Goal: Task Accomplishment & Management: Manage account settings

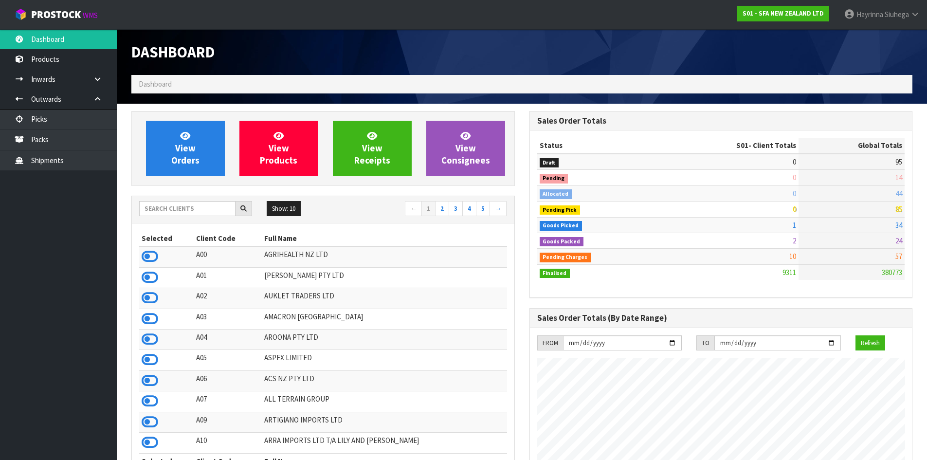
scroll to position [737, 397]
click at [196, 205] on input "text" at bounding box center [187, 208] width 96 height 15
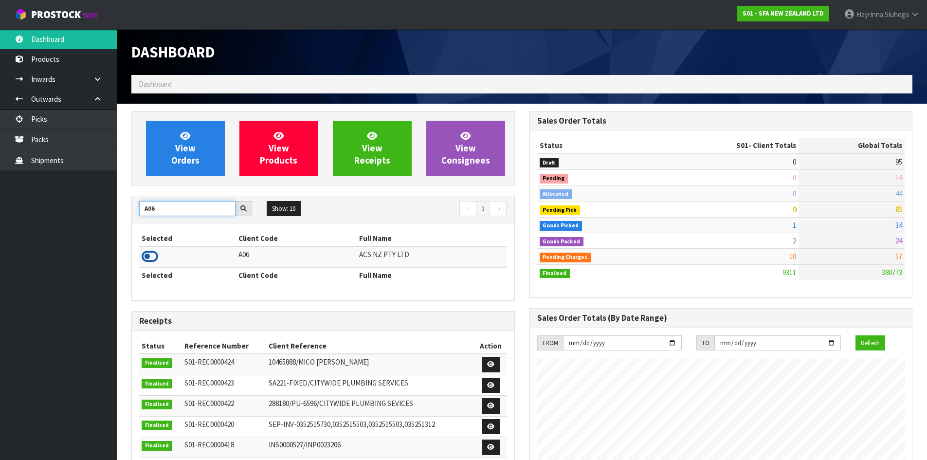
type input "A06"
click at [147, 256] on icon at bounding box center [150, 256] width 17 height 15
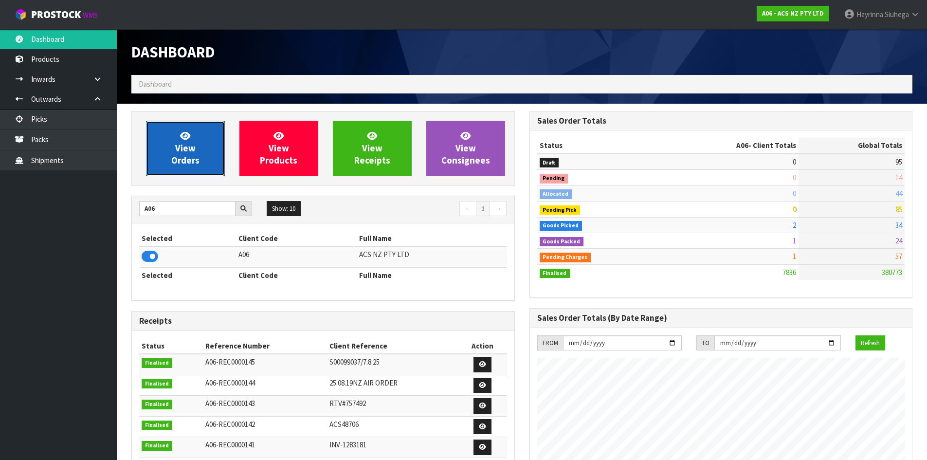
click at [180, 147] on span "View Orders" at bounding box center [185, 148] width 28 height 36
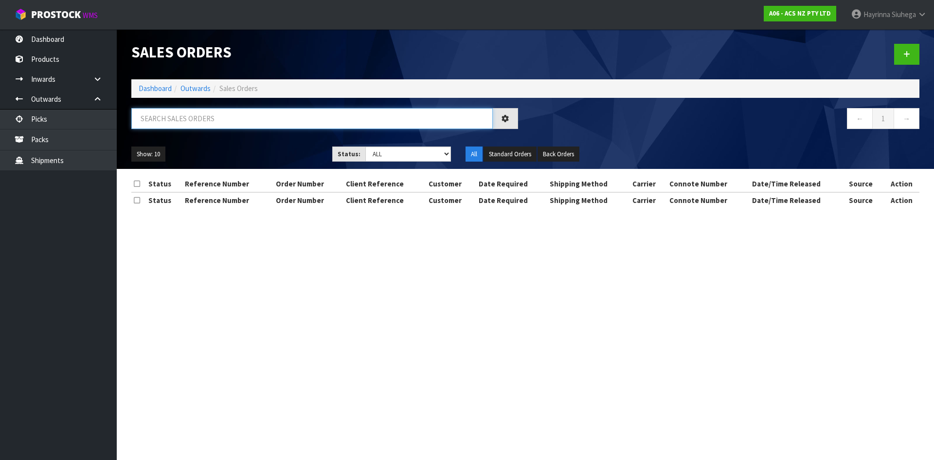
click at [189, 121] on input "text" at bounding box center [311, 118] width 361 height 21
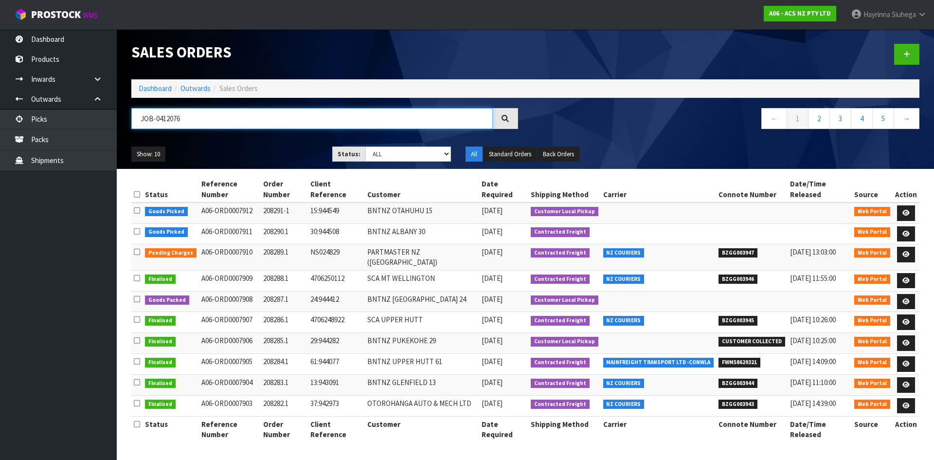
type input "JOB-0412076"
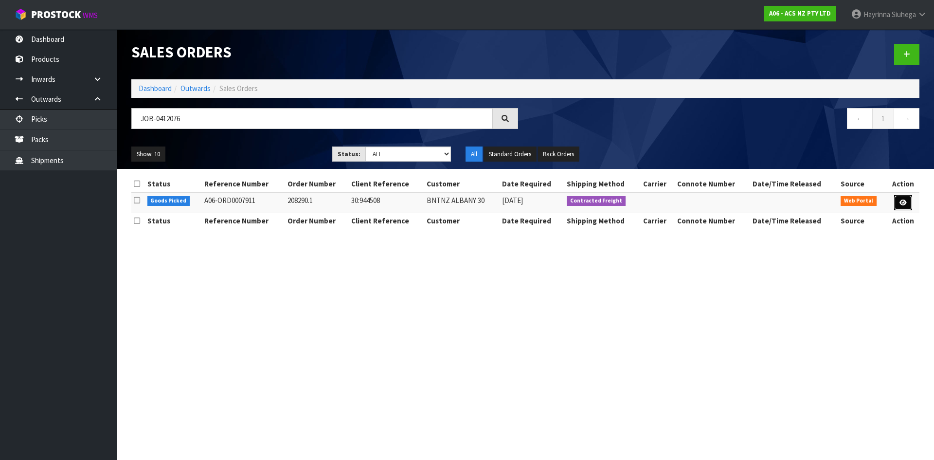
click at [905, 204] on icon at bounding box center [902, 202] width 7 height 6
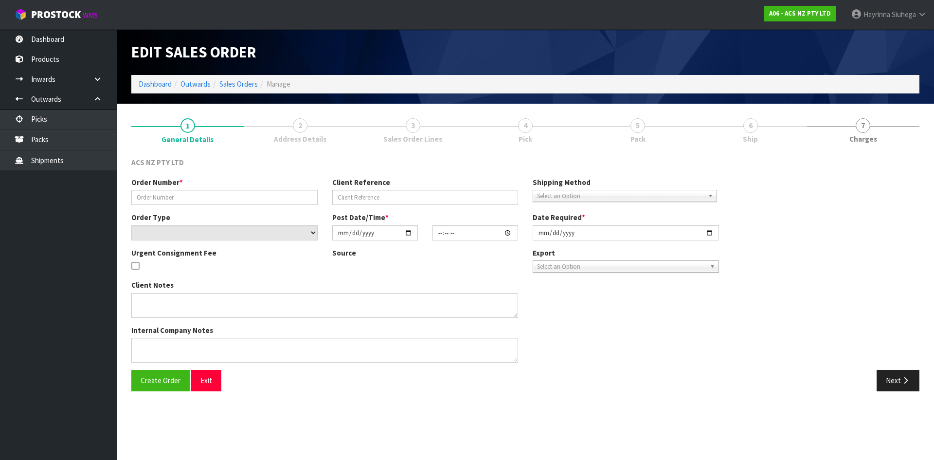
type input "208290.1"
type input "30:944508"
select select "number:0"
type input "[DATE]"
type input "11:49:00.000"
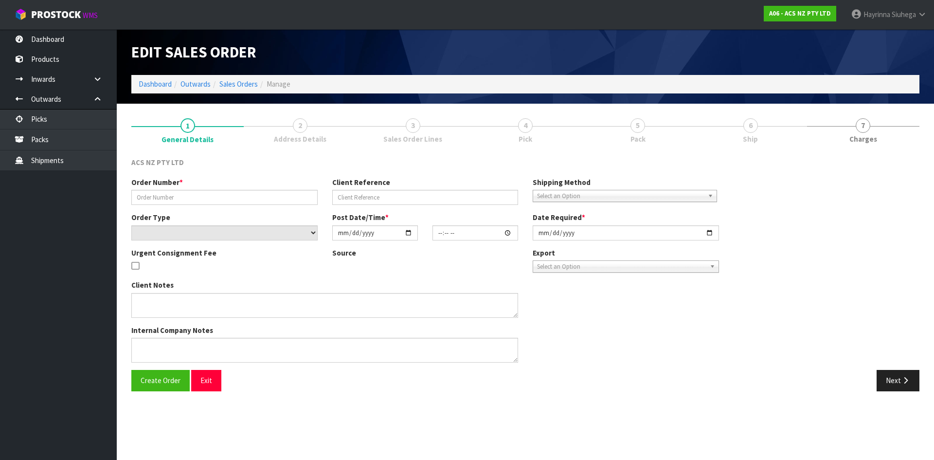
type input "[DATE]"
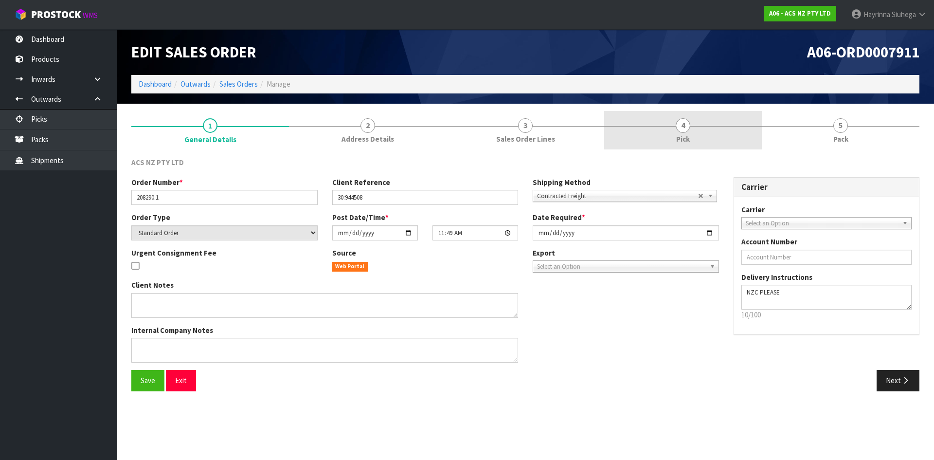
click at [721, 133] on link "4 Pick" at bounding box center [683, 130] width 158 height 38
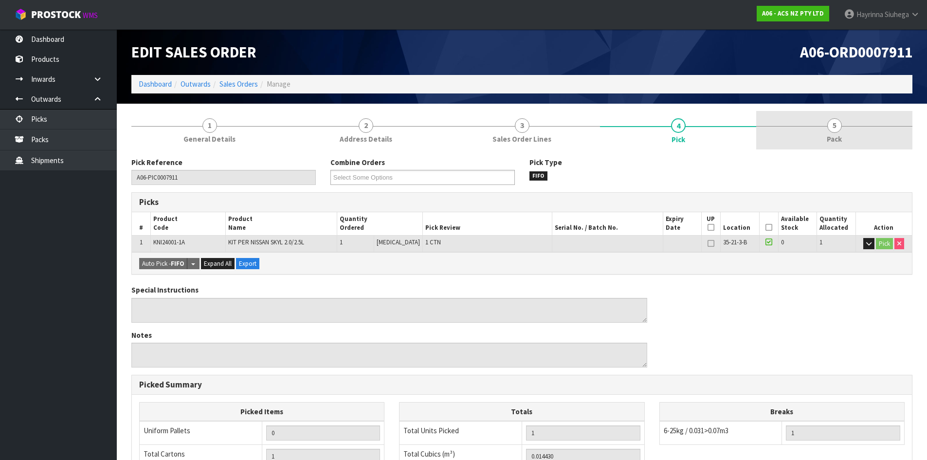
click at [802, 133] on link "5 Pack" at bounding box center [834, 130] width 156 height 38
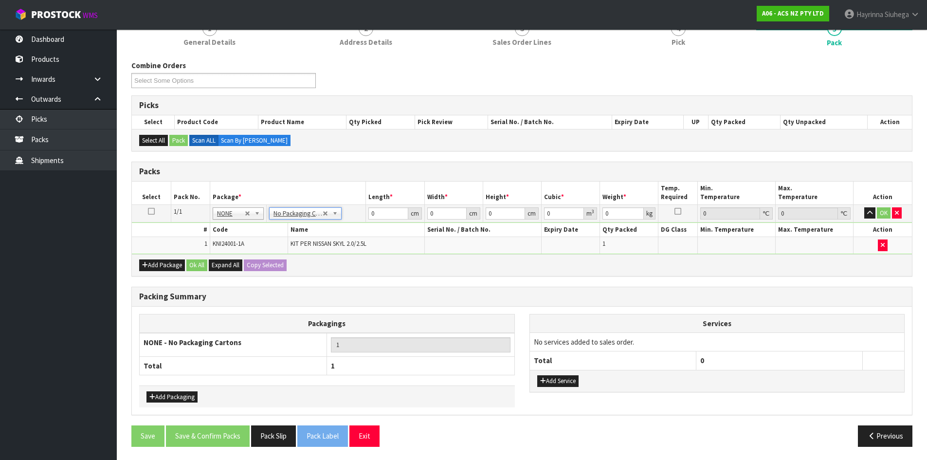
scroll to position [98, 0]
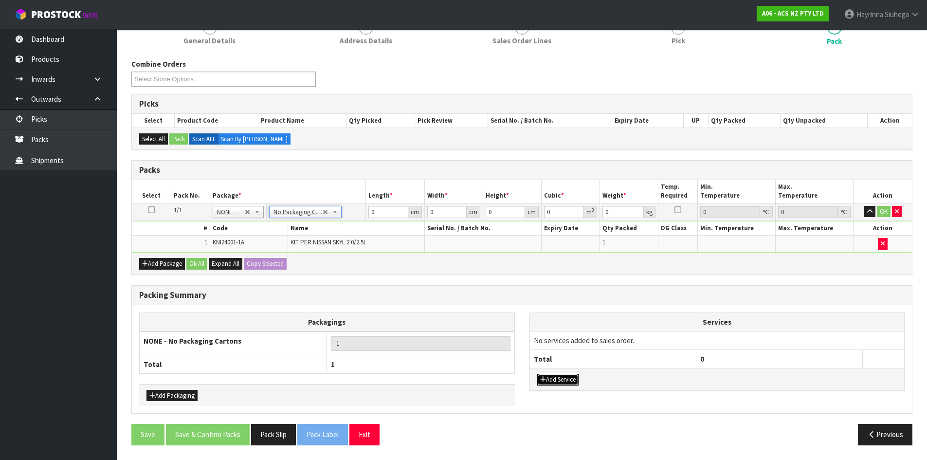
click at [576, 381] on button "Add Service" at bounding box center [557, 380] width 41 height 12
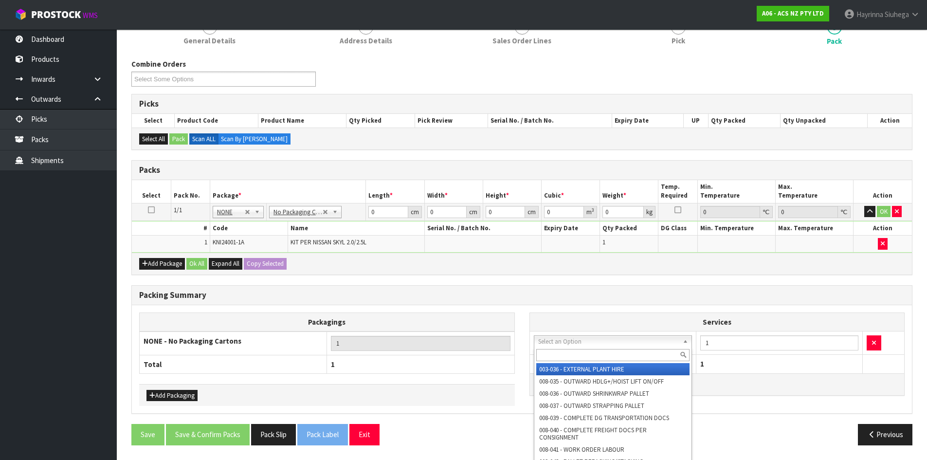
click at [588, 355] on input "text" at bounding box center [613, 355] width 154 height 12
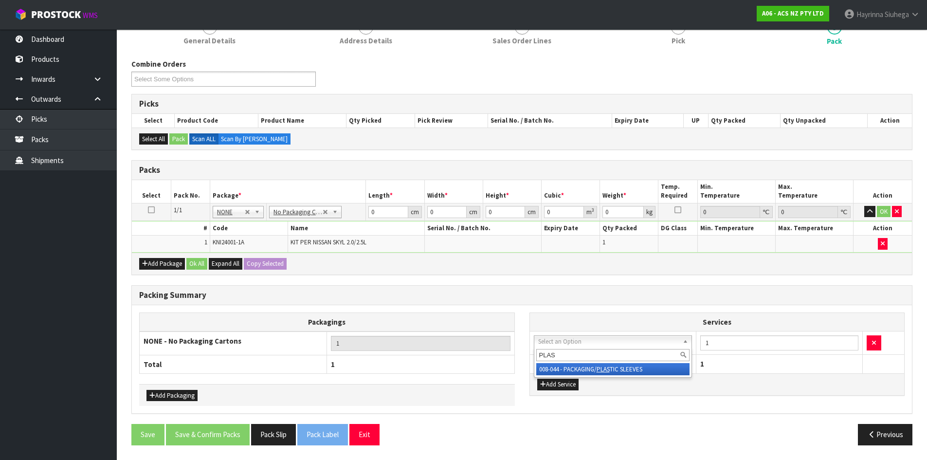
type input "PLAST"
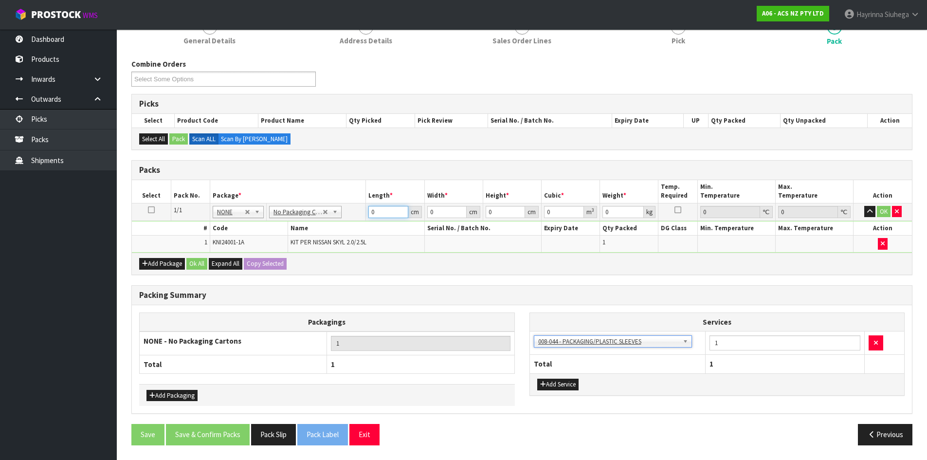
click at [370, 211] on input "0" at bounding box center [387, 212] width 39 height 12
drag, startPoint x: 370, startPoint y: 211, endPoint x: 380, endPoint y: 211, distance: 10.2
click at [373, 211] on input "0" at bounding box center [387, 212] width 39 height 12
type input "40"
type input "38"
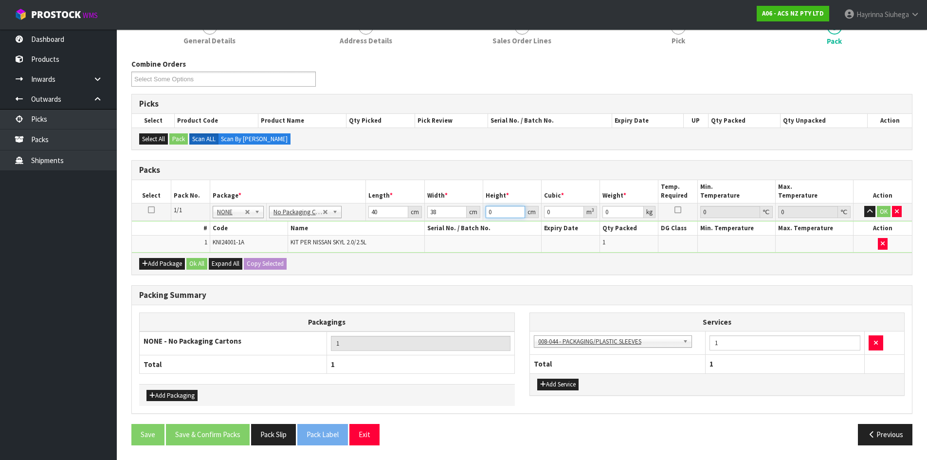
type input "1"
type input "0.00152"
type input "11"
type input "0.01672"
type input "11"
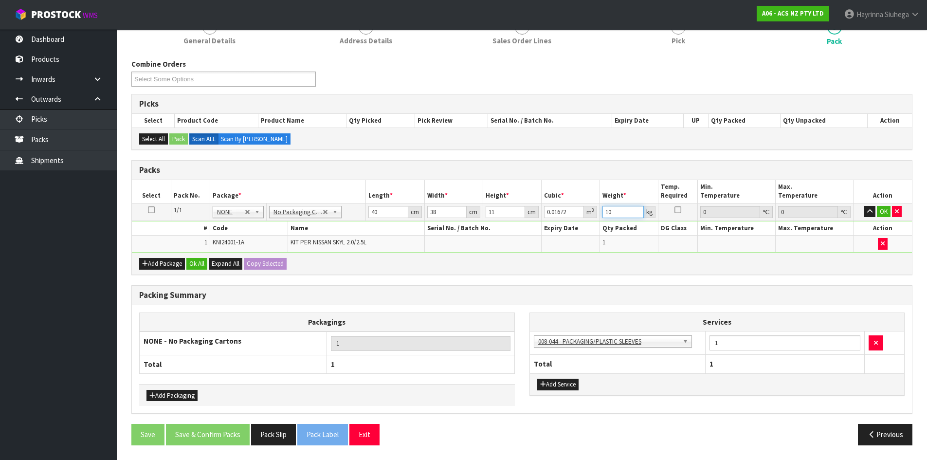
type input "10"
click button "OK" at bounding box center [884, 212] width 14 height 12
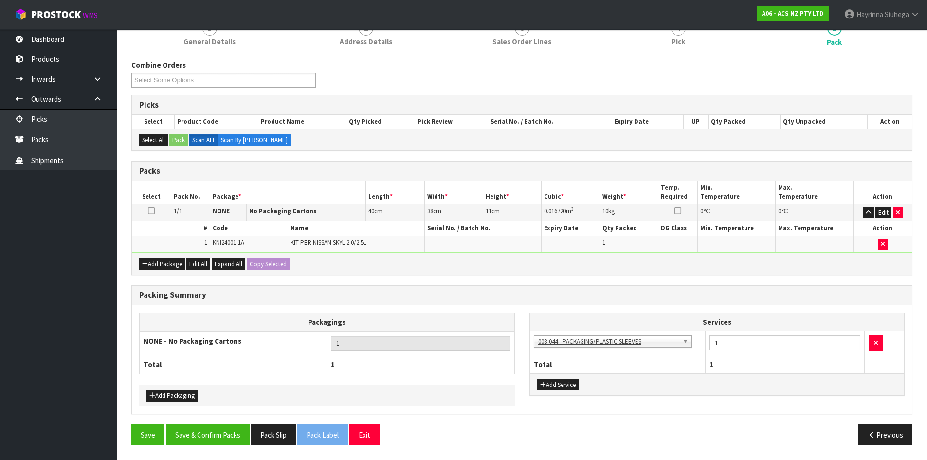
scroll to position [97, 0]
click at [226, 432] on button "Save & Confirm Packs" at bounding box center [208, 434] width 84 height 21
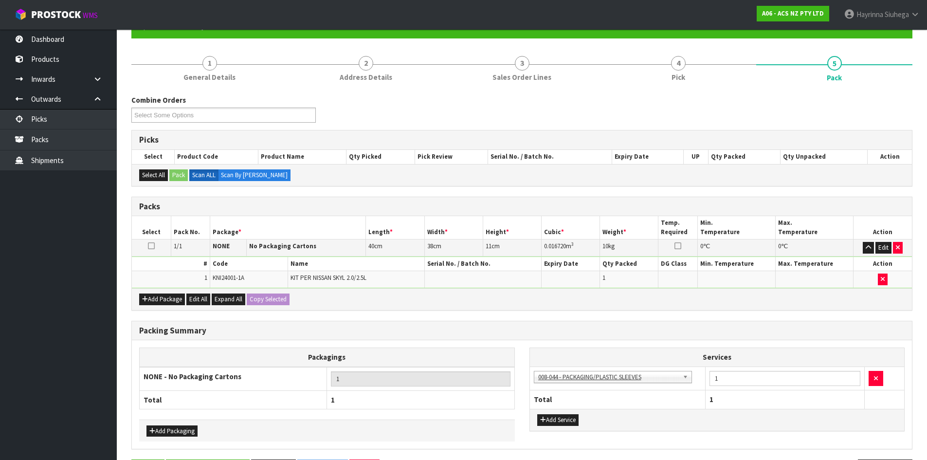
scroll to position [0, 0]
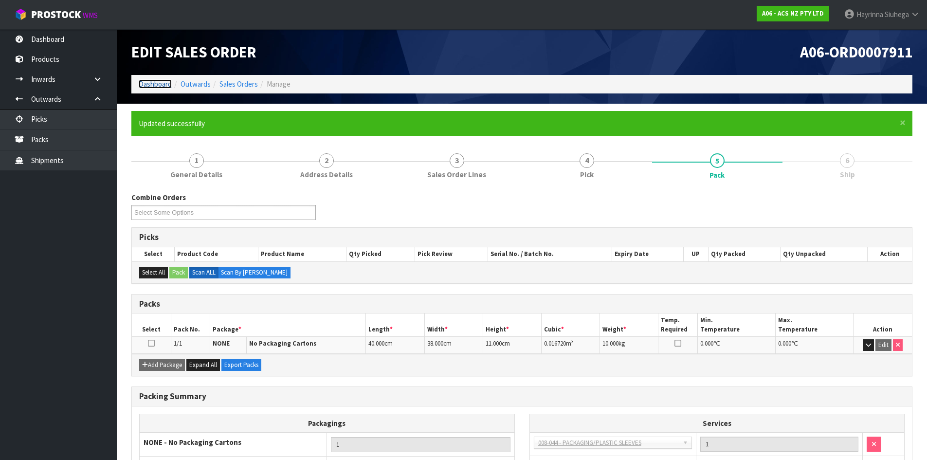
click at [148, 84] on link "Dashboard" at bounding box center [155, 83] width 33 height 9
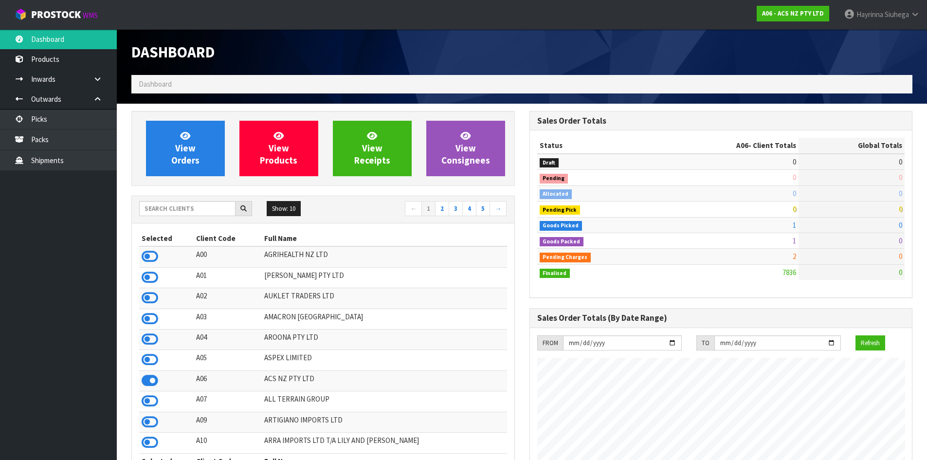
scroll to position [737, 397]
click at [62, 142] on link "Packs" at bounding box center [58, 139] width 117 height 20
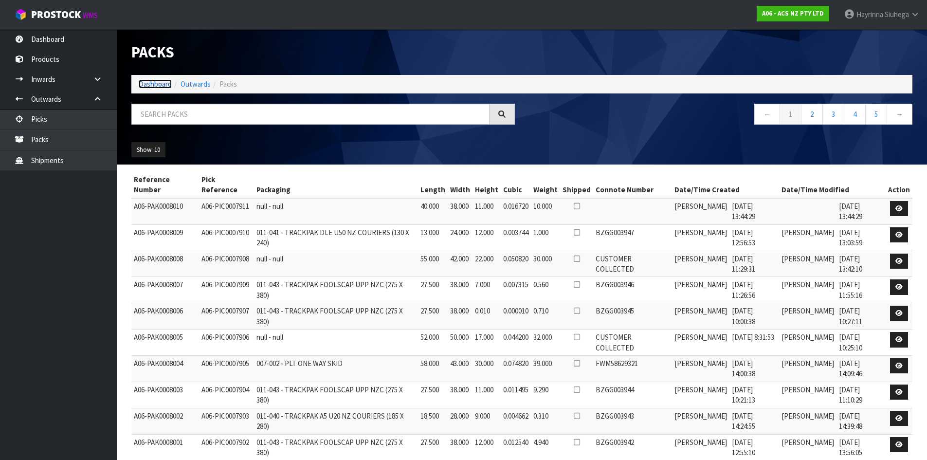
click at [154, 83] on link "Dashboard" at bounding box center [155, 83] width 33 height 9
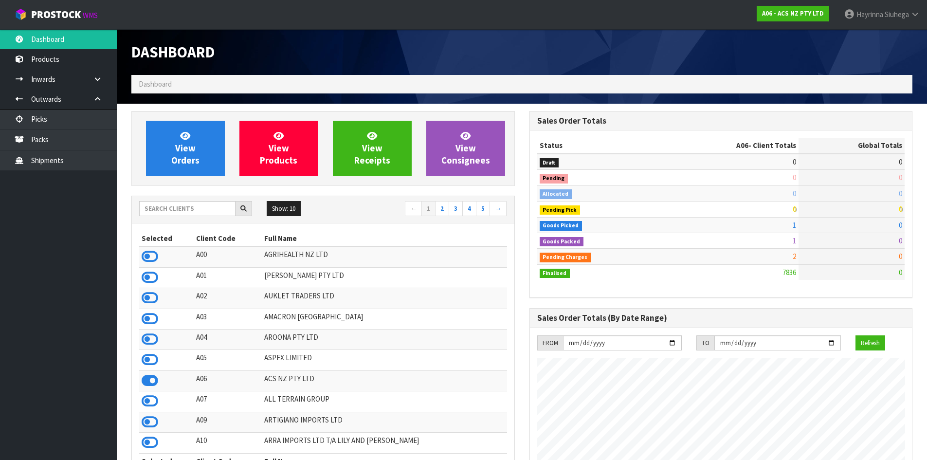
scroll to position [737, 397]
click at [55, 140] on link "Packs" at bounding box center [58, 139] width 117 height 20
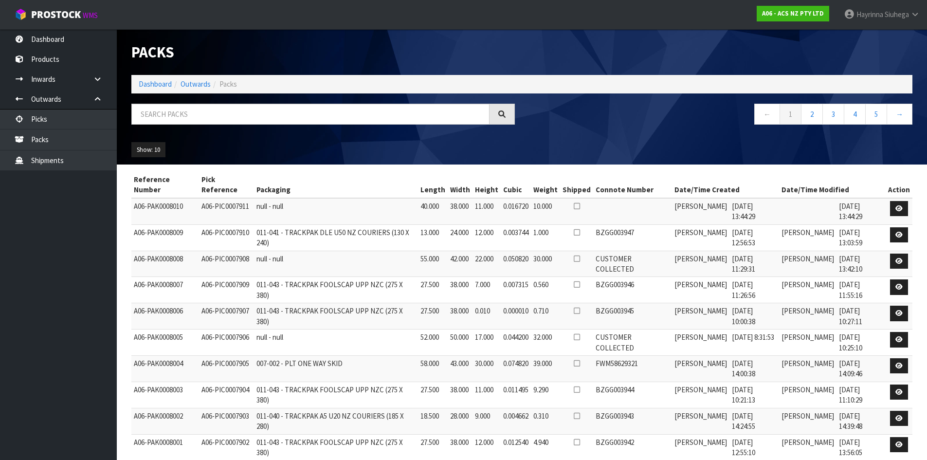
click at [162, 79] on li "Dashboard" at bounding box center [155, 84] width 33 height 10
click at [161, 83] on link "Dashboard" at bounding box center [155, 83] width 33 height 9
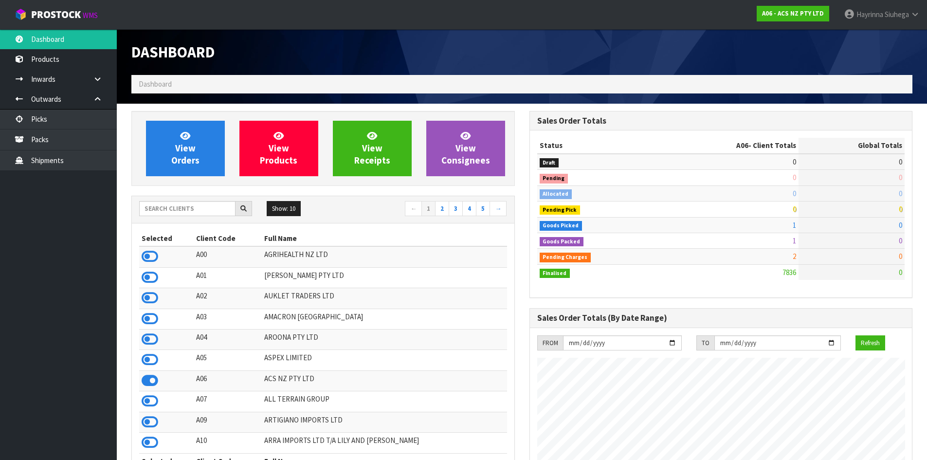
scroll to position [737, 397]
click at [180, 151] on span "View Orders" at bounding box center [185, 148] width 28 height 36
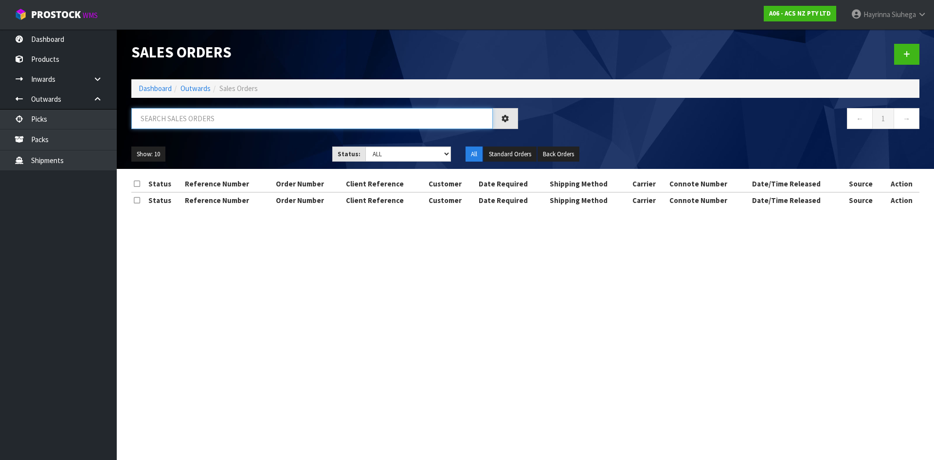
click at [195, 124] on input "text" at bounding box center [311, 118] width 361 height 21
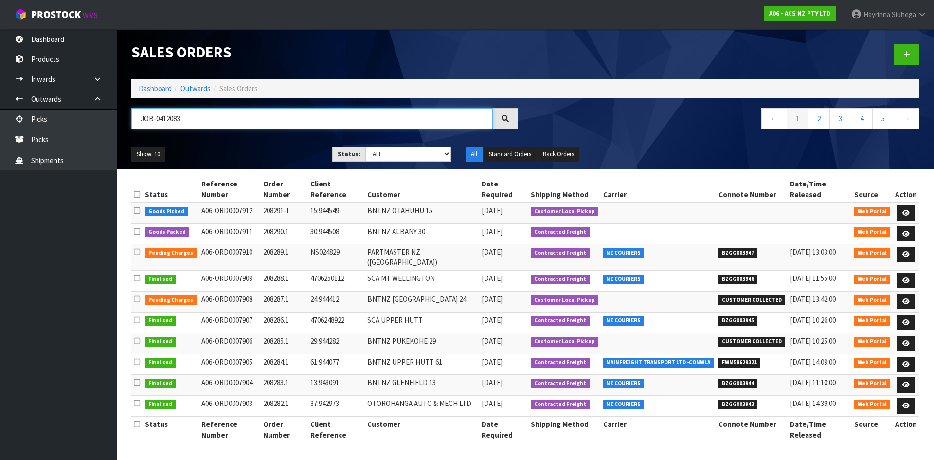
type input "JOB-0412083"
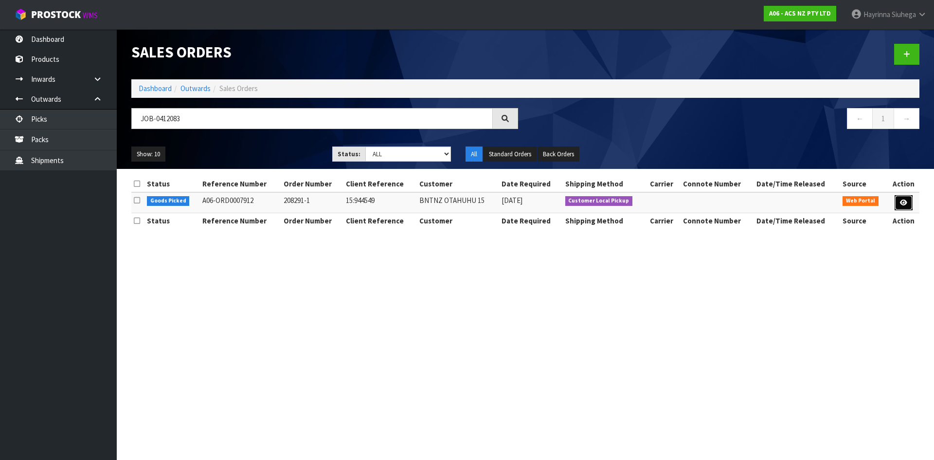
click at [909, 202] on link at bounding box center [904, 203] width 18 height 16
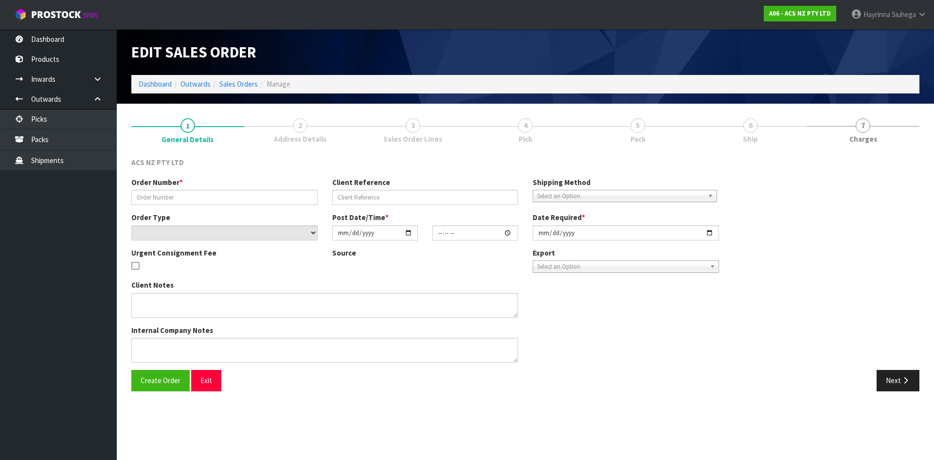
type input "208291-1"
type input "15:944549"
select select "number:0"
type input "2025-09-11"
type input "12:36:00.000"
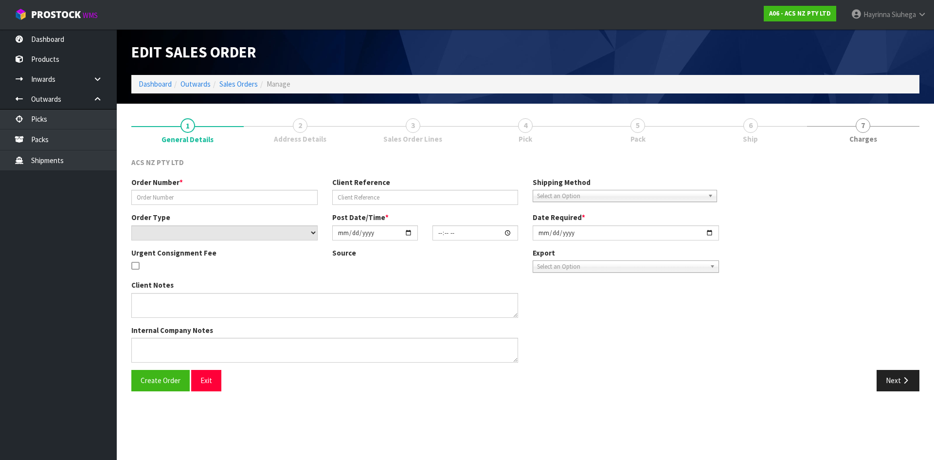
type input "2025-09-11"
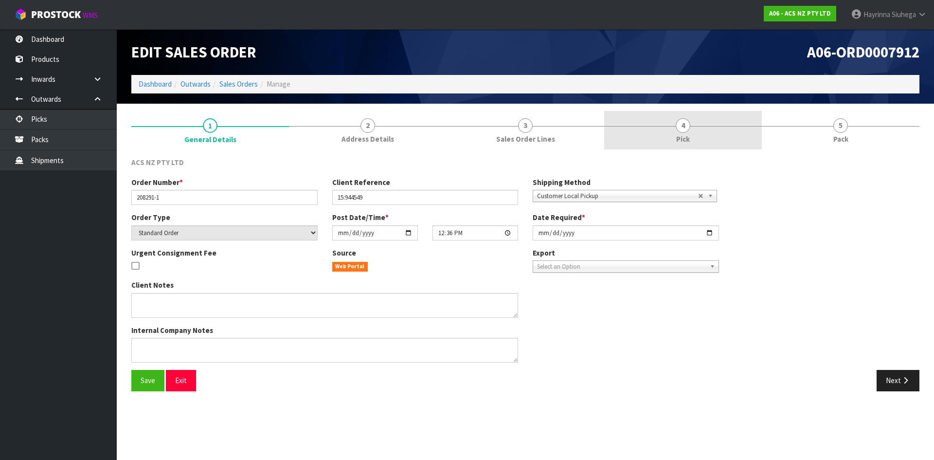
click at [715, 130] on link "4 Pick" at bounding box center [683, 130] width 158 height 38
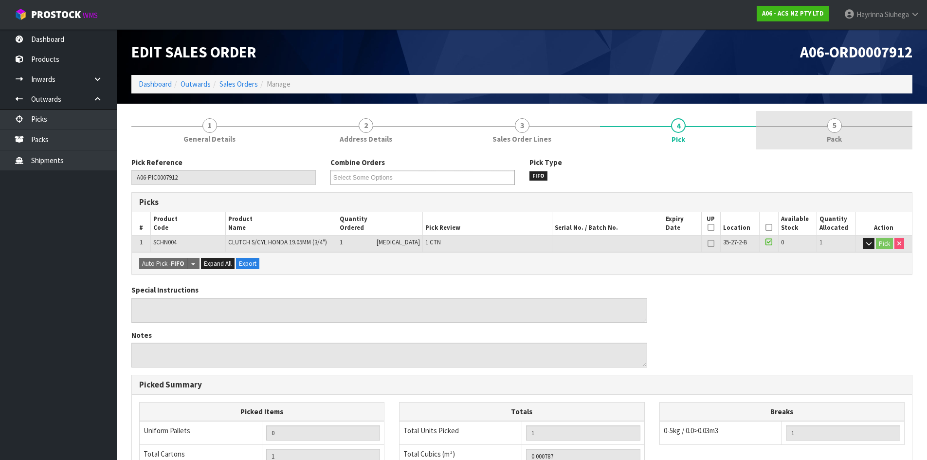
click at [844, 126] on link "5 Pack" at bounding box center [834, 130] width 156 height 38
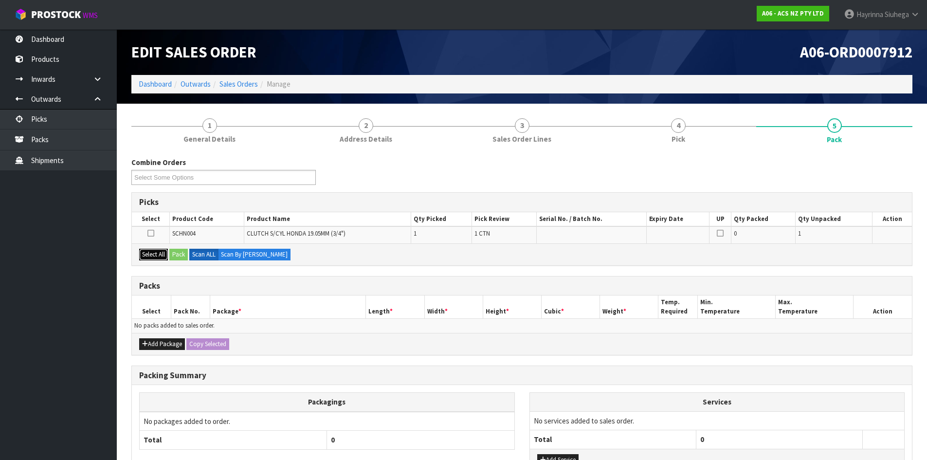
click at [162, 253] on button "Select All" at bounding box center [153, 255] width 29 height 12
click at [177, 252] on button "Pack" at bounding box center [178, 255] width 18 height 12
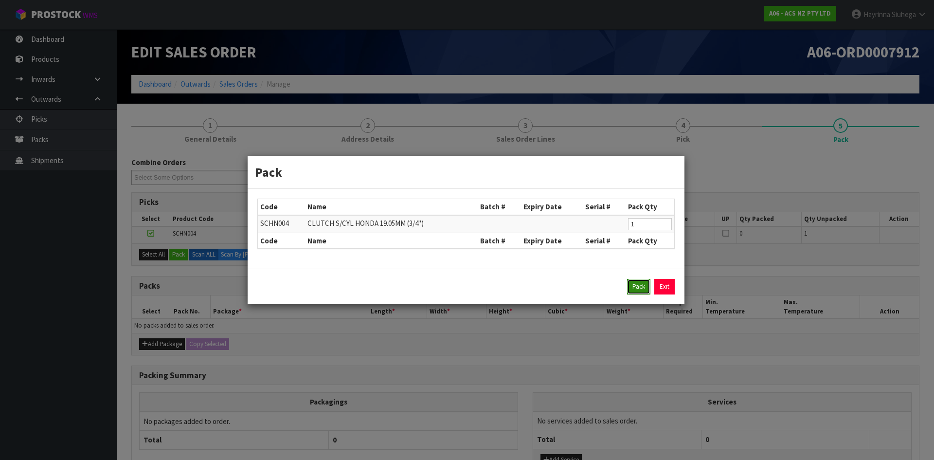
drag, startPoint x: 647, startPoint y: 286, endPoint x: 647, endPoint y: 274, distance: 12.2
click at [647, 286] on button "Pack" at bounding box center [638, 287] width 23 height 16
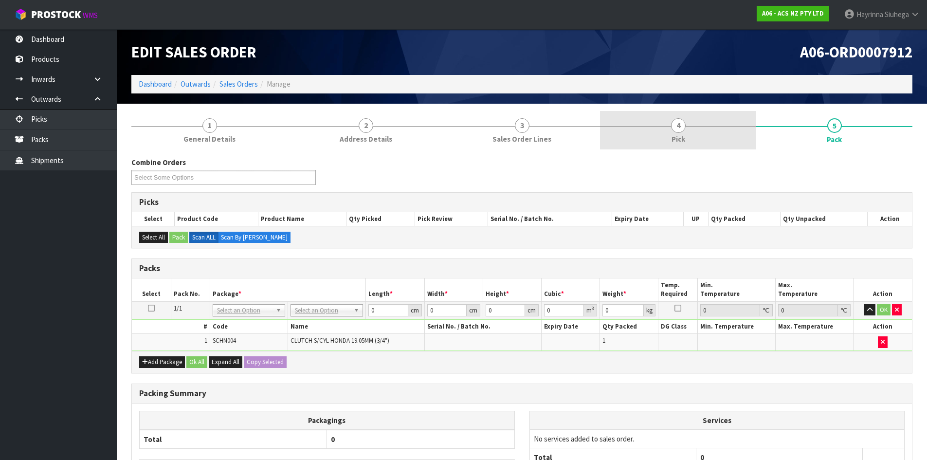
click at [674, 126] on span "4" at bounding box center [678, 125] width 15 height 15
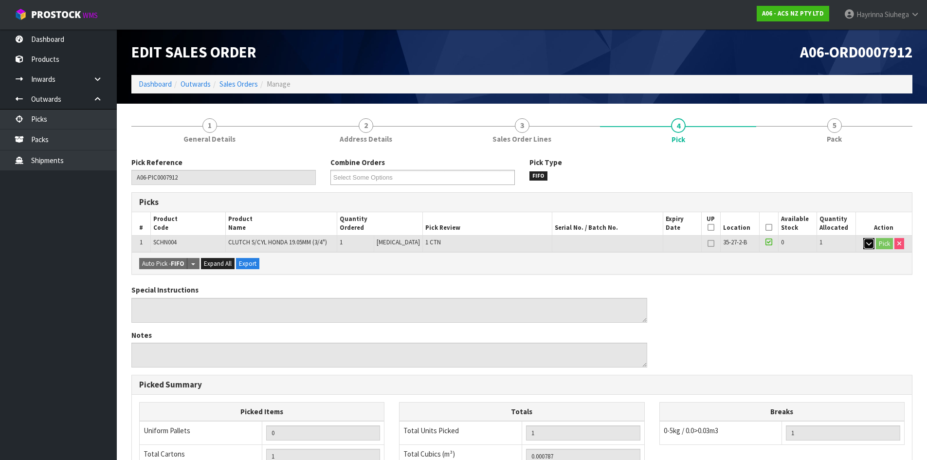
click at [869, 246] on icon "button" at bounding box center [868, 243] width 5 height 6
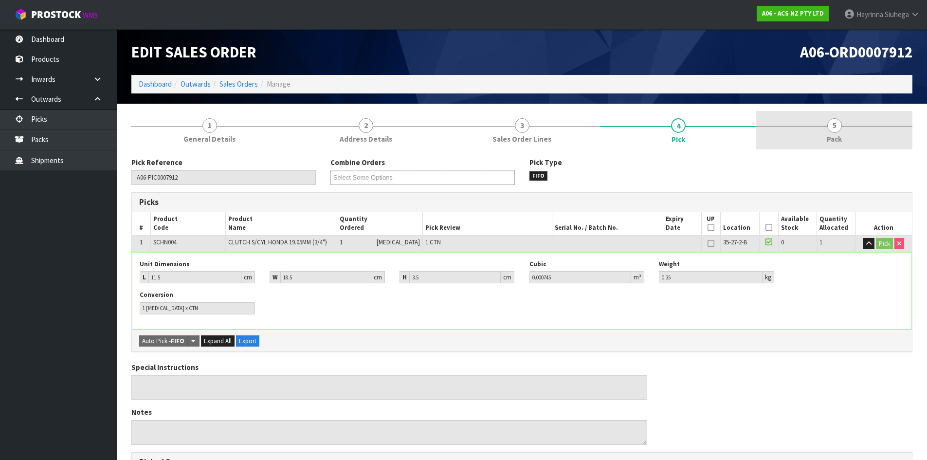
click at [858, 139] on link "5 Pack" at bounding box center [834, 130] width 156 height 38
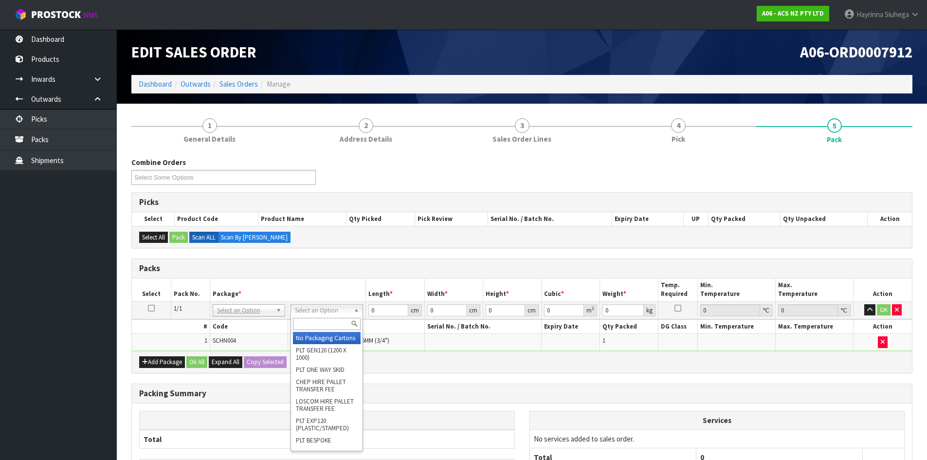
drag, startPoint x: 324, startPoint y: 310, endPoint x: 329, endPoint y: 324, distance: 15.2
drag, startPoint x: 331, startPoint y: 338, endPoint x: 360, endPoint y: 312, distance: 38.9
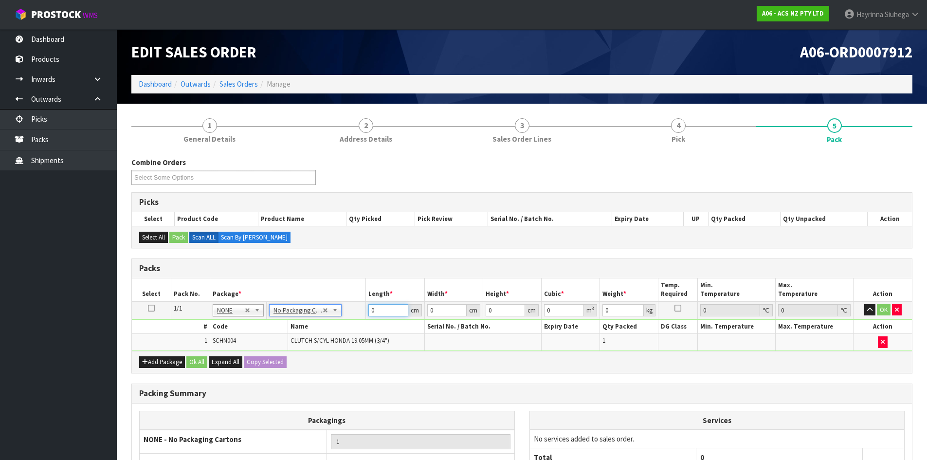
click at [369, 311] on input "0" at bounding box center [387, 310] width 39 height 12
type input "15"
type input "10"
type input "9"
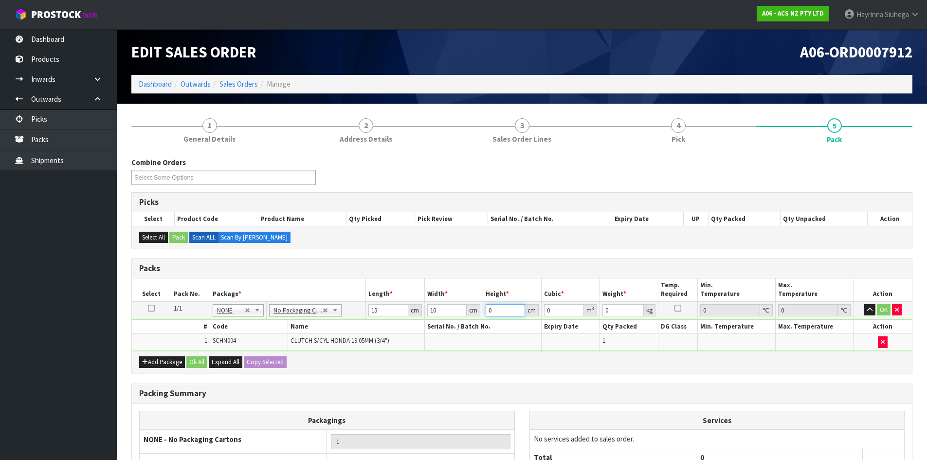
type input "0.00135"
type input "9"
type input "1"
click button "OK" at bounding box center [884, 310] width 14 height 12
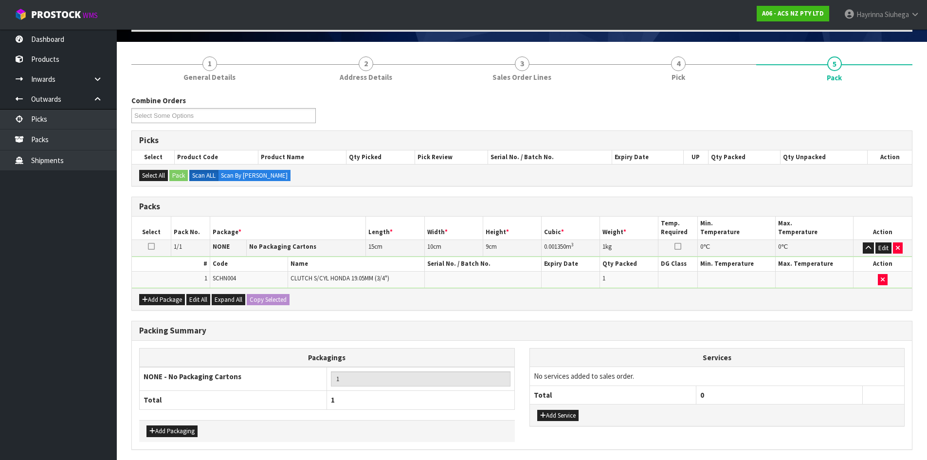
scroll to position [97, 0]
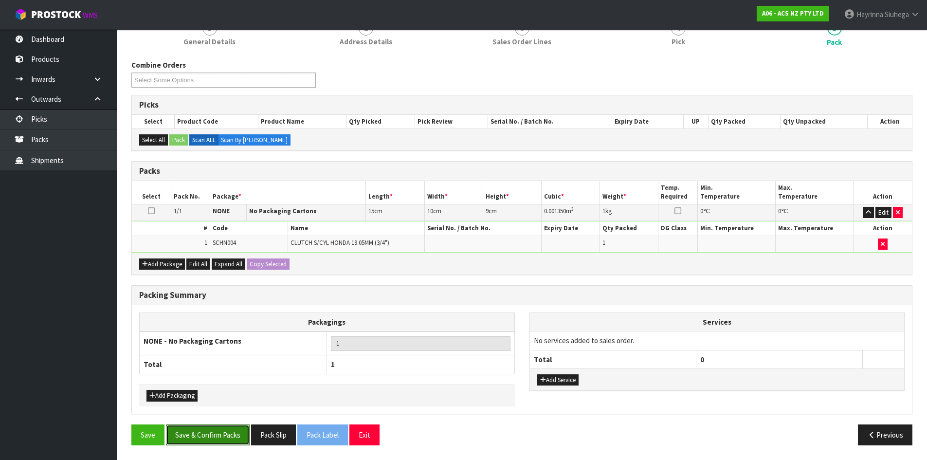
click at [223, 430] on button "Save & Confirm Packs" at bounding box center [208, 434] width 84 height 21
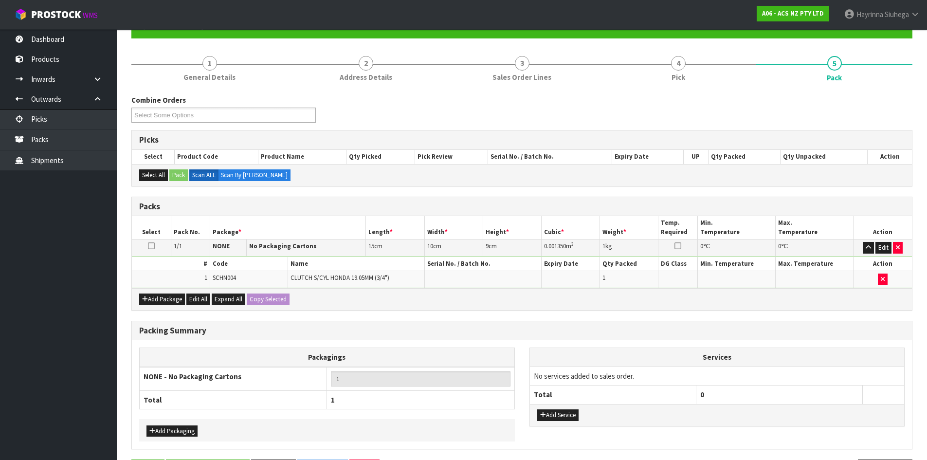
scroll to position [0, 0]
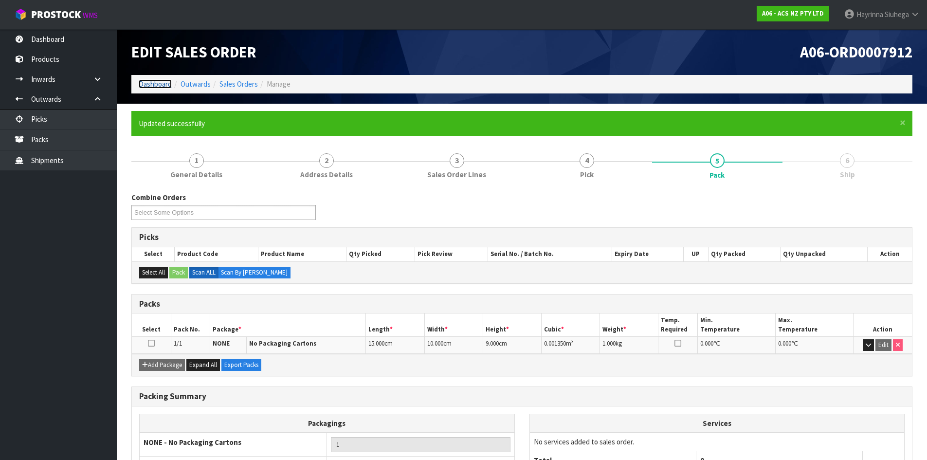
click at [160, 88] on link "Dashboard" at bounding box center [155, 83] width 33 height 9
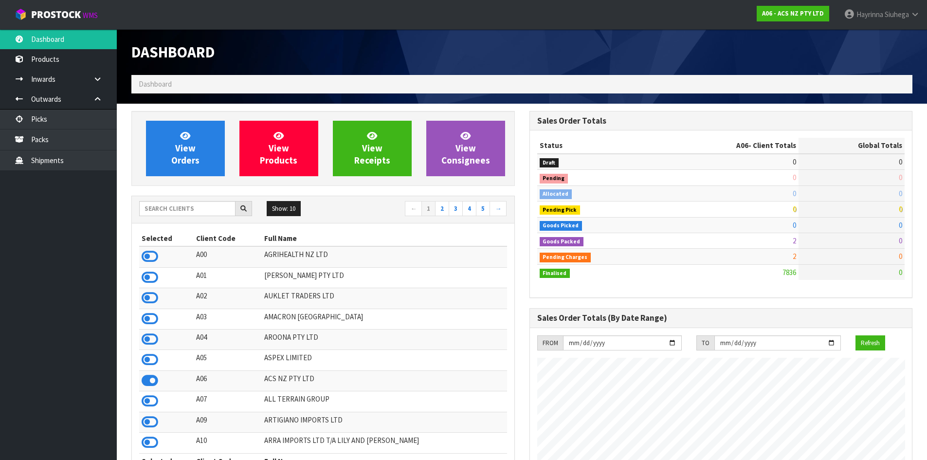
scroll to position [737, 397]
click at [156, 208] on input "text" at bounding box center [187, 208] width 96 height 15
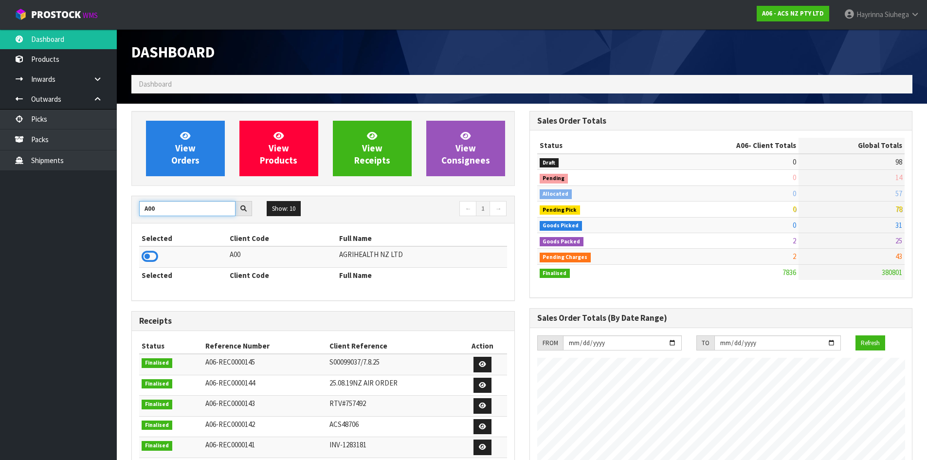
type input "A00"
click at [149, 257] on icon at bounding box center [150, 256] width 17 height 15
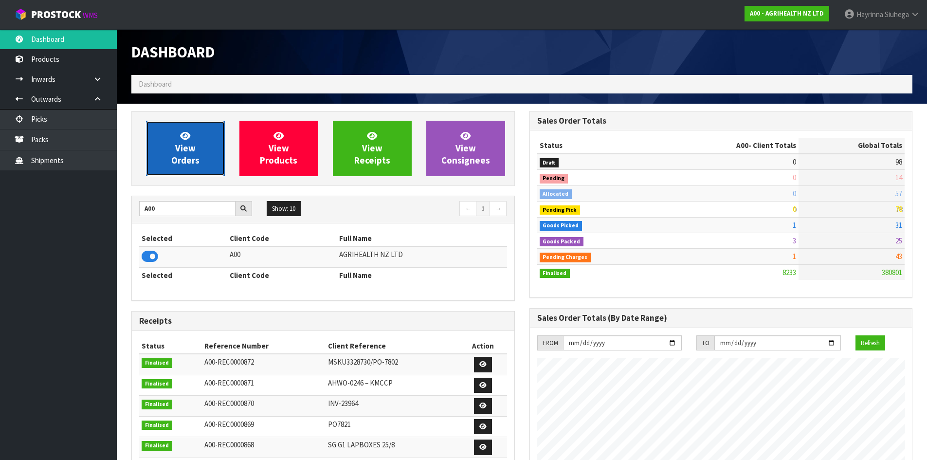
click at [180, 161] on span "View Orders" at bounding box center [185, 148] width 28 height 36
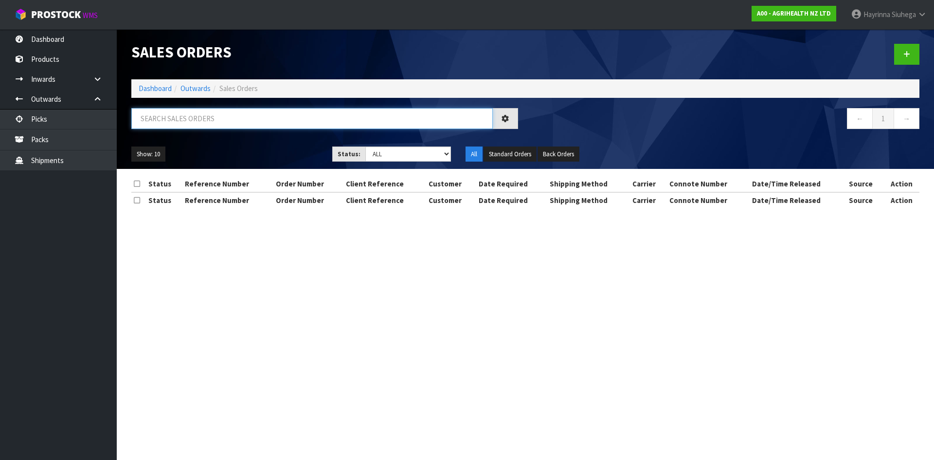
click at [187, 118] on input "text" at bounding box center [311, 118] width 361 height 21
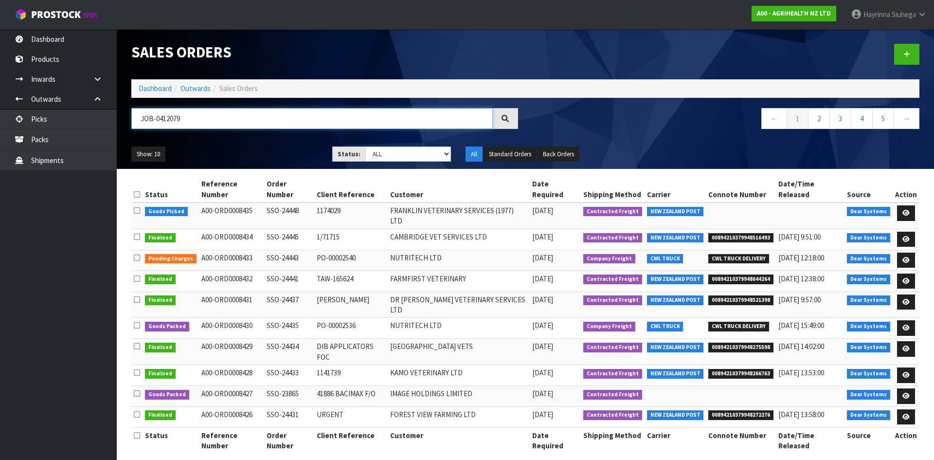
type input "JOB-0412079"
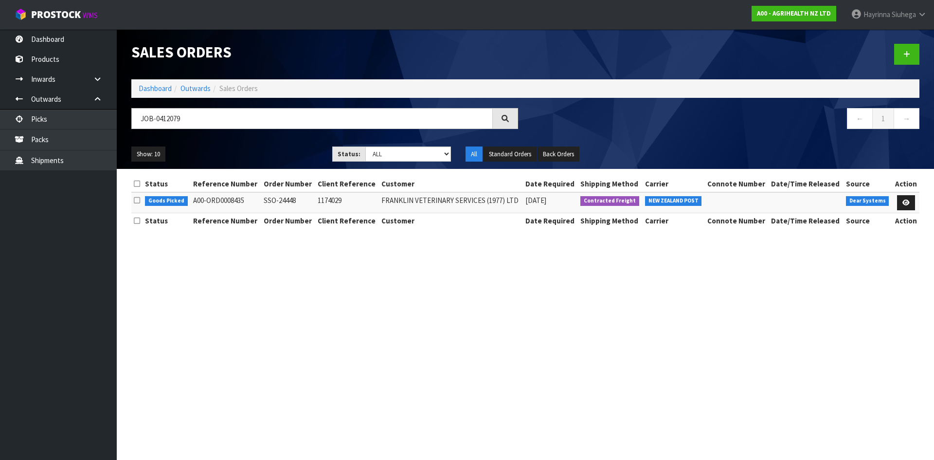
click at [903, 194] on td at bounding box center [905, 202] width 27 height 21
click at [902, 201] on icon at bounding box center [905, 202] width 7 height 6
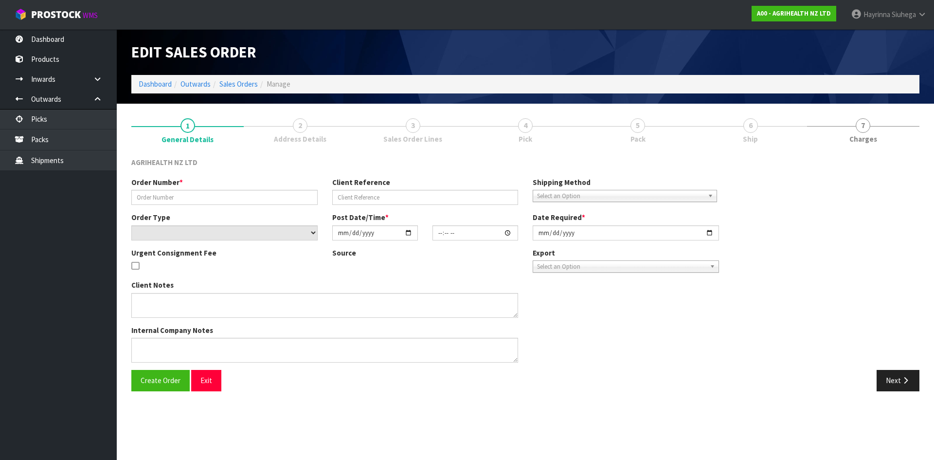
type input "SSO-24448"
type input "1174029"
select select "number:0"
type input "2025-09-11"
type input "11:59:29.000"
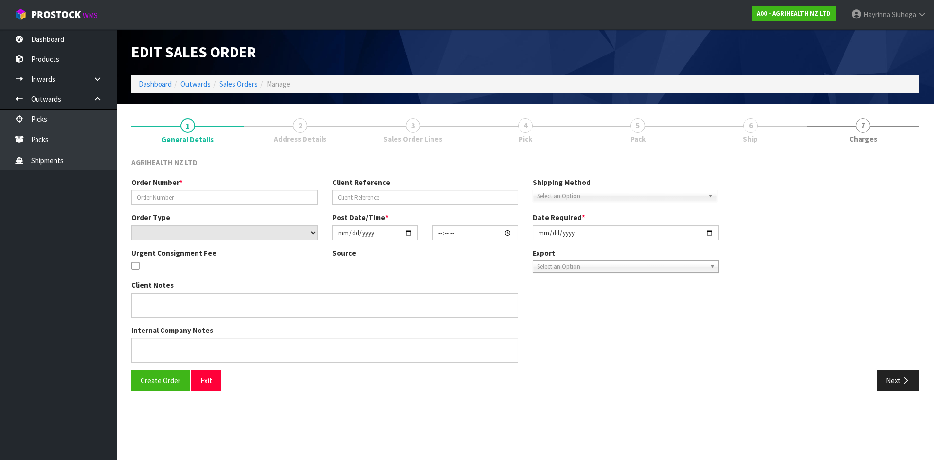
type input "2025-09-11"
type textarea "SHIP BY: Overnight Courier"
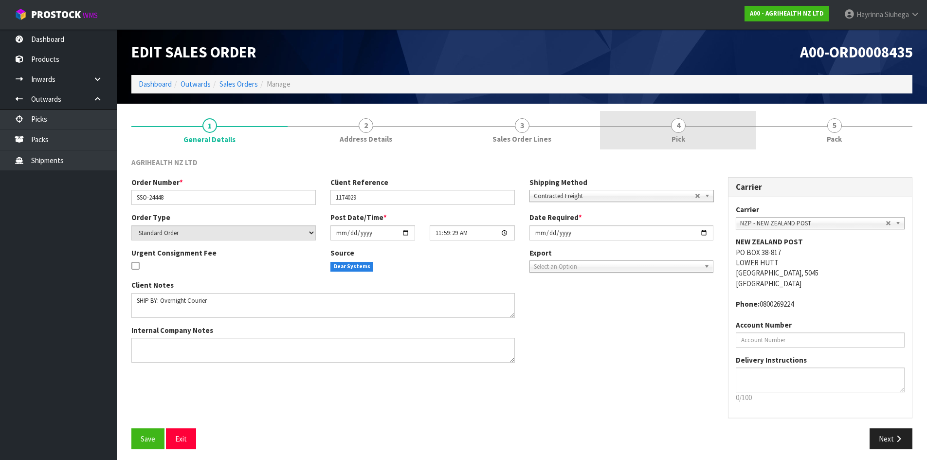
click at [723, 131] on link "4 Pick" at bounding box center [678, 130] width 156 height 38
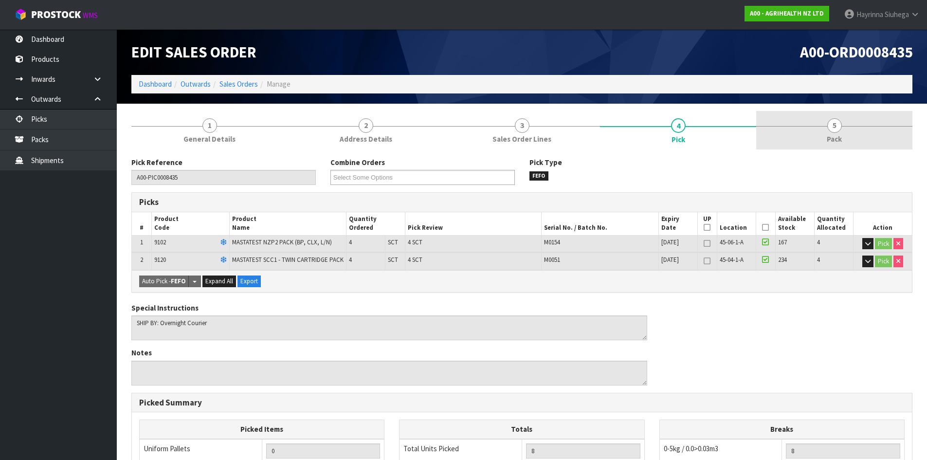
click at [814, 138] on link "5 Pack" at bounding box center [834, 130] width 156 height 38
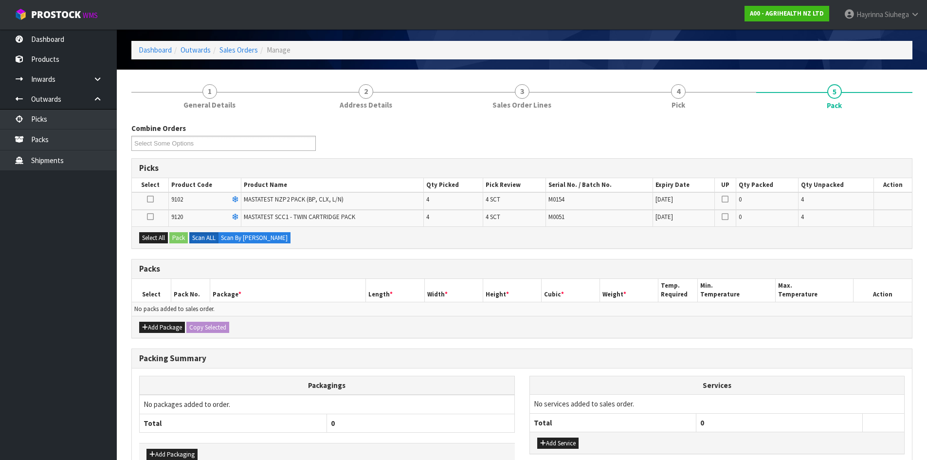
scroll to position [49, 0]
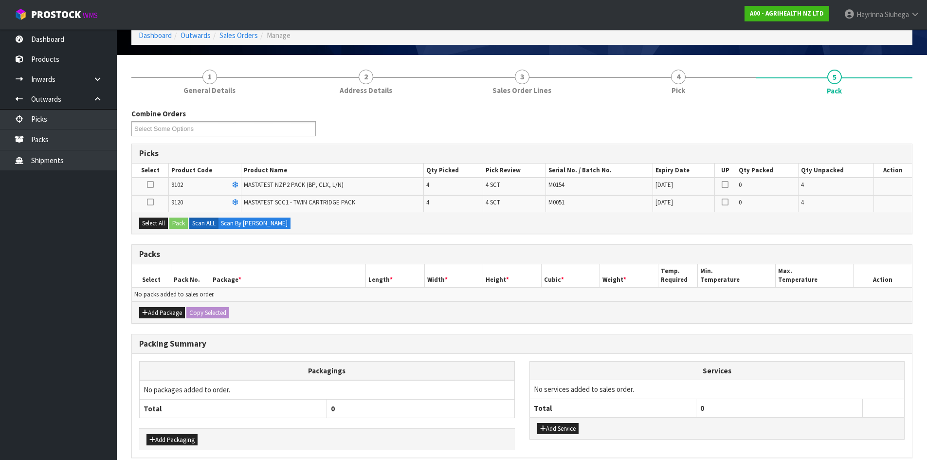
click at [159, 306] on div "Add Package Copy Selected" at bounding box center [522, 312] width 780 height 22
click at [159, 311] on button "Add Package" at bounding box center [162, 313] width 46 height 12
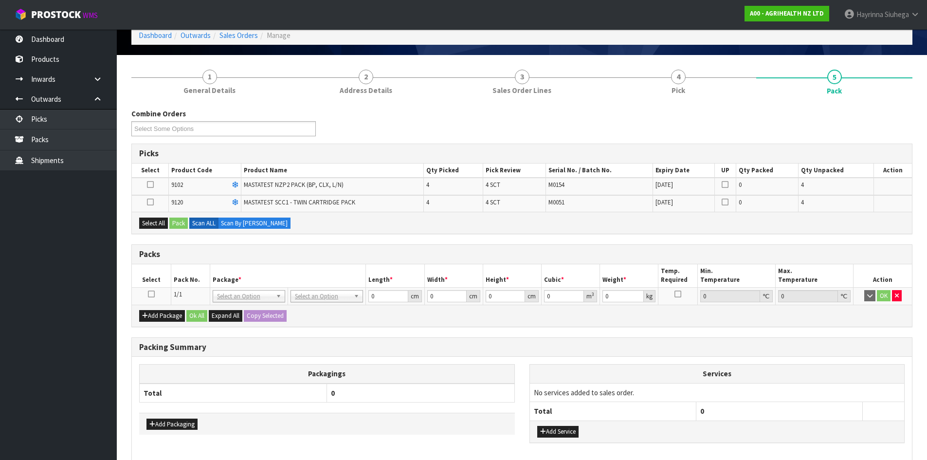
click at [153, 294] on icon at bounding box center [151, 294] width 7 height 0
click at [159, 226] on button "Select All" at bounding box center [153, 223] width 29 height 12
click at [172, 224] on button "Pack" at bounding box center [178, 223] width 18 height 12
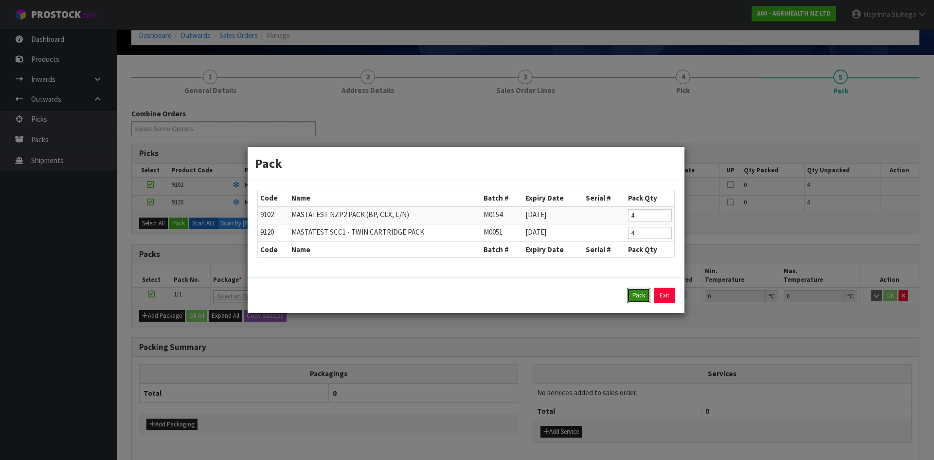
click at [633, 291] on button "Pack" at bounding box center [638, 296] width 23 height 16
type input "0.000"
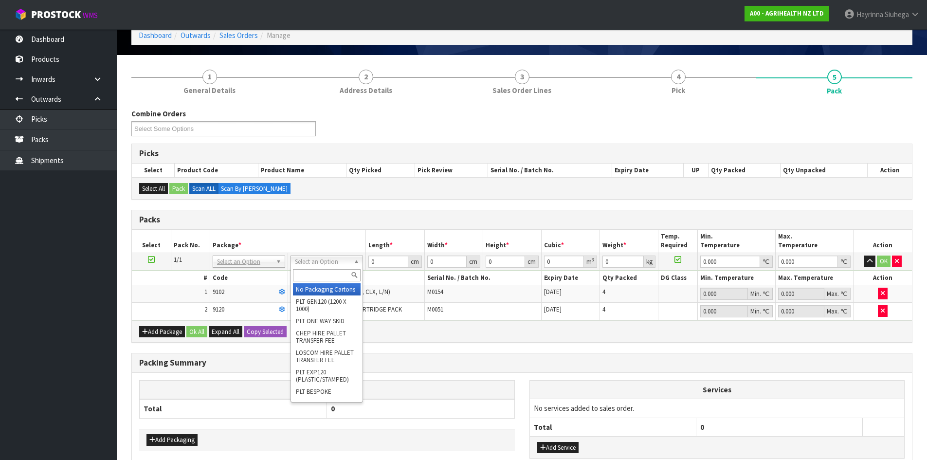
click at [336, 274] on input "text" at bounding box center [327, 275] width 68 height 12
type input "CTN5"
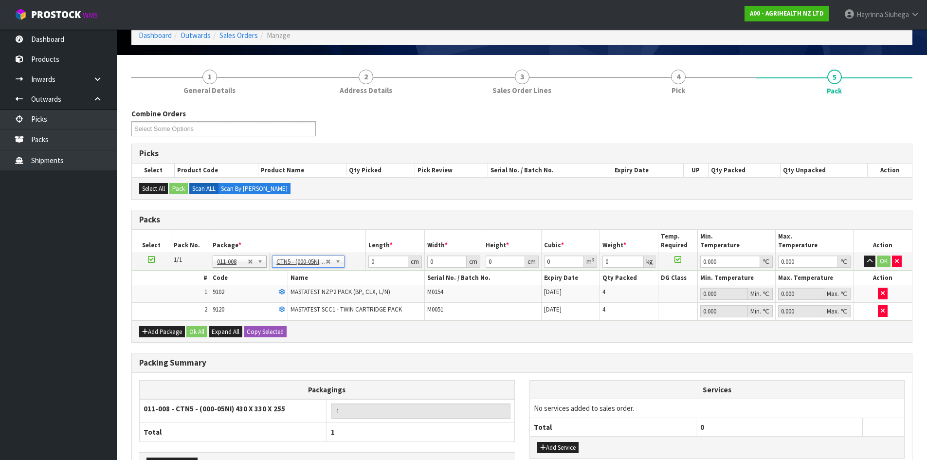
type input "43"
type input "33"
type input "25.5"
type input "0.036185"
type input "2.2"
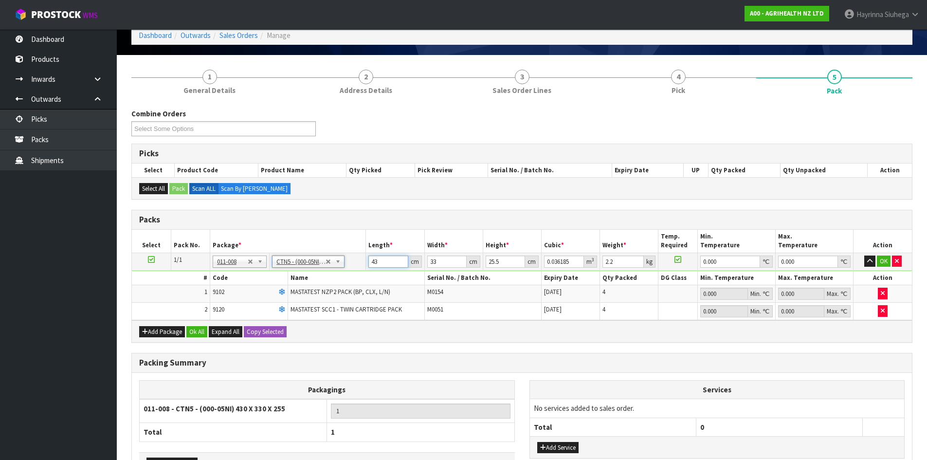
click at [369, 262] on input "43" at bounding box center [387, 261] width 39 height 12
type input "4"
type input "0.003366"
type input "44"
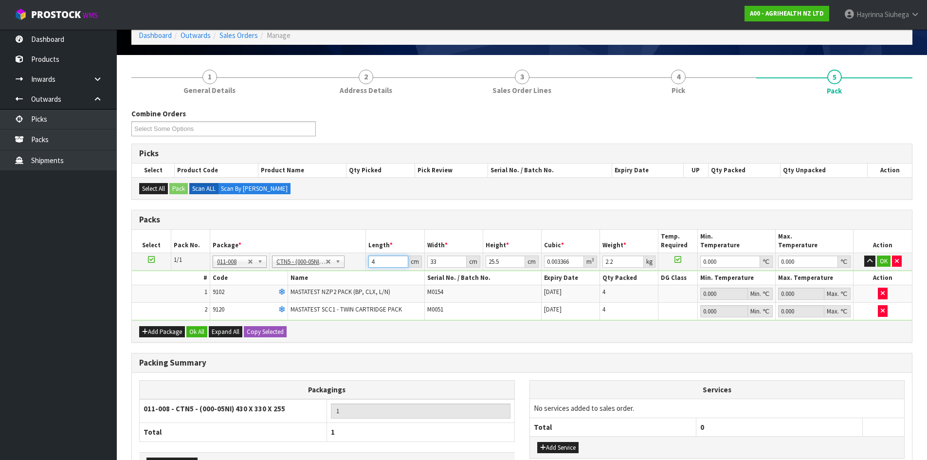
type input "0.037026"
type input "44"
type input "3"
type input "0.003366"
type input "35"
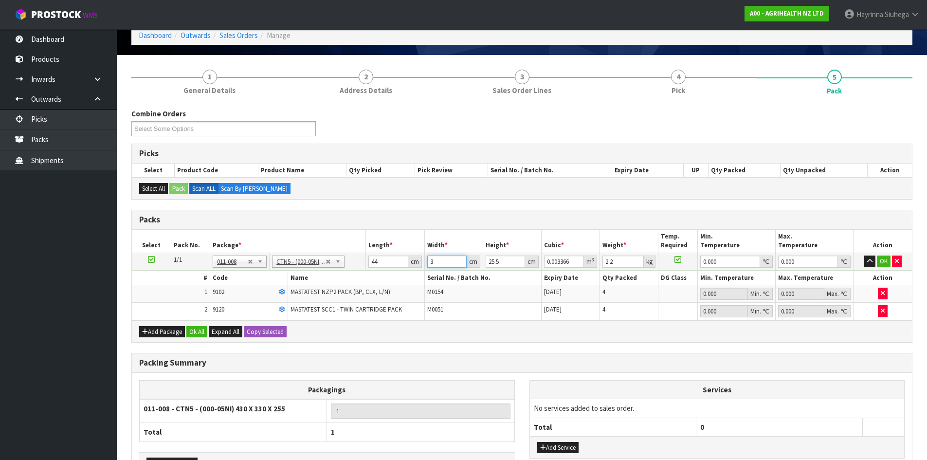
type input "0.03927"
type input "35"
type input "2"
type input "0.00308"
type input "28"
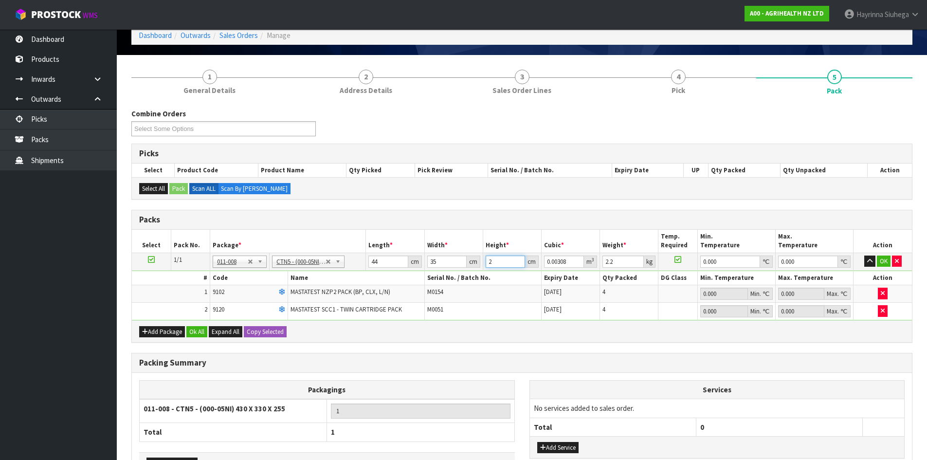
type input "0.04312"
type input "28"
type input "3"
type input "0"
click button "OK" at bounding box center [884, 261] width 14 height 12
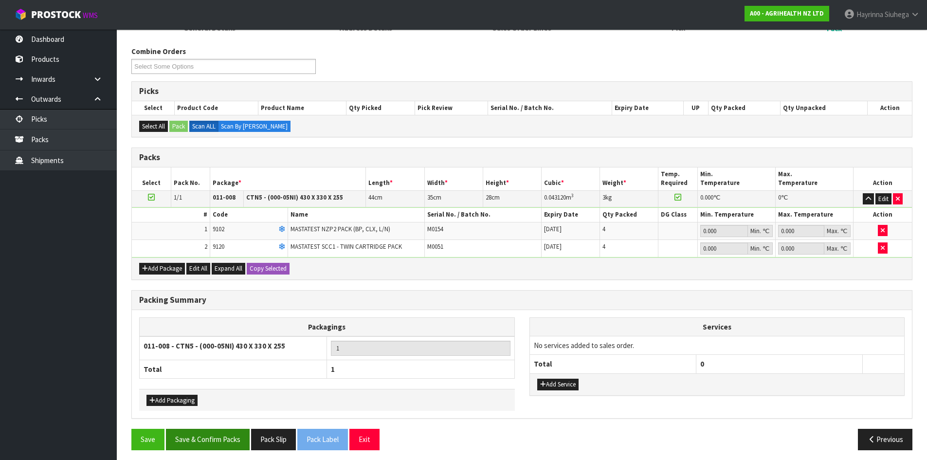
scroll to position [116, 0]
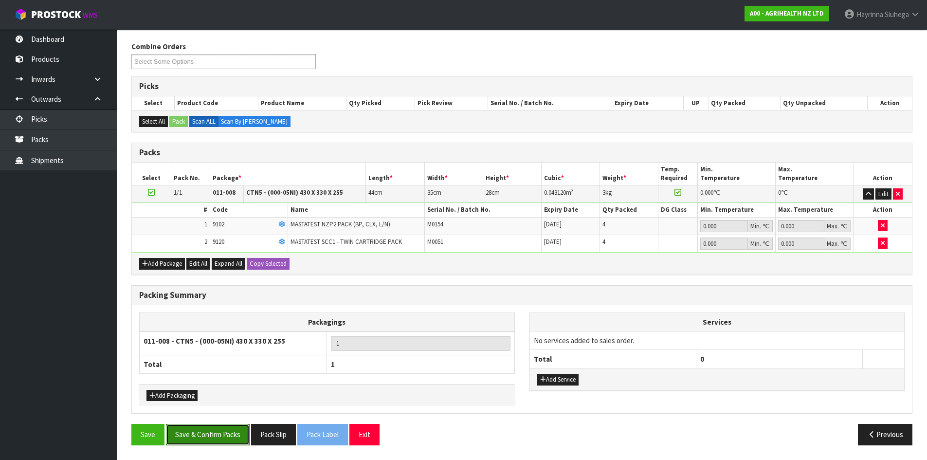
click at [196, 426] on button "Save & Confirm Packs" at bounding box center [208, 434] width 84 height 21
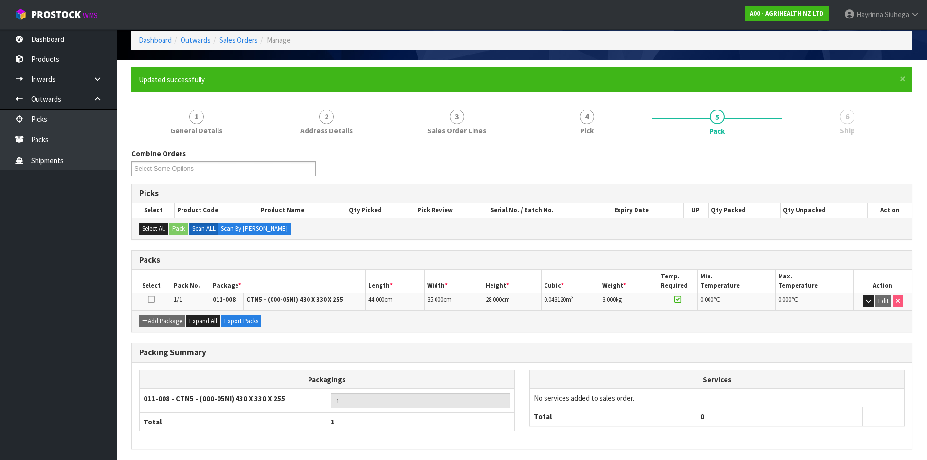
scroll to position [79, 0]
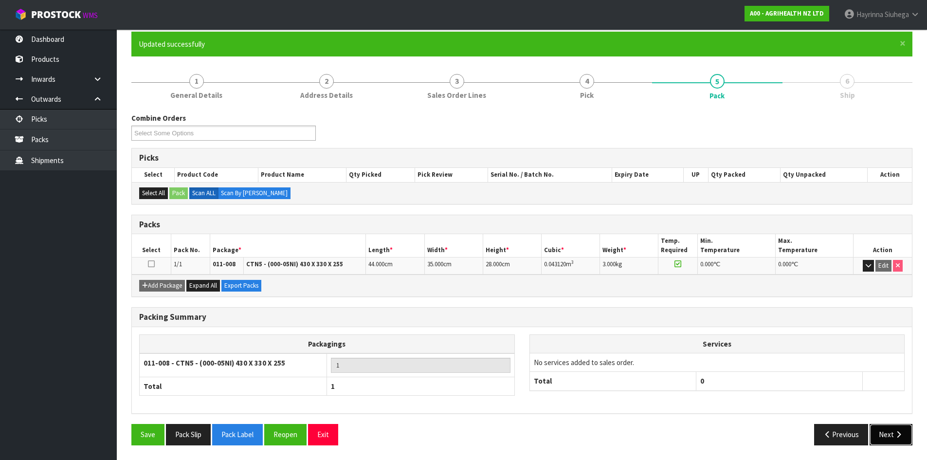
click at [900, 434] on icon "button" at bounding box center [898, 434] width 9 height 7
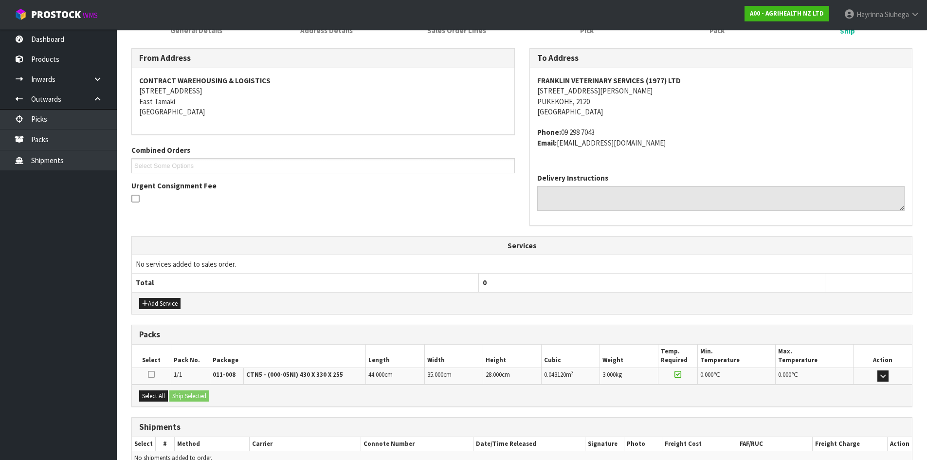
scroll to position [196, 0]
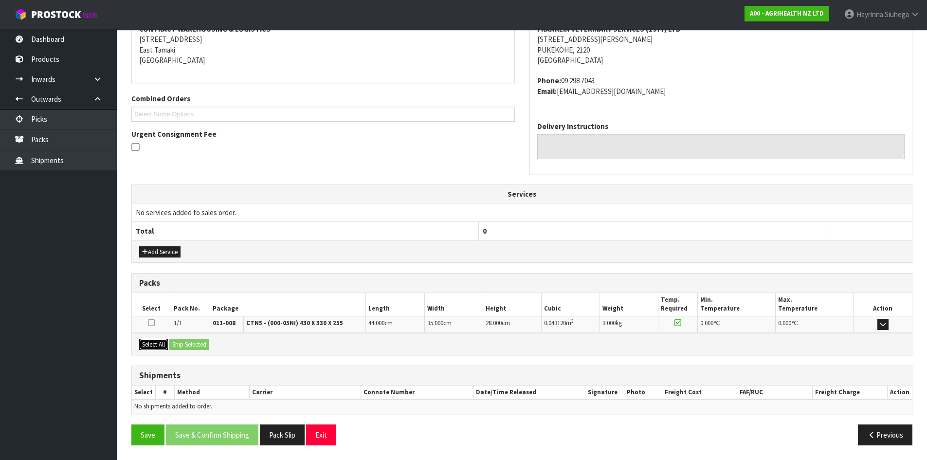
click at [163, 344] on button "Select All" at bounding box center [153, 345] width 29 height 12
click at [196, 344] on button "Ship Selected" at bounding box center [189, 345] width 40 height 12
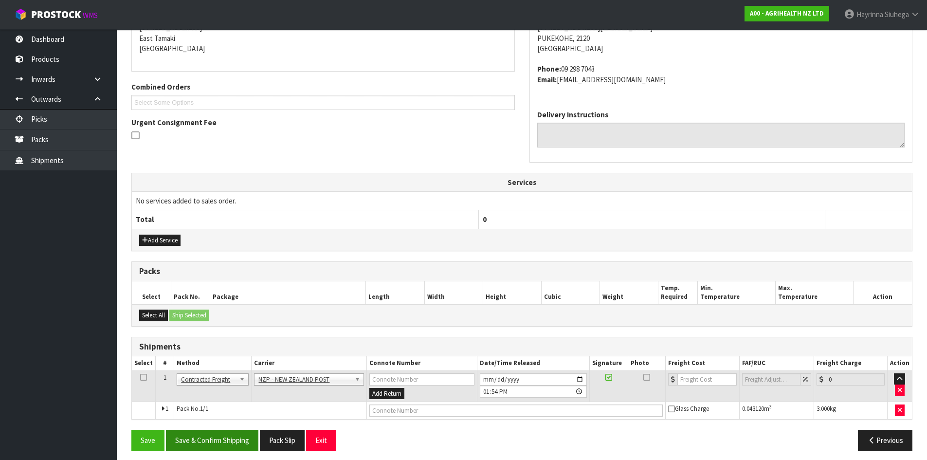
scroll to position [213, 0]
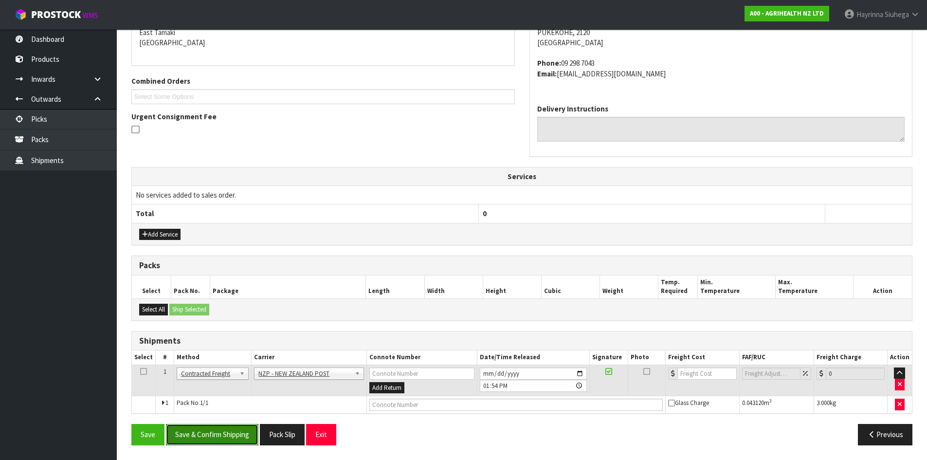
click at [221, 427] on button "Save & Confirm Shipping" at bounding box center [212, 434] width 92 height 21
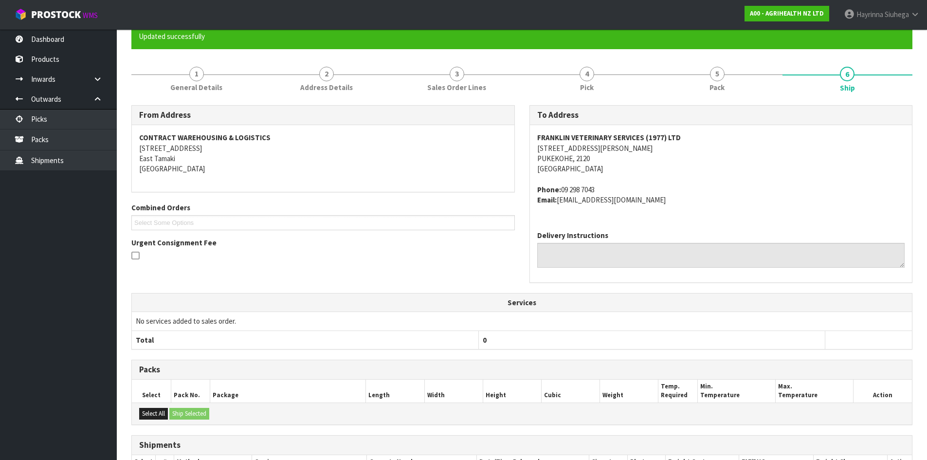
scroll to position [199, 0]
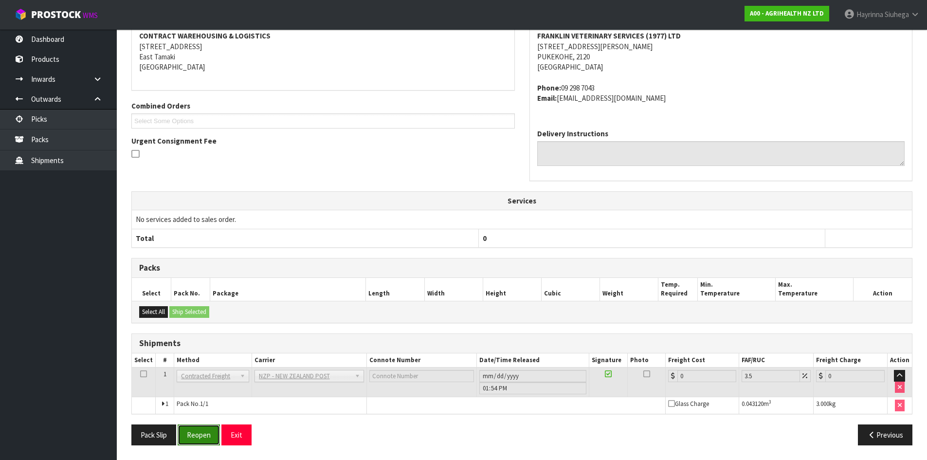
click at [202, 429] on button "Reopen" at bounding box center [199, 434] width 42 height 21
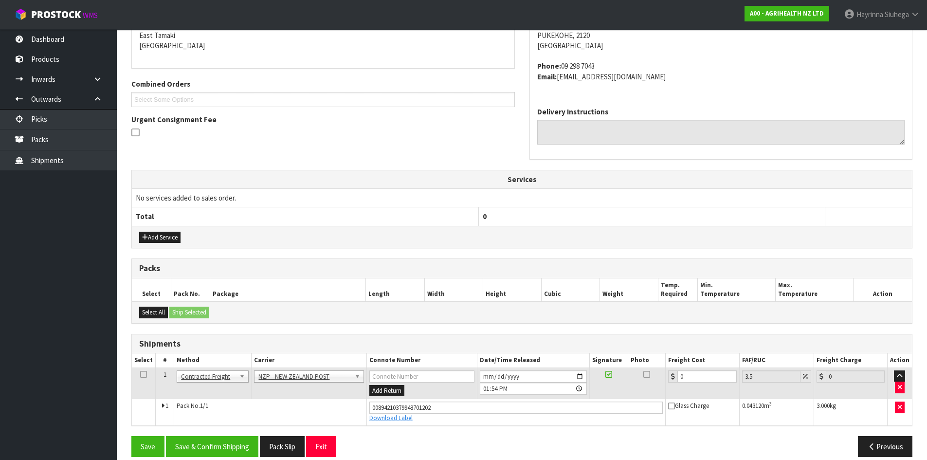
scroll to position [222, 0]
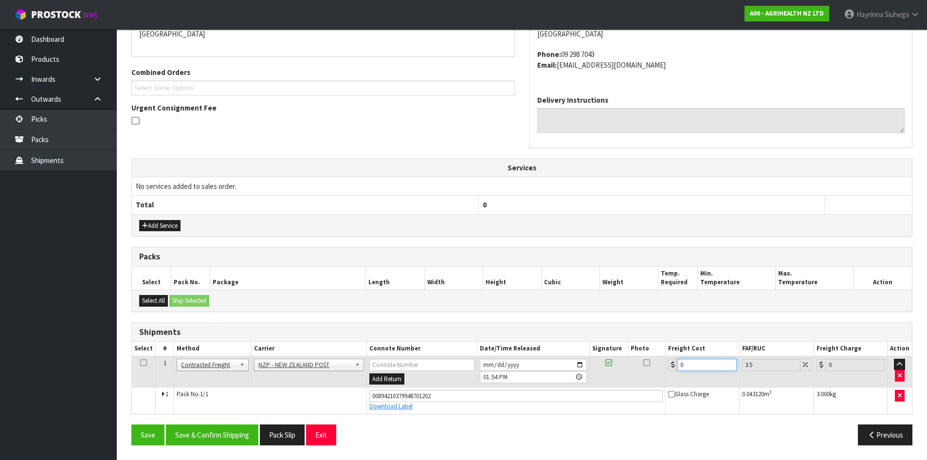
drag, startPoint x: 695, startPoint y: 367, endPoint x: 630, endPoint y: 367, distance: 64.2
click at [639, 367] on tr "1 Client Local Pickup Customer Local Pickup Company Freight Contracted Freight …" at bounding box center [522, 372] width 780 height 32
type input "4"
type input "4.14"
type input "4.3"
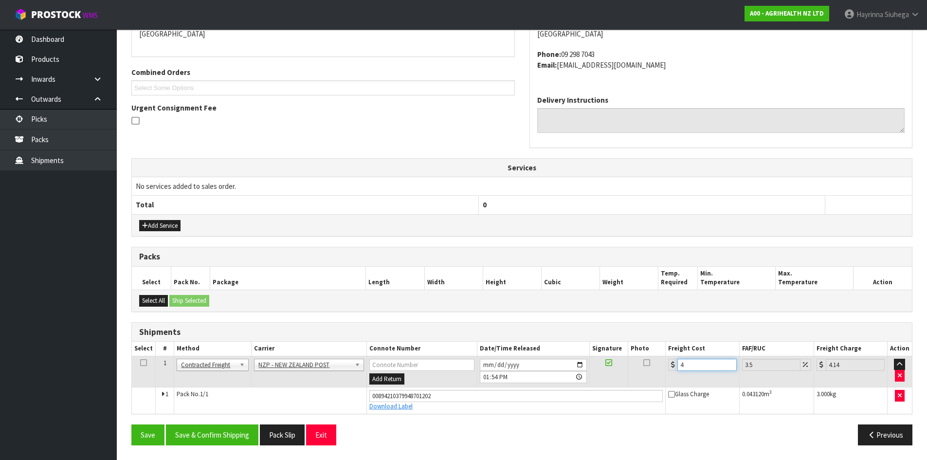
type input "4.45"
type input "4.33"
type input "4.48"
type input "4.33"
click at [131, 424] on button "Save" at bounding box center [147, 434] width 33 height 21
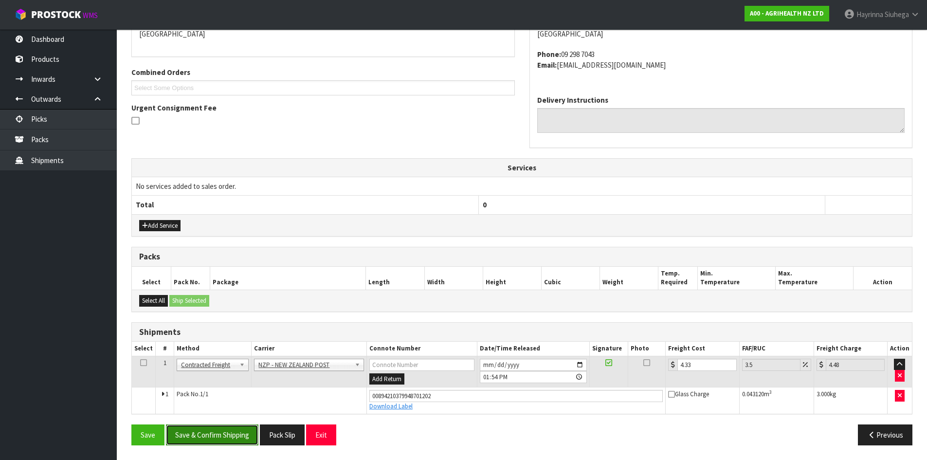
click at [223, 436] on button "Save & Confirm Shipping" at bounding box center [212, 434] width 92 height 21
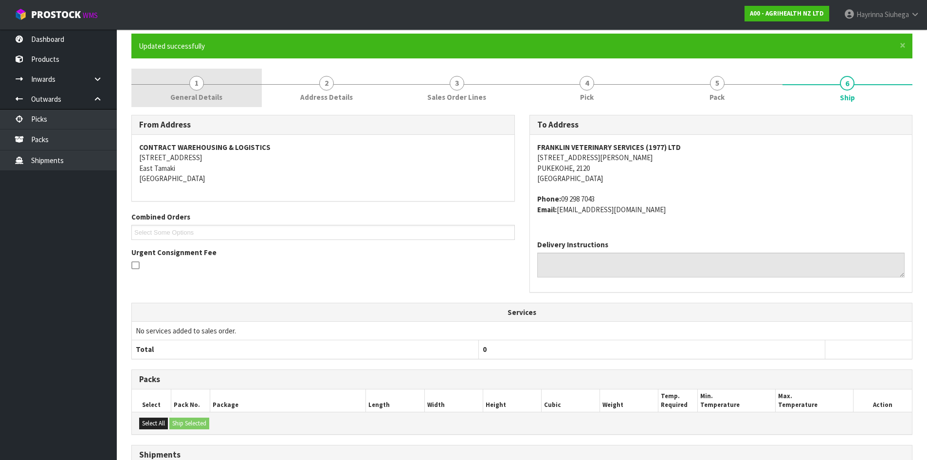
scroll to position [0, 0]
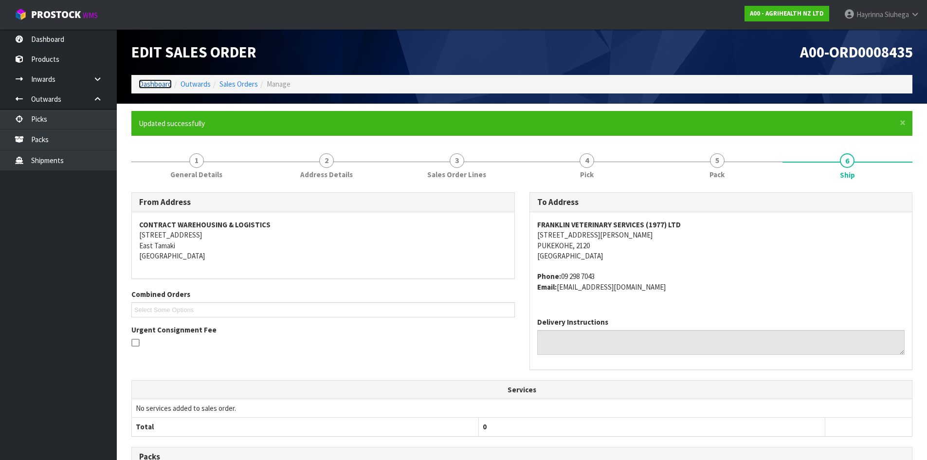
click at [158, 84] on link "Dashboard" at bounding box center [155, 83] width 33 height 9
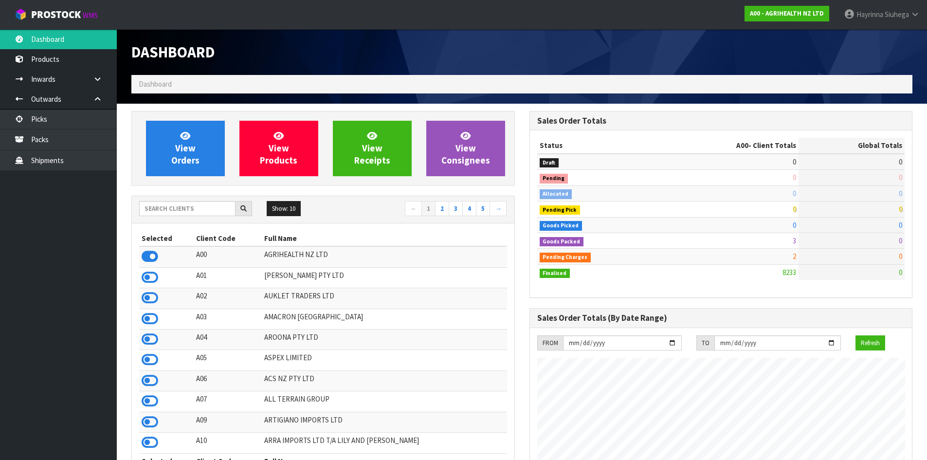
scroll to position [737, 397]
click at [181, 210] on input "text" at bounding box center [187, 208] width 96 height 15
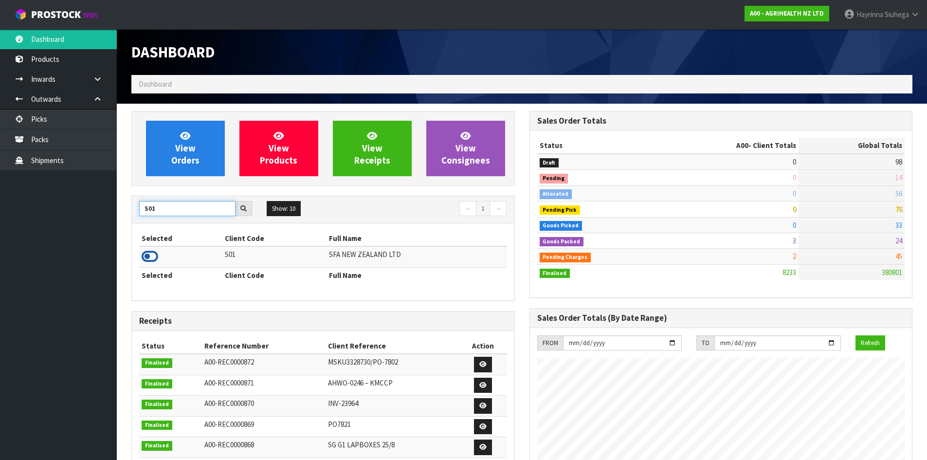
type input "S01"
click at [150, 259] on icon at bounding box center [150, 256] width 17 height 15
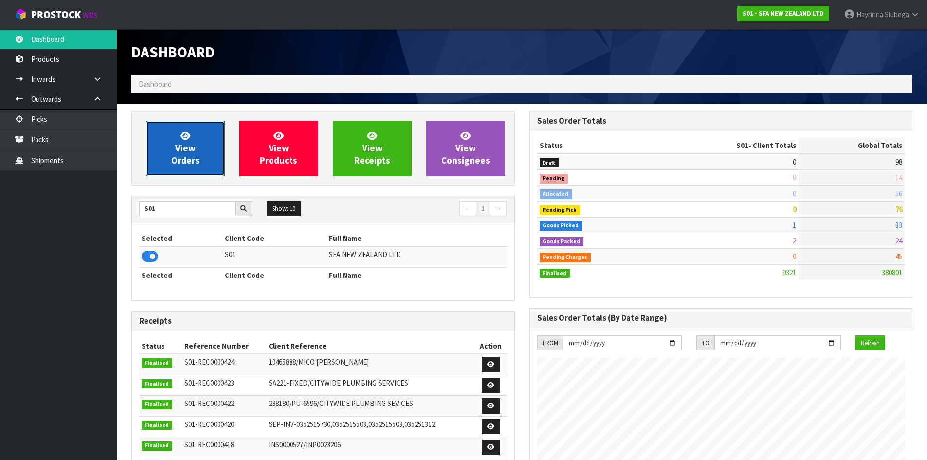
click at [199, 147] on link "View Orders" at bounding box center [185, 148] width 79 height 55
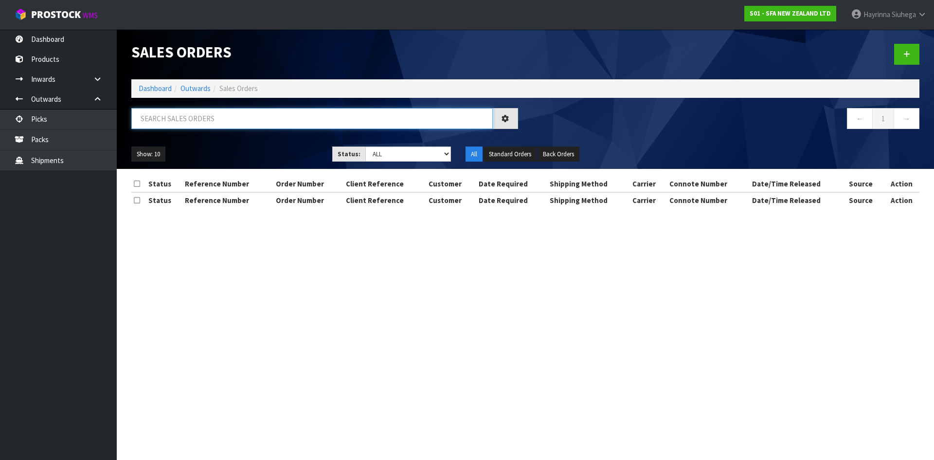
click at [211, 124] on input "text" at bounding box center [311, 118] width 361 height 21
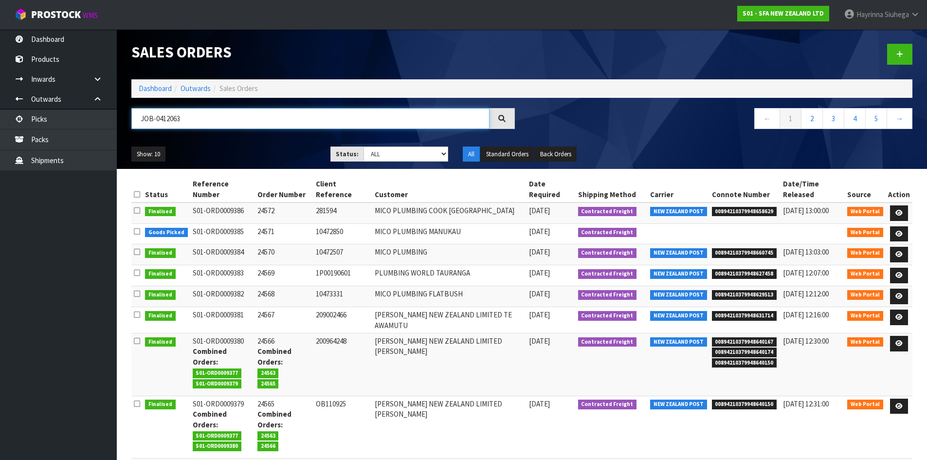
type input "JOB-0412063"
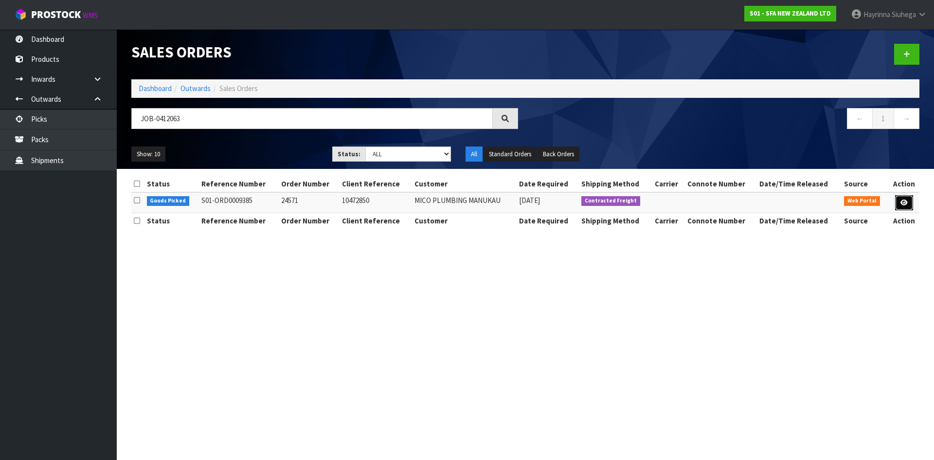
click at [909, 205] on link at bounding box center [904, 203] width 18 height 16
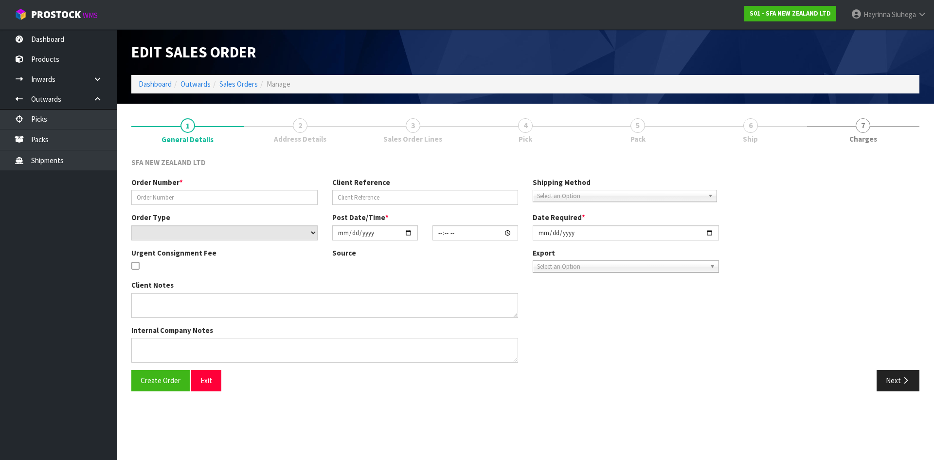
type input "24571"
type input "10472850"
select select "number:0"
type input "2025-09-11"
type input "11:23:00.000"
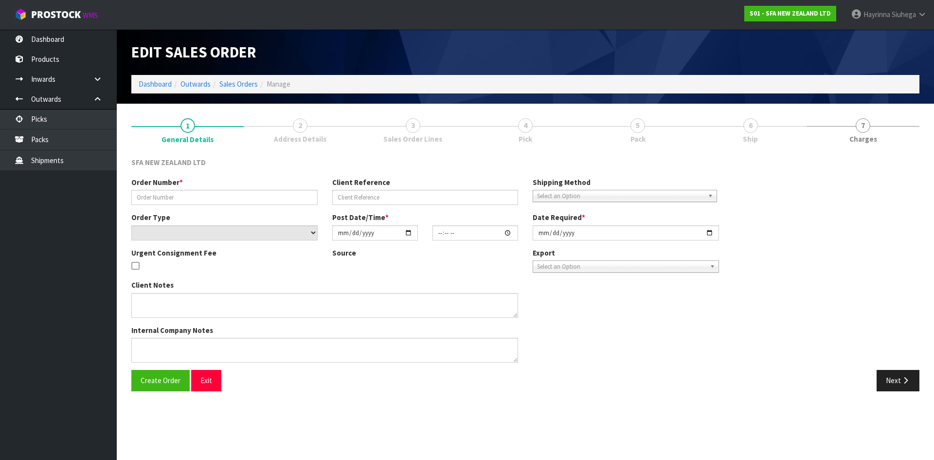
type input "2025-09-11"
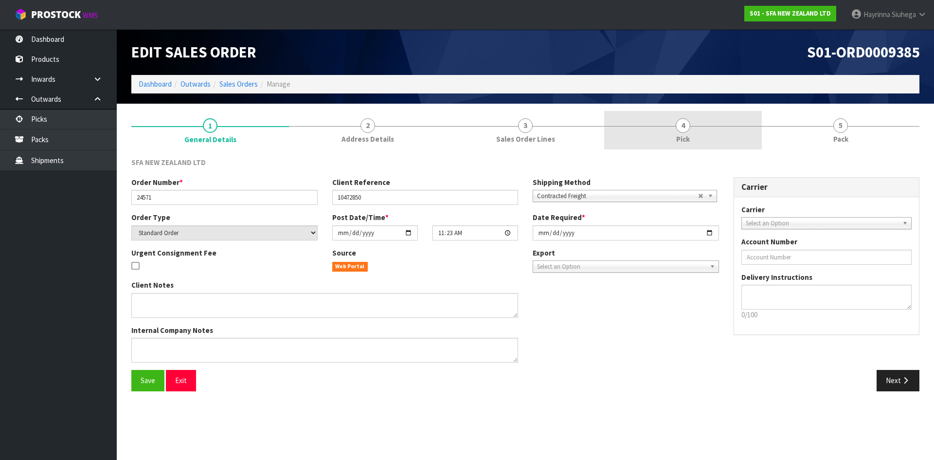
click at [725, 134] on link "4 Pick" at bounding box center [683, 130] width 158 height 38
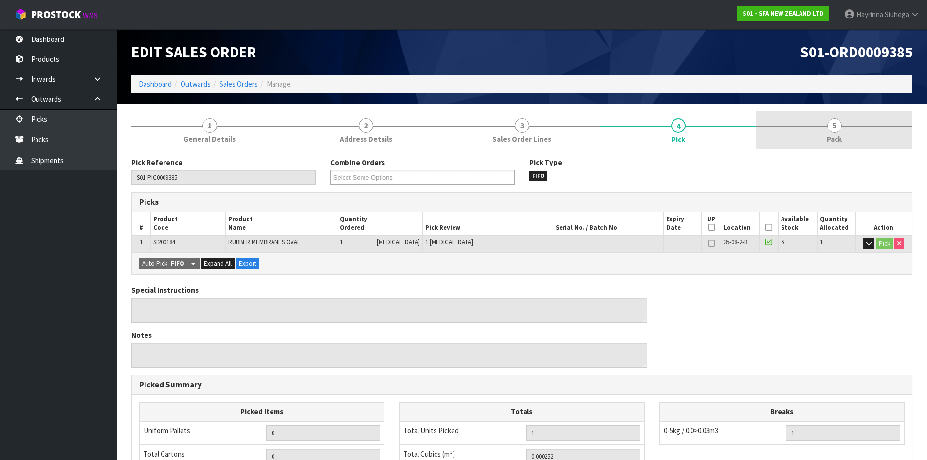
click at [814, 125] on link "5 Pack" at bounding box center [834, 130] width 156 height 38
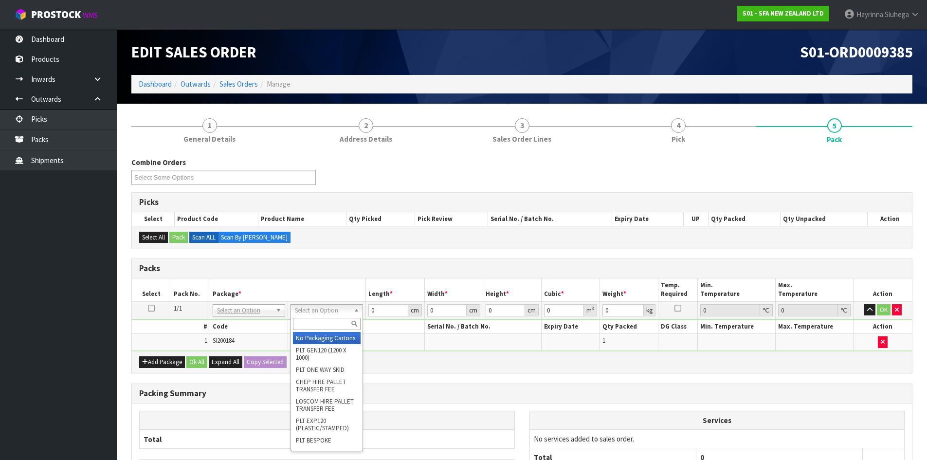
drag, startPoint x: 322, startPoint y: 314, endPoint x: 325, endPoint y: 320, distance: 6.8
click at [324, 323] on input "text" at bounding box center [327, 324] width 68 height 12
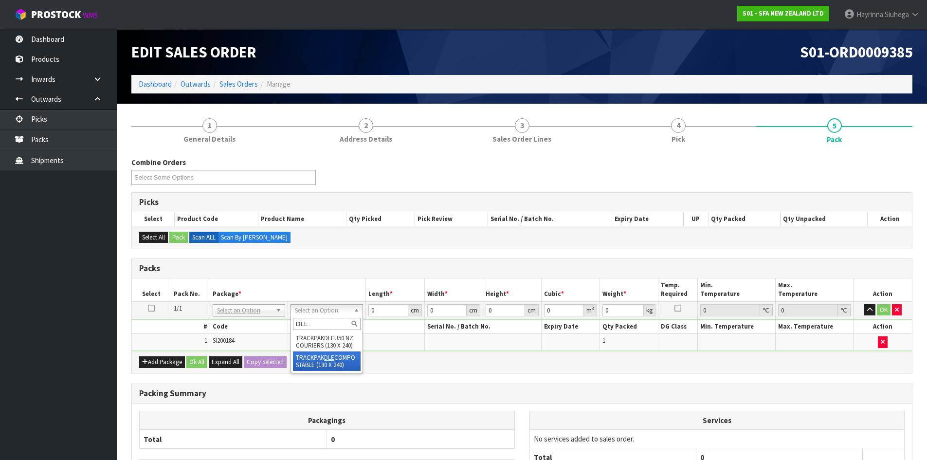
type input "DLE"
drag, startPoint x: 330, startPoint y: 368, endPoint x: 336, endPoint y: 364, distance: 7.3
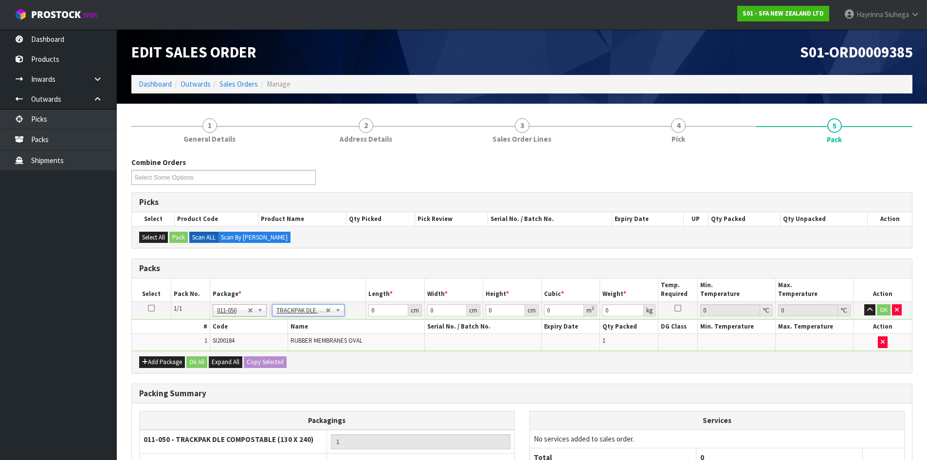
type input "13"
type input "24"
type input "0.01"
type input "0.000003"
type input "0.03"
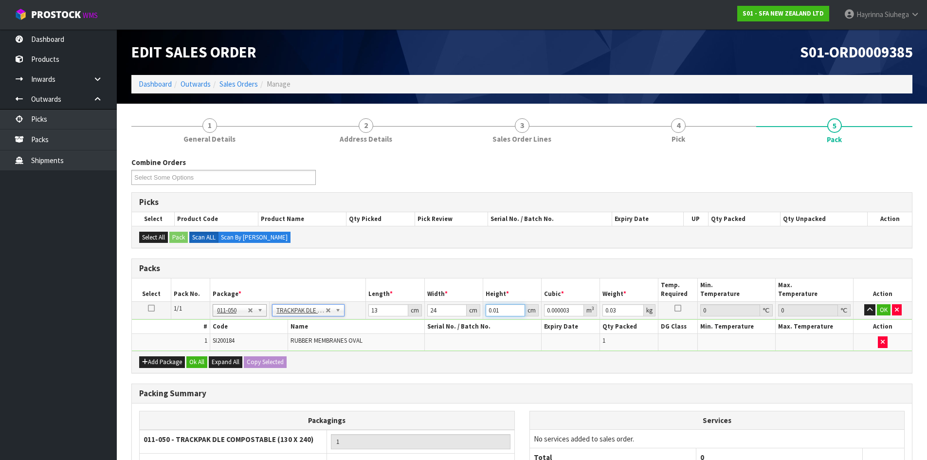
click at [491, 309] on input "0.01" at bounding box center [504, 310] width 39 height 12
type input "2"
type input "0.000624"
type input "2"
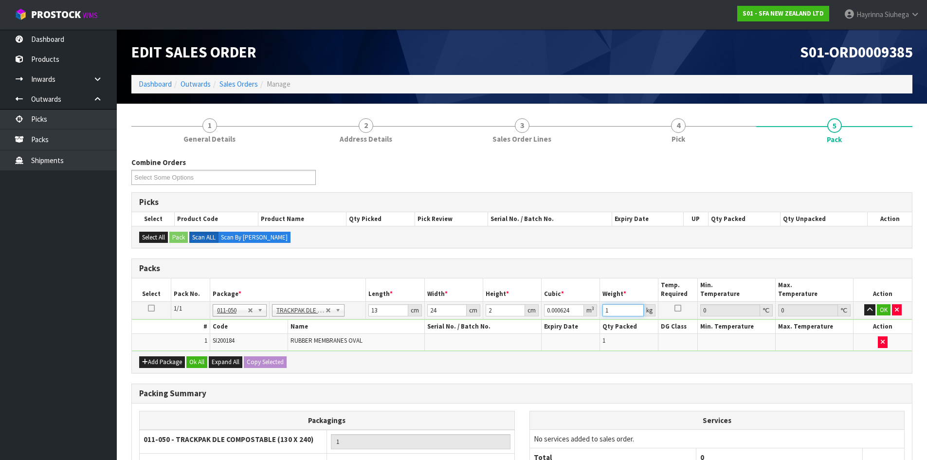
type input "1"
click button "OK" at bounding box center [884, 310] width 14 height 12
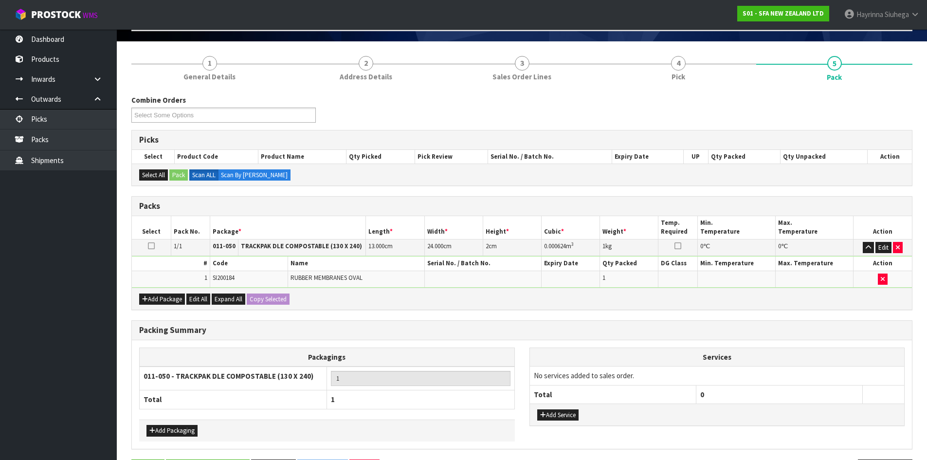
scroll to position [97, 0]
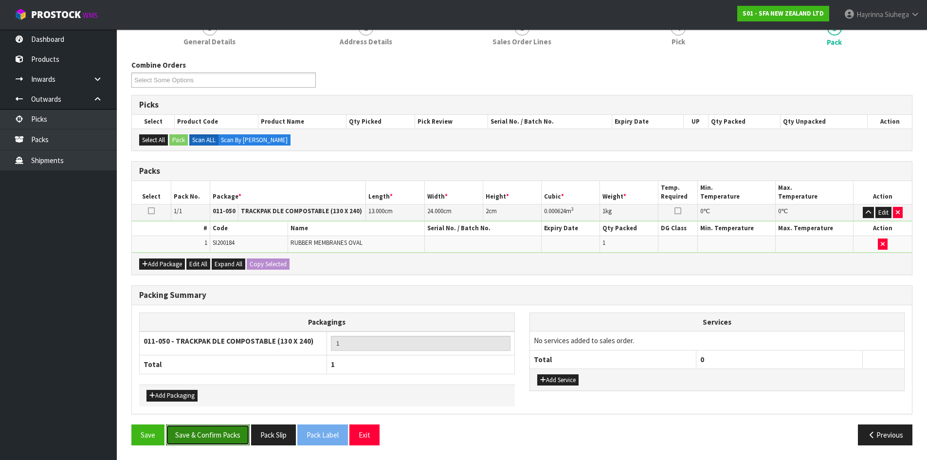
click at [227, 437] on button "Save & Confirm Packs" at bounding box center [208, 434] width 84 height 21
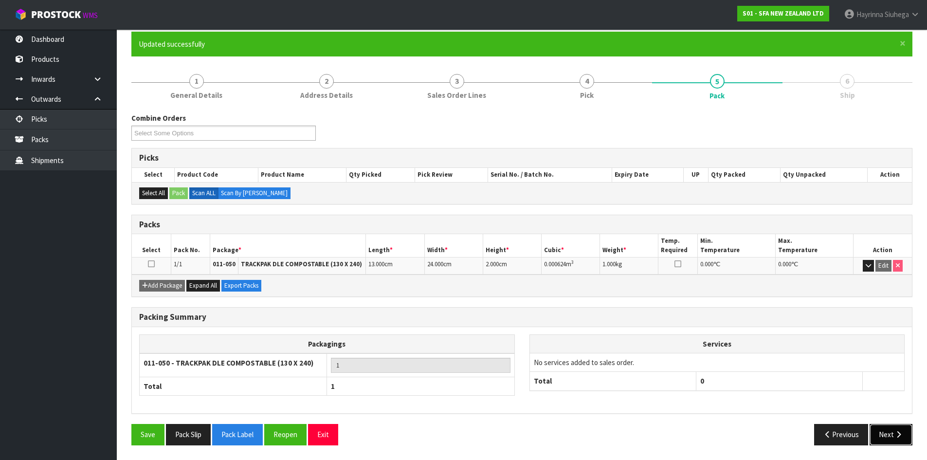
click at [887, 429] on button "Next" at bounding box center [890, 434] width 43 height 21
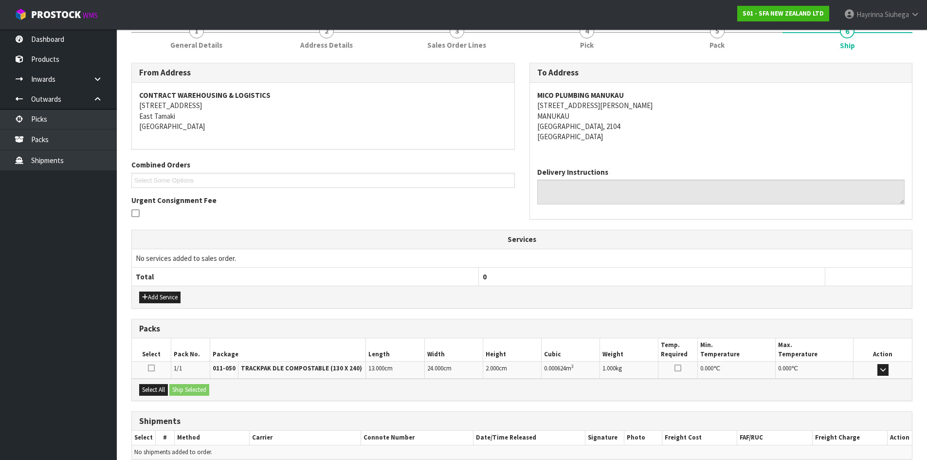
scroll to position [175, 0]
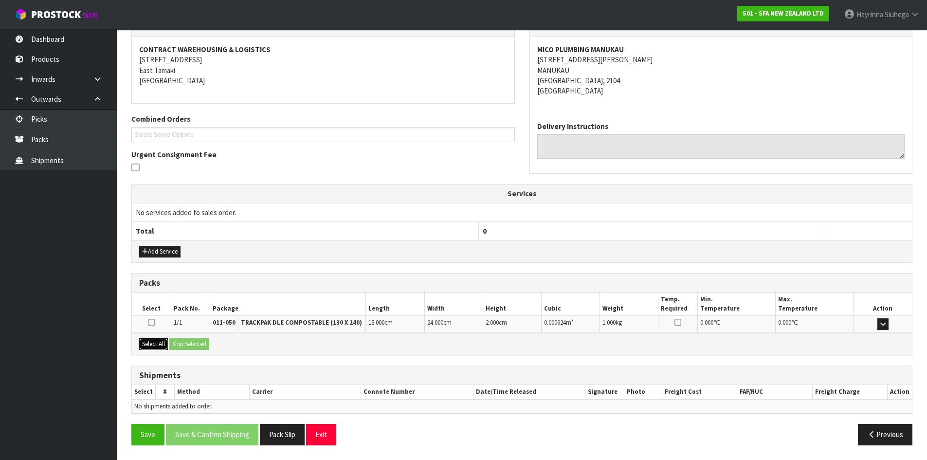
click at [158, 341] on button "Select All" at bounding box center [153, 344] width 29 height 12
click at [191, 339] on button "Ship Selected" at bounding box center [189, 344] width 40 height 12
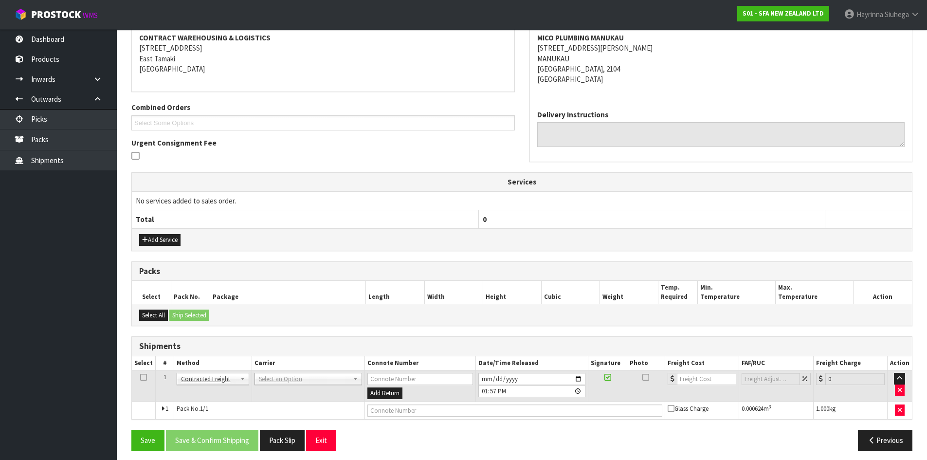
scroll to position [192, 0]
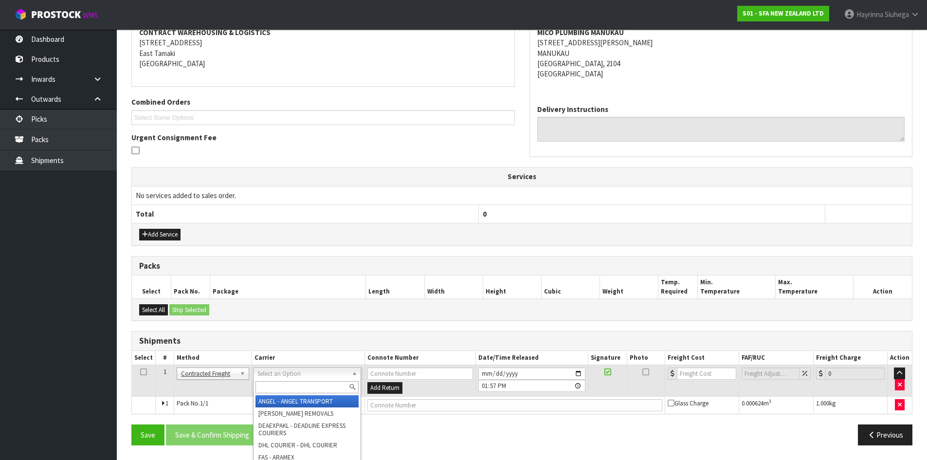
click at [279, 383] on input "text" at bounding box center [306, 387] width 103 height 12
type input "NZP"
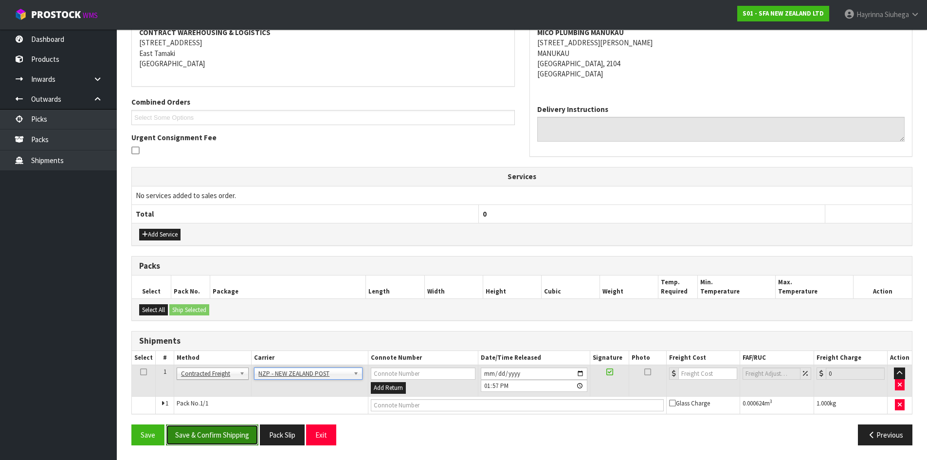
click at [220, 438] on button "Save & Confirm Shipping" at bounding box center [212, 434] width 92 height 21
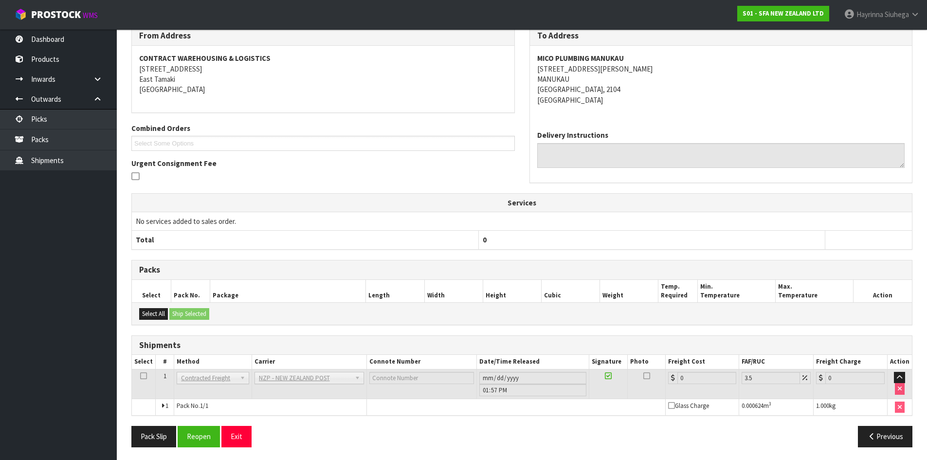
scroll to position [179, 0]
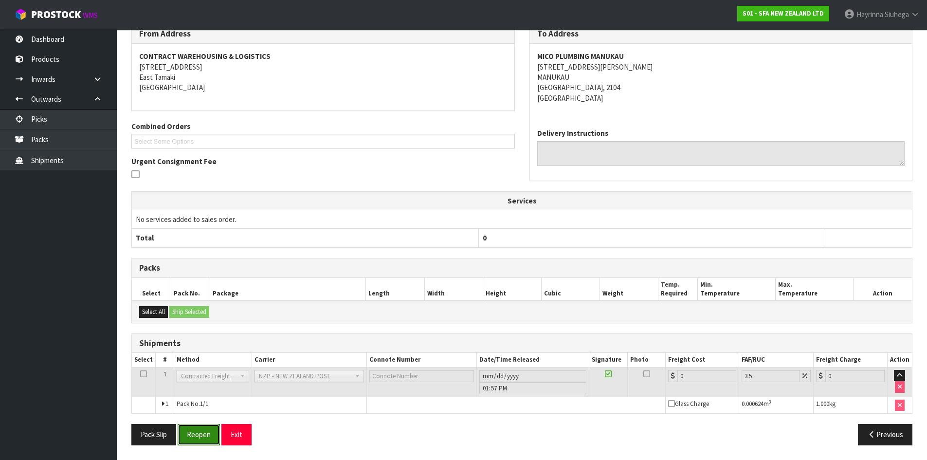
click at [210, 439] on button "Reopen" at bounding box center [199, 434] width 42 height 21
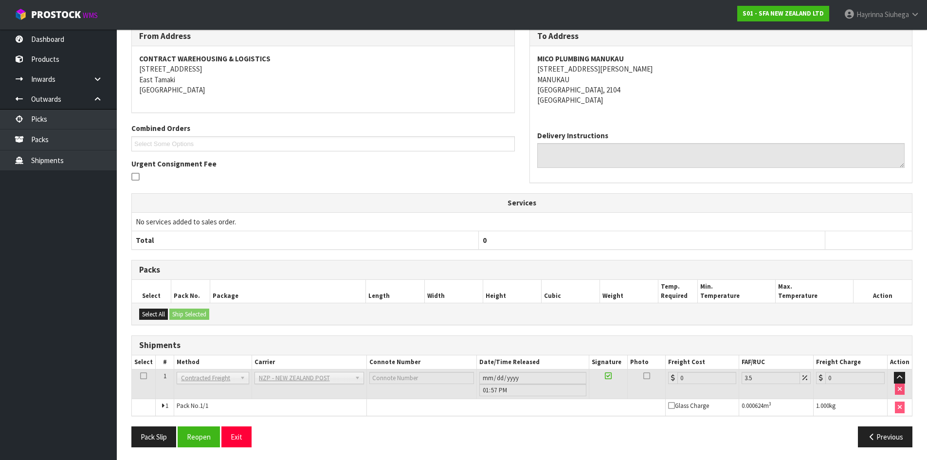
scroll to position [168, 0]
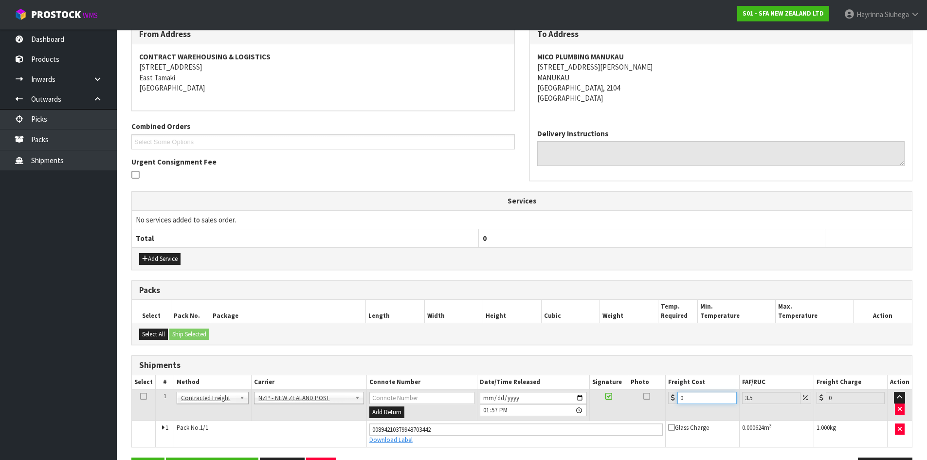
drag, startPoint x: 688, startPoint y: 398, endPoint x: 606, endPoint y: 399, distance: 82.2
click at [613, 399] on tr "1 Client Local Pickup Customer Local Pickup Company Freight Contracted Freight …" at bounding box center [522, 405] width 780 height 32
type input "3"
type input "3.1"
type input "3.6"
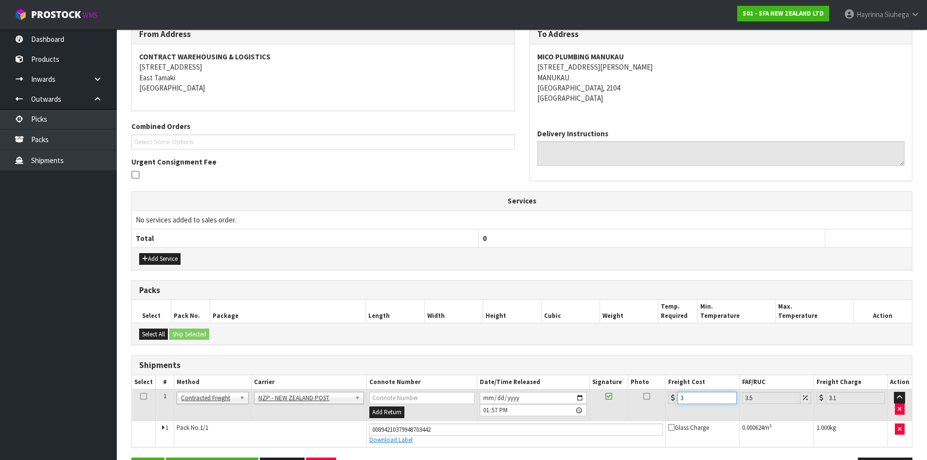
type input "3.73"
type input "3.60"
click at [131, 457] on button "Save" at bounding box center [147, 467] width 33 height 21
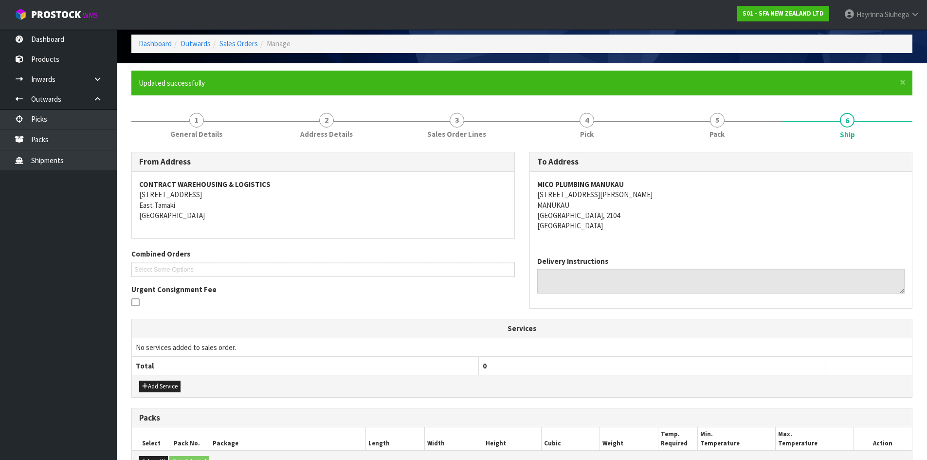
scroll to position [201, 0]
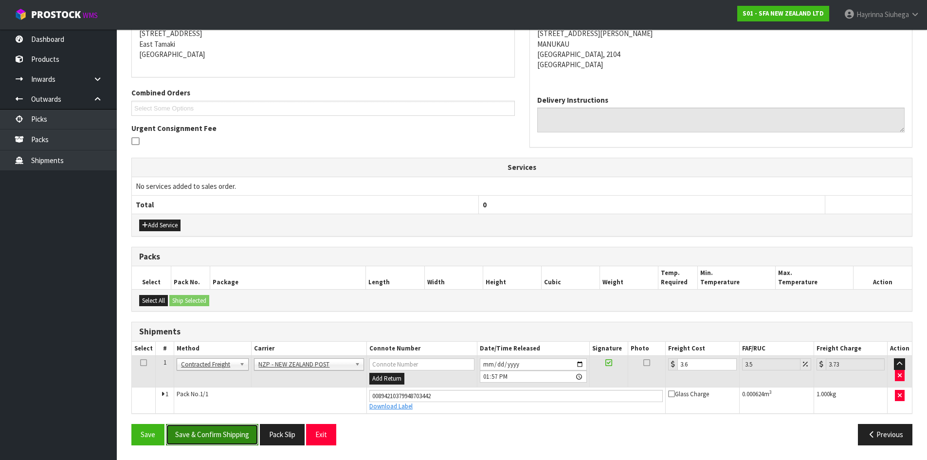
click at [219, 437] on button "Save & Confirm Shipping" at bounding box center [212, 434] width 92 height 21
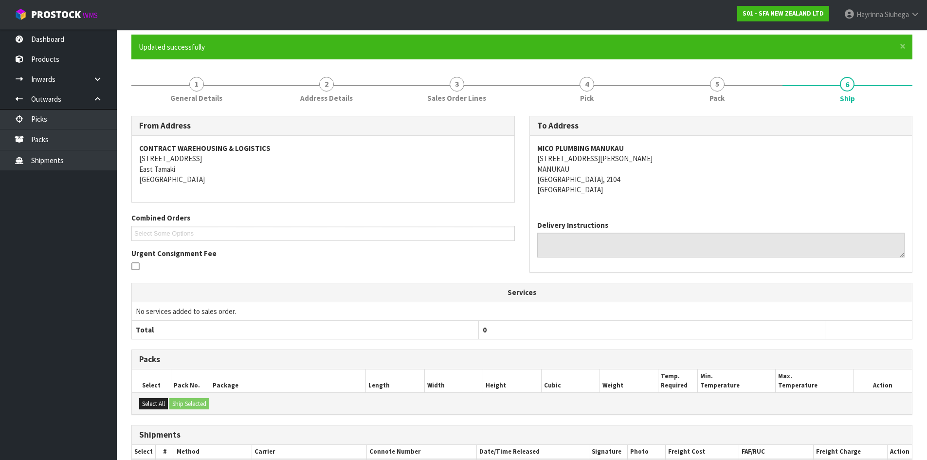
scroll to position [0, 0]
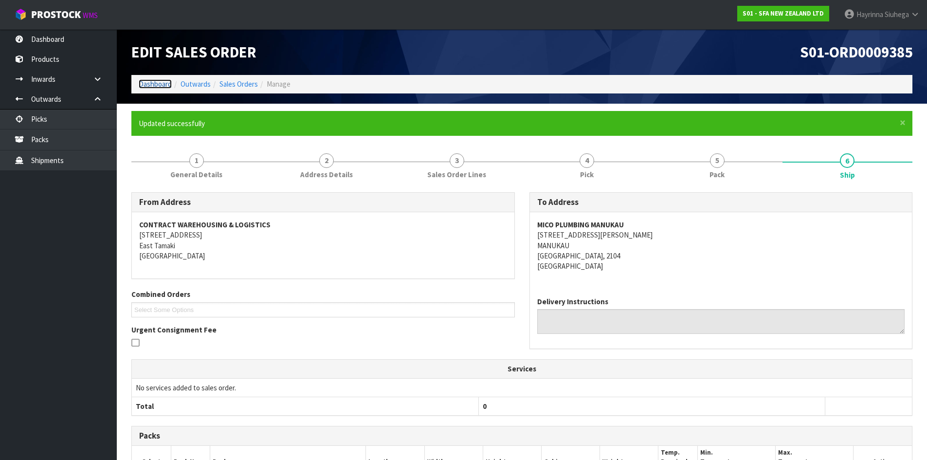
click at [153, 81] on link "Dashboard" at bounding box center [155, 83] width 33 height 9
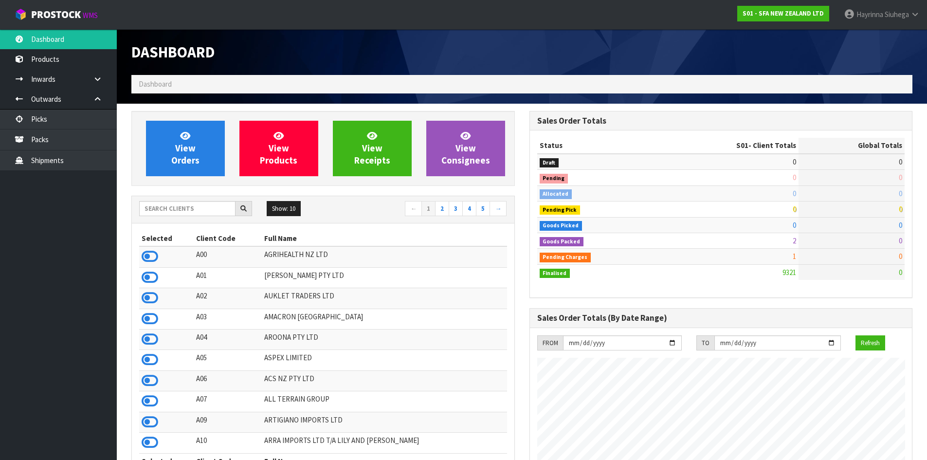
scroll to position [737, 397]
click at [177, 151] on span "View Orders" at bounding box center [185, 148] width 28 height 36
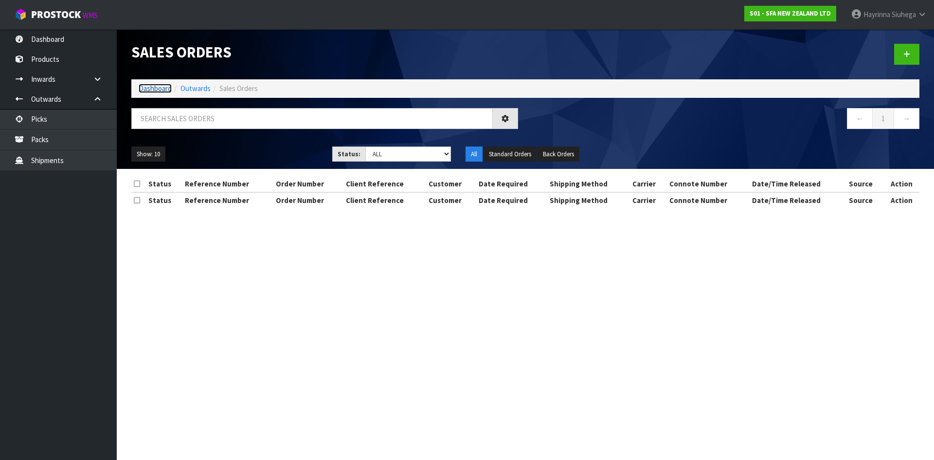
click at [159, 87] on link "Dashboard" at bounding box center [155, 88] width 33 height 9
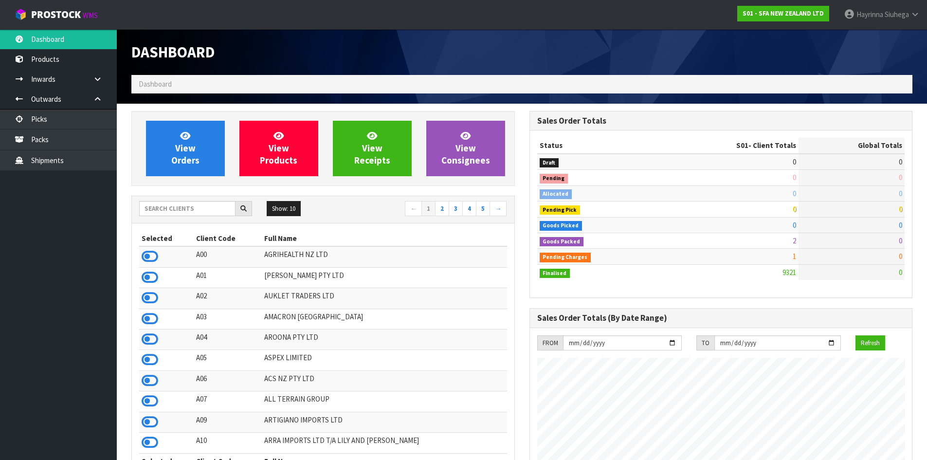
scroll to position [737, 397]
click at [183, 212] on input "text" at bounding box center [187, 208] width 96 height 15
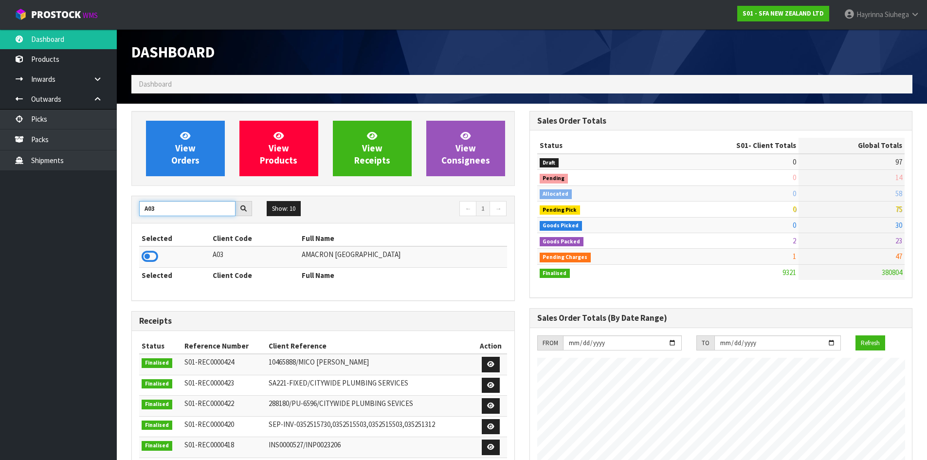
drag, startPoint x: 164, startPoint y: 209, endPoint x: 0, endPoint y: 208, distance: 163.9
click at [0, 210] on body "Toggle navigation ProStock WMS S01 - SFA NEW ZEALAND LTD Hayrinna Siuhega Logou…" at bounding box center [463, 230] width 927 height 460
type input "N03"
click at [149, 258] on icon at bounding box center [150, 256] width 17 height 15
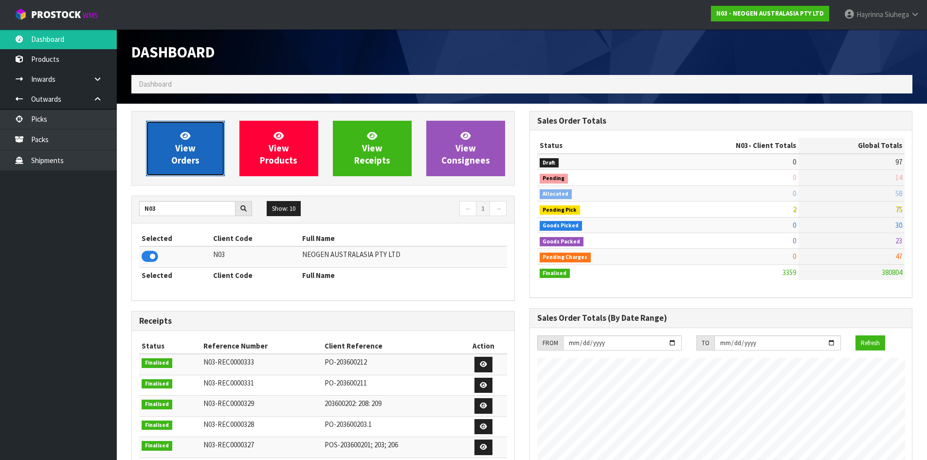
click at [204, 148] on link "View Orders" at bounding box center [185, 148] width 79 height 55
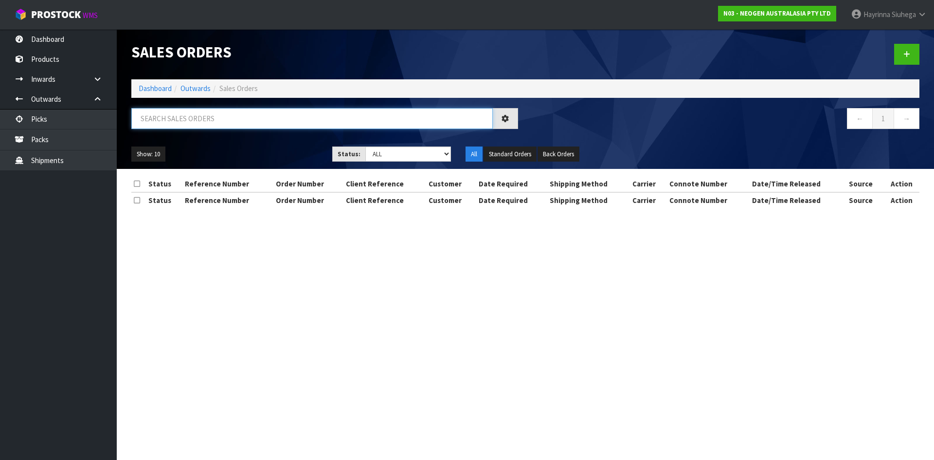
click at [203, 121] on input "text" at bounding box center [311, 118] width 361 height 21
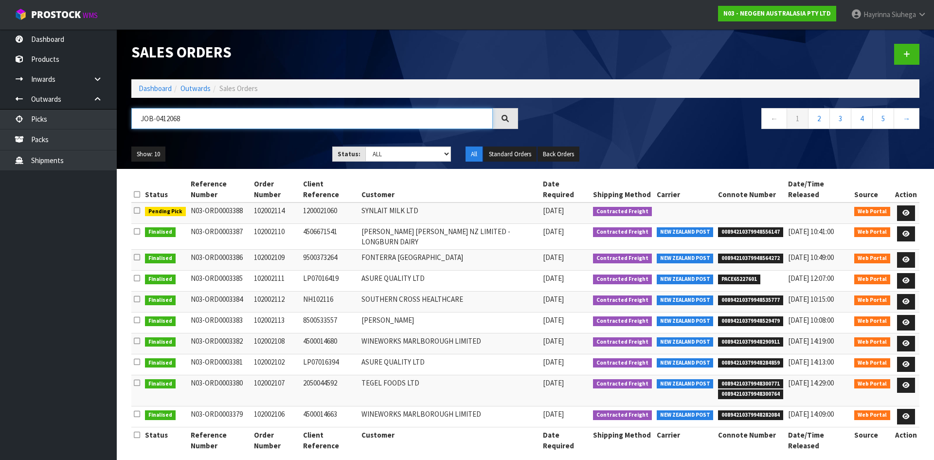
type input "JOB-0412068"
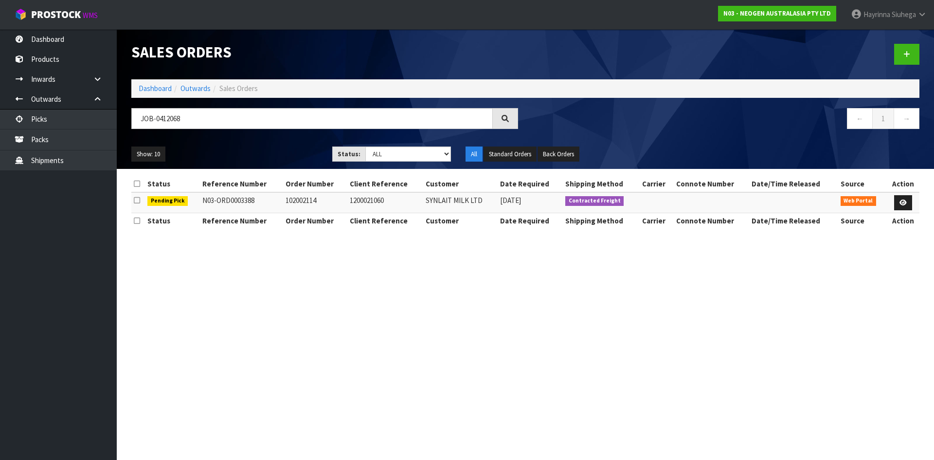
click at [904, 211] on td at bounding box center [903, 202] width 33 height 21
click at [902, 205] on icon at bounding box center [902, 202] width 7 height 6
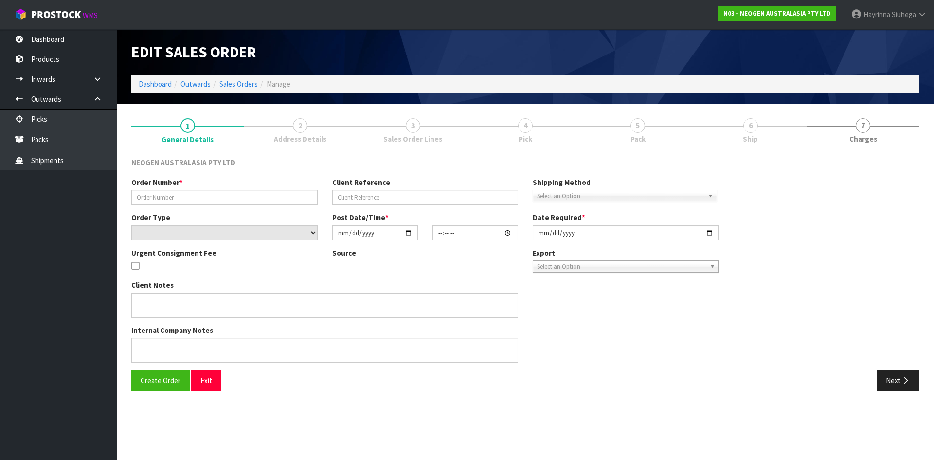
type input "102002114"
type input "1200021060"
select select "number:0"
type input "2025-09-11"
type input "11:29:00.000"
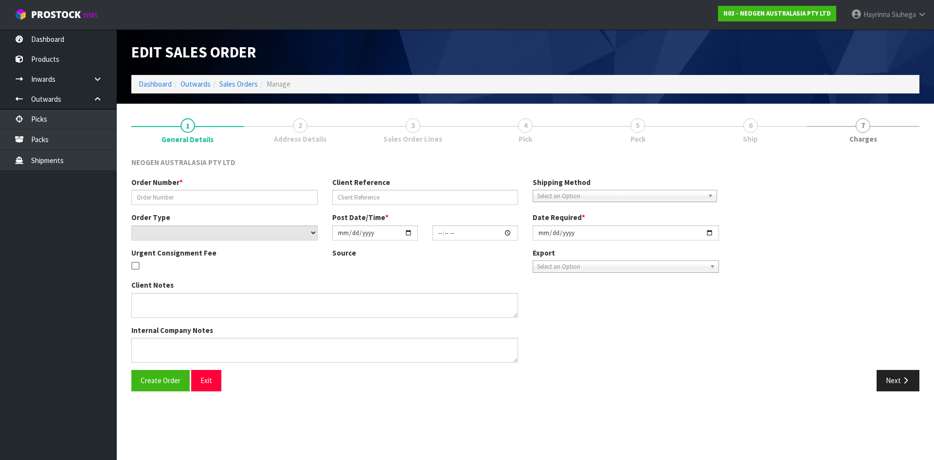
type input "2025-09-11"
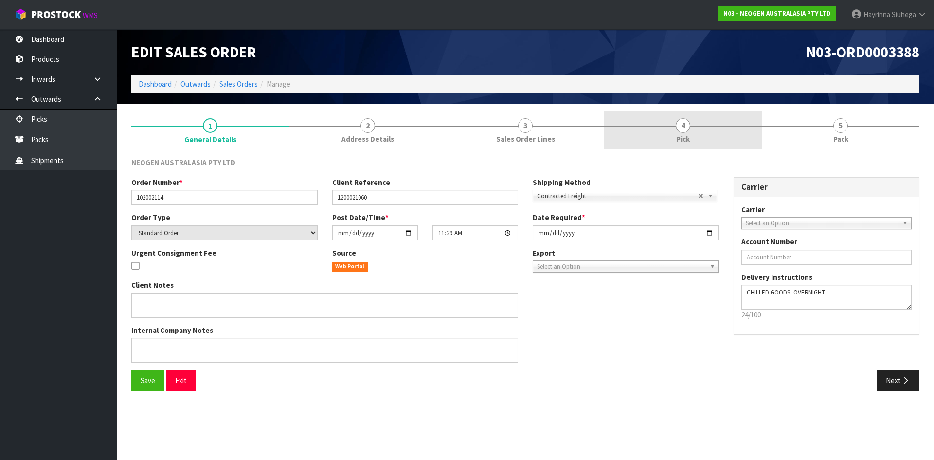
click at [736, 127] on link "4 Pick" at bounding box center [683, 130] width 158 height 38
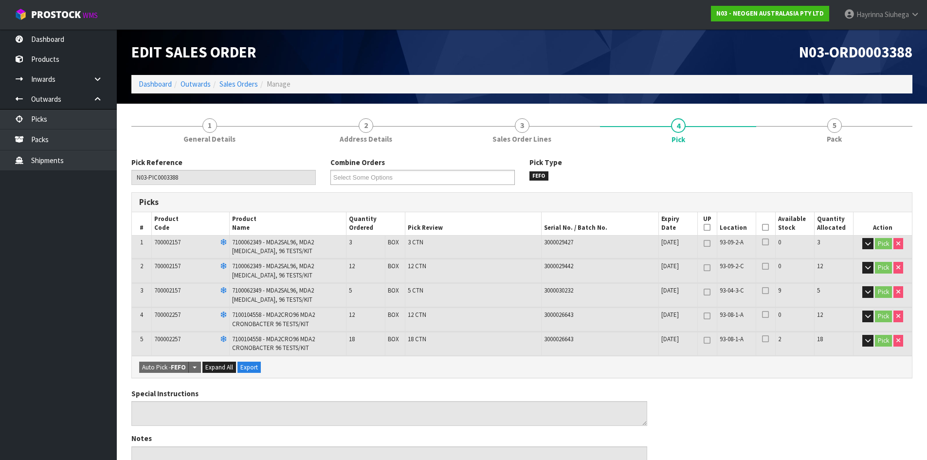
click at [766, 228] on icon at bounding box center [765, 227] width 7 height 0
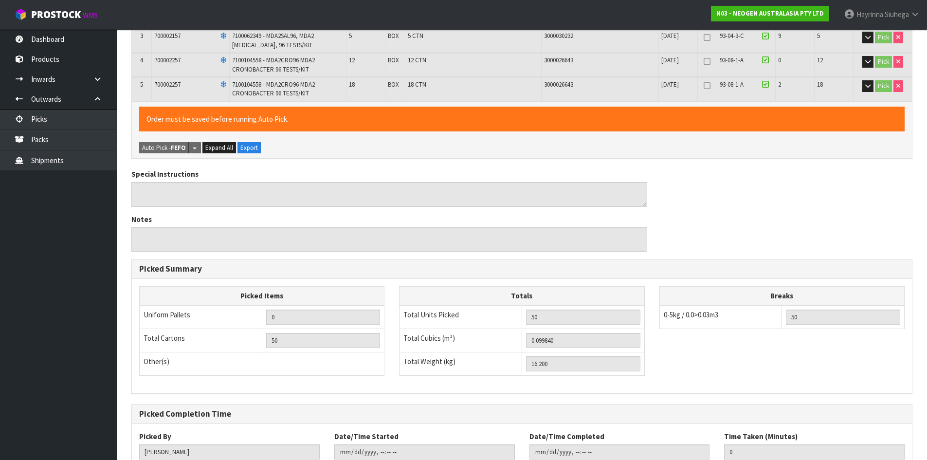
scroll to position [322, 0]
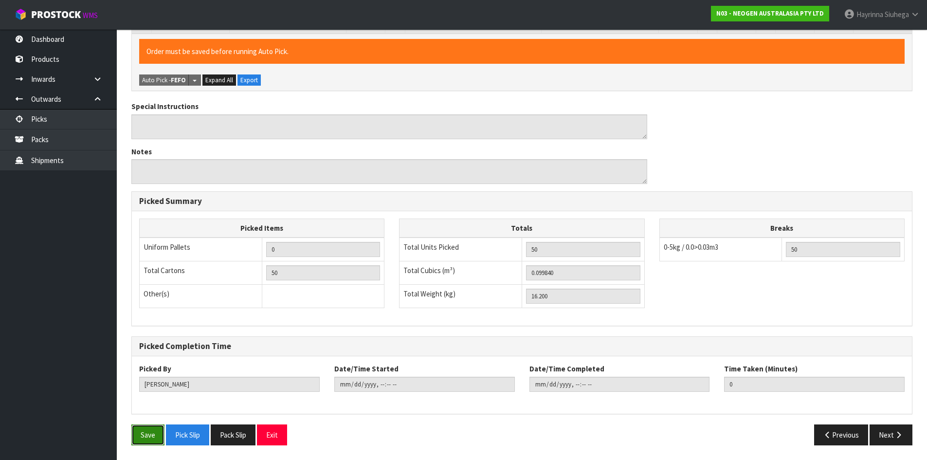
click at [140, 437] on button "Save" at bounding box center [147, 434] width 33 height 21
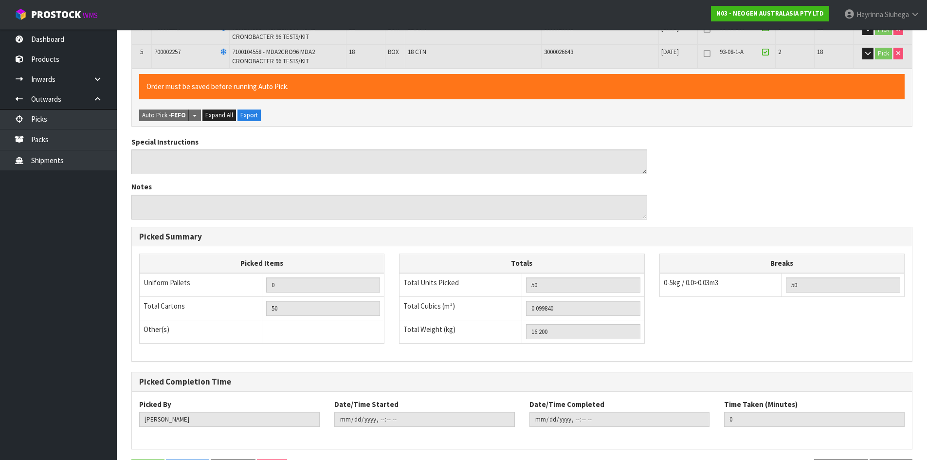
scroll to position [0, 0]
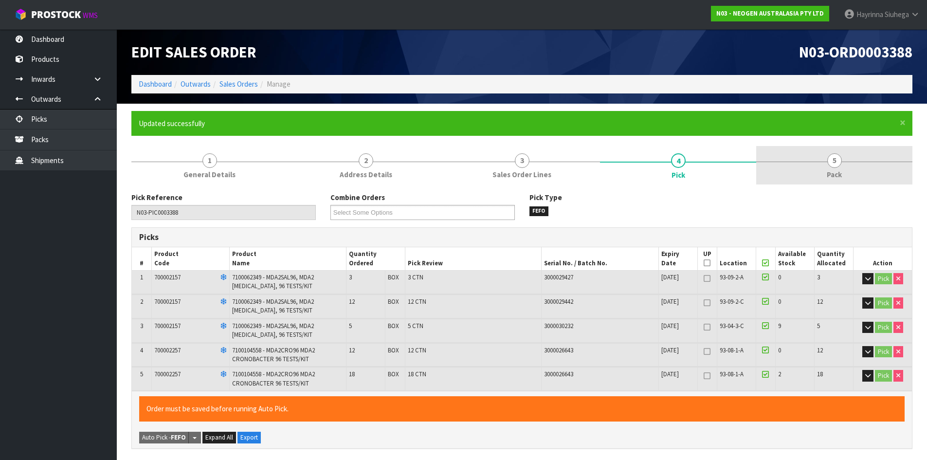
type input "Hayrinna Siuhega"
type input "2025-09-11T13:58:43"
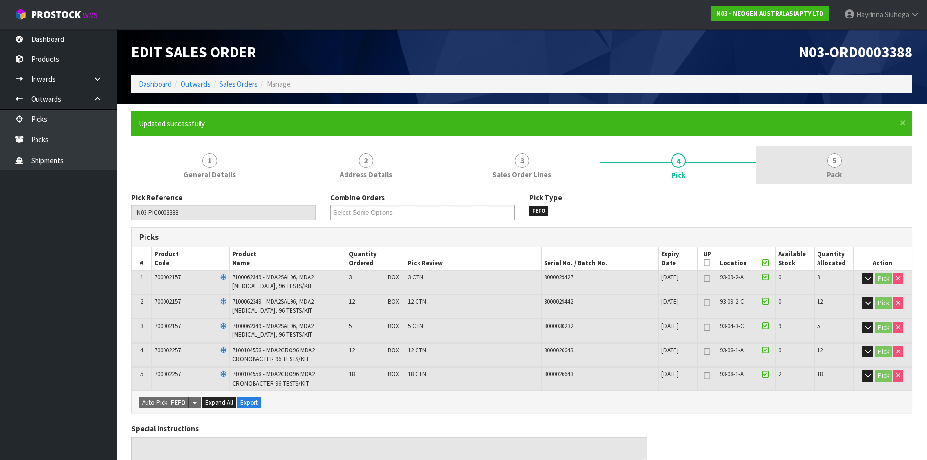
click at [843, 163] on link "5 Pack" at bounding box center [834, 165] width 156 height 38
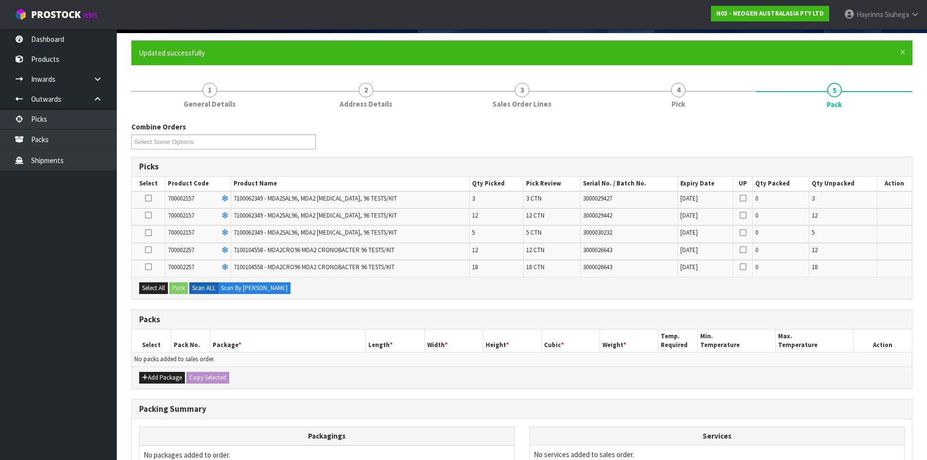
scroll to position [180, 0]
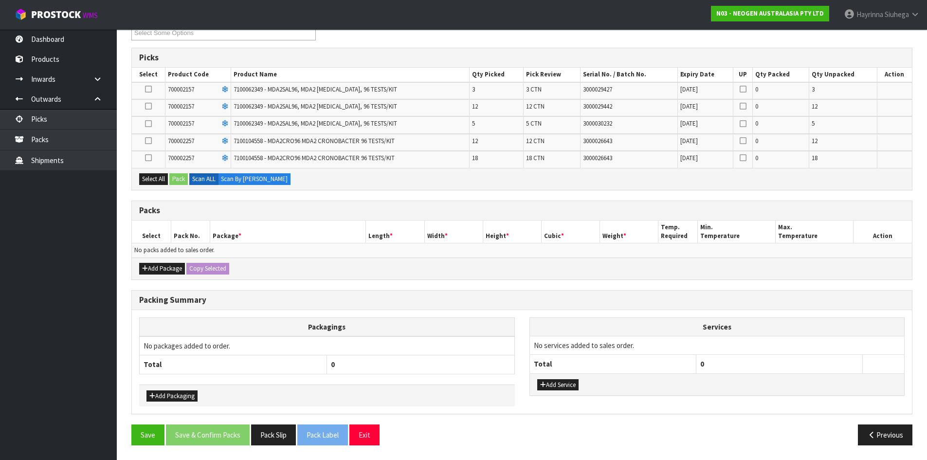
click at [148, 141] on icon at bounding box center [148, 141] width 7 height 0
click at [0, 0] on input "checkbox" at bounding box center [0, 0] width 0 height 0
click at [153, 269] on button "Add Package" at bounding box center [162, 269] width 46 height 12
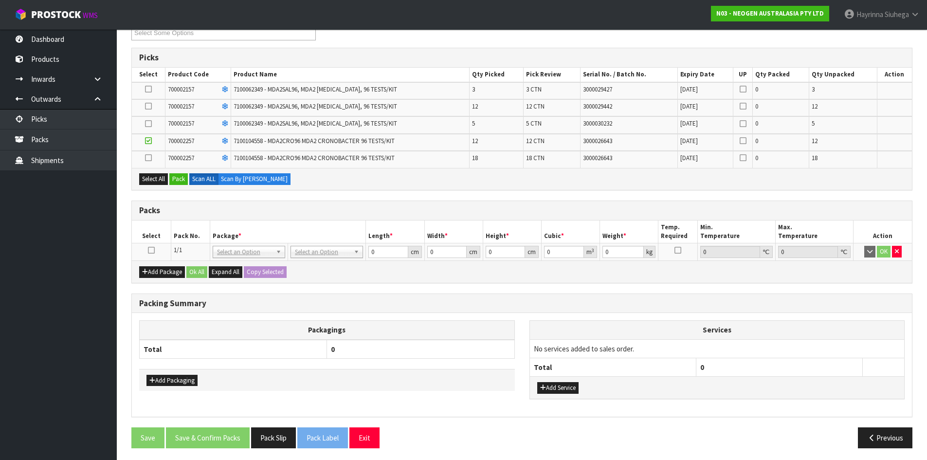
click at [151, 251] on icon at bounding box center [151, 250] width 7 height 0
click at [176, 179] on button "Pack" at bounding box center [178, 179] width 18 height 12
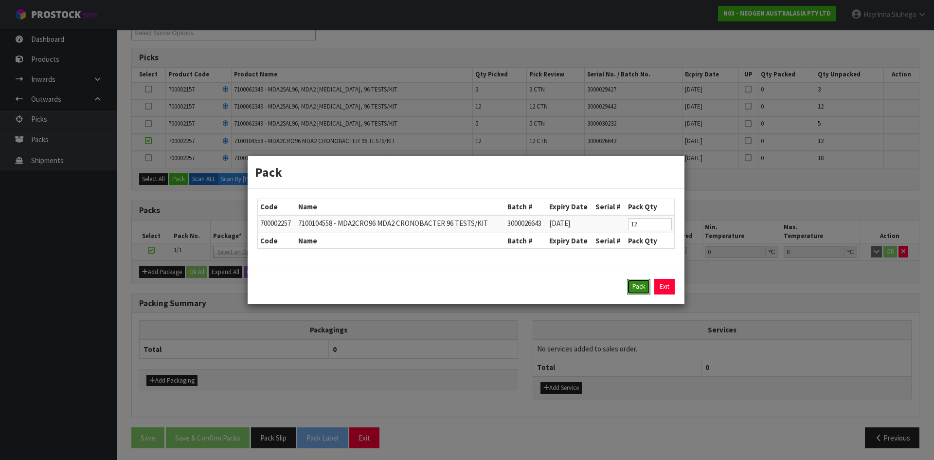
click at [637, 285] on button "Pack" at bounding box center [638, 287] width 23 height 16
type input "0.000"
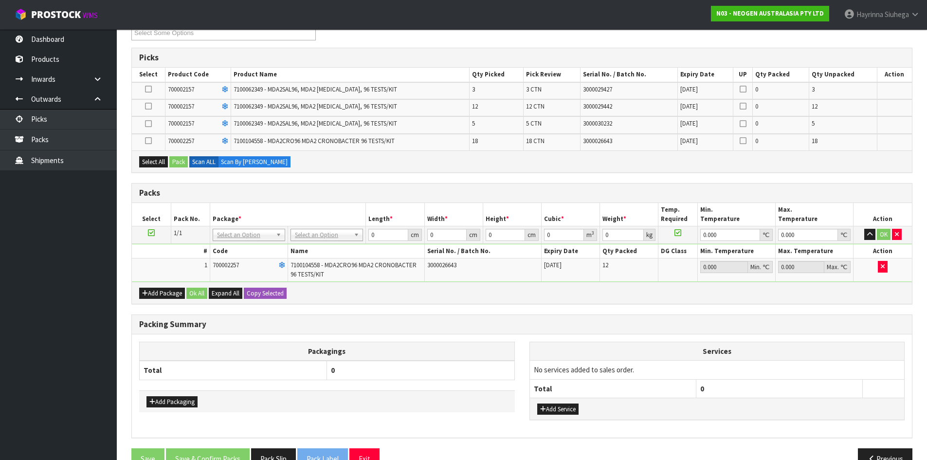
click at [146, 124] on icon at bounding box center [148, 124] width 7 height 0
click at [0, 0] on input "checkbox" at bounding box center [0, 0] width 0 height 0
click at [177, 162] on button "Pack" at bounding box center [178, 162] width 18 height 12
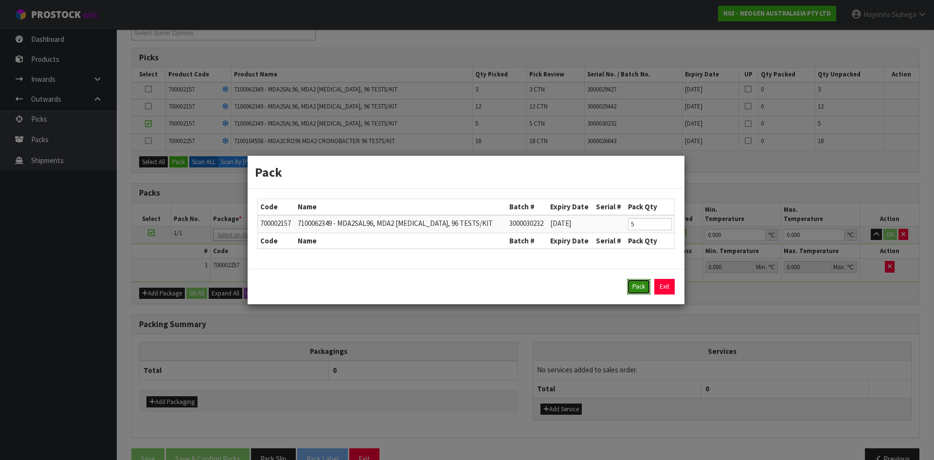
click at [638, 292] on button "Pack" at bounding box center [638, 287] width 23 height 16
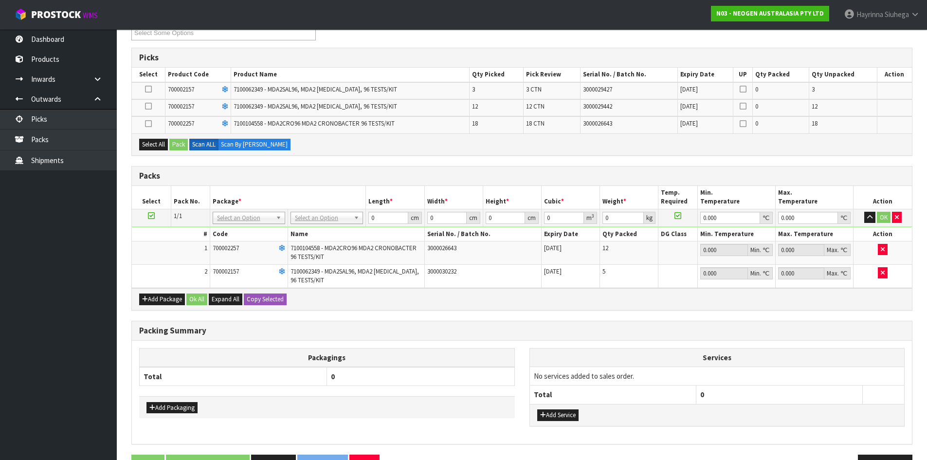
click at [151, 89] on icon at bounding box center [148, 89] width 7 height 0
click at [0, 0] on input "checkbox" at bounding box center [0, 0] width 0 height 0
click at [180, 146] on button "Pack" at bounding box center [178, 145] width 18 height 12
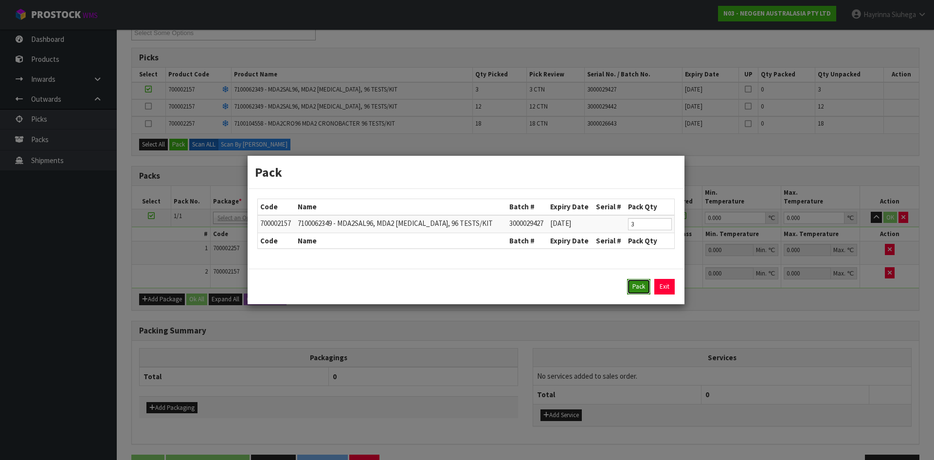
click at [640, 292] on button "Pack" at bounding box center [638, 287] width 23 height 16
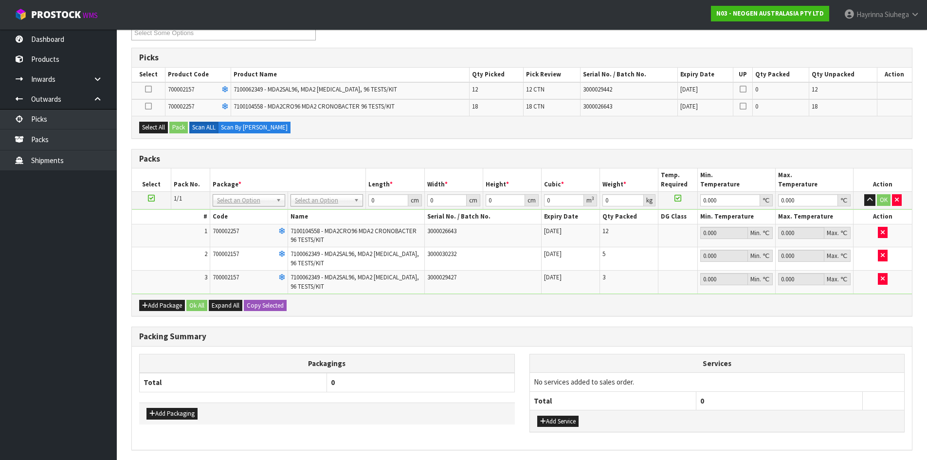
click at [147, 106] on icon at bounding box center [148, 106] width 7 height 0
click at [0, 0] on input "checkbox" at bounding box center [0, 0] width 0 height 0
click at [185, 127] on button "Pack" at bounding box center [178, 128] width 18 height 12
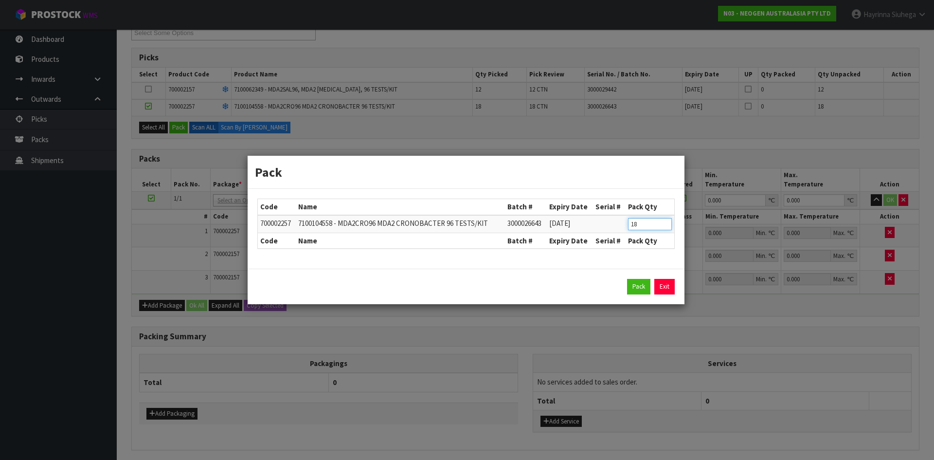
drag, startPoint x: 648, startPoint y: 226, endPoint x: 443, endPoint y: 220, distance: 205.4
click at [445, 220] on tr "700002257 7100104558 - MDA2CRO96 MDA2 CRONOBACTER 96 TESTS/KIT 3000026643 08/08…" at bounding box center [466, 224] width 416 height 18
type input "6"
click button "Pack" at bounding box center [638, 287] width 23 height 16
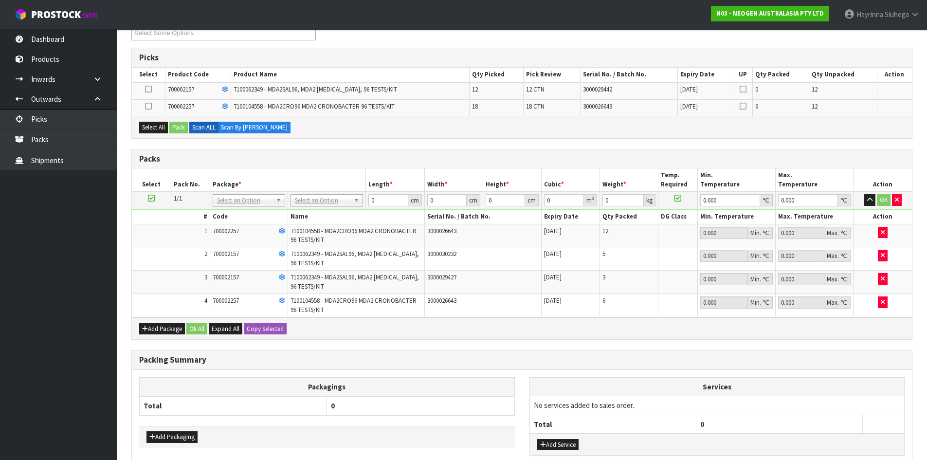
click at [149, 106] on icon at bounding box center [148, 106] width 7 height 0
click at [0, 0] on input "checkbox" at bounding box center [0, 0] width 0 height 0
click at [184, 128] on button "Pack" at bounding box center [178, 128] width 18 height 12
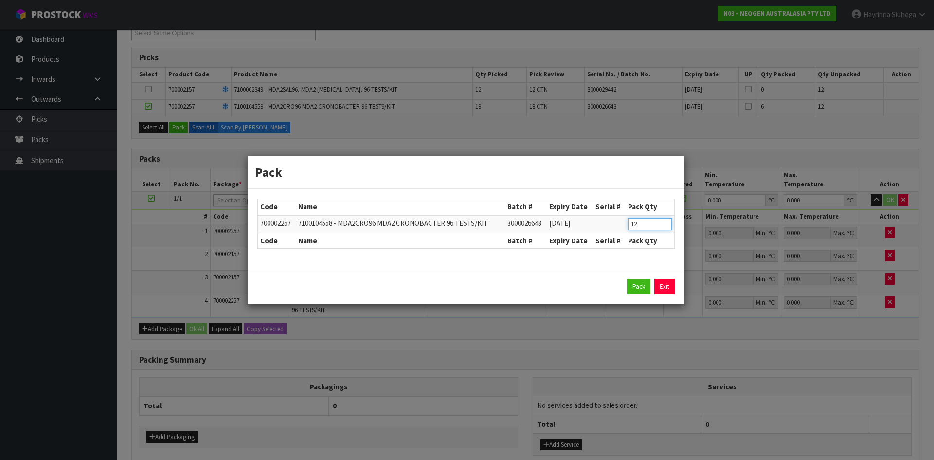
drag, startPoint x: 649, startPoint y: 220, endPoint x: 494, endPoint y: 211, distance: 155.0
click at [506, 211] on table "Code Name Batch # Expiry Date Serial # Pack Qty 700002257 7100104558 - MDA2CRO9…" at bounding box center [466, 223] width 416 height 49
type input "2"
click button "Pack" at bounding box center [638, 287] width 23 height 16
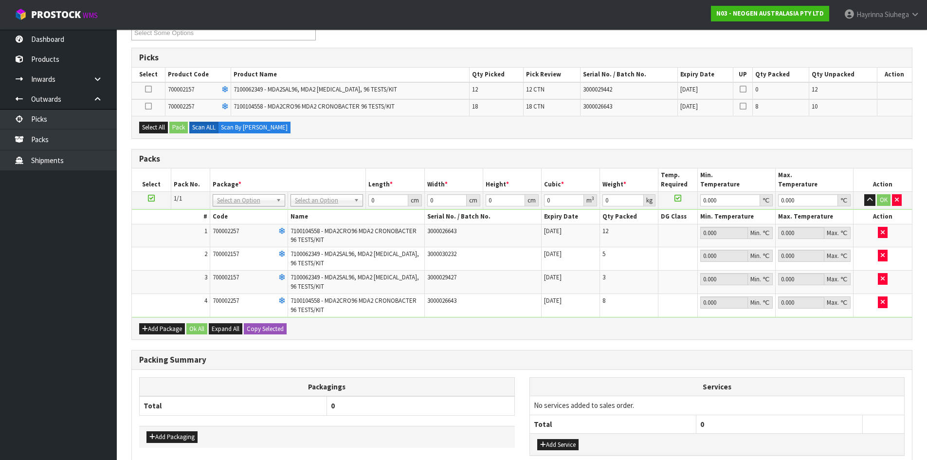
drag, startPoint x: 150, startPoint y: 107, endPoint x: 173, endPoint y: 116, distance: 24.7
click at [150, 107] on icon at bounding box center [148, 106] width 7 height 0
click at [0, 0] on input "checkbox" at bounding box center [0, 0] width 0 height 0
click at [179, 127] on button "Pack" at bounding box center [178, 128] width 18 height 12
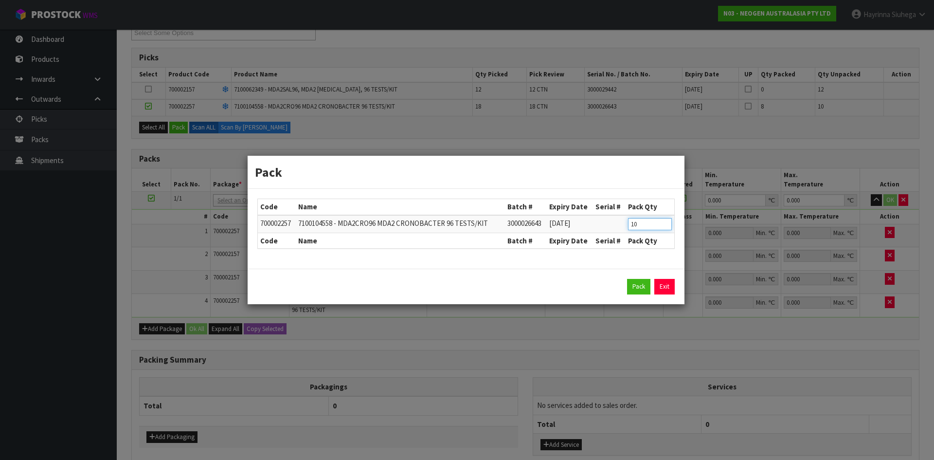
drag, startPoint x: 641, startPoint y: 225, endPoint x: 619, endPoint y: 227, distance: 22.0
click at [621, 227] on tr "700002257 7100104558 - MDA2CRO96 MDA2 CRONOBACTER 96 TESTS/KIT 3000026643 08/08…" at bounding box center [466, 224] width 416 height 18
type input "2"
click button "Pack" at bounding box center [638, 287] width 23 height 16
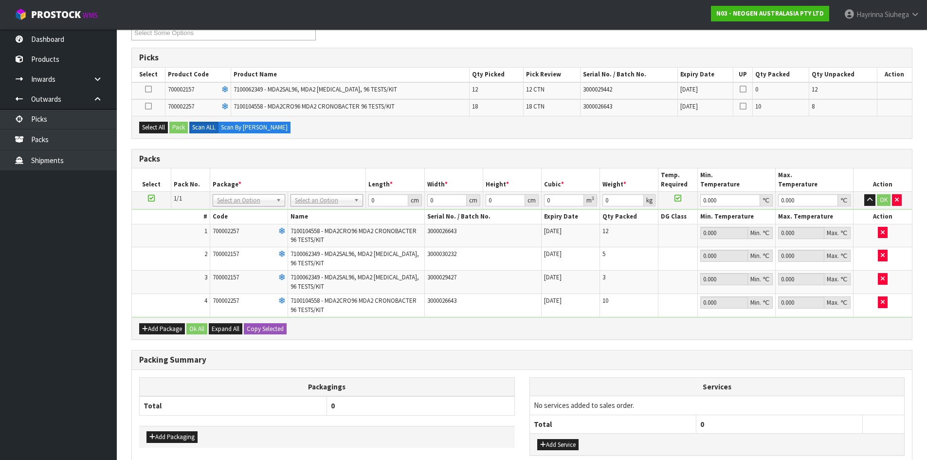
click at [150, 106] on icon at bounding box center [148, 106] width 7 height 0
click at [0, 0] on input "checkbox" at bounding box center [0, 0] width 0 height 0
click at [185, 131] on button "Pack" at bounding box center [178, 128] width 18 height 12
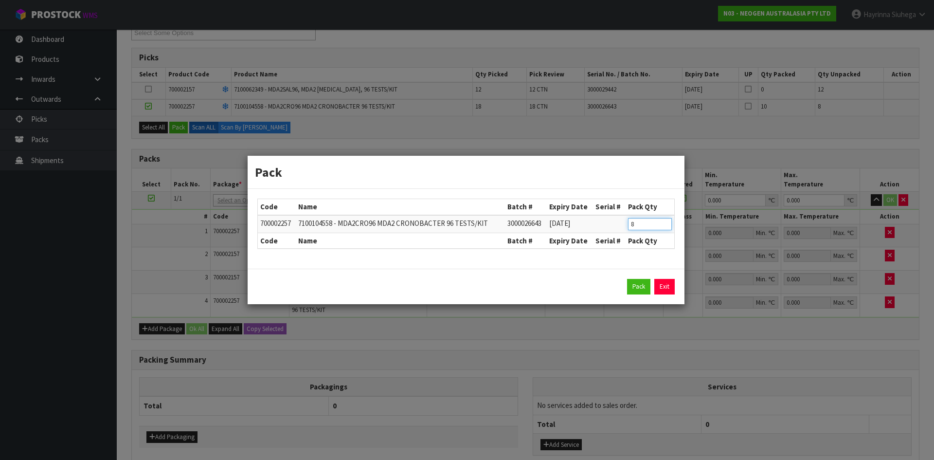
drag, startPoint x: 637, startPoint y: 227, endPoint x: 611, endPoint y: 231, distance: 26.6
click at [612, 231] on tr "700002257 7100104558 - MDA2CRO96 MDA2 CRONOBACTER 96 TESTS/KIT 3000026643 08/08…" at bounding box center [466, 224] width 416 height 18
type input "2"
click at [627, 279] on button "Pack" at bounding box center [638, 287] width 23 height 16
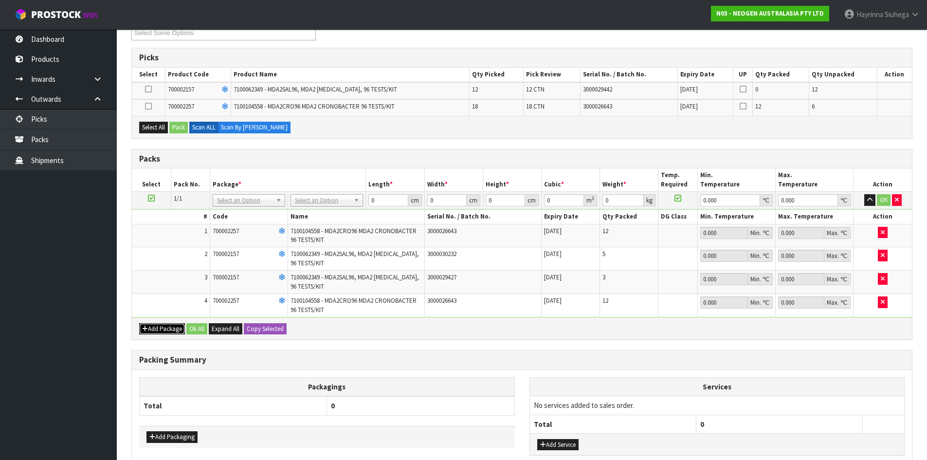
click at [157, 327] on button "Add Package" at bounding box center [162, 329] width 46 height 12
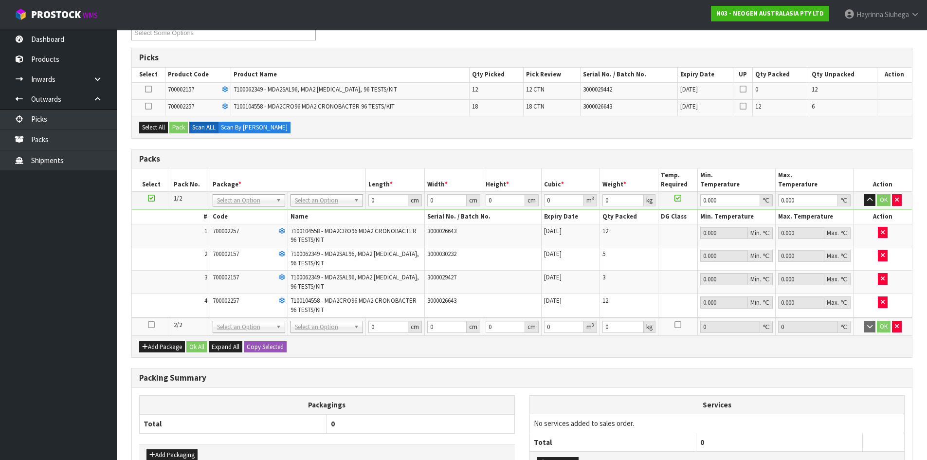
click at [151, 324] on icon at bounding box center [151, 324] width 7 height 0
click at [150, 107] on icon at bounding box center [148, 106] width 7 height 0
click at [0, 0] on input "checkbox" at bounding box center [0, 0] width 0 height 0
click at [183, 125] on button "Pack" at bounding box center [178, 128] width 18 height 12
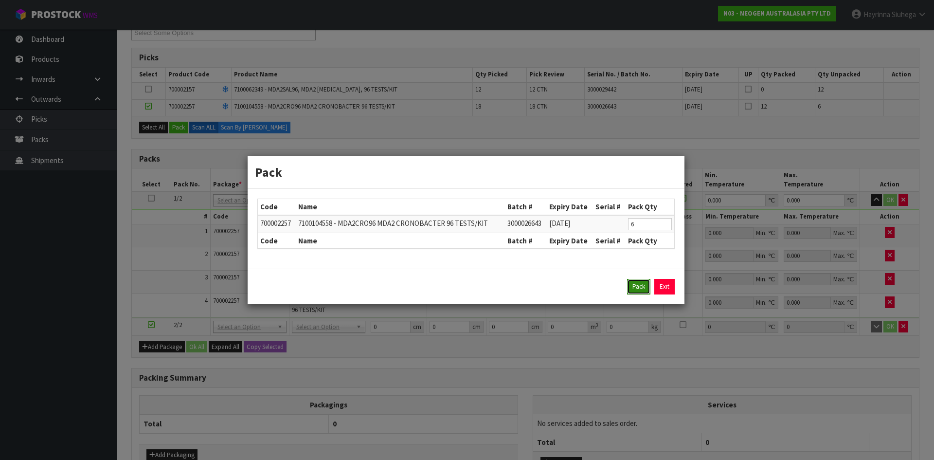
click at [639, 289] on button "Pack" at bounding box center [638, 287] width 23 height 16
type input "0.000"
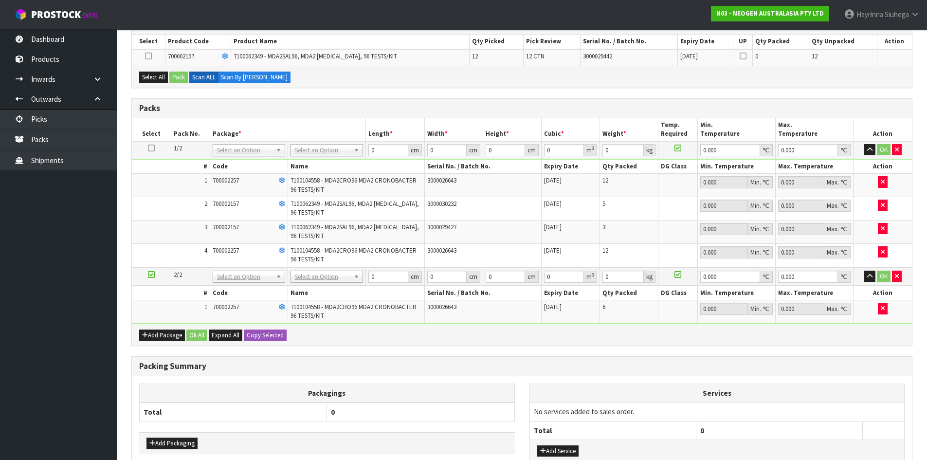
scroll to position [228, 0]
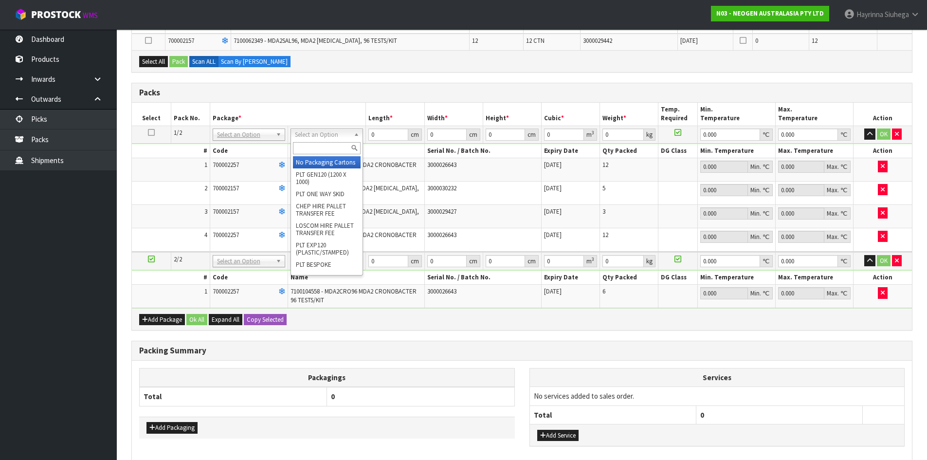
click at [322, 147] on input "text" at bounding box center [327, 148] width 68 height 12
type input "CTN9"
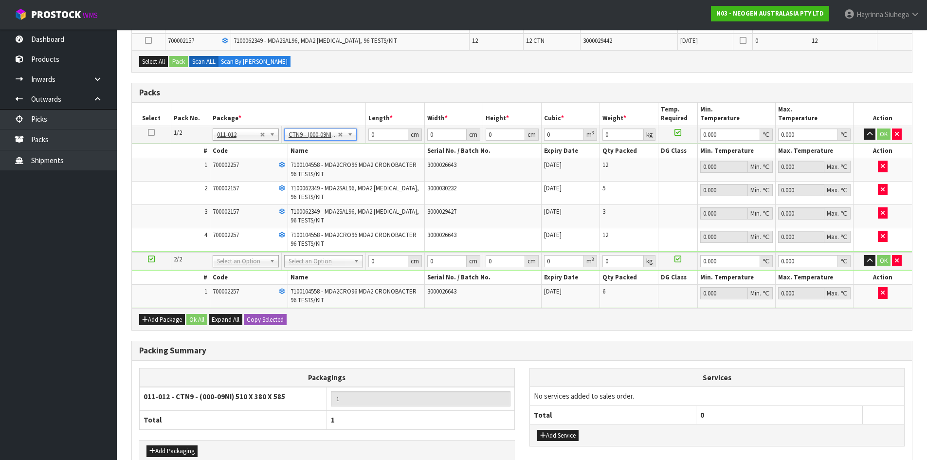
type input "51"
type input "38"
type input "58.5"
type input "0.113373"
type input "10.76"
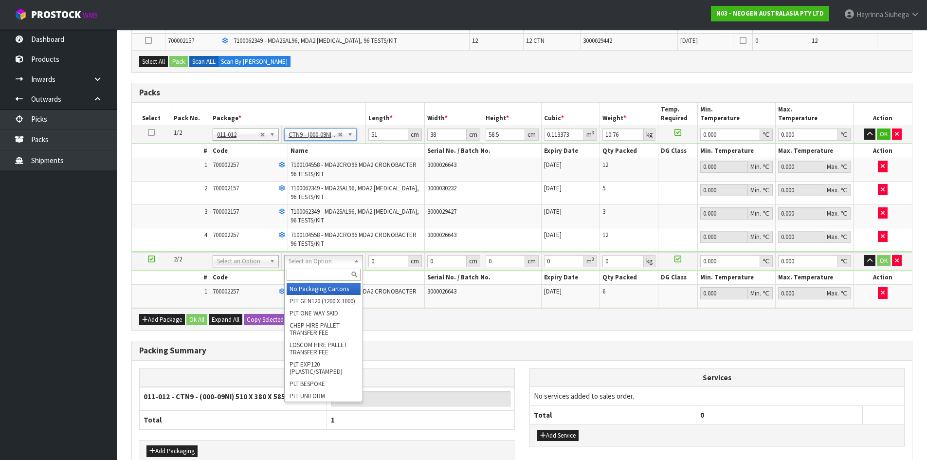
drag, startPoint x: 315, startPoint y: 257, endPoint x: 314, endPoint y: 278, distance: 21.4
click at [314, 278] on input "text" at bounding box center [324, 275] width 74 height 12
type input "CTN9"
type input "2"
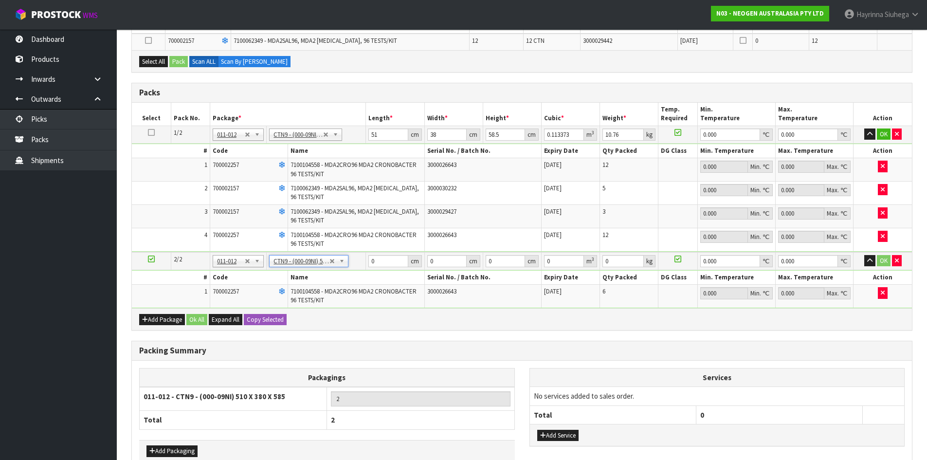
type input "51"
type input "38"
type input "58.5"
type input "0.113373"
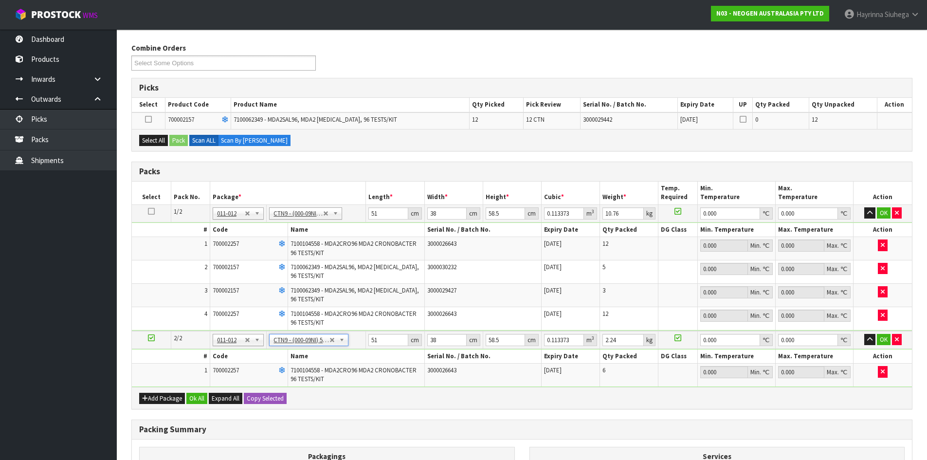
scroll to position [131, 0]
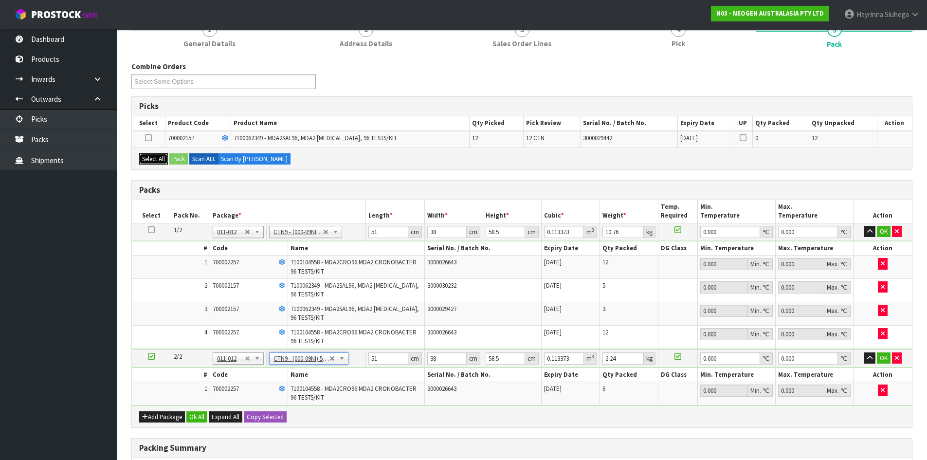
drag, startPoint x: 154, startPoint y: 156, endPoint x: 180, endPoint y: 155, distance: 26.3
click at [154, 156] on button "Select All" at bounding box center [153, 159] width 29 height 12
click at [186, 155] on button "Pack" at bounding box center [178, 159] width 18 height 12
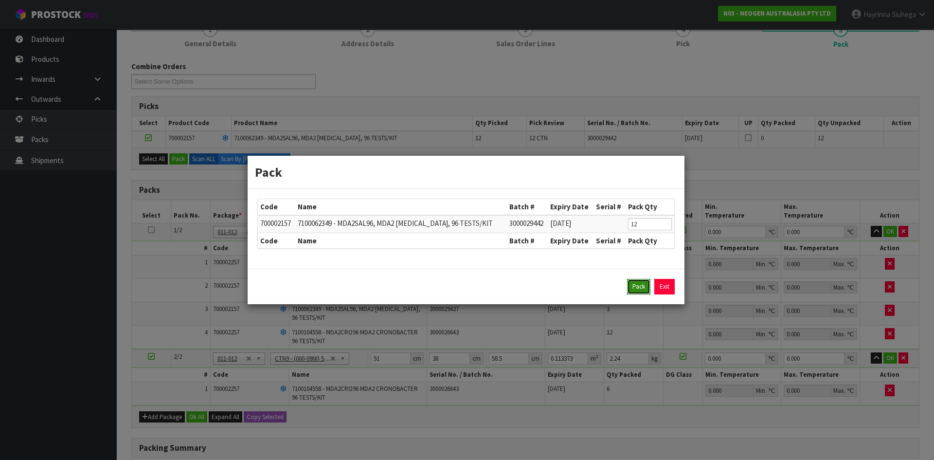
click at [633, 285] on button "Pack" at bounding box center [638, 287] width 23 height 16
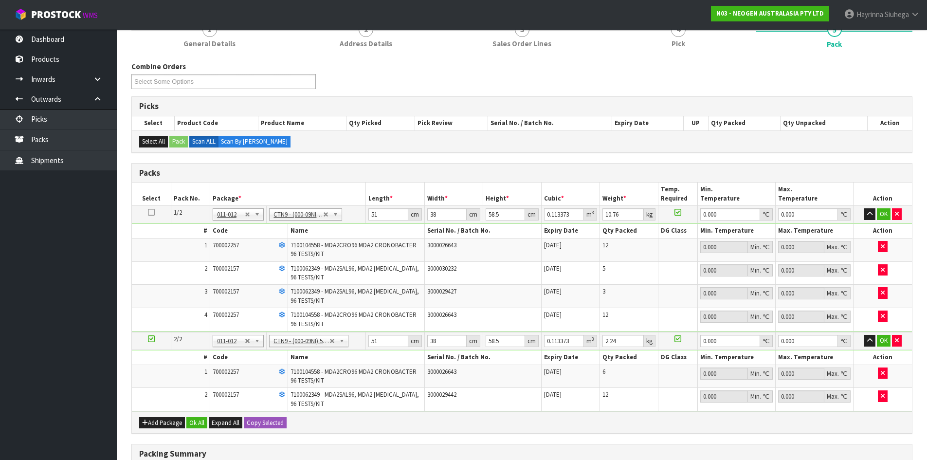
type input "5.84"
click at [373, 212] on input "51" at bounding box center [387, 214] width 39 height 12
type input "5"
type input "0.011115"
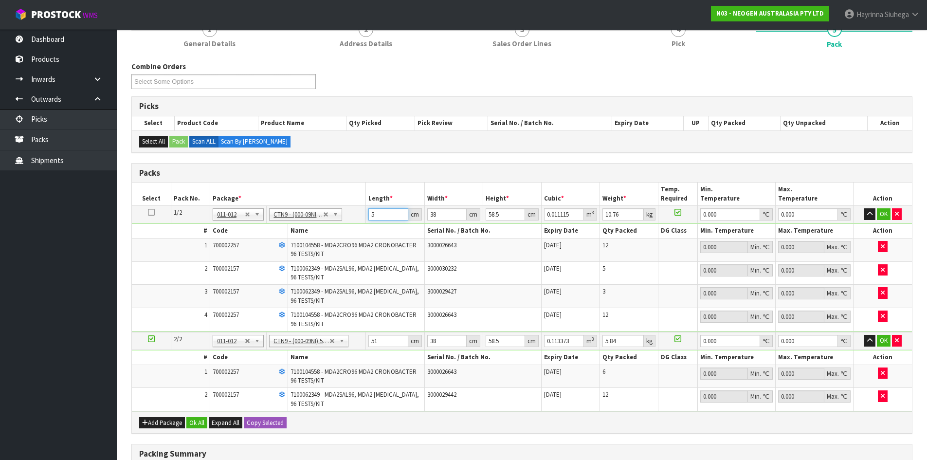
type input "52"
type input "0.115596"
type input "52"
type input "4"
type input "0.012168"
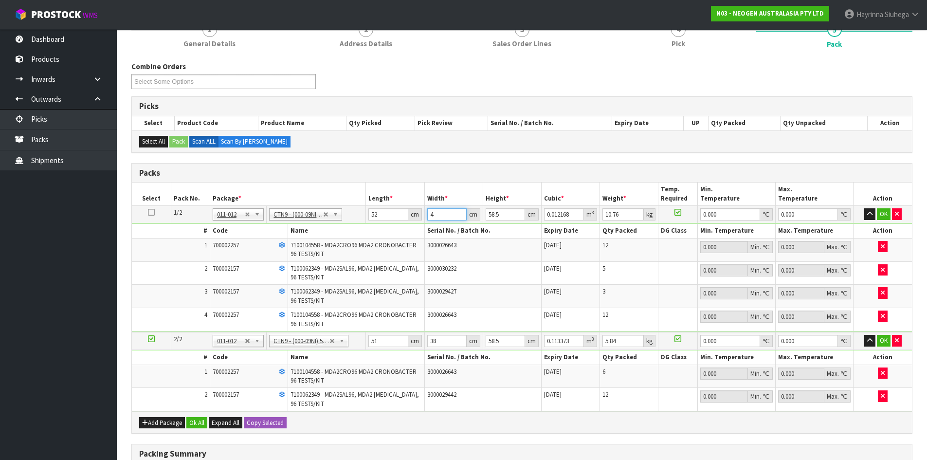
type input "40"
type input "0.12168"
type input "40"
type input "4"
type input "0.00832"
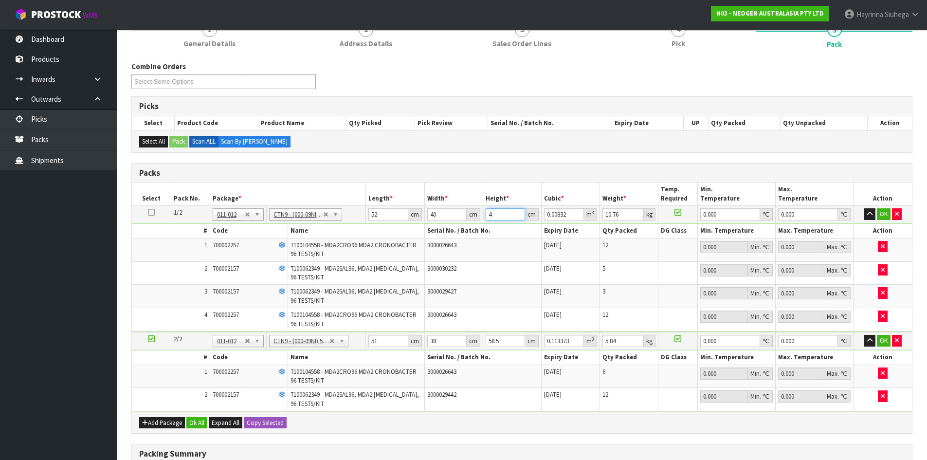
type input "45"
type input "0.0936"
type input "45"
type input "12"
type input "0"
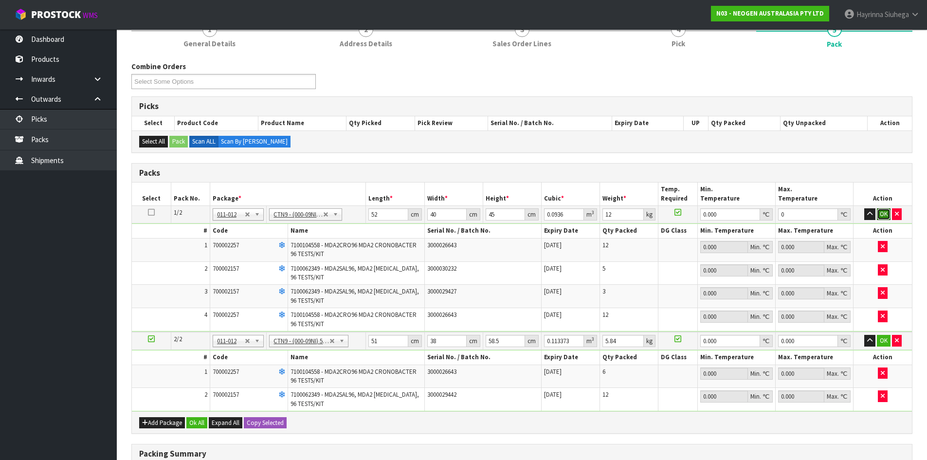
click button "OK" at bounding box center [884, 214] width 14 height 12
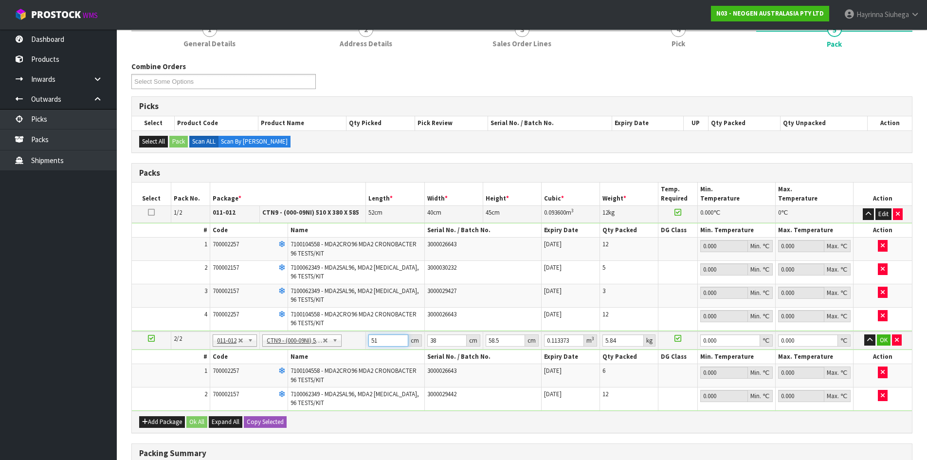
type input "5"
type input "0.011115"
type input "52"
type input "0.115596"
type input "52"
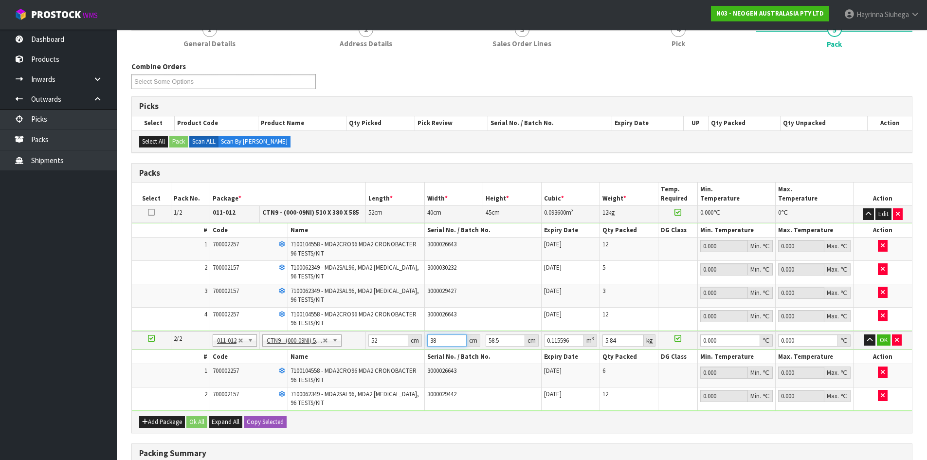
type input "4"
type input "0.012168"
type input "40"
type input "0.12168"
type input "40"
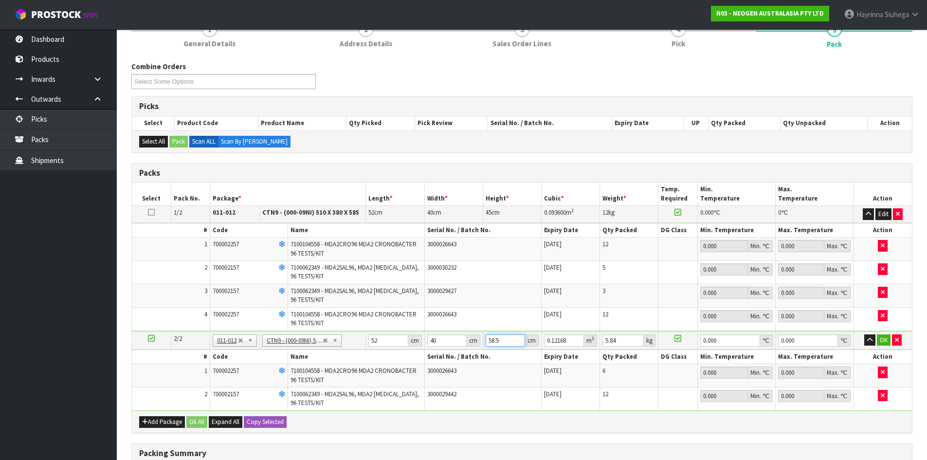
type input "2"
type input "0.00416"
type input "28"
type input "0.05824"
type input "28"
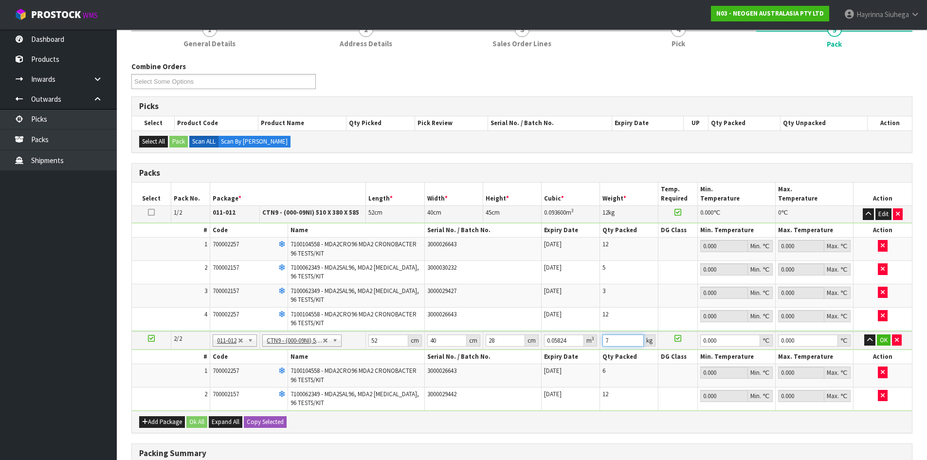
type input "7"
type input "0"
click button "OK" at bounding box center [884, 340] width 14 height 12
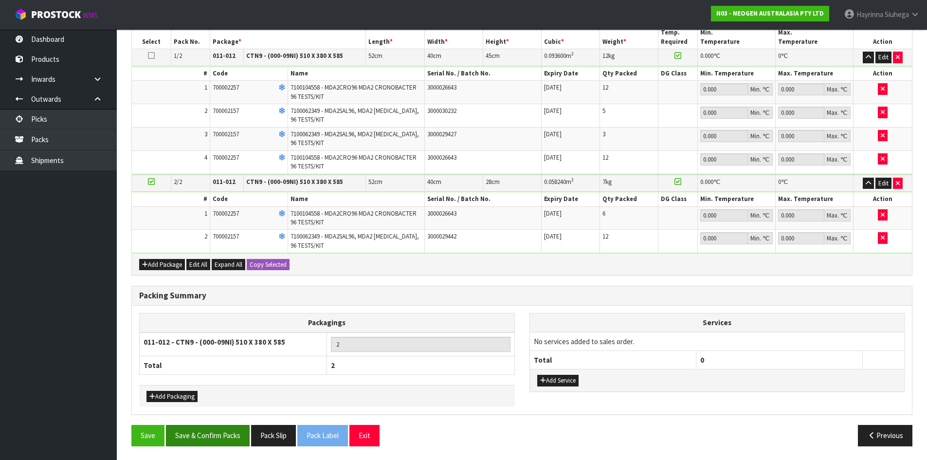
scroll to position [288, 0]
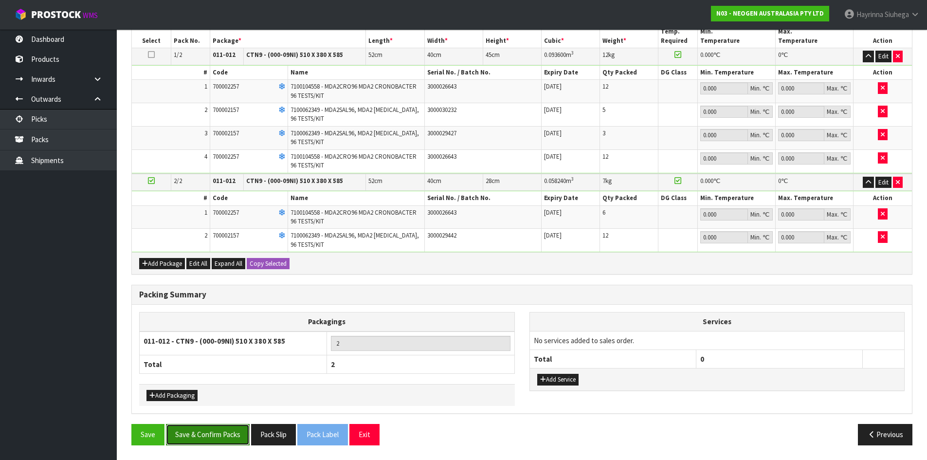
click at [212, 437] on button "Save & Confirm Packs" at bounding box center [208, 434] width 84 height 21
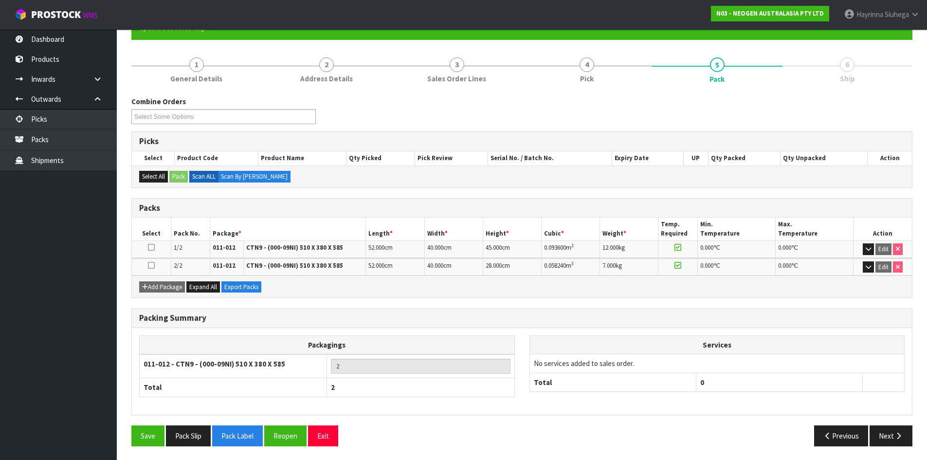
scroll to position [97, 0]
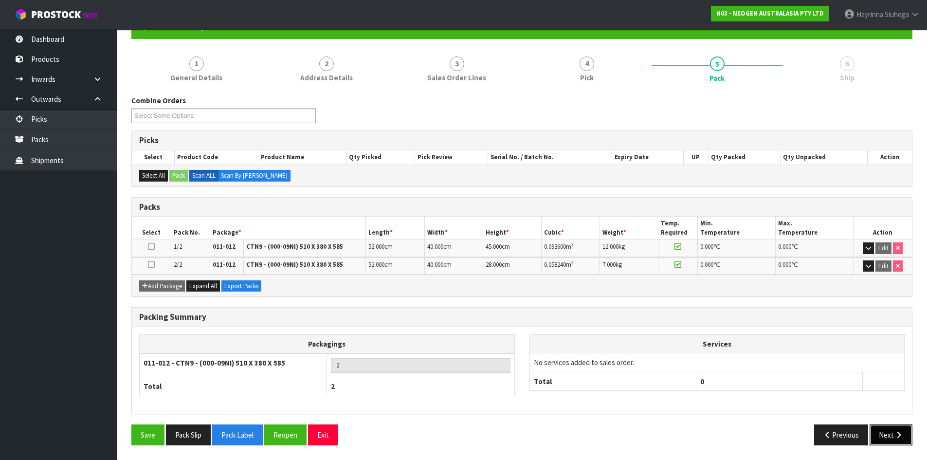
click at [896, 432] on icon "button" at bounding box center [898, 434] width 9 height 7
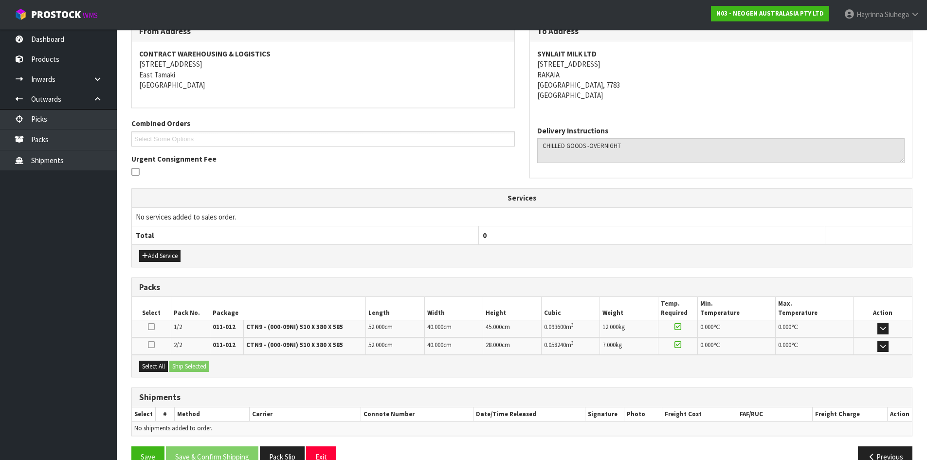
scroll to position [193, 0]
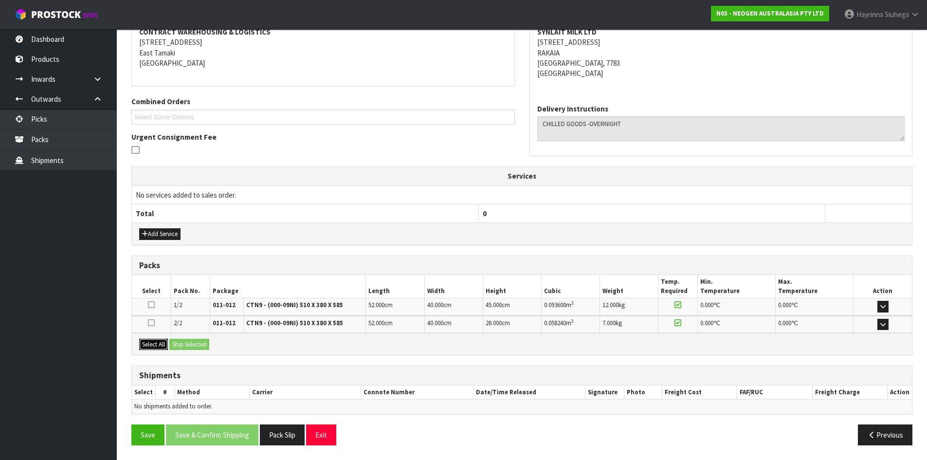
click at [156, 345] on button "Select All" at bounding box center [153, 345] width 29 height 12
click at [182, 343] on button "Ship Selected" at bounding box center [189, 345] width 40 height 12
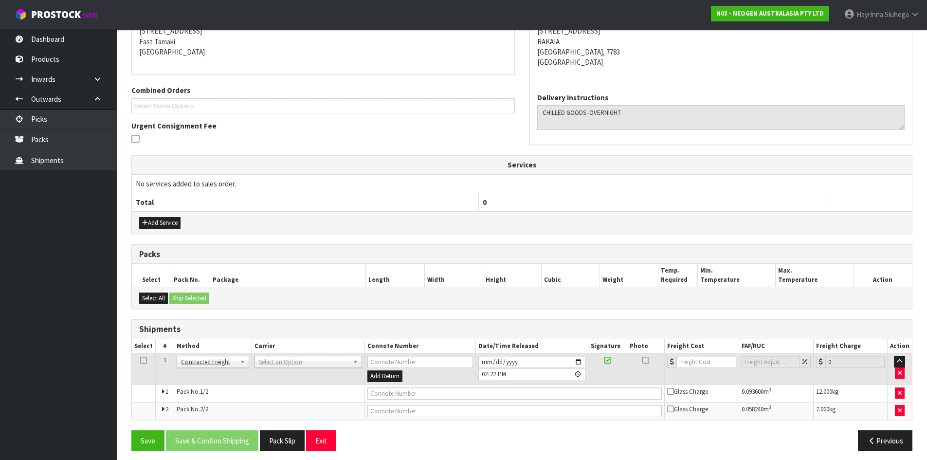
scroll to position [210, 0]
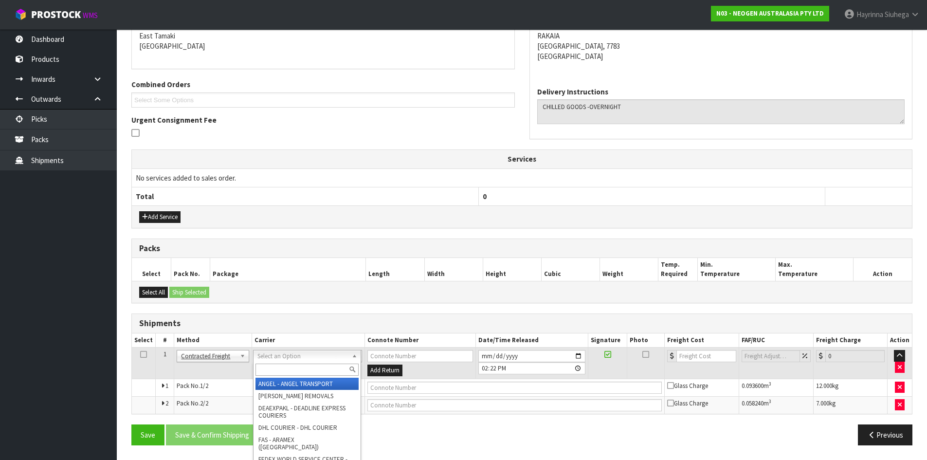
click at [285, 367] on input "text" at bounding box center [306, 369] width 103 height 12
type input "NZP"
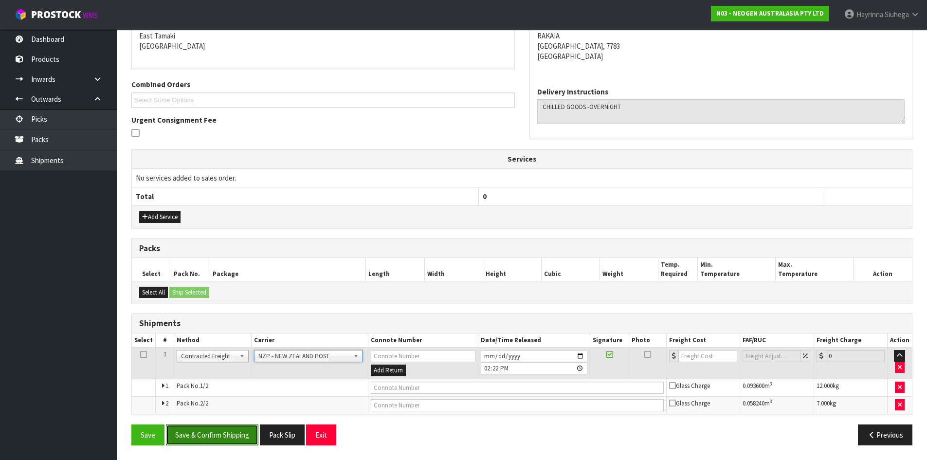
click at [242, 431] on button "Save & Confirm Shipping" at bounding box center [212, 434] width 92 height 21
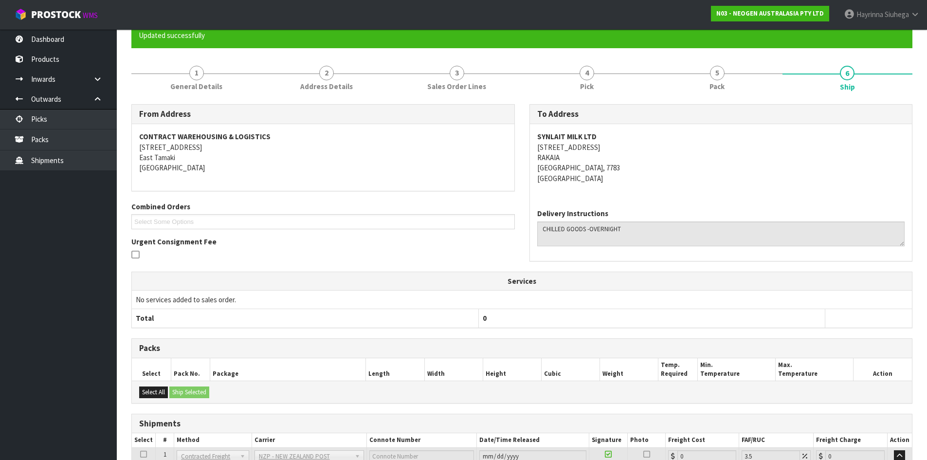
scroll to position [195, 0]
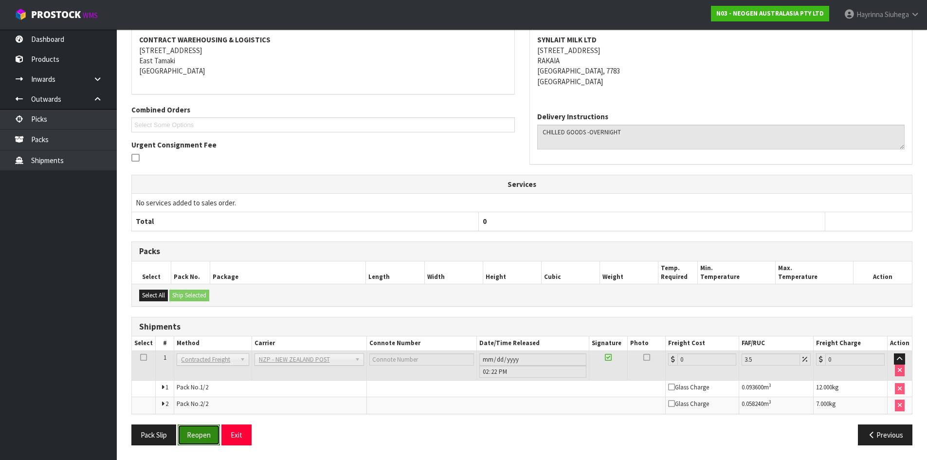
click at [201, 427] on button "Reopen" at bounding box center [199, 434] width 42 height 21
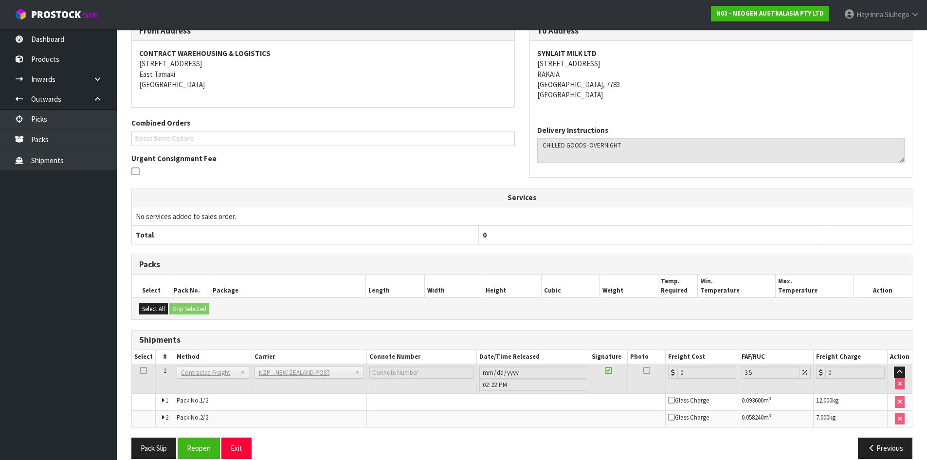
scroll to position [185, 0]
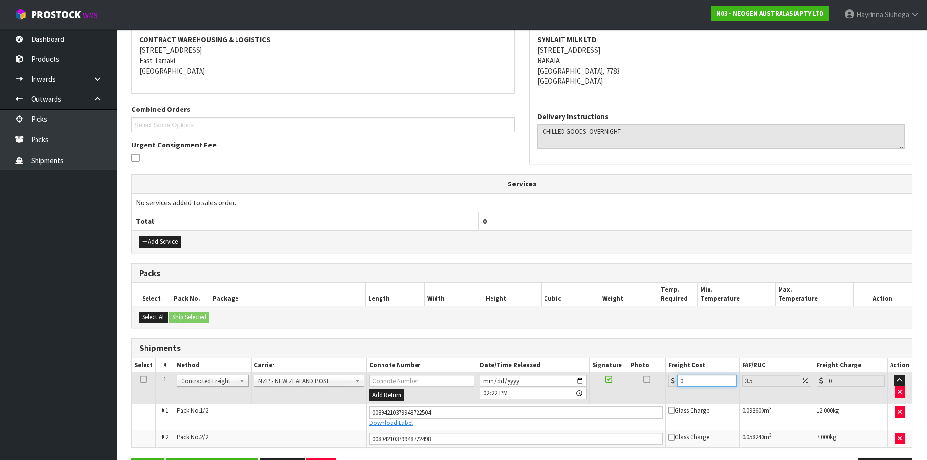
drag, startPoint x: 690, startPoint y: 383, endPoint x: 531, endPoint y: 383, distance: 158.6
click at [543, 383] on tr "1 Client Local Pickup Customer Local Pickup Company Freight Contracted Freight …" at bounding box center [522, 388] width 780 height 32
type input "1"
type input "1.03"
type input "10"
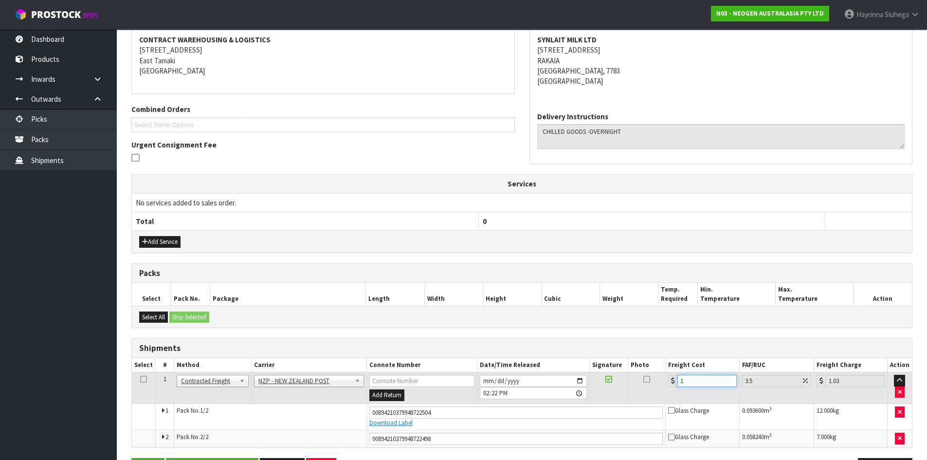
type input "10.35"
type input "109"
type input "112.81"
type input "109.05"
type input "112.87"
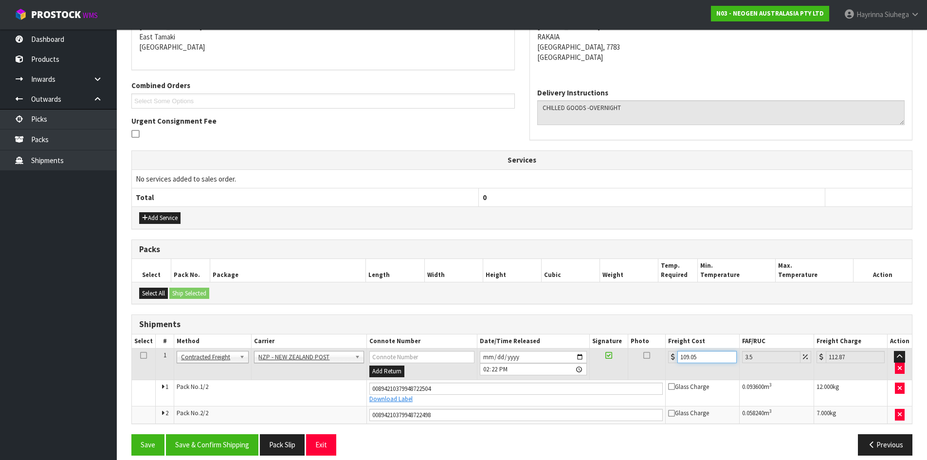
scroll to position [219, 0]
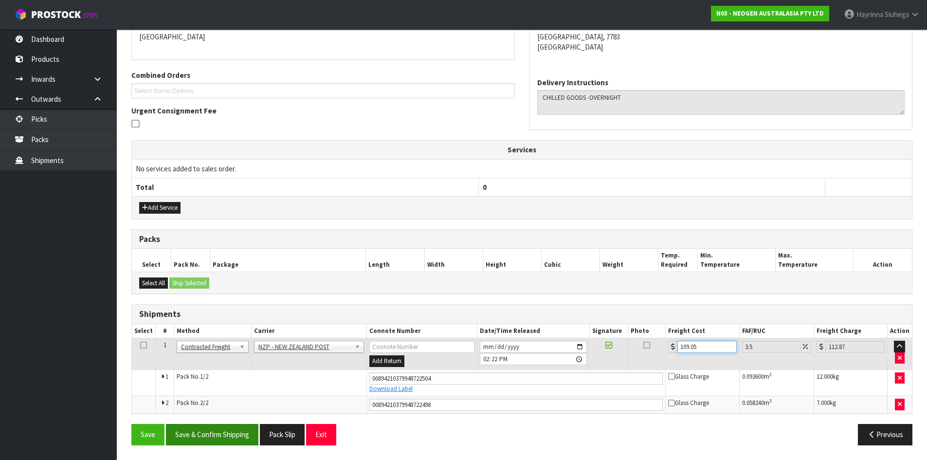
type input "109.05"
click at [206, 425] on button "Save & Confirm Shipping" at bounding box center [212, 434] width 92 height 21
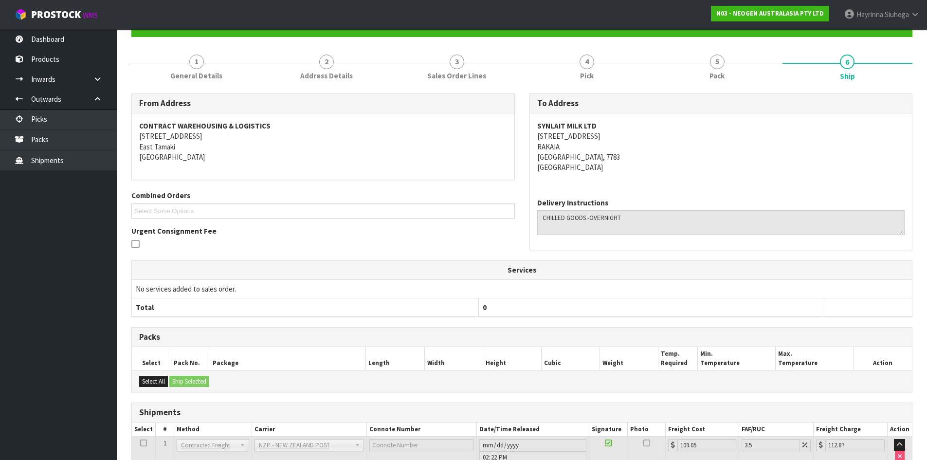
scroll to position [0, 0]
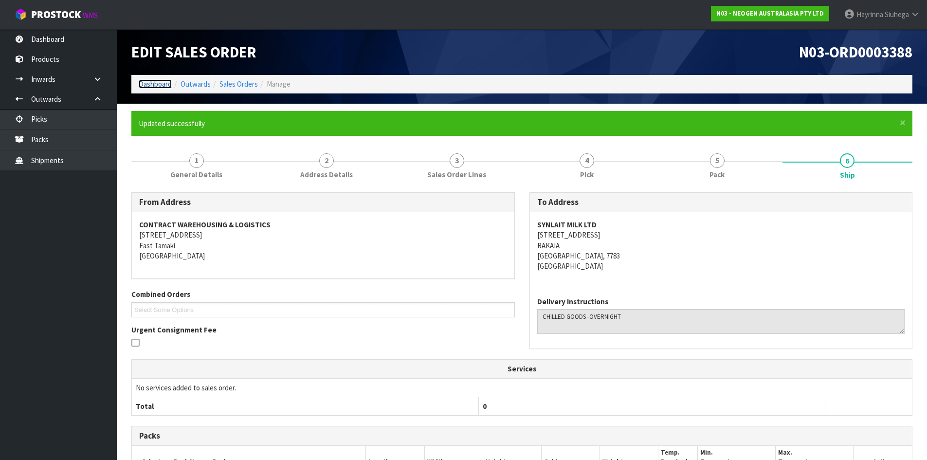
click at [156, 81] on link "Dashboard" at bounding box center [155, 83] width 33 height 9
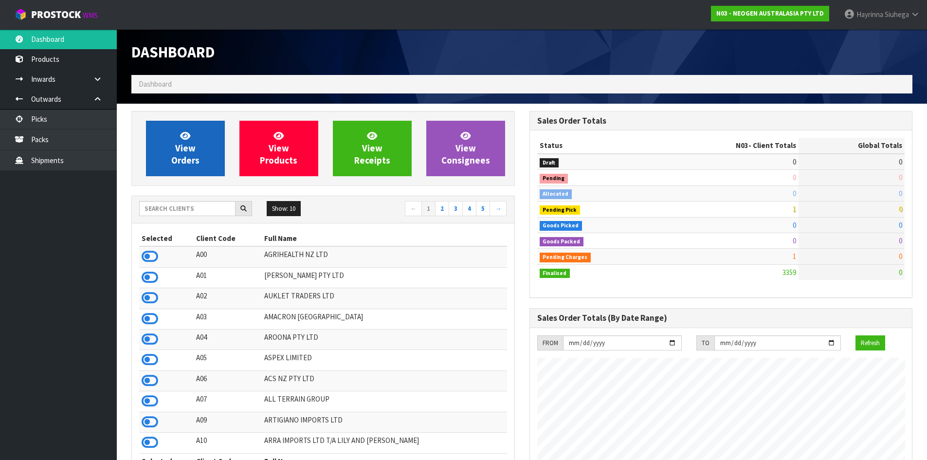
scroll to position [737, 397]
click at [188, 154] on link "View Orders" at bounding box center [185, 148] width 79 height 55
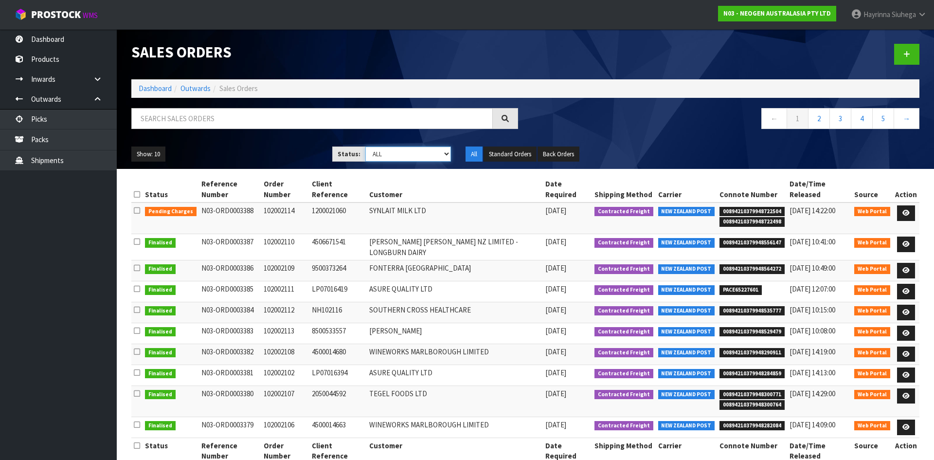
click at [398, 152] on select "Draft Pending Allocated Pending Pick Goods Picked Goods Packed Pending Charges …" at bounding box center [408, 153] width 86 height 15
select select "string:3"
click at [365, 146] on select "Draft Pending Allocated Pending Pick Goods Picked Goods Packed Pending Charges …" at bounding box center [408, 153] width 86 height 15
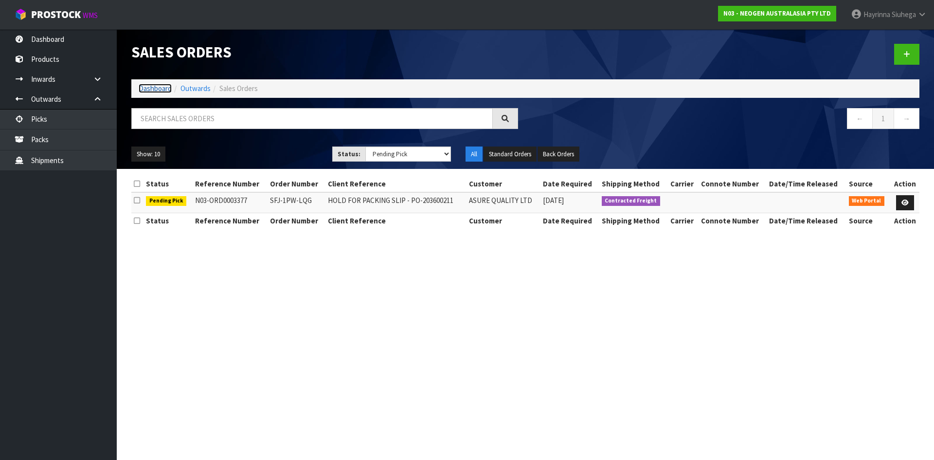
click at [159, 88] on link "Dashboard" at bounding box center [155, 88] width 33 height 9
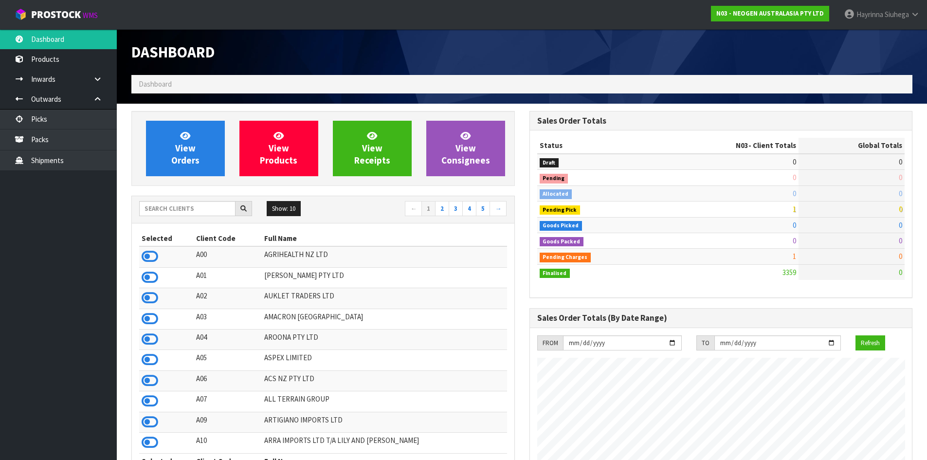
scroll to position [737, 397]
click at [205, 208] on input "text" at bounding box center [187, 208] width 96 height 15
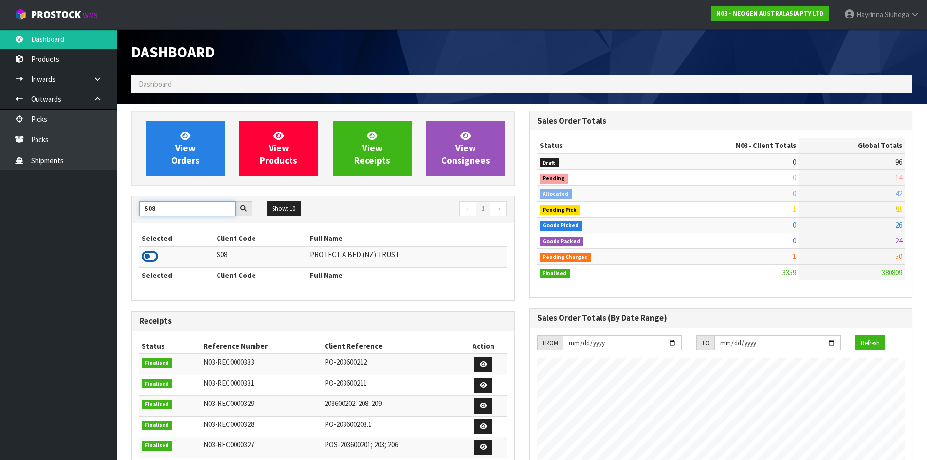
type input "S08"
click at [149, 254] on icon at bounding box center [150, 256] width 17 height 15
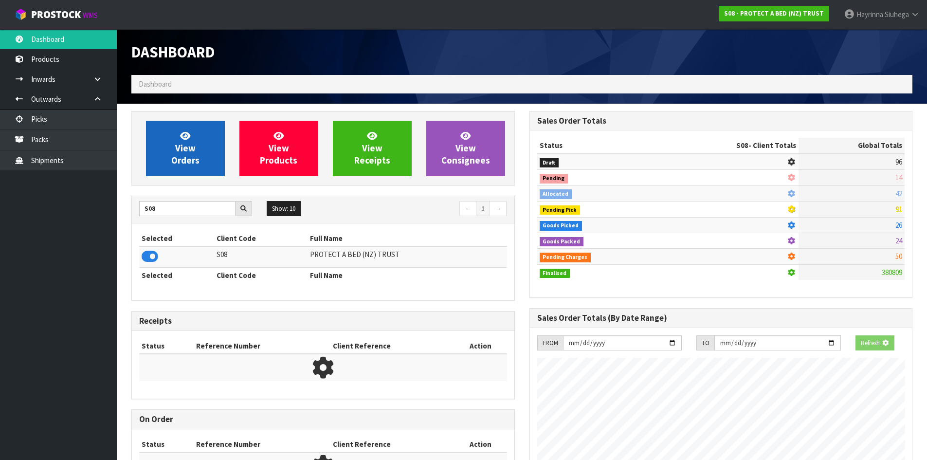
scroll to position [607, 397]
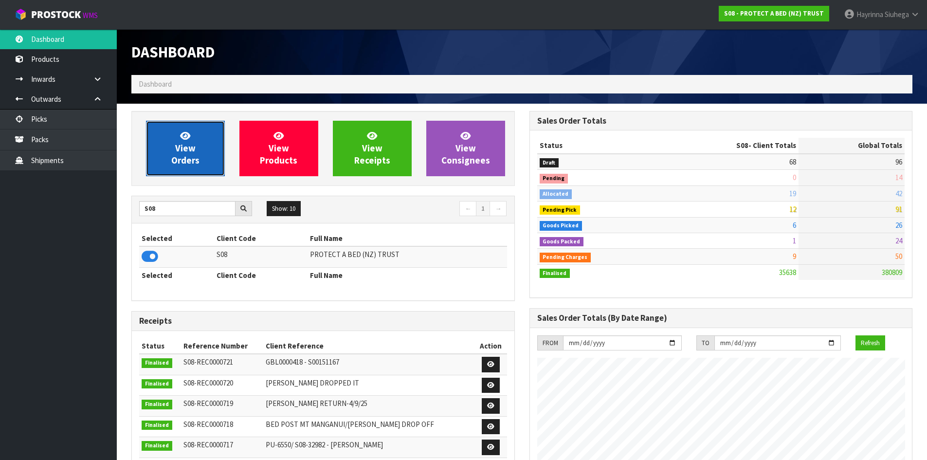
click at [202, 140] on link "View Orders" at bounding box center [185, 148] width 79 height 55
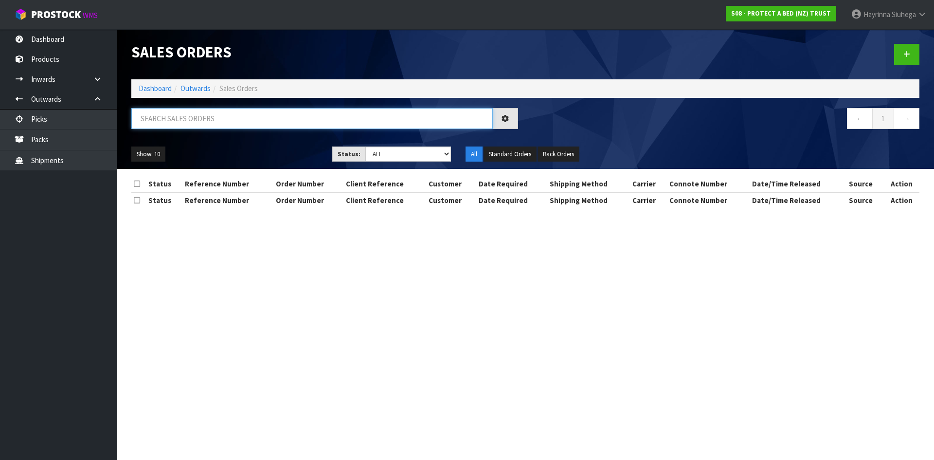
click at [215, 119] on input "text" at bounding box center [311, 118] width 361 height 21
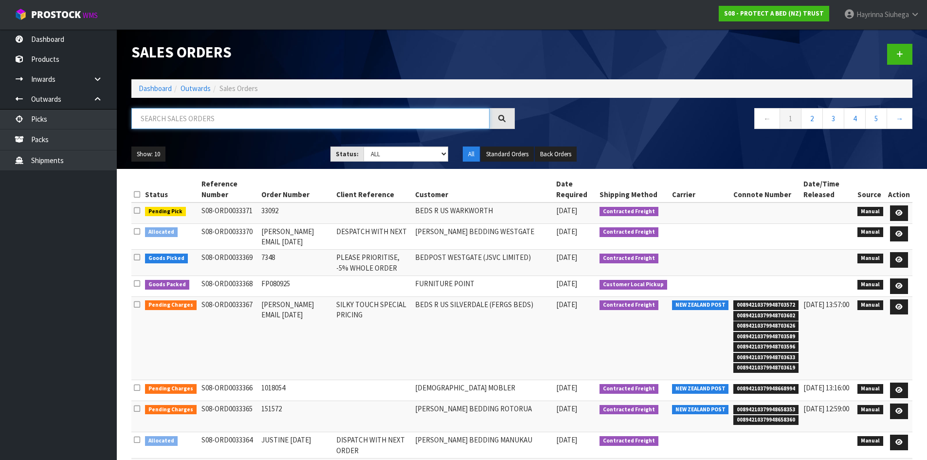
click at [166, 128] on input "text" at bounding box center [310, 118] width 358 height 21
type input "JOB-0411771"
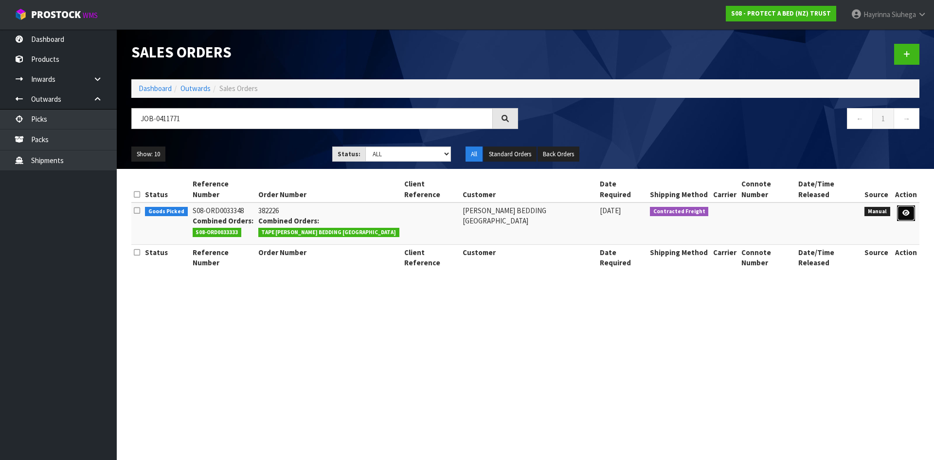
click at [909, 210] on icon at bounding box center [905, 213] width 7 height 6
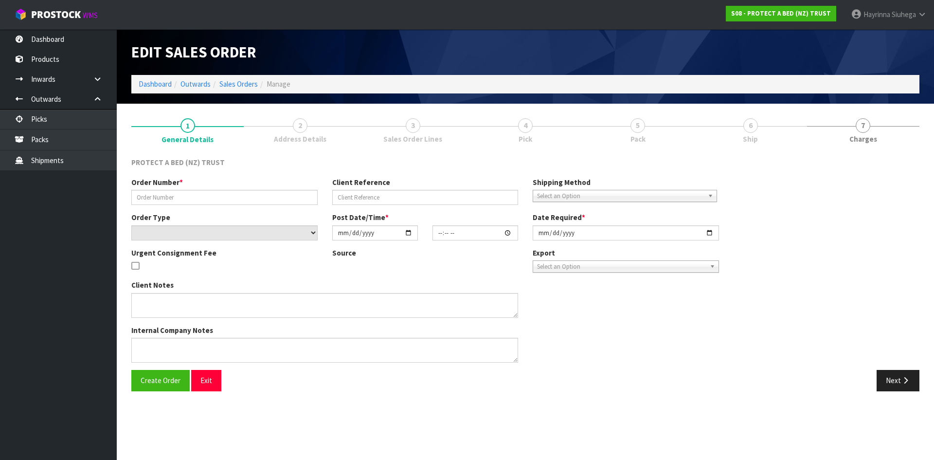
type input "382226"
select select "number:0"
type input "2025-09-09"
type input "16:33:00.000"
type input "2025-09-10"
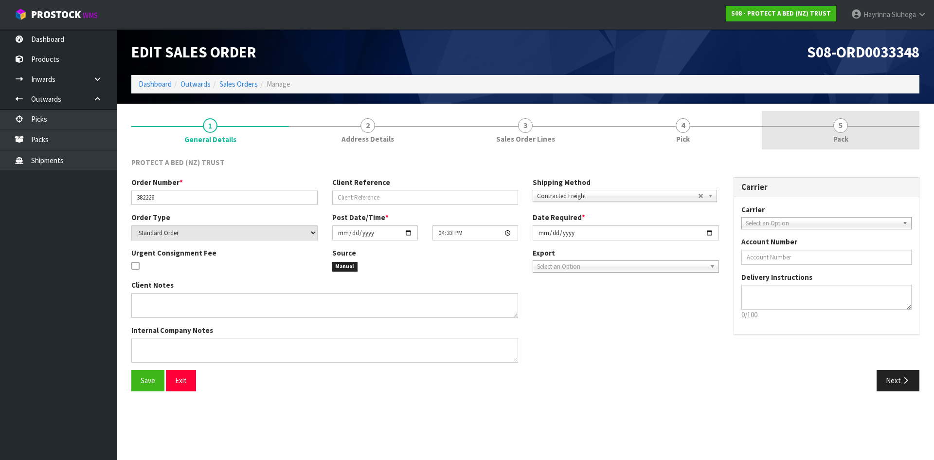
drag, startPoint x: 712, startPoint y: 130, endPoint x: 823, endPoint y: 126, distance: 111.0
click at [712, 130] on link "4 Pick" at bounding box center [683, 130] width 158 height 38
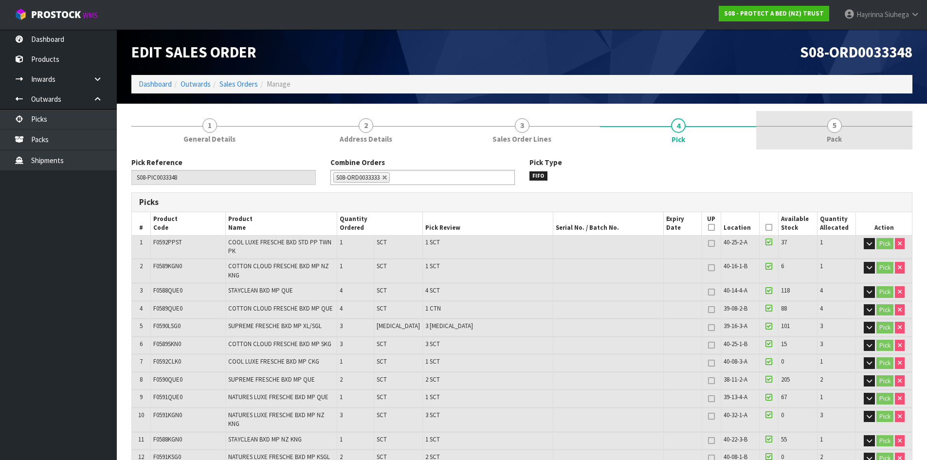
click at [823, 126] on link "5 Pack" at bounding box center [834, 130] width 156 height 38
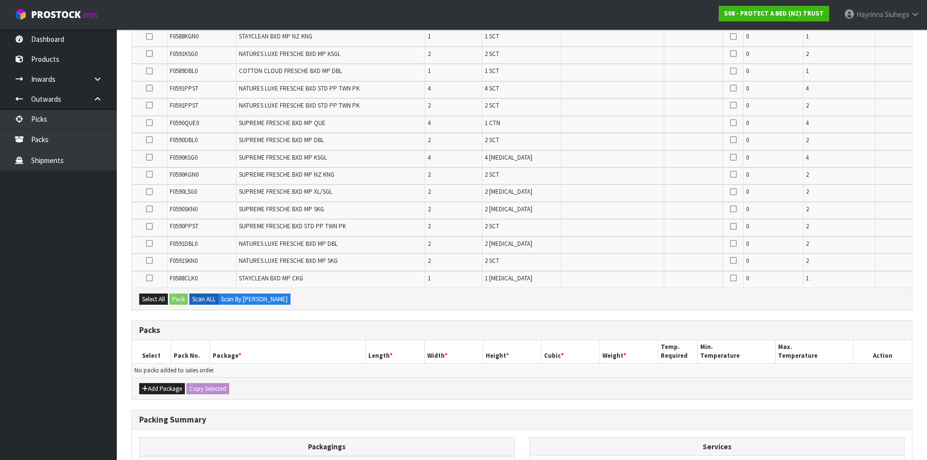
scroll to position [438, 0]
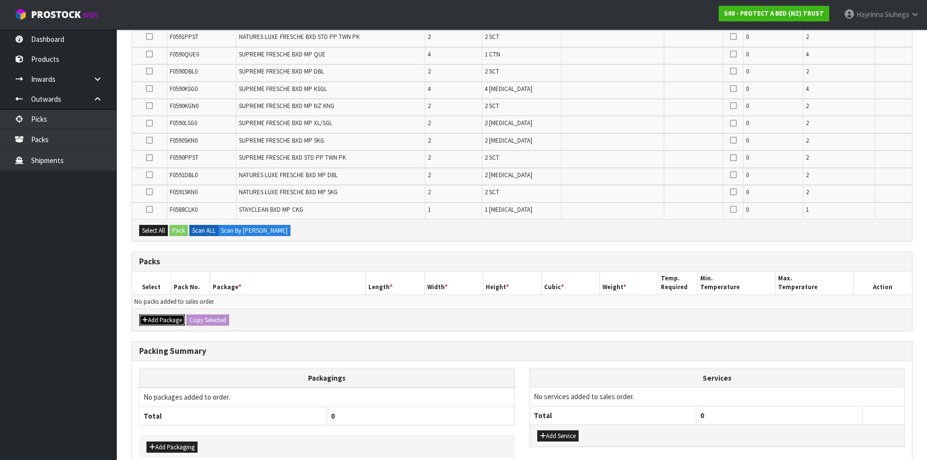
click at [162, 319] on button "Add Package" at bounding box center [162, 320] width 46 height 12
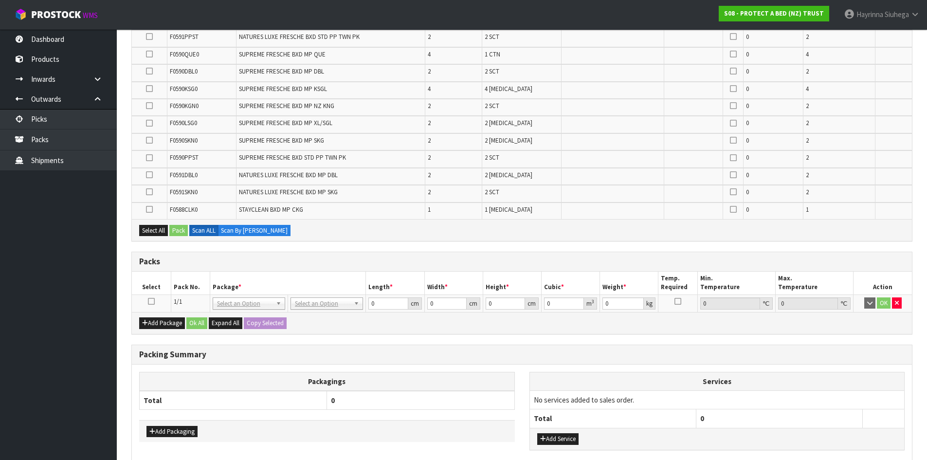
click at [148, 302] on icon at bounding box center [151, 301] width 7 height 0
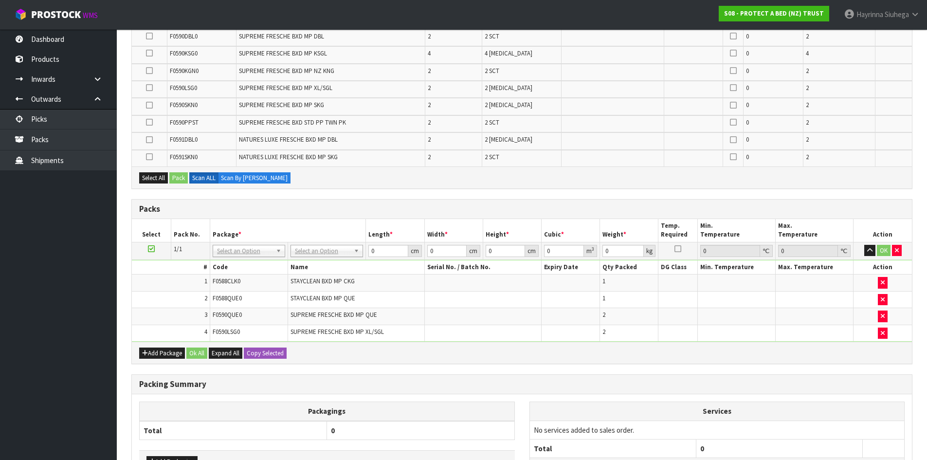
scroll to position [518, 0]
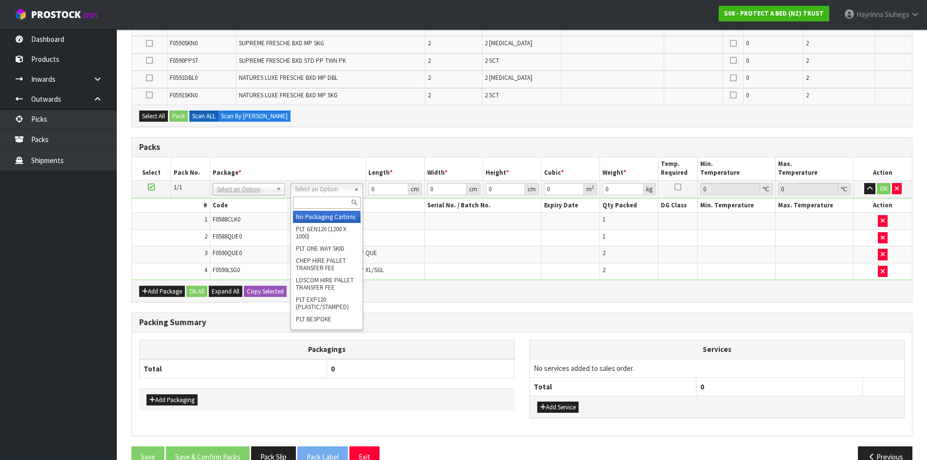
click at [317, 202] on input "text" at bounding box center [327, 203] width 68 height 12
type input "OC"
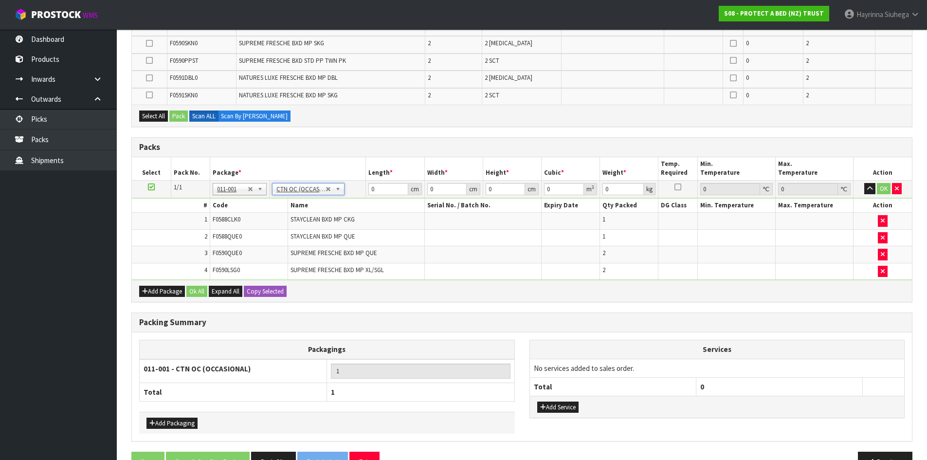
type input "6.96"
click at [169, 293] on button "Add Package" at bounding box center [162, 292] width 46 height 12
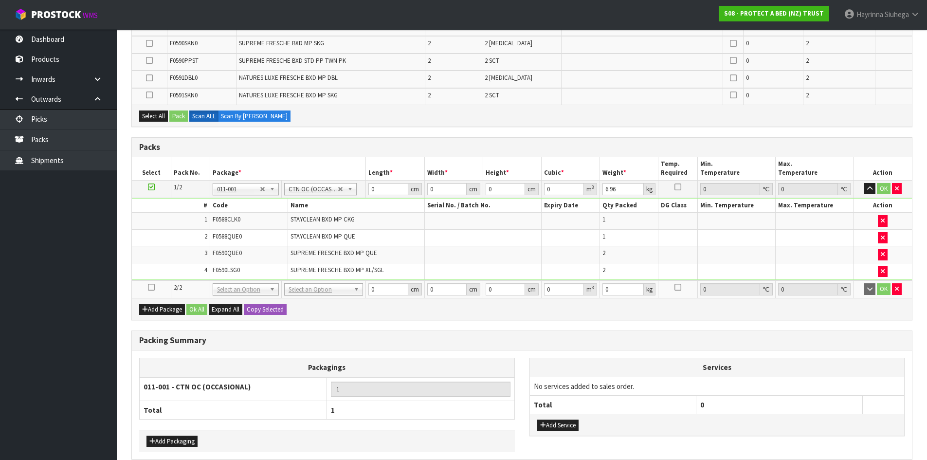
click at [154, 287] on td at bounding box center [151, 289] width 39 height 18
click at [148, 288] on icon at bounding box center [151, 287] width 7 height 0
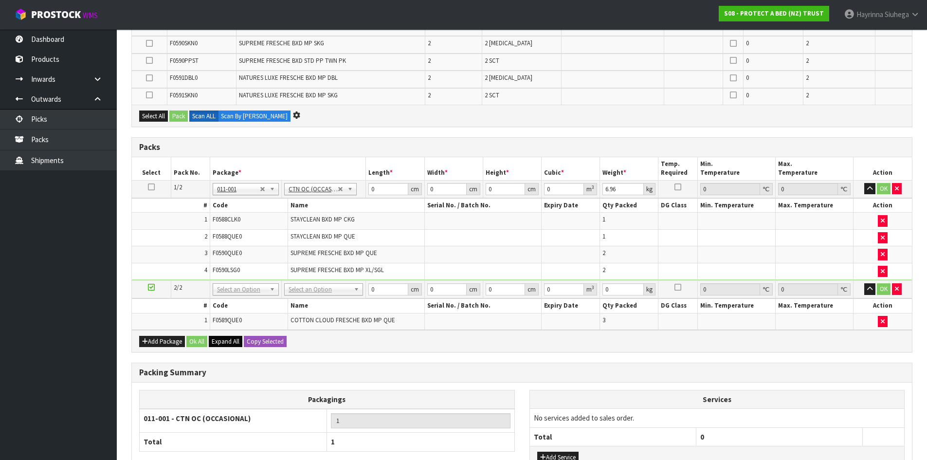
scroll to position [501, 0]
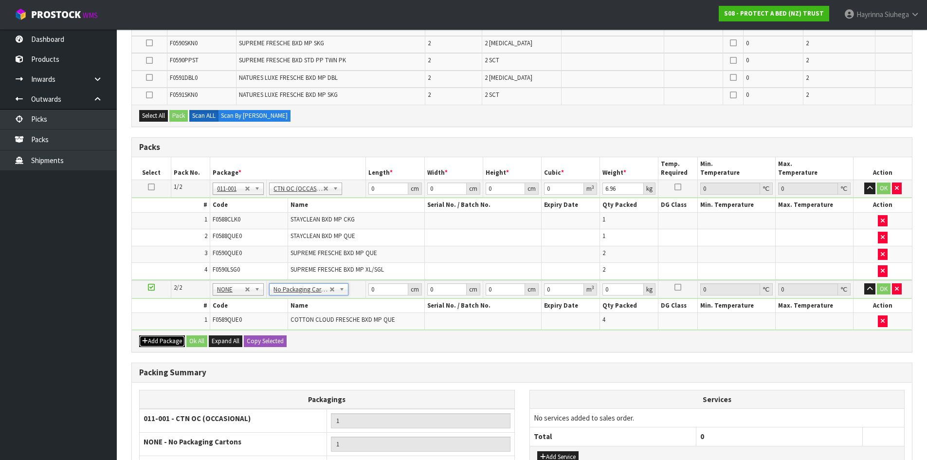
click at [157, 344] on button "Add Package" at bounding box center [162, 341] width 46 height 12
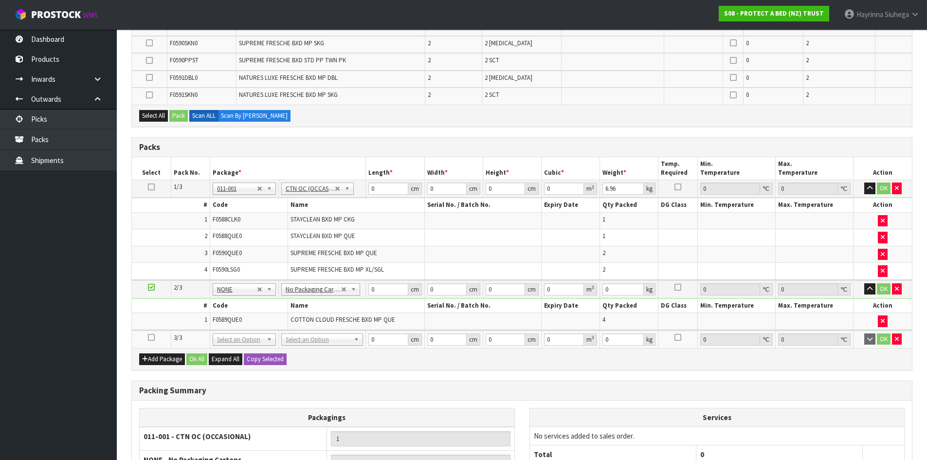
click at [150, 338] on icon at bounding box center [151, 337] width 7 height 0
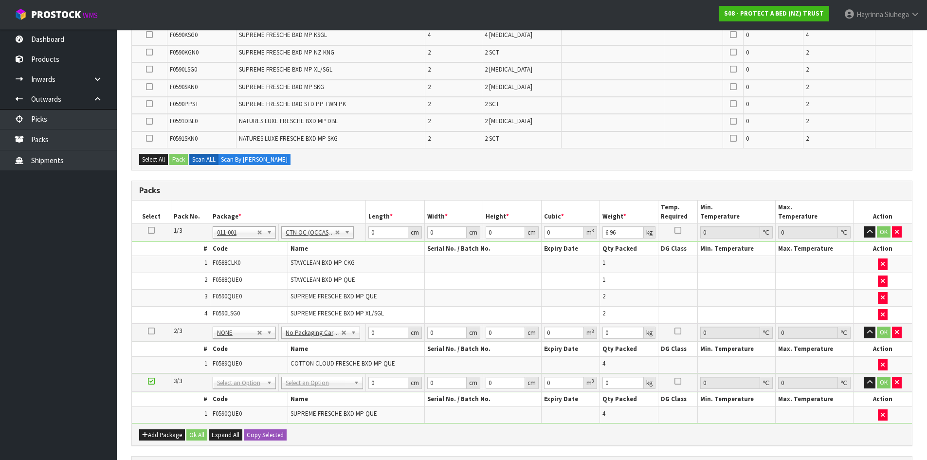
scroll to position [483, 0]
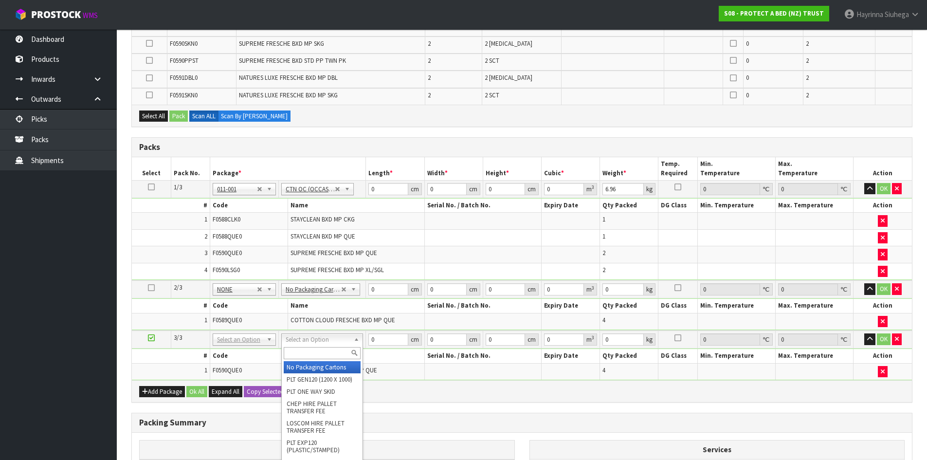
type input "2"
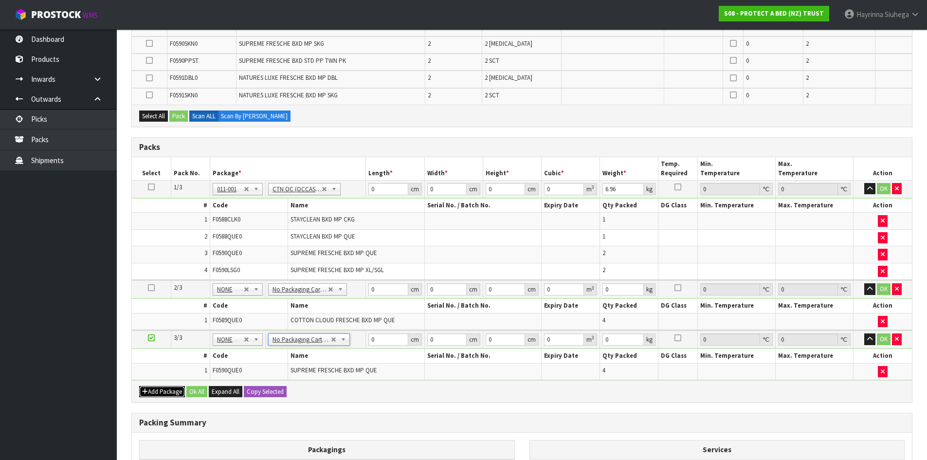
click at [160, 389] on button "Add Package" at bounding box center [162, 392] width 46 height 12
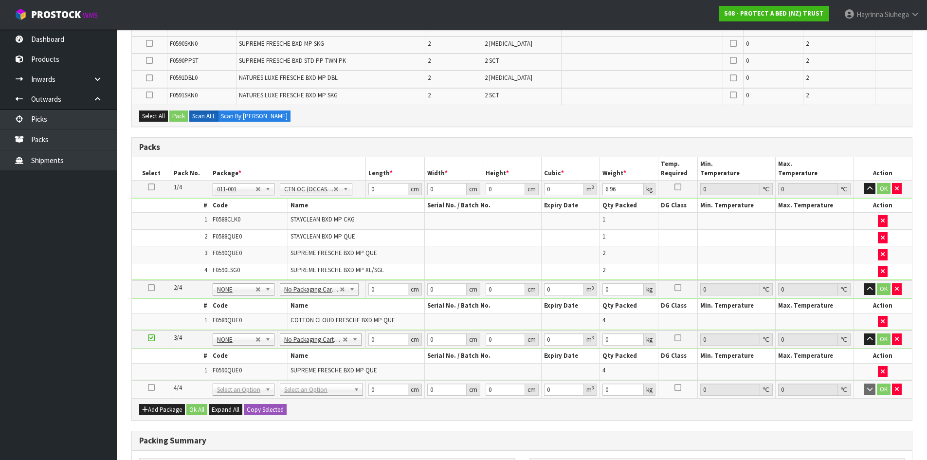
click at [153, 388] on icon at bounding box center [151, 387] width 7 height 0
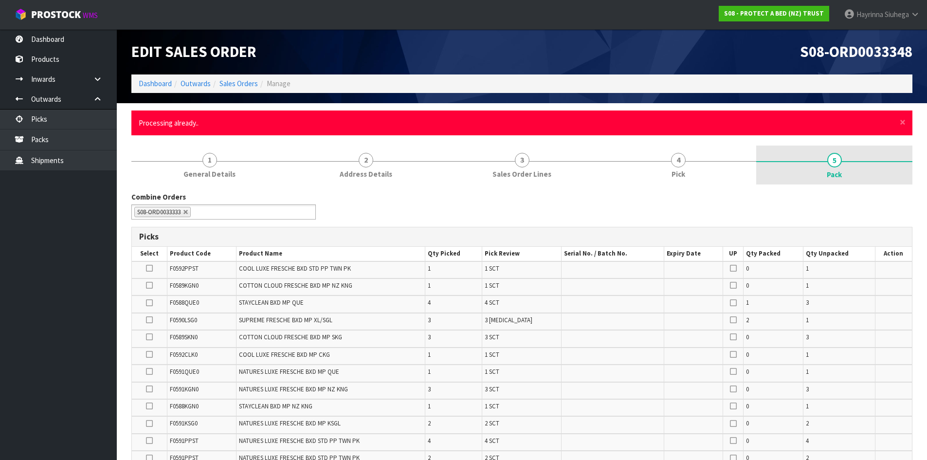
scroll to position [0, 0]
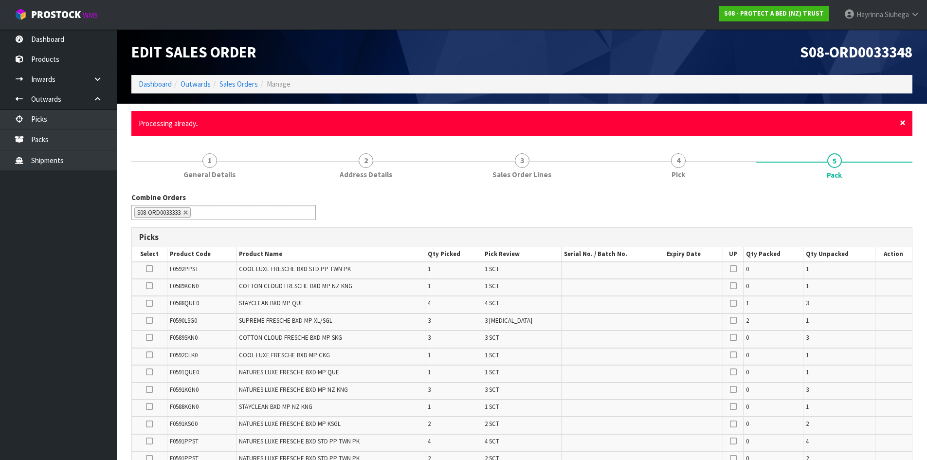
drag, startPoint x: 900, startPoint y: 123, endPoint x: 870, endPoint y: 159, distance: 47.0
click at [900, 124] on span "×" at bounding box center [902, 123] width 6 height 14
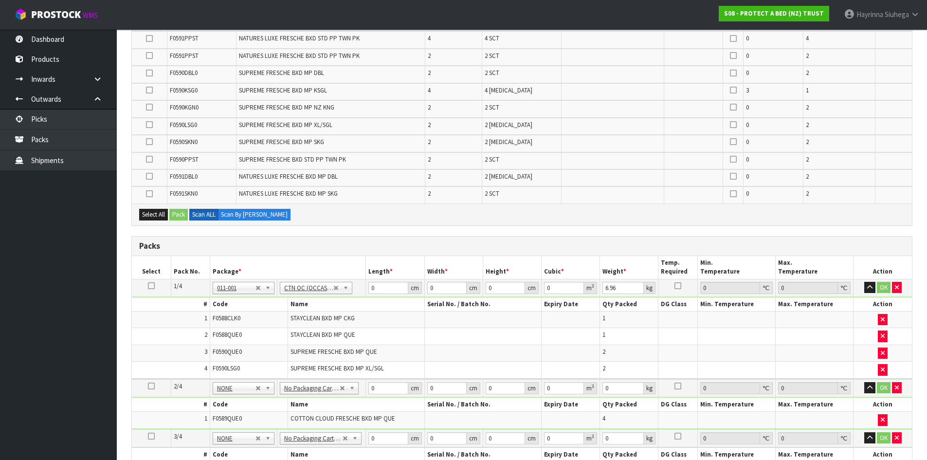
scroll to position [486, 0]
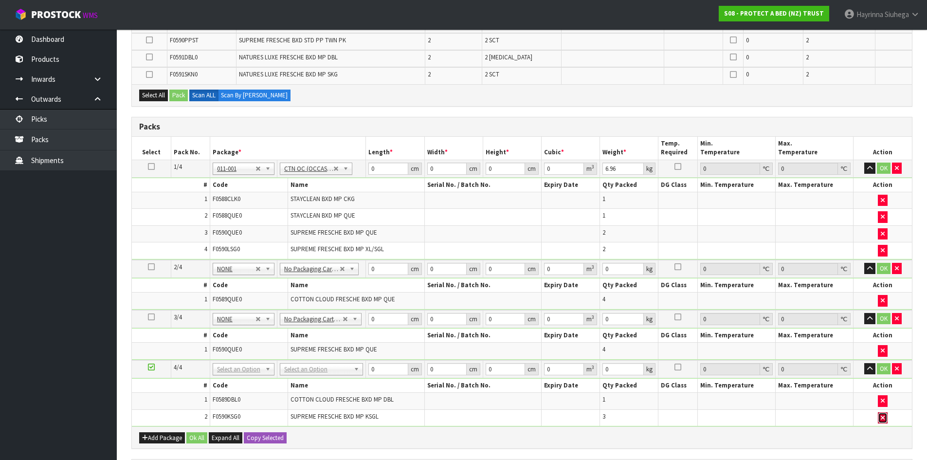
click at [882, 414] on icon "button" at bounding box center [883, 417] width 4 height 6
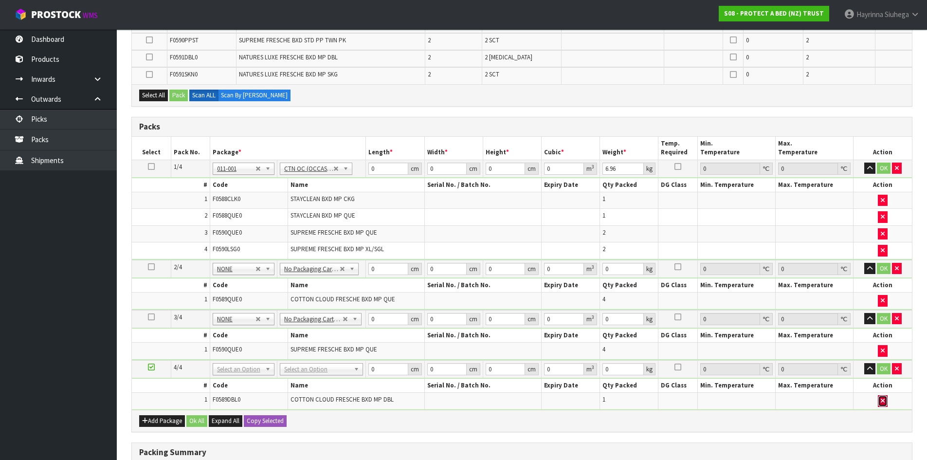
click at [881, 404] on button "button" at bounding box center [883, 401] width 10 height 12
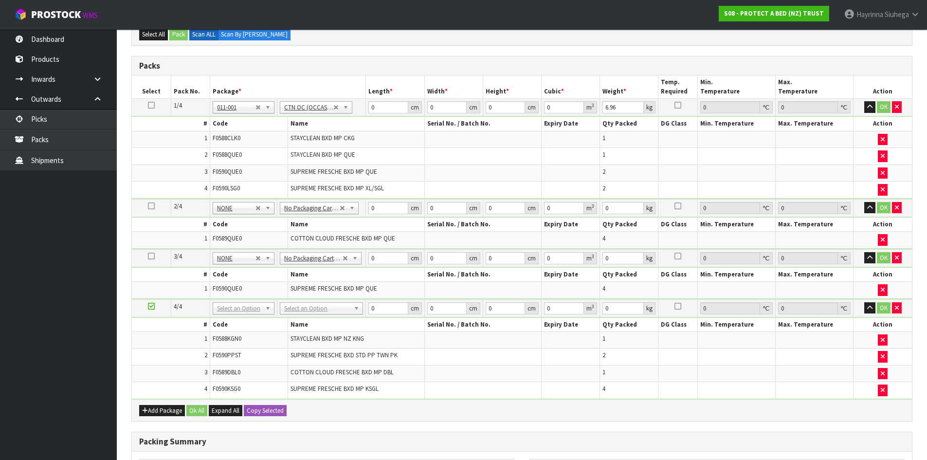
scroll to position [598, 0]
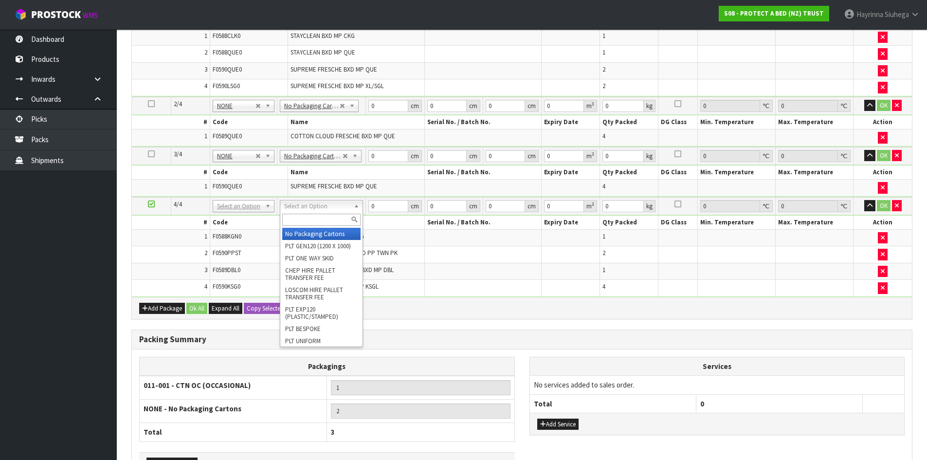
click at [310, 217] on input "text" at bounding box center [321, 220] width 78 height 12
type input "OC"
type input "2"
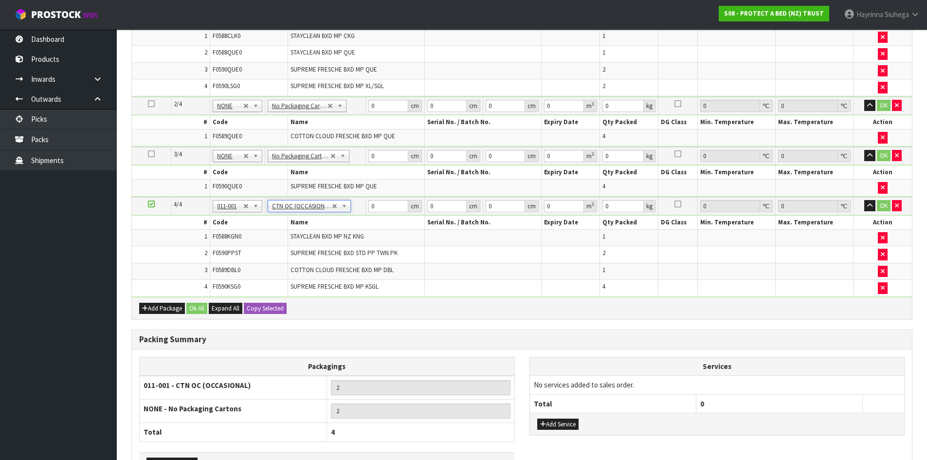
type input "7.74"
click at [150, 310] on button "Add Package" at bounding box center [162, 309] width 46 height 12
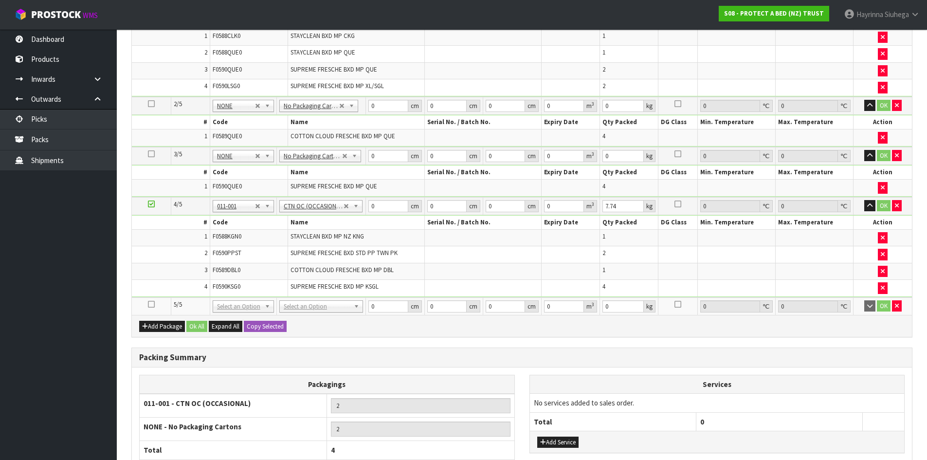
click at [150, 304] on icon at bounding box center [151, 304] width 7 height 0
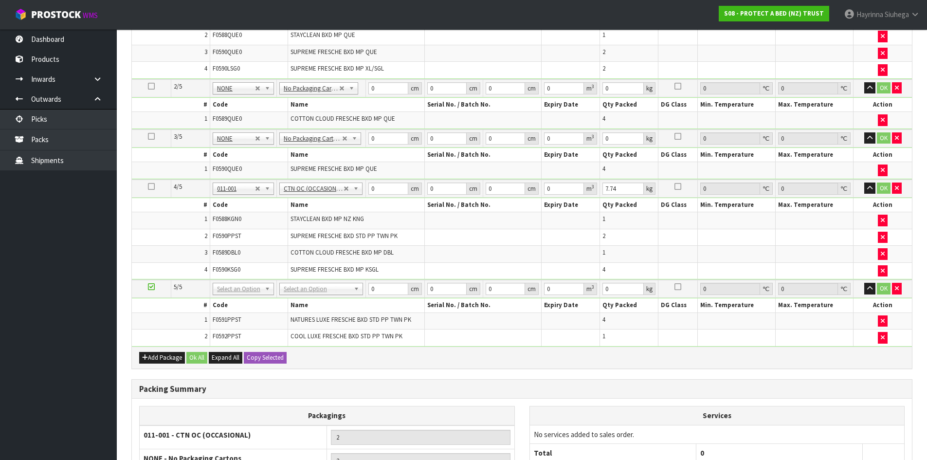
scroll to position [564, 0]
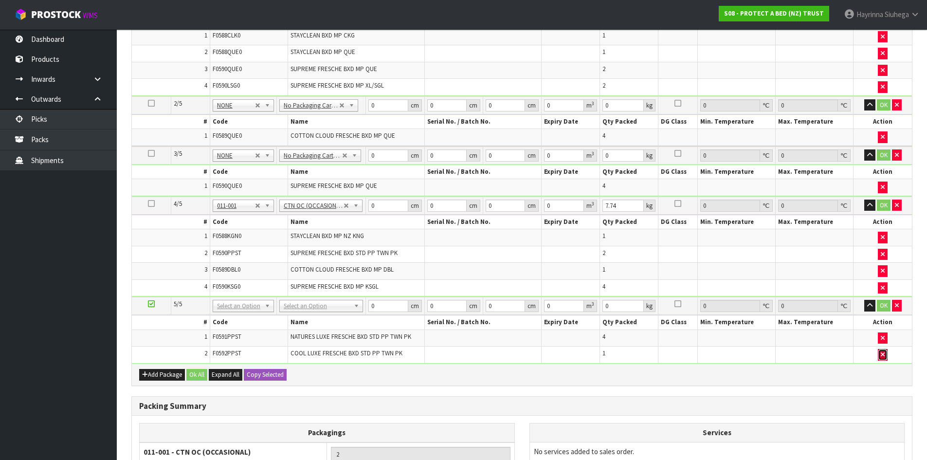
click at [882, 349] on button "button" at bounding box center [883, 355] width 10 height 12
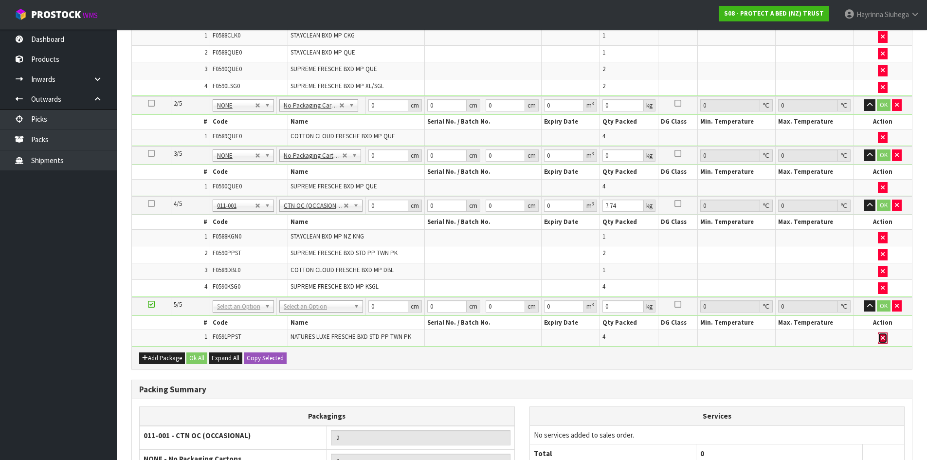
click at [886, 339] on button "button" at bounding box center [883, 338] width 10 height 12
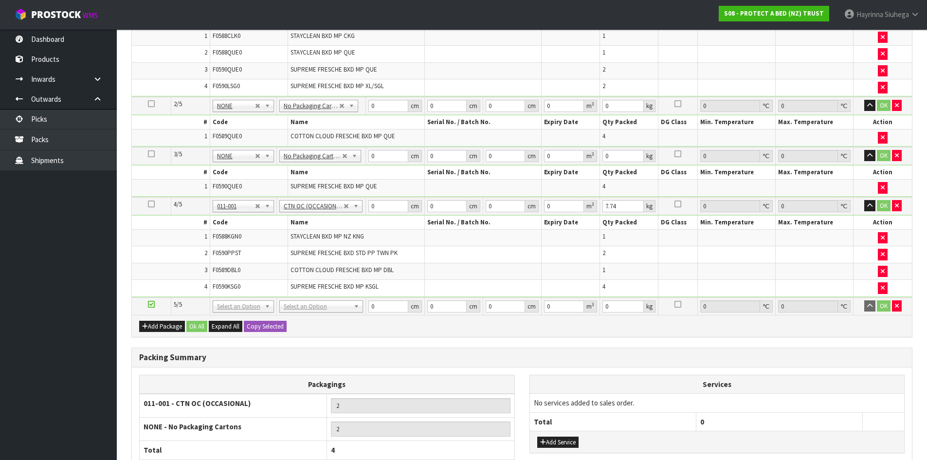
click at [705, 318] on div "Add Package Ok All Expand All Copy Selected" at bounding box center [522, 326] width 780 height 22
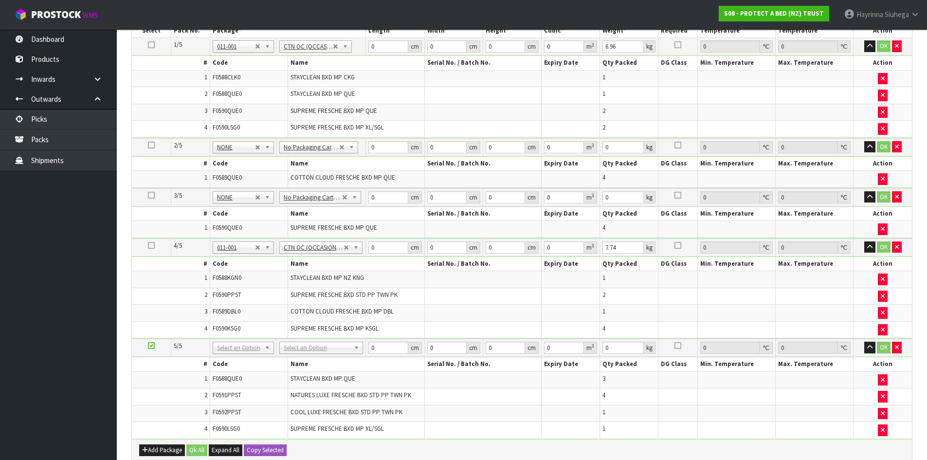
scroll to position [595, 0]
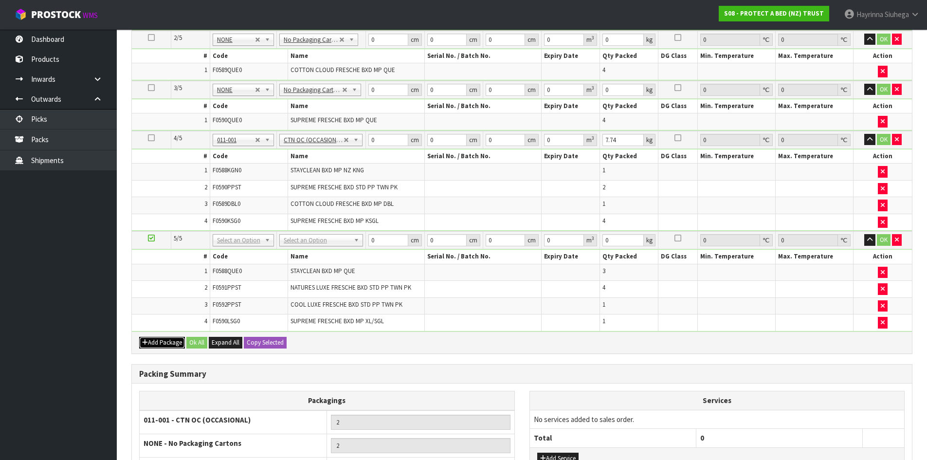
click at [155, 341] on button "Add Package" at bounding box center [162, 343] width 46 height 12
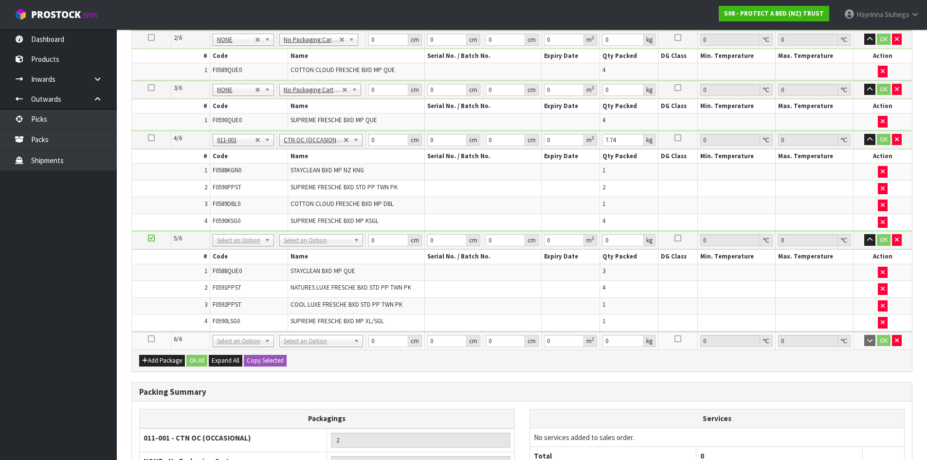
click at [152, 339] on icon at bounding box center [151, 339] width 7 height 0
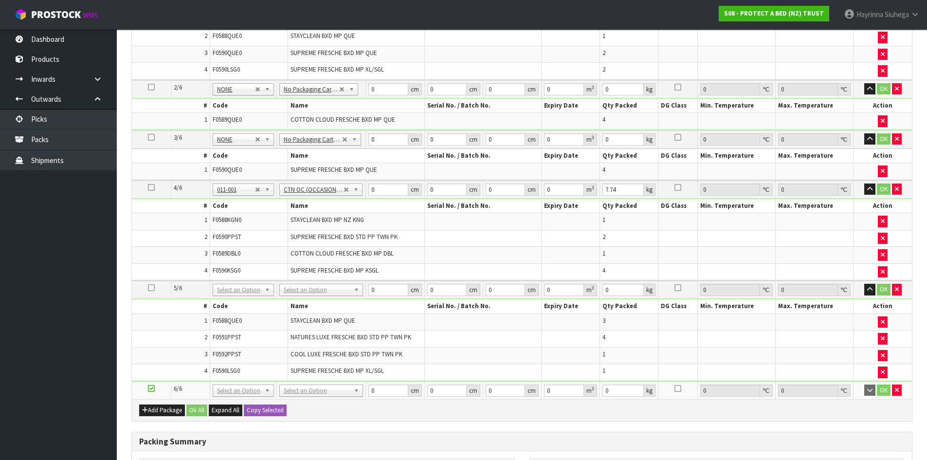
scroll to position [681, 0]
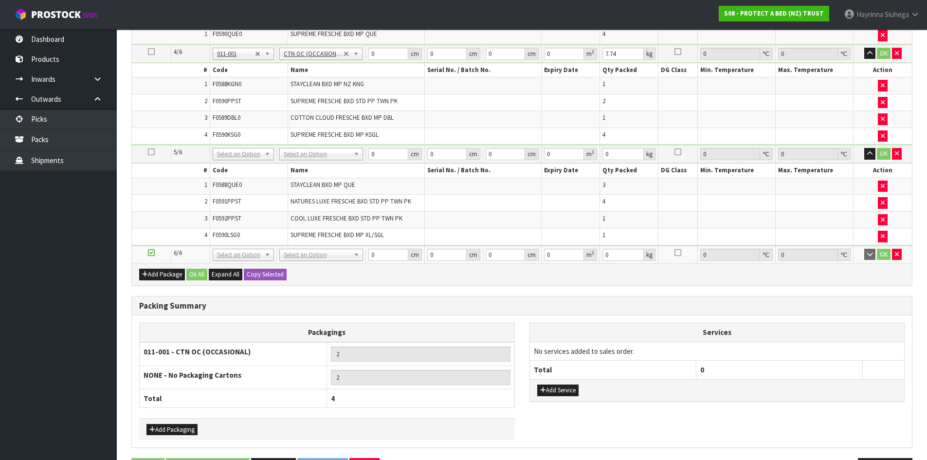
click at [315, 215] on span "COOL LUXE FRESCHE BXD STD PP TWN PK" at bounding box center [346, 218] width 112 height 8
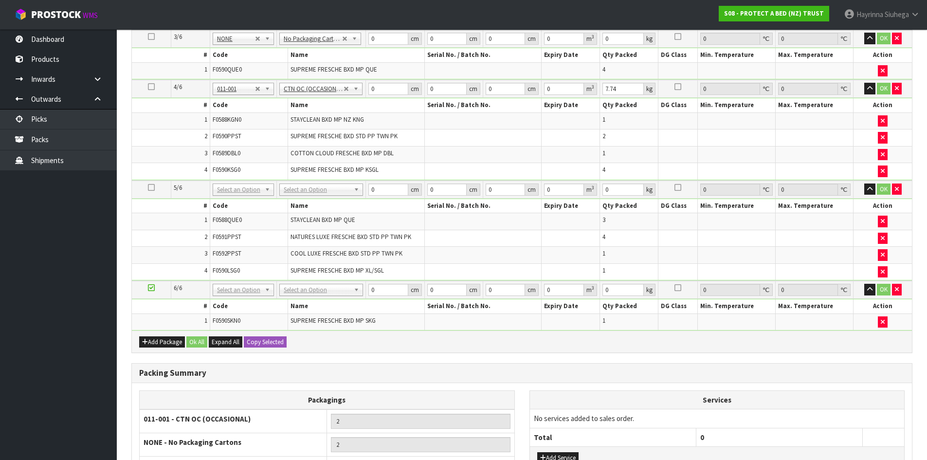
scroll to position [0, 0]
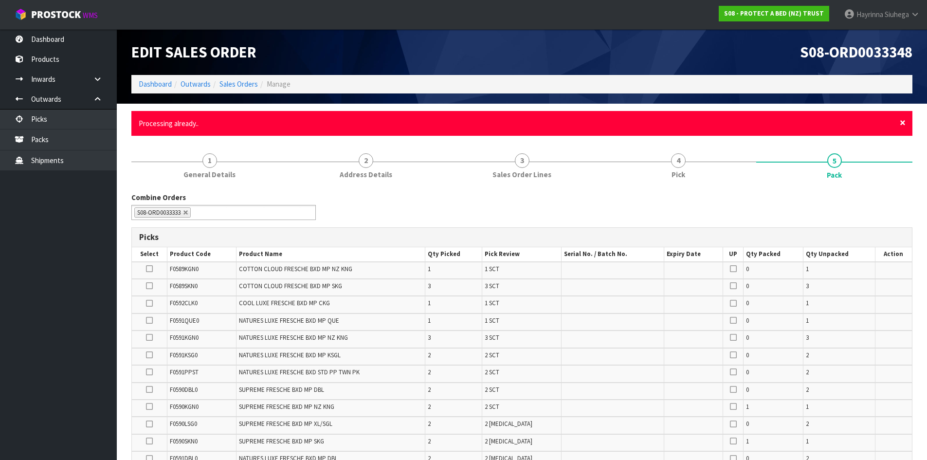
drag, startPoint x: 901, startPoint y: 121, endPoint x: 859, endPoint y: 173, distance: 67.8
click at [902, 121] on span "×" at bounding box center [902, 123] width 6 height 14
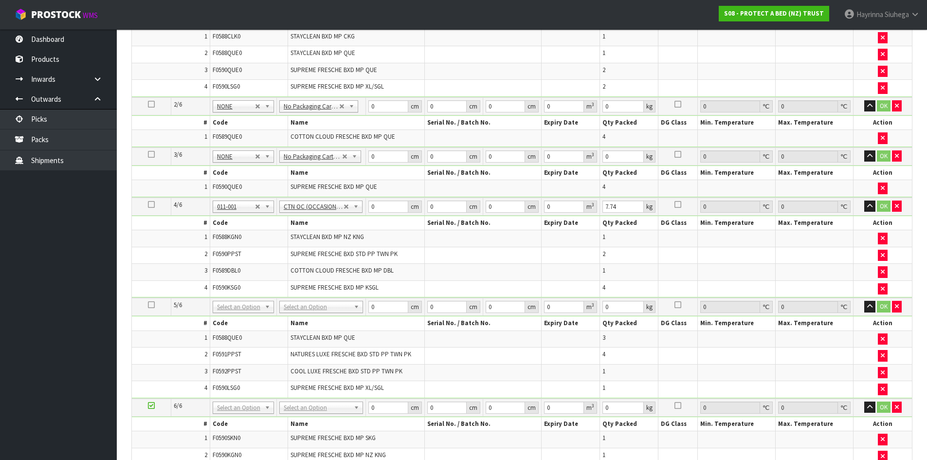
scroll to position [632, 0]
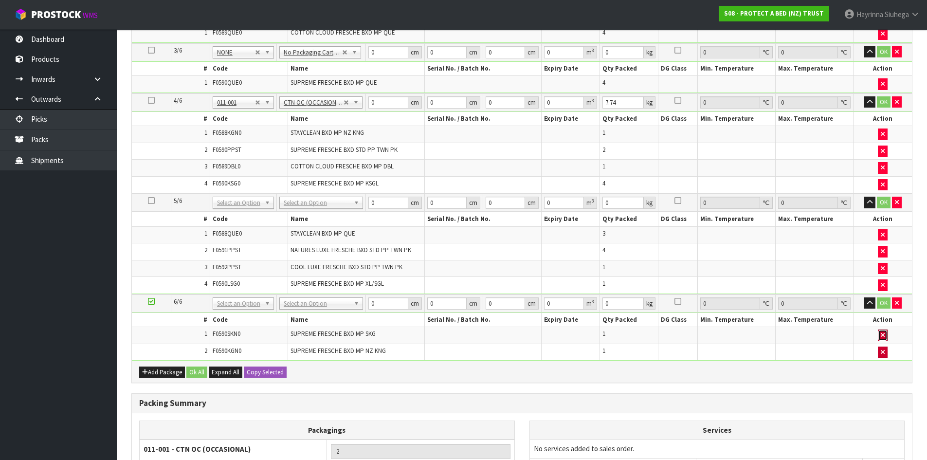
click at [882, 337] on icon "button" at bounding box center [883, 335] width 4 height 6
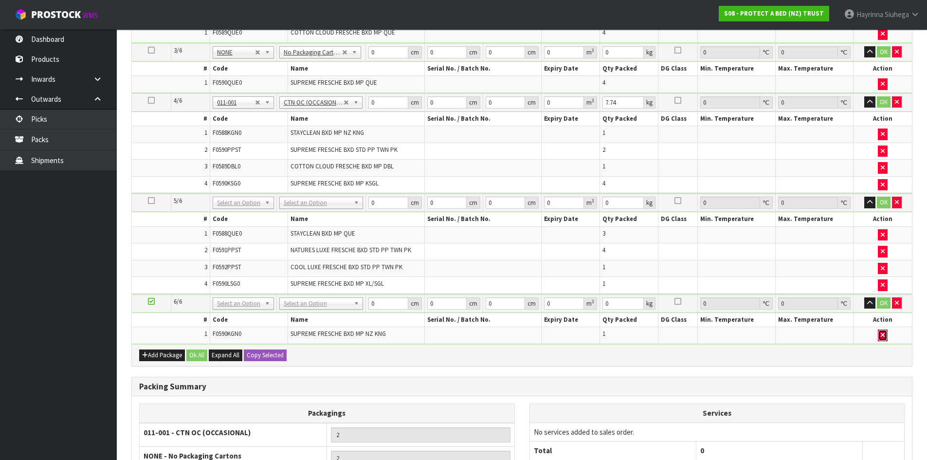
click at [882, 339] on button "button" at bounding box center [883, 335] width 10 height 12
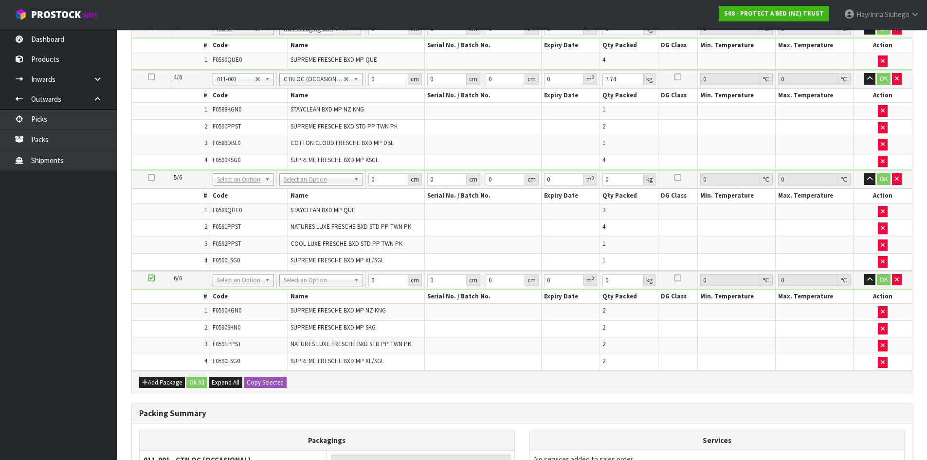
scroll to position [709, 0]
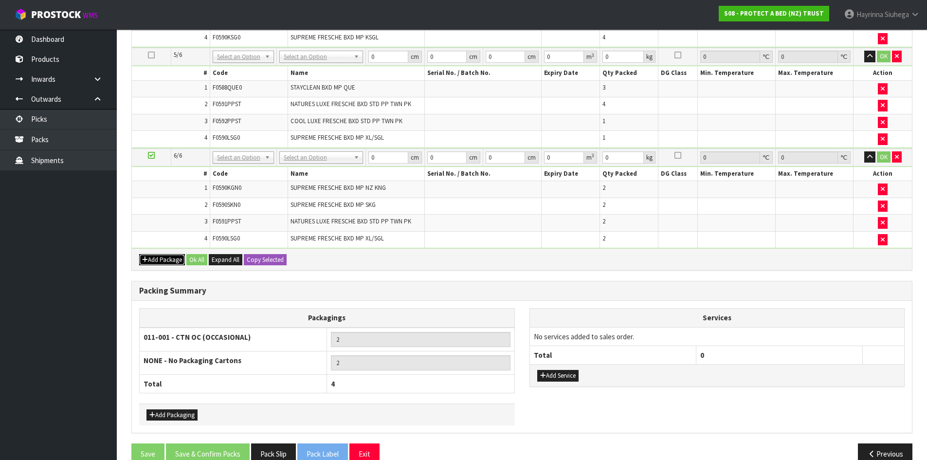
click at [148, 258] on button "Add Package" at bounding box center [162, 260] width 46 height 12
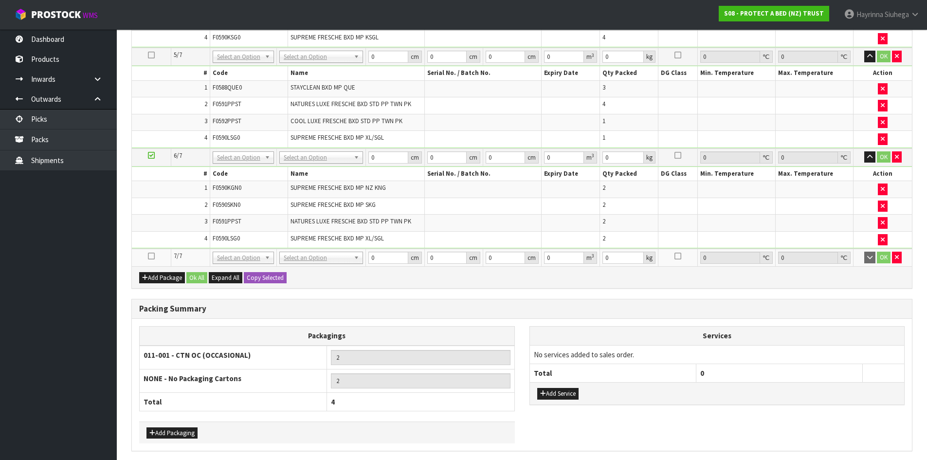
click at [153, 256] on icon at bounding box center [151, 256] width 7 height 0
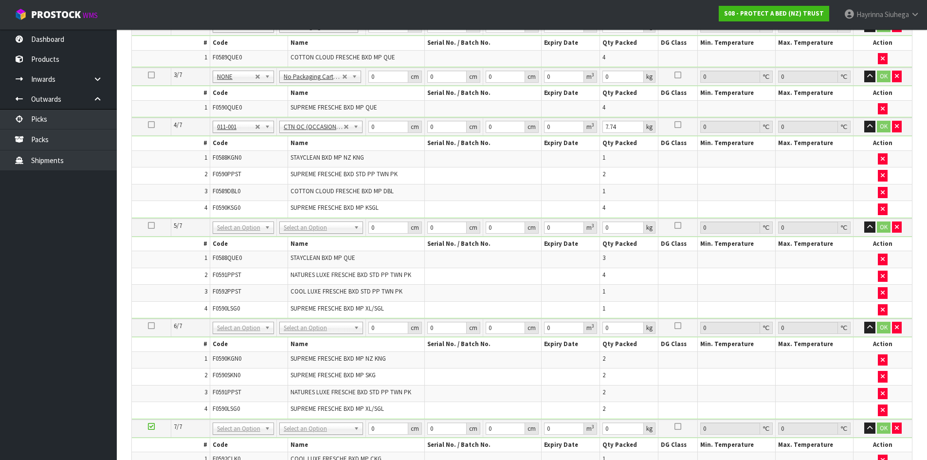
scroll to position [543, 0]
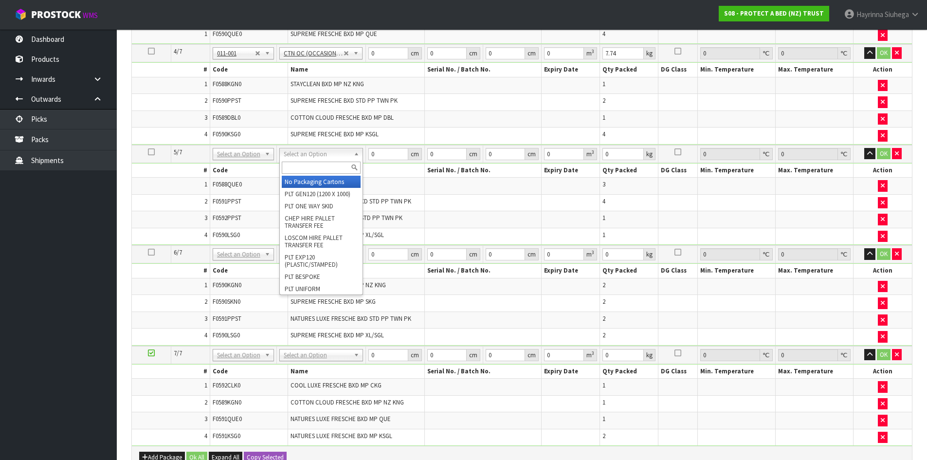
click at [312, 173] on input "text" at bounding box center [321, 168] width 79 height 12
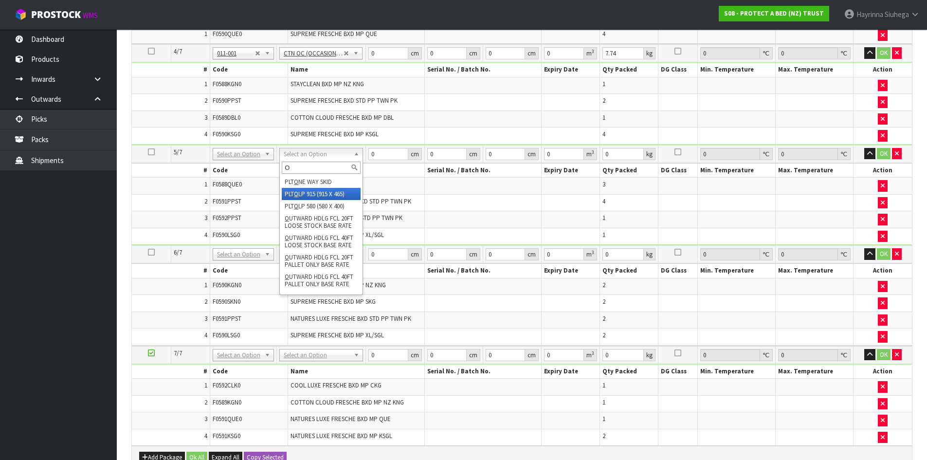
type input "OC"
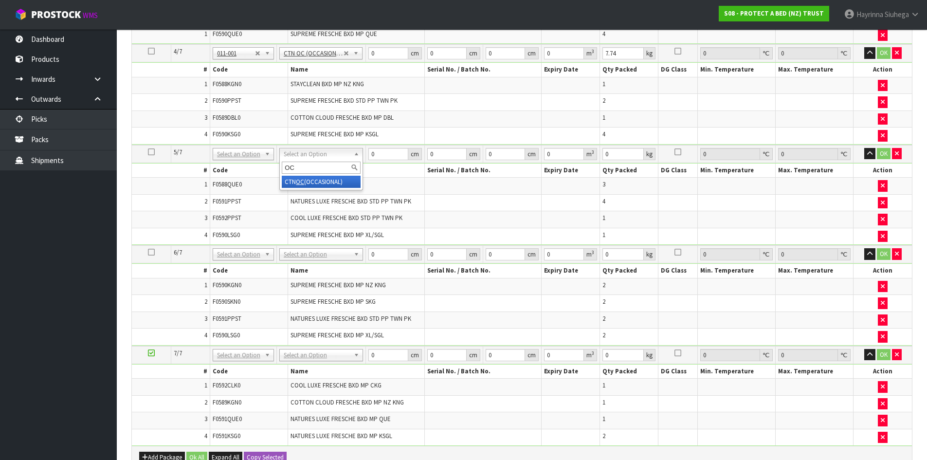
type input "3"
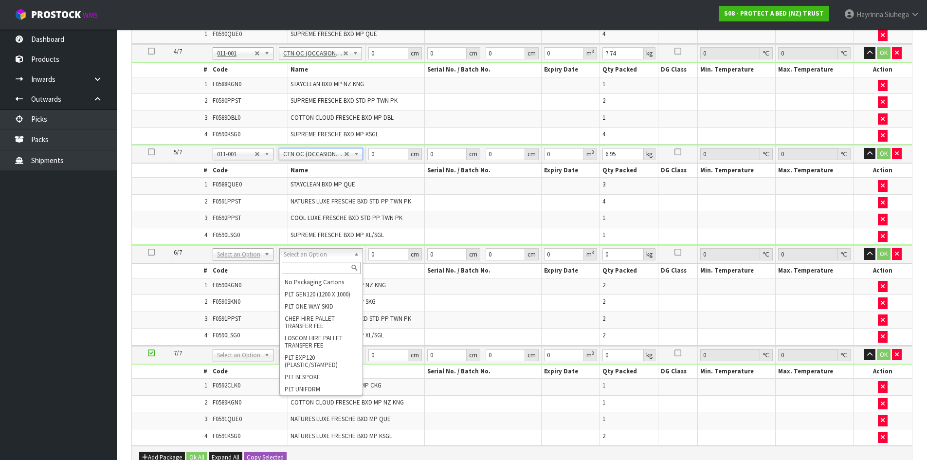
click at [308, 270] on input "text" at bounding box center [321, 268] width 79 height 12
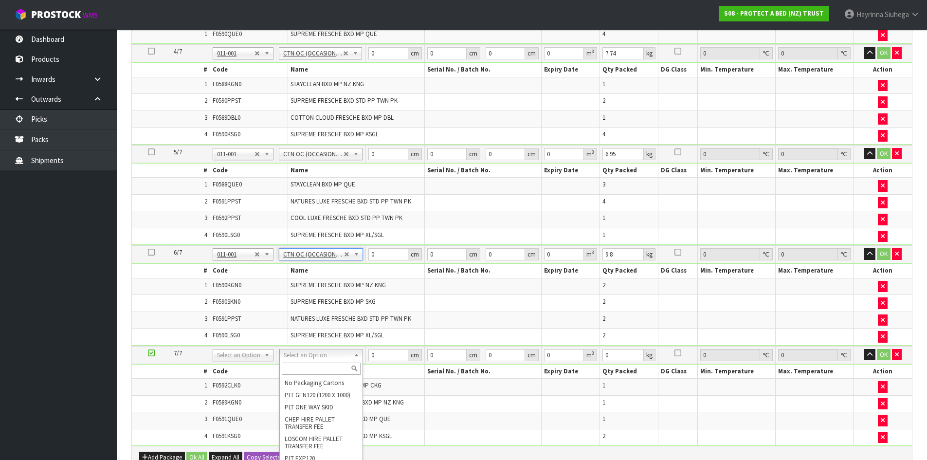
click at [312, 367] on input "text" at bounding box center [321, 368] width 79 height 12
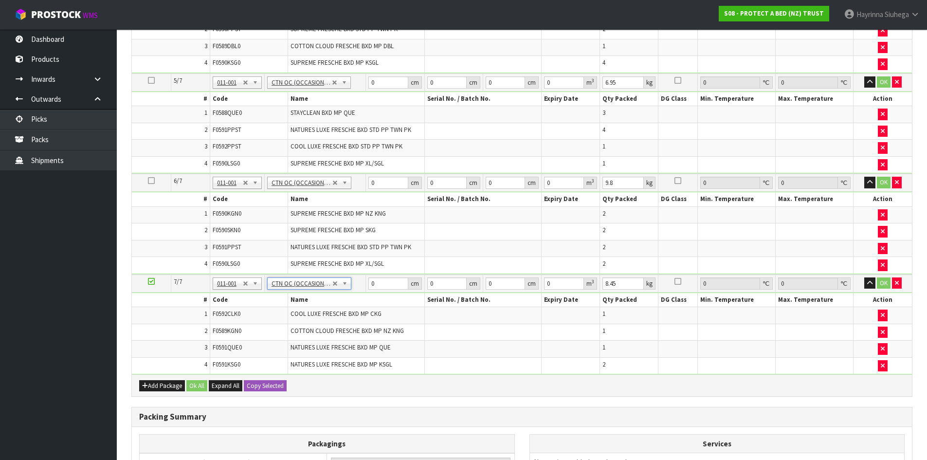
scroll to position [689, 0]
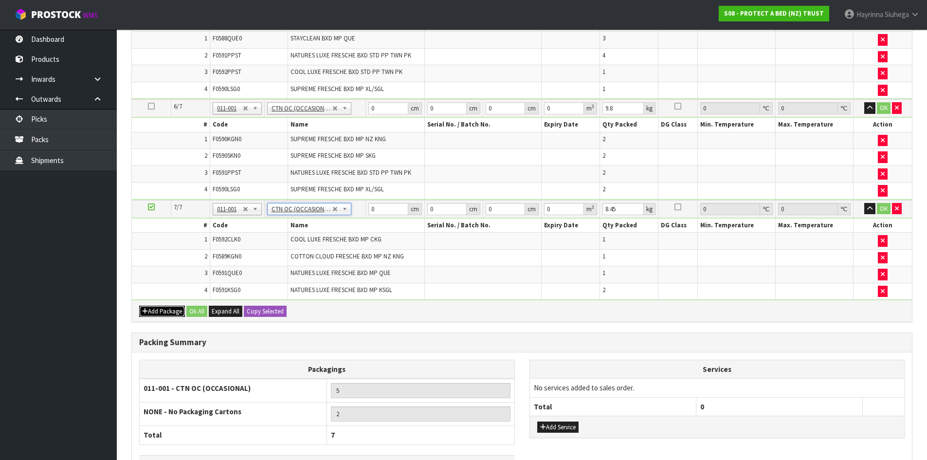
click at [161, 306] on button "Add Package" at bounding box center [162, 312] width 46 height 12
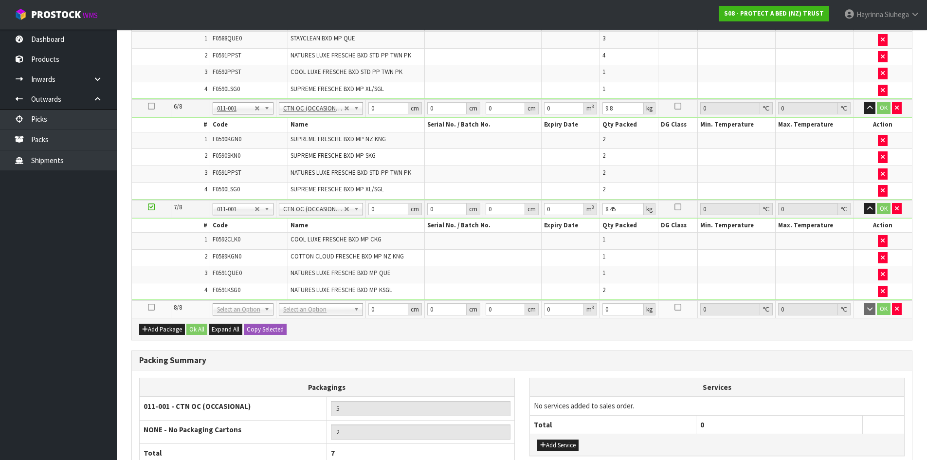
click at [149, 307] on icon at bounding box center [151, 307] width 7 height 0
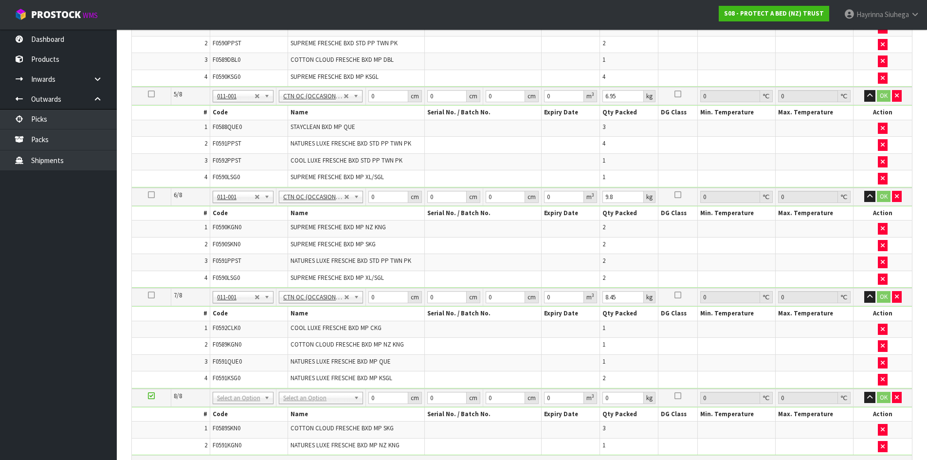
scroll to position [730, 0]
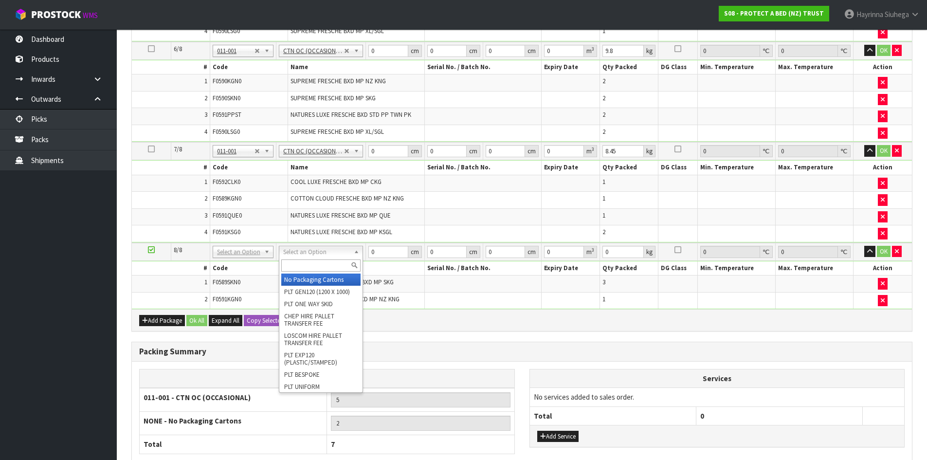
click at [317, 264] on input "text" at bounding box center [320, 265] width 79 height 12
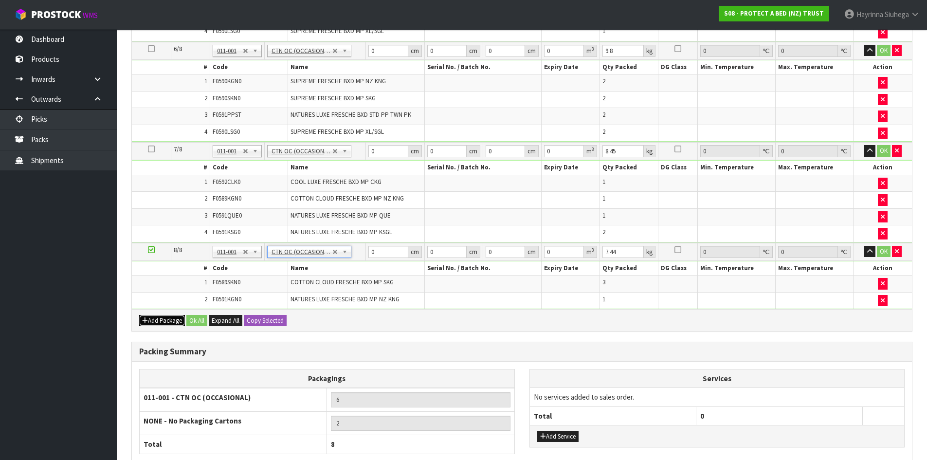
click at [155, 316] on button "Add Package" at bounding box center [162, 321] width 46 height 12
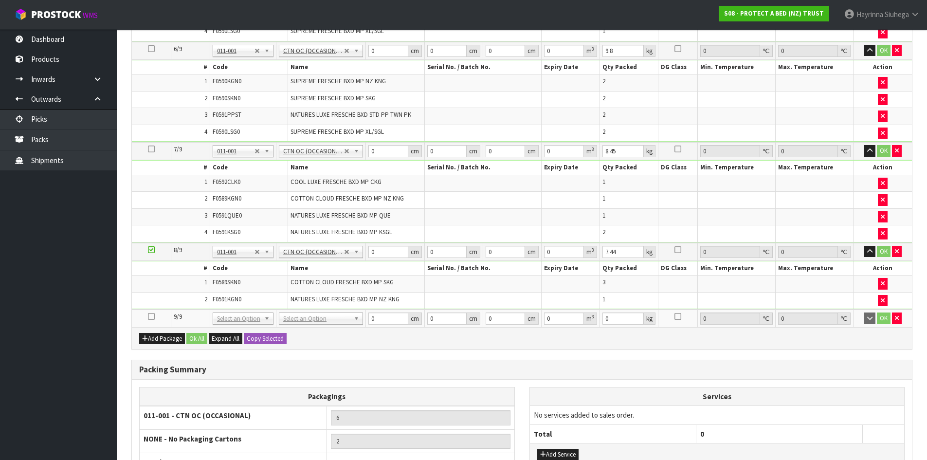
click at [147, 315] on td at bounding box center [151, 318] width 39 height 18
click at [151, 316] on icon at bounding box center [151, 316] width 7 height 0
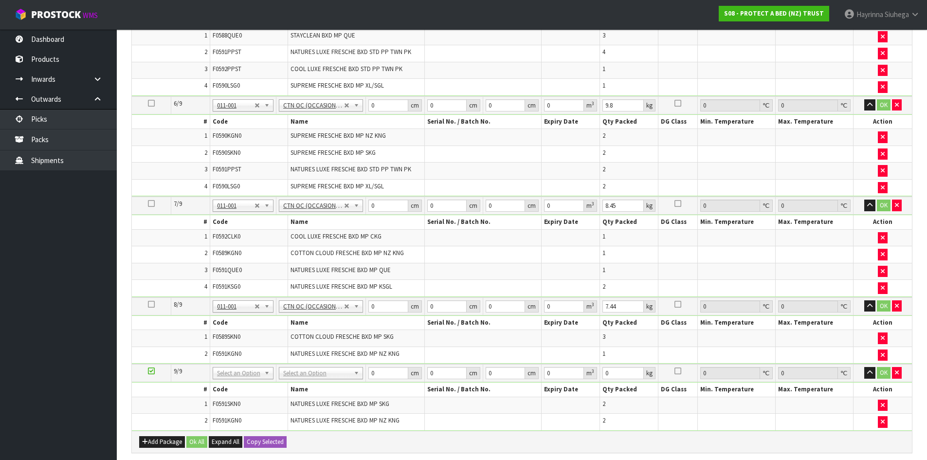
scroll to position [744, 0]
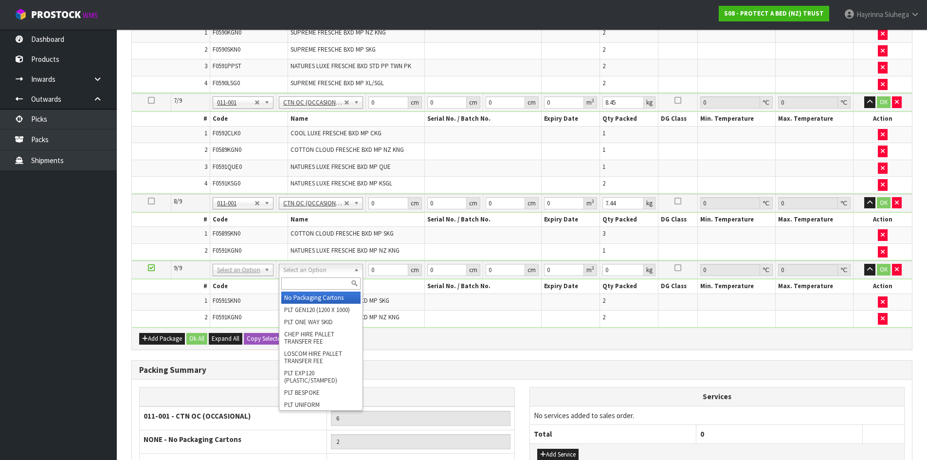
click at [322, 284] on input "text" at bounding box center [320, 283] width 79 height 12
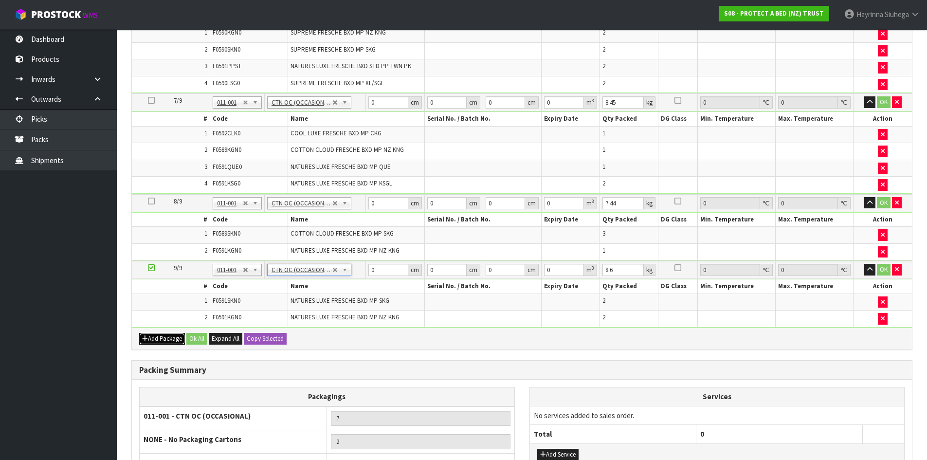
click at [162, 340] on button "Add Package" at bounding box center [162, 339] width 46 height 12
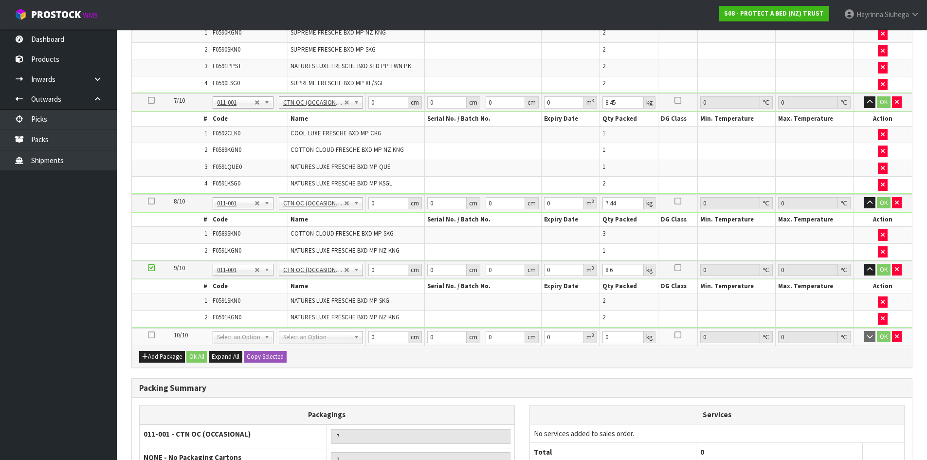
click at [151, 335] on icon at bounding box center [151, 335] width 7 height 0
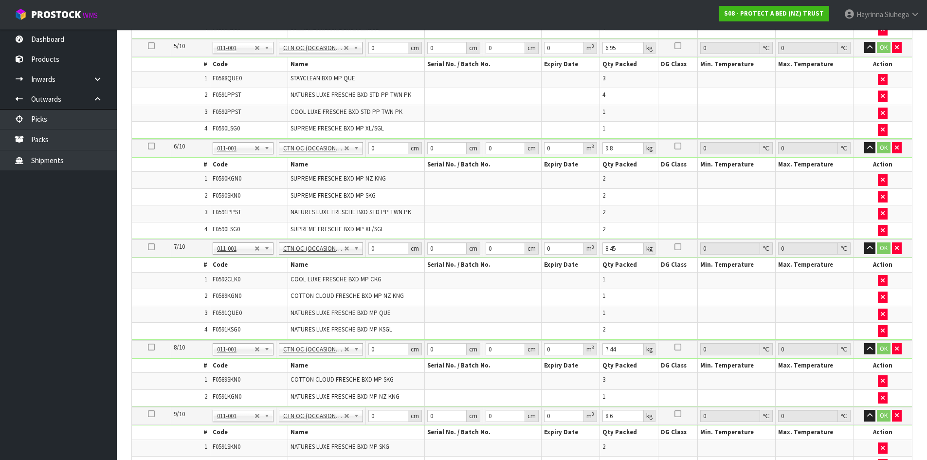
scroll to position [758, 0]
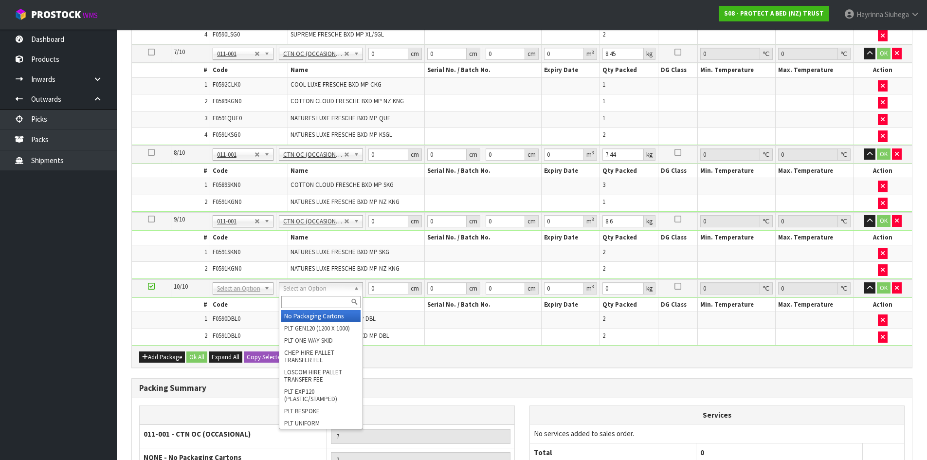
click at [326, 299] on input "text" at bounding box center [320, 302] width 79 height 12
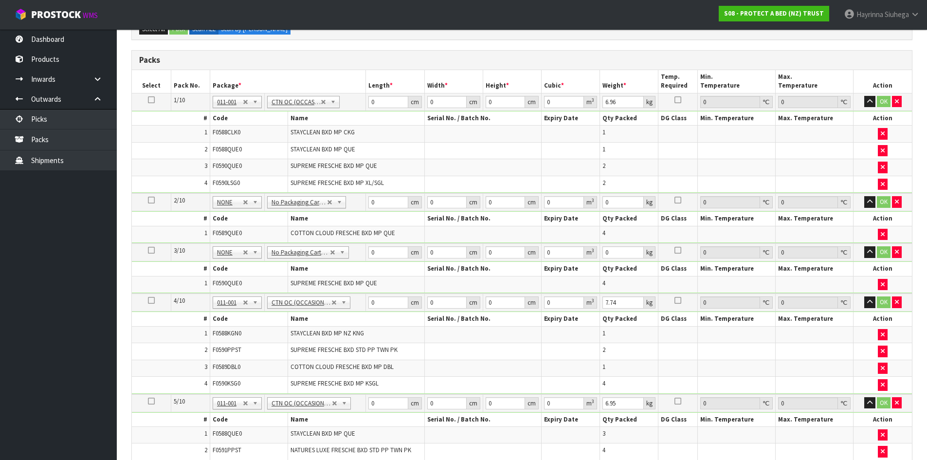
scroll to position [0, 0]
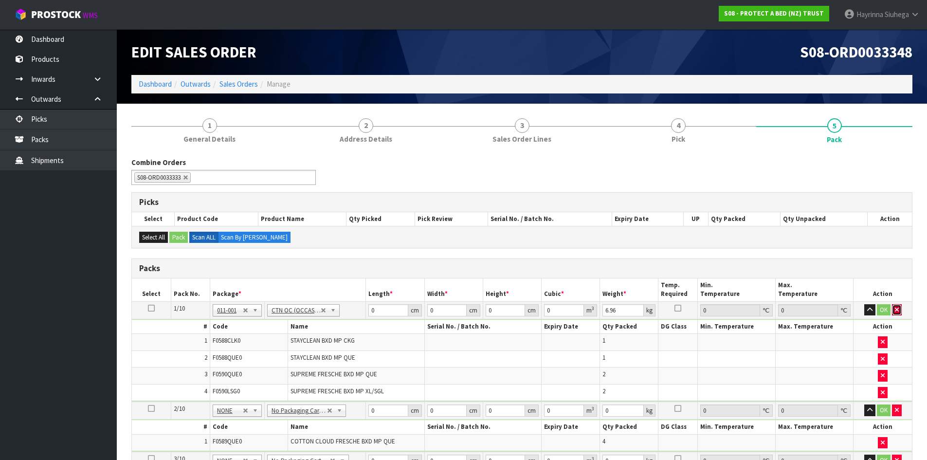
click at [899, 309] on button "button" at bounding box center [897, 310] width 10 height 12
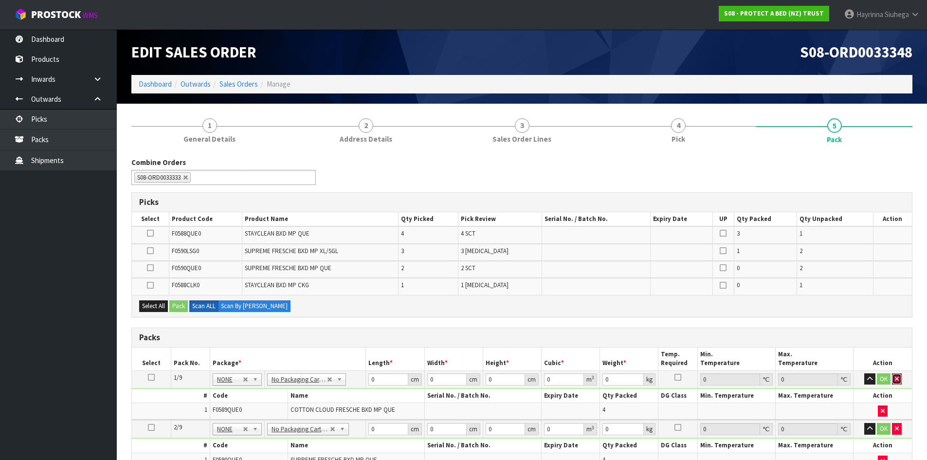
click at [892, 379] on button "button" at bounding box center [897, 379] width 10 height 12
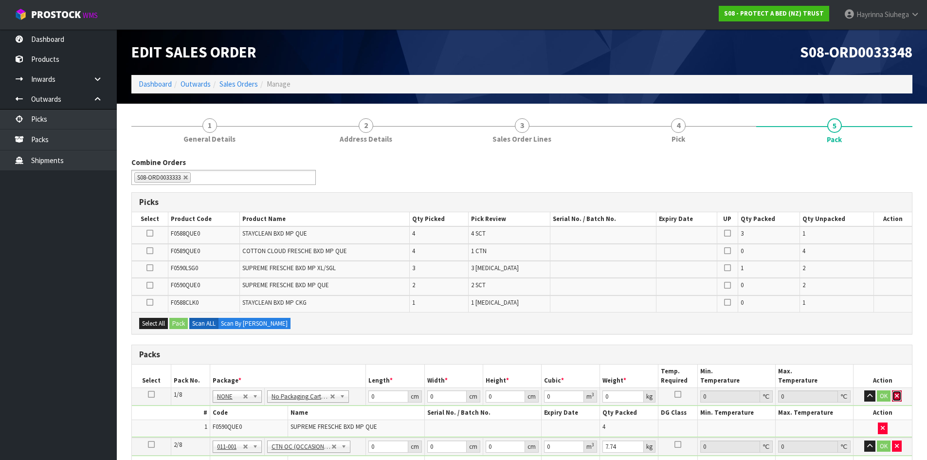
click at [900, 397] on button "button" at bounding box center [897, 396] width 10 height 12
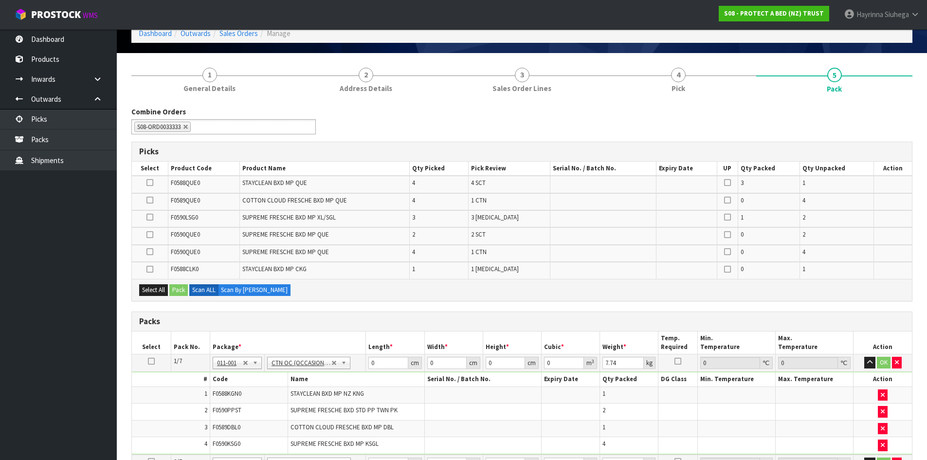
scroll to position [97, 0]
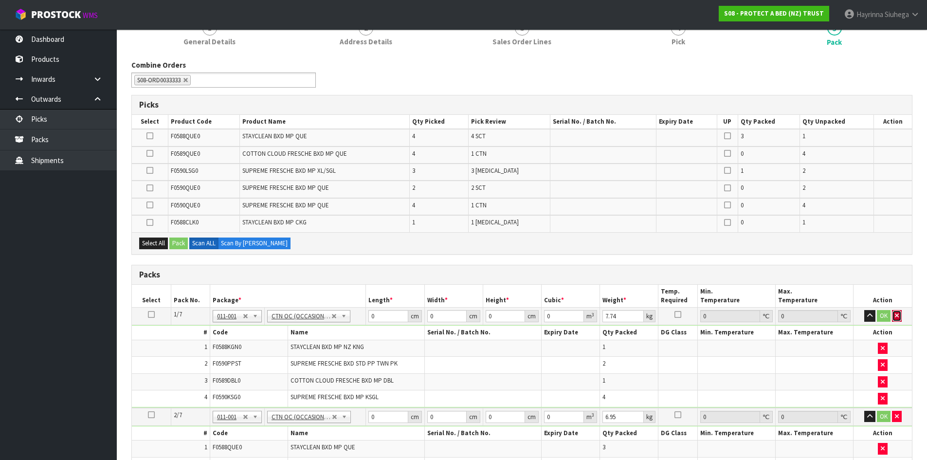
click at [900, 314] on button "button" at bounding box center [897, 316] width 10 height 12
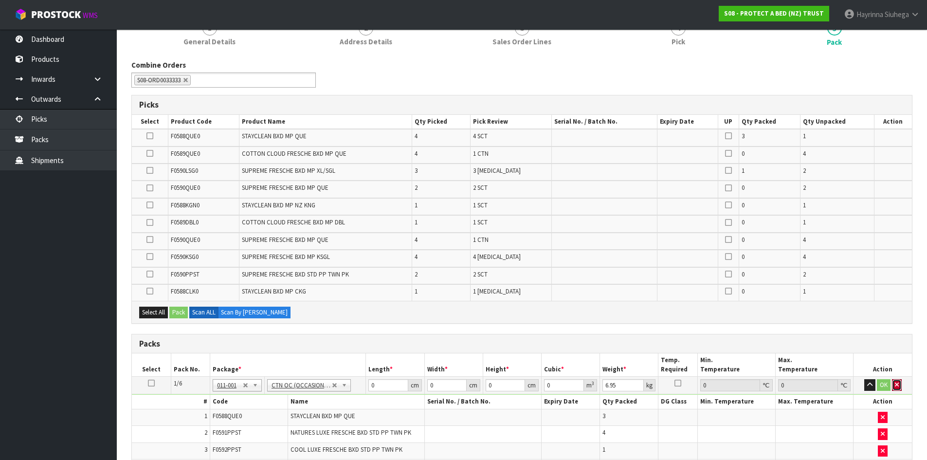
click at [897, 385] on button "button" at bounding box center [897, 385] width 10 height 12
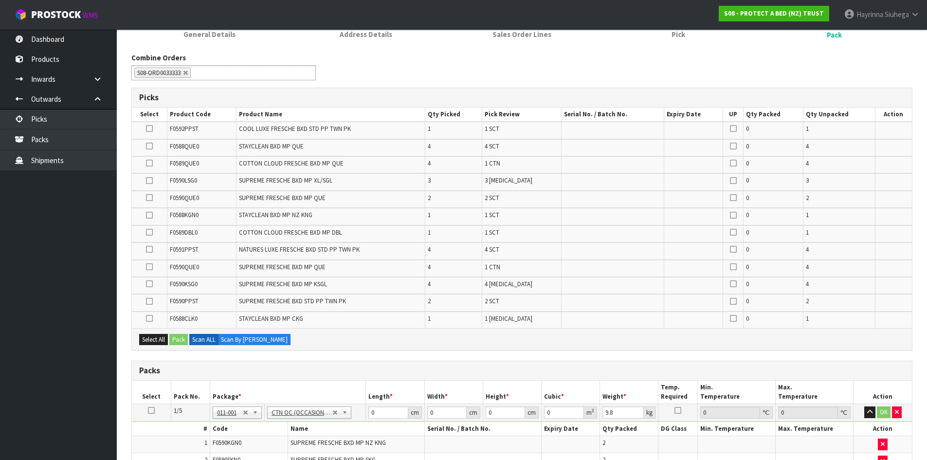
scroll to position [292, 0]
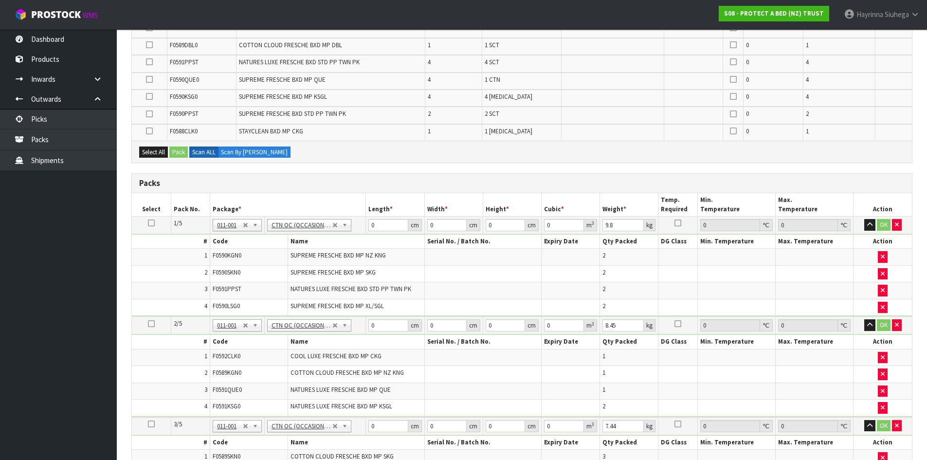
click at [902, 225] on td "OK" at bounding box center [882, 225] width 58 height 18
click at [895, 226] on icon "button" at bounding box center [897, 224] width 4 height 6
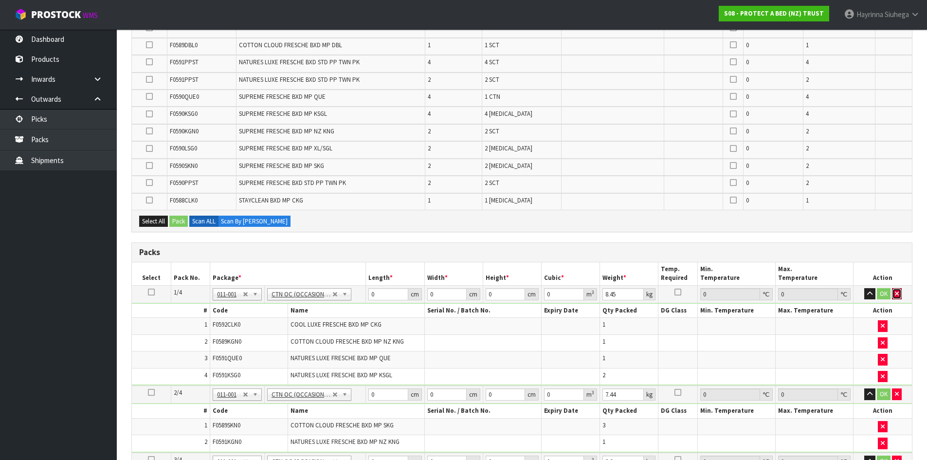
drag, startPoint x: 898, startPoint y: 292, endPoint x: 892, endPoint y: 314, distance: 22.7
click at [897, 293] on icon "button" at bounding box center [897, 293] width 4 height 6
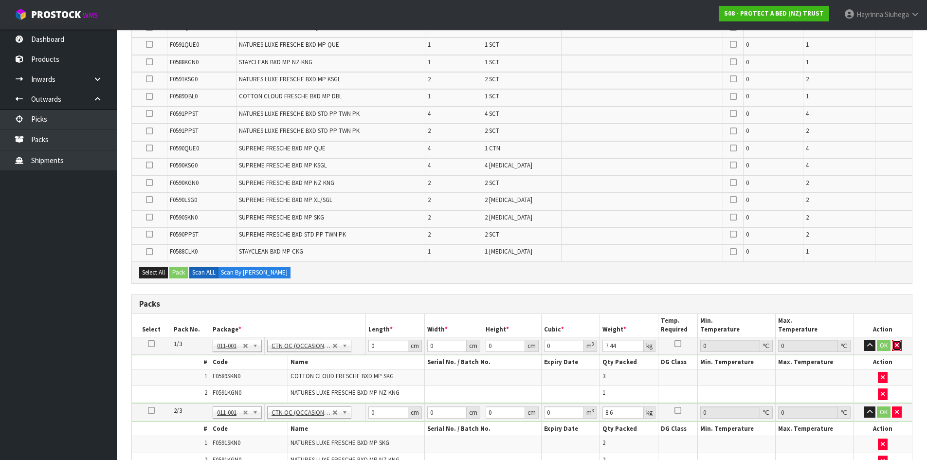
click at [895, 347] on icon "button" at bounding box center [897, 345] width 4 height 6
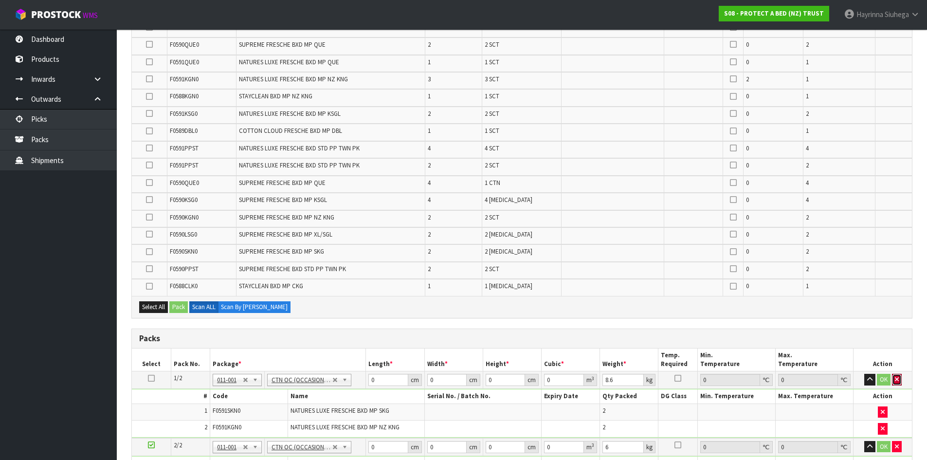
click at [899, 377] on button "button" at bounding box center [897, 380] width 10 height 12
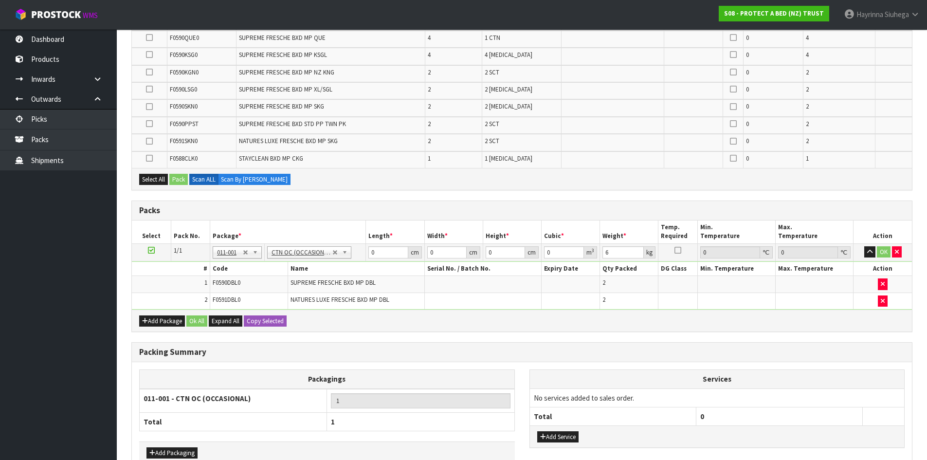
scroll to position [455, 0]
click at [901, 252] on td "OK" at bounding box center [882, 251] width 58 height 18
click at [898, 252] on icon "button" at bounding box center [897, 251] width 4 height 6
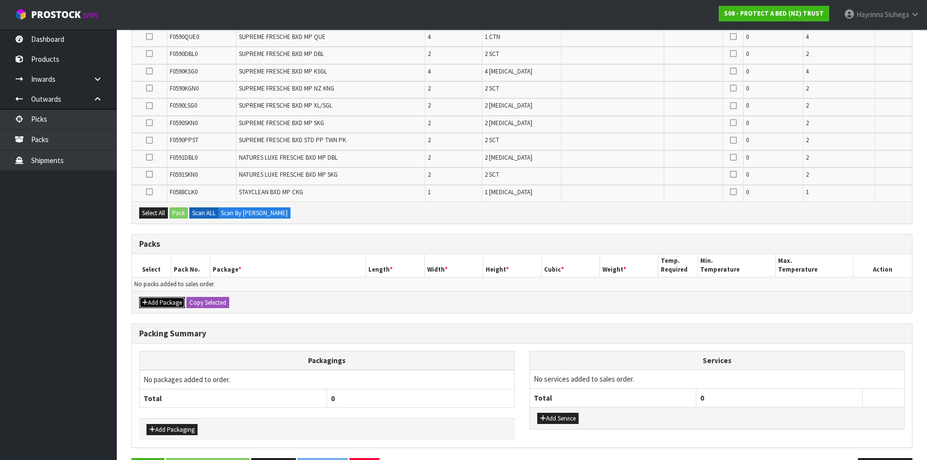
drag, startPoint x: 167, startPoint y: 300, endPoint x: 146, endPoint y: 302, distance: 21.0
click at [165, 301] on button "Add Package" at bounding box center [162, 303] width 46 height 12
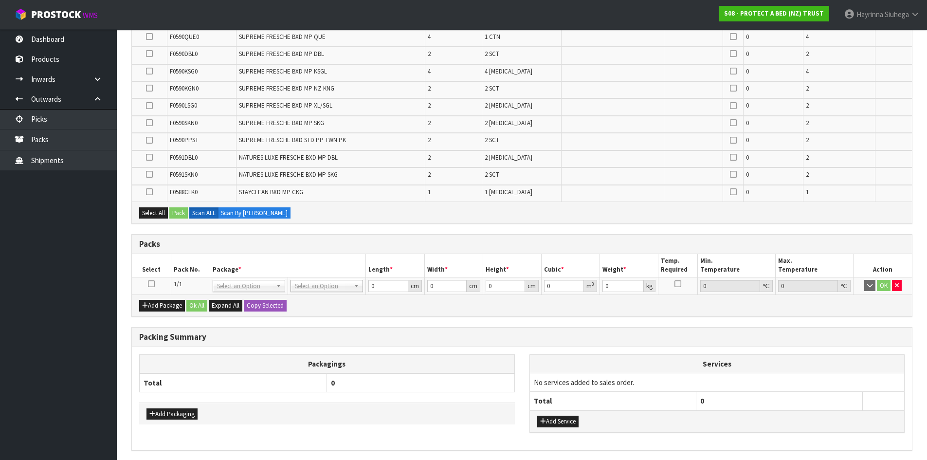
click at [150, 284] on icon at bounding box center [151, 284] width 7 height 0
drag, startPoint x: 898, startPoint y: 289, endPoint x: 851, endPoint y: 293, distance: 47.3
click at [897, 289] on button "button" at bounding box center [897, 286] width 10 height 12
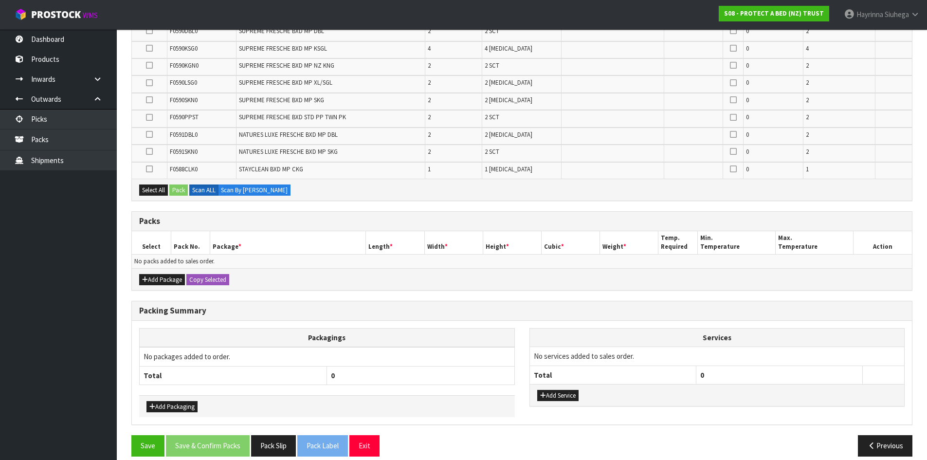
scroll to position [489, 0]
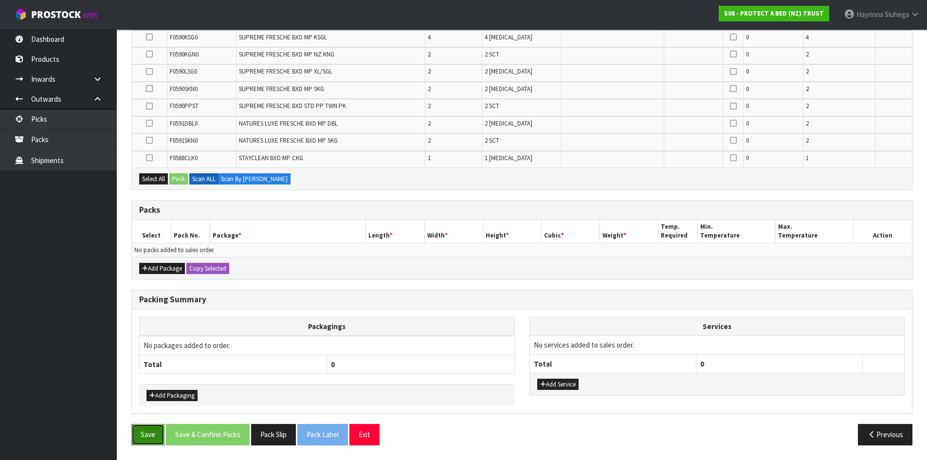
click at [151, 431] on button "Save" at bounding box center [147, 434] width 33 height 21
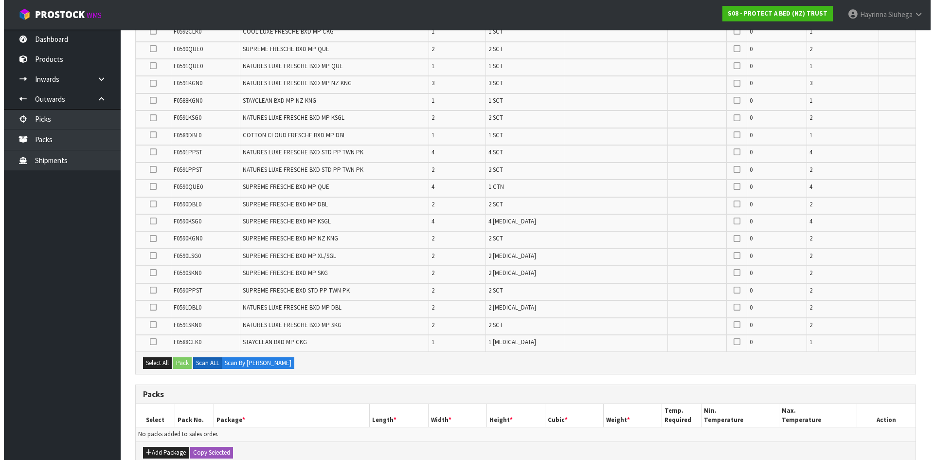
scroll to position [524, 0]
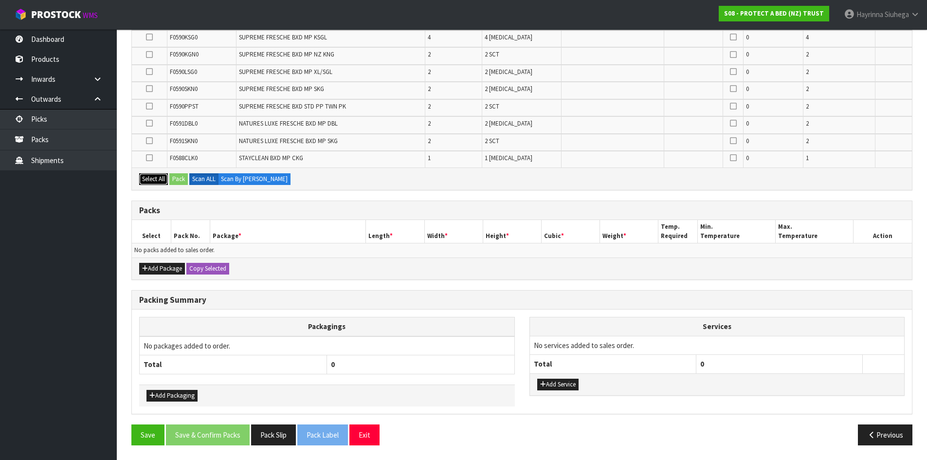
click at [153, 178] on button "Select All" at bounding box center [153, 179] width 29 height 12
click at [157, 267] on button "Add Package" at bounding box center [162, 269] width 46 height 12
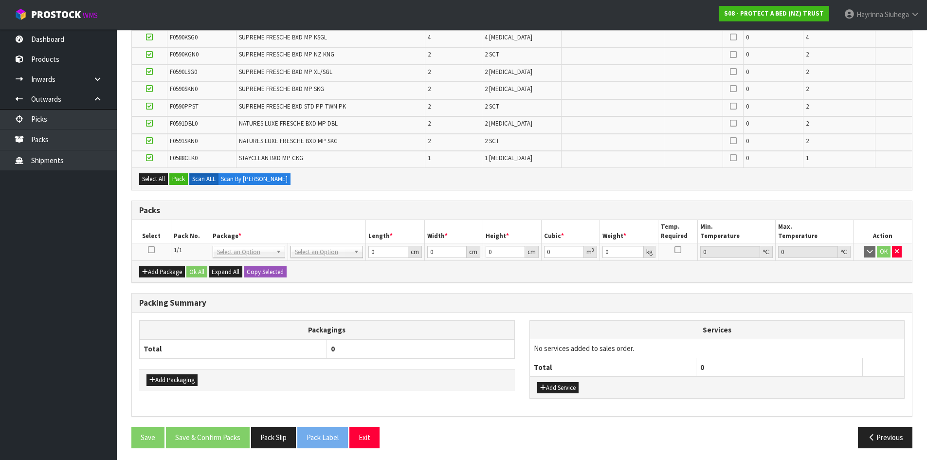
click at [150, 250] on icon at bounding box center [151, 250] width 7 height 0
click at [149, 250] on icon at bounding box center [151, 250] width 7 height 0
click at [176, 182] on button "Pack" at bounding box center [178, 179] width 18 height 12
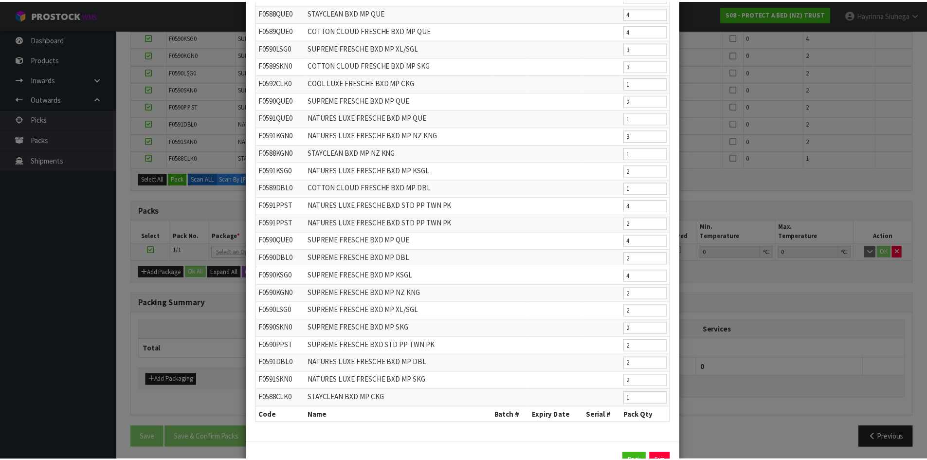
scroll to position [139, 0]
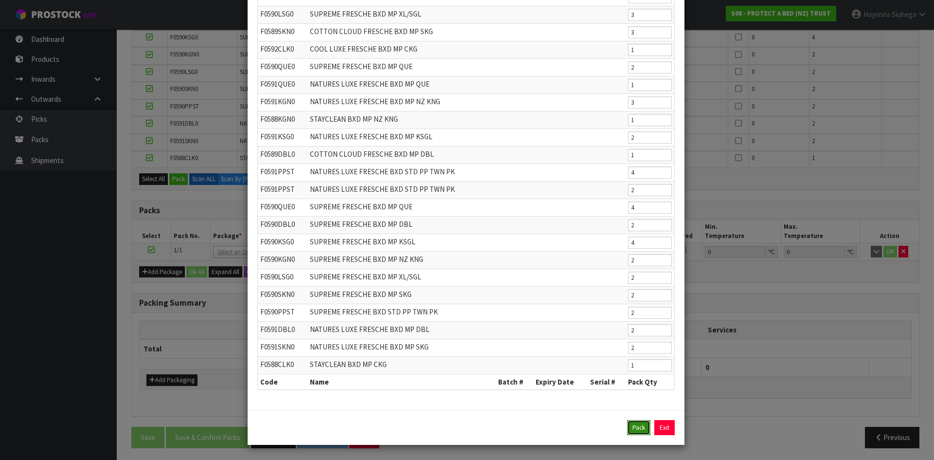
drag, startPoint x: 633, startPoint y: 430, endPoint x: 608, endPoint y: 431, distance: 25.3
click at [632, 430] on button "Pack" at bounding box center [638, 428] width 23 height 16
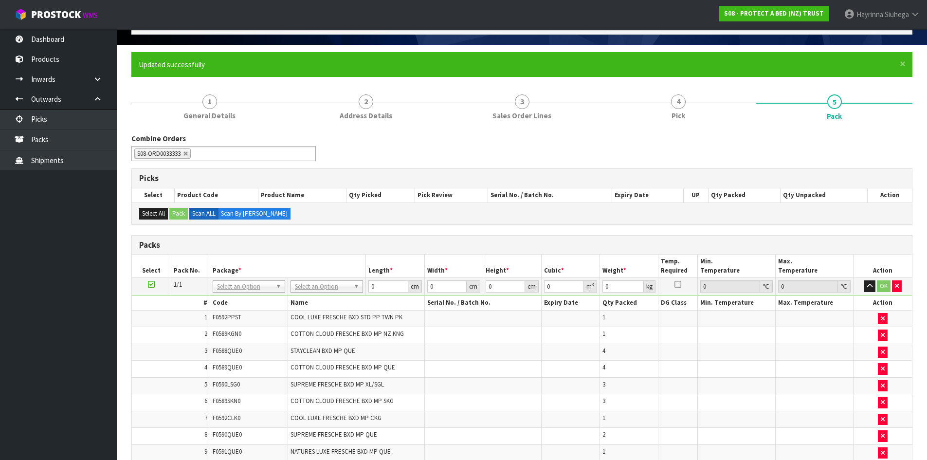
scroll to position [0, 0]
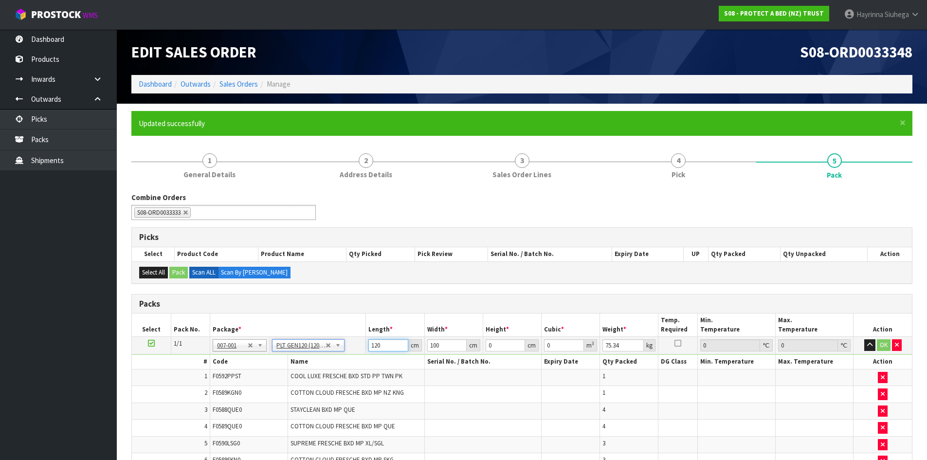
click at [377, 343] on input "120" at bounding box center [387, 345] width 39 height 12
click button "OK" at bounding box center [884, 345] width 14 height 12
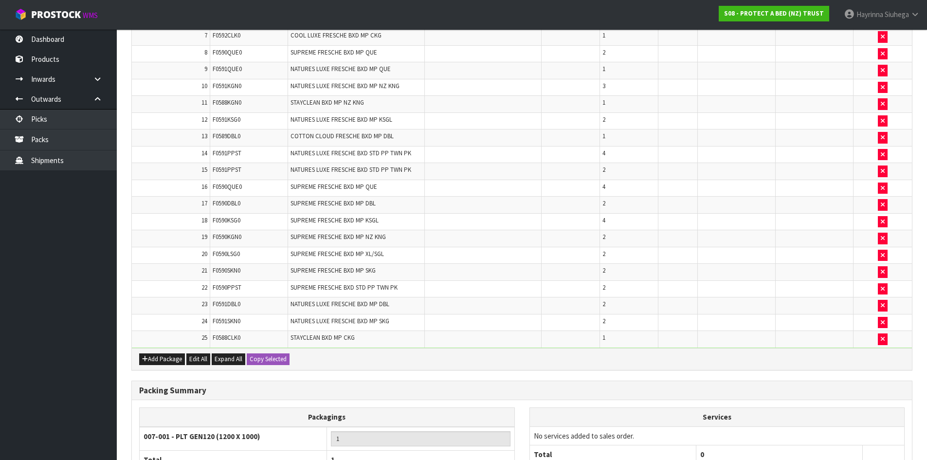
scroll to position [536, 0]
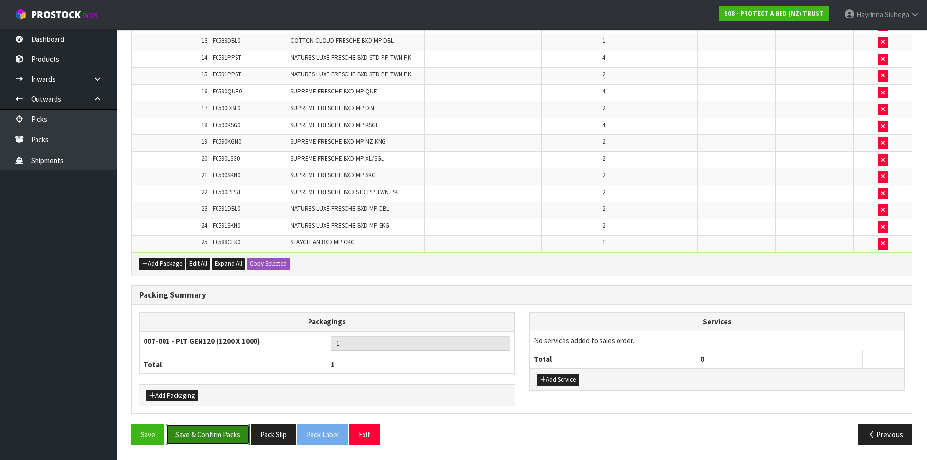
click at [191, 441] on button "Save & Confirm Packs" at bounding box center [208, 434] width 84 height 21
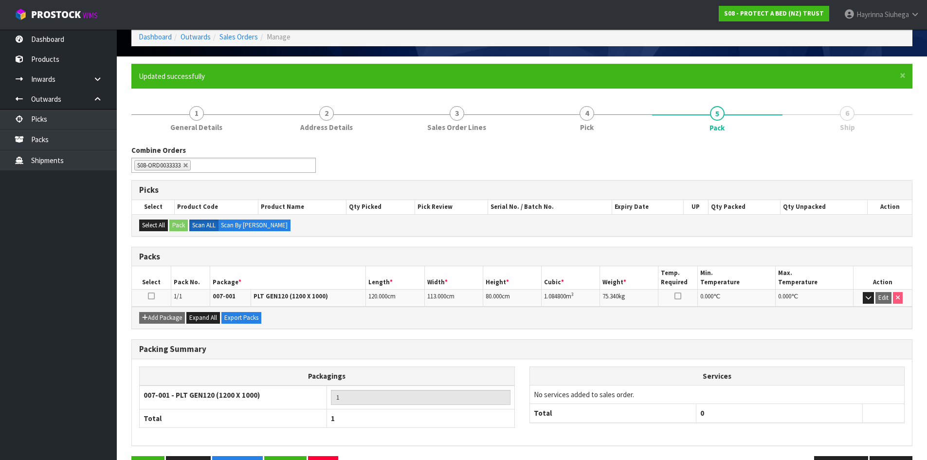
scroll to position [79, 0]
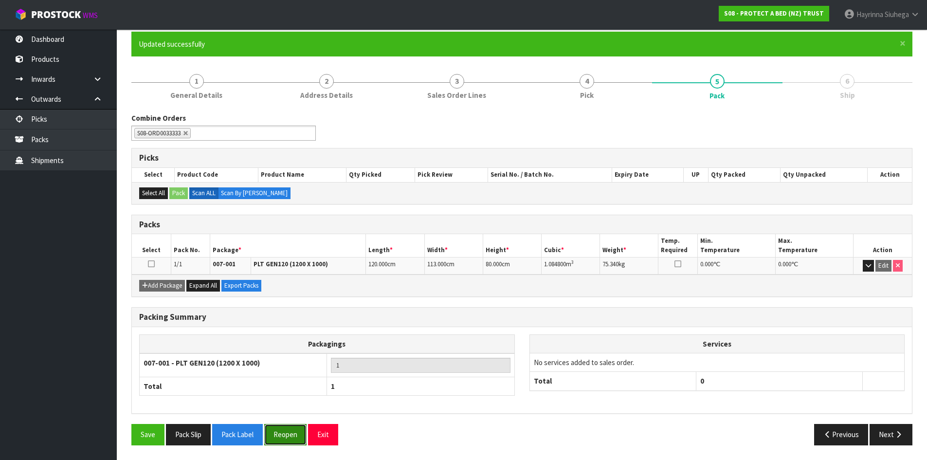
click at [288, 431] on button "Reopen" at bounding box center [285, 434] width 42 height 21
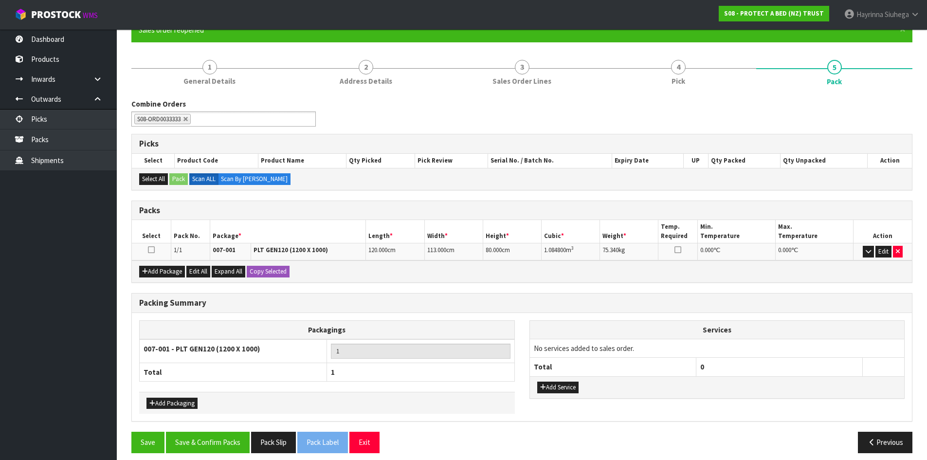
scroll to position [101, 0]
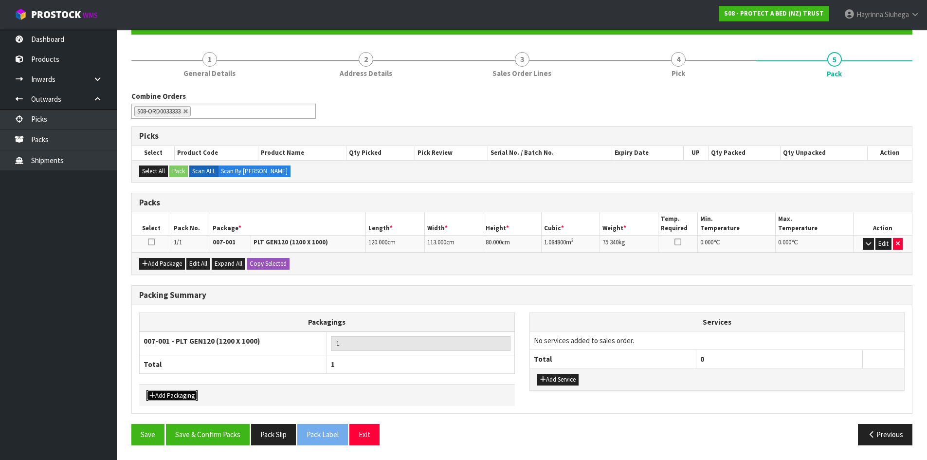
click at [180, 394] on button "Add Packaging" at bounding box center [171, 396] width 51 height 12
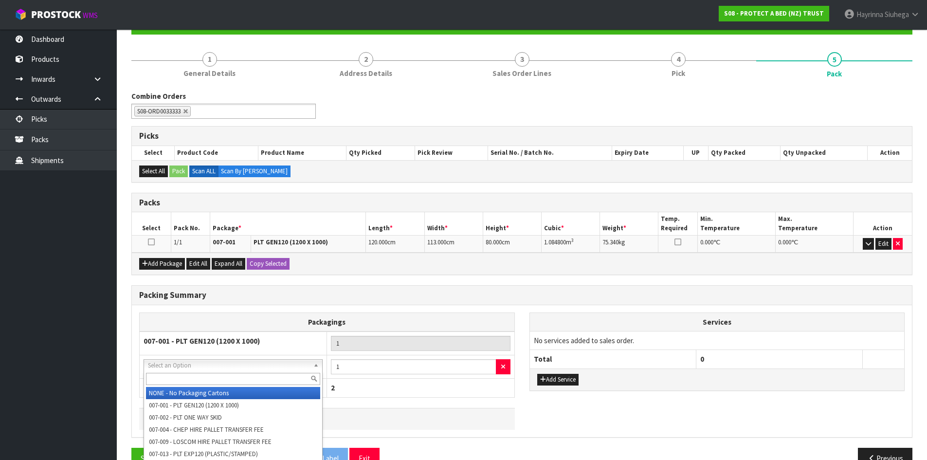
click at [220, 376] on input "text" at bounding box center [233, 379] width 174 height 12
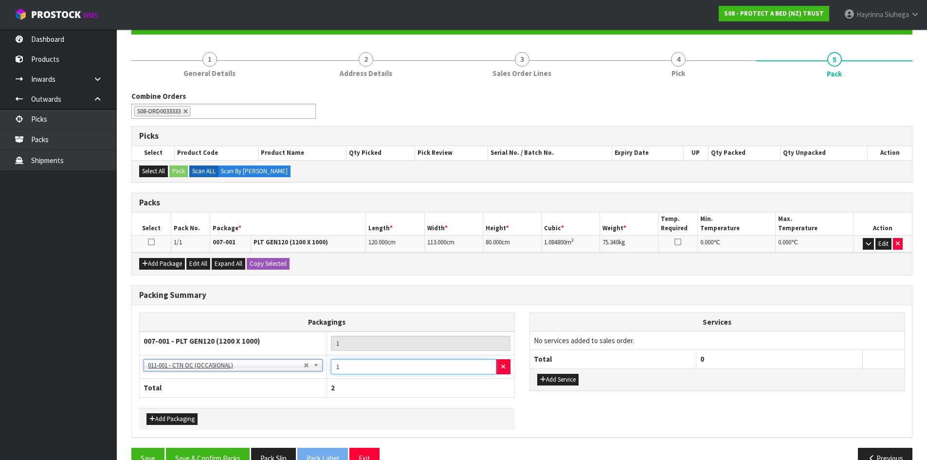
drag, startPoint x: 348, startPoint y: 363, endPoint x: 335, endPoint y: 367, distance: 14.0
click at [335, 367] on input "1" at bounding box center [413, 366] width 165 height 15
click at [407, 308] on div "Packagings 007-001 - PLT GEN120 (1200 X 1000) 1 NONE - No Packaging Cartons 007…" at bounding box center [522, 371] width 780 height 132
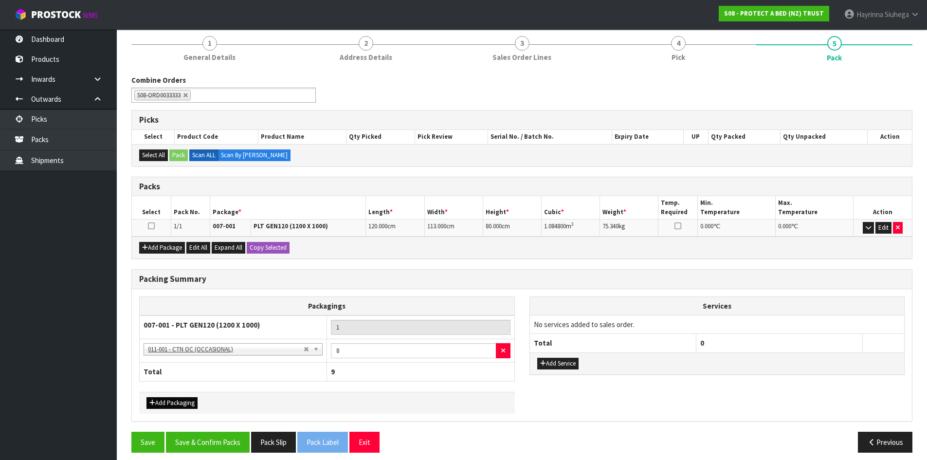
scroll to position [125, 0]
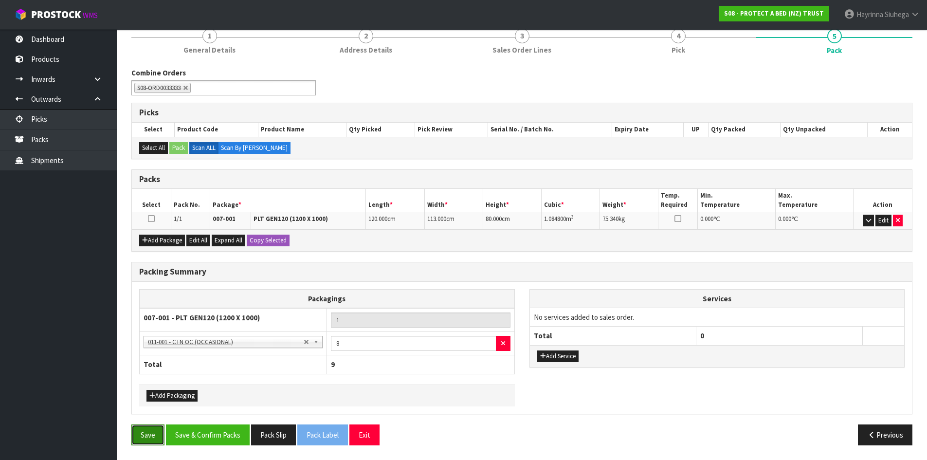
click at [151, 427] on button "Save" at bounding box center [147, 434] width 33 height 21
click at [145, 427] on button "Save" at bounding box center [147, 434] width 33 height 21
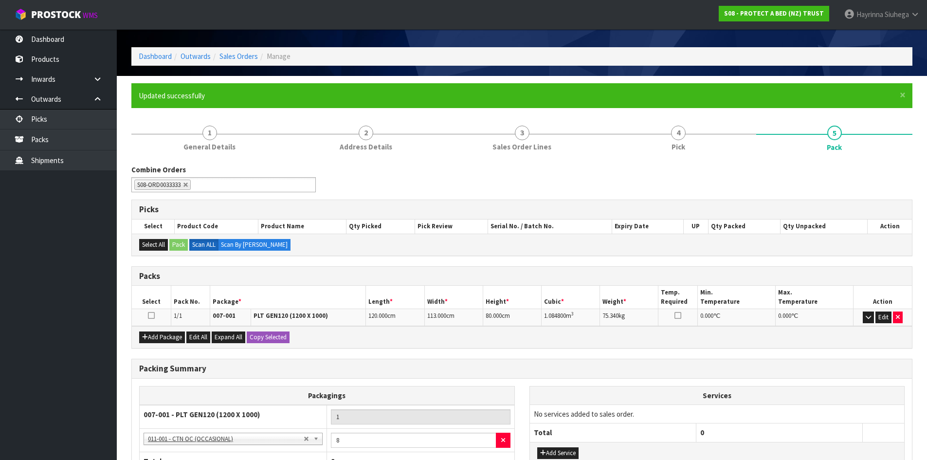
scroll to position [27, 0]
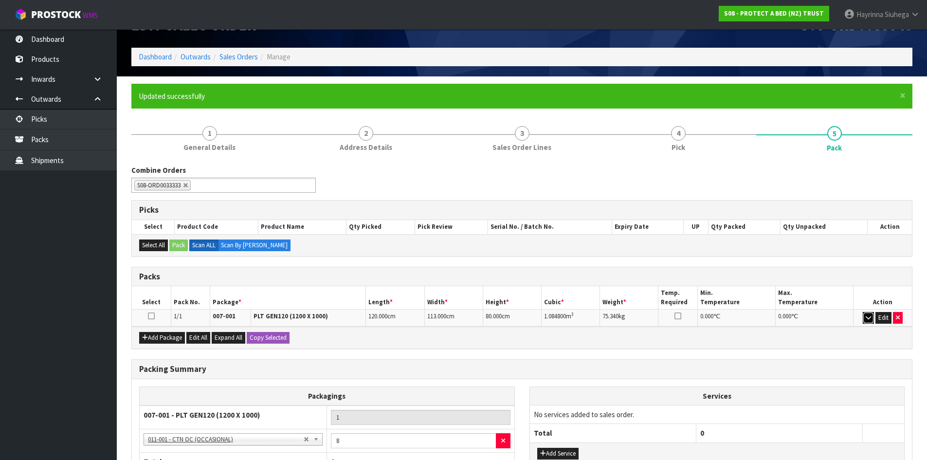
click at [865, 319] on icon "button" at bounding box center [867, 317] width 5 height 6
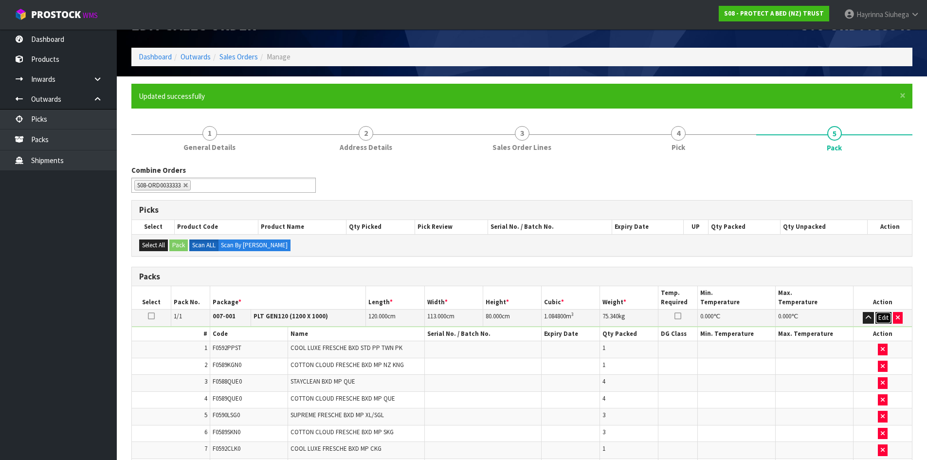
click at [878, 318] on button "Edit" at bounding box center [883, 318] width 16 height 12
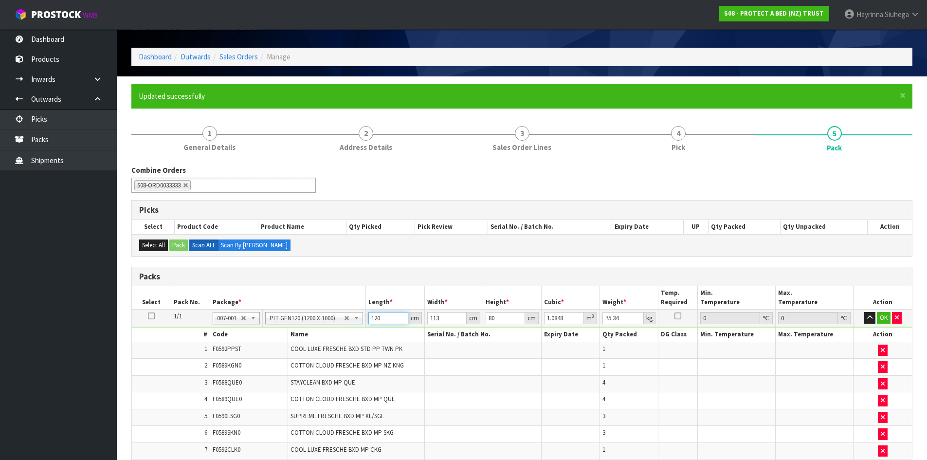
click at [373, 318] on input "120" at bounding box center [387, 318] width 39 height 12
drag, startPoint x: 883, startPoint y: 316, endPoint x: 555, endPoint y: 449, distance: 353.9
click at [882, 316] on button "OK" at bounding box center [884, 318] width 14 height 12
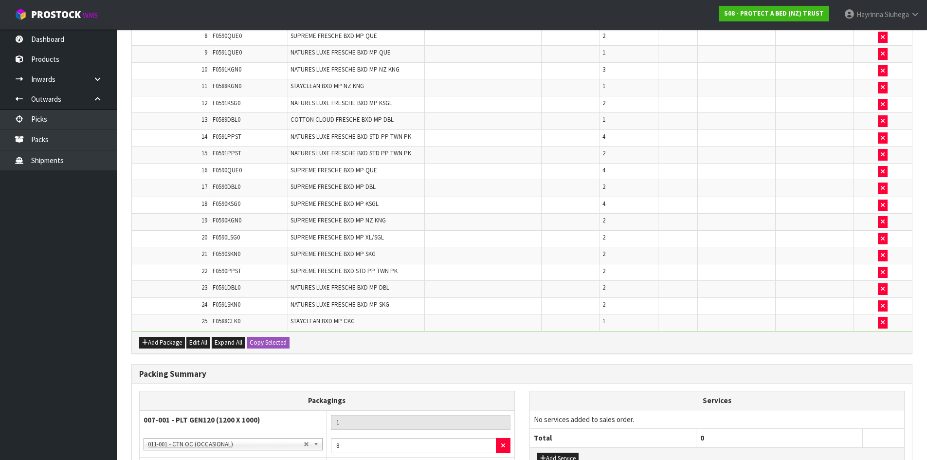
scroll to position [559, 0]
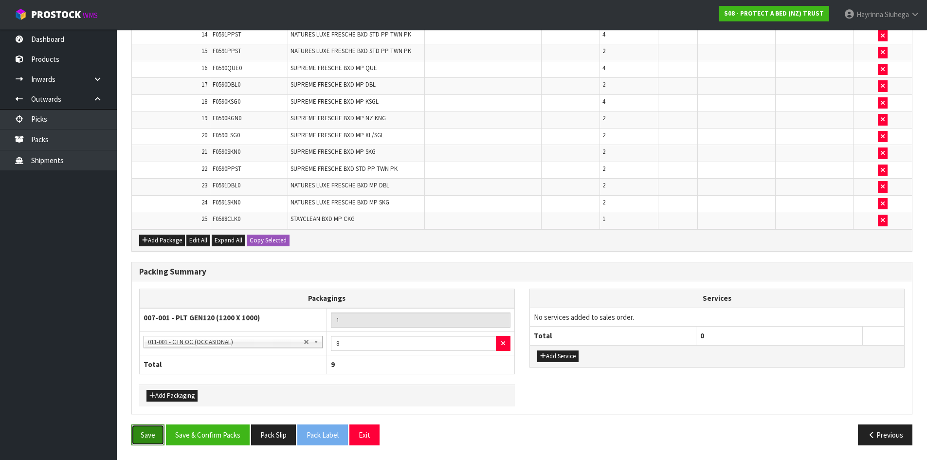
click at [152, 428] on button "Save" at bounding box center [147, 434] width 33 height 21
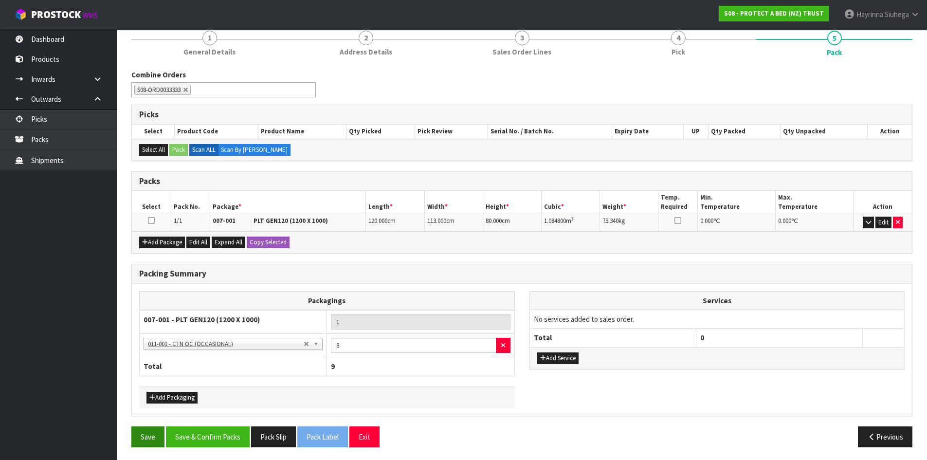
scroll to position [125, 0]
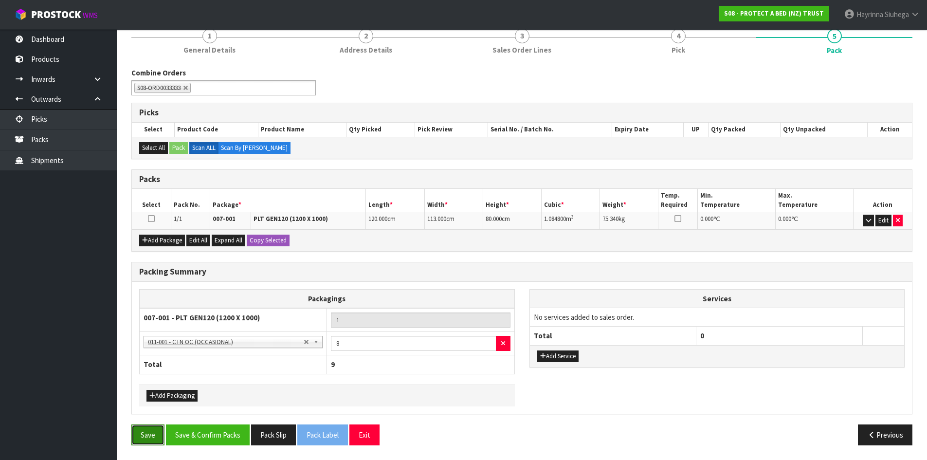
click at [144, 437] on button "Save" at bounding box center [147, 434] width 33 height 21
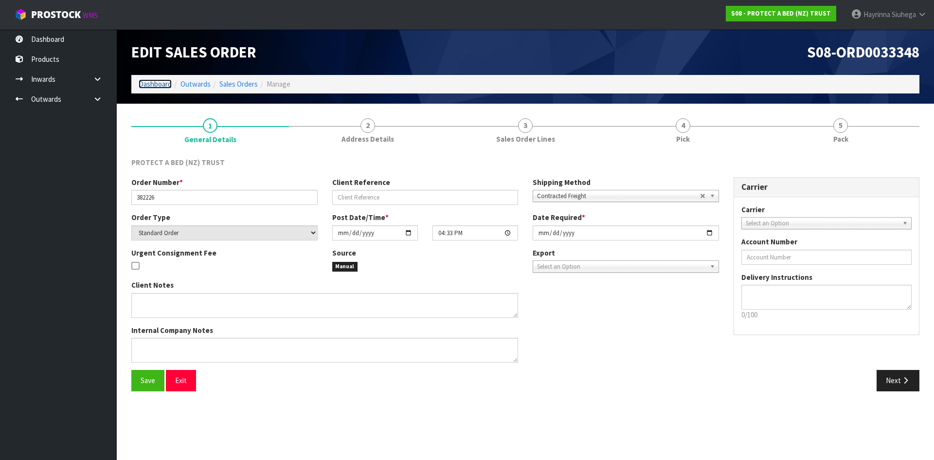
click at [163, 83] on link "Dashboard" at bounding box center [155, 83] width 33 height 9
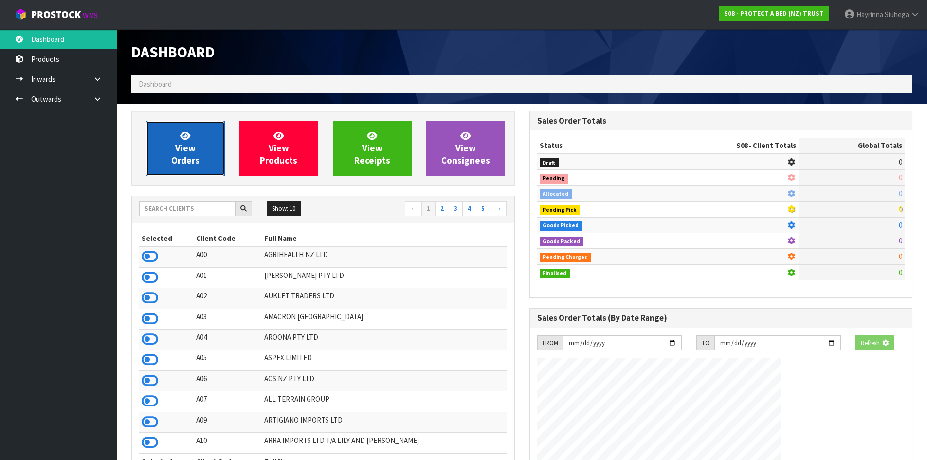
click at [172, 133] on link "View Orders" at bounding box center [185, 148] width 79 height 55
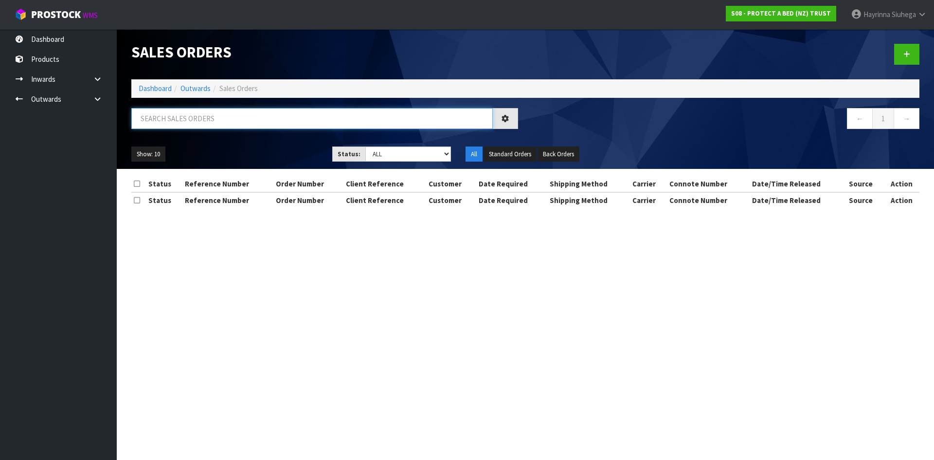
click at [187, 120] on input "text" at bounding box center [311, 118] width 361 height 21
type input "3333"
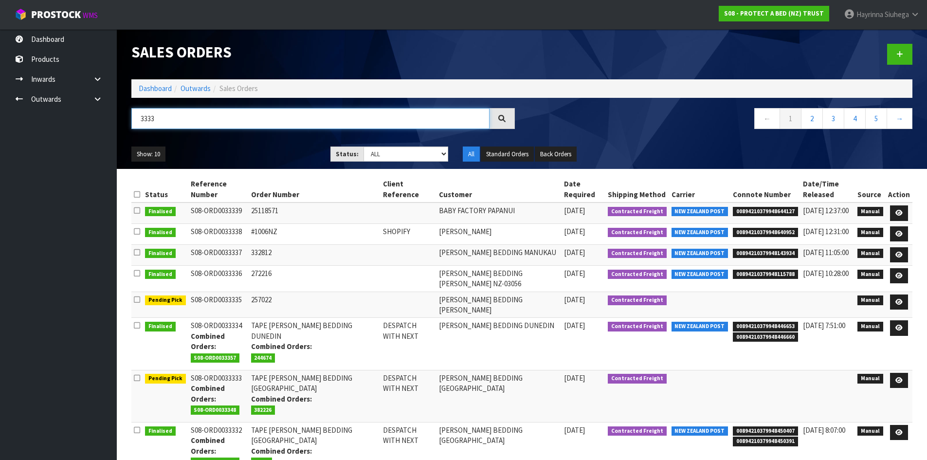
drag, startPoint x: 167, startPoint y: 118, endPoint x: 21, endPoint y: 115, distance: 145.5
click at [22, 117] on body "Toggle navigation ProStock WMS S08 - PROTECT A BED (NZ) TRUST [PERSON_NAME] Log…" at bounding box center [463, 230] width 927 height 460
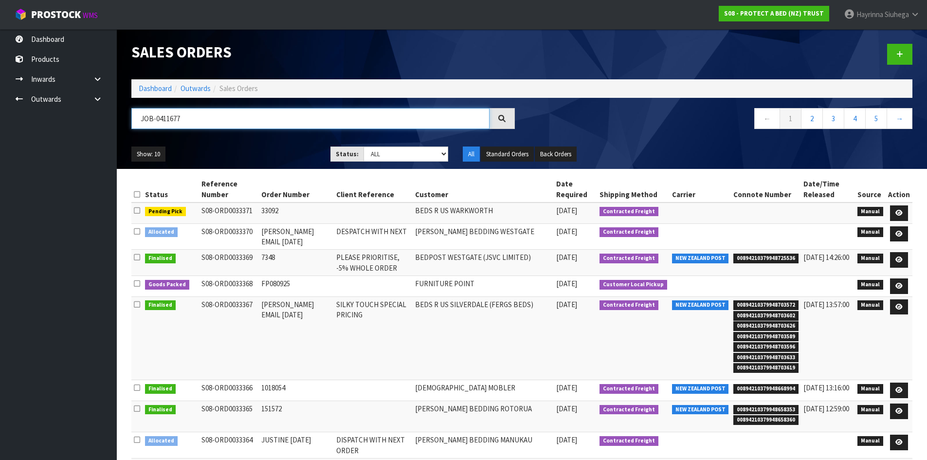
type input "JOB-0411677"
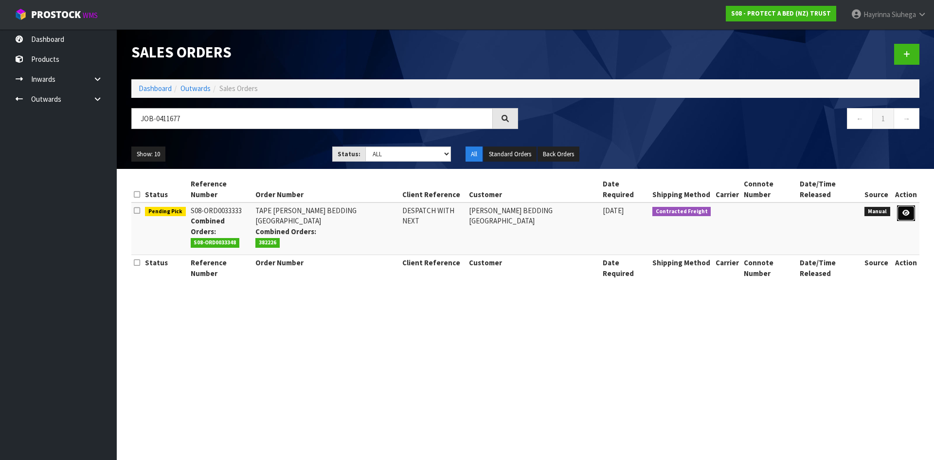
click at [904, 212] on icon at bounding box center [905, 213] width 7 height 6
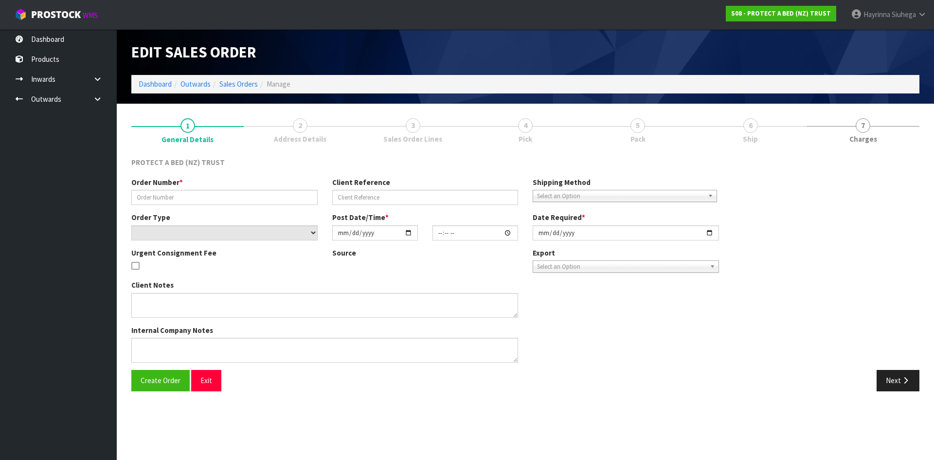
type input "TAPE [PERSON_NAME] BEDDING [GEOGRAPHIC_DATA]"
type input "DESPATCH WITH NEXT"
select select "number:0"
type input "[DATE]"
type input "10:08:00.000"
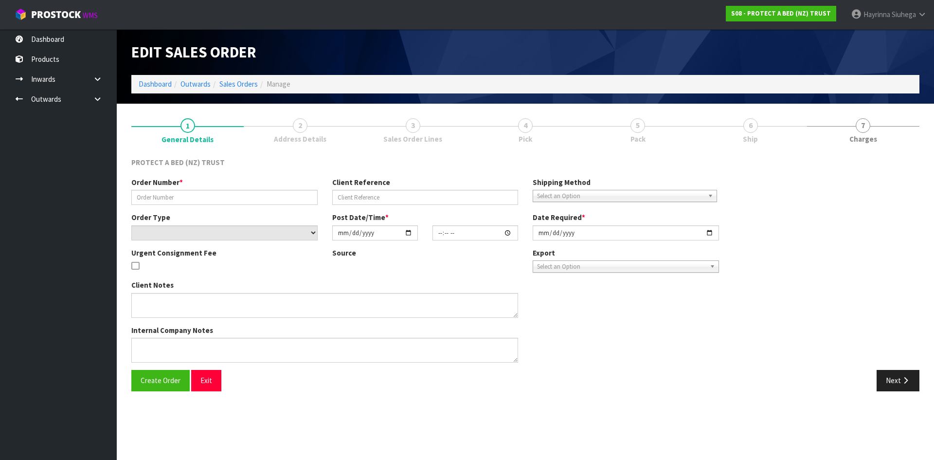
type input "[DATE]"
type textarea "SEND WITH LETTER AS ADVISED BY [PERSON_NAME]"
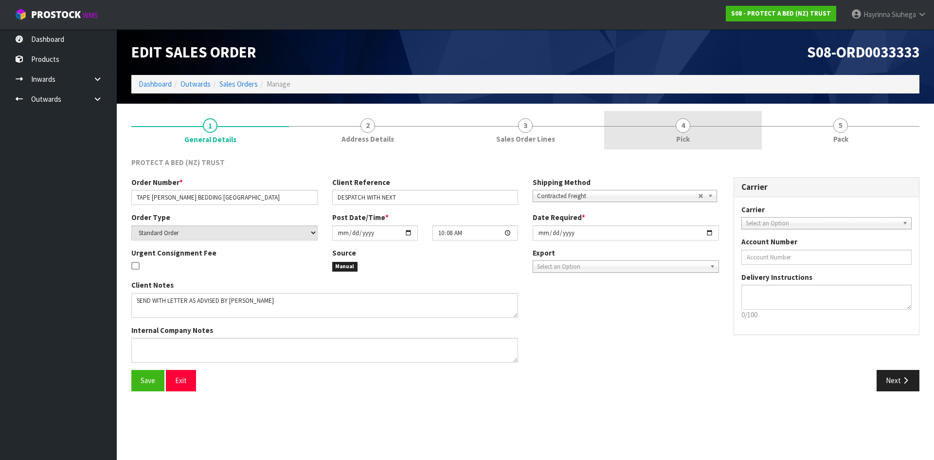
click at [721, 142] on link "4 Pick" at bounding box center [683, 130] width 158 height 38
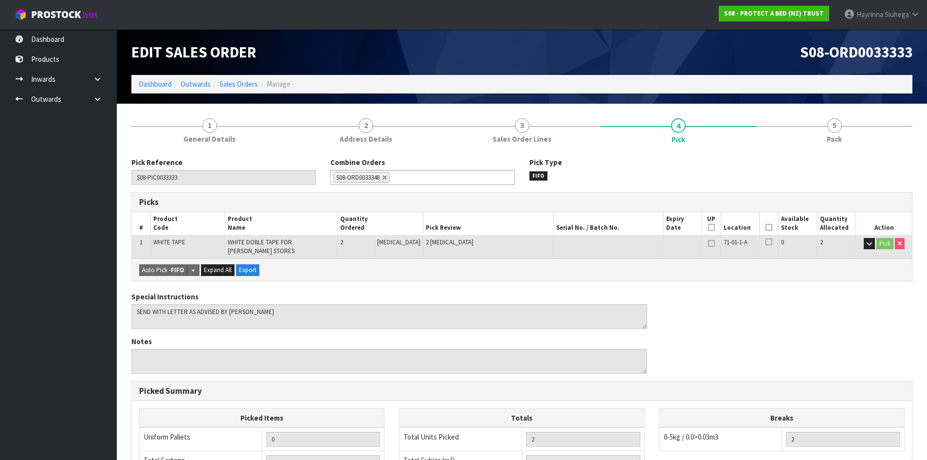
click at [765, 227] on icon at bounding box center [768, 227] width 7 height 0
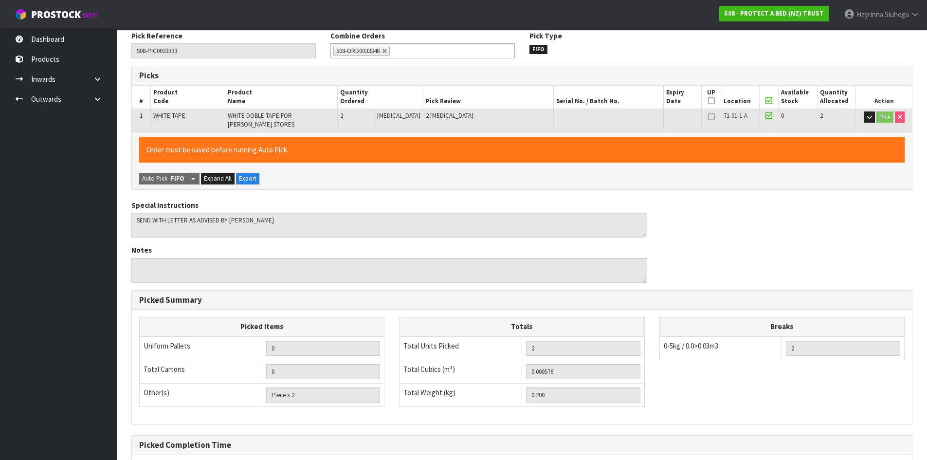
scroll to position [225, 0]
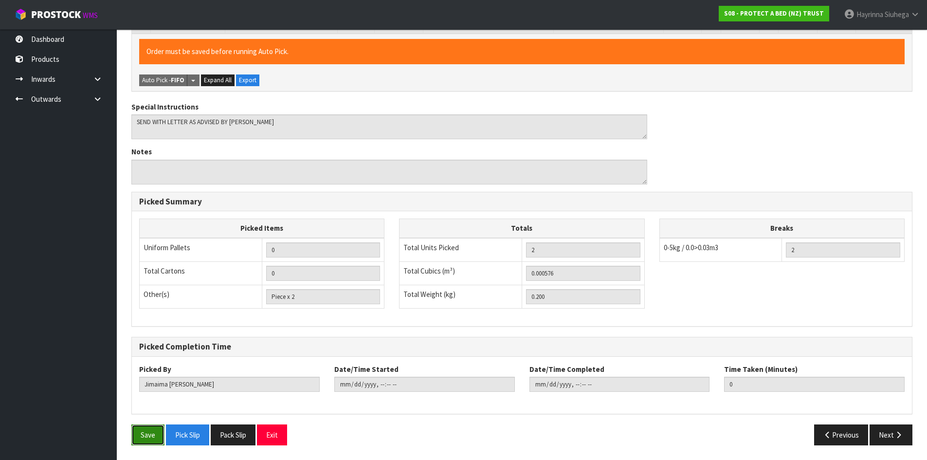
drag, startPoint x: 141, startPoint y: 436, endPoint x: 146, endPoint y: 434, distance: 5.7
click at [145, 435] on button "Save" at bounding box center [147, 434] width 33 height 21
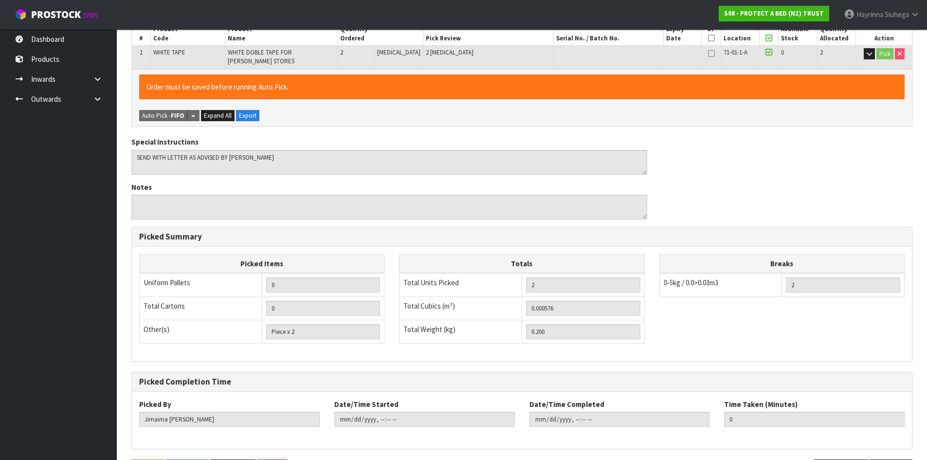
scroll to position [0, 0]
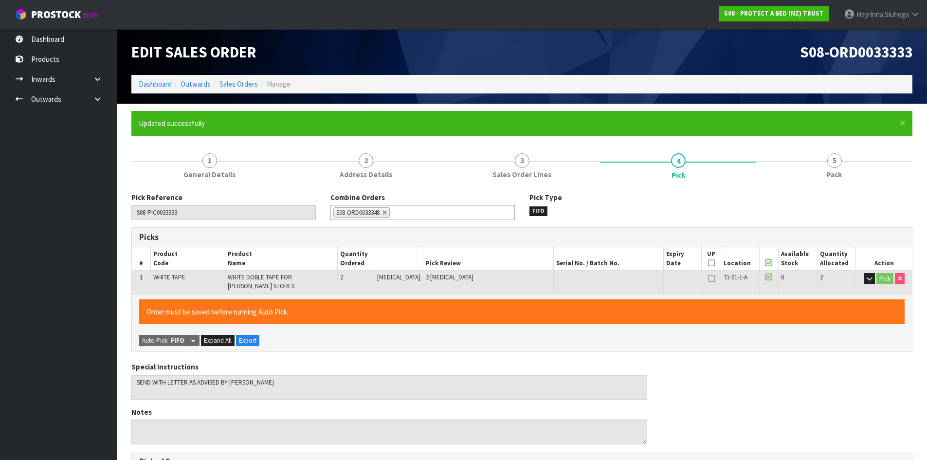
type input "[PERSON_NAME]"
type input "[DATE]T14:56:13"
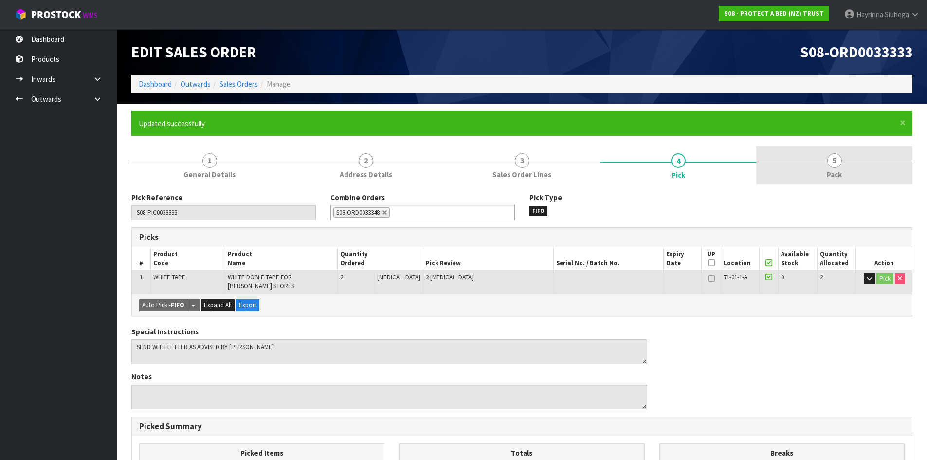
click at [838, 169] on span "Pack" at bounding box center [834, 174] width 15 height 10
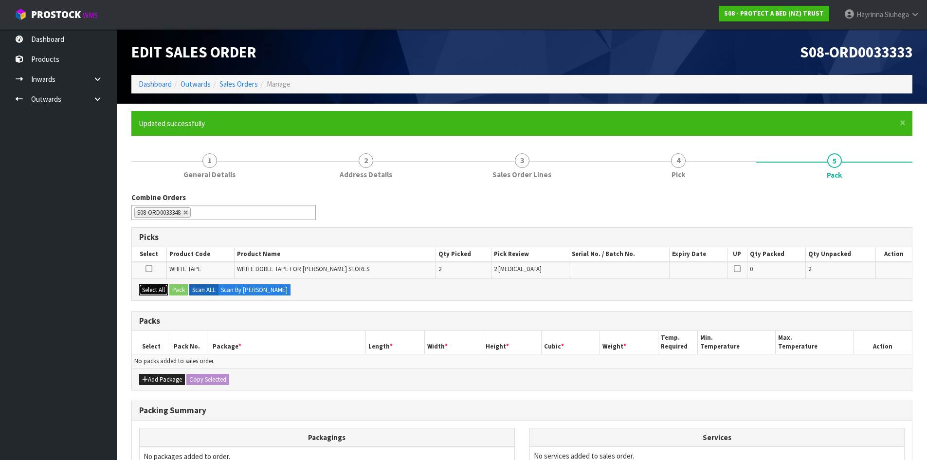
click at [152, 288] on button "Select All" at bounding box center [153, 290] width 29 height 12
click at [180, 290] on button "Pack" at bounding box center [178, 290] width 18 height 12
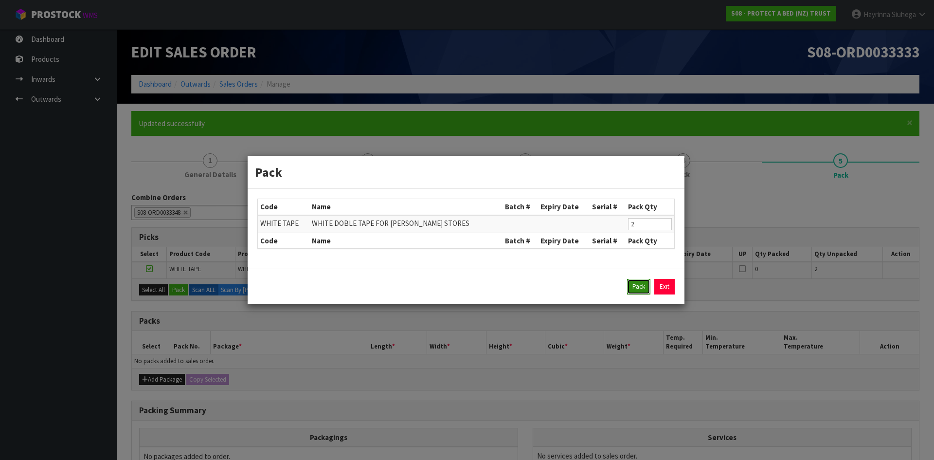
click at [642, 287] on button "Pack" at bounding box center [638, 287] width 23 height 16
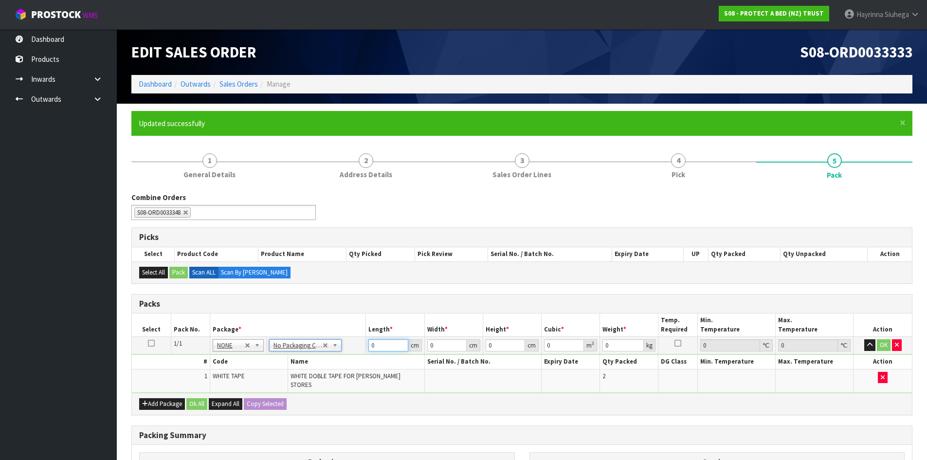
click at [372, 347] on input "0" at bounding box center [387, 345] width 39 height 12
type input "120"
type input "113"
type input "85"
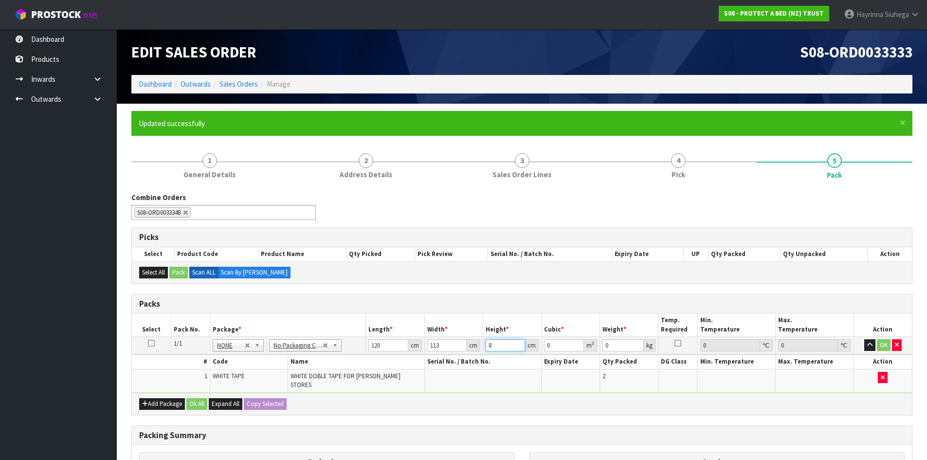
type input "1.1526"
type input "850"
type input "11.526"
type input "850"
click at [491, 343] on input "850" at bounding box center [504, 345] width 39 height 12
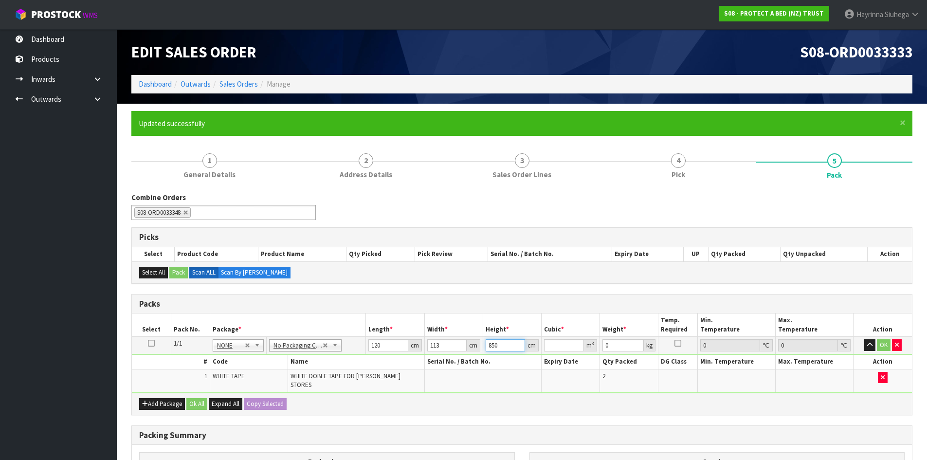
click at [491, 343] on input "850" at bounding box center [504, 345] width 39 height 12
type input "8"
type input "0.10848"
type input "80"
type input "1.0848"
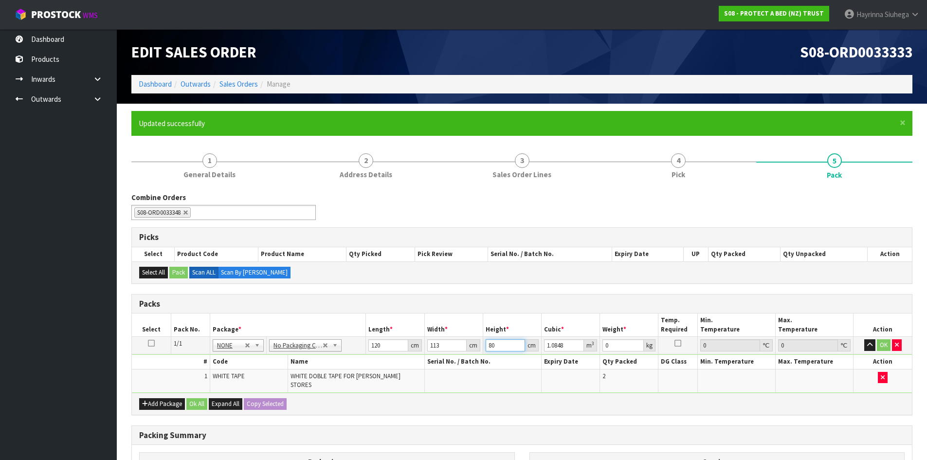
type input "80"
type input "1"
click button "OK" at bounding box center [884, 345] width 14 height 12
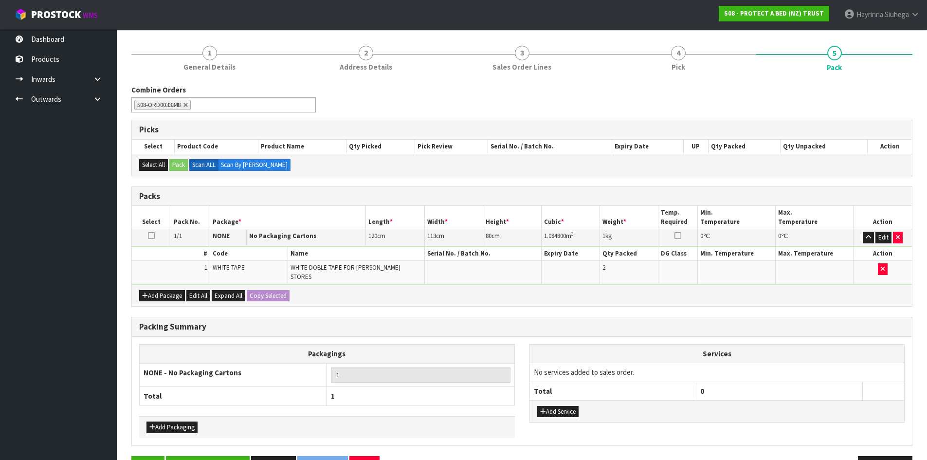
scroll to position [139, 0]
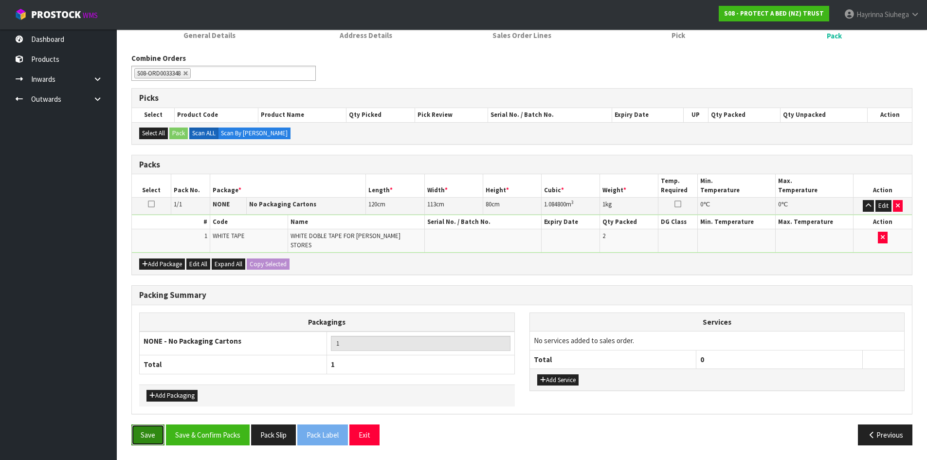
click at [144, 436] on button "Save" at bounding box center [147, 434] width 33 height 21
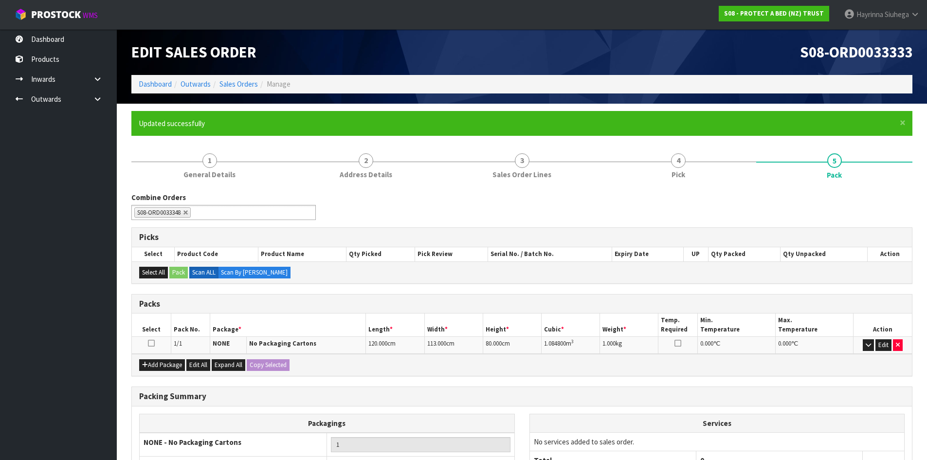
click at [150, 76] on ol "Dashboard Outwards Sales Orders Manage" at bounding box center [521, 84] width 781 height 18
click at [151, 89] on link "Dashboard" at bounding box center [155, 83] width 33 height 9
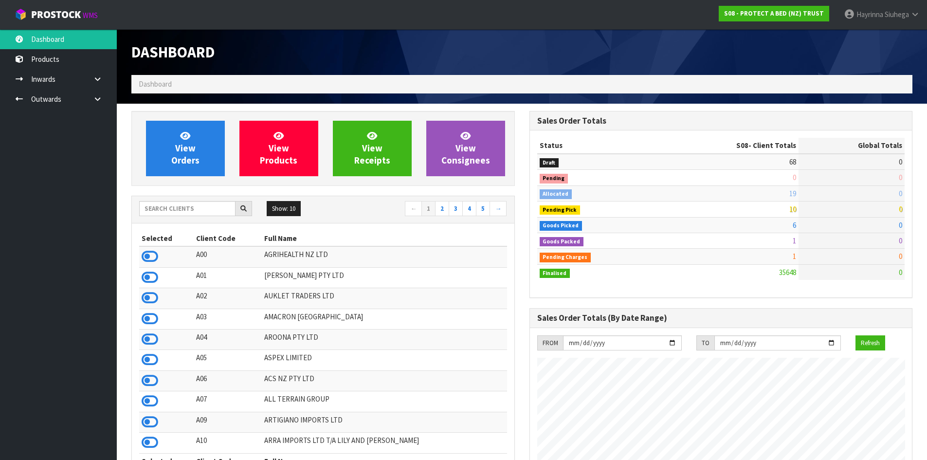
scroll to position [737, 397]
click at [207, 208] on input "text" at bounding box center [187, 208] width 96 height 15
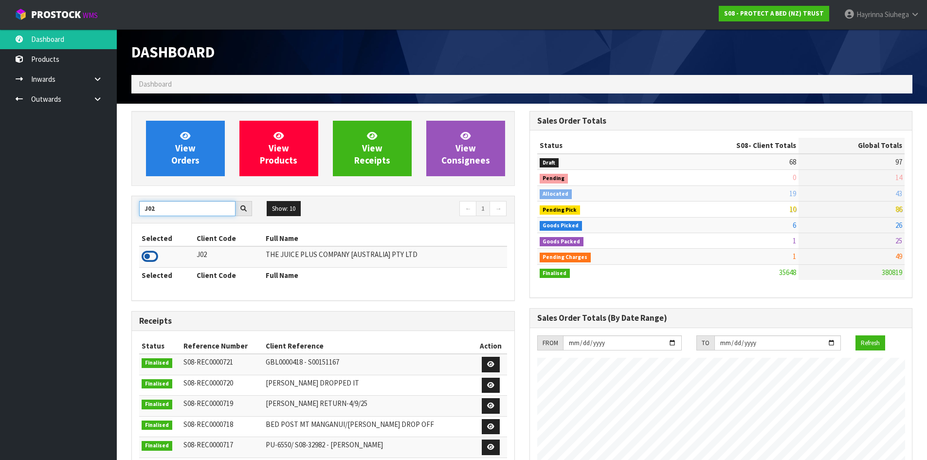
type input "J02"
click at [151, 256] on icon at bounding box center [150, 256] width 17 height 15
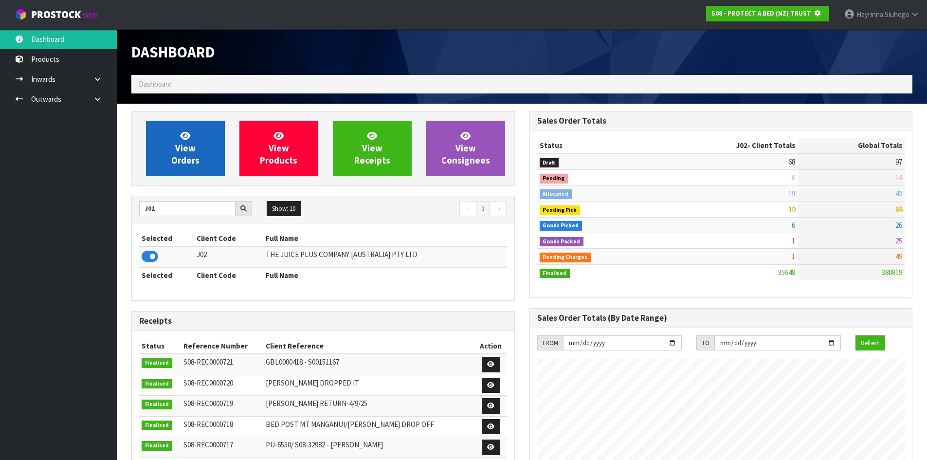
scroll to position [485859, 486068]
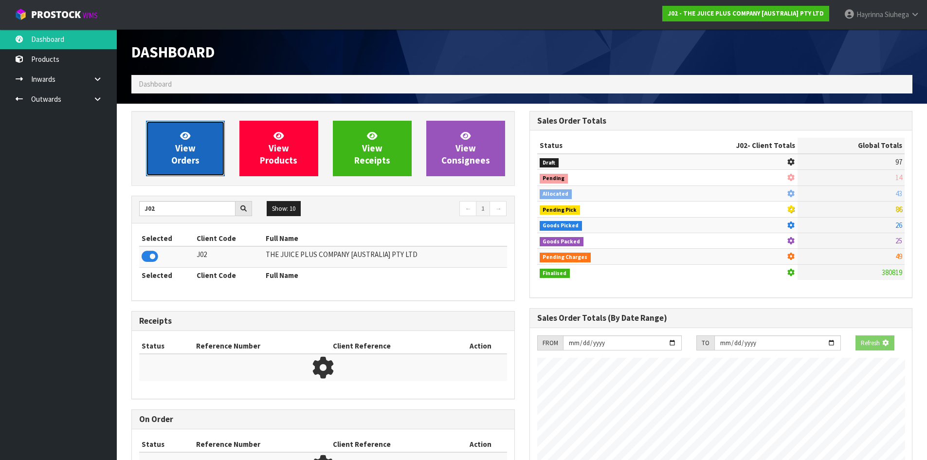
click at [184, 151] on span "View Orders" at bounding box center [185, 148] width 28 height 36
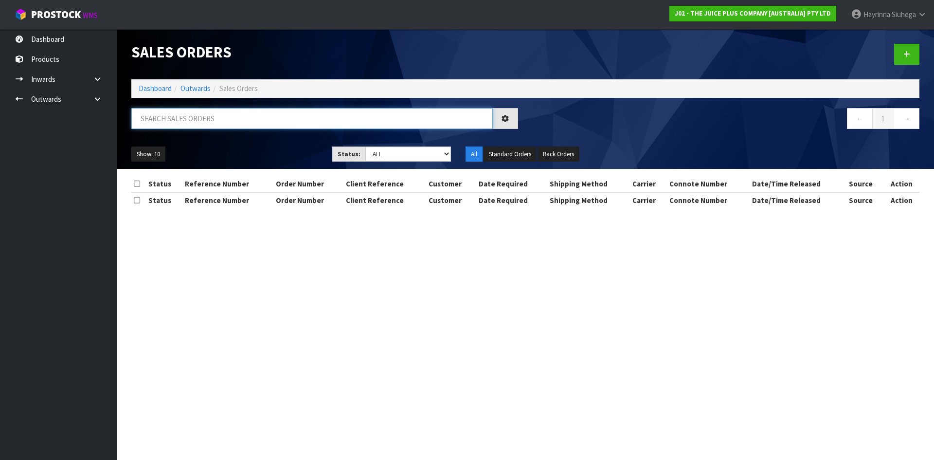
click at [208, 115] on input "text" at bounding box center [311, 118] width 361 height 21
type input "JOB-0412075"
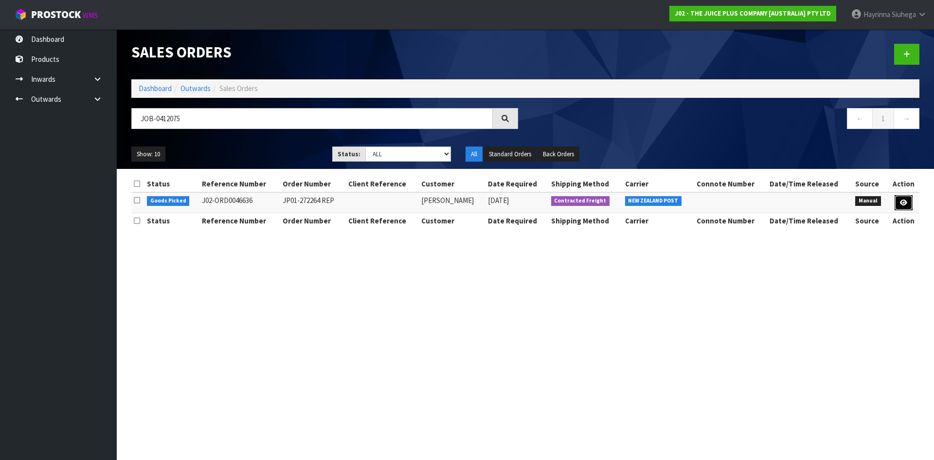
click at [904, 200] on icon at bounding box center [903, 202] width 7 height 6
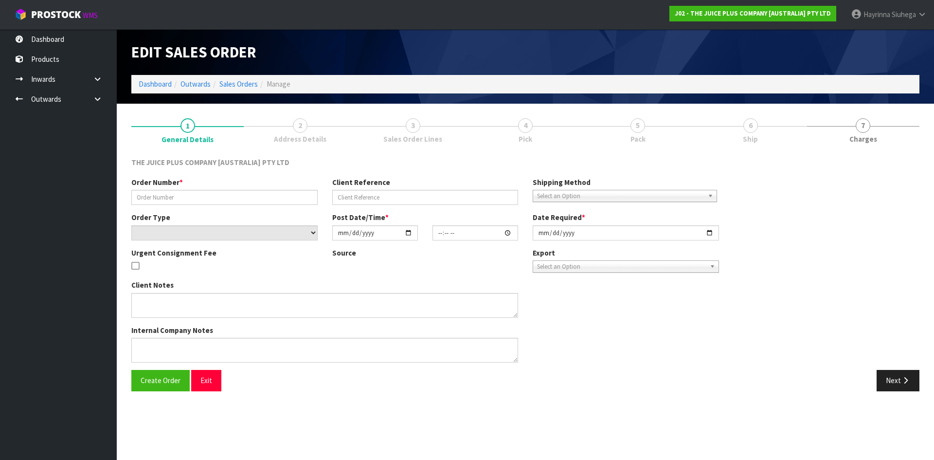
type input "JP01-272264 REP"
select select "number:0"
type input "2025-09-11"
type input "11:47:00.000"
type input "2025-09-11"
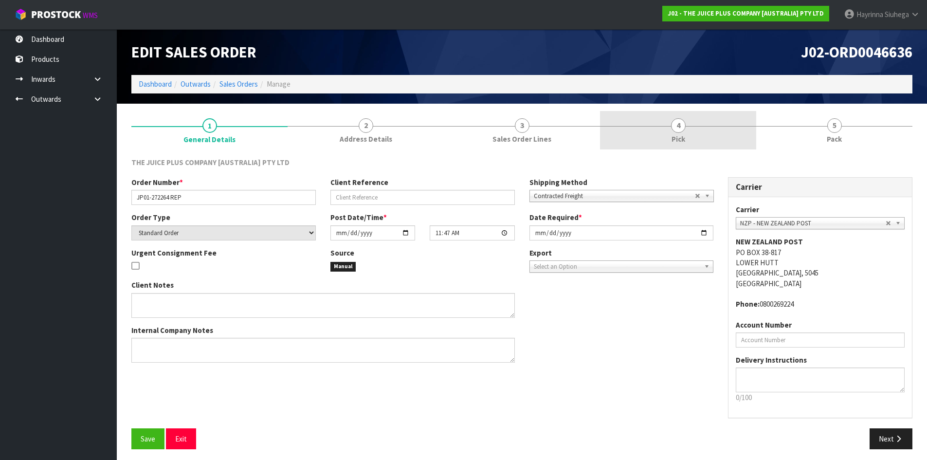
click at [726, 144] on link "4 Pick" at bounding box center [678, 130] width 156 height 38
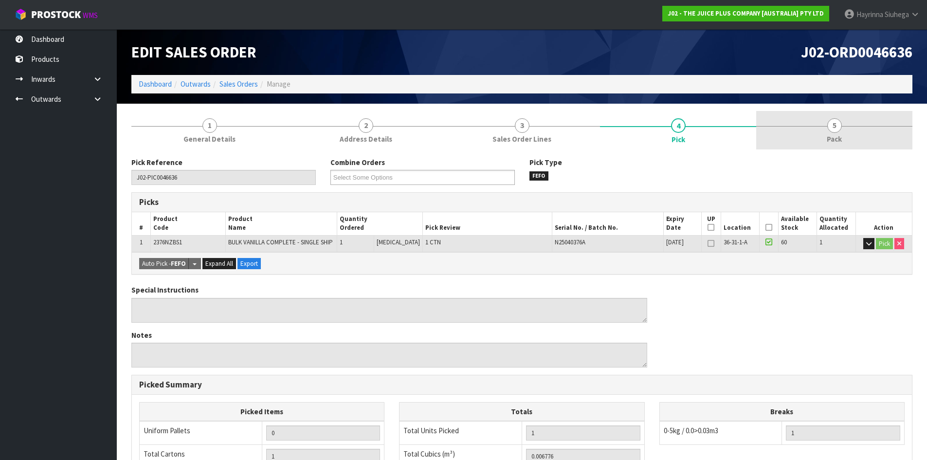
click at [816, 135] on link "5 Pack" at bounding box center [834, 130] width 156 height 38
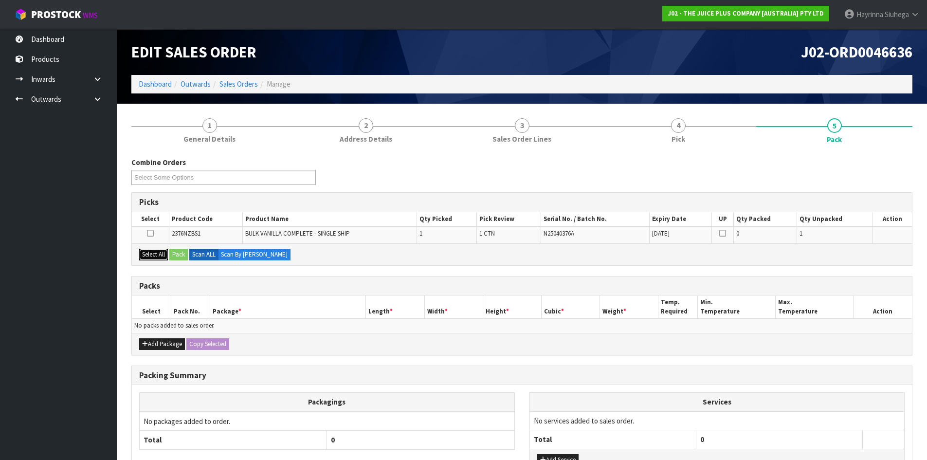
click at [161, 254] on button "Select All" at bounding box center [153, 255] width 29 height 12
click at [175, 254] on button "Pack" at bounding box center [178, 255] width 18 height 12
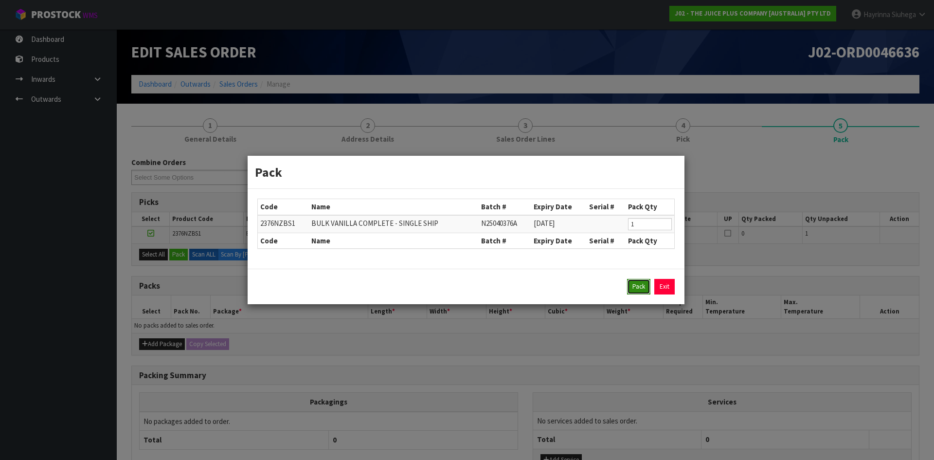
click at [640, 289] on button "Pack" at bounding box center [638, 287] width 23 height 16
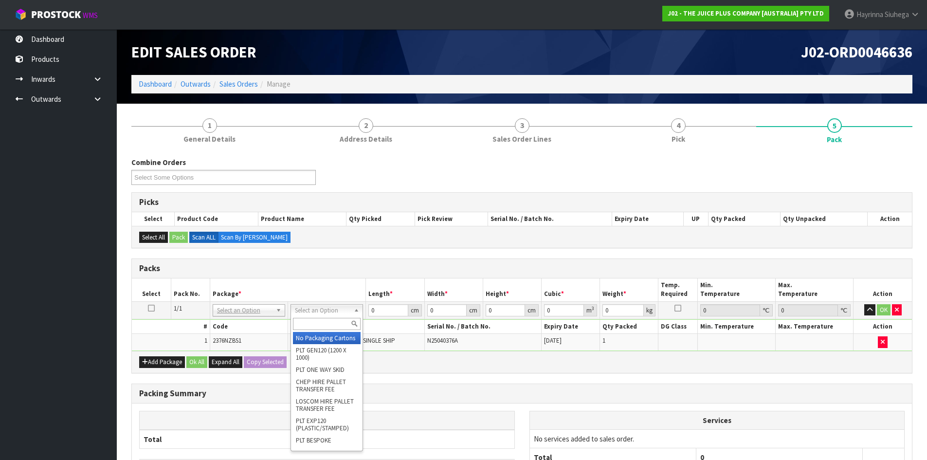
click at [323, 326] on input "text" at bounding box center [327, 324] width 68 height 12
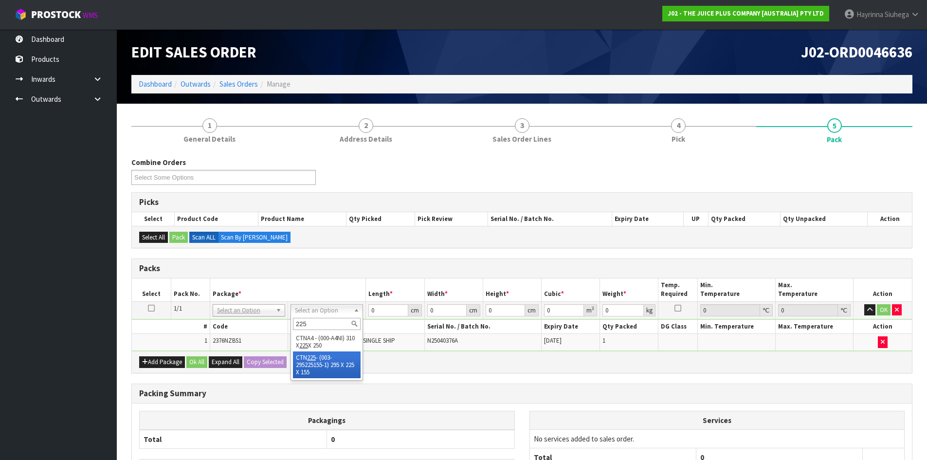
type input "225"
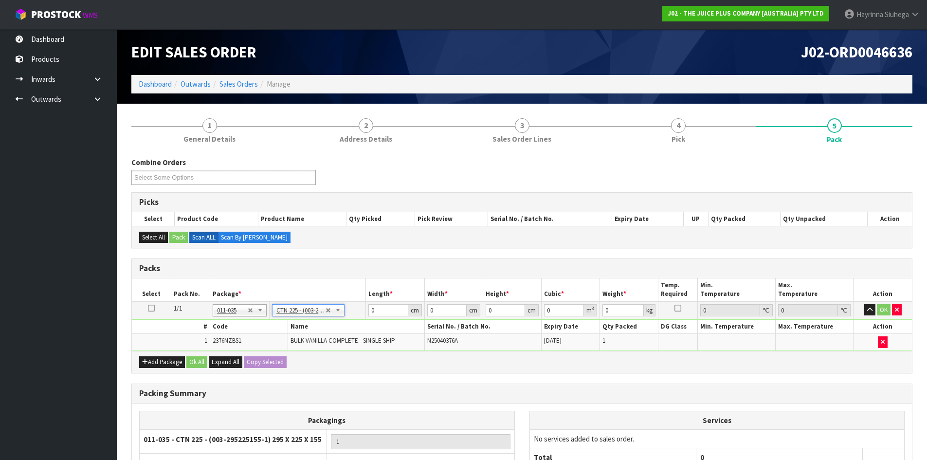
type input "29.5"
type input "22.5"
type input "15.5"
type input "0.010288"
type input "2.8"
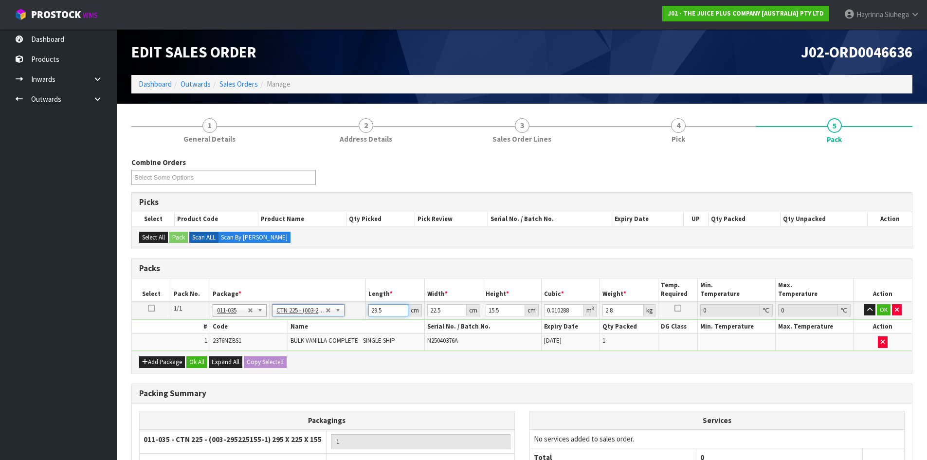
click at [372, 310] on input "29.5" at bounding box center [387, 310] width 39 height 12
type input "3"
type input "0.001046"
type input "30"
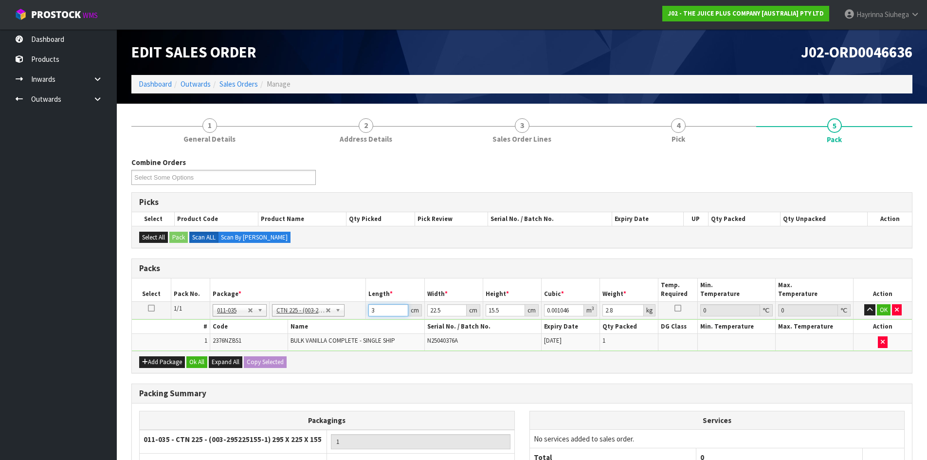
type input "0.010463"
type input "30"
type input "2"
type input "0.00093"
type input "24"
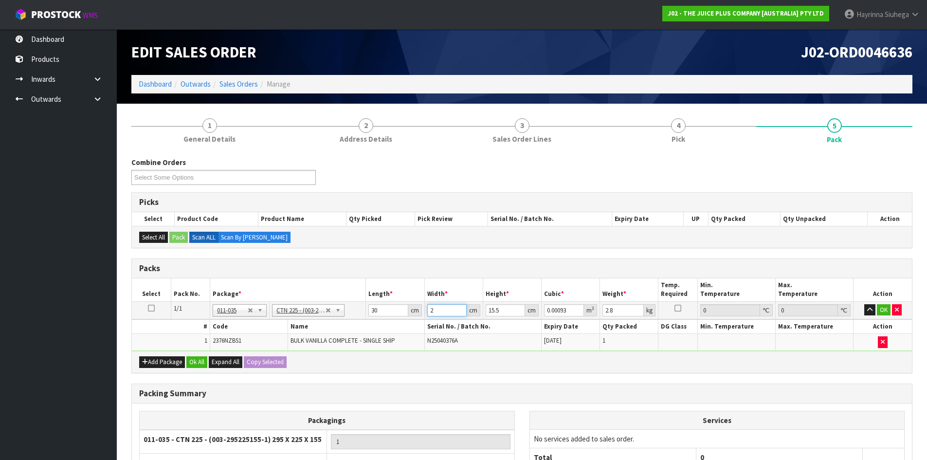
type input "0.01116"
type input "24"
type input "1"
type input "0.00072"
type input "18"
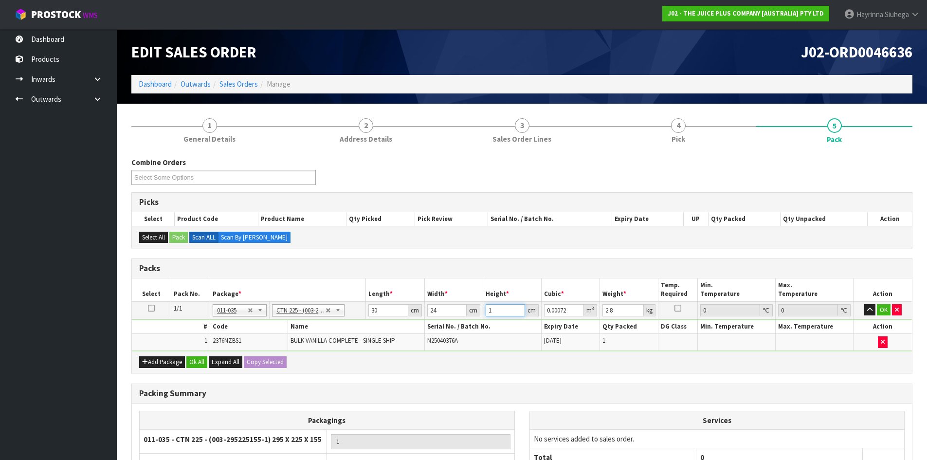
type input "0.01296"
type input "18"
type input "3"
click button "OK" at bounding box center [884, 310] width 14 height 12
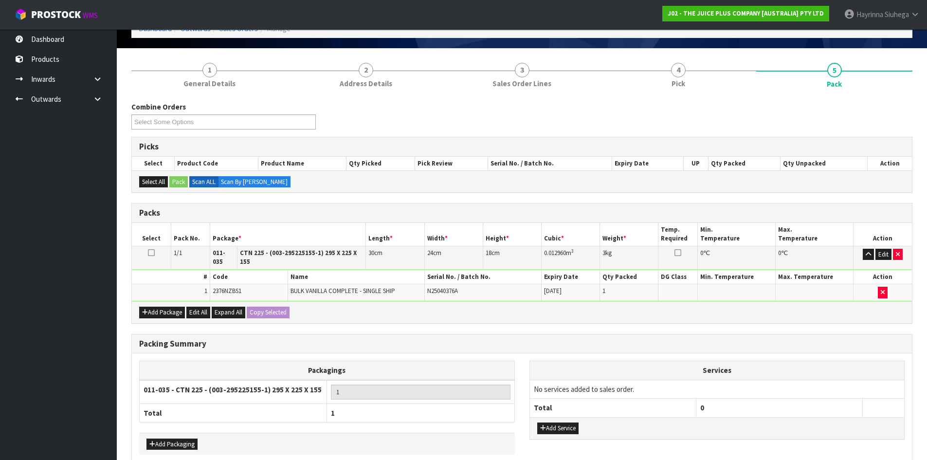
scroll to position [97, 0]
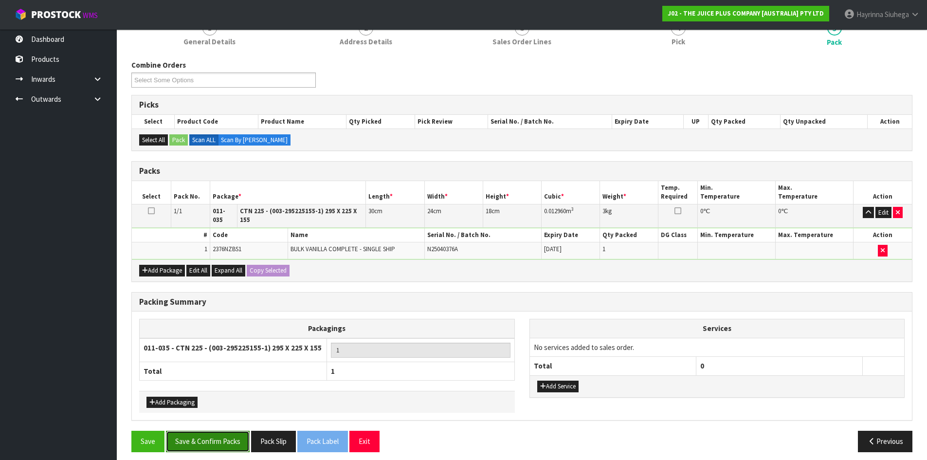
click at [229, 434] on button "Save & Confirm Packs" at bounding box center [208, 441] width 84 height 21
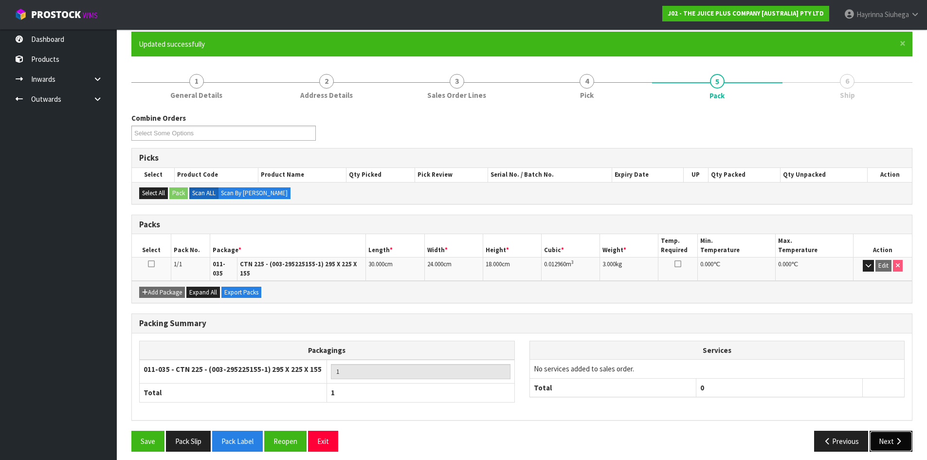
drag, startPoint x: 901, startPoint y: 434, endPoint x: 896, endPoint y: 433, distance: 5.4
click at [901, 437] on icon "button" at bounding box center [898, 440] width 9 height 7
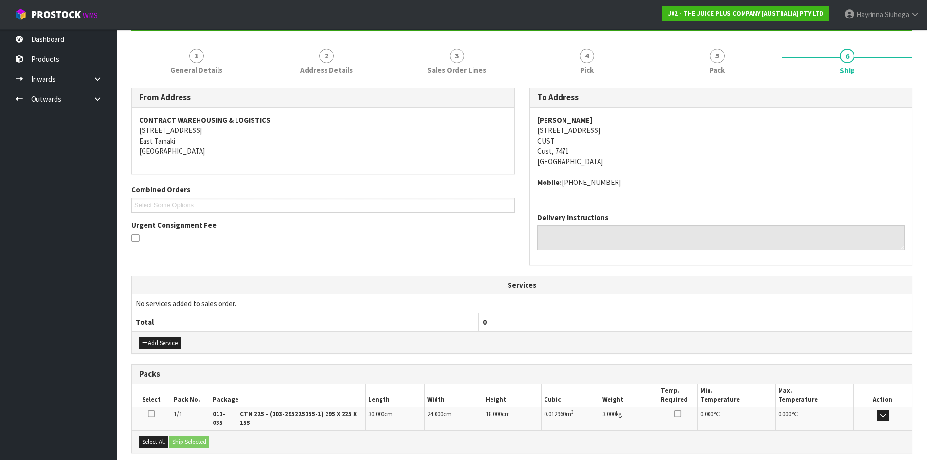
scroll to position [196, 0]
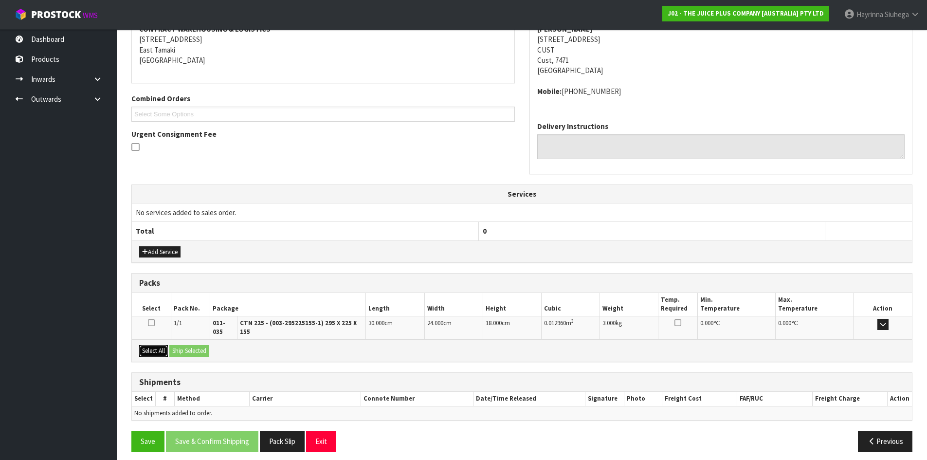
click at [157, 345] on button "Select All" at bounding box center [153, 351] width 29 height 12
click at [186, 345] on button "Ship Selected" at bounding box center [189, 351] width 40 height 12
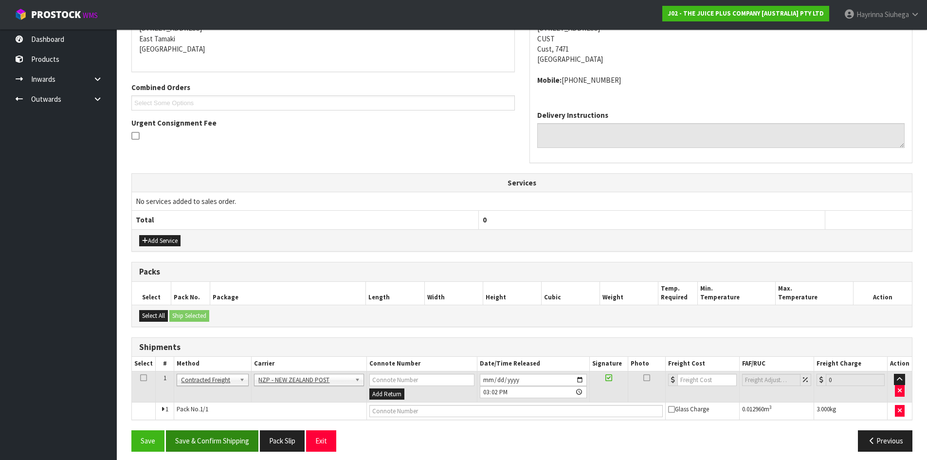
scroll to position [213, 0]
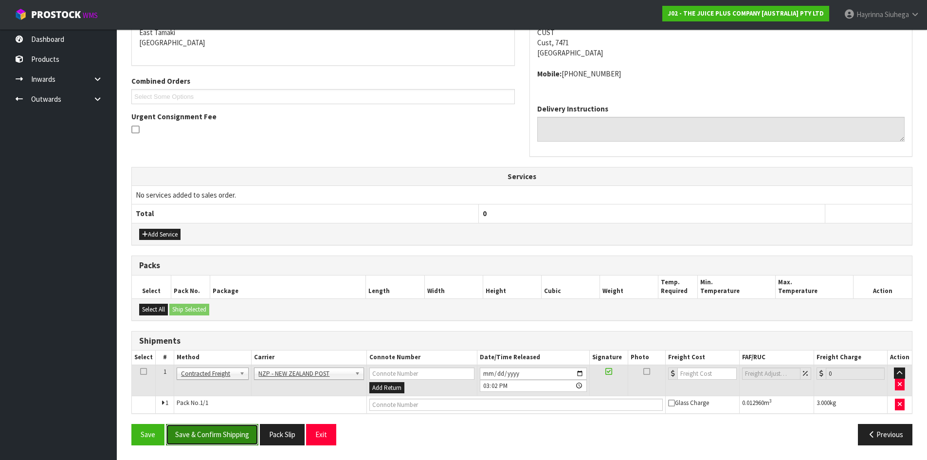
click at [230, 433] on button "Save & Confirm Shipping" at bounding box center [212, 434] width 92 height 21
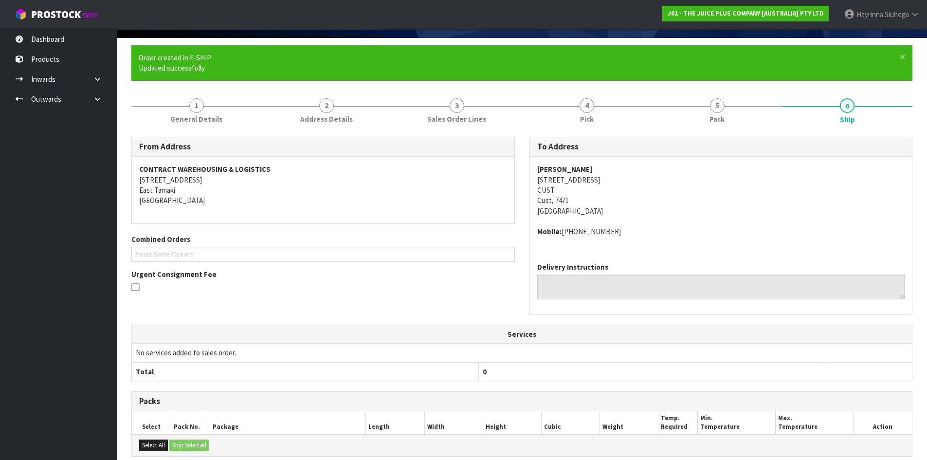
scroll to position [199, 0]
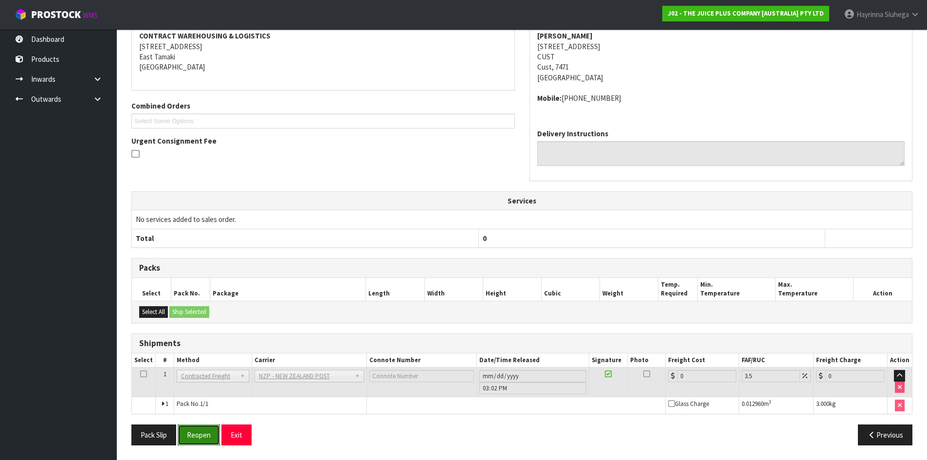
click at [196, 442] on button "Reopen" at bounding box center [199, 434] width 42 height 21
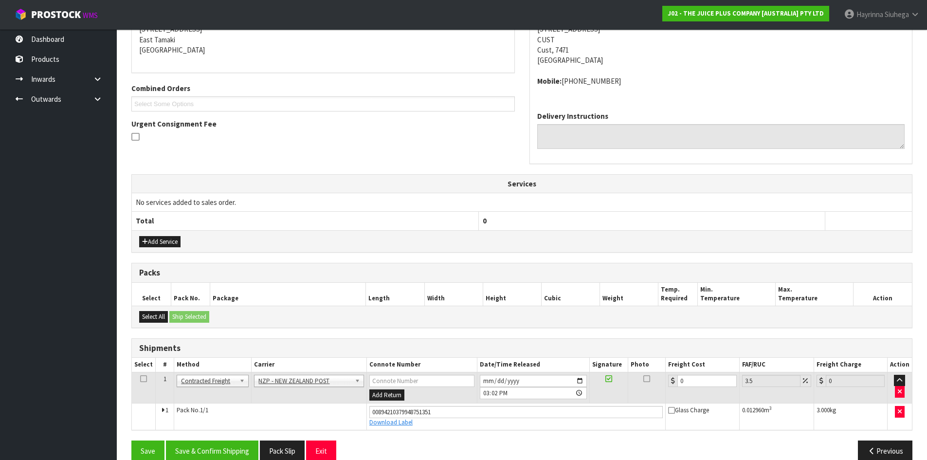
scroll to position [222, 0]
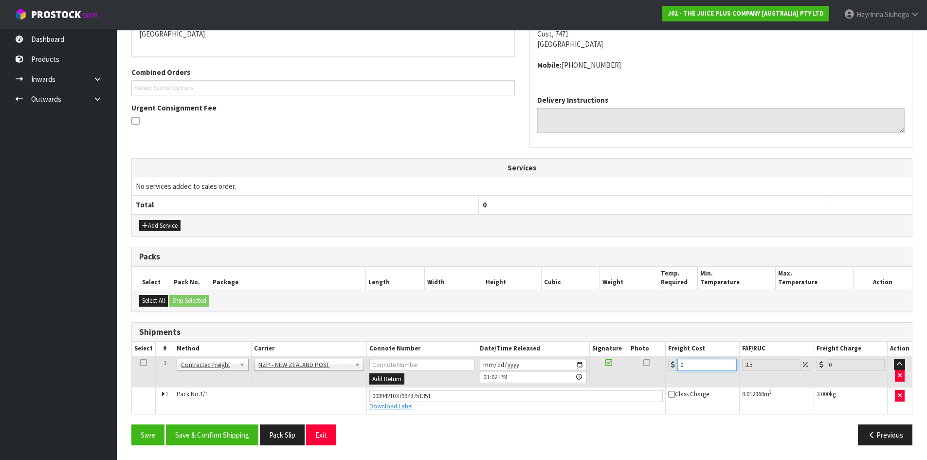
drag, startPoint x: 719, startPoint y: 364, endPoint x: 460, endPoint y: 368, distance: 259.3
click at [460, 368] on tr "1 Client Local Pickup Customer Local Pickup Company Freight Contracted Freight …" at bounding box center [522, 372] width 780 height 32
type input "1"
type input "1.03"
type input "16"
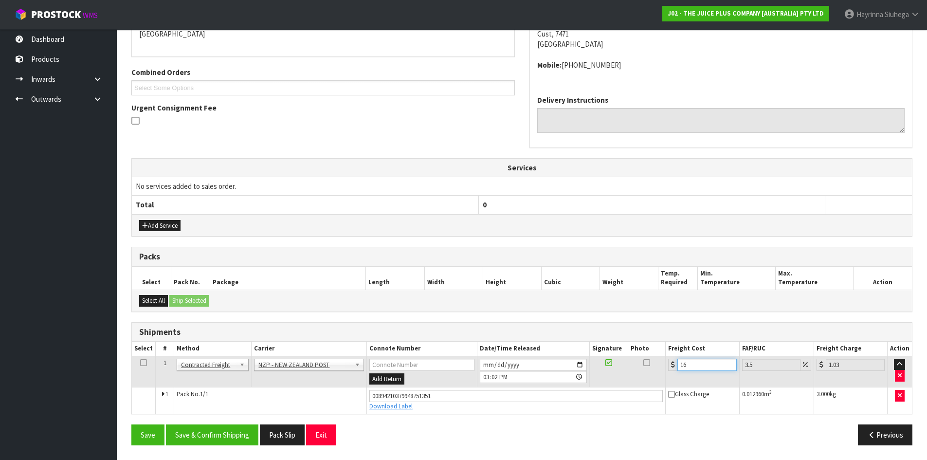
type input "16.56"
type input "16.2"
type input "16.77"
type input "16.20"
click at [131, 424] on button "Save" at bounding box center [147, 434] width 33 height 21
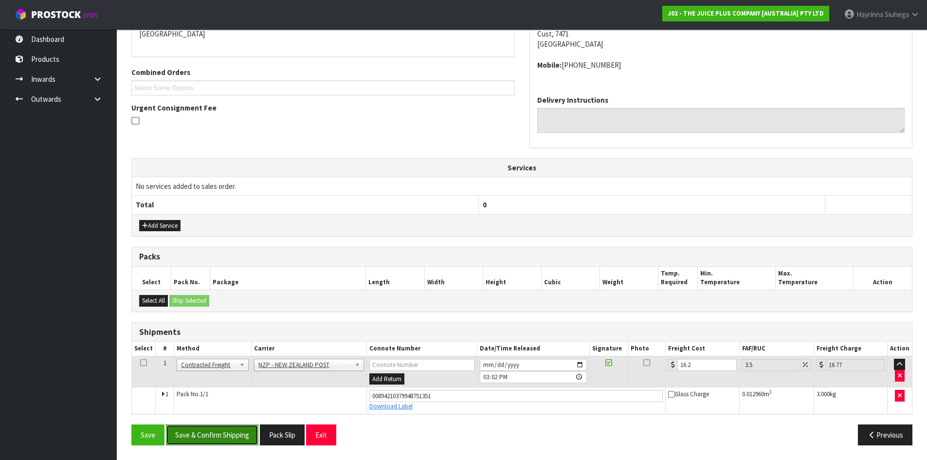
click at [232, 436] on button "Save & Confirm Shipping" at bounding box center [212, 434] width 92 height 21
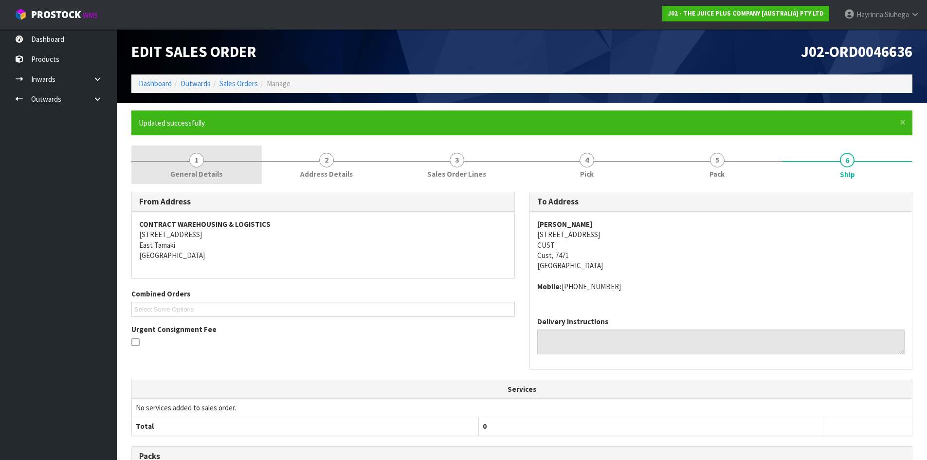
scroll to position [0, 0]
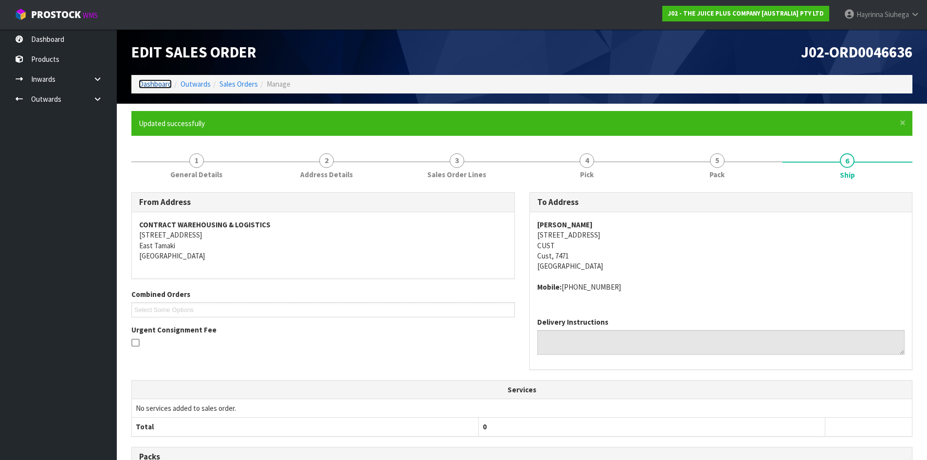
click at [165, 84] on link "Dashboard" at bounding box center [155, 83] width 33 height 9
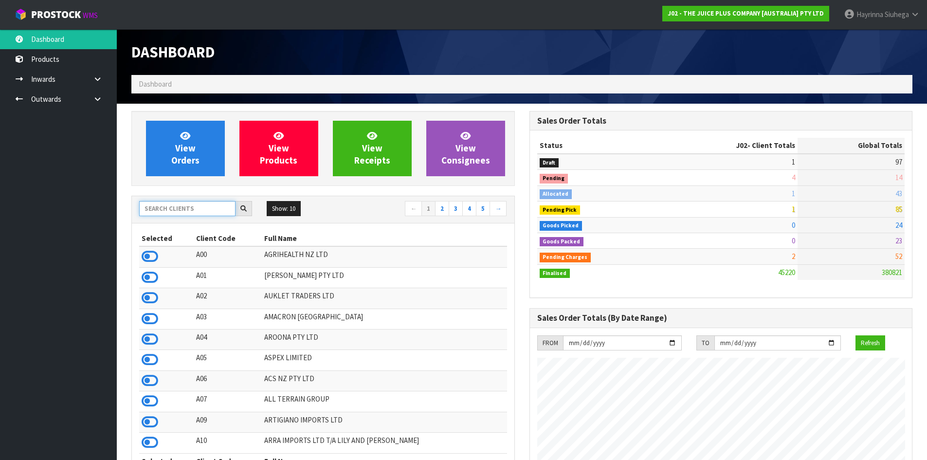
click at [188, 208] on input "text" at bounding box center [187, 208] width 96 height 15
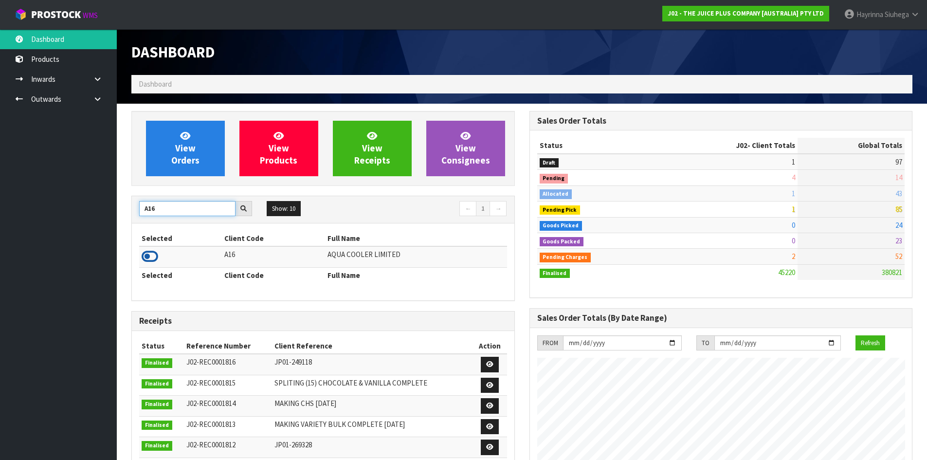
type input "A16"
click at [150, 255] on icon at bounding box center [150, 256] width 17 height 15
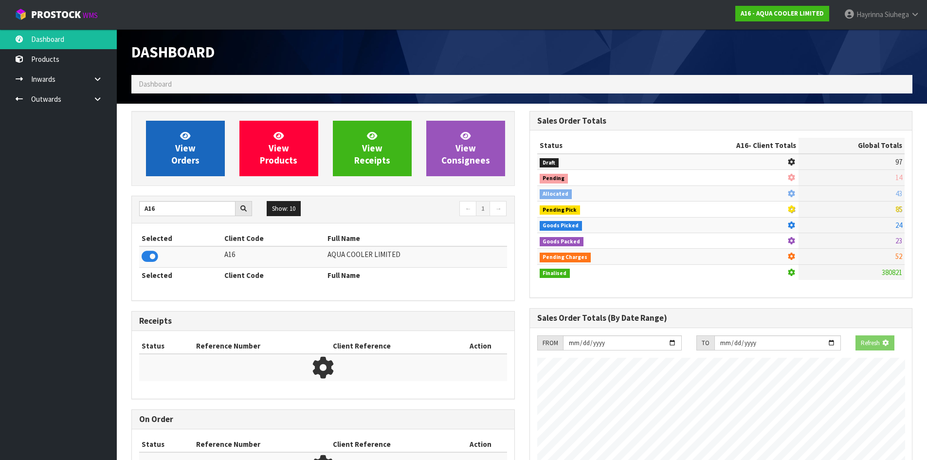
scroll to position [716, 397]
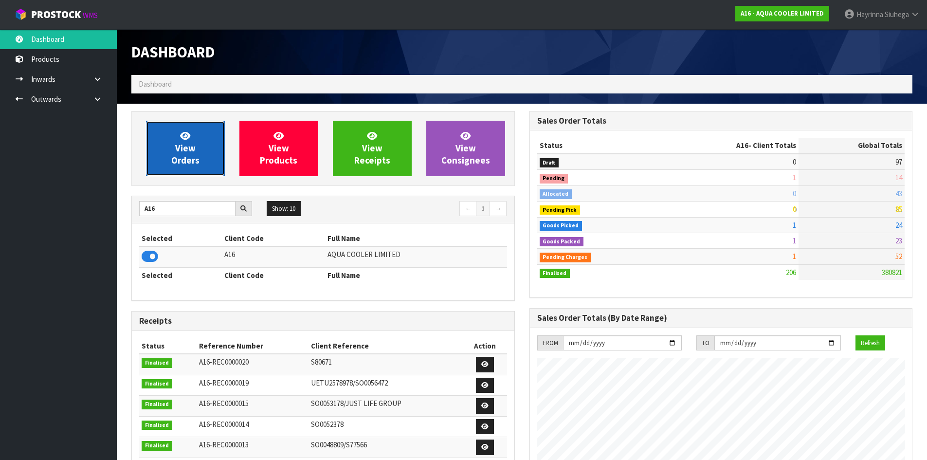
click at [185, 173] on link "View Orders" at bounding box center [185, 148] width 79 height 55
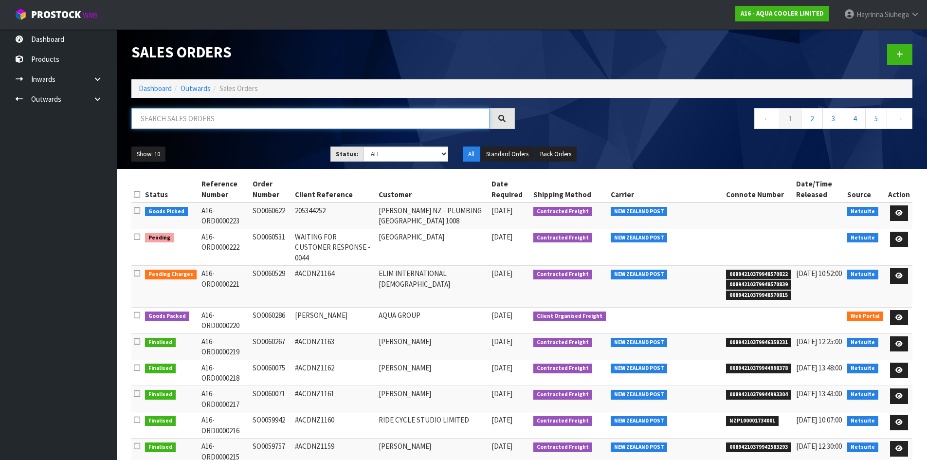
click at [201, 119] on input "text" at bounding box center [310, 118] width 358 height 21
type input "JOB-0412073"
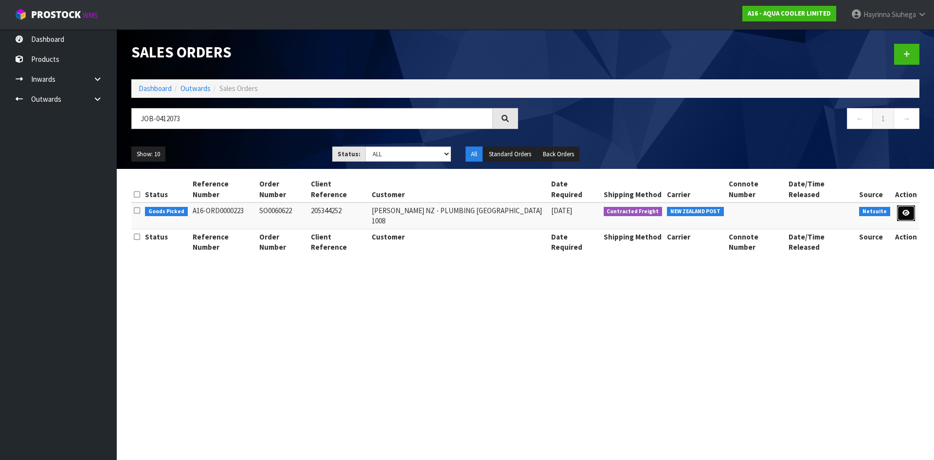
click at [901, 205] on link at bounding box center [906, 213] width 18 height 16
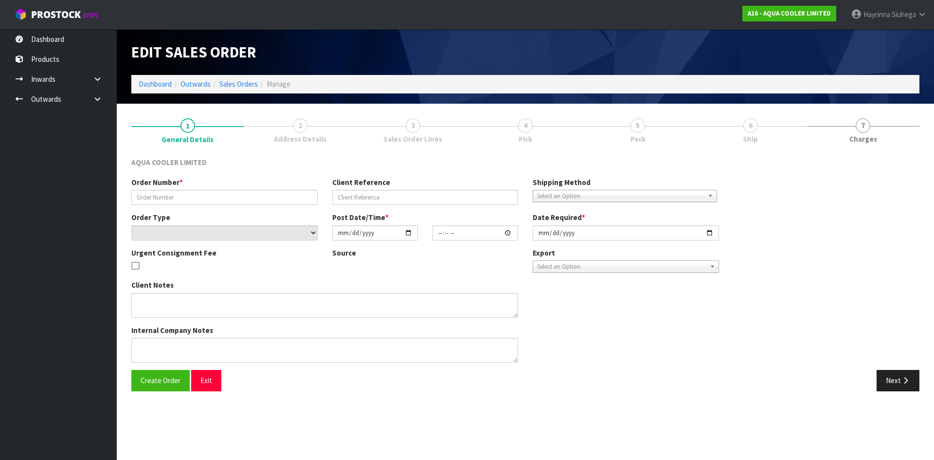
type input "SO0060622"
type input "205344252"
select select "number:0"
type input "2025-09-11"
type input "11:45:09.000"
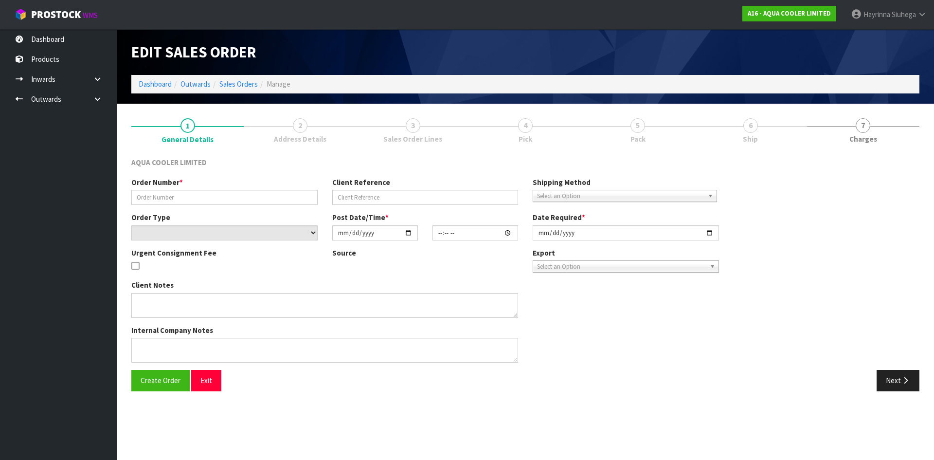
type input "2025-09-11"
type textarea "ENQ0359286 SHIP COMPLETE - DO NOT SPLIT BACKORDER!"
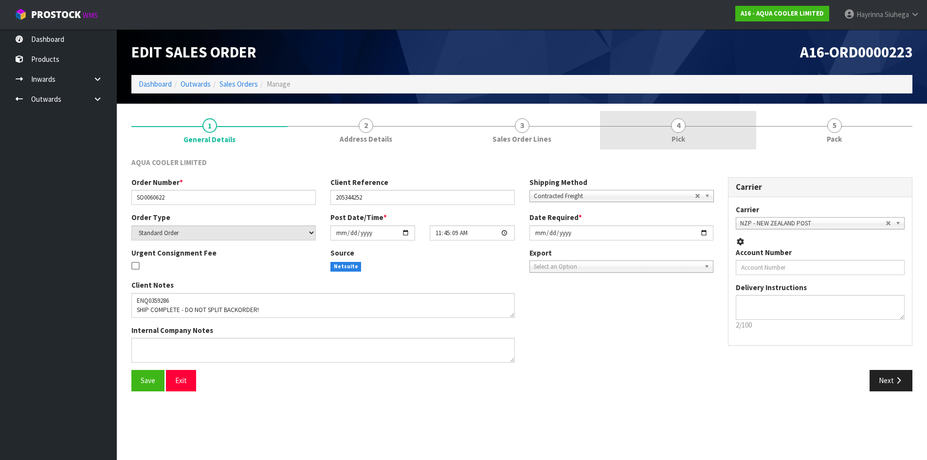
click at [732, 141] on link "4 Pick" at bounding box center [678, 130] width 156 height 38
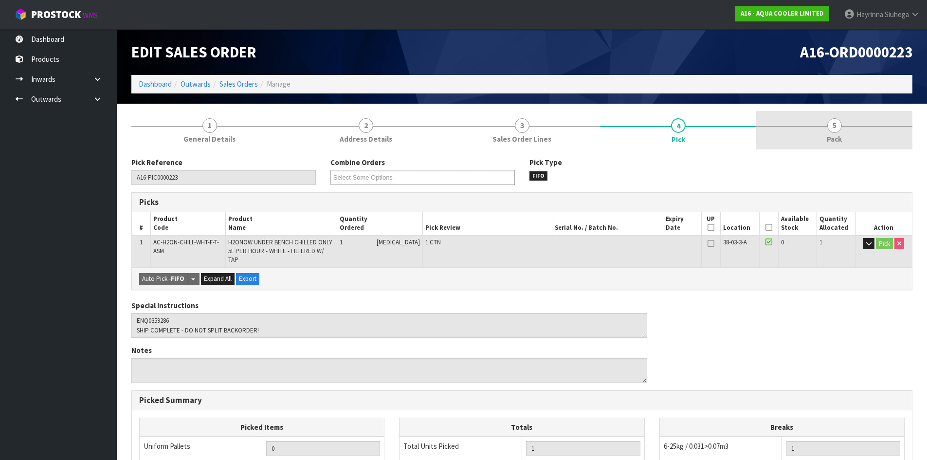
click at [780, 136] on link "5 Pack" at bounding box center [834, 130] width 156 height 38
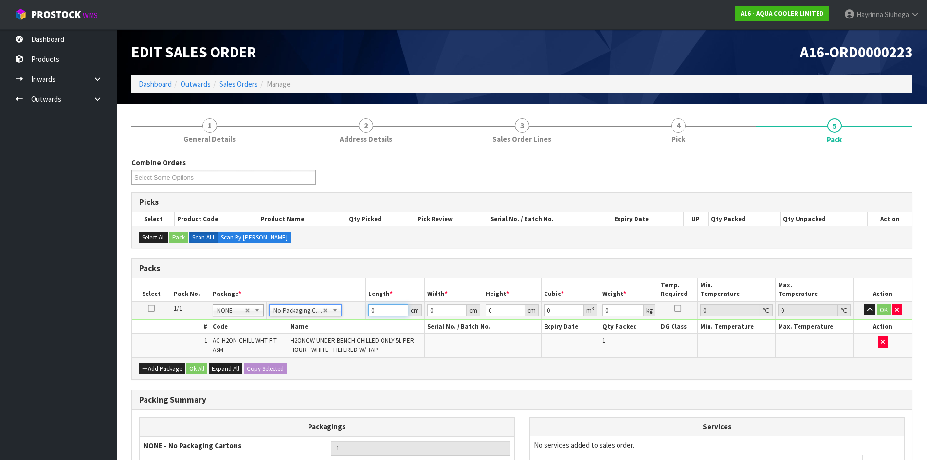
click at [372, 309] on input "0" at bounding box center [387, 310] width 39 height 12
type input "44"
type input "25"
type input "5"
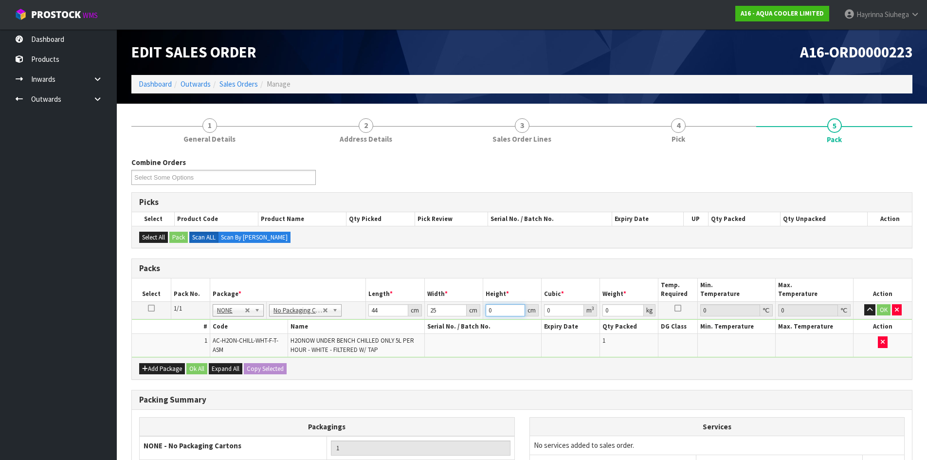
type input "0.0055"
type input "51"
type input "0.0561"
type input "51"
type input "14"
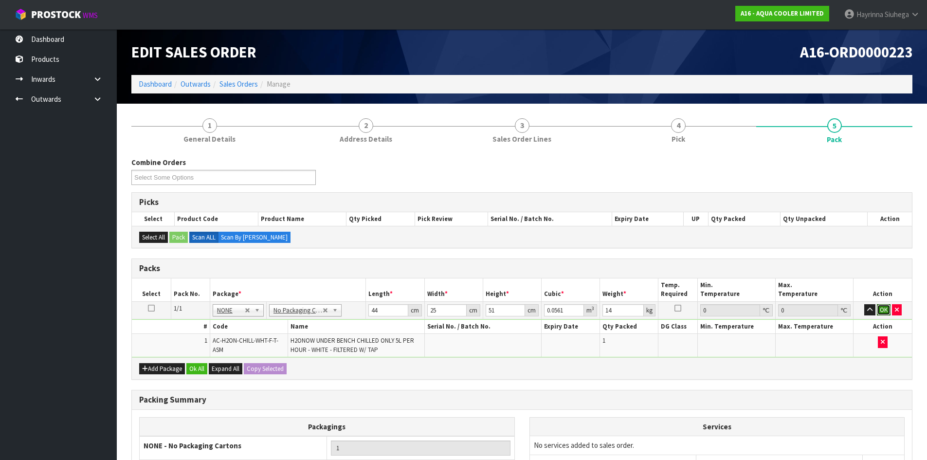
click button "OK" at bounding box center [884, 310] width 14 height 12
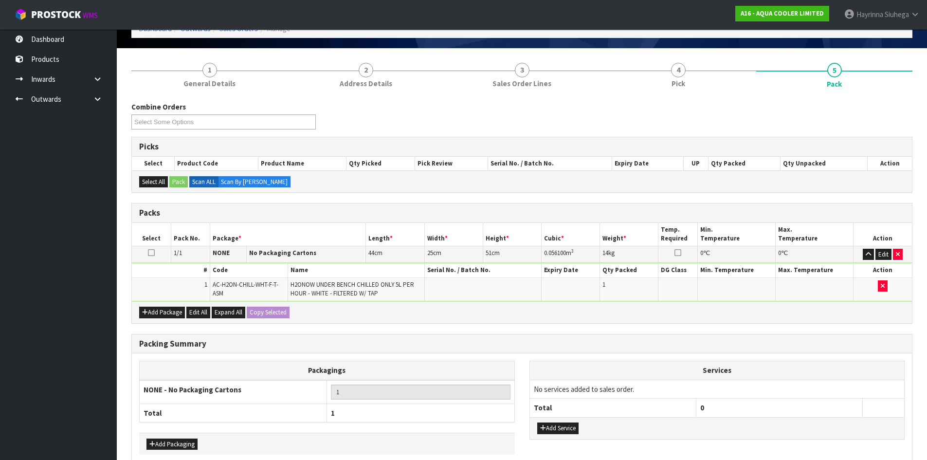
scroll to position [104, 0]
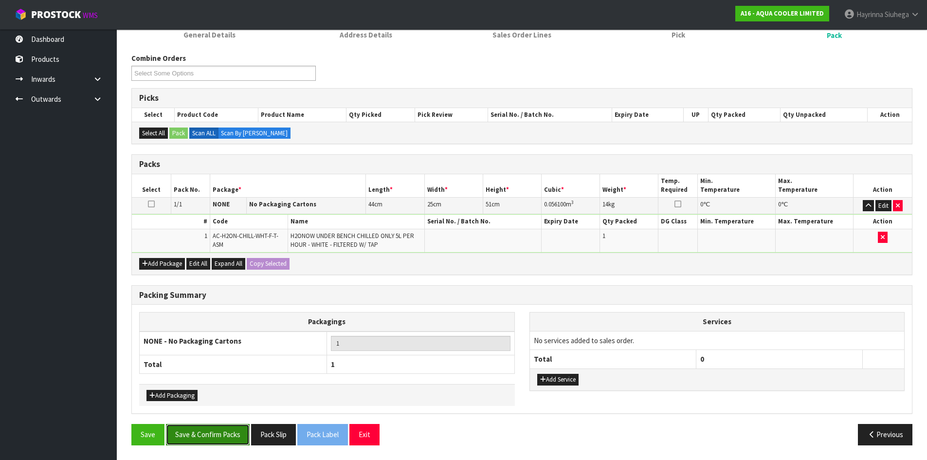
click at [208, 434] on button "Save & Confirm Packs" at bounding box center [208, 434] width 84 height 21
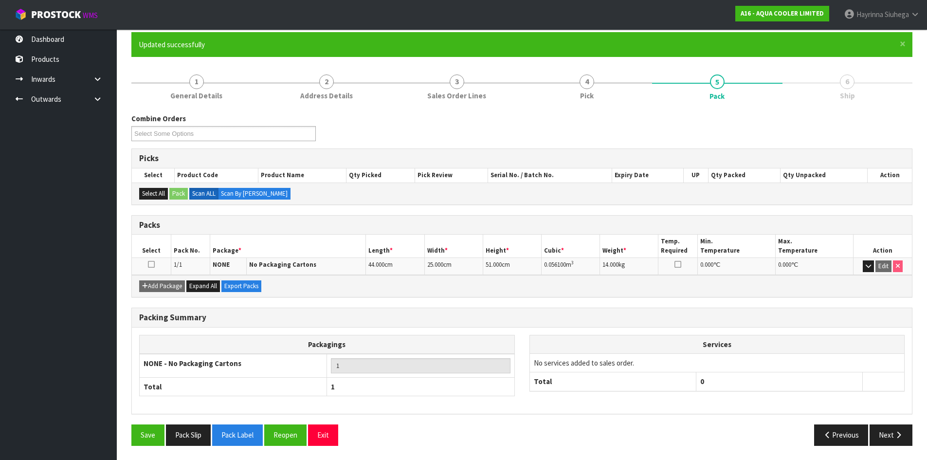
scroll to position [79, 0]
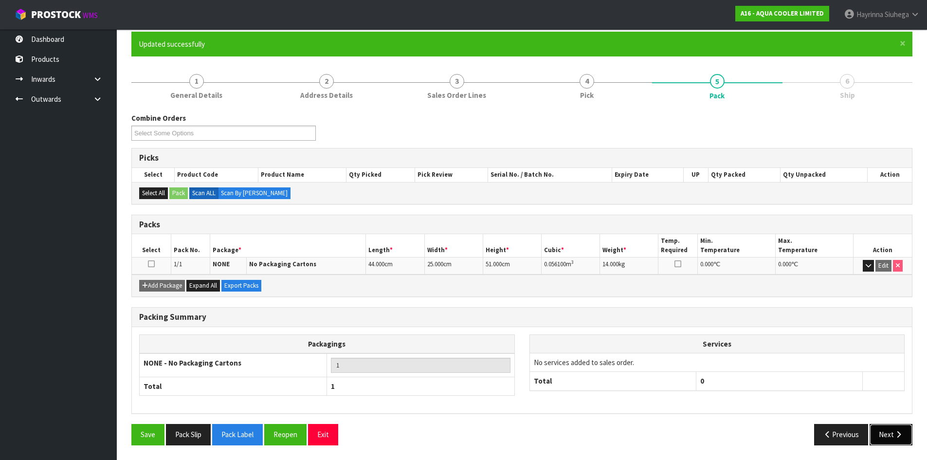
click at [890, 432] on button "Next" at bounding box center [890, 434] width 43 height 21
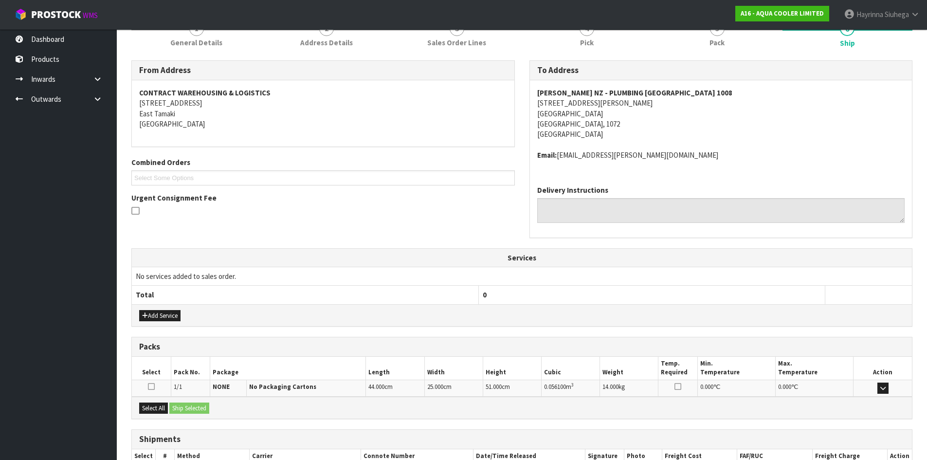
scroll to position [196, 0]
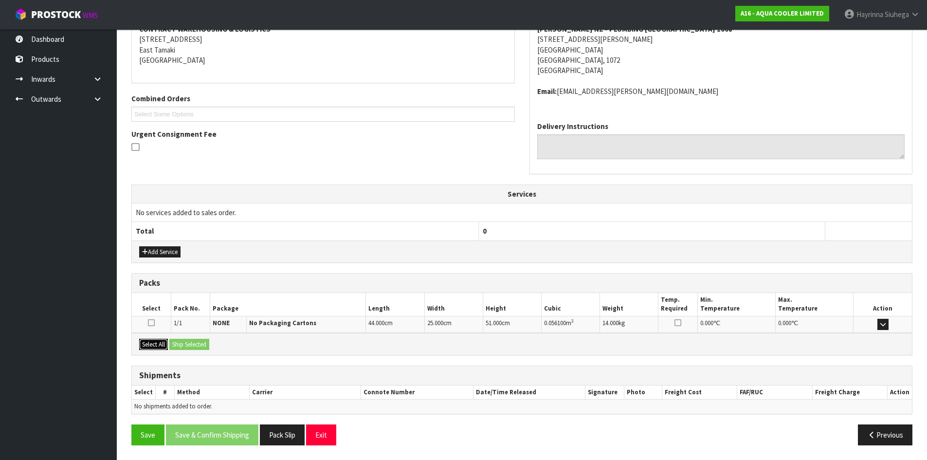
click at [157, 345] on button "Select All" at bounding box center [153, 345] width 29 height 12
click at [184, 344] on button "Ship Selected" at bounding box center [189, 345] width 40 height 12
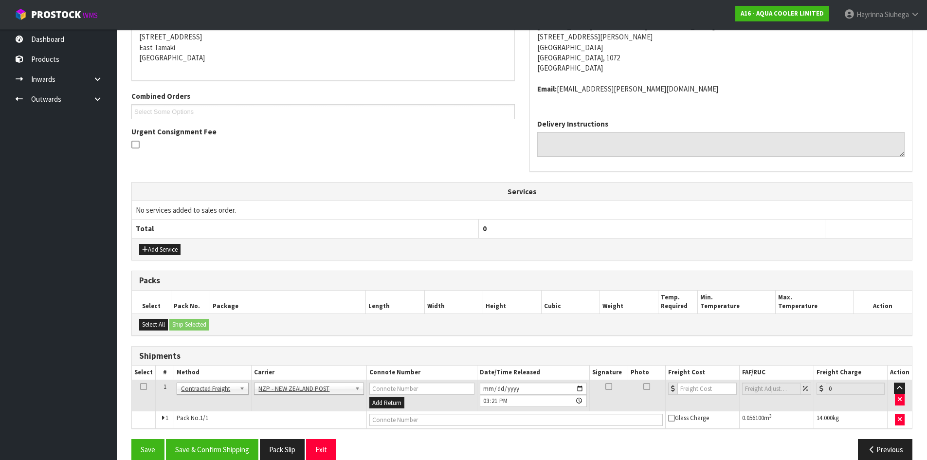
scroll to position [213, 0]
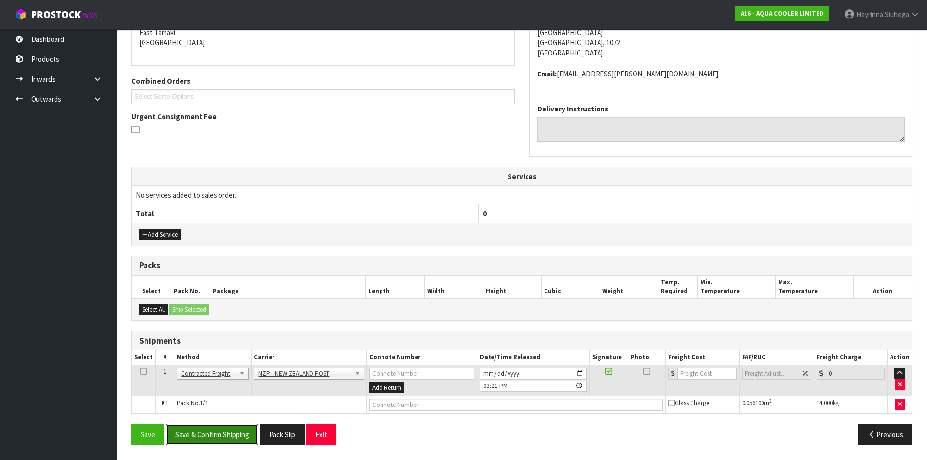
click at [231, 431] on button "Save & Confirm Shipping" at bounding box center [212, 434] width 92 height 21
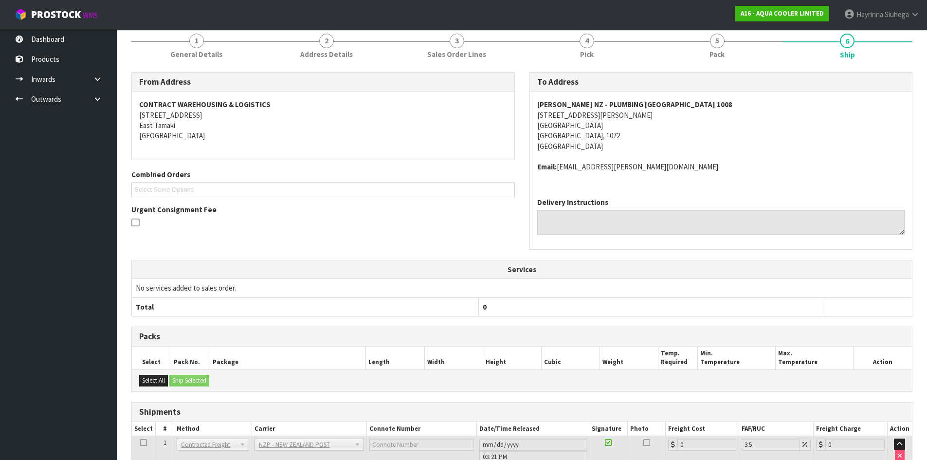
scroll to position [199, 0]
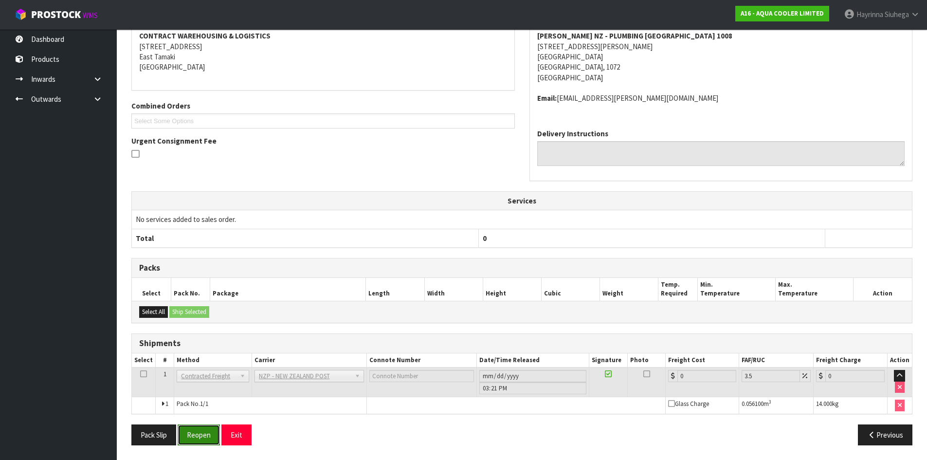
click at [204, 427] on button "Reopen" at bounding box center [199, 434] width 42 height 21
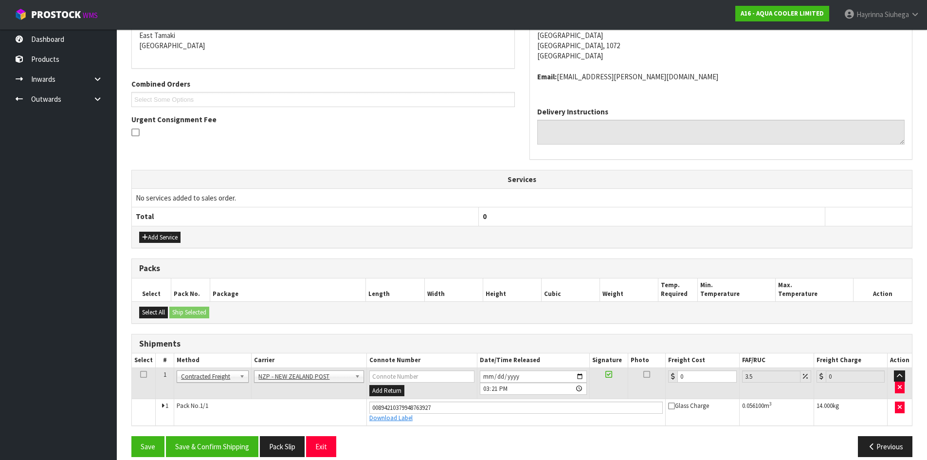
scroll to position [222, 0]
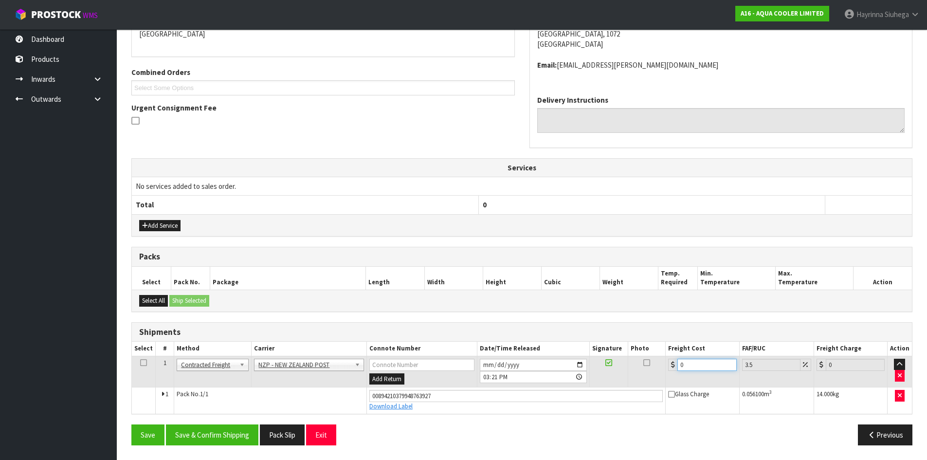
drag, startPoint x: 701, startPoint y: 369, endPoint x: 515, endPoint y: 358, distance: 186.7
click at [520, 358] on tr "1 Client Local Pickup Customer Local Pickup Company Freight Contracted Freight …" at bounding box center [522, 372] width 780 height 32
type input "4"
type input "4.14"
type input "4.3"
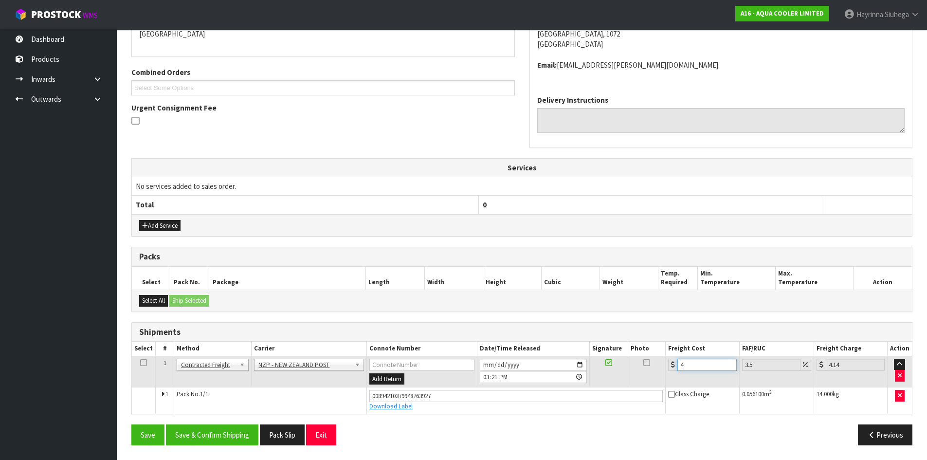
type input "4.45"
type input "4.33"
type input "4.48"
type input "4.33"
click at [131, 424] on button "Save" at bounding box center [147, 434] width 33 height 21
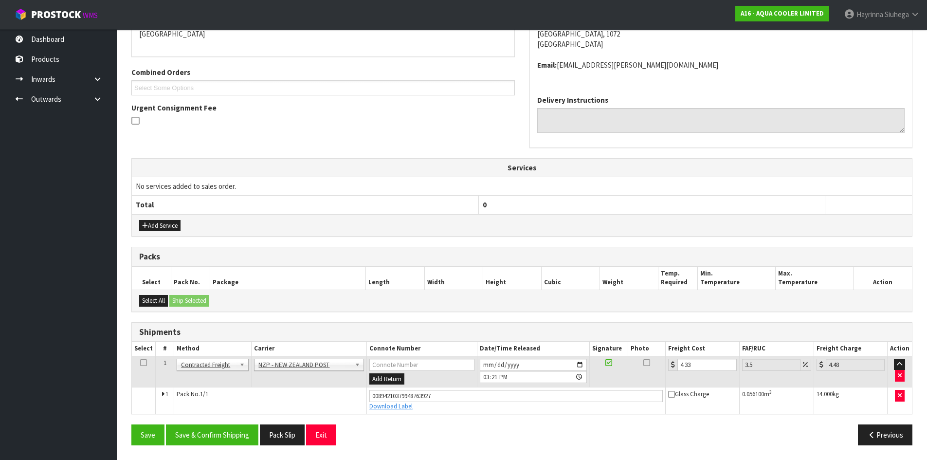
click at [221, 422] on div "From Address CONTRACT WAREHOUSING & LOGISTICS 17 Allens Road East Tamaki Auckla…" at bounding box center [521, 211] width 781 height 482
click at [222, 427] on button "Save & Confirm Shipping" at bounding box center [212, 434] width 92 height 21
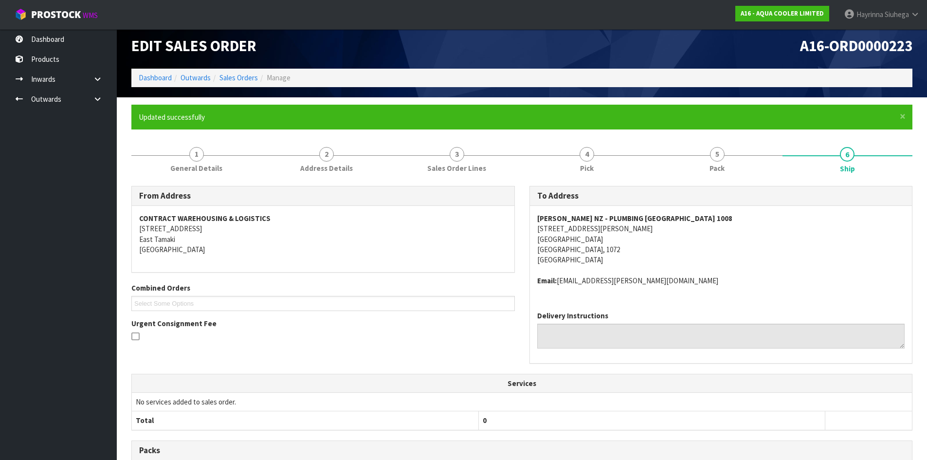
scroll to position [0, 0]
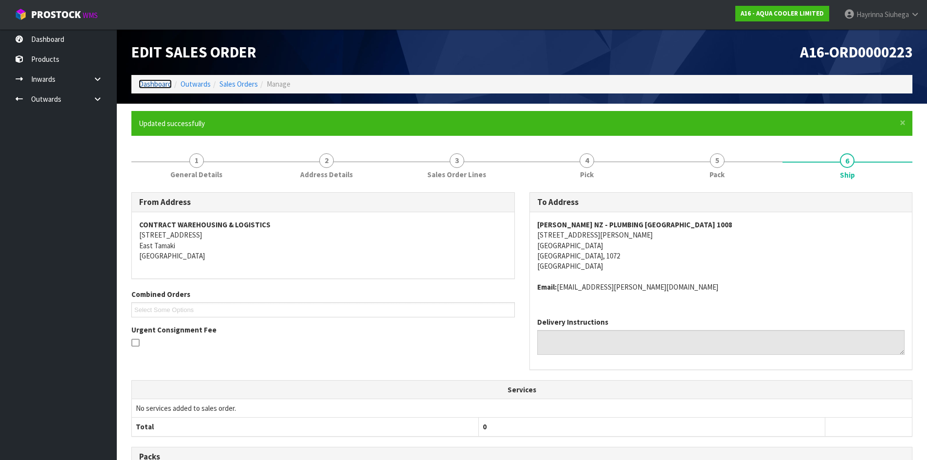
click at [152, 83] on link "Dashboard" at bounding box center [155, 83] width 33 height 9
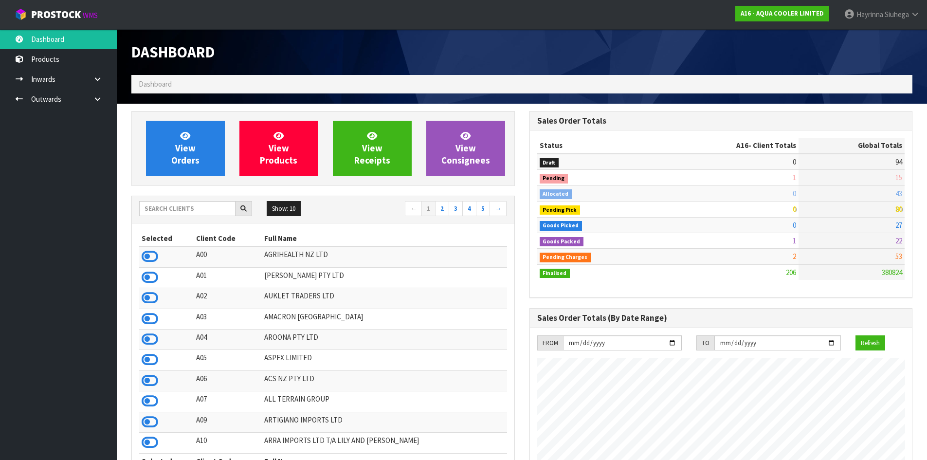
scroll to position [716, 397]
click at [179, 202] on input "text" at bounding box center [187, 208] width 96 height 15
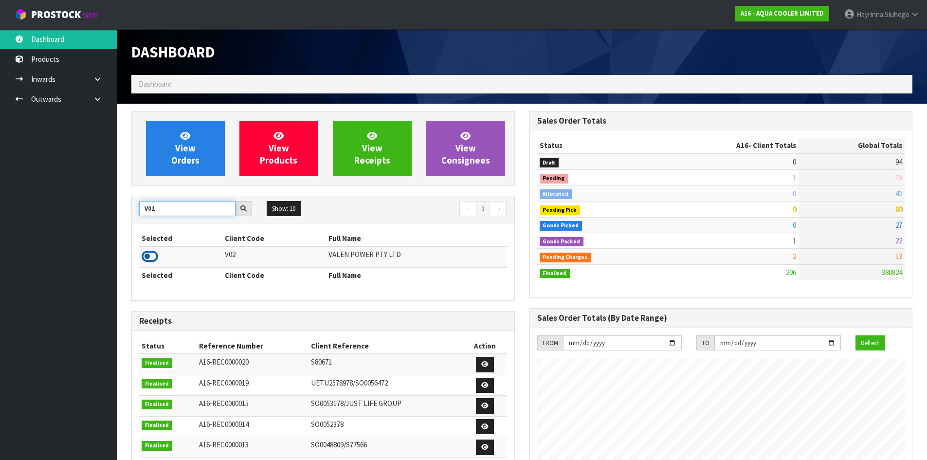
type input "V02"
click at [148, 258] on icon at bounding box center [150, 256] width 17 height 15
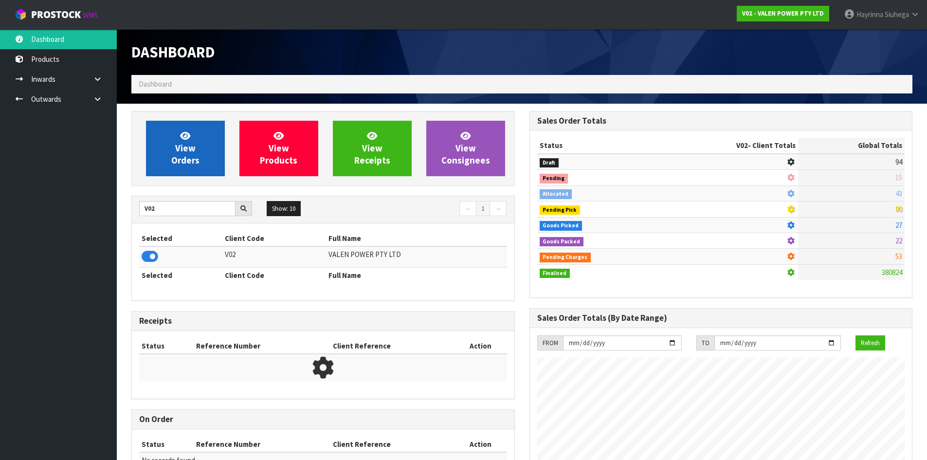
scroll to position [758, 397]
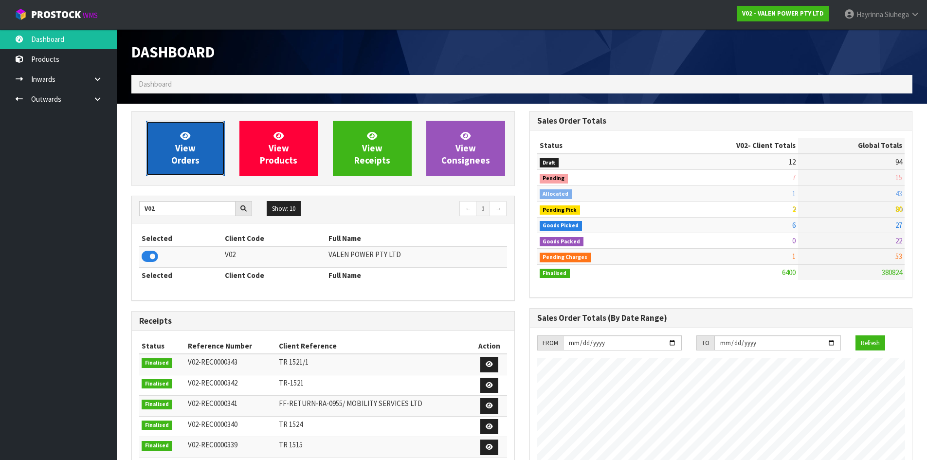
click at [178, 144] on span "View Orders" at bounding box center [185, 148] width 28 height 36
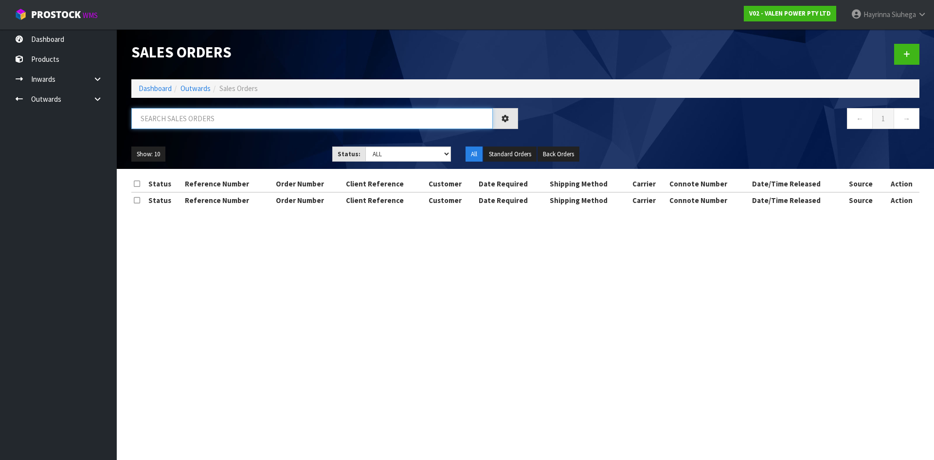
click at [184, 123] on input "text" at bounding box center [311, 118] width 361 height 21
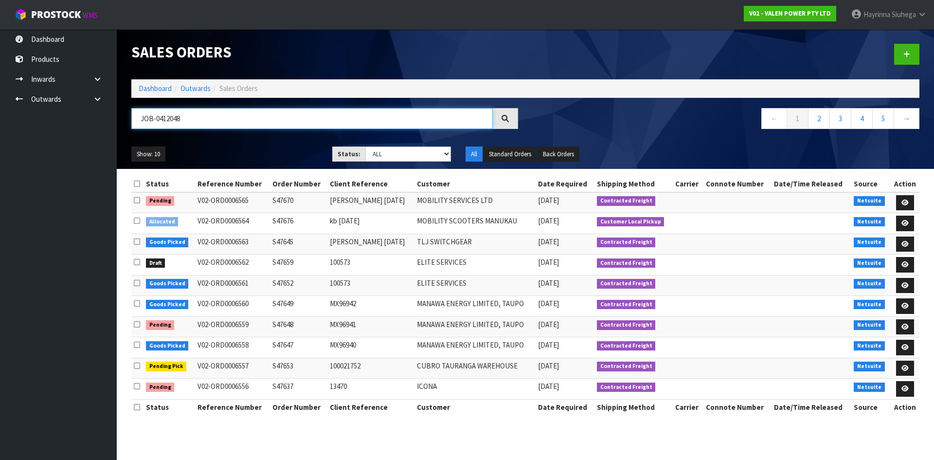
type input "JOB-0412048"
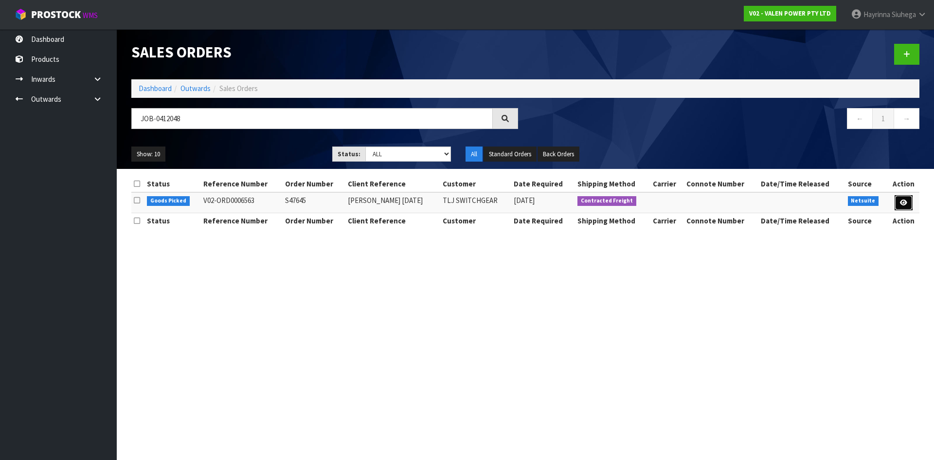
click at [903, 202] on icon at bounding box center [903, 202] width 7 height 6
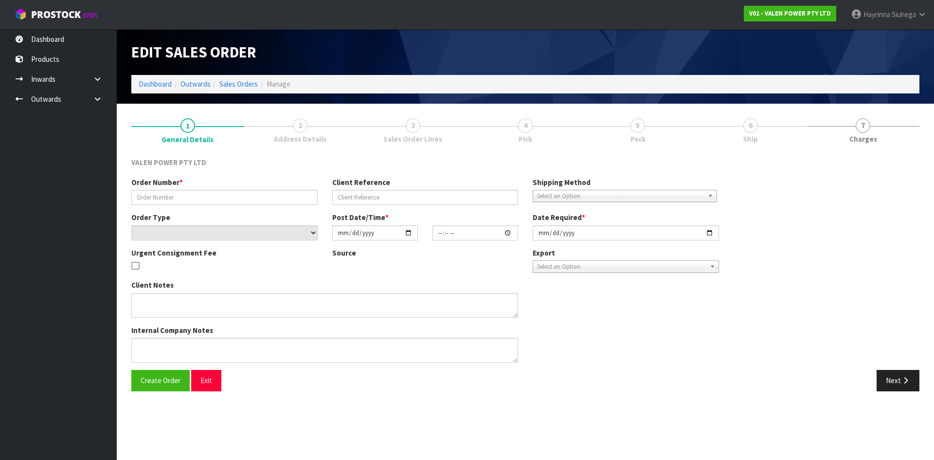
type input "S47645"
type input "Andrew 10.09.2025"
select select "number:0"
type input "2025-09-11"
type input "10:30:08.000"
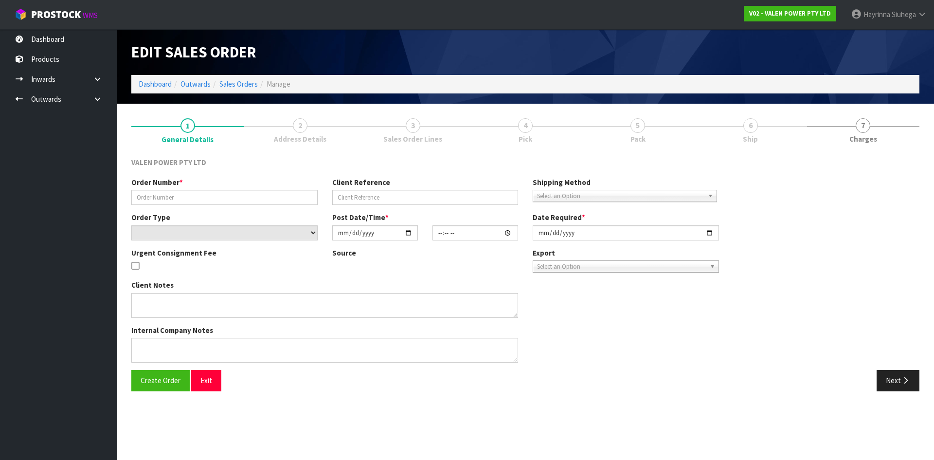
type input "2025-09-11"
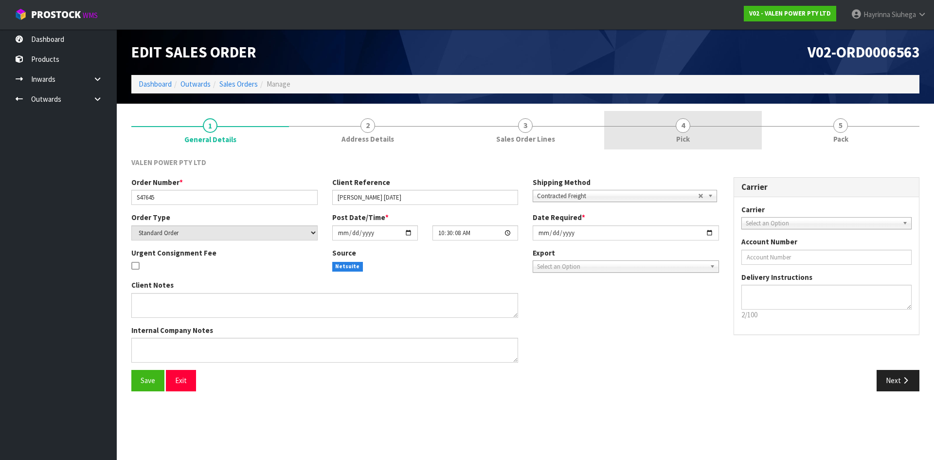
click at [726, 129] on link "4 Pick" at bounding box center [683, 130] width 158 height 38
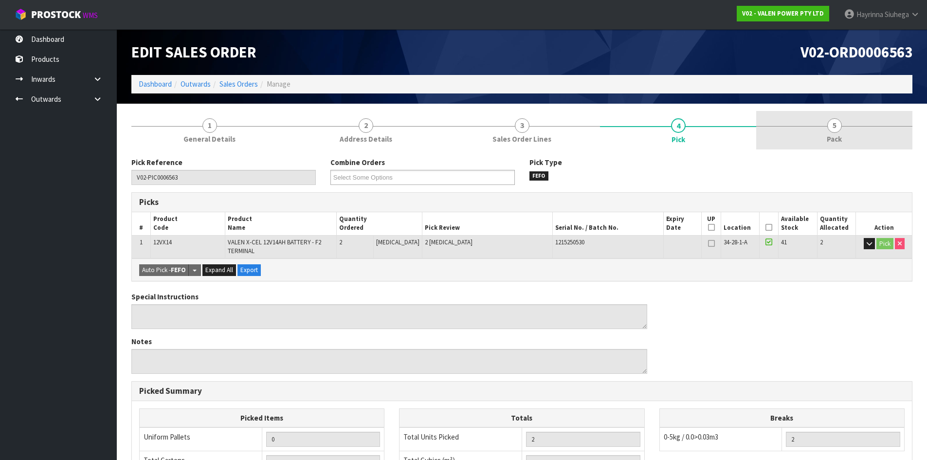
click at [799, 135] on link "5 Pack" at bounding box center [834, 130] width 156 height 38
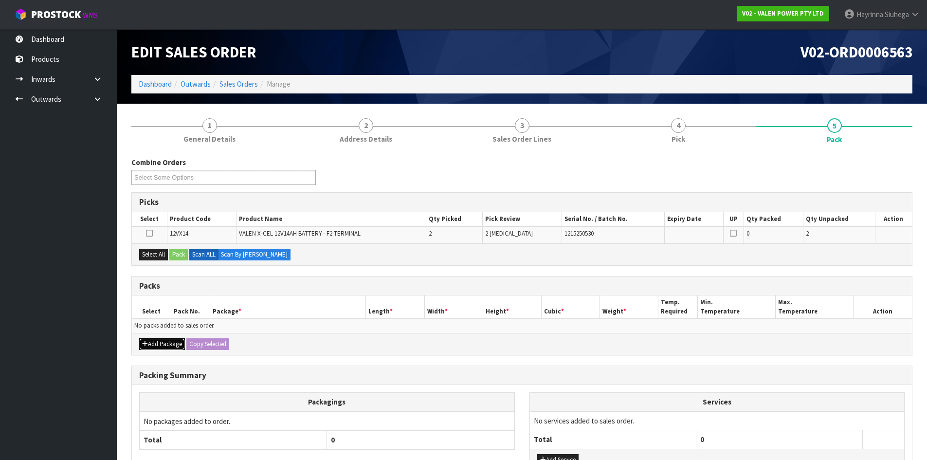
click at [174, 341] on button "Add Package" at bounding box center [162, 344] width 46 height 12
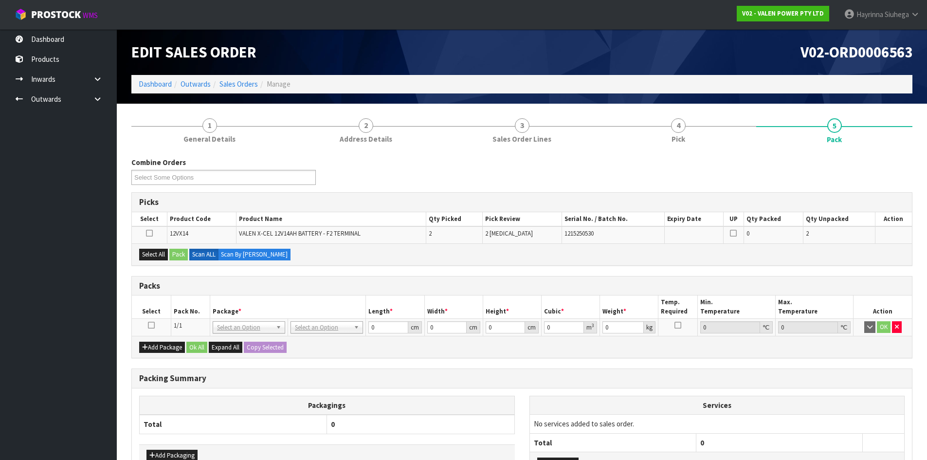
click at [151, 325] on icon at bounding box center [151, 325] width 7 height 0
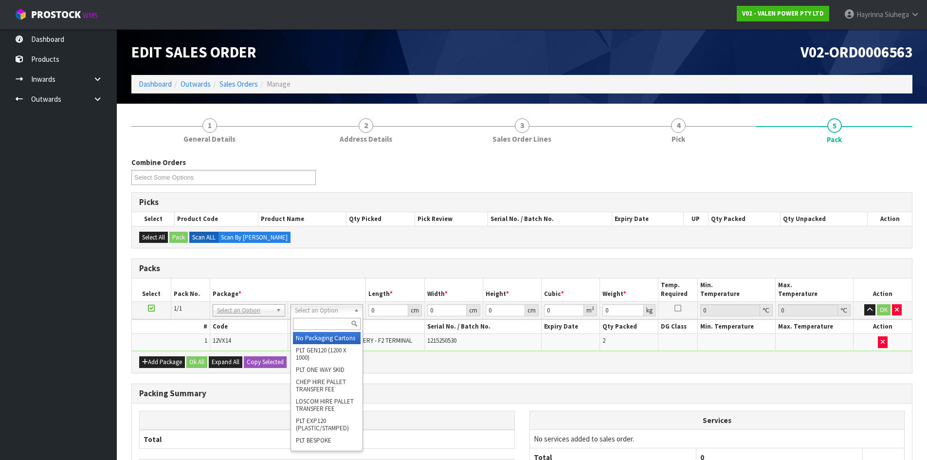
click at [332, 320] on input "text" at bounding box center [327, 324] width 68 height 12
type input "CTN00"
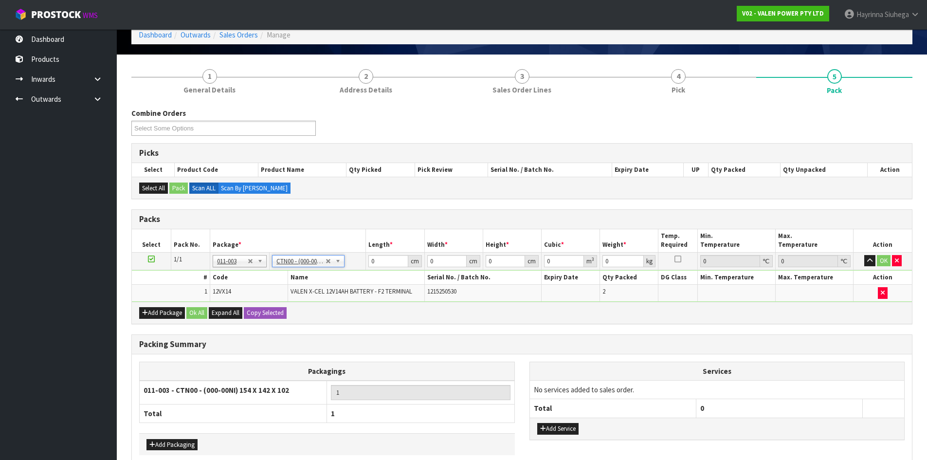
scroll to position [98, 0]
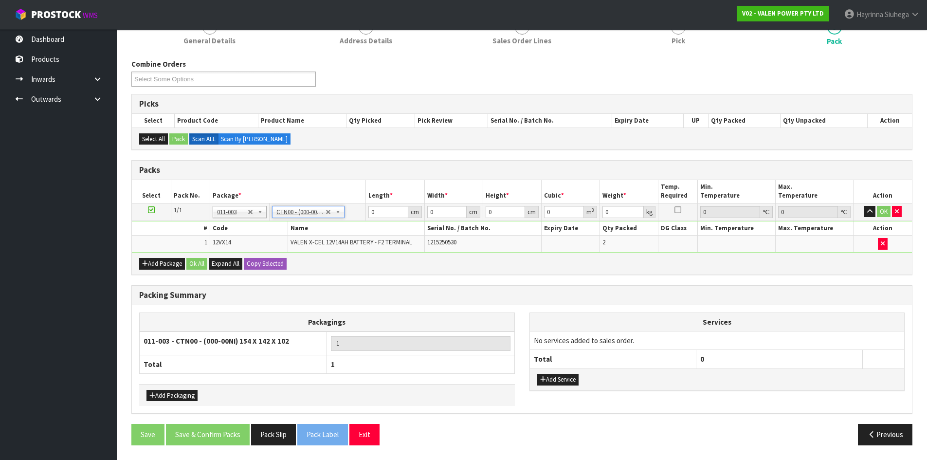
type input "15.4"
type input "14.2"
type input "10.2"
type input "0.002231"
type input "9.8"
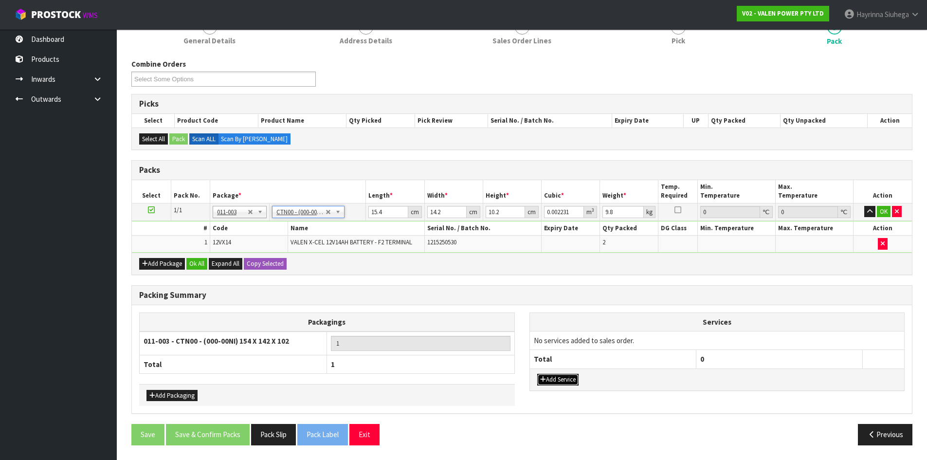
click at [554, 379] on button "Add Service" at bounding box center [557, 380] width 41 height 12
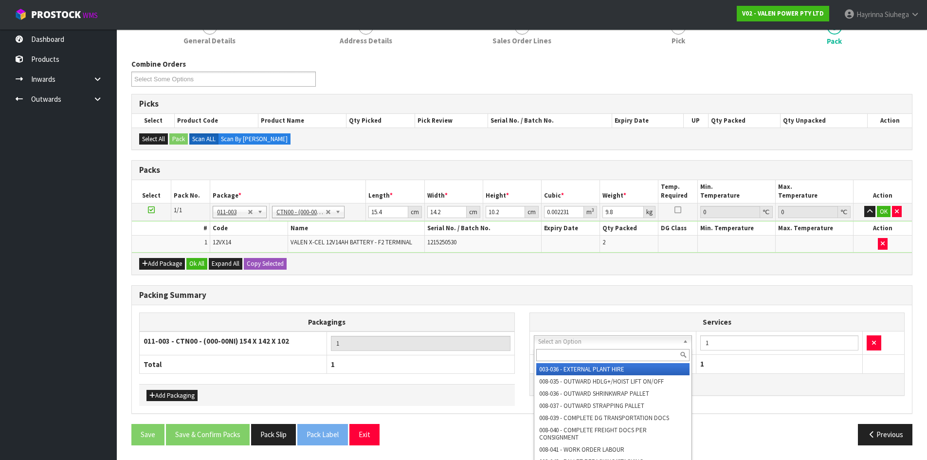
click at [558, 360] on input "text" at bounding box center [613, 355] width 154 height 12
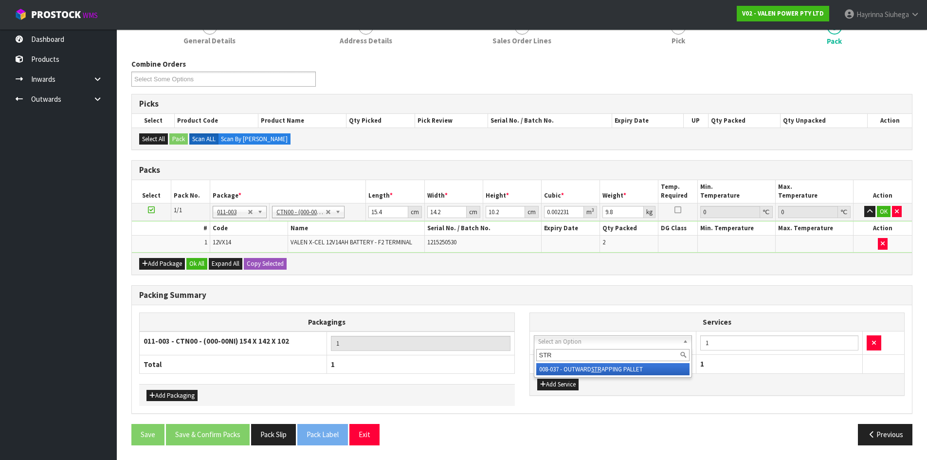
type input "STR"
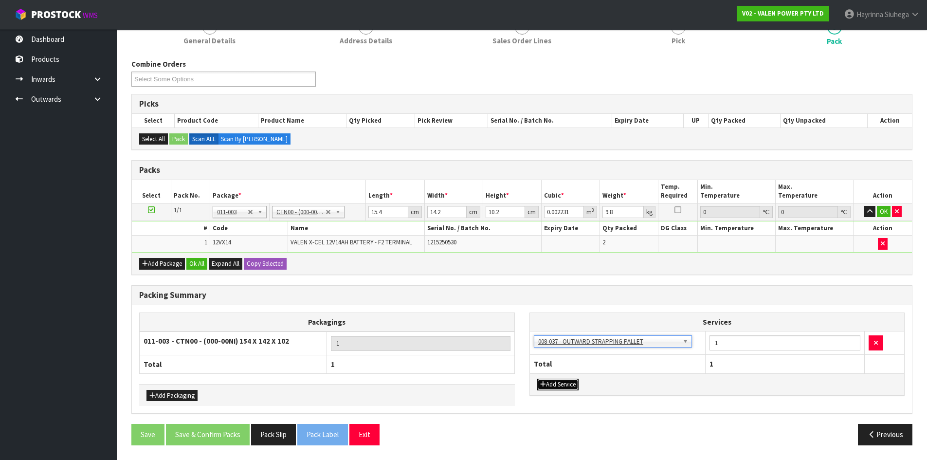
click at [558, 387] on button "Add Service" at bounding box center [557, 384] width 41 height 12
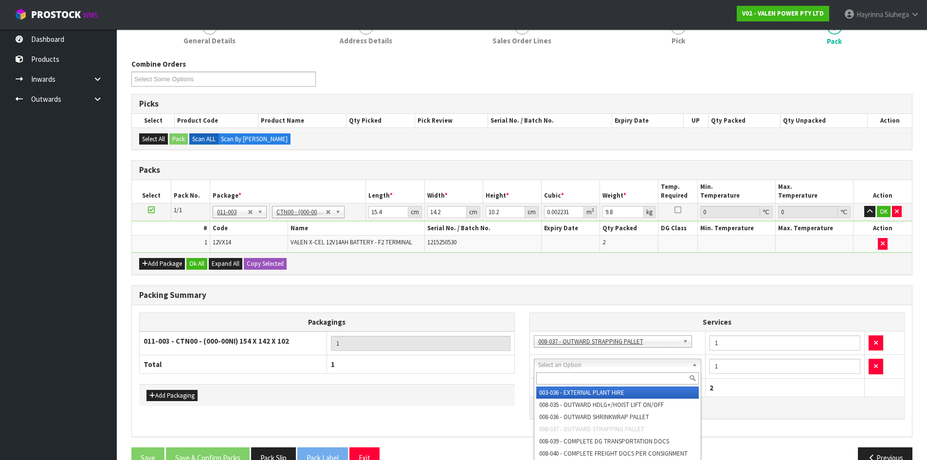
click at [555, 378] on input "text" at bounding box center [617, 378] width 163 height 12
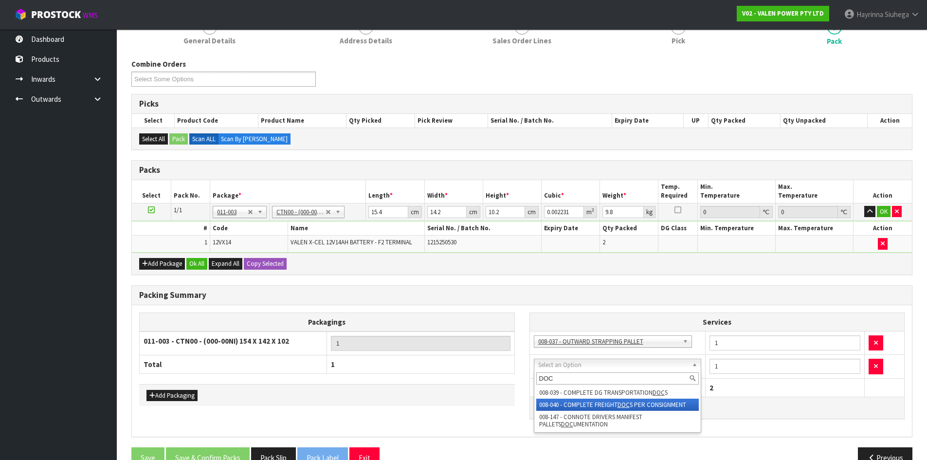
type input "DOC"
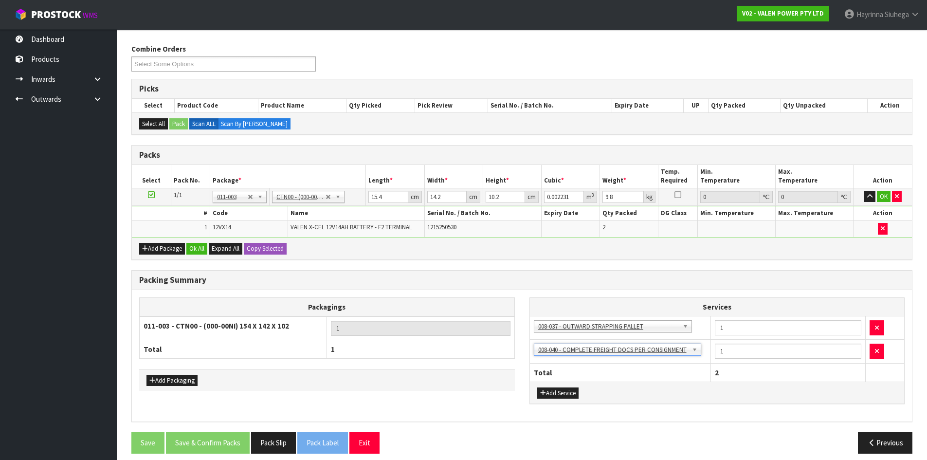
scroll to position [122, 0]
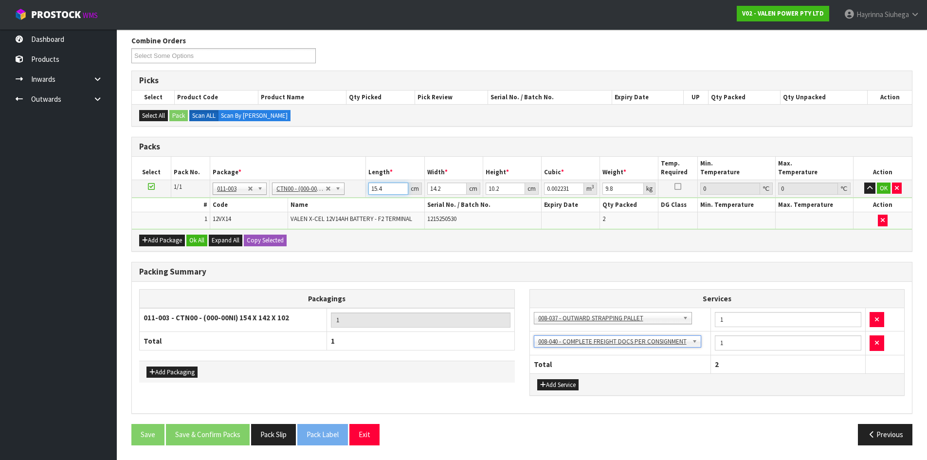
click at [372, 182] on input "15.4" at bounding box center [387, 188] width 39 height 12
type input "3"
type input "0.000435"
type input "30"
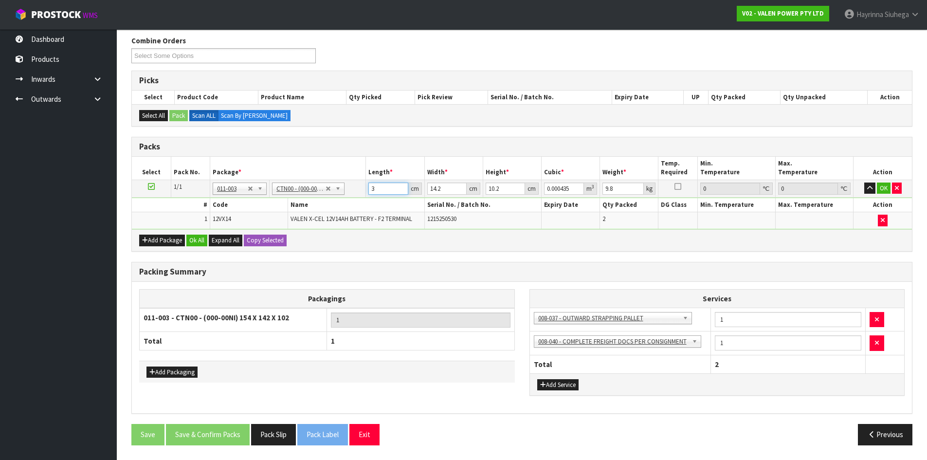
type input "0.004345"
type input "30"
type input "1"
type input "0.000306"
type input "16"
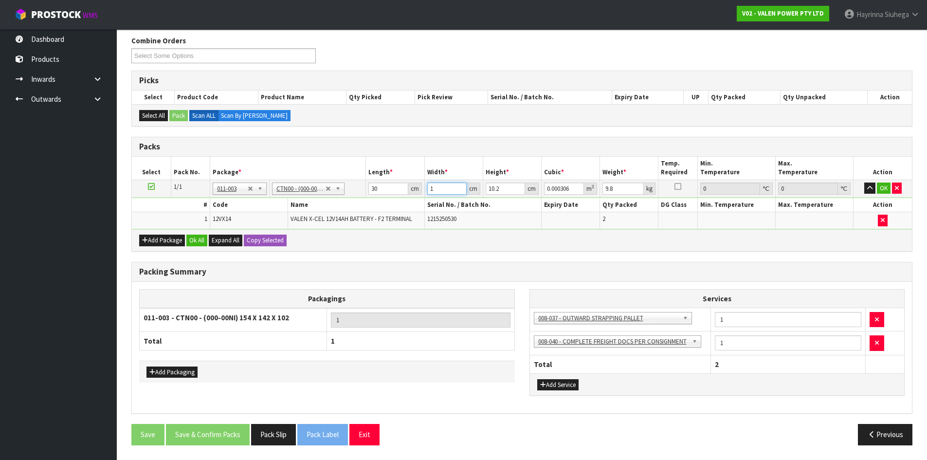
type input "0.004896"
type input "16"
type input "1"
type input "0.00048"
type input "12"
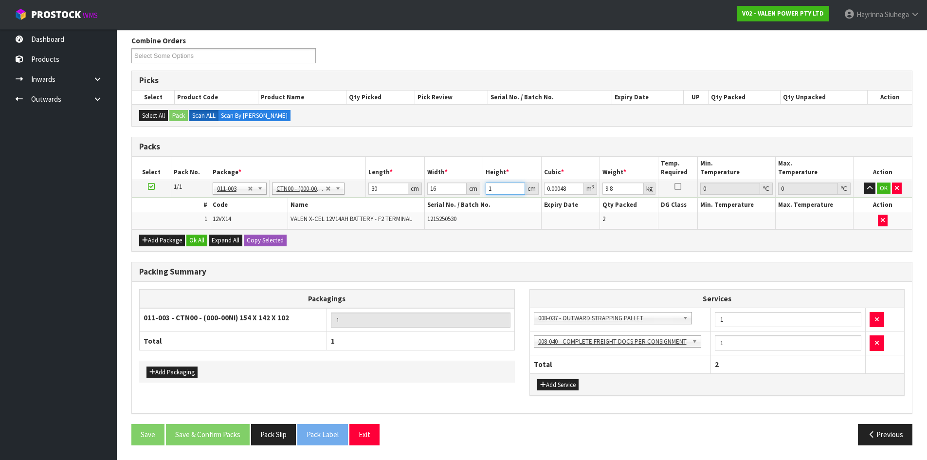
type input "0.00576"
type input "12"
type input "9"
click button "OK" at bounding box center [884, 188] width 14 height 12
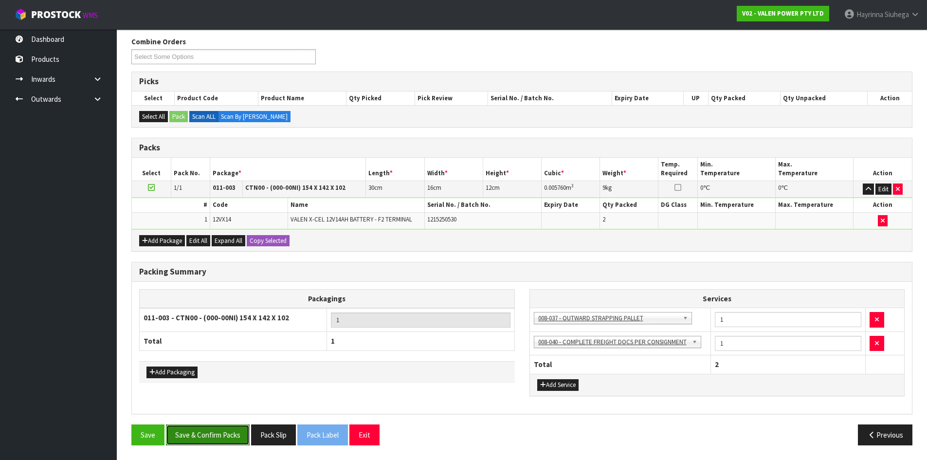
click at [199, 427] on button "Save & Confirm Packs" at bounding box center [208, 434] width 84 height 21
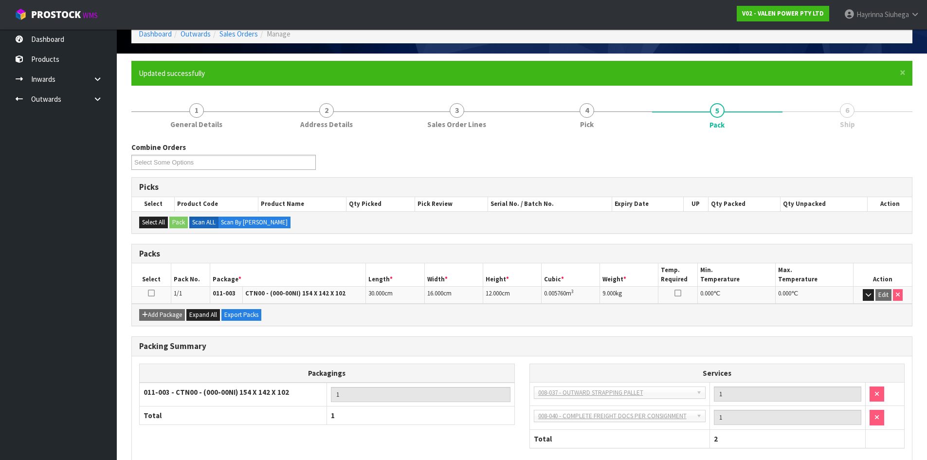
scroll to position [103, 0]
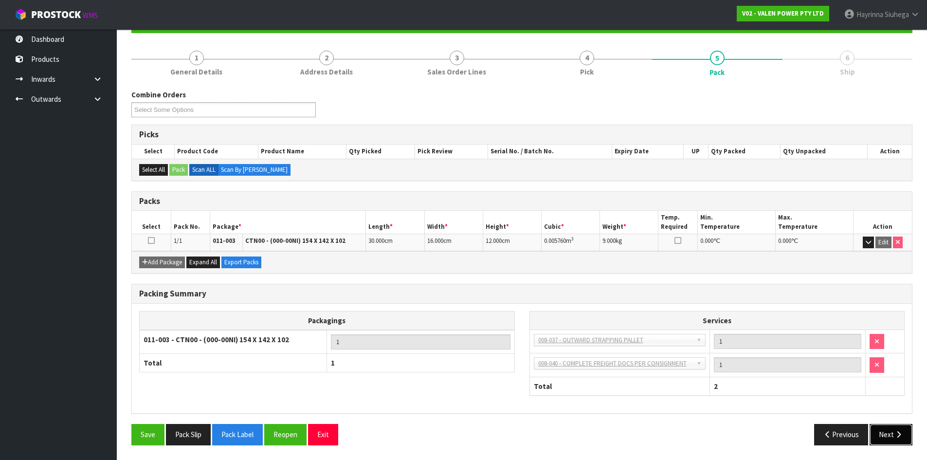
click at [892, 431] on button "Next" at bounding box center [890, 434] width 43 height 21
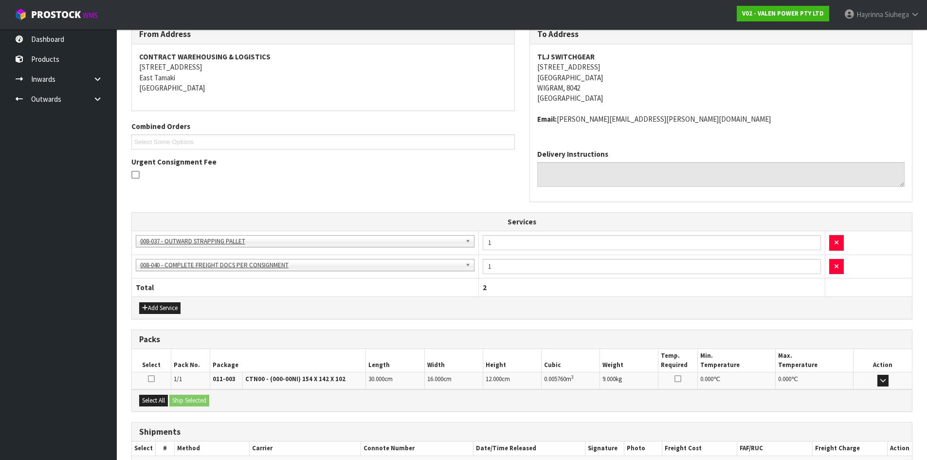
scroll to position [224, 0]
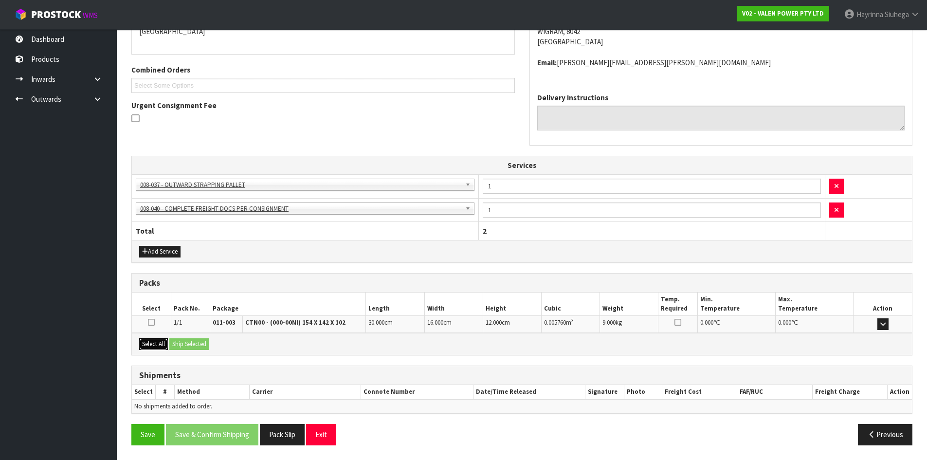
drag, startPoint x: 163, startPoint y: 343, endPoint x: 172, endPoint y: 341, distance: 9.1
click at [162, 343] on button "Select All" at bounding box center [153, 344] width 29 height 12
click at [198, 344] on button "Ship Selected" at bounding box center [189, 344] width 40 height 12
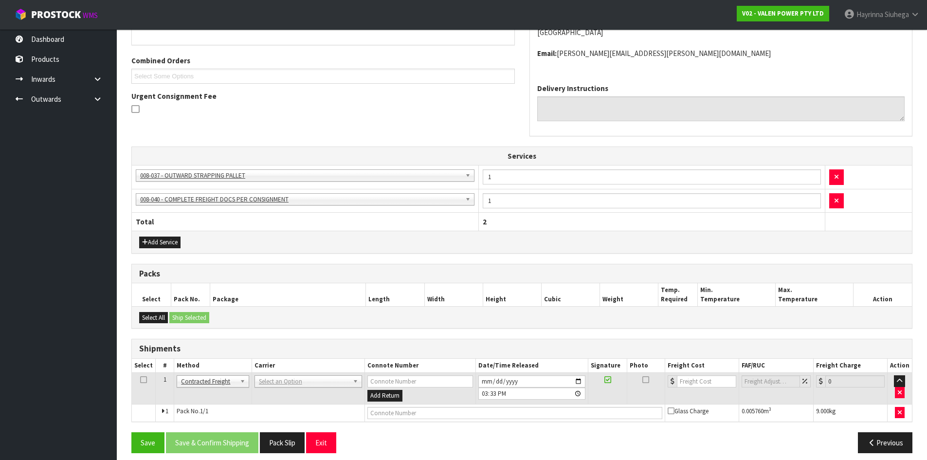
scroll to position [241, 0]
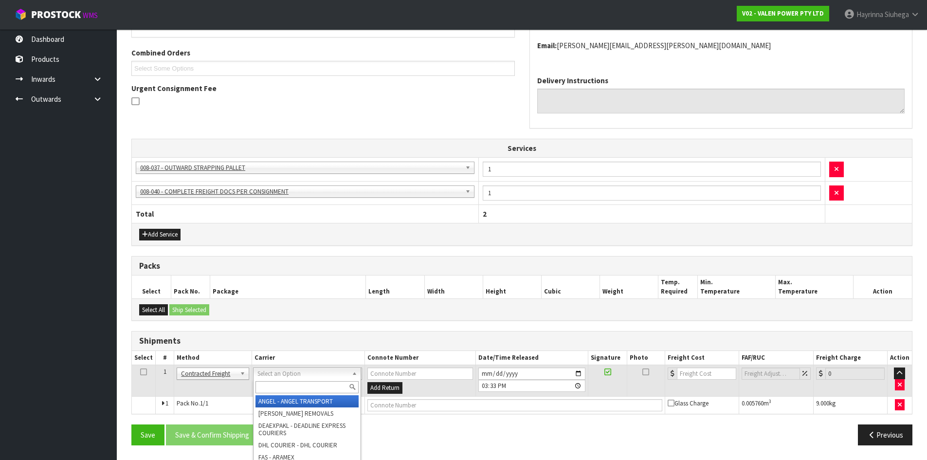
click at [274, 383] on input "text" at bounding box center [306, 387] width 103 height 12
type input "NZP"
click at [345, 275] on div "Packs" at bounding box center [522, 265] width 780 height 19
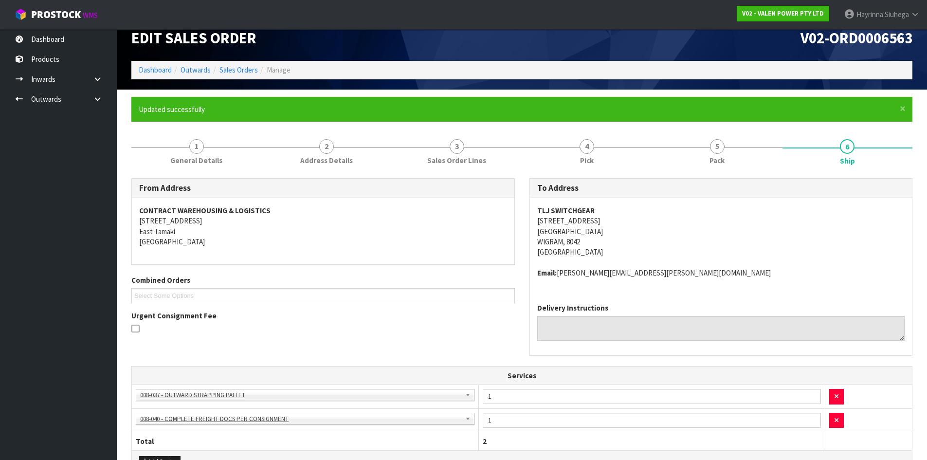
scroll to position [0, 0]
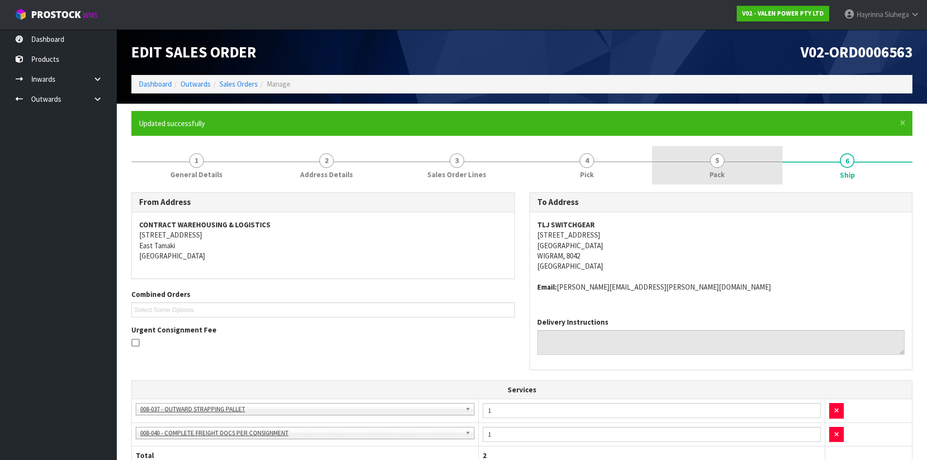
click at [722, 159] on span "5" at bounding box center [717, 160] width 15 height 15
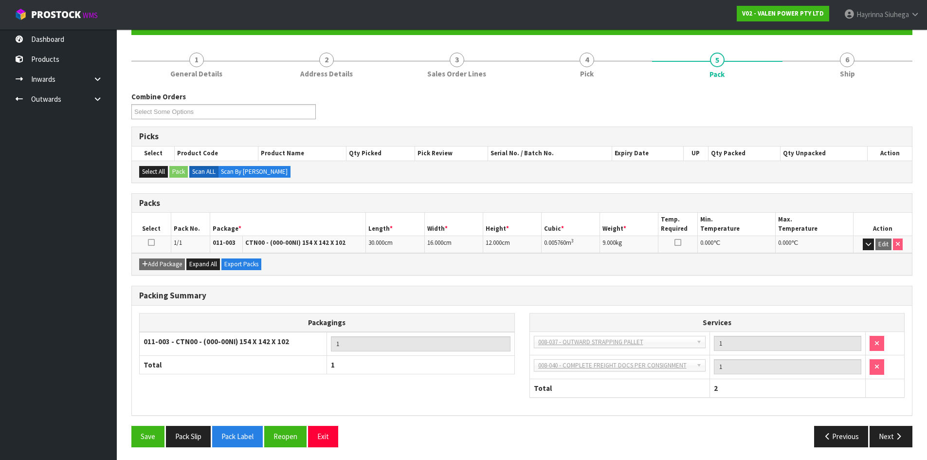
scroll to position [103, 0]
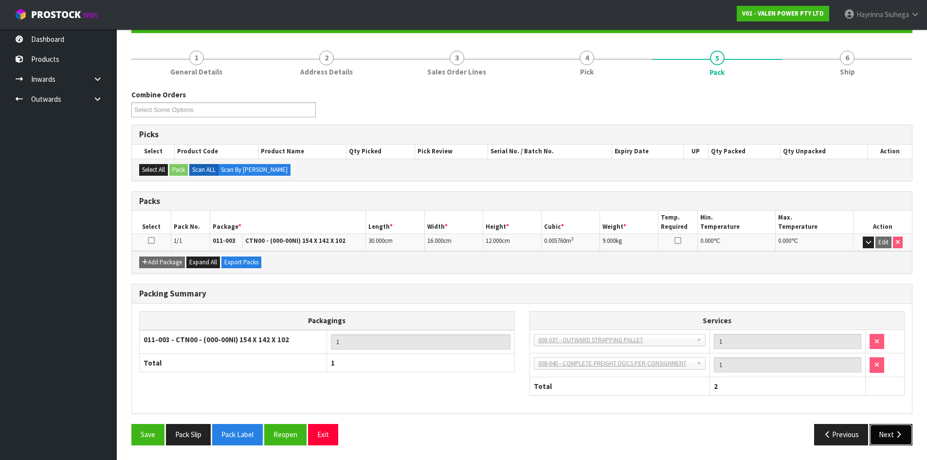
click at [889, 431] on button "Next" at bounding box center [890, 434] width 43 height 21
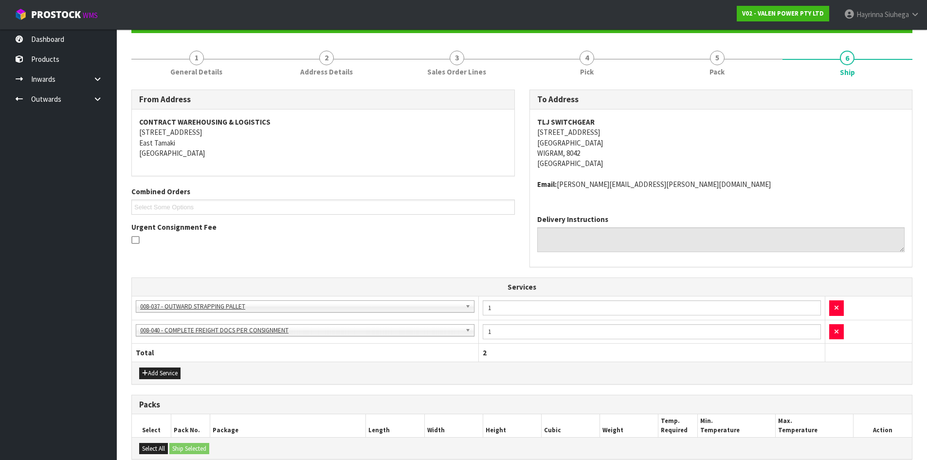
scroll to position [241, 0]
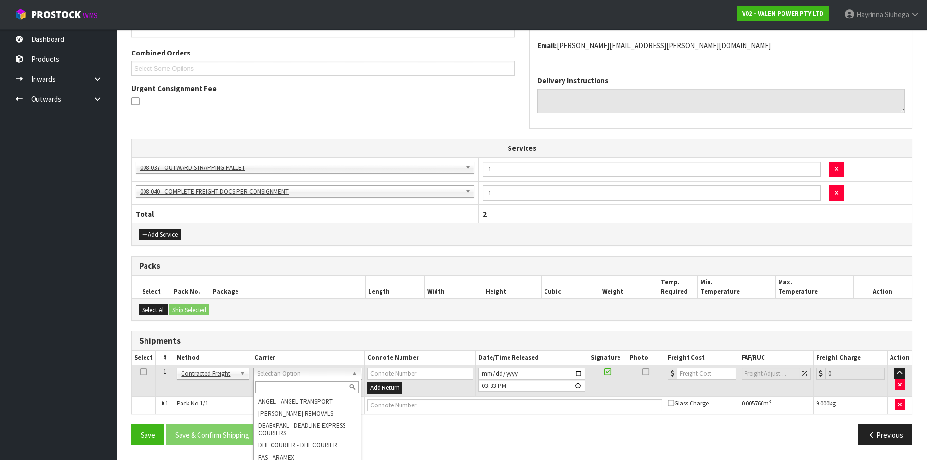
click at [274, 387] on input "text" at bounding box center [306, 387] width 103 height 12
type input "B"
type input "NZP"
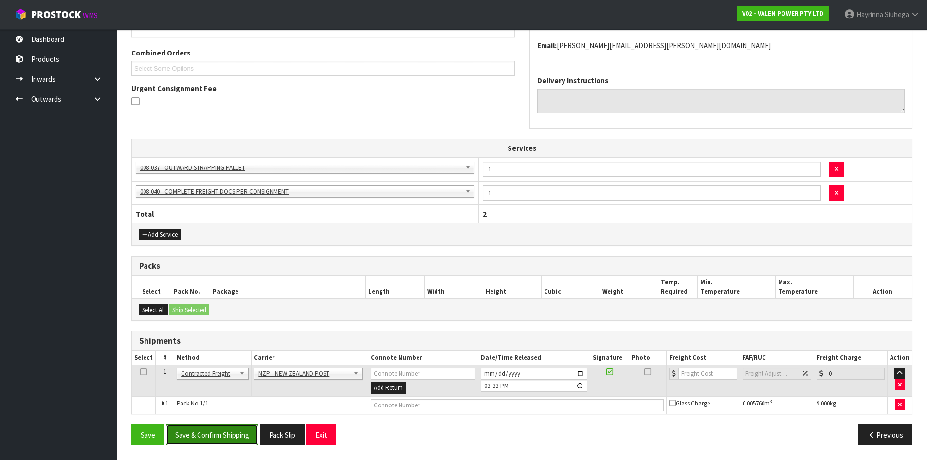
click at [239, 435] on button "Save & Confirm Shipping" at bounding box center [212, 434] width 92 height 21
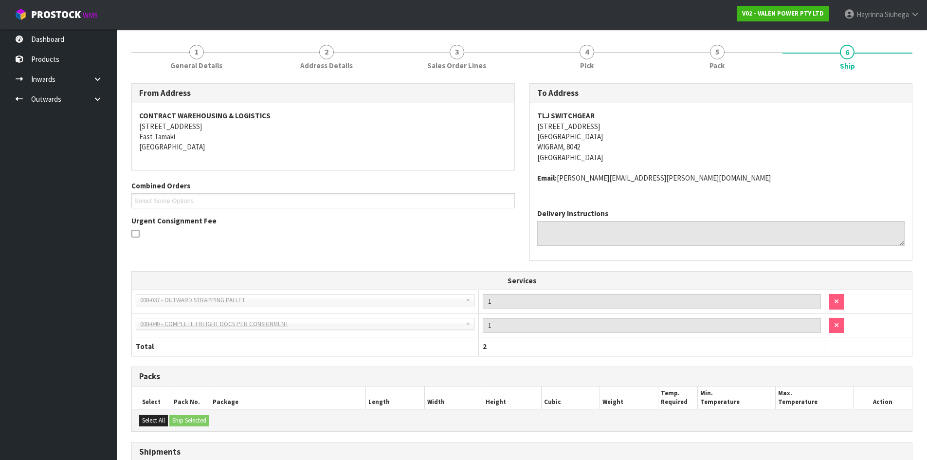
scroll to position [228, 0]
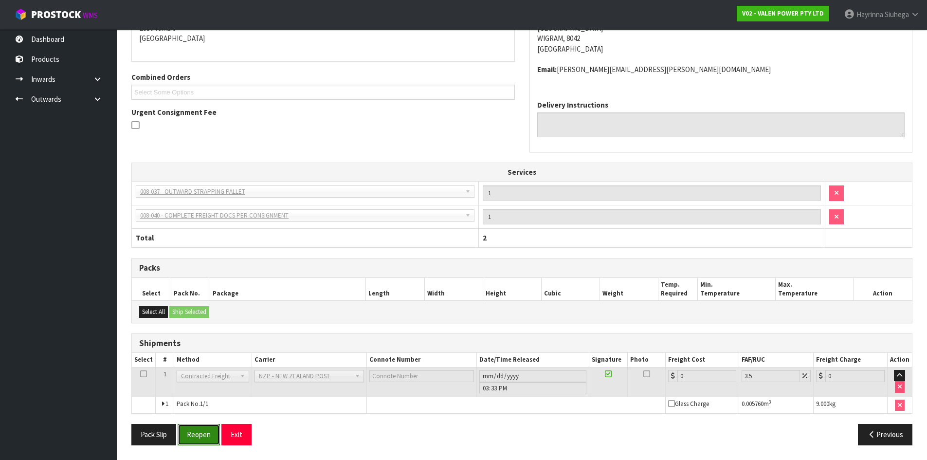
click at [209, 428] on button "Reopen" at bounding box center [199, 434] width 42 height 21
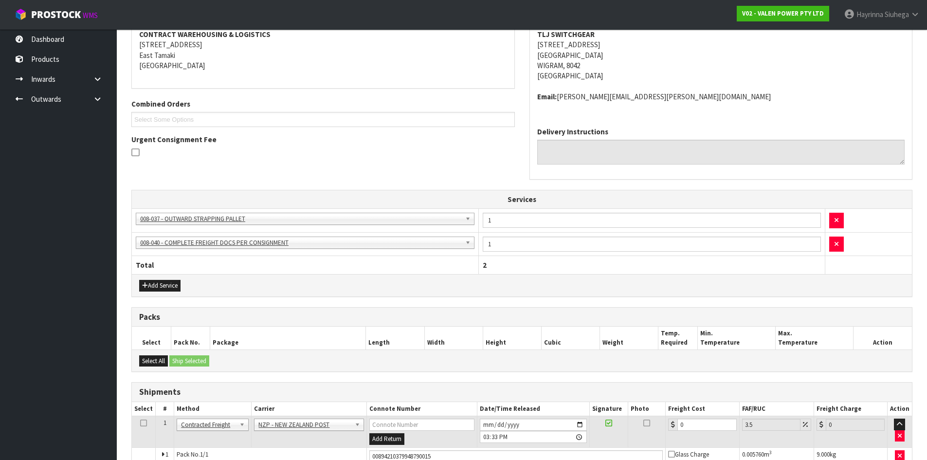
scroll to position [251, 0]
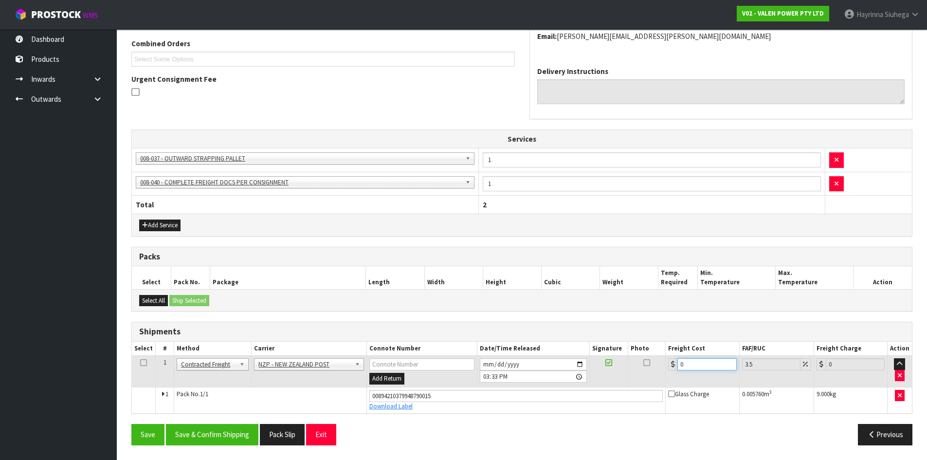
drag, startPoint x: 694, startPoint y: 363, endPoint x: 625, endPoint y: 360, distance: 69.1
click at [627, 360] on tr "1 Client Local Pickup Customer Local Pickup Company Freight Contracted Freight …" at bounding box center [522, 372] width 780 height 32
type input "1"
type input "1.03"
type input "11"
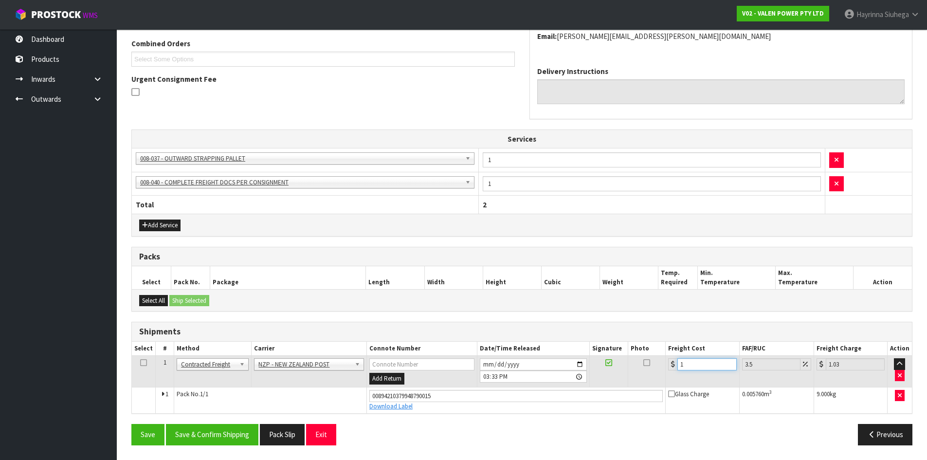
type input "11.38"
type input "11.6"
type input "12.01"
type input "11.61"
type input "12.02"
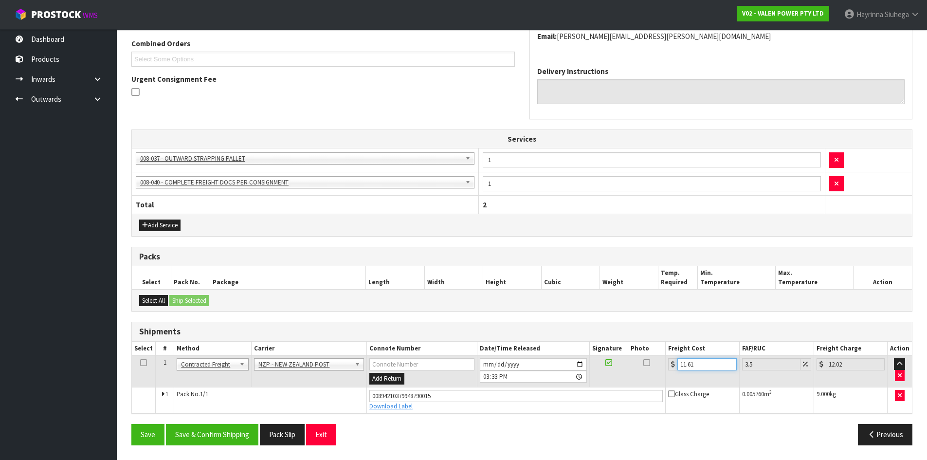
type input "11.61"
click at [131, 424] on button "Save" at bounding box center [147, 434] width 33 height 21
click at [240, 434] on button "Save & Confirm Shipping" at bounding box center [212, 434] width 92 height 21
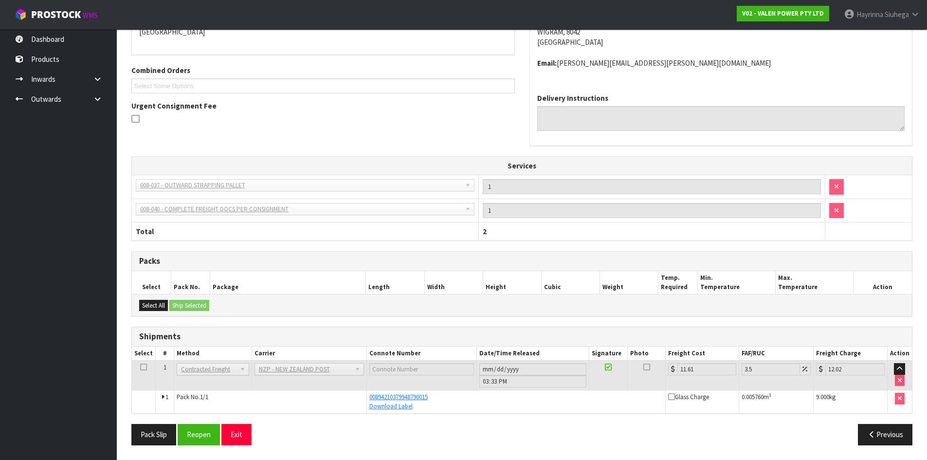
scroll to position [0, 0]
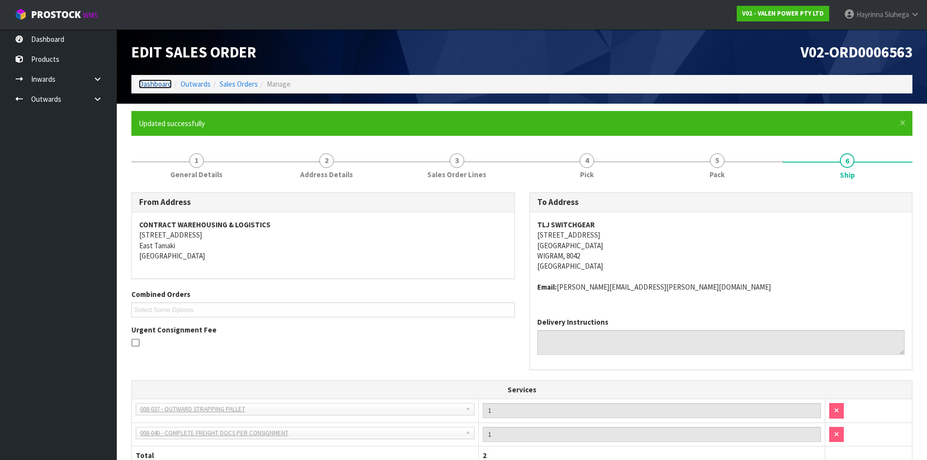
click at [156, 82] on link "Dashboard" at bounding box center [155, 83] width 33 height 9
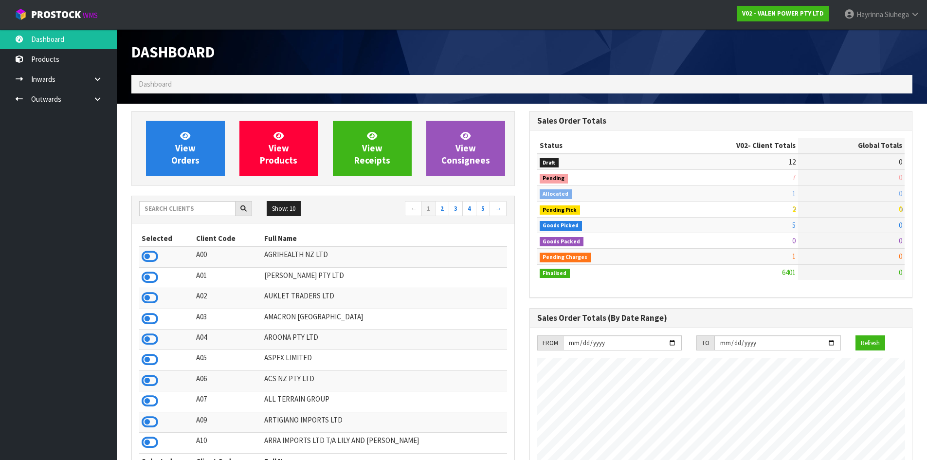
scroll to position [758, 397]
click at [194, 148] on span "View Orders" at bounding box center [185, 148] width 28 height 36
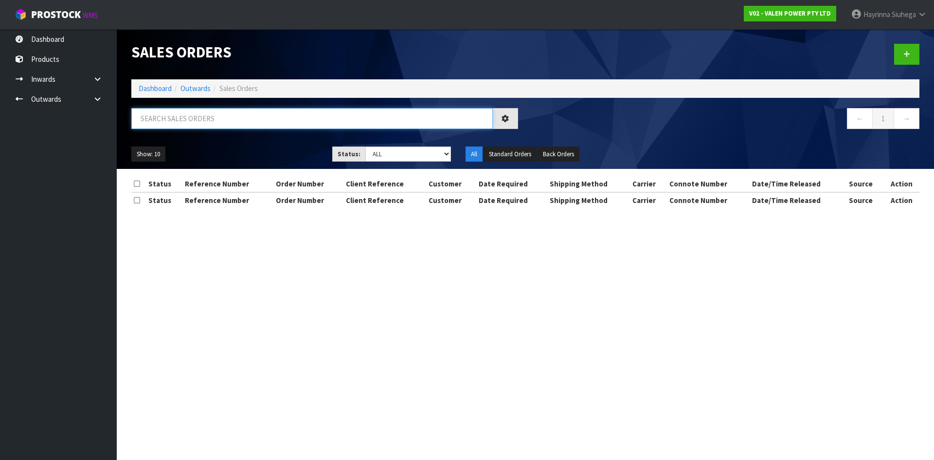
click at [199, 124] on input "text" at bounding box center [311, 118] width 361 height 21
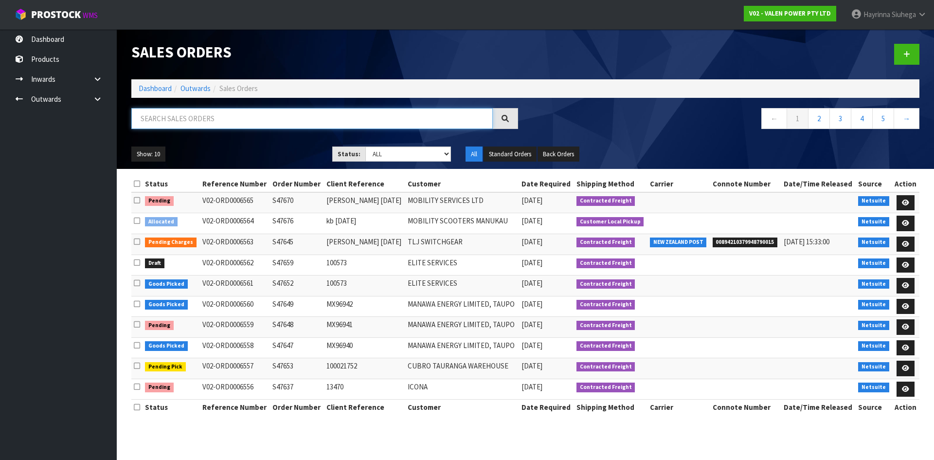
click at [206, 117] on input "text" at bounding box center [311, 118] width 361 height 21
type input "JOB-0412031"
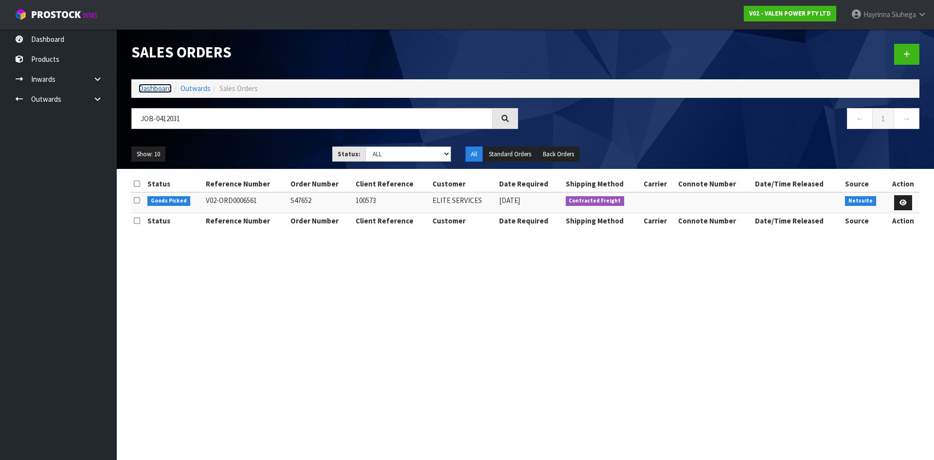
click at [159, 87] on link "Dashboard" at bounding box center [155, 88] width 33 height 9
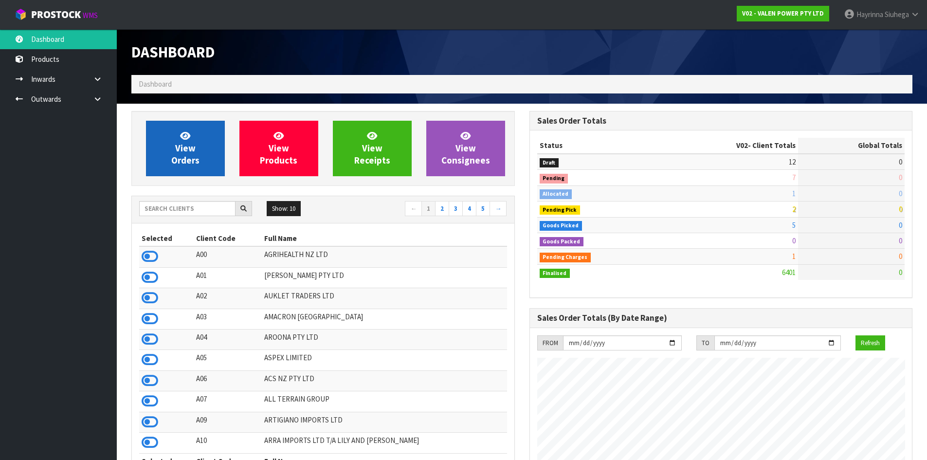
scroll to position [758, 397]
click at [188, 131] on icon at bounding box center [185, 135] width 10 height 9
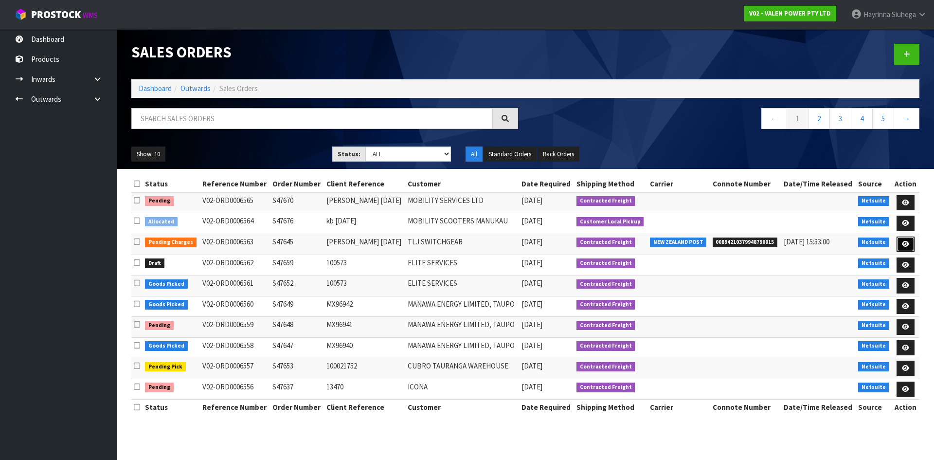
click at [907, 241] on icon at bounding box center [905, 244] width 7 height 6
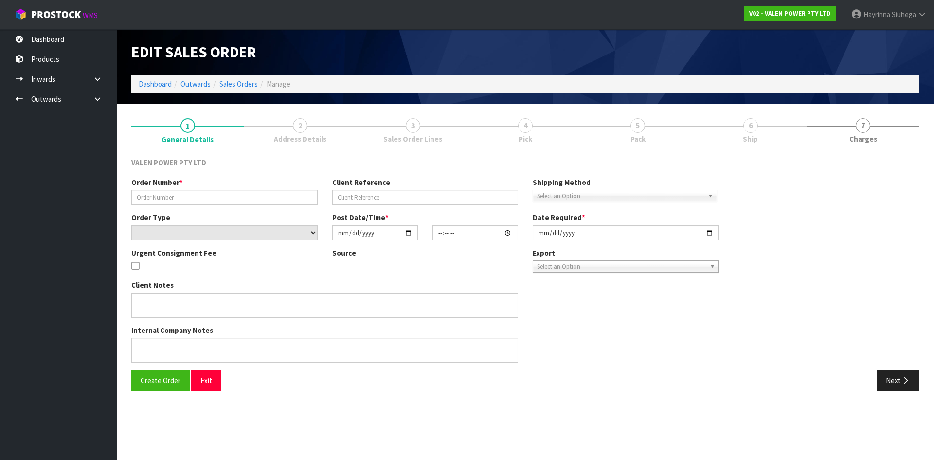
type input "S47645"
type input "Andrew 10.09.2025"
select select "number:0"
type input "2025-09-11"
type input "10:30:08.000"
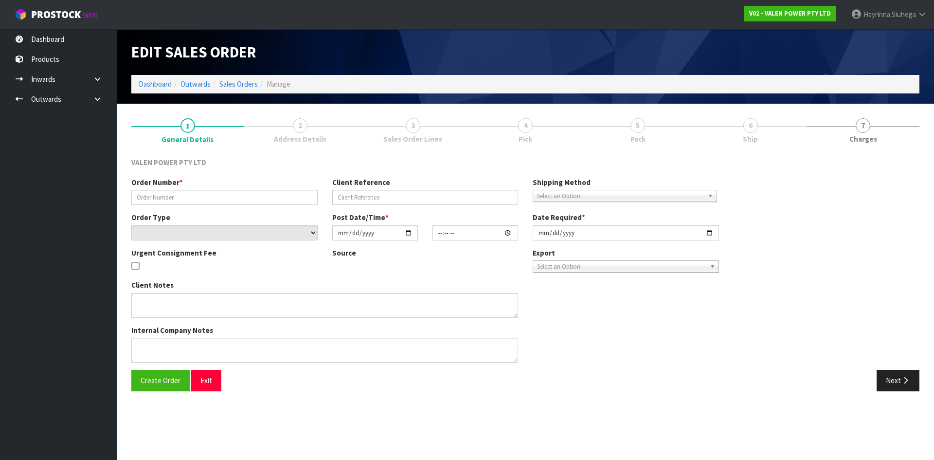
type input "2025-09-11"
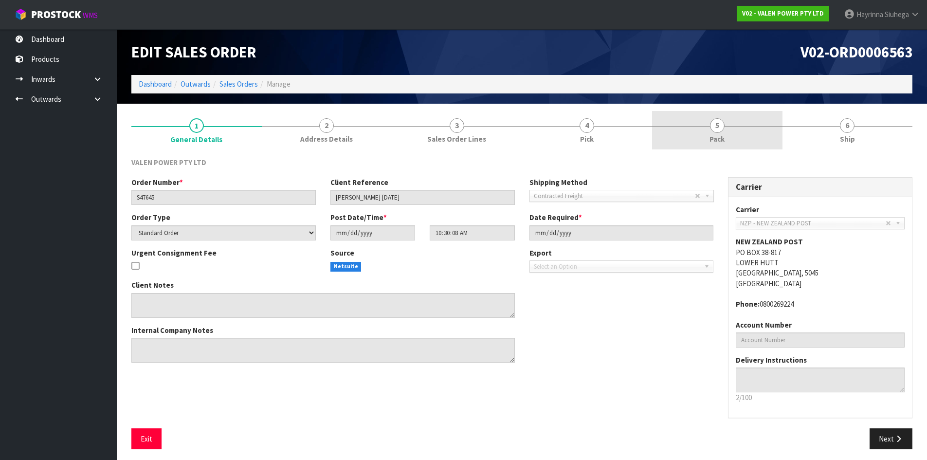
click at [712, 131] on span "5" at bounding box center [717, 125] width 15 height 15
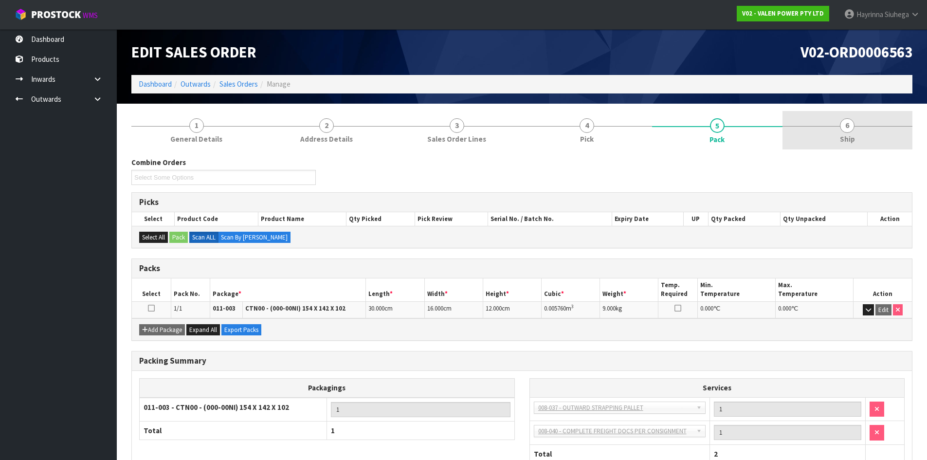
click at [801, 128] on link "6 Ship" at bounding box center [847, 130] width 130 height 38
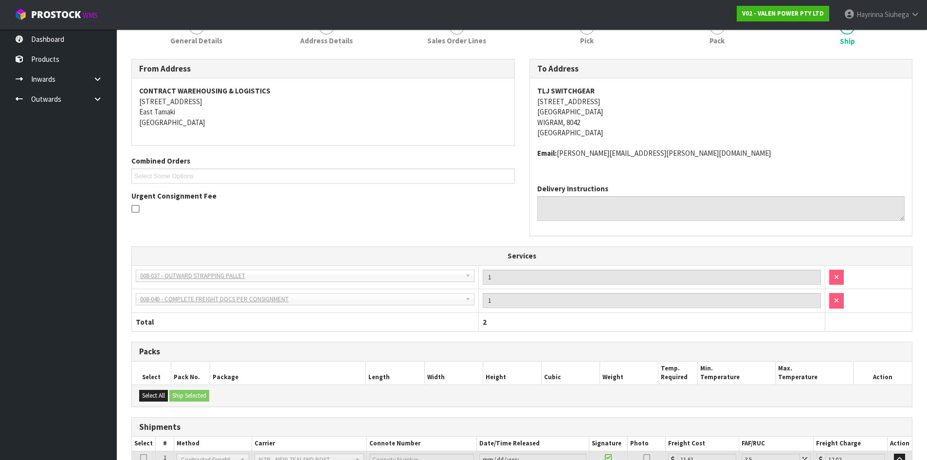
scroll to position [188, 0]
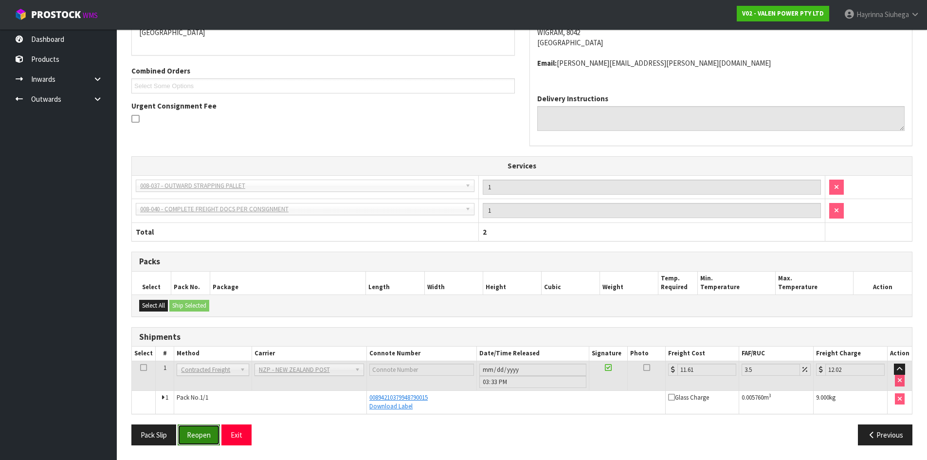
click at [218, 426] on button "Reopen" at bounding box center [199, 434] width 42 height 21
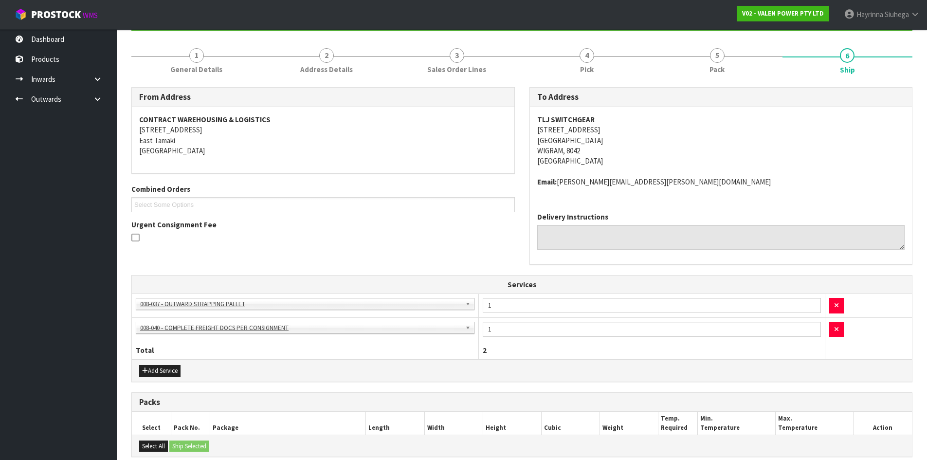
scroll to position [251, 0]
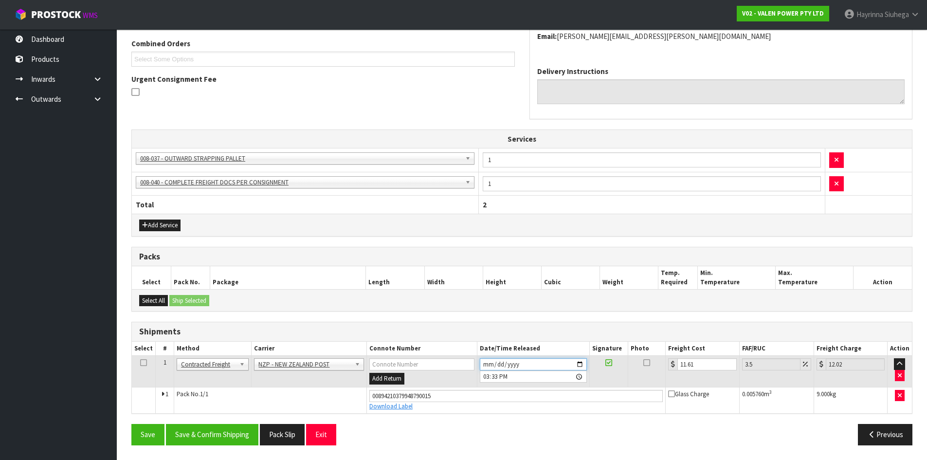
click at [487, 362] on input "2025-09-11" at bounding box center [533, 364] width 107 height 12
type input "2025-09-12"
click at [236, 425] on button "Save & Confirm Shipping" at bounding box center [212, 434] width 92 height 21
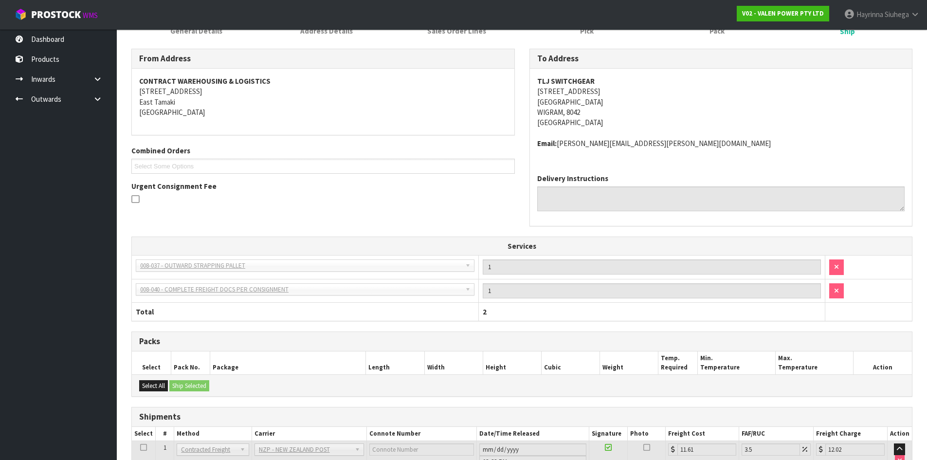
scroll to position [0, 0]
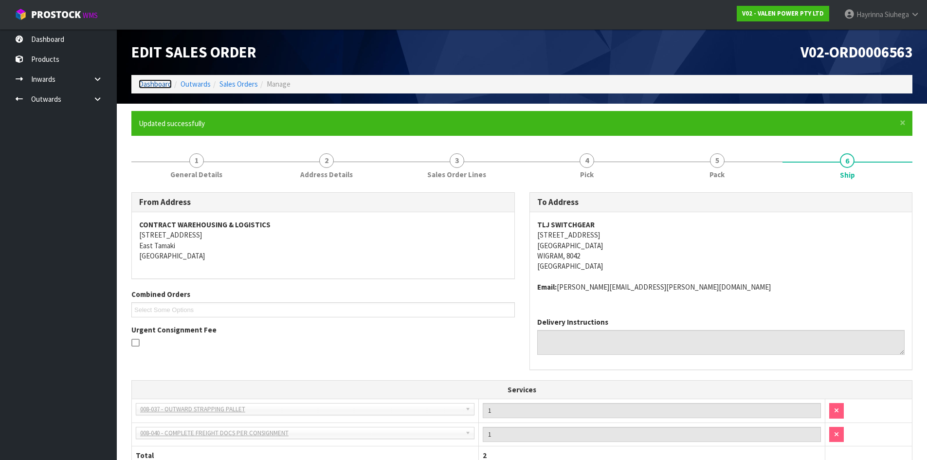
click at [167, 82] on link "Dashboard" at bounding box center [155, 83] width 33 height 9
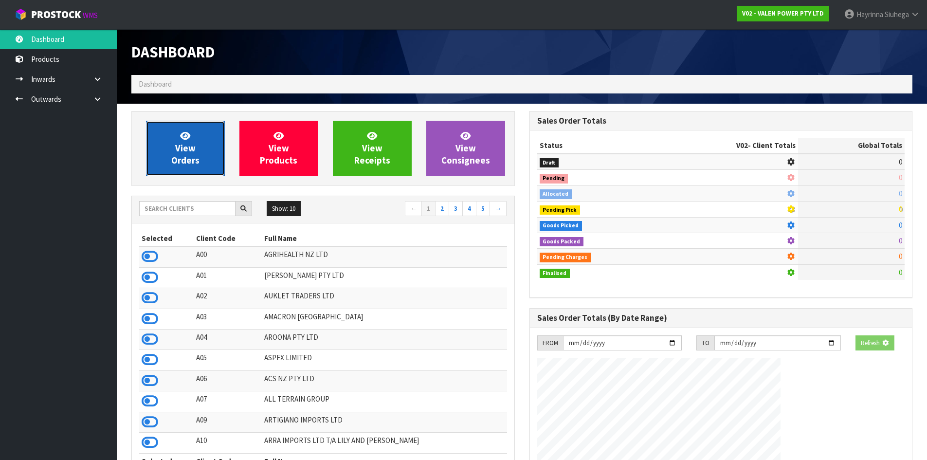
click at [190, 150] on span "View Orders" at bounding box center [185, 148] width 28 height 36
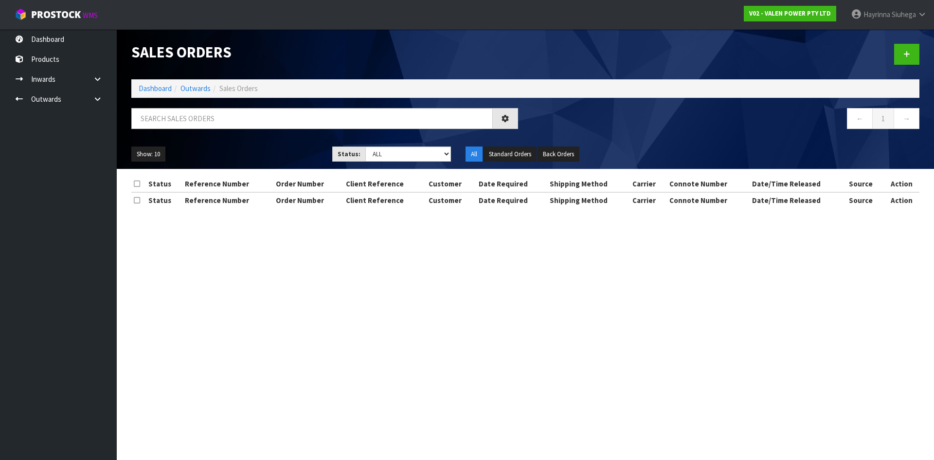
click at [225, 129] on div at bounding box center [324, 122] width 401 height 28
click at [227, 120] on input "text" at bounding box center [311, 118] width 361 height 21
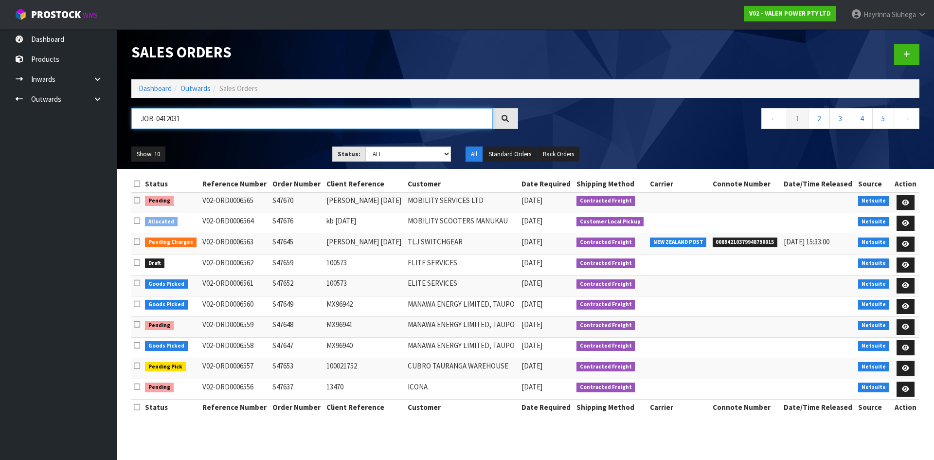
type input "JOB-0412031"
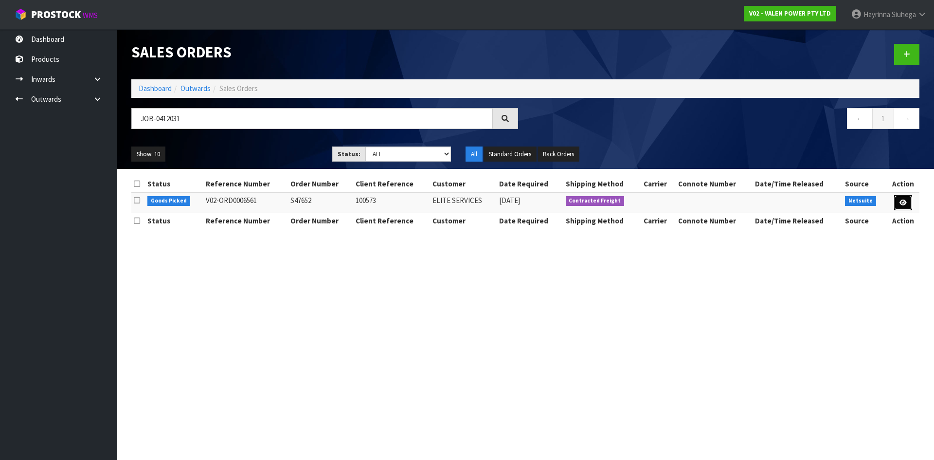
click at [899, 204] on icon at bounding box center [902, 202] width 7 height 6
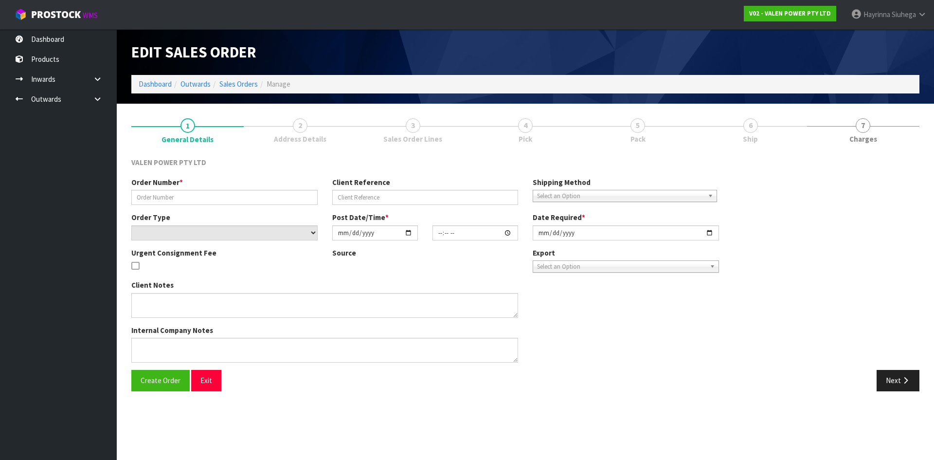
type input "S47652"
type input "100573"
select select "number:0"
type input "2025-09-11"
type input "10:00:08.000"
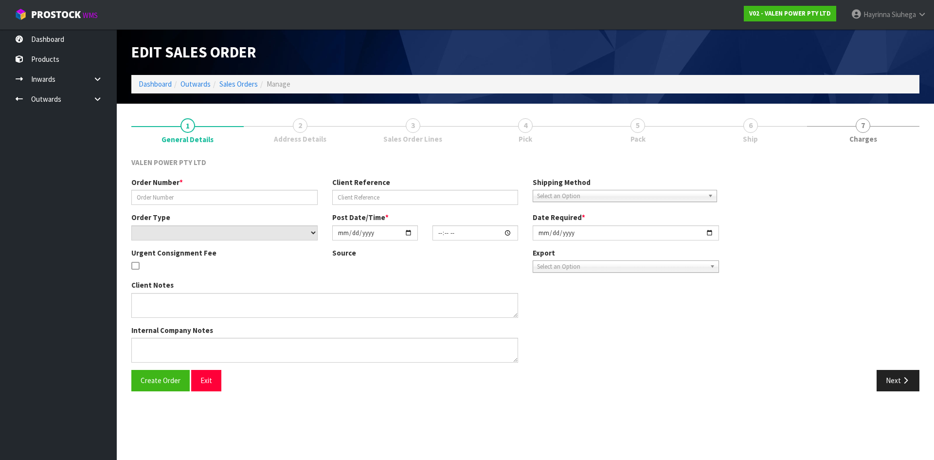
type input "2025-09-11"
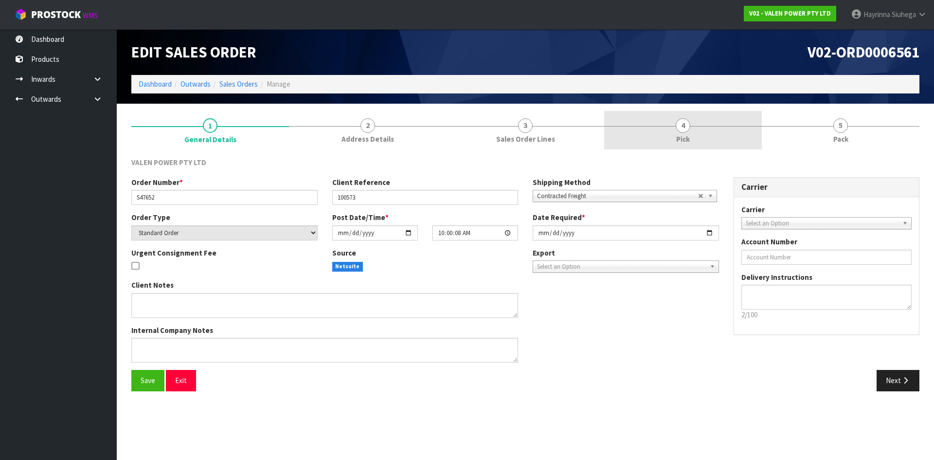
click at [712, 135] on link "4 Pick" at bounding box center [683, 130] width 158 height 38
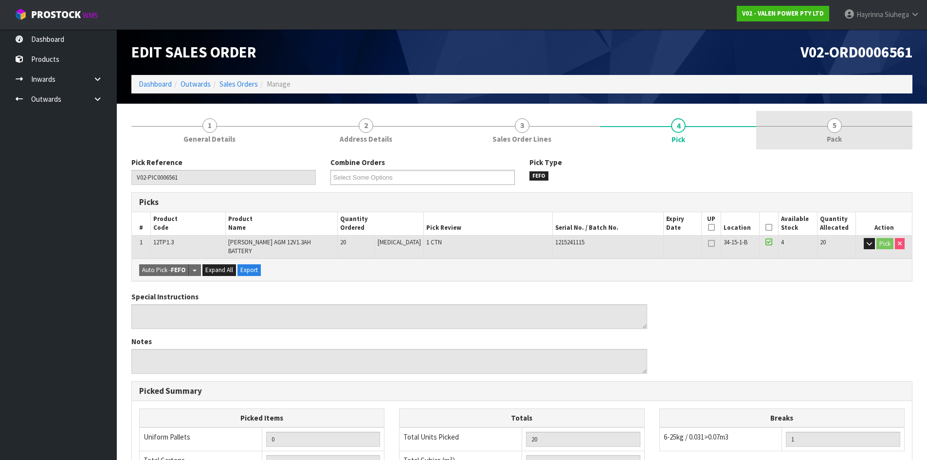
click at [791, 133] on link "5 Pack" at bounding box center [834, 130] width 156 height 38
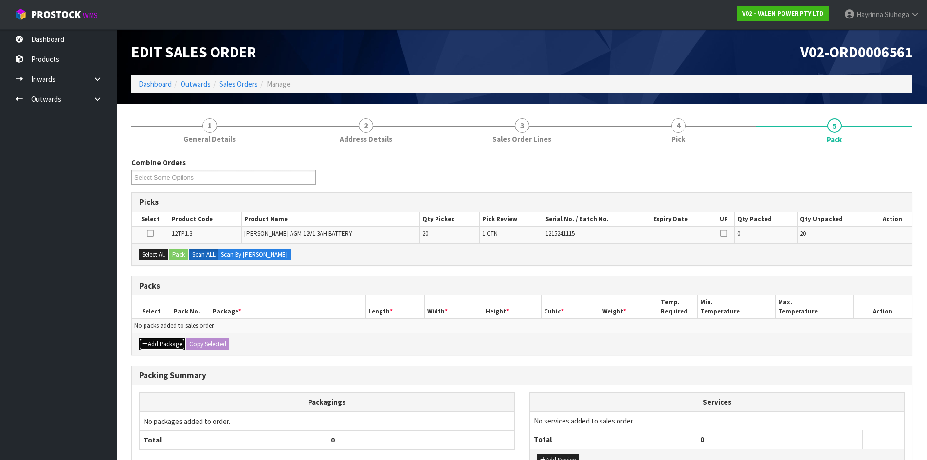
click at [164, 340] on button "Add Package" at bounding box center [162, 344] width 46 height 12
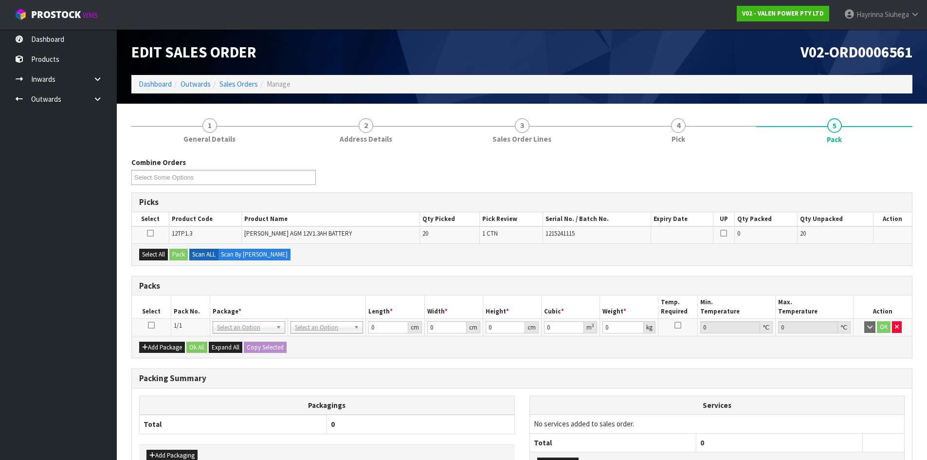
click at [151, 325] on icon at bounding box center [151, 325] width 7 height 0
click at [149, 252] on button "Select All" at bounding box center [153, 255] width 29 height 12
click at [182, 253] on button "Pack" at bounding box center [178, 255] width 18 height 12
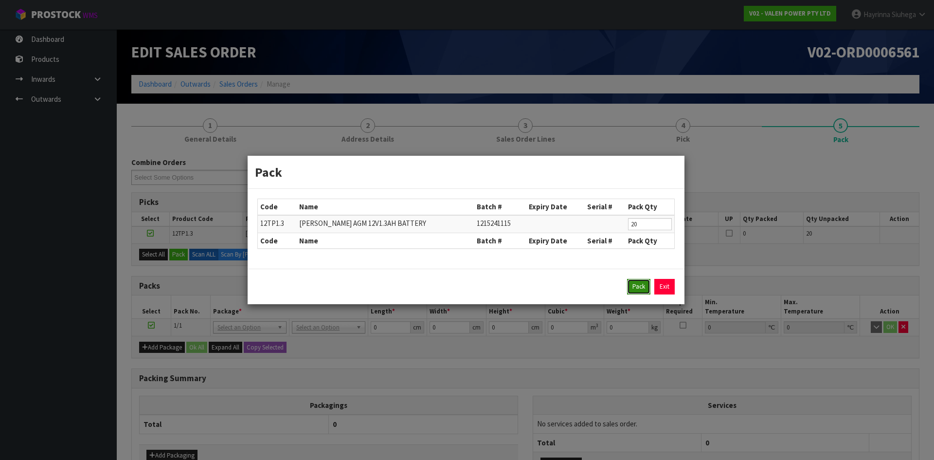
click at [641, 285] on button "Pack" at bounding box center [638, 287] width 23 height 16
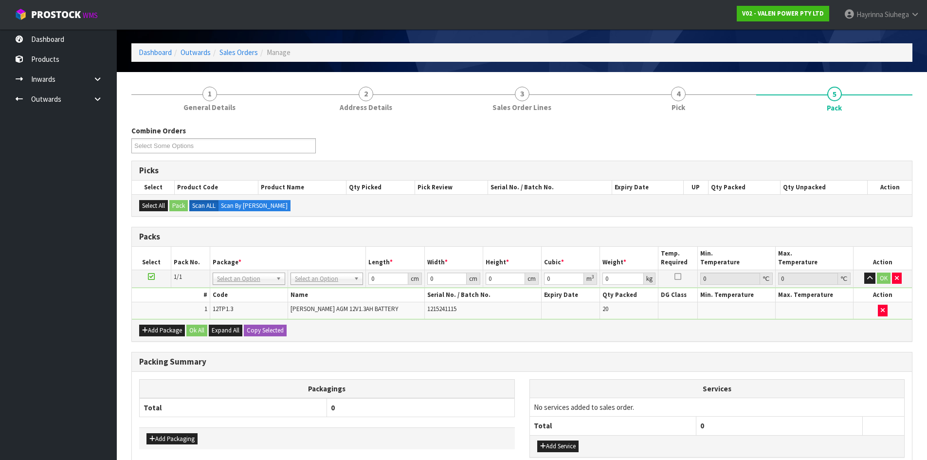
scroll to position [93, 0]
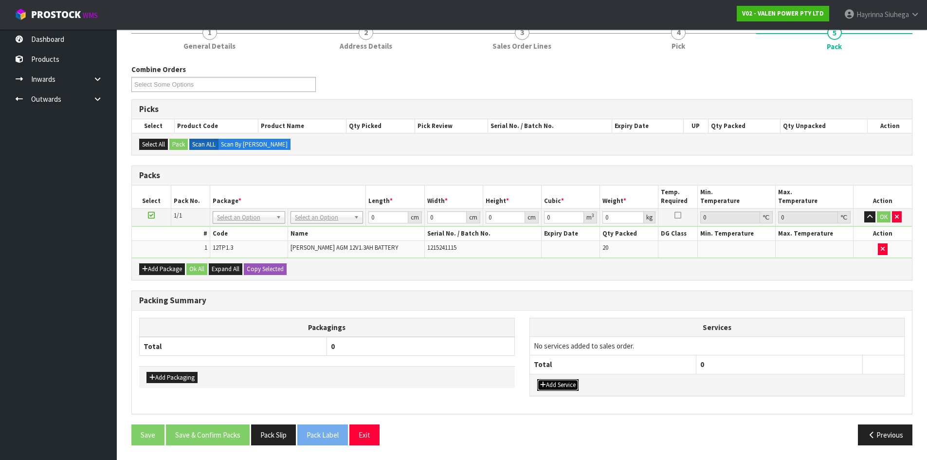
click at [556, 380] on button "Add Service" at bounding box center [557, 385] width 41 height 12
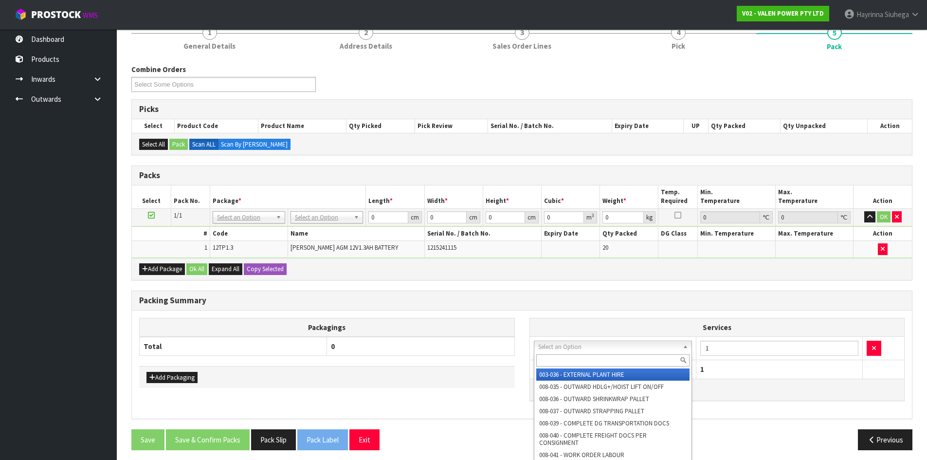
click at [571, 361] on input "text" at bounding box center [613, 360] width 154 height 12
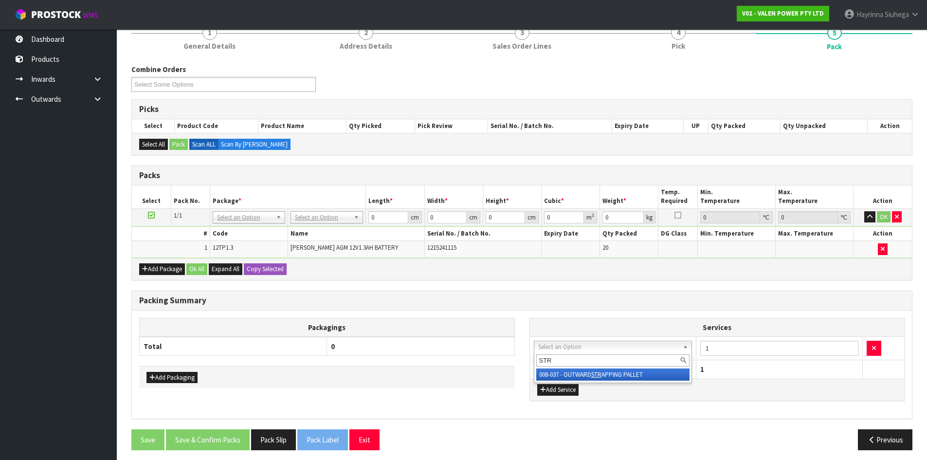
type input "STR"
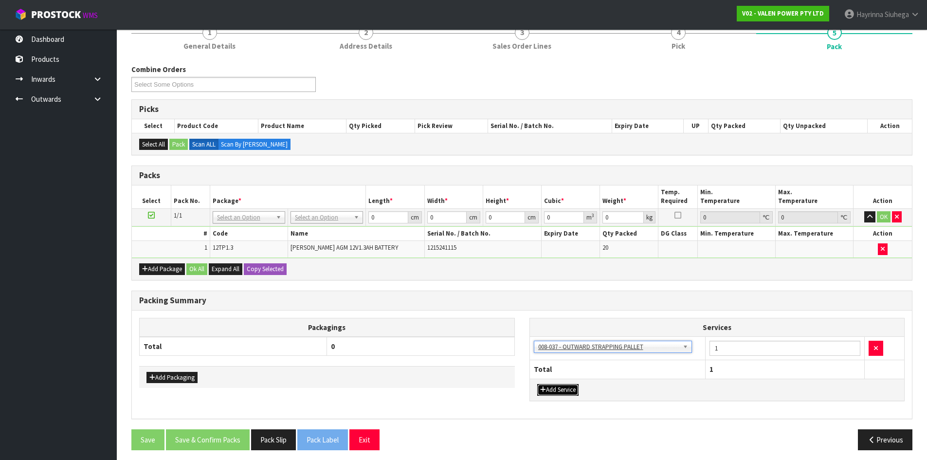
click at [547, 391] on button "Add Service" at bounding box center [557, 390] width 41 height 12
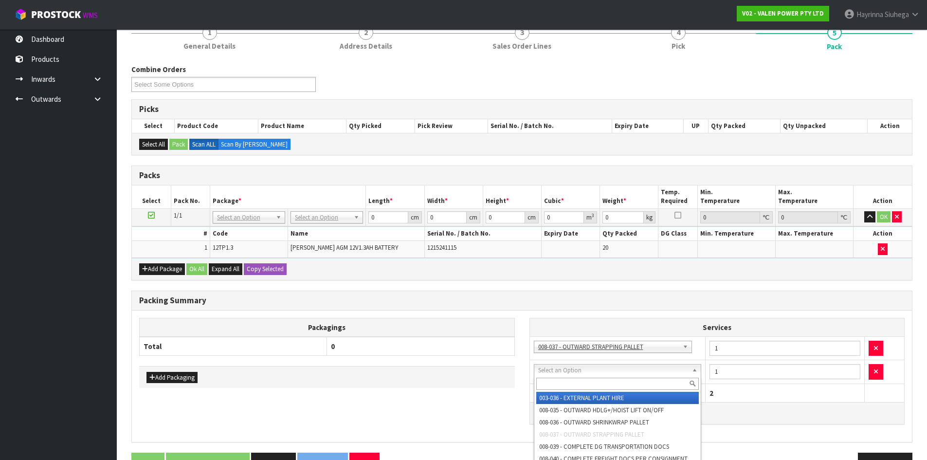
click at [570, 381] on input "text" at bounding box center [617, 383] width 163 height 12
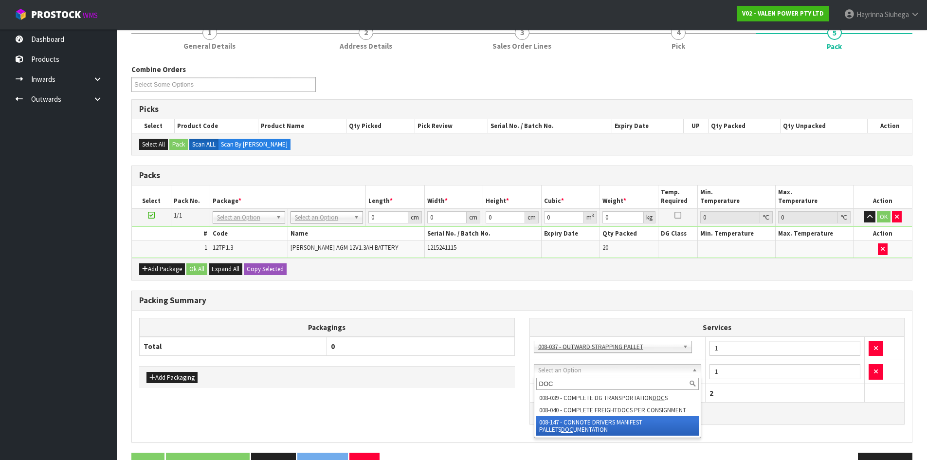
type input "DOC"
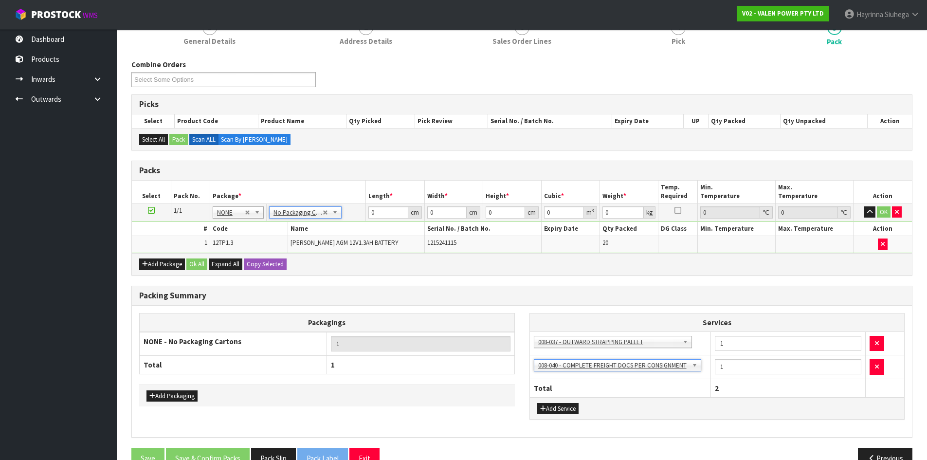
scroll to position [122, 0]
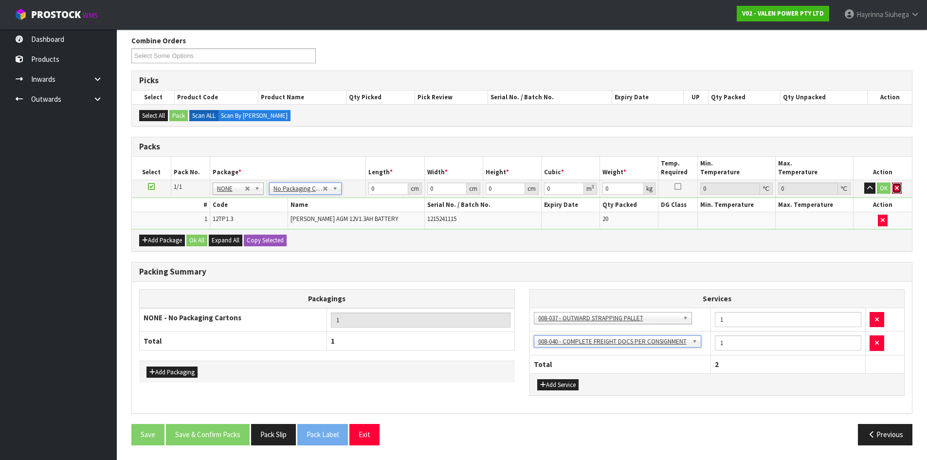
click at [900, 189] on button "button" at bounding box center [897, 188] width 10 height 12
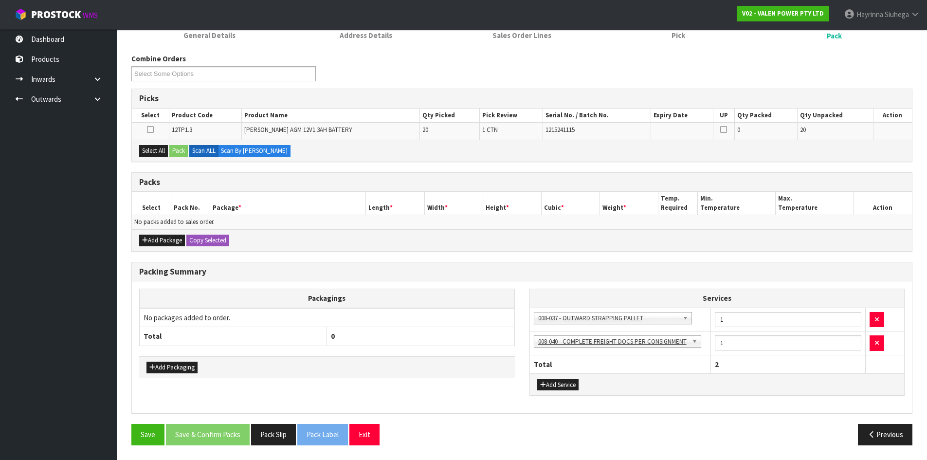
scroll to position [104, 0]
click at [156, 243] on button "Add Package" at bounding box center [162, 240] width 46 height 12
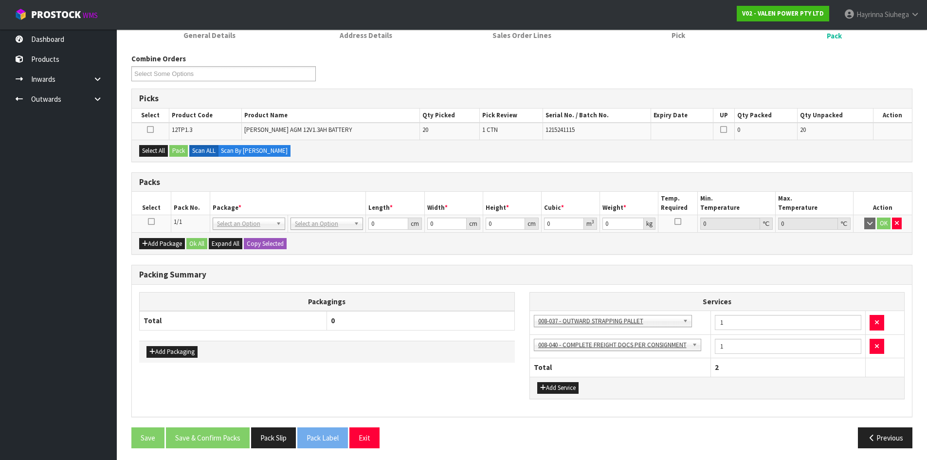
click at [153, 222] on icon at bounding box center [151, 221] width 7 height 0
click at [160, 151] on button "Select All" at bounding box center [153, 151] width 29 height 12
click at [182, 149] on button "Pack" at bounding box center [178, 151] width 18 height 12
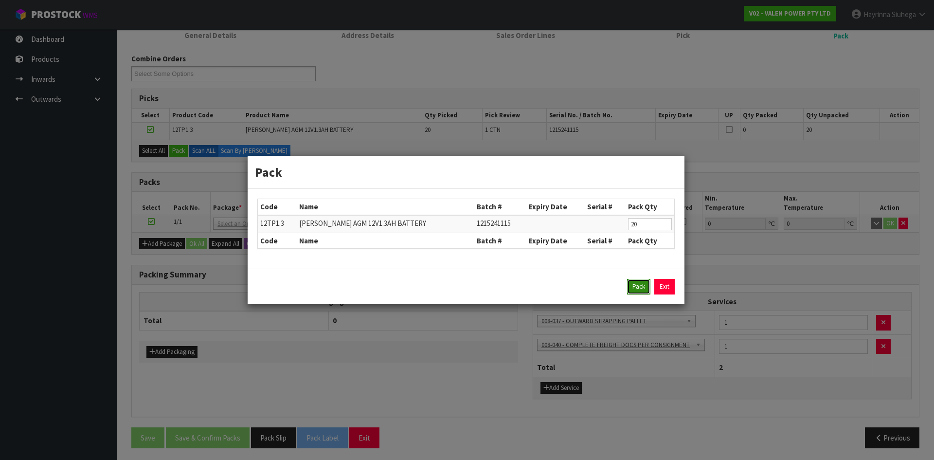
drag, startPoint x: 635, startPoint y: 284, endPoint x: 585, endPoint y: 307, distance: 55.3
click at [635, 285] on button "Pack" at bounding box center [638, 287] width 23 height 16
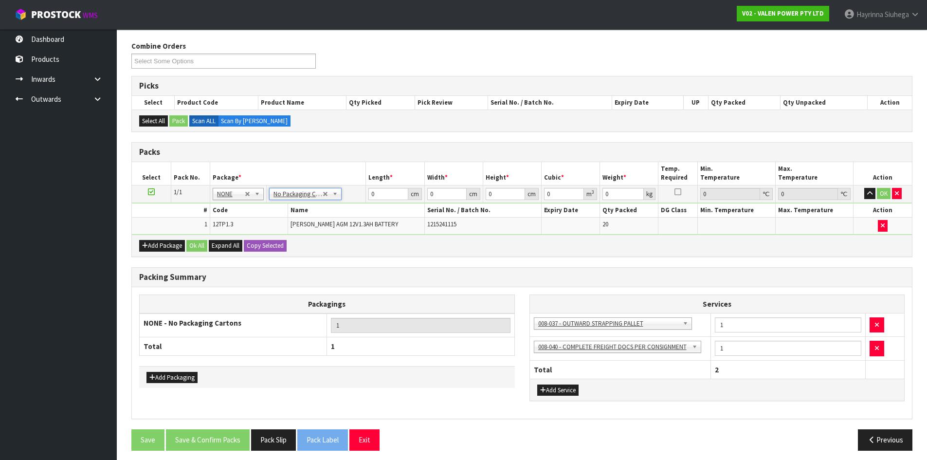
scroll to position [122, 0]
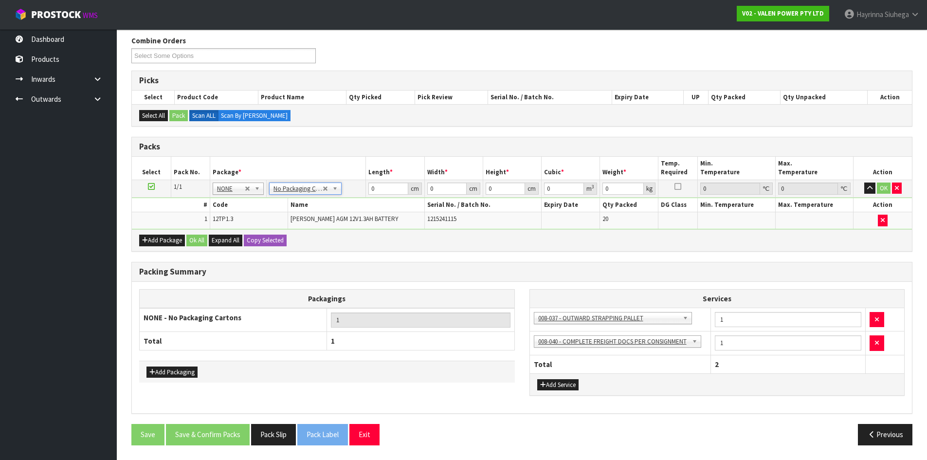
click at [45, 255] on ul "Dashboard Products Categories Serial Numbers Kitsets Packagings Inwards Purchas…" at bounding box center [58, 244] width 117 height 431
click at [371, 188] on input "0" at bounding box center [387, 188] width 39 height 12
type input "42"
type input "26"
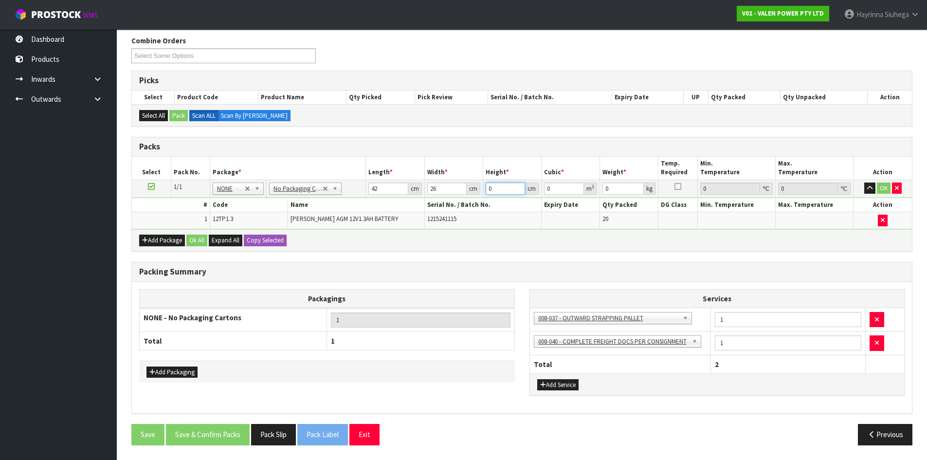
type input "1"
type input "0.001092"
type input "10"
type input "0.01092"
type input "10"
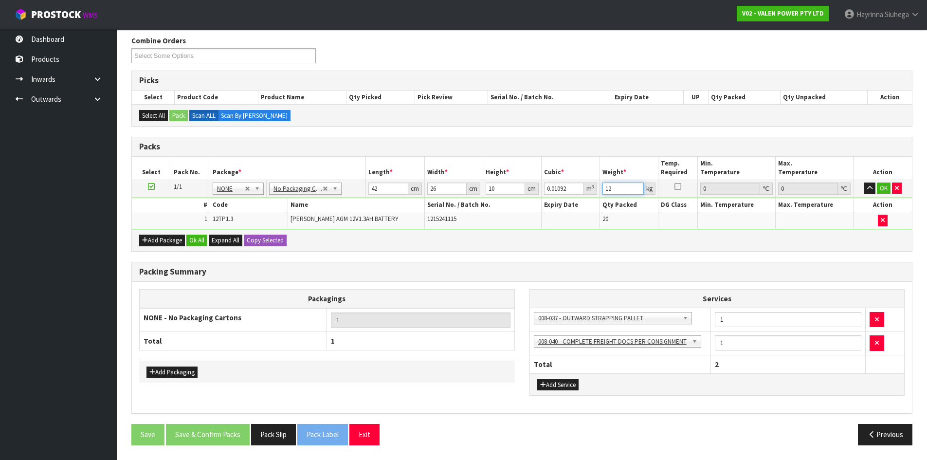
type input "12"
click button "OK" at bounding box center [884, 188] width 14 height 12
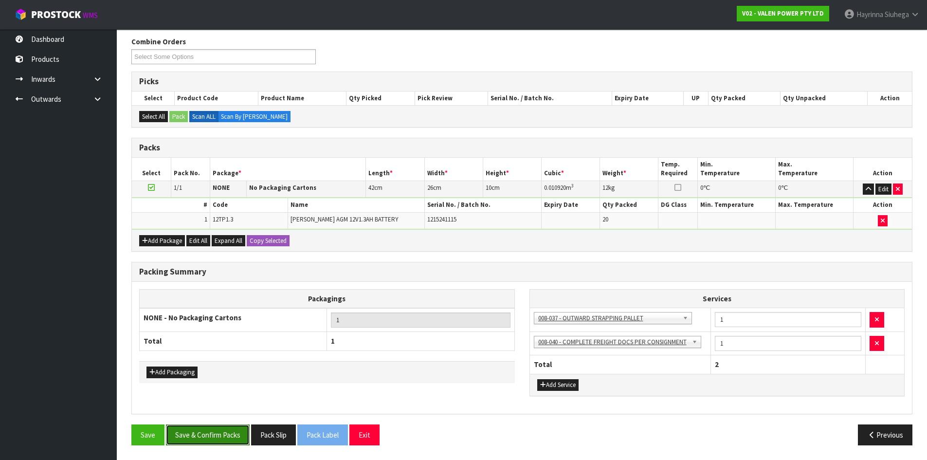
click at [199, 442] on button "Save & Confirm Packs" at bounding box center [208, 434] width 84 height 21
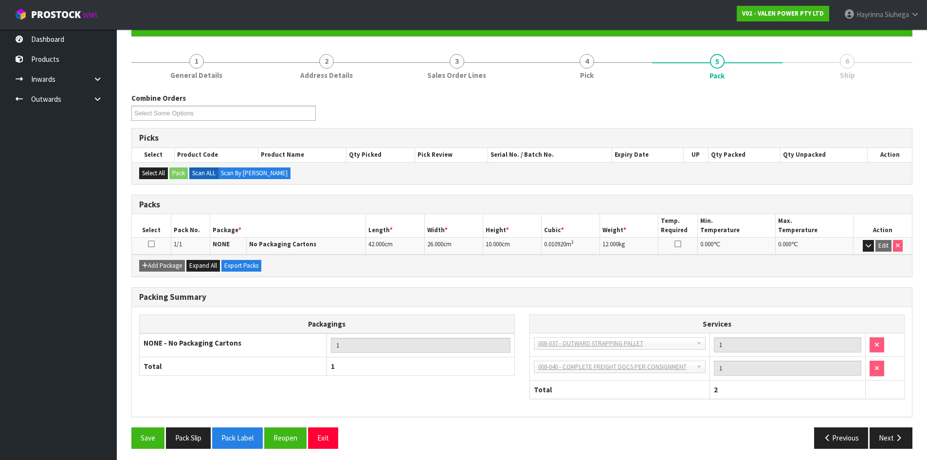
scroll to position [103, 0]
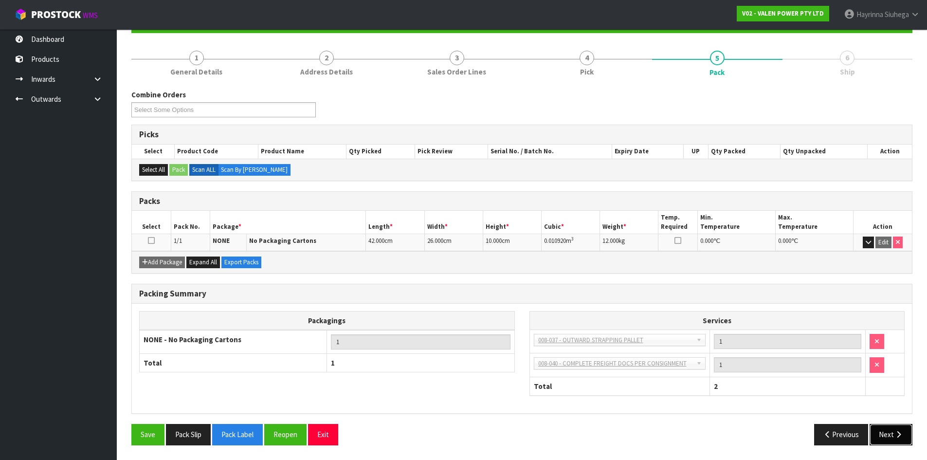
click at [901, 434] on icon "button" at bounding box center [898, 434] width 9 height 7
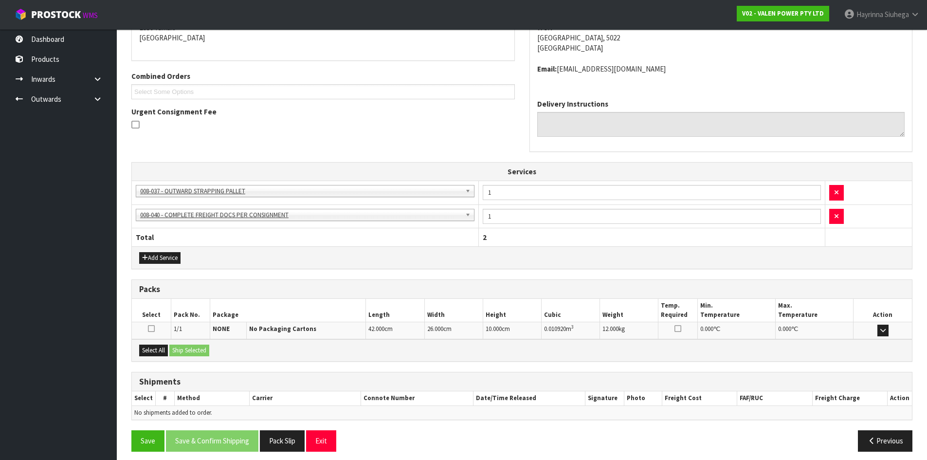
scroll to position [224, 0]
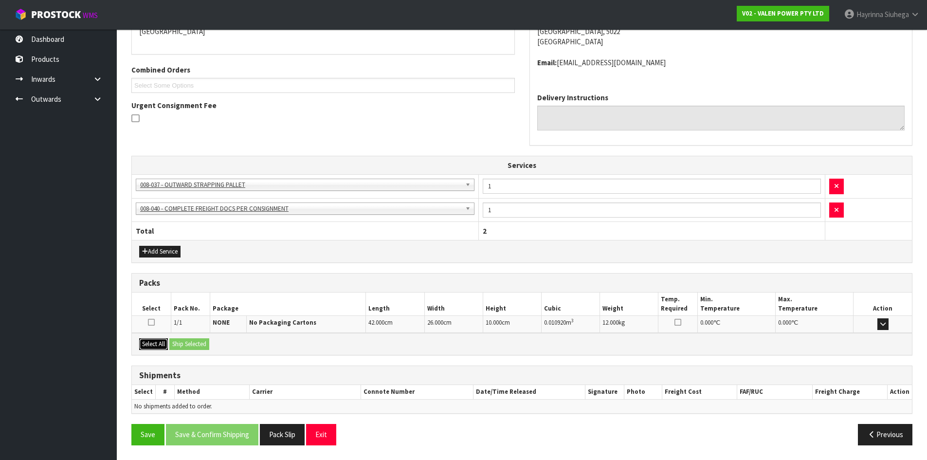
click at [156, 340] on button "Select All" at bounding box center [153, 344] width 29 height 12
click at [194, 342] on button "Ship Selected" at bounding box center [189, 344] width 40 height 12
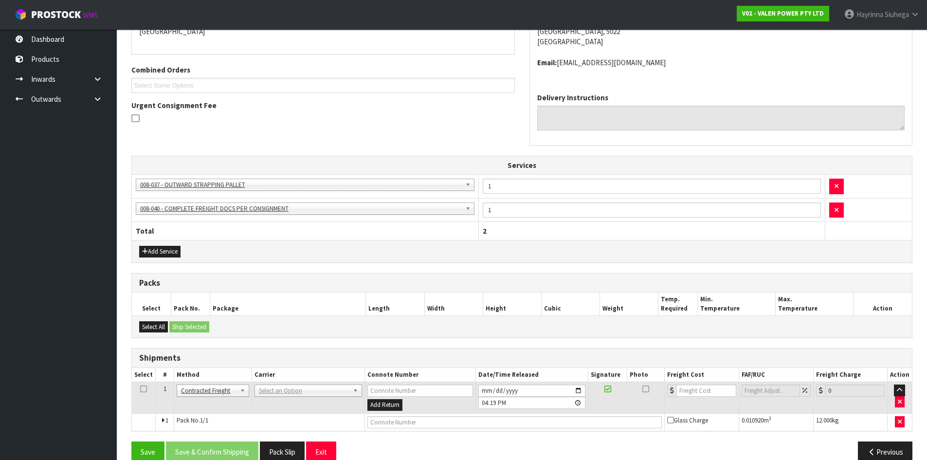
scroll to position [241, 0]
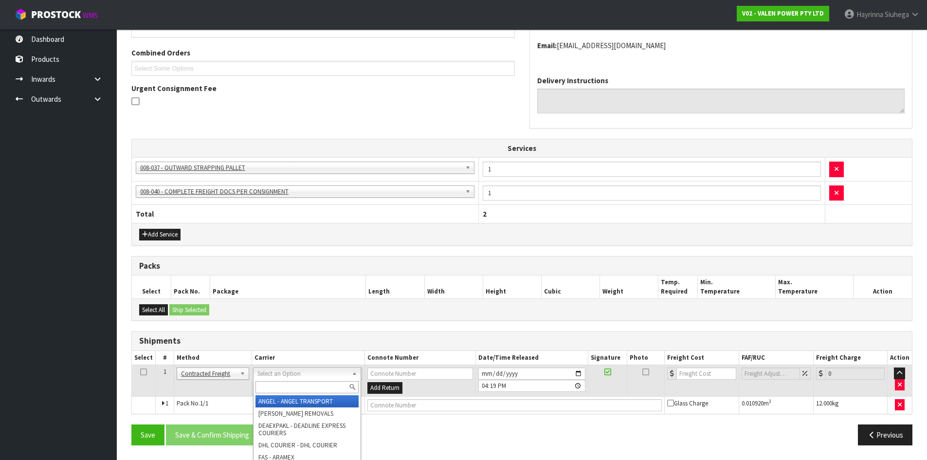
click at [277, 387] on input "text" at bounding box center [306, 387] width 103 height 12
type input "NZP"
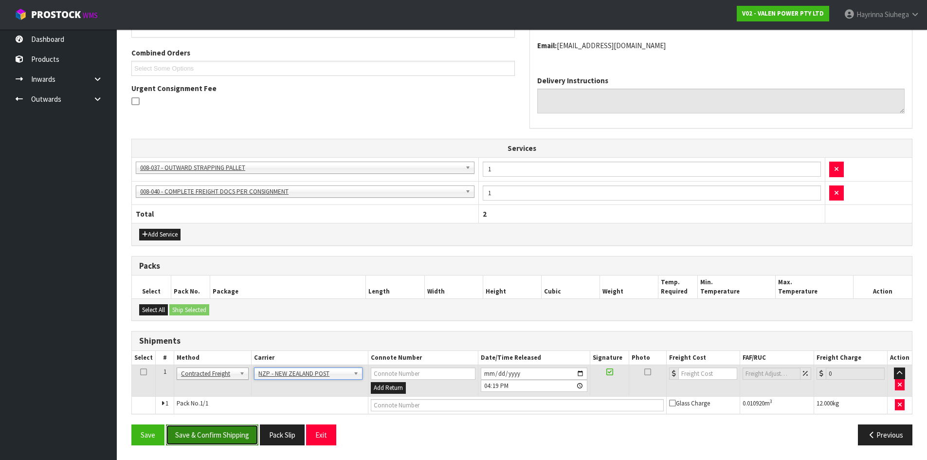
click at [238, 434] on button "Save & Confirm Shipping" at bounding box center [212, 434] width 92 height 21
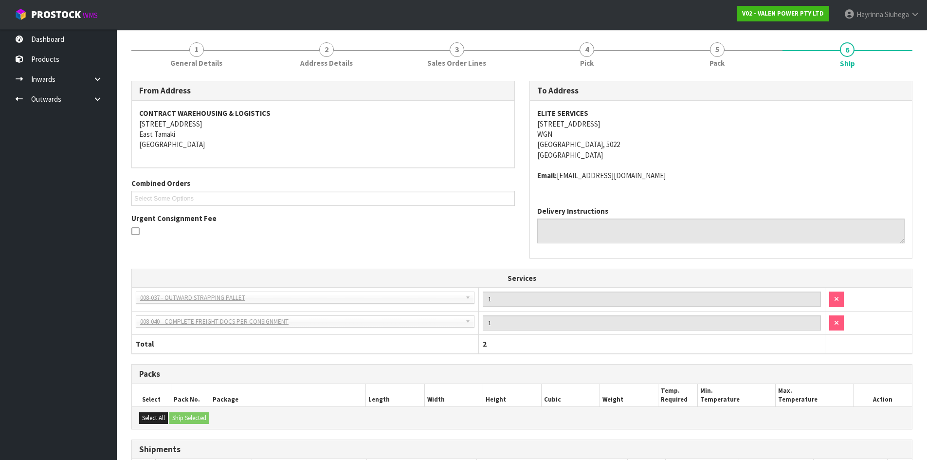
scroll to position [228, 0]
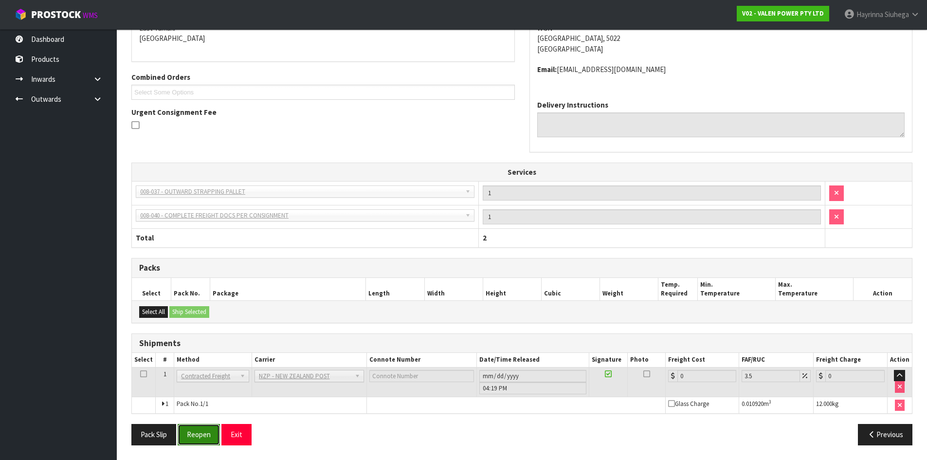
click at [194, 428] on button "Reopen" at bounding box center [199, 434] width 42 height 21
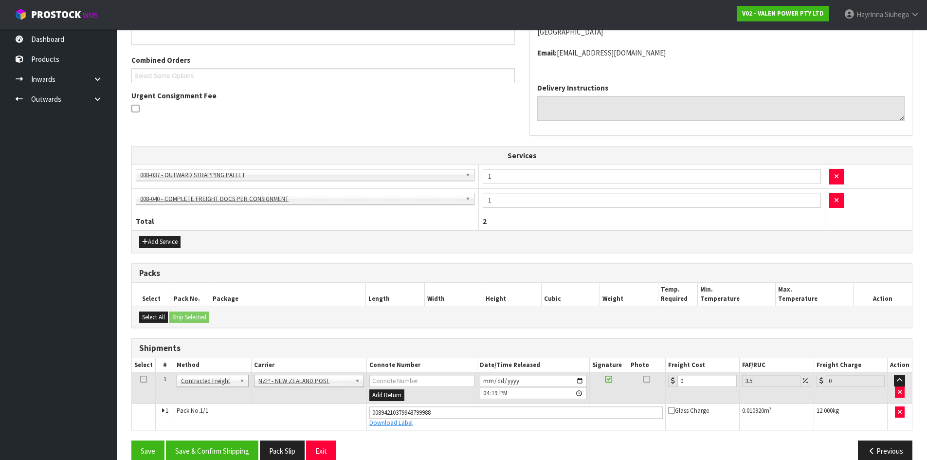
scroll to position [251, 0]
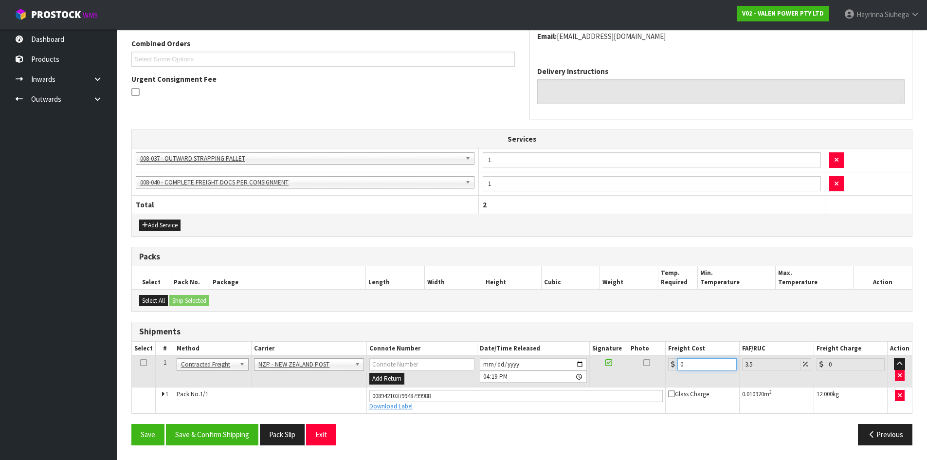
drag, startPoint x: 713, startPoint y: 365, endPoint x: 530, endPoint y: 365, distance: 182.9
click at [547, 365] on tr "1 Client Local Pickup Customer Local Pickup Company Freight Contracted Freight …" at bounding box center [522, 372] width 780 height 32
type input "1"
type input "1.03"
type input "10"
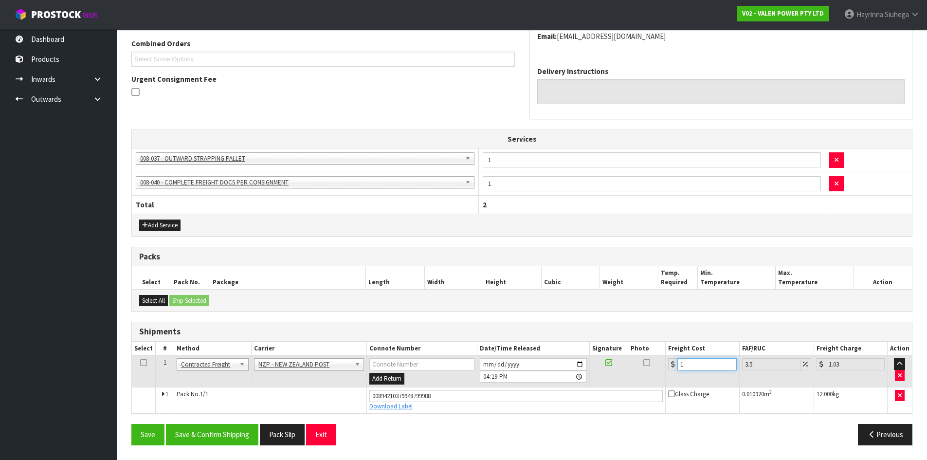
type input "10.35"
type input "10.07"
type input "10.42"
type input "10.07"
click at [131, 424] on button "Save" at bounding box center [147, 434] width 33 height 21
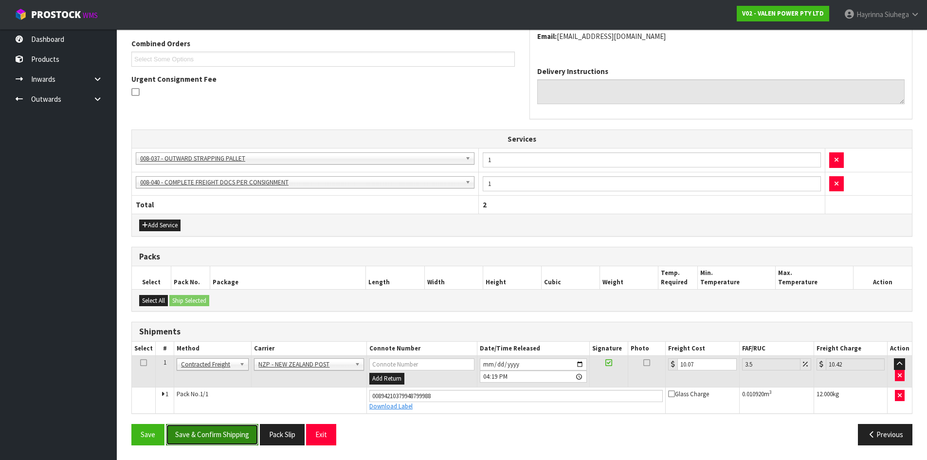
click at [195, 438] on button "Save & Confirm Shipping" at bounding box center [212, 434] width 92 height 21
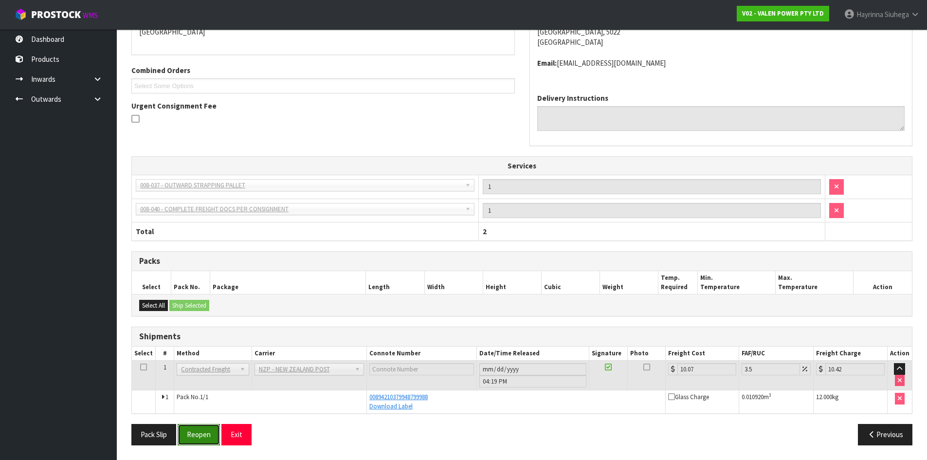
click at [203, 430] on button "Reopen" at bounding box center [199, 434] width 42 height 21
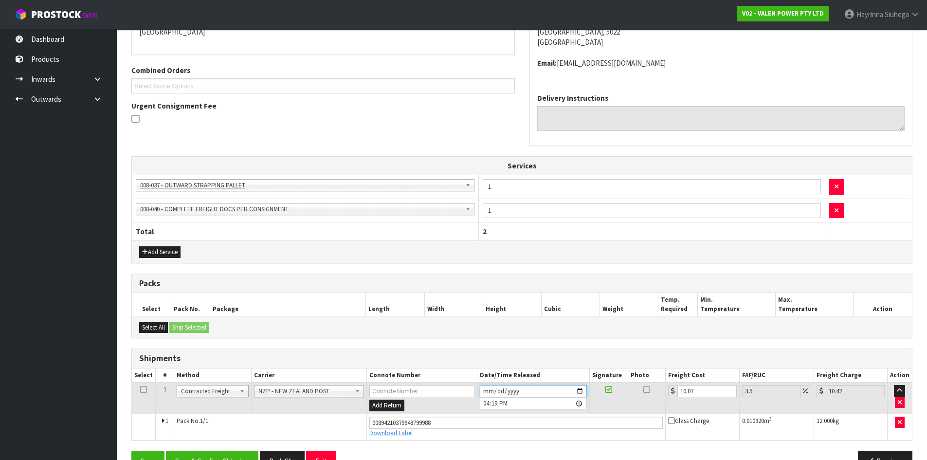
click at [484, 391] on input "2025-09-11" at bounding box center [533, 391] width 107 height 12
type input "2025-09-12"
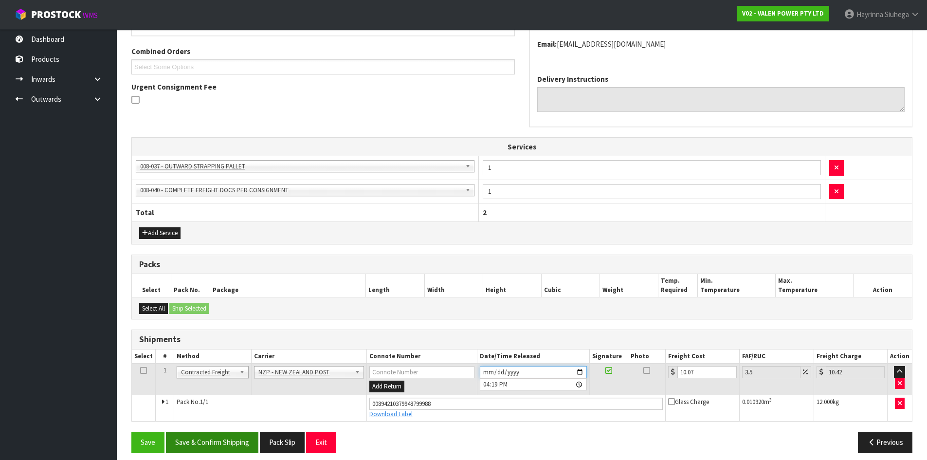
scroll to position [251, 0]
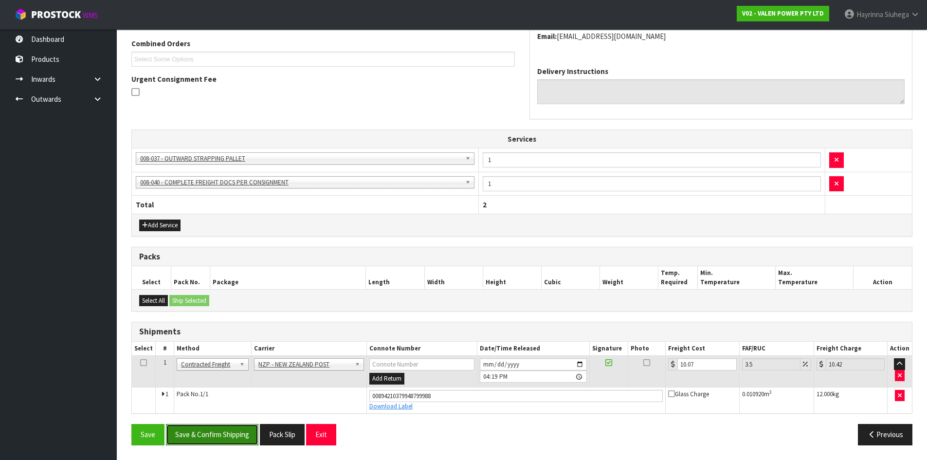
click at [232, 432] on button "Save & Confirm Shipping" at bounding box center [212, 434] width 92 height 21
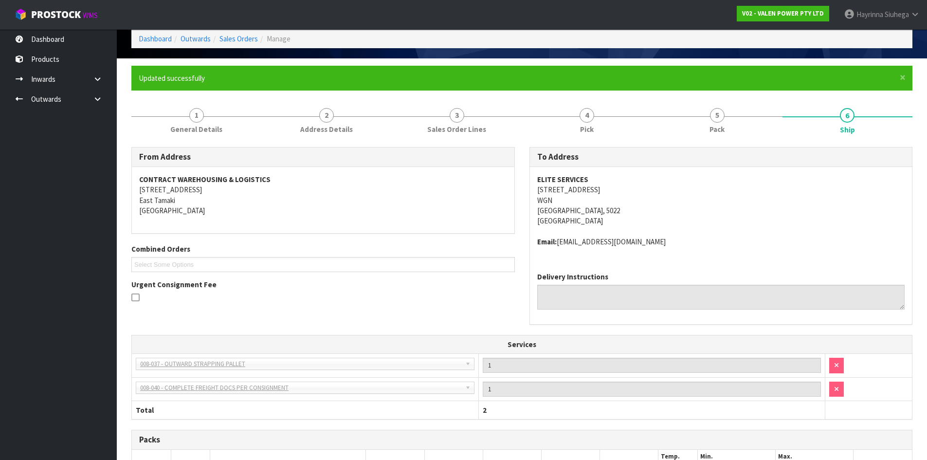
scroll to position [0, 0]
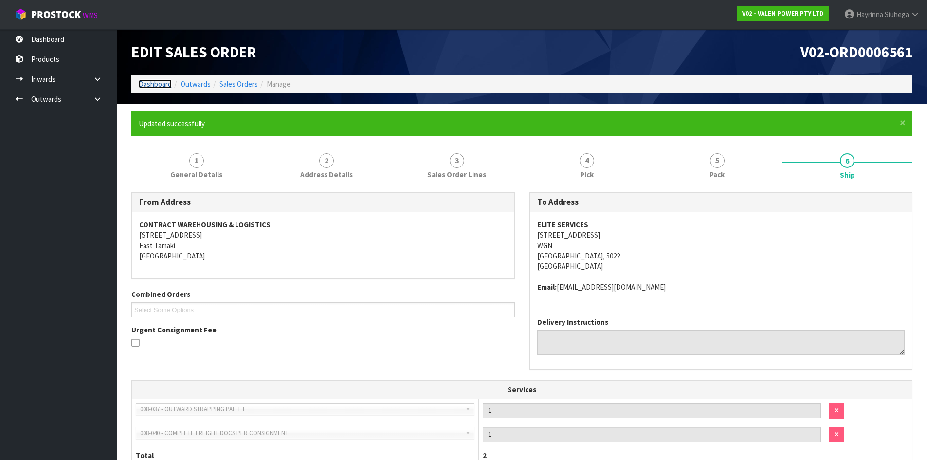
click at [159, 81] on link "Dashboard" at bounding box center [155, 83] width 33 height 9
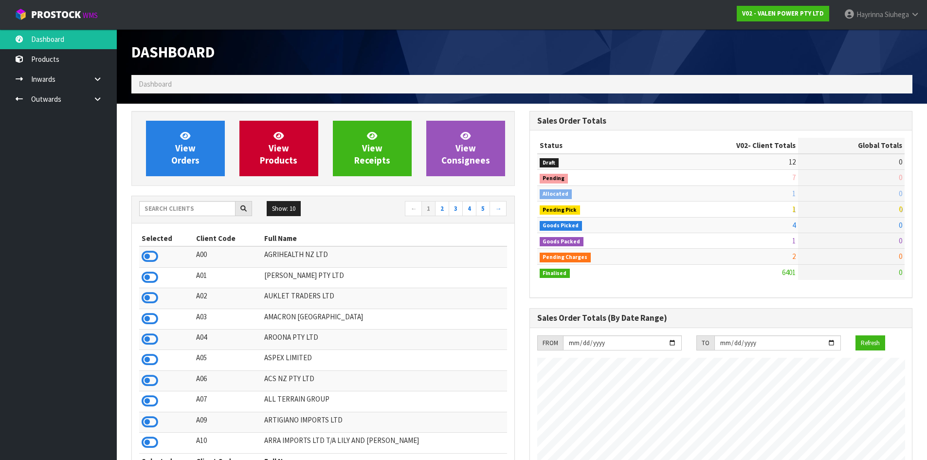
scroll to position [758, 397]
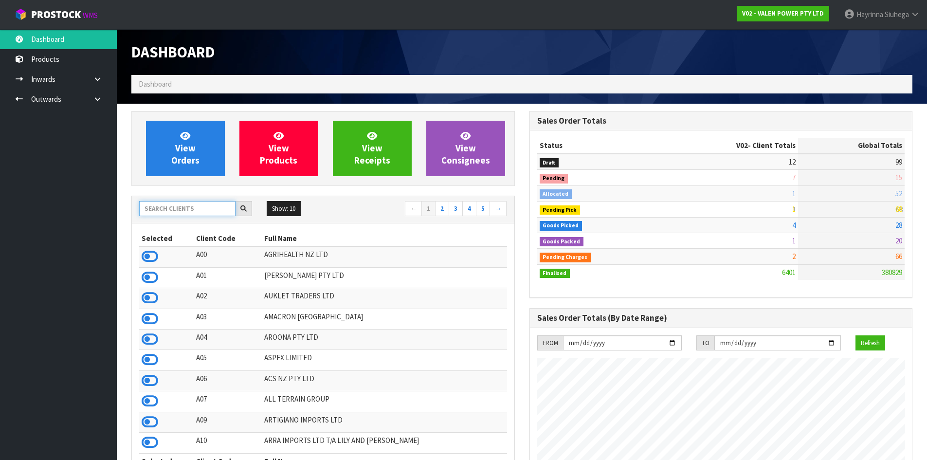
drag, startPoint x: 192, startPoint y: 208, endPoint x: 344, endPoint y: 191, distance: 153.8
click at [192, 208] on input "text" at bounding box center [187, 208] width 96 height 15
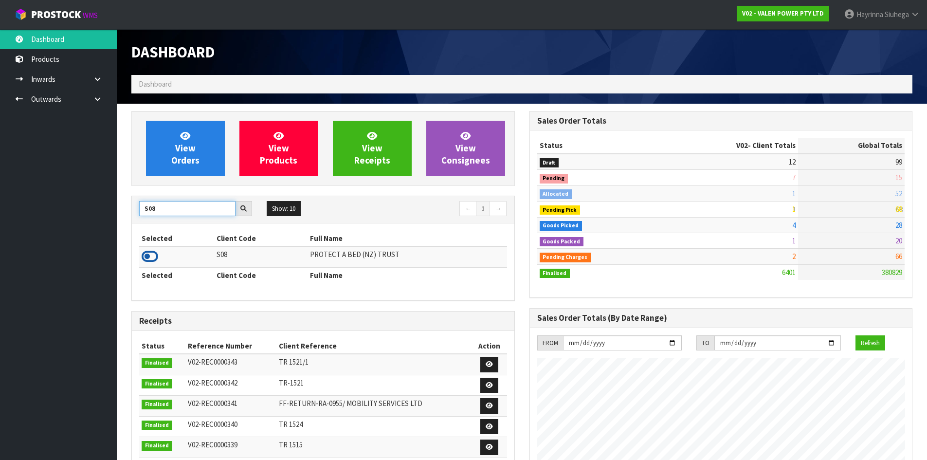
type input "S08"
click at [153, 256] on icon at bounding box center [150, 256] width 17 height 15
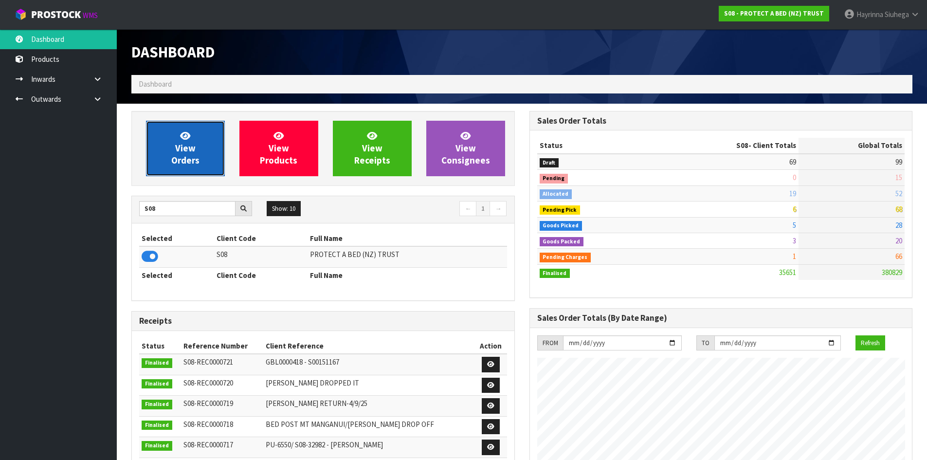
scroll to position [737, 397]
click at [195, 137] on link "View Orders" at bounding box center [185, 148] width 79 height 55
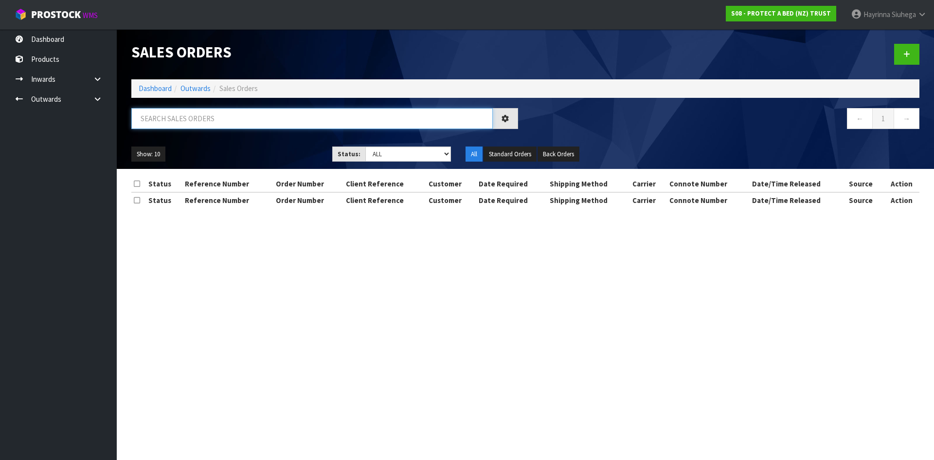
click at [233, 121] on input "text" at bounding box center [311, 118] width 361 height 21
type input "JOB-0411832"
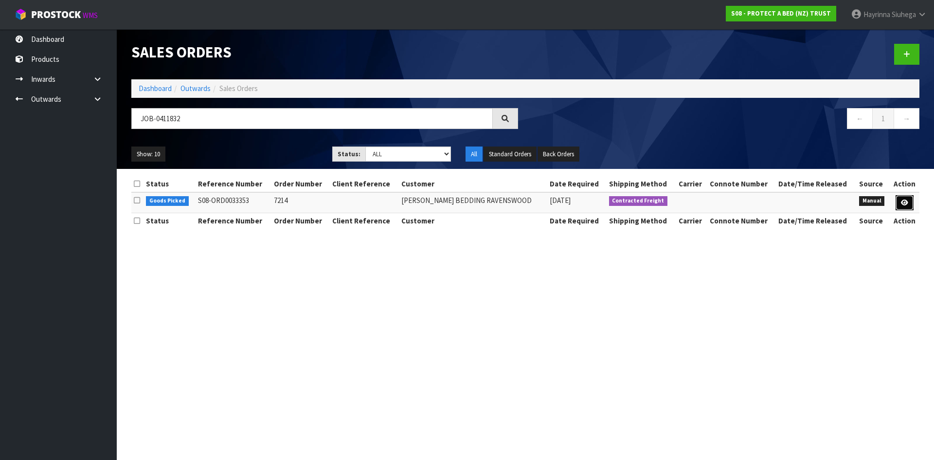
click at [899, 202] on link at bounding box center [905, 203] width 18 height 16
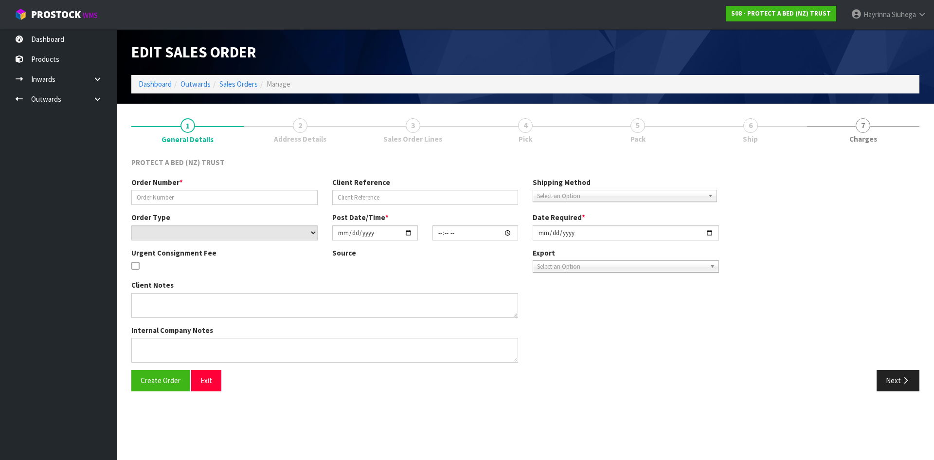
type input "7214"
select select "number:0"
type input "2025-09-10"
type input "09:24:00.000"
type input "2025-09-10"
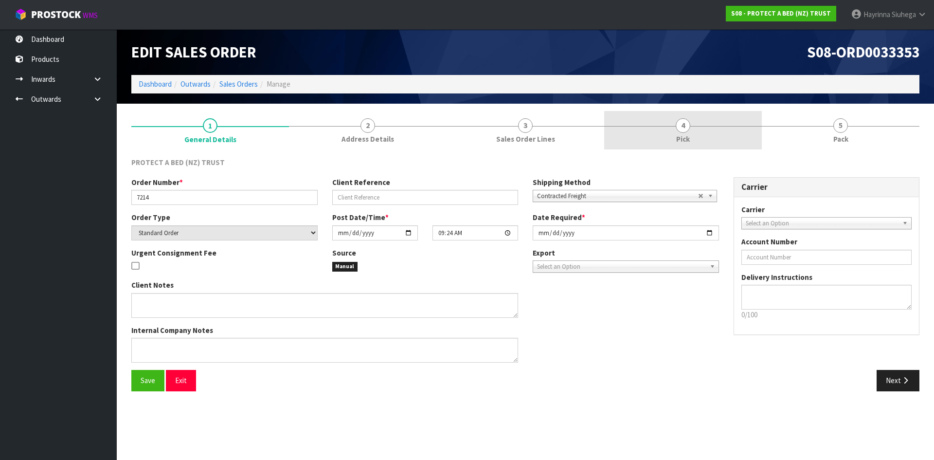
click at [725, 140] on link "4 Pick" at bounding box center [683, 130] width 158 height 38
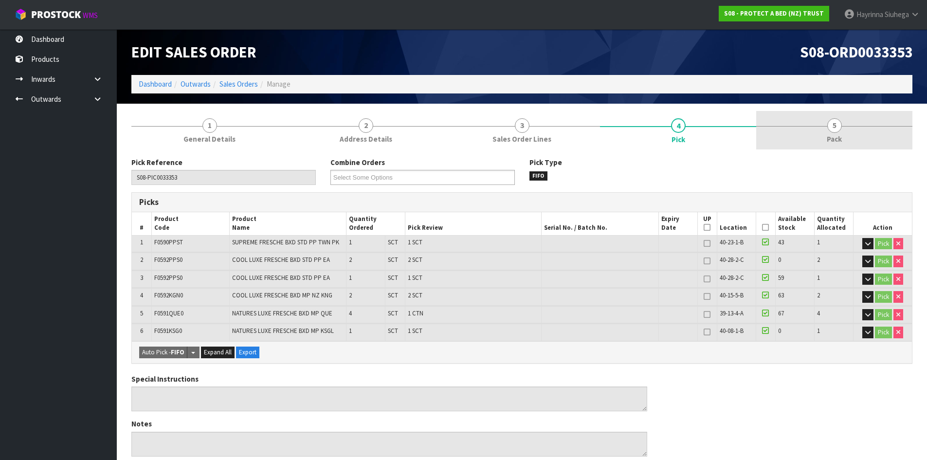
click at [807, 135] on link "5 Pack" at bounding box center [834, 130] width 156 height 38
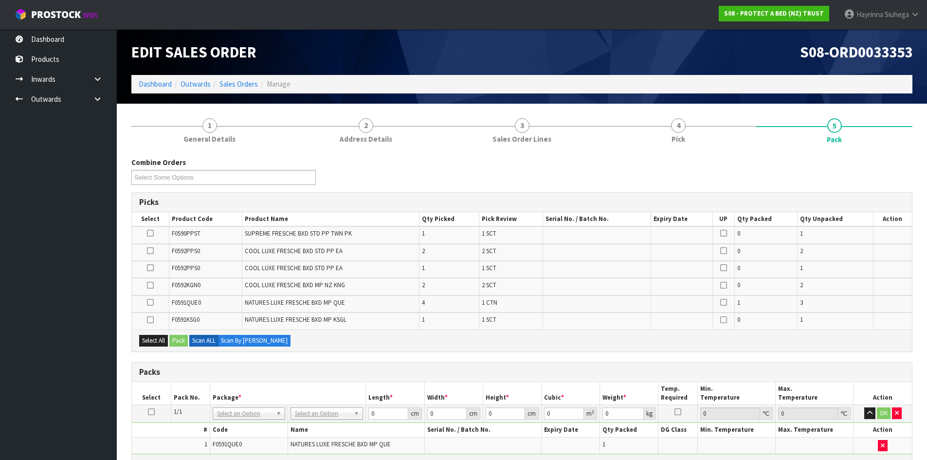
click at [151, 412] on icon at bounding box center [151, 412] width 7 height 0
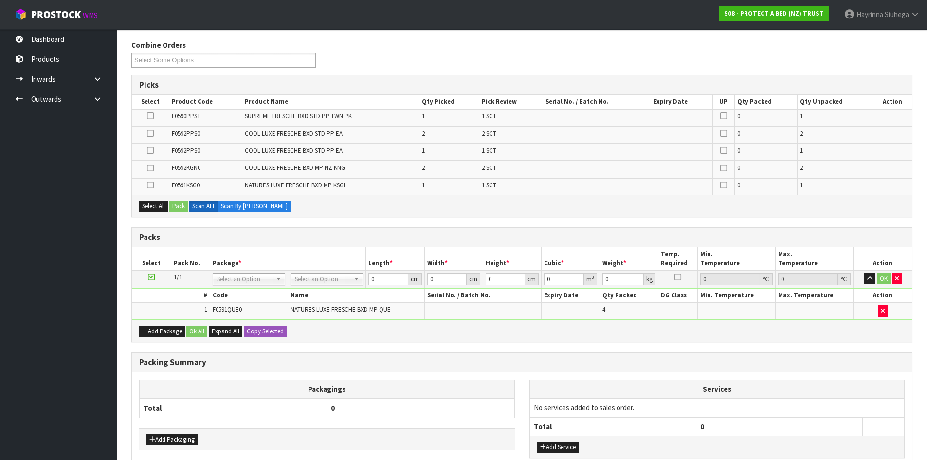
scroll to position [180, 0]
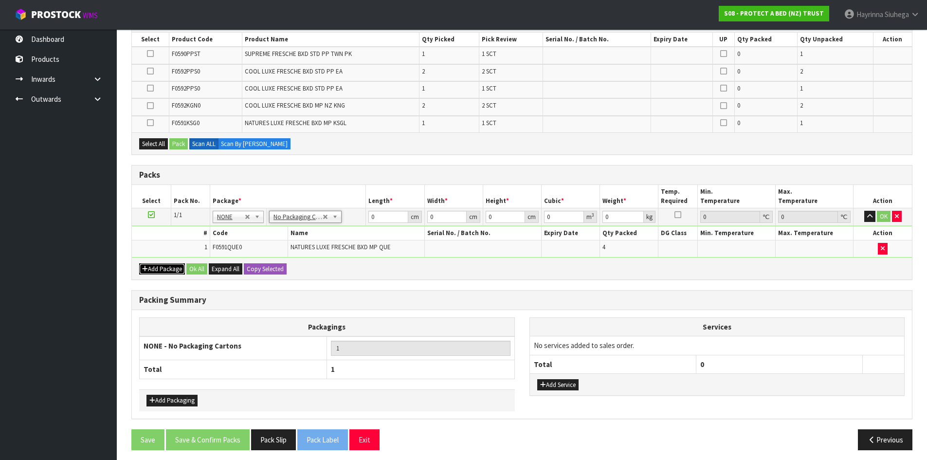
click at [161, 266] on button "Add Package" at bounding box center [162, 269] width 46 height 12
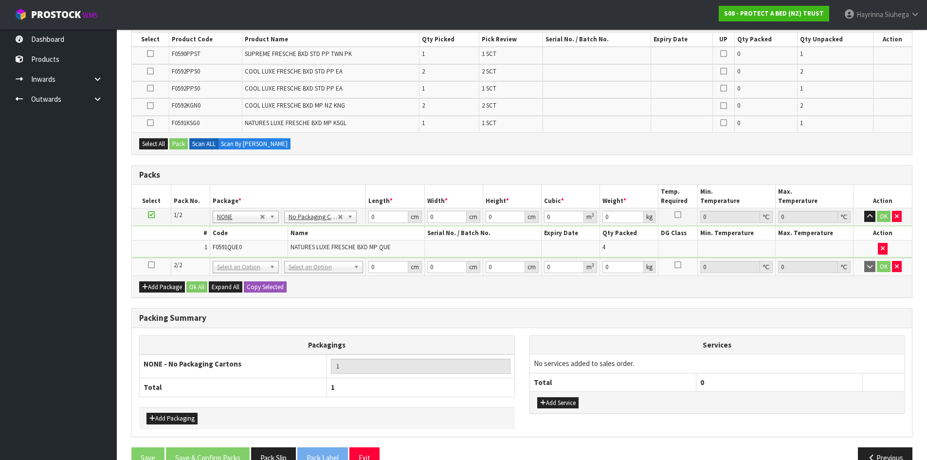
drag, startPoint x: 151, startPoint y: 264, endPoint x: 234, endPoint y: 271, distance: 83.0
click at [151, 265] on icon at bounding box center [151, 265] width 7 height 0
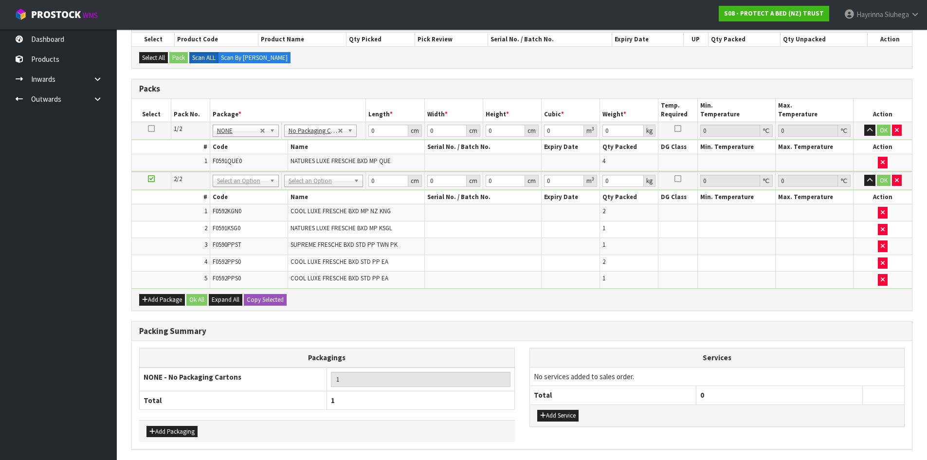
drag, startPoint x: 328, startPoint y: 175, endPoint x: 317, endPoint y: 193, distance: 21.4
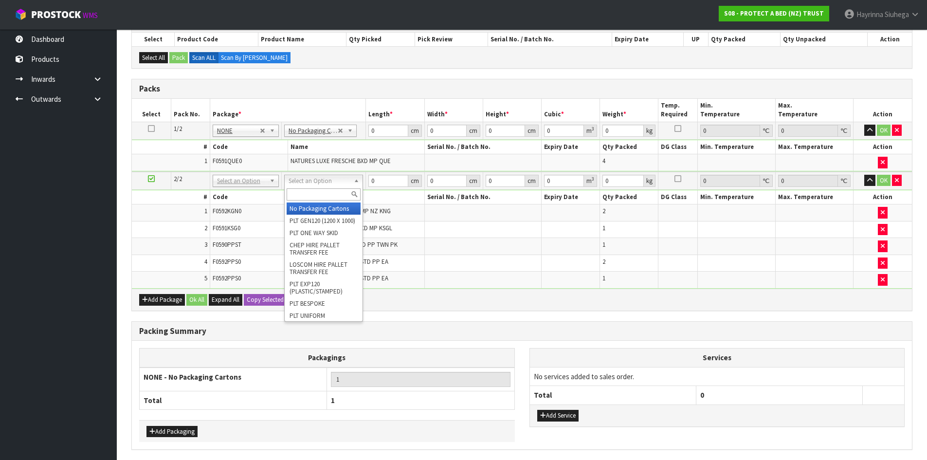
click at [312, 200] on div at bounding box center [324, 194] width 78 height 16
click at [312, 197] on input "text" at bounding box center [324, 194] width 74 height 12
type input "OC"
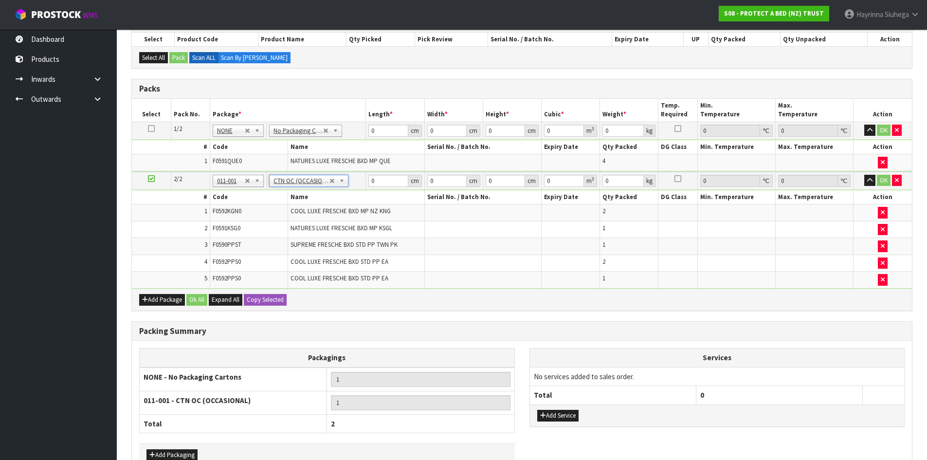
type input "6.85"
click at [372, 130] on input "0" at bounding box center [387, 131] width 39 height 12
type input "58"
type input "33"
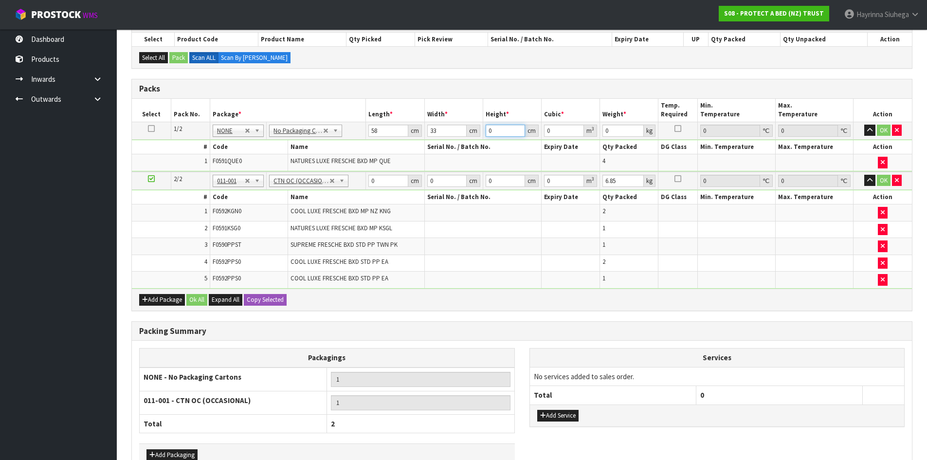
type input "3"
type input "0.005742"
type input "31"
type input "0.059334"
type input "31"
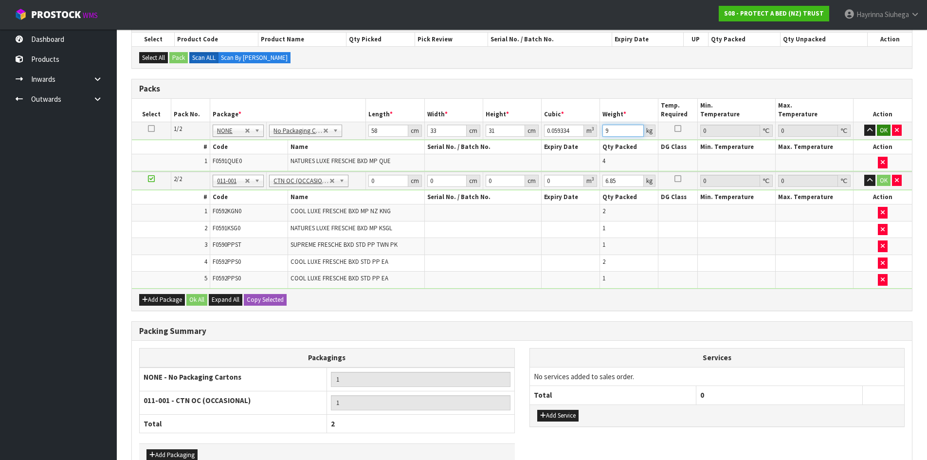
type input "9"
drag, startPoint x: 883, startPoint y: 129, endPoint x: 817, endPoint y: 140, distance: 66.5
click at [883, 129] on button "OK" at bounding box center [884, 131] width 14 height 12
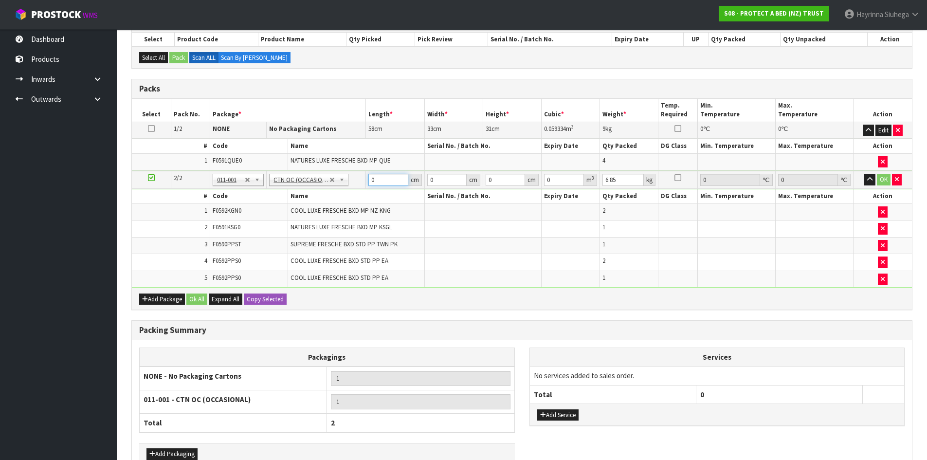
click at [368, 181] on input "0" at bounding box center [387, 180] width 39 height 12
type input "59"
type input "39"
type input "3"
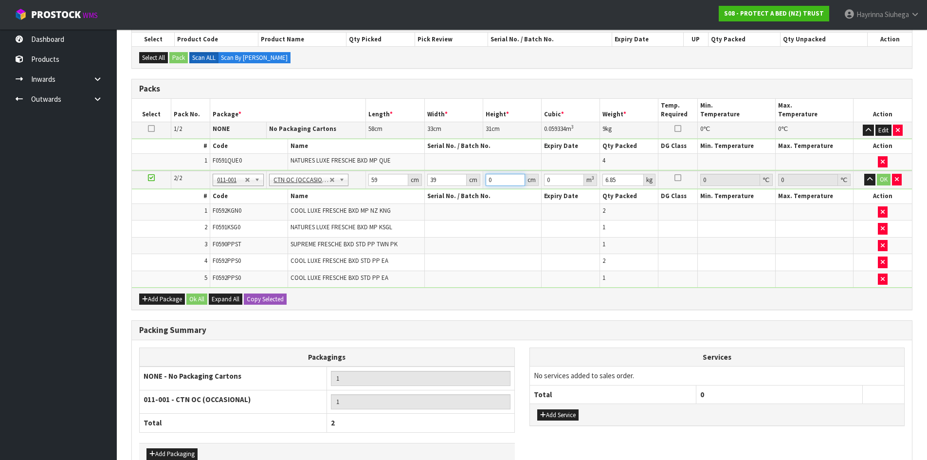
type input "0.006903"
type input "32"
type input "0.073632"
type input "32"
type input "8"
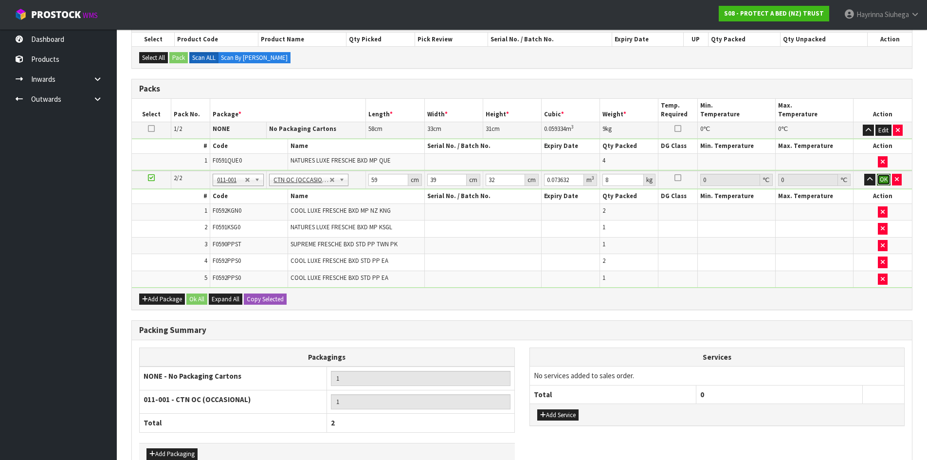
click button "OK" at bounding box center [884, 180] width 14 height 12
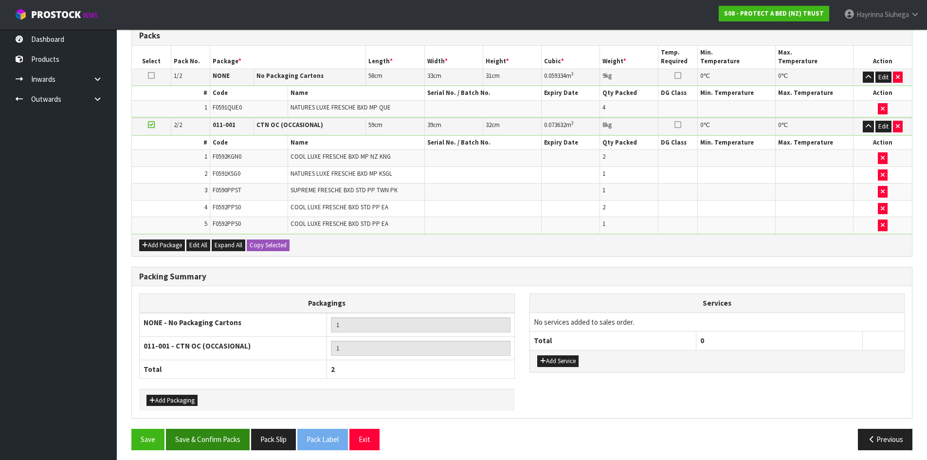
scroll to position [237, 0]
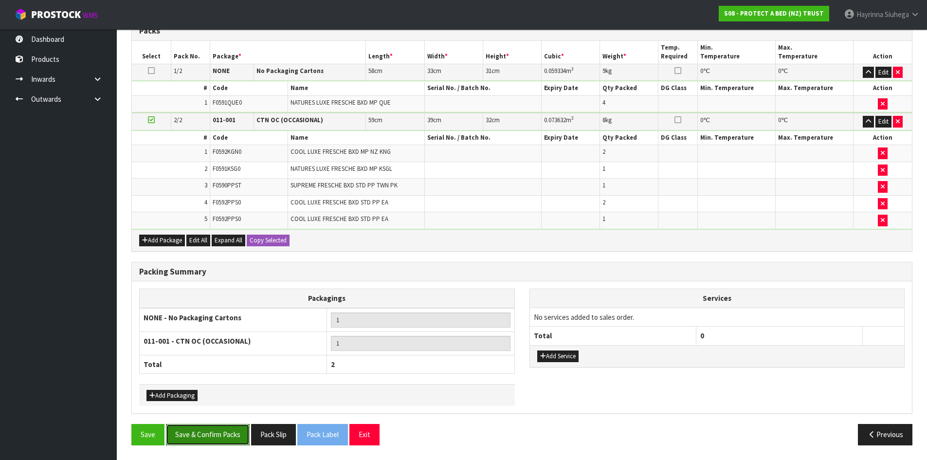
click at [212, 429] on button "Save & Confirm Packs" at bounding box center [208, 434] width 84 height 21
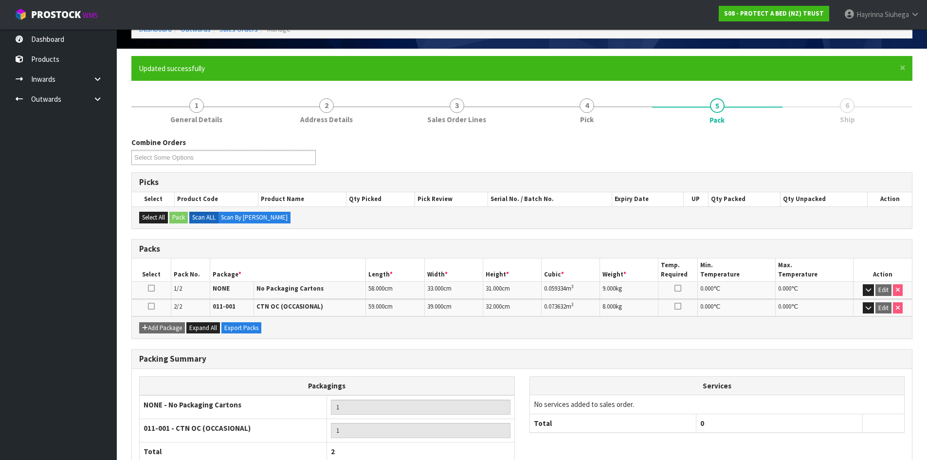
scroll to position [120, 0]
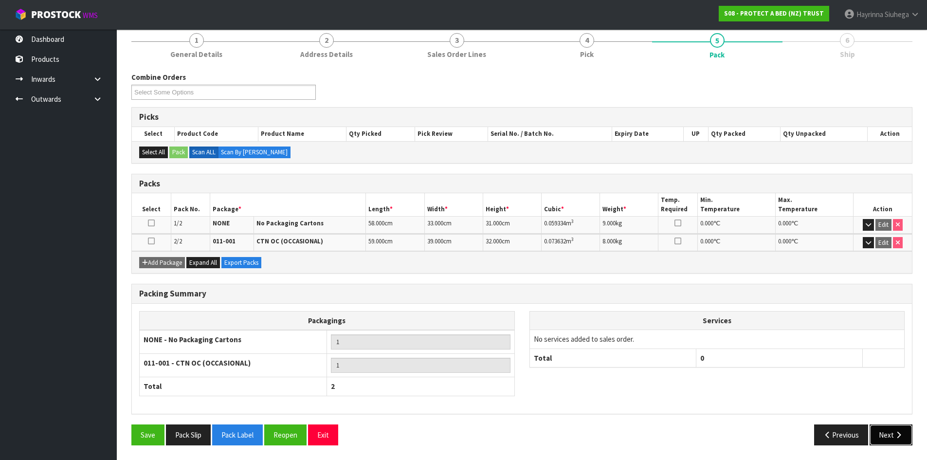
click at [894, 434] on icon "button" at bounding box center [898, 434] width 9 height 7
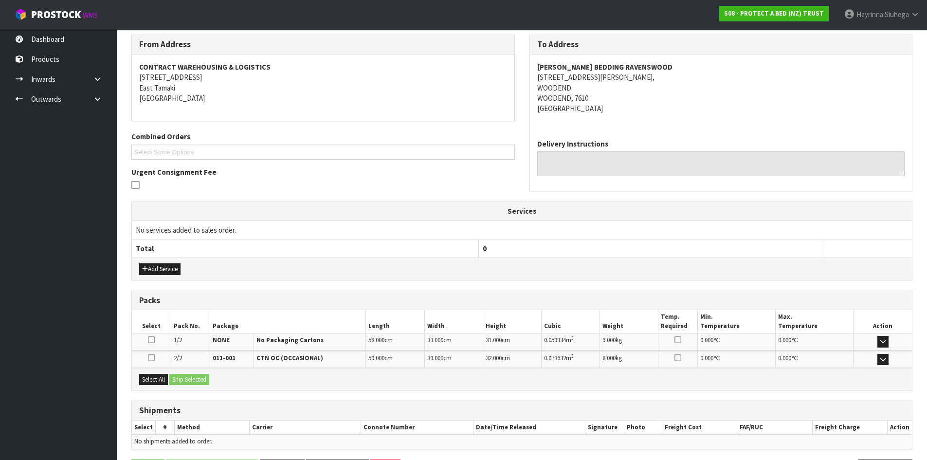
scroll to position [193, 0]
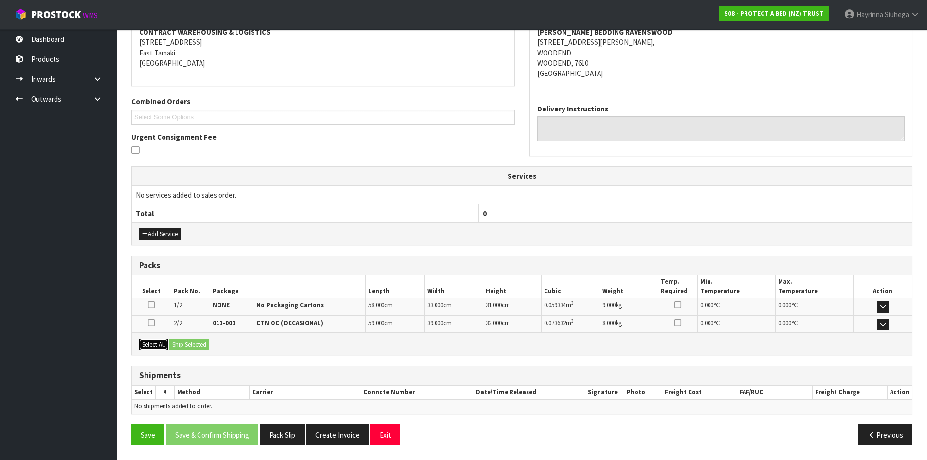
click at [160, 343] on button "Select All" at bounding box center [153, 345] width 29 height 12
click at [203, 341] on button "Ship Selected" at bounding box center [189, 345] width 40 height 12
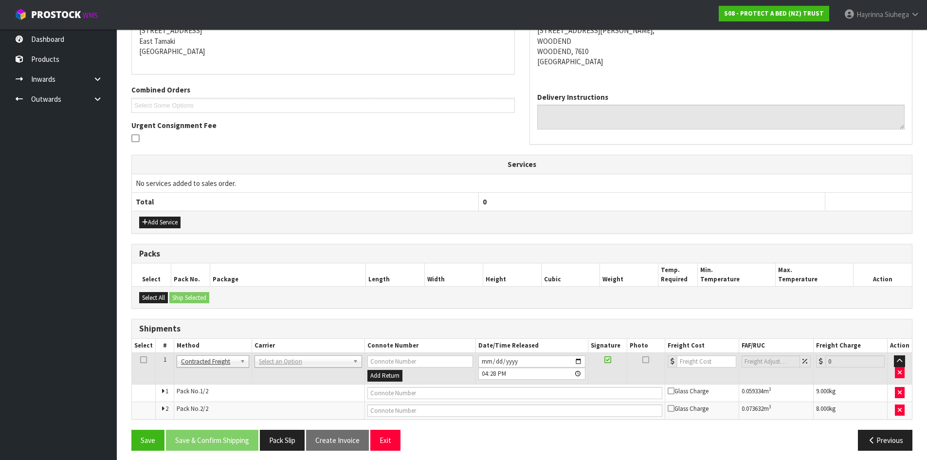
scroll to position [210, 0]
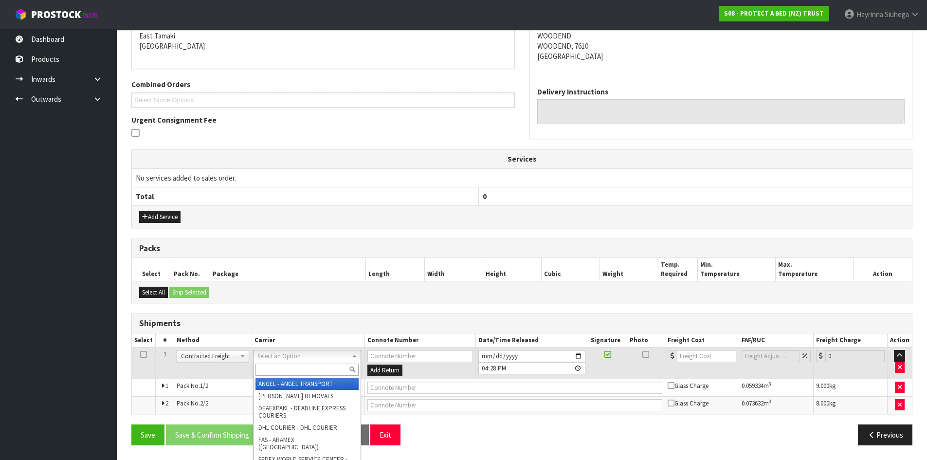
click at [290, 371] on input "text" at bounding box center [306, 369] width 103 height 12
type input "NZP"
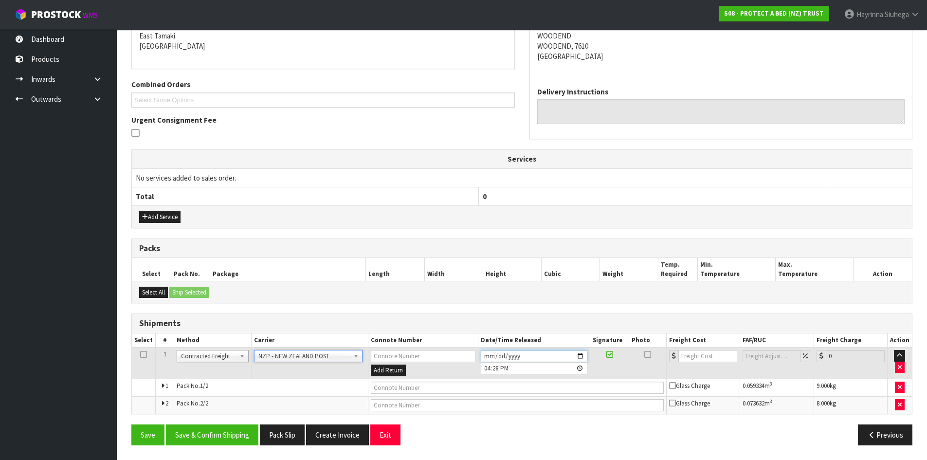
click at [485, 358] on input "2025-09-11" at bounding box center [534, 356] width 107 height 12
type input "2025-09-12"
click at [230, 432] on button "Save & Confirm Shipping" at bounding box center [212, 434] width 92 height 21
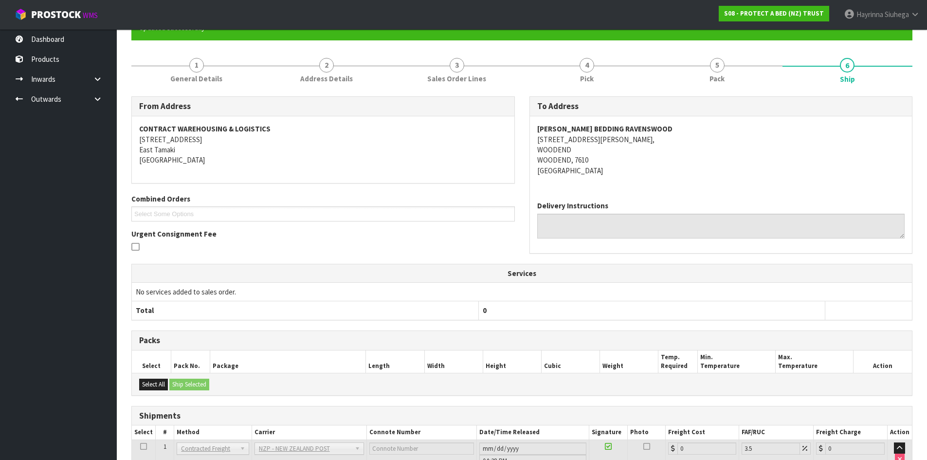
scroll to position [195, 0]
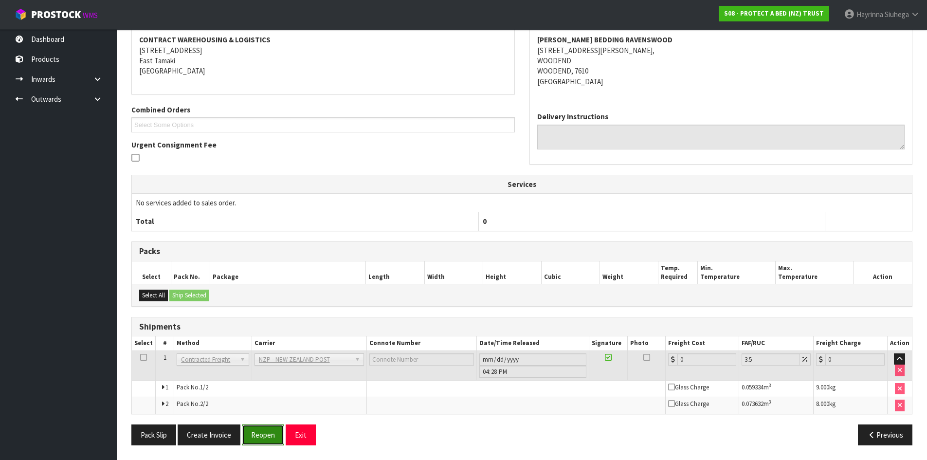
click at [266, 441] on button "Reopen" at bounding box center [263, 434] width 42 height 21
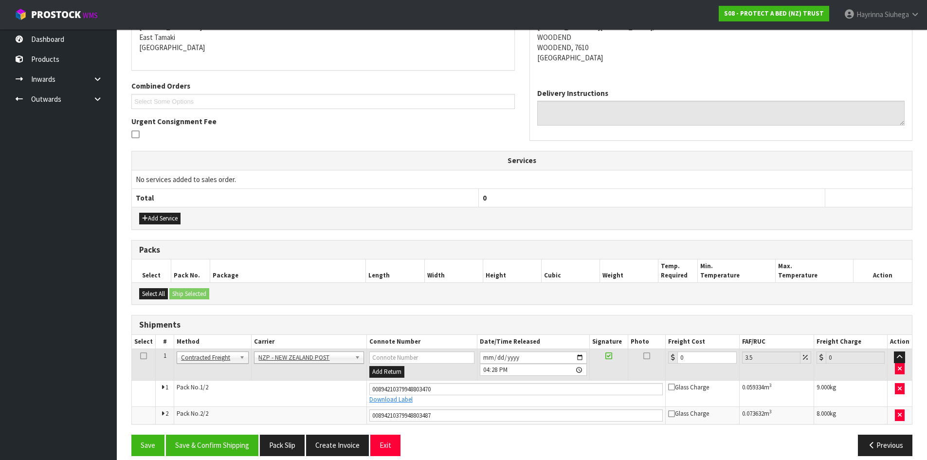
scroll to position [219, 0]
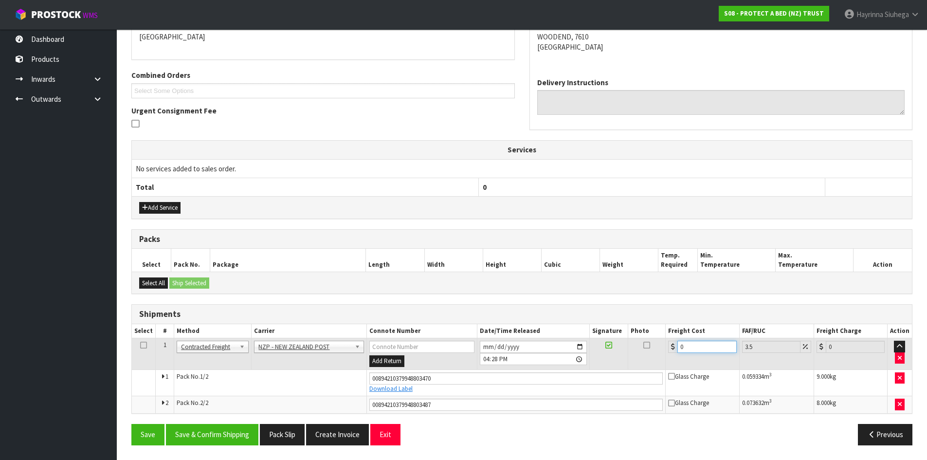
drag, startPoint x: 706, startPoint y: 349, endPoint x: 532, endPoint y: 342, distance: 173.8
click at [532, 342] on tr "1 Client Local Pickup Customer Local Pickup Company Freight Contracted Freight …" at bounding box center [522, 354] width 780 height 32
type input "3"
click at [131, 424] on button "Save" at bounding box center [147, 434] width 33 height 21
click at [238, 431] on button "Save & Confirm Shipping" at bounding box center [212, 434] width 92 height 21
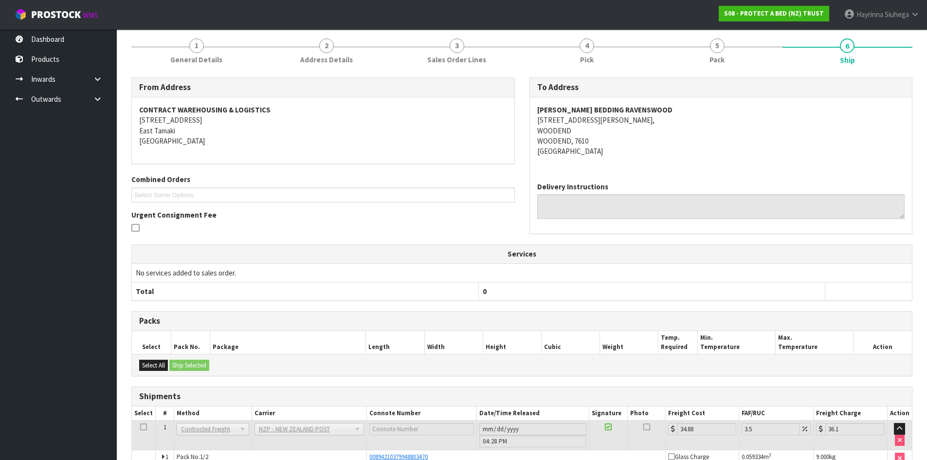
scroll to position [0, 0]
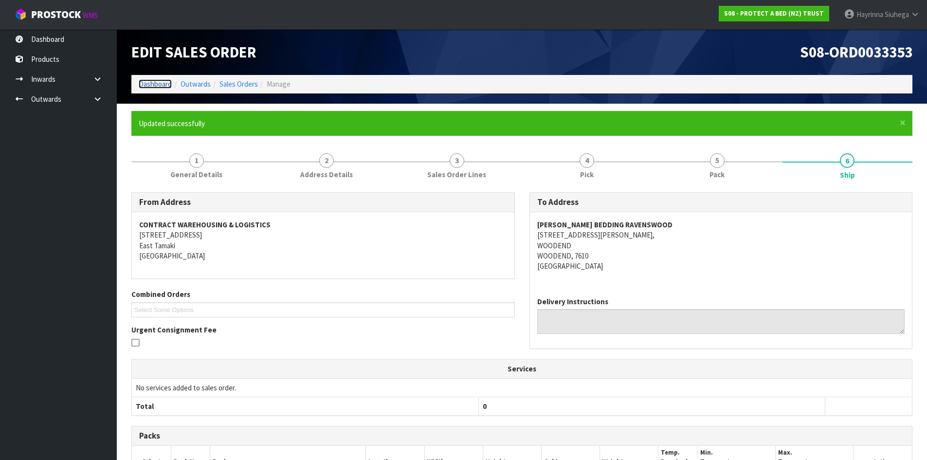
click at [161, 83] on link "Dashboard" at bounding box center [155, 83] width 33 height 9
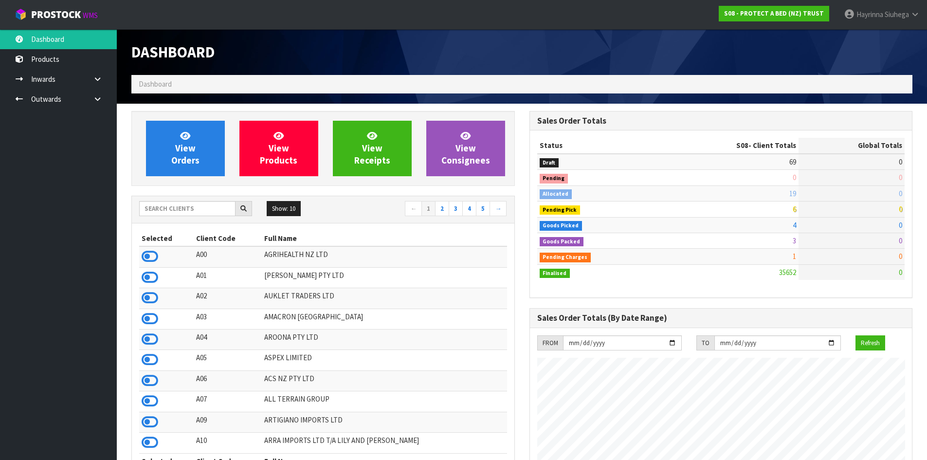
scroll to position [737, 397]
click at [165, 160] on link "View Orders" at bounding box center [185, 148] width 79 height 55
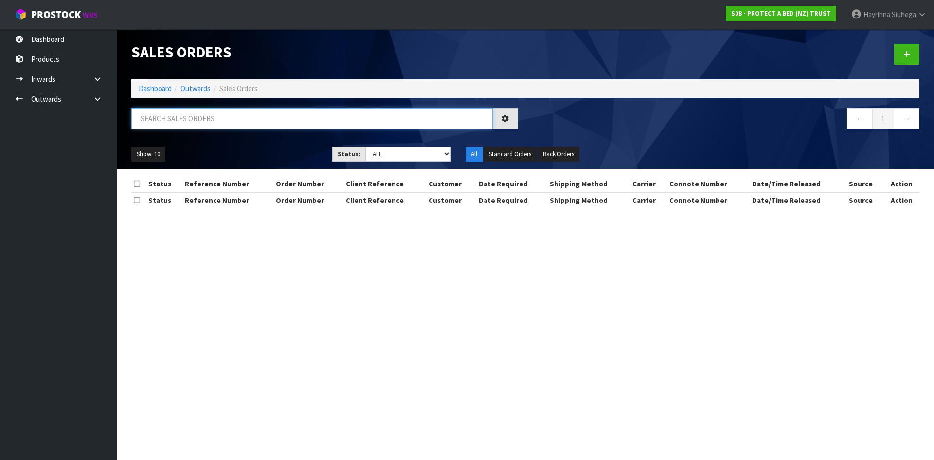
click at [214, 116] on input "text" at bounding box center [311, 118] width 361 height 21
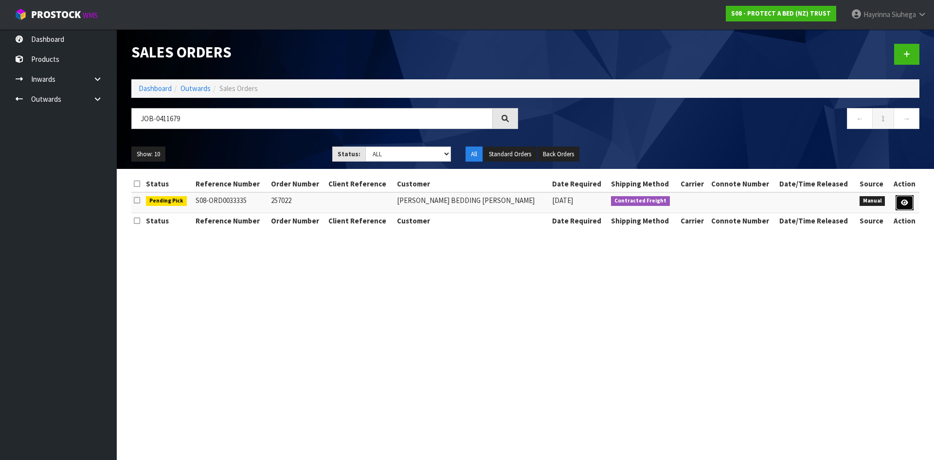
click at [904, 203] on icon at bounding box center [904, 202] width 7 height 6
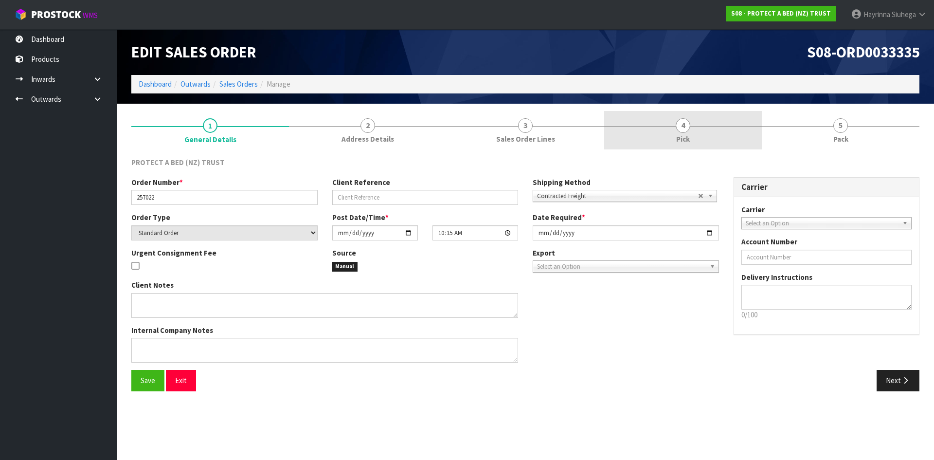
click at [712, 135] on link "4 Pick" at bounding box center [683, 130] width 158 height 38
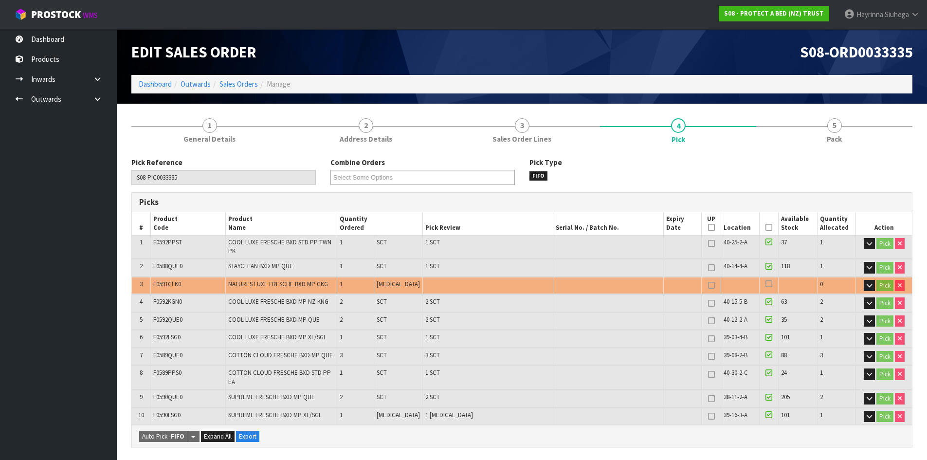
click at [765, 227] on icon at bounding box center [768, 227] width 7 height 0
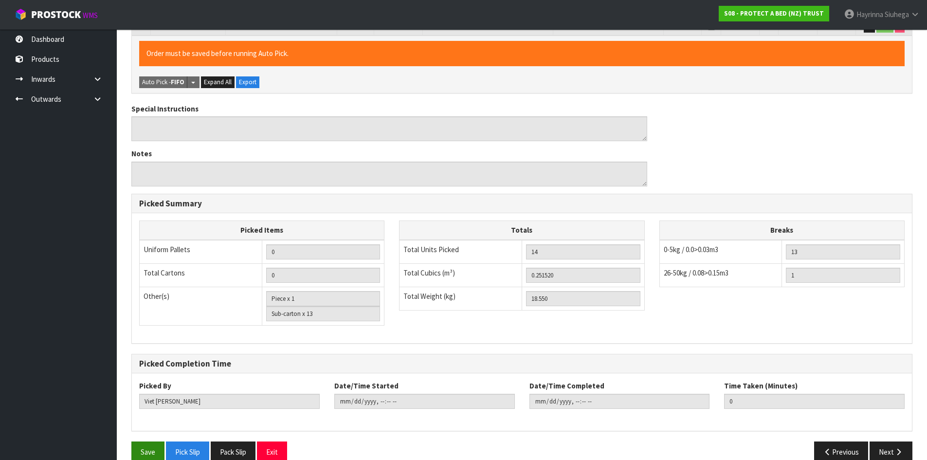
scroll to position [394, 0]
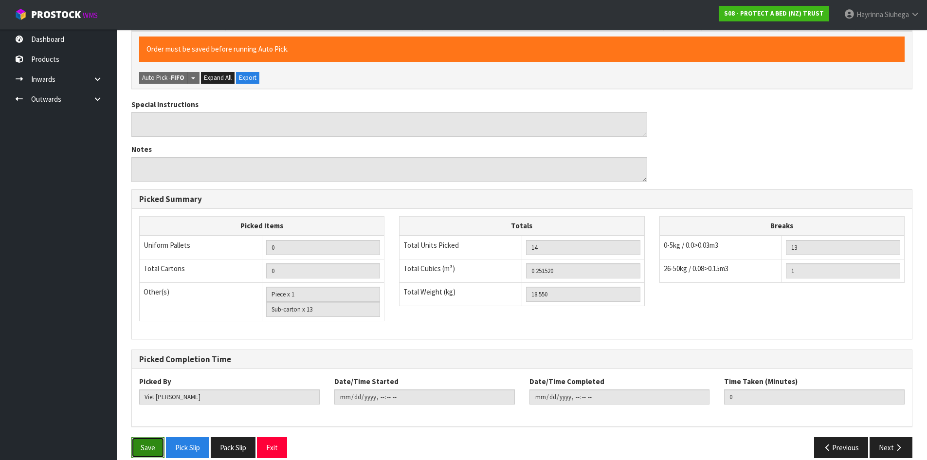
click at [145, 437] on button "Save" at bounding box center [147, 447] width 33 height 21
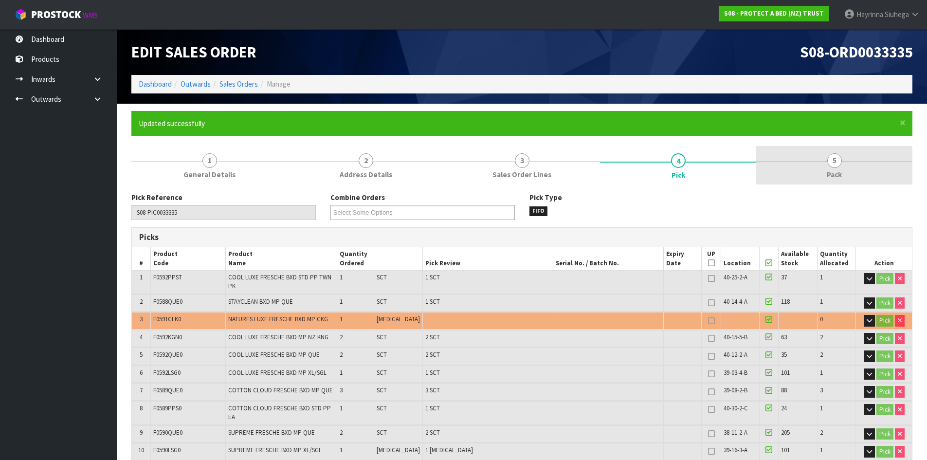
click at [834, 168] on link "5 Pack" at bounding box center [834, 165] width 156 height 38
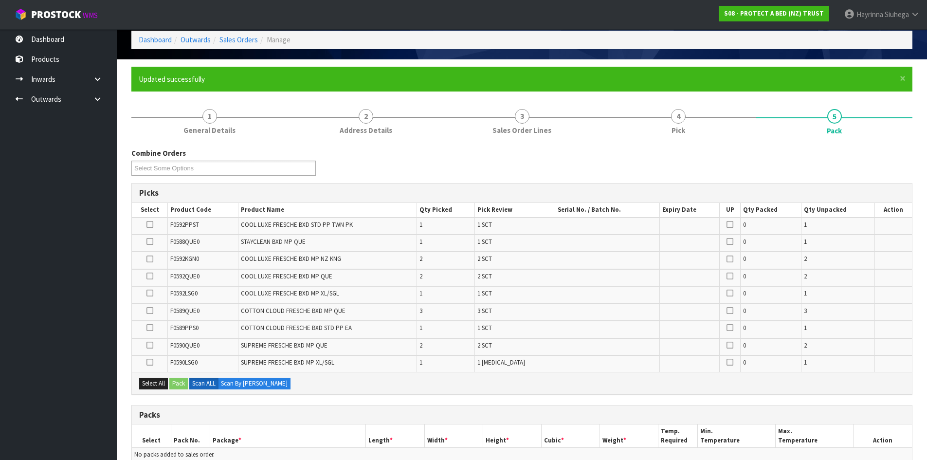
scroll to position [97, 0]
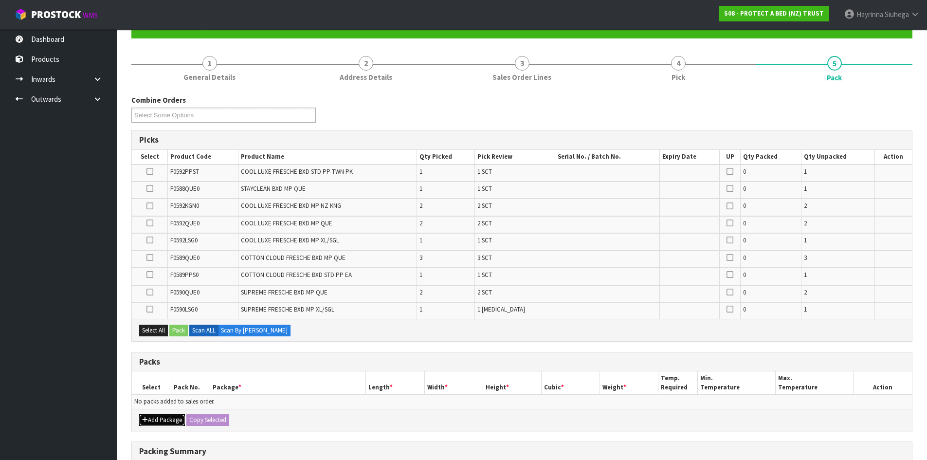
click at [159, 419] on button "Add Package" at bounding box center [162, 420] width 46 height 12
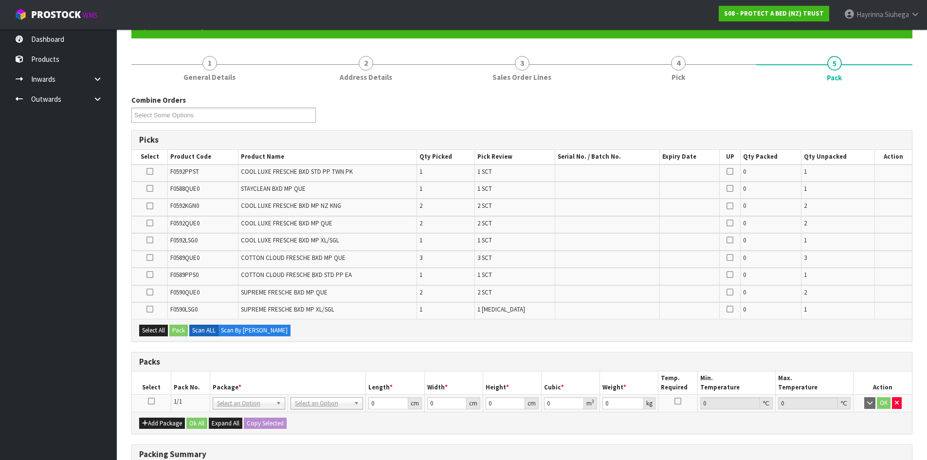
click at [154, 401] on icon at bounding box center [151, 401] width 7 height 0
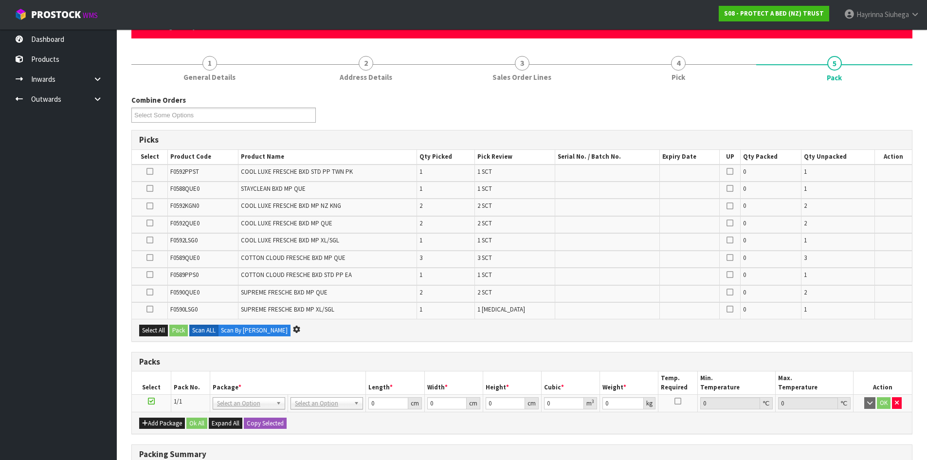
scroll to position [0, 0]
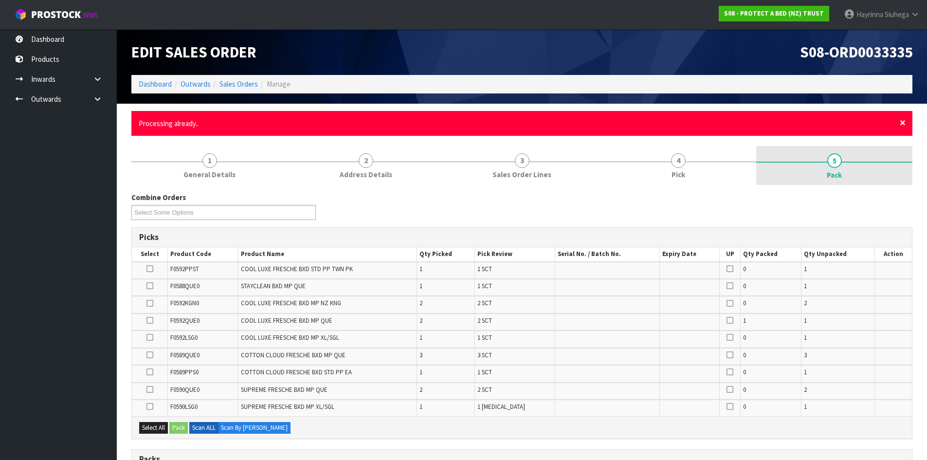
click at [901, 120] on span "×" at bounding box center [902, 123] width 6 height 14
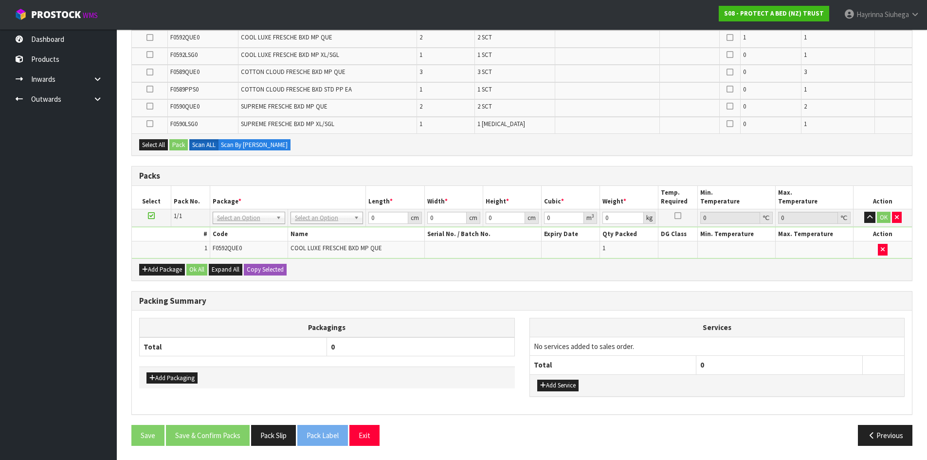
scroll to position [248, 0]
click at [549, 292] on div "Packing Summary" at bounding box center [522, 300] width 780 height 19
click at [884, 252] on icon "button" at bounding box center [883, 249] width 4 height 6
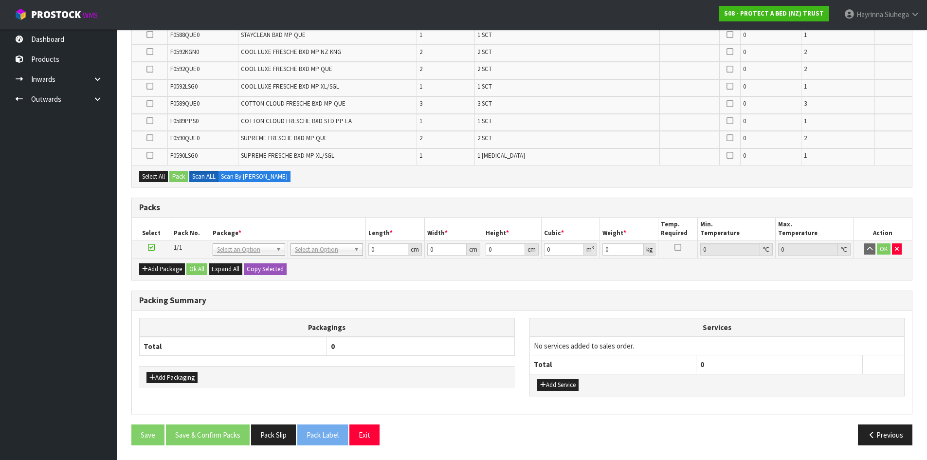
scroll to position [216, 0]
click at [542, 310] on div "Packagings Total 0 Add Packaging Services No services added to sales order. Tot…" at bounding box center [522, 361] width 780 height 103
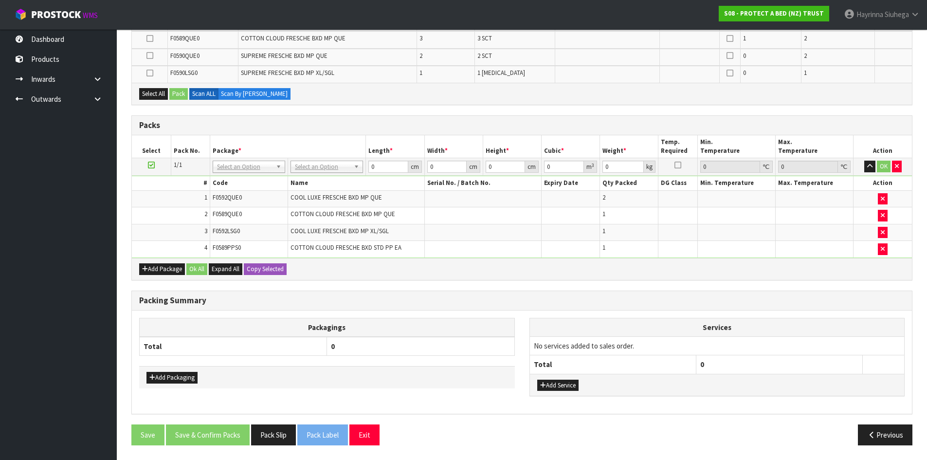
scroll to position [247, 0]
click at [153, 273] on button "Add Package" at bounding box center [162, 269] width 46 height 12
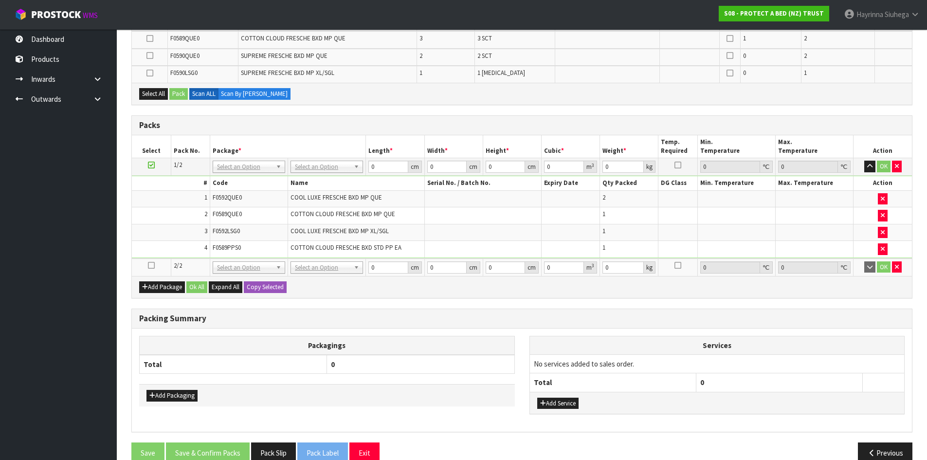
click at [150, 265] on icon at bounding box center [151, 265] width 7 height 0
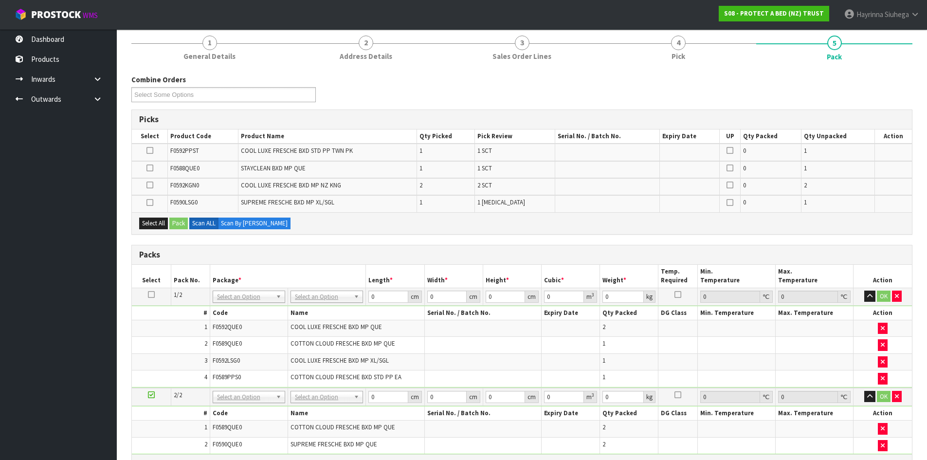
scroll to position [198, 0]
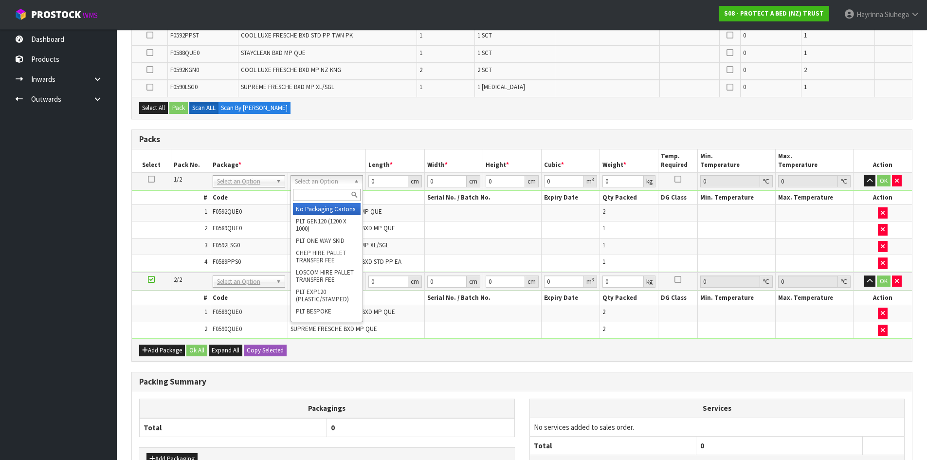
click at [317, 198] on input "text" at bounding box center [327, 195] width 68 height 12
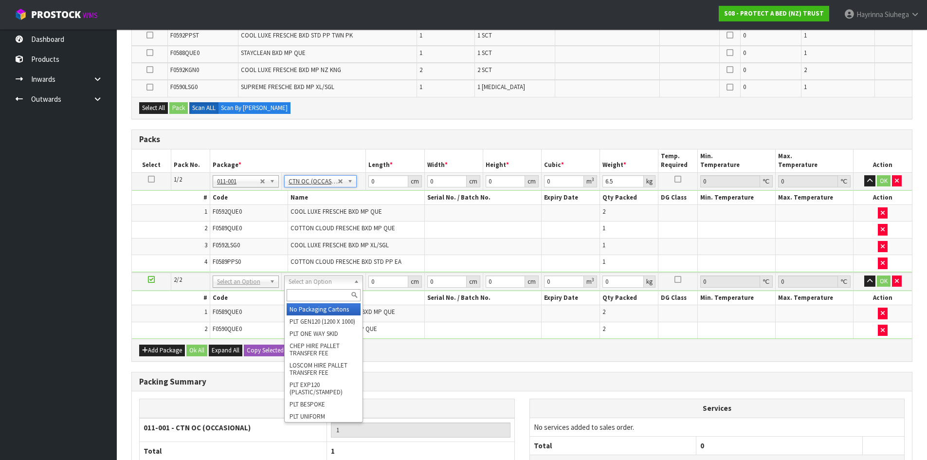
click at [311, 295] on input "text" at bounding box center [324, 295] width 74 height 12
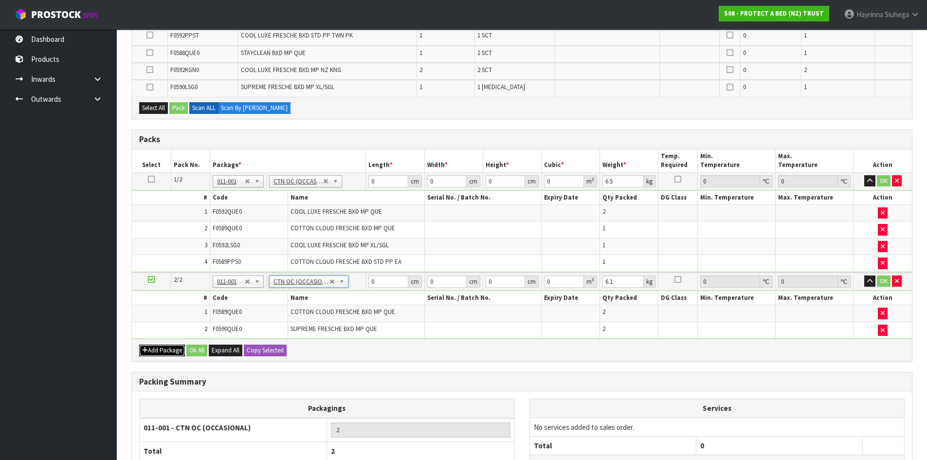
click at [153, 348] on button "Add Package" at bounding box center [162, 350] width 46 height 12
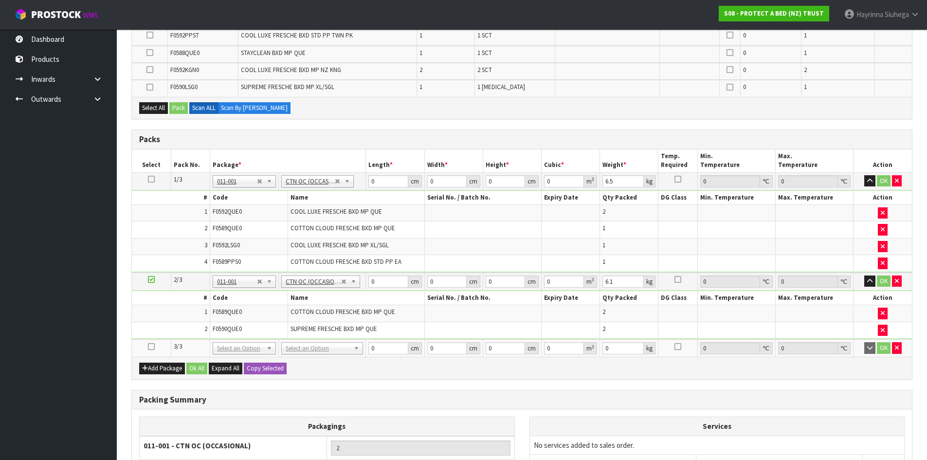
click at [154, 346] on icon at bounding box center [151, 346] width 7 height 0
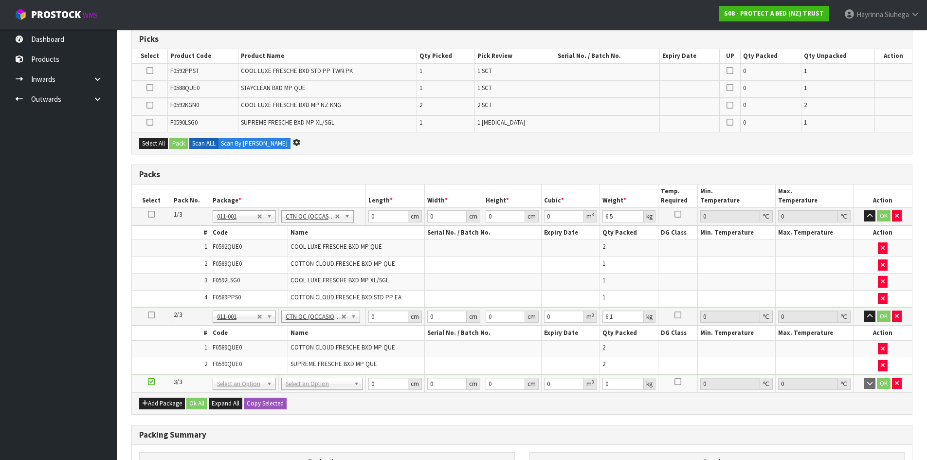
scroll to position [0, 0]
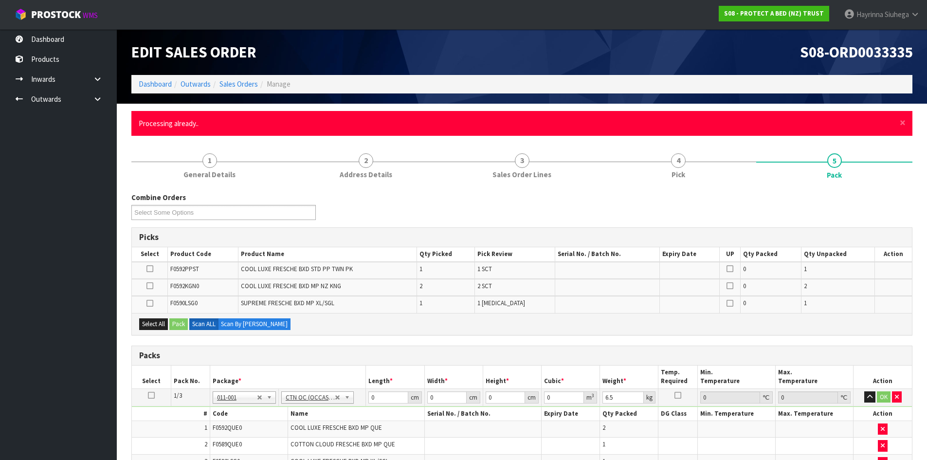
click at [899, 122] on div "× Close Processing already.." at bounding box center [521, 123] width 781 height 25
click at [903, 122] on span "×" at bounding box center [902, 123] width 6 height 14
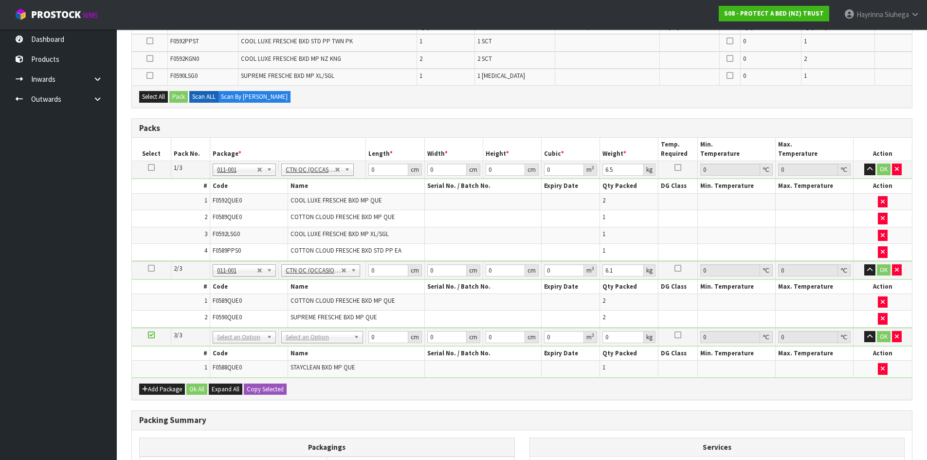
scroll to position [292, 0]
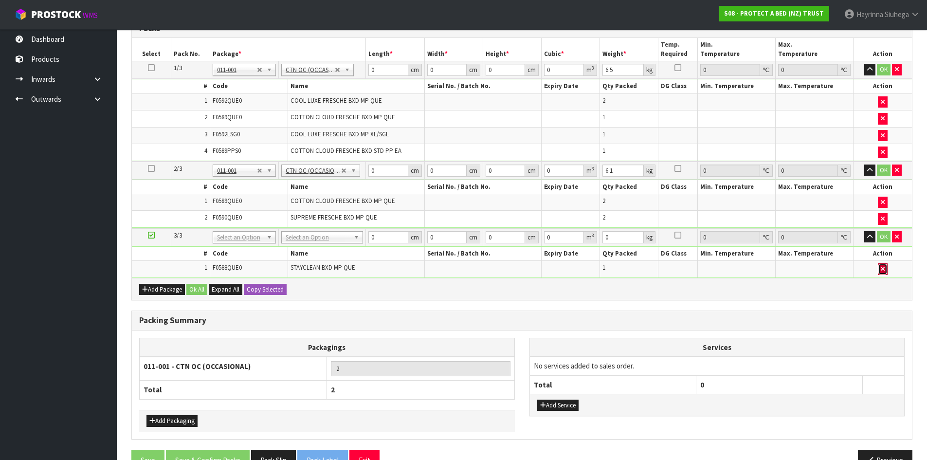
click at [882, 271] on icon "button" at bounding box center [883, 269] width 4 height 6
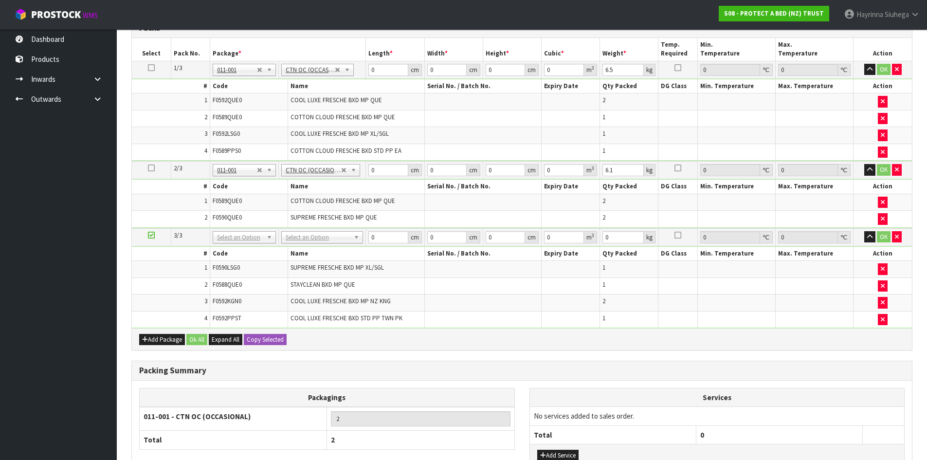
scroll to position [0, 0]
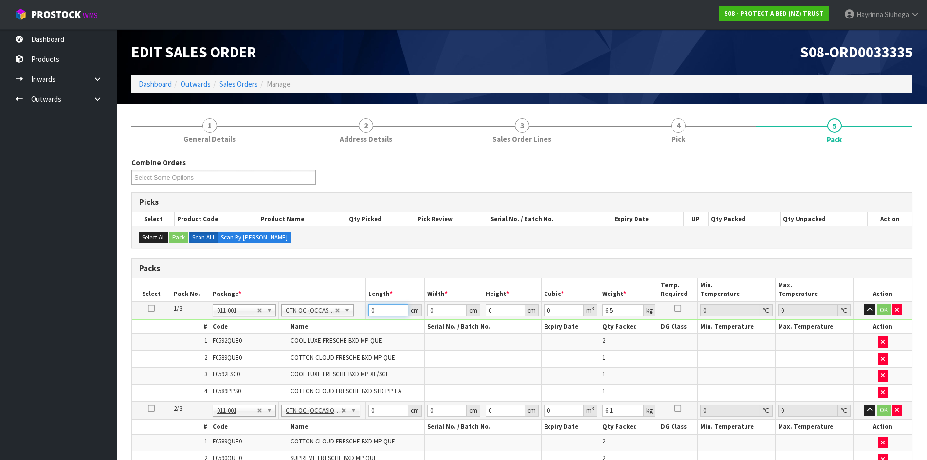
click at [370, 308] on input "0" at bounding box center [387, 310] width 39 height 12
click button "OK" at bounding box center [884, 310] width 14 height 12
click button "OK" at bounding box center [884, 410] width 14 height 12
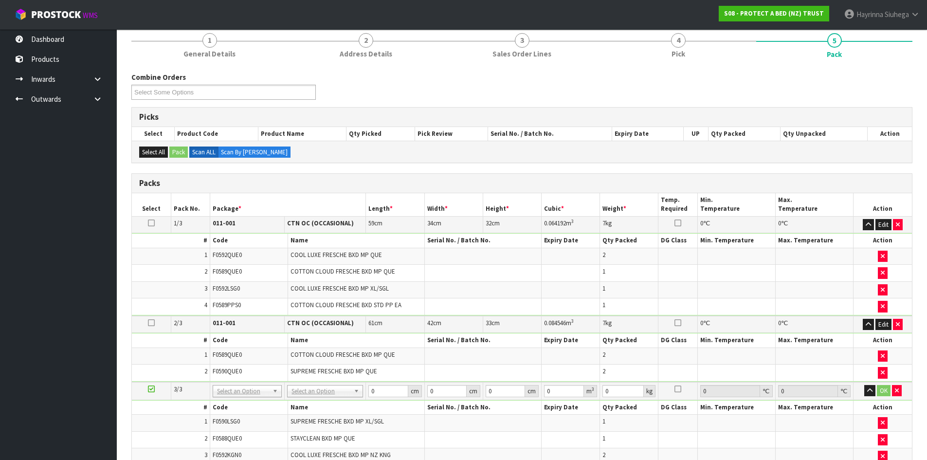
scroll to position [292, 0]
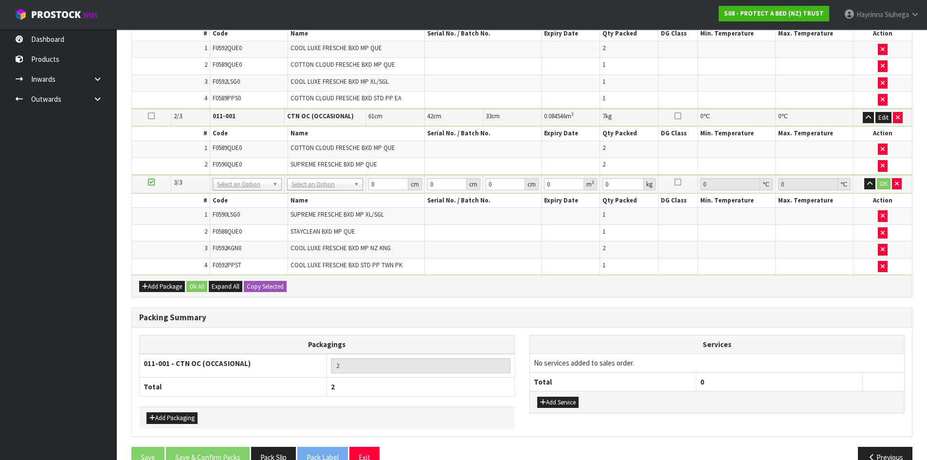
drag, startPoint x: 343, startPoint y: 184, endPoint x: 330, endPoint y: 196, distance: 18.3
click at [325, 197] on input "text" at bounding box center [326, 198] width 68 height 12
drag, startPoint x: 304, startPoint y: 209, endPoint x: 350, endPoint y: 199, distance: 47.7
click at [371, 183] on input "0" at bounding box center [387, 184] width 39 height 12
click at [371, 186] on input "0" at bounding box center [387, 184] width 39 height 12
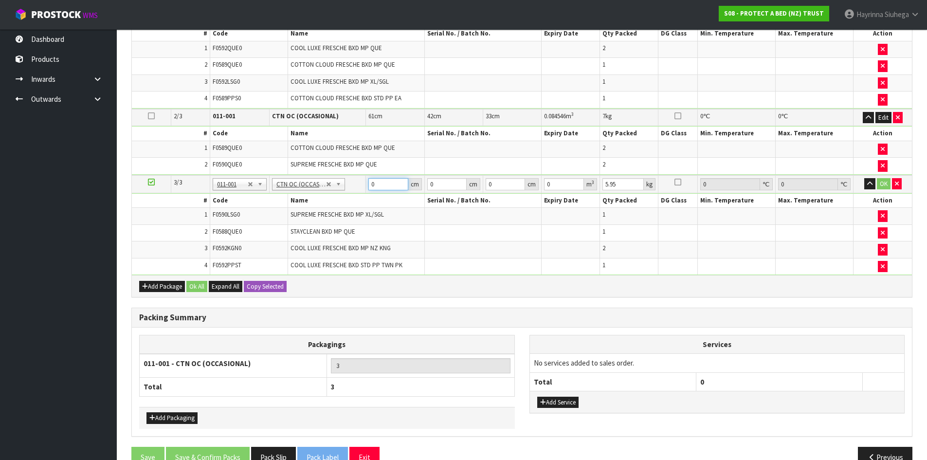
click at [373, 184] on input "0" at bounding box center [387, 184] width 39 height 12
click button "OK" at bounding box center [884, 184] width 14 height 12
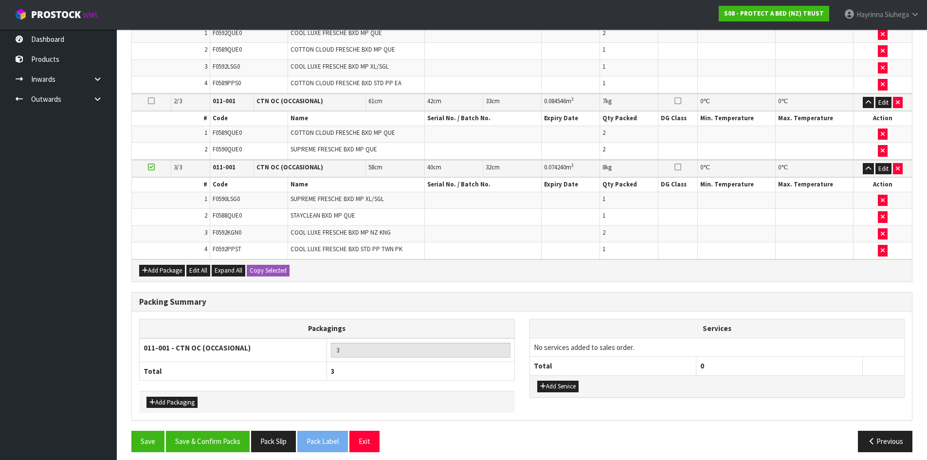
scroll to position [314, 0]
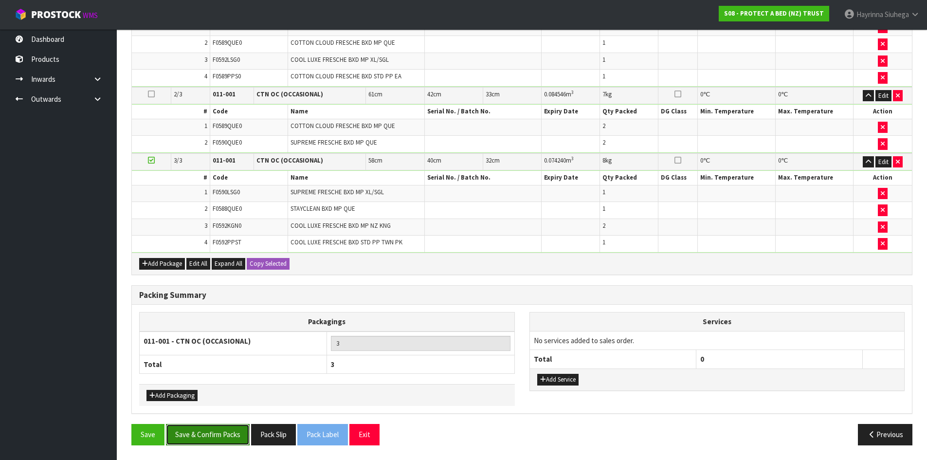
click at [208, 428] on button "Save & Confirm Packs" at bounding box center [208, 434] width 84 height 21
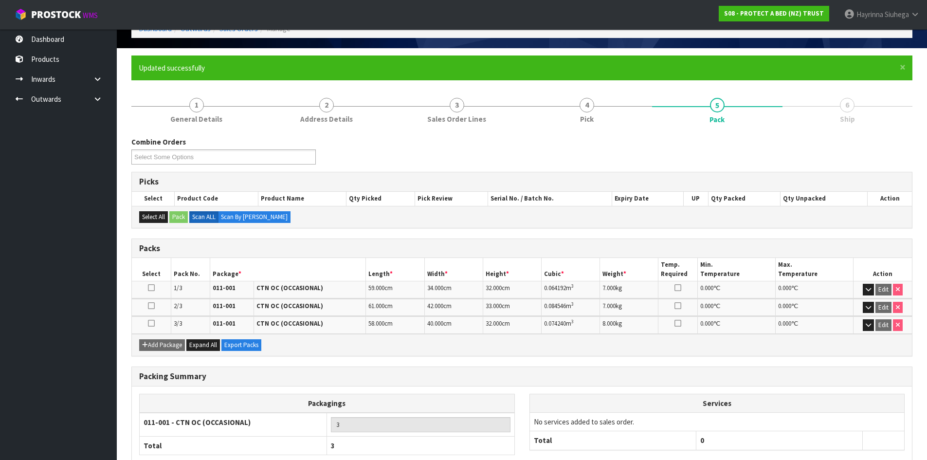
scroll to position [115, 0]
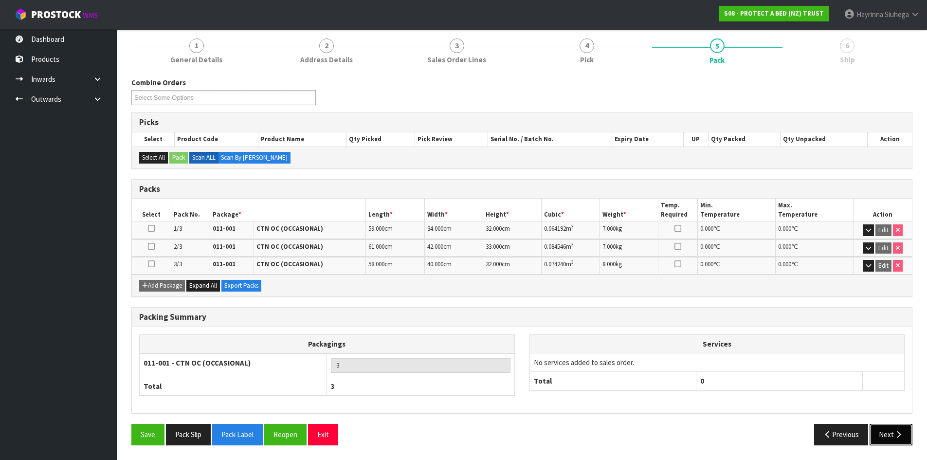
click at [894, 432] on icon "button" at bounding box center [898, 434] width 9 height 7
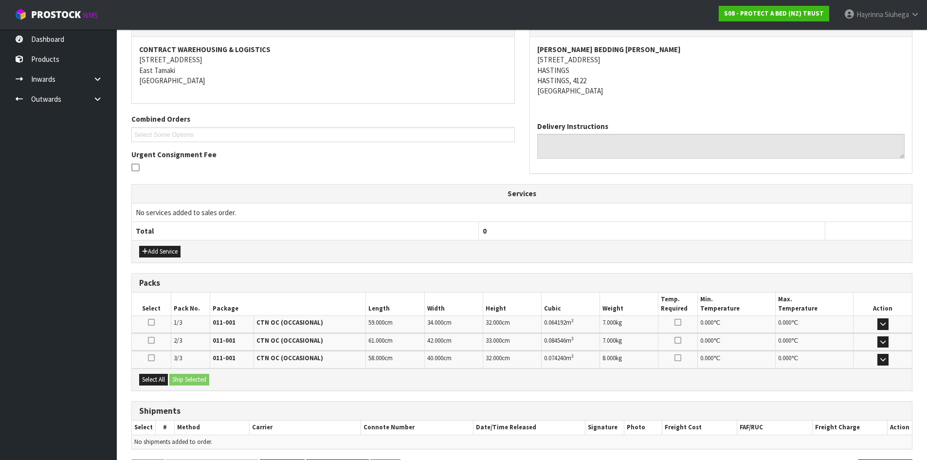
scroll to position [211, 0]
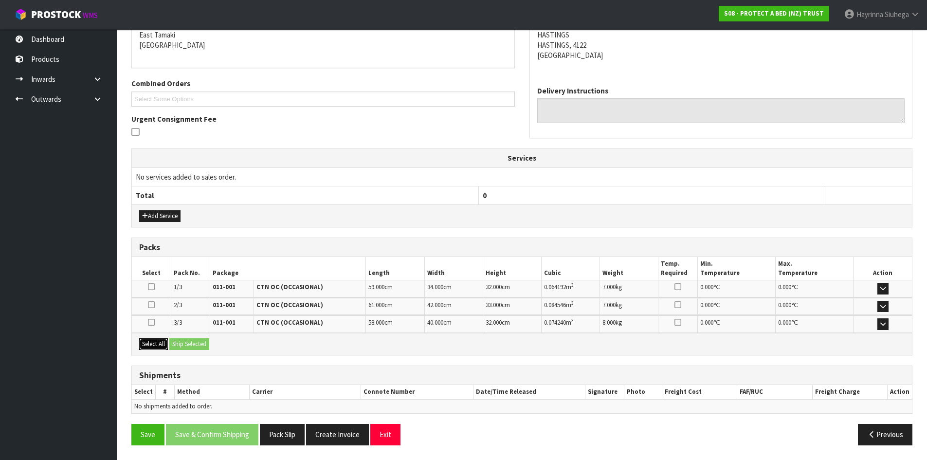
drag, startPoint x: 148, startPoint y: 341, endPoint x: 164, endPoint y: 342, distance: 15.6
click at [149, 341] on button "Select All" at bounding box center [153, 344] width 29 height 12
click at [182, 343] on button "Ship Selected" at bounding box center [189, 344] width 40 height 12
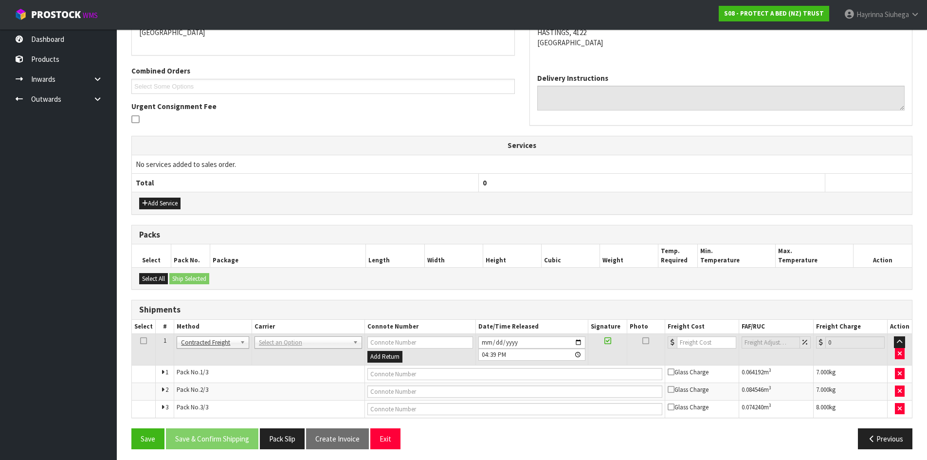
scroll to position [227, 0]
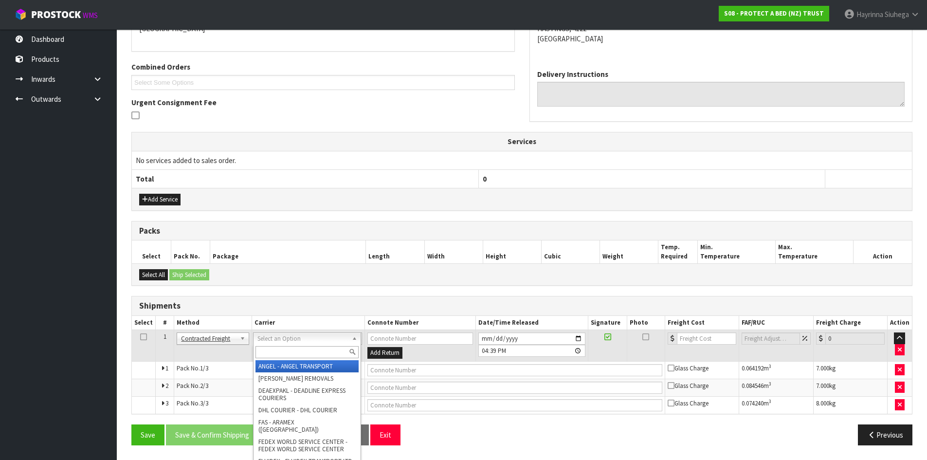
click at [280, 358] on input "text" at bounding box center [306, 352] width 103 height 12
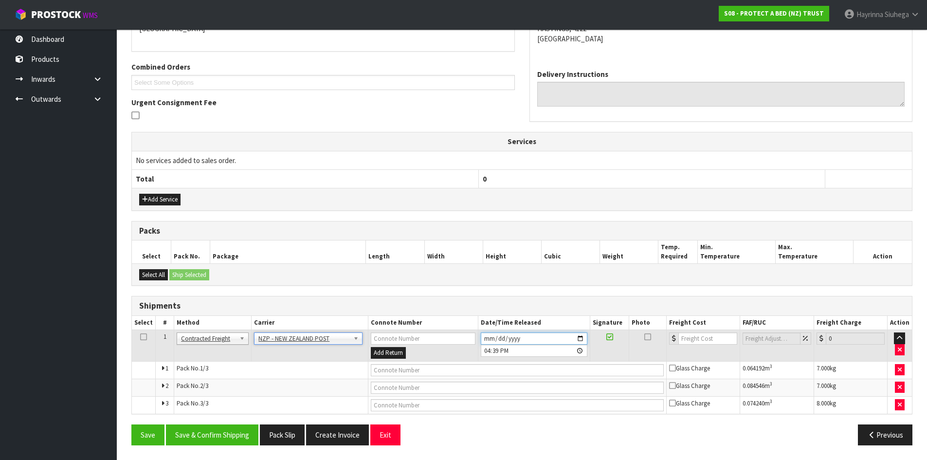
click at [484, 339] on input "2025-09-11" at bounding box center [534, 338] width 107 height 12
click at [236, 432] on button "Save & Confirm Shipping" at bounding box center [212, 434] width 92 height 21
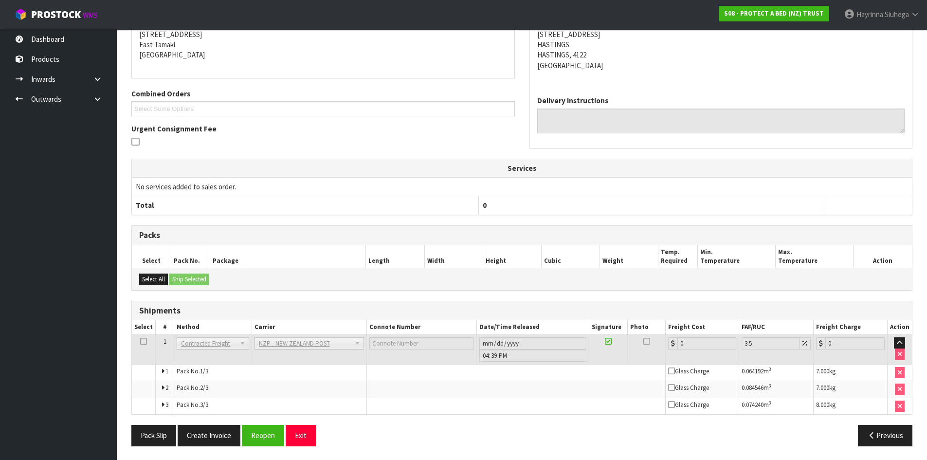
scroll to position [212, 0]
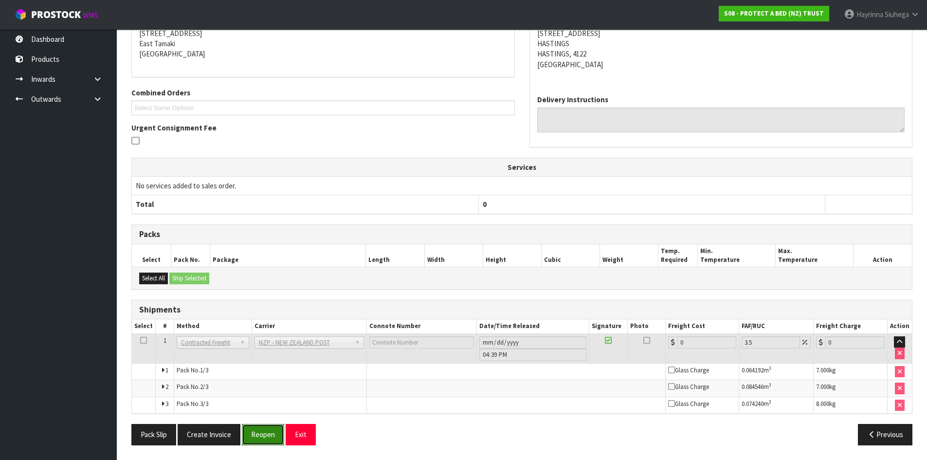
click at [266, 433] on button "Reopen" at bounding box center [263, 434] width 42 height 21
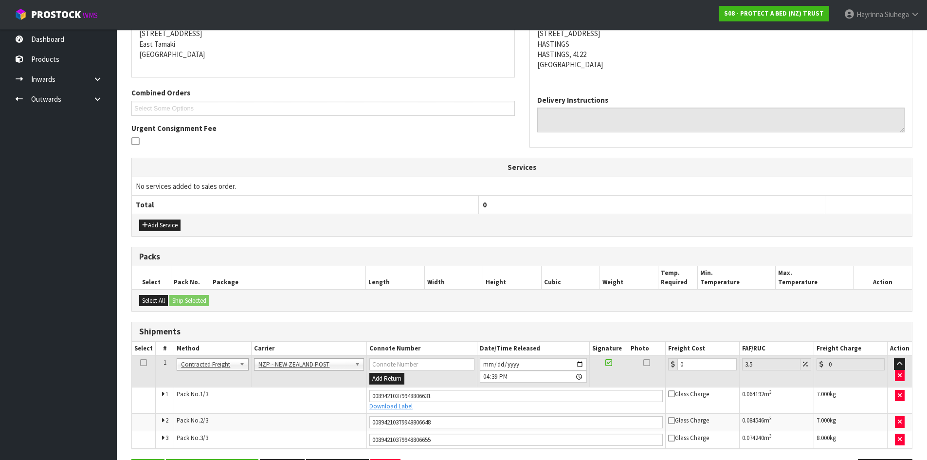
scroll to position [236, 0]
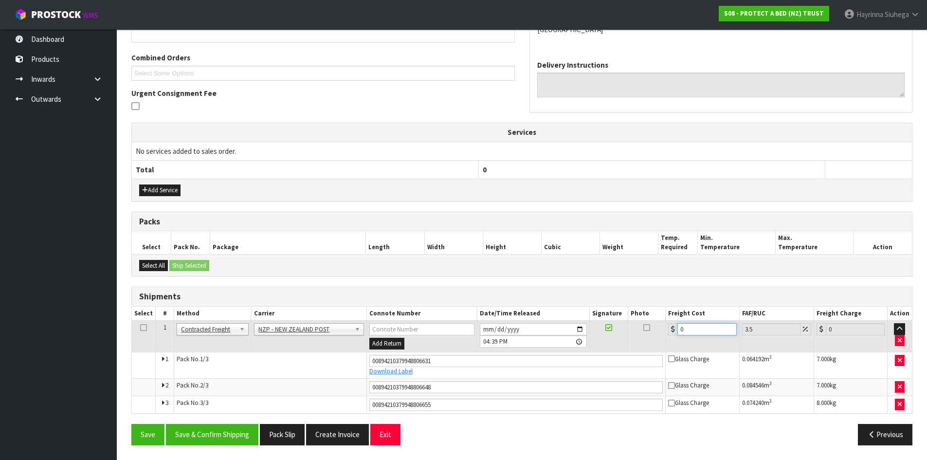
drag, startPoint x: 706, startPoint y: 333, endPoint x: 484, endPoint y: 343, distance: 222.5
click at [484, 343] on tr "1 Client Local Pickup Customer Local Pickup Company Freight Contracted Freight …" at bounding box center [522, 337] width 780 height 32
click at [131, 424] on button "Save" at bounding box center [147, 434] width 33 height 21
click at [219, 435] on button "Save & Confirm Shipping" at bounding box center [212, 434] width 92 height 21
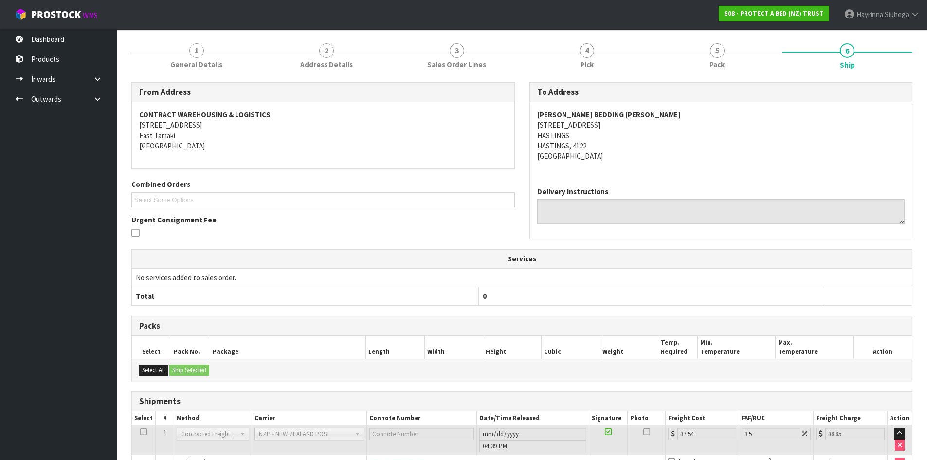
scroll to position [0, 0]
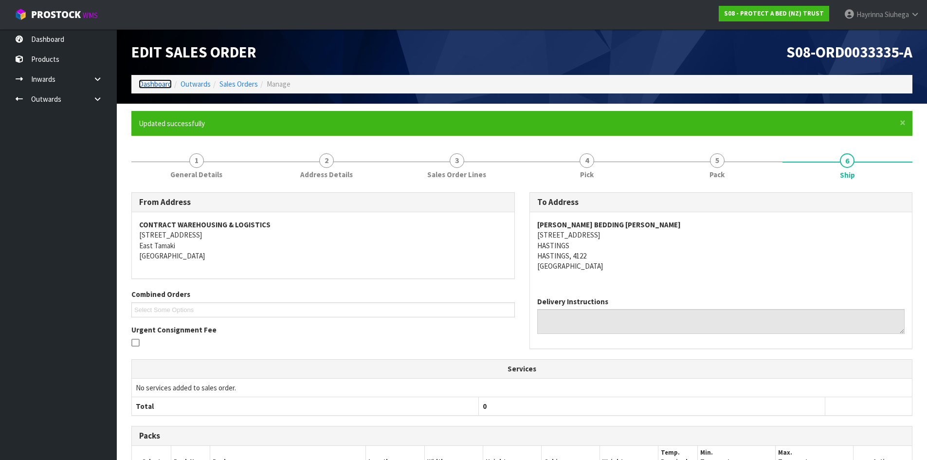
click at [153, 82] on link "Dashboard" at bounding box center [155, 83] width 33 height 9
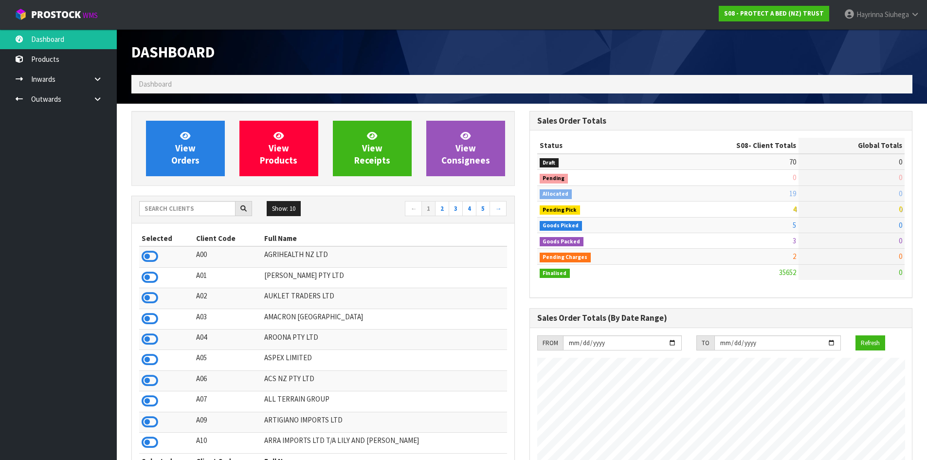
scroll to position [737, 397]
click at [196, 135] on link "View Orders" at bounding box center [185, 148] width 79 height 55
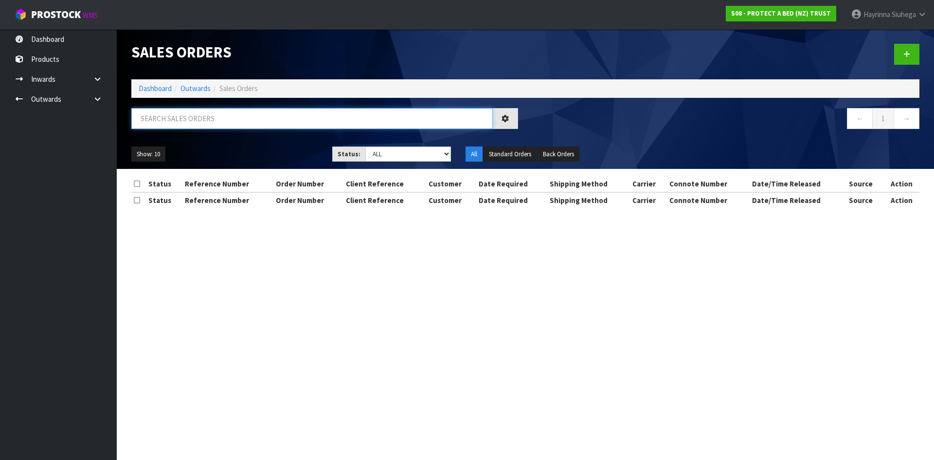
click at [201, 123] on input "text" at bounding box center [311, 118] width 361 height 21
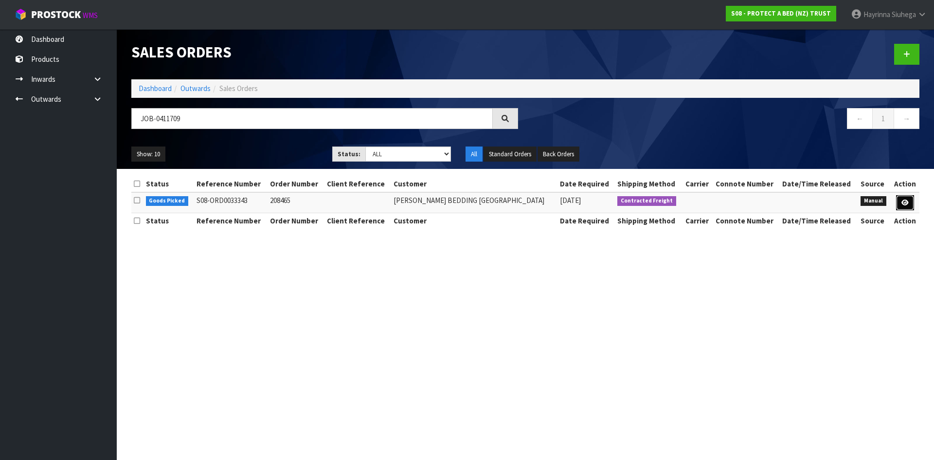
click at [899, 203] on link at bounding box center [905, 203] width 18 height 16
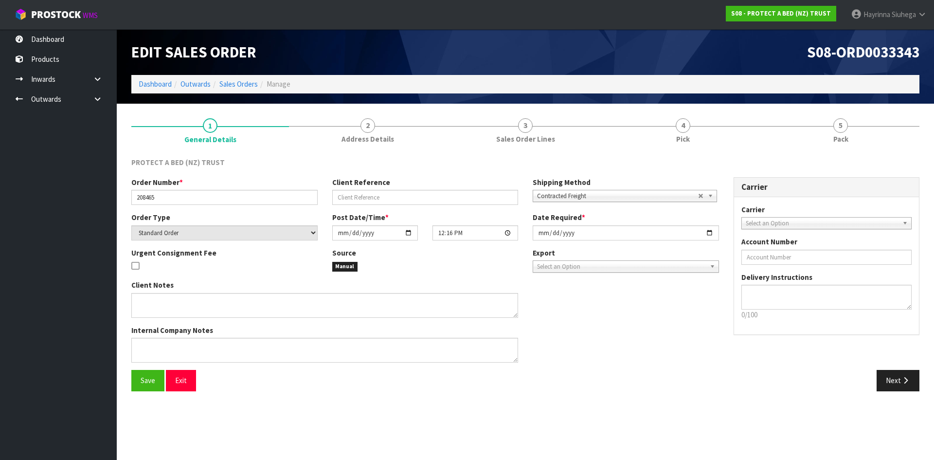
click at [722, 136] on link "4 Pick" at bounding box center [683, 130] width 158 height 38
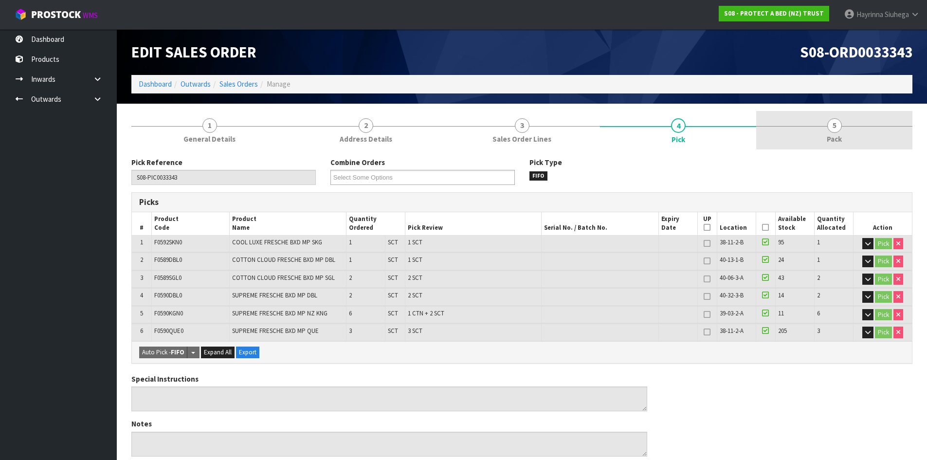
click at [804, 126] on link "5 Pack" at bounding box center [834, 130] width 156 height 38
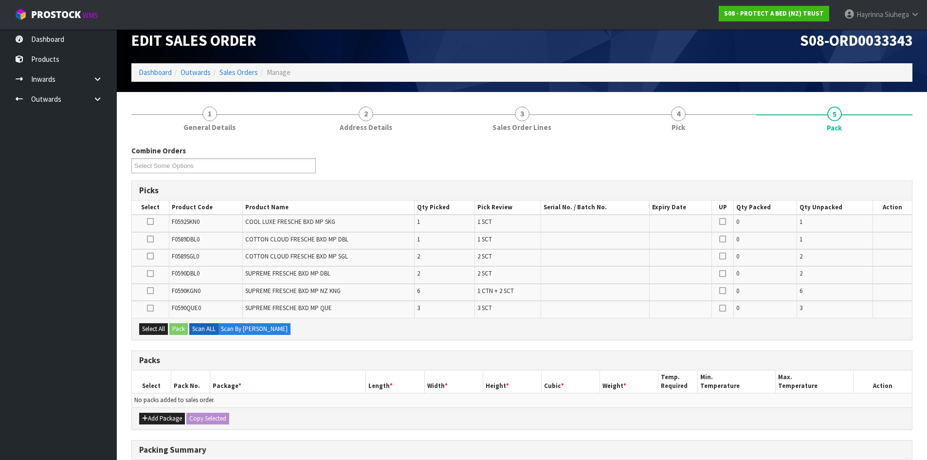
scroll to position [97, 0]
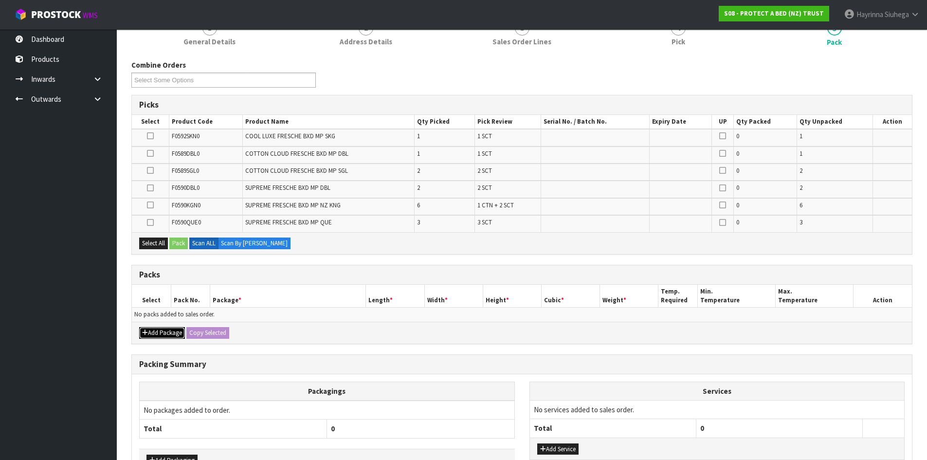
drag, startPoint x: 164, startPoint y: 330, endPoint x: 151, endPoint y: 330, distance: 13.6
click at [162, 329] on button "Add Package" at bounding box center [162, 333] width 46 height 12
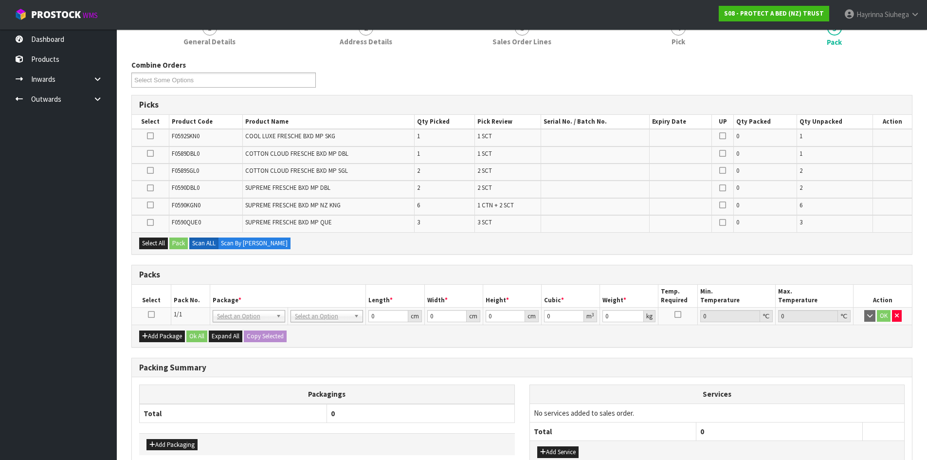
click at [152, 314] on icon at bounding box center [151, 314] width 7 height 0
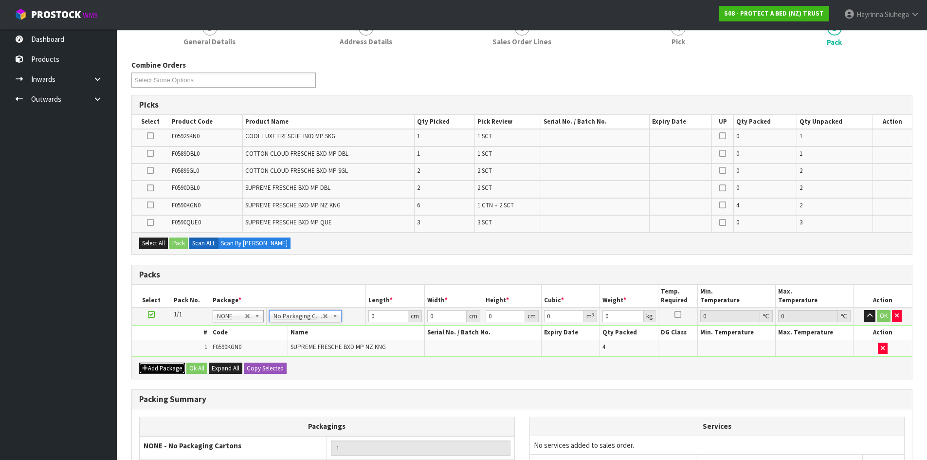
click at [162, 367] on button "Add Package" at bounding box center [162, 368] width 46 height 12
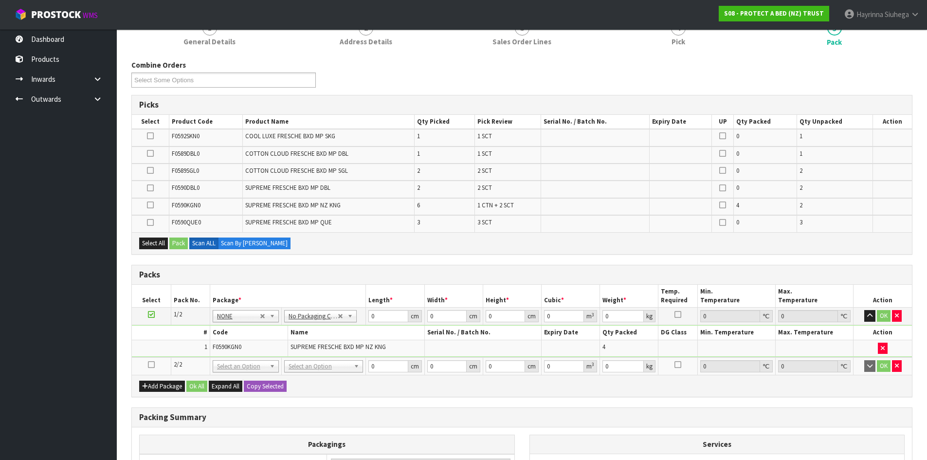
click at [151, 364] on icon at bounding box center [151, 364] width 7 height 0
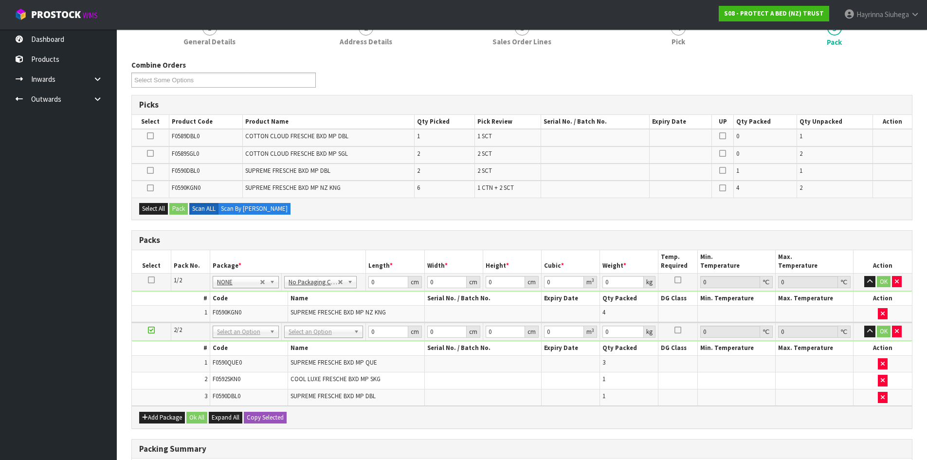
click at [877, 362] on td at bounding box center [882, 363] width 58 height 17
click at [879, 365] on button "button" at bounding box center [883, 364] width 10 height 12
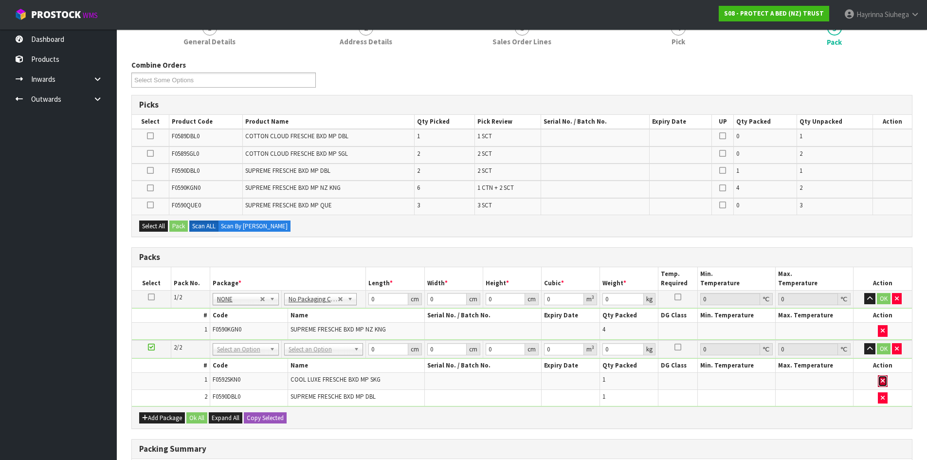
click at [883, 376] on button "button" at bounding box center [883, 381] width 10 height 12
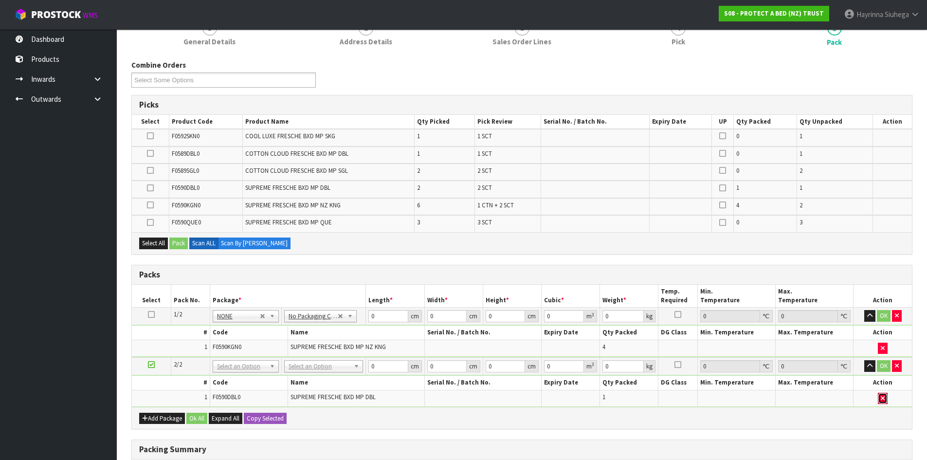
click at [880, 398] on button "button" at bounding box center [883, 399] width 10 height 12
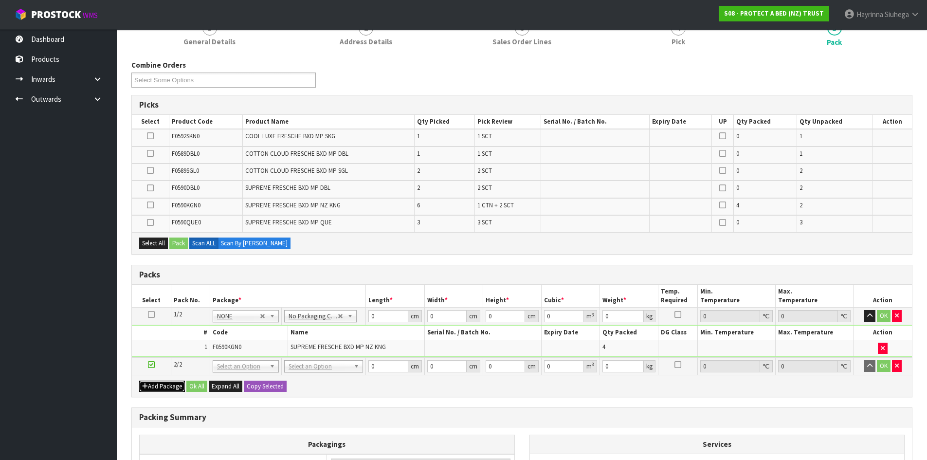
click at [157, 389] on button "Add Package" at bounding box center [162, 386] width 46 height 12
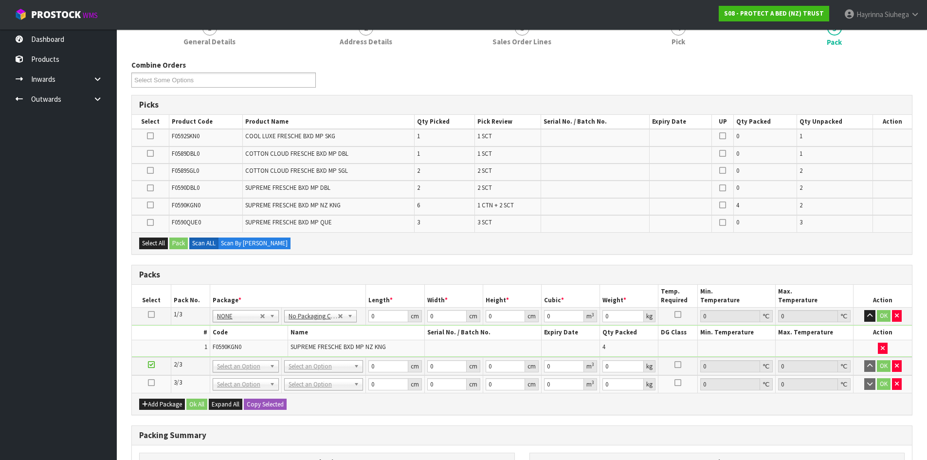
click at [151, 383] on icon at bounding box center [151, 382] width 7 height 0
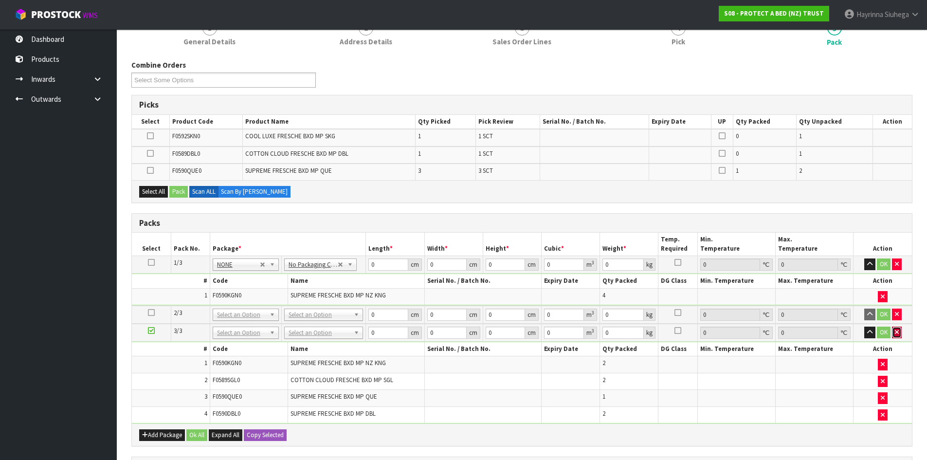
click at [893, 335] on button "button" at bounding box center [897, 332] width 10 height 12
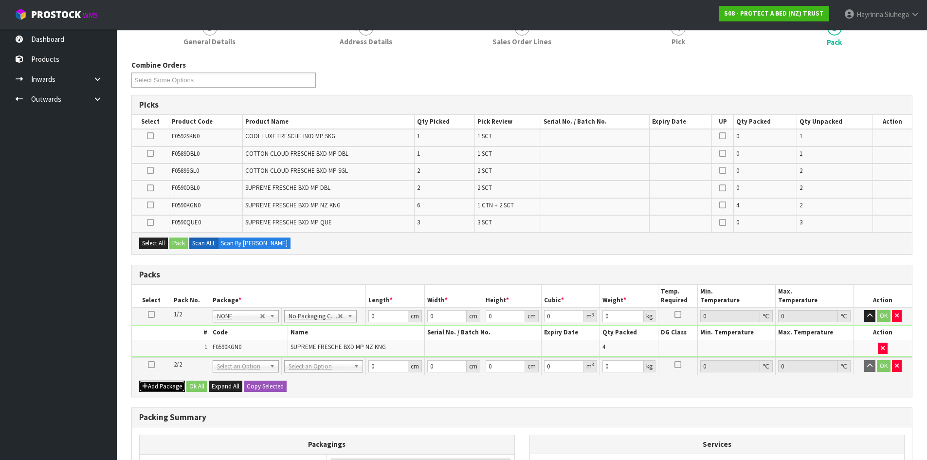
click at [166, 386] on button "Add Package" at bounding box center [162, 386] width 46 height 12
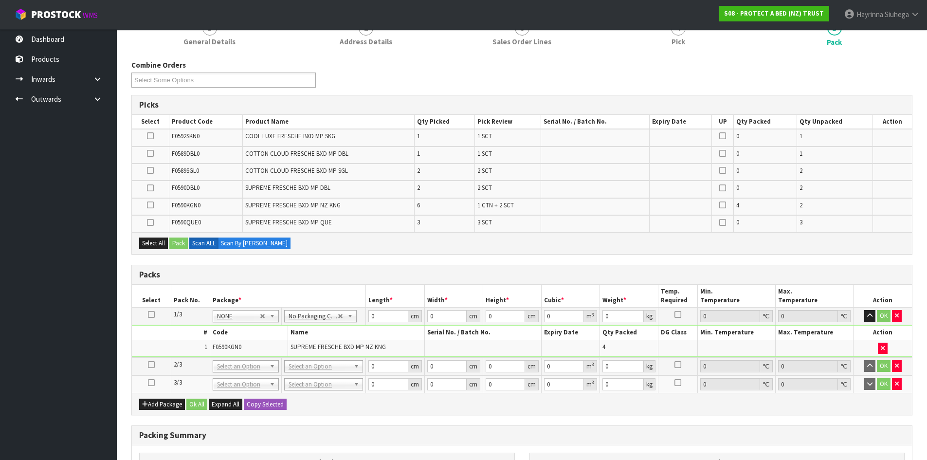
click at [152, 383] on icon at bounding box center [151, 382] width 7 height 0
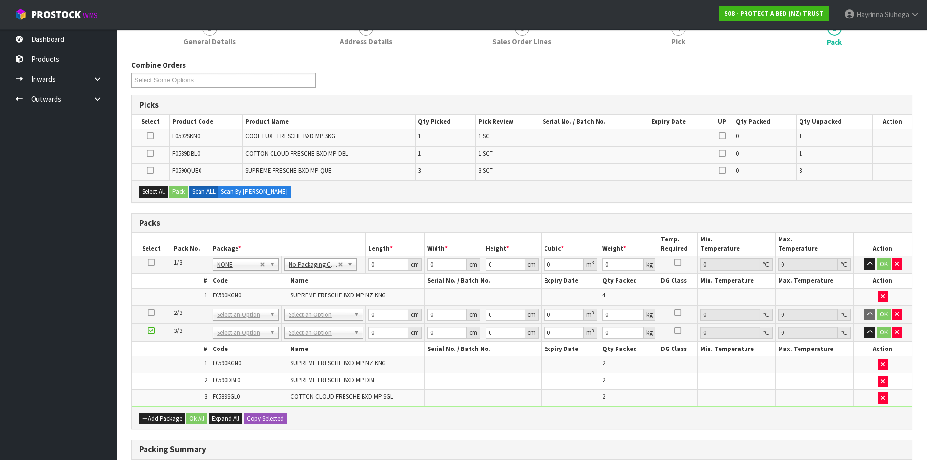
click at [152, 312] on icon at bounding box center [151, 312] width 7 height 0
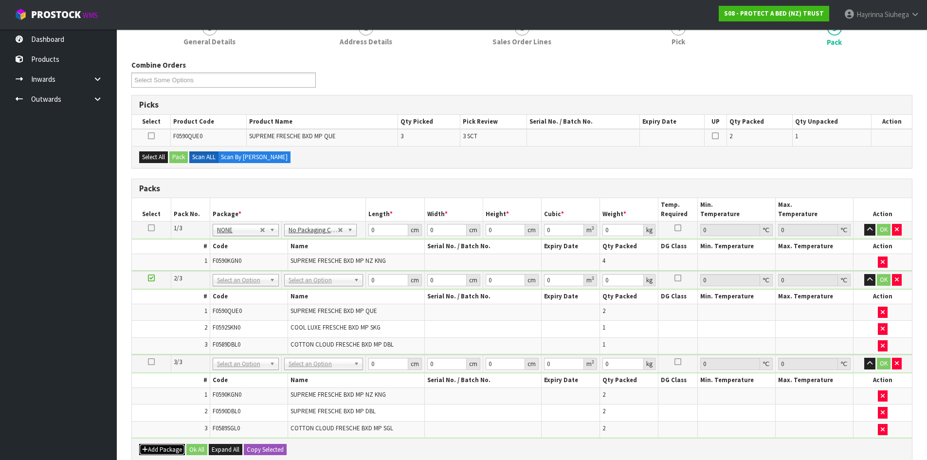
click at [161, 446] on button "Add Package" at bounding box center [162, 450] width 46 height 12
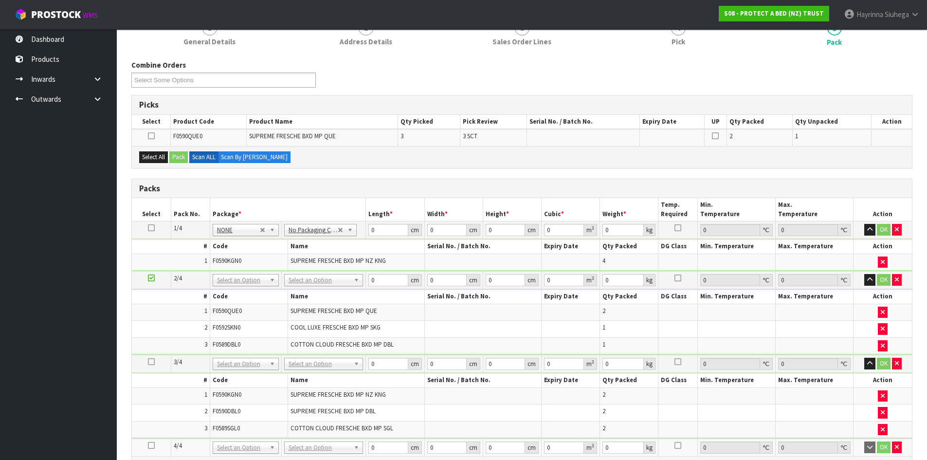
click at [150, 446] on icon at bounding box center [151, 445] width 7 height 0
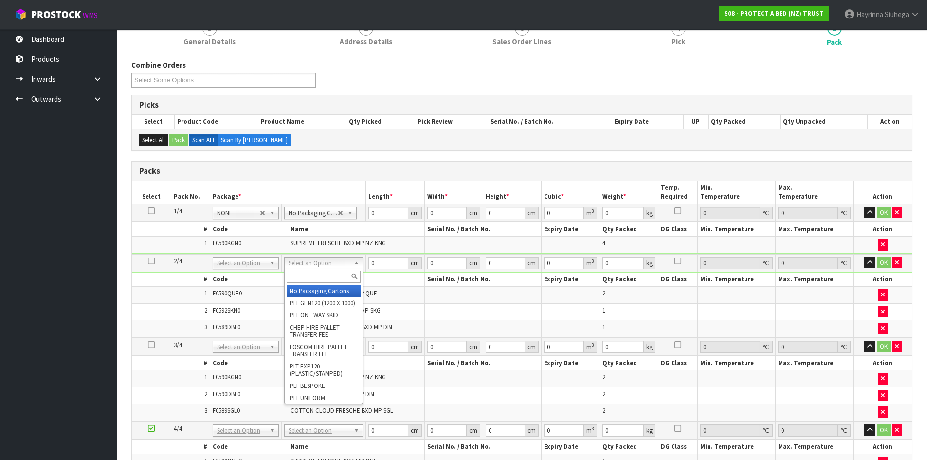
click at [320, 283] on div at bounding box center [324, 277] width 78 height 16
click at [321, 278] on input "text" at bounding box center [324, 276] width 74 height 12
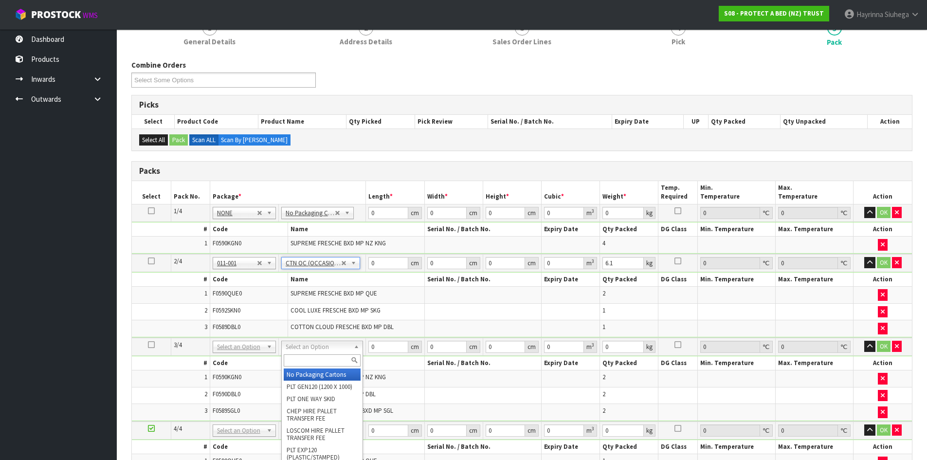
click at [320, 357] on input "text" at bounding box center [322, 360] width 77 height 12
click at [311, 359] on input "text" at bounding box center [322, 360] width 77 height 12
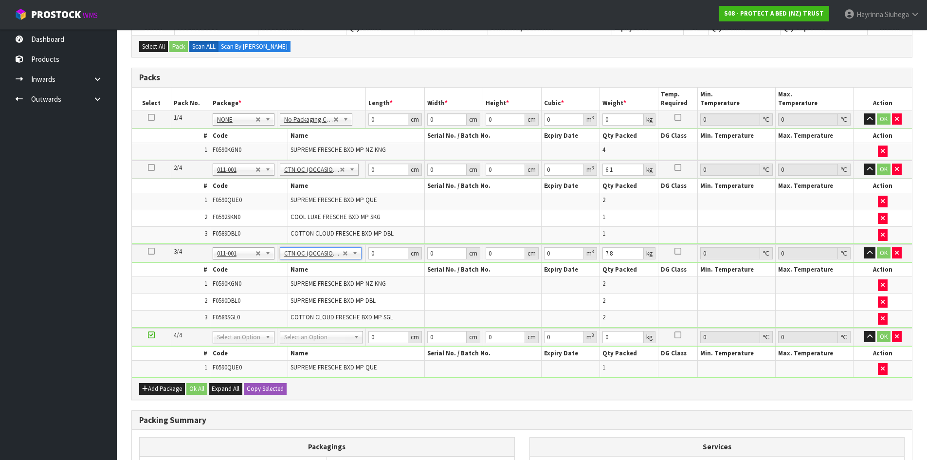
scroll to position [195, 0]
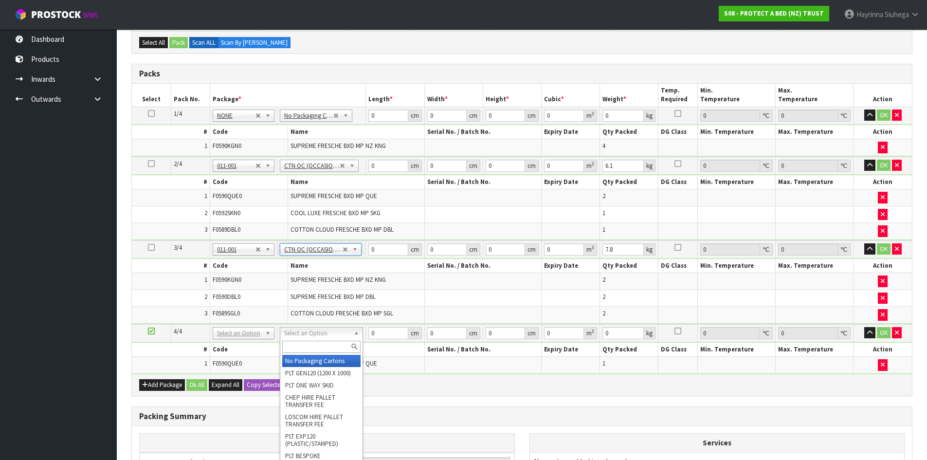
click at [312, 348] on input "text" at bounding box center [321, 347] width 78 height 12
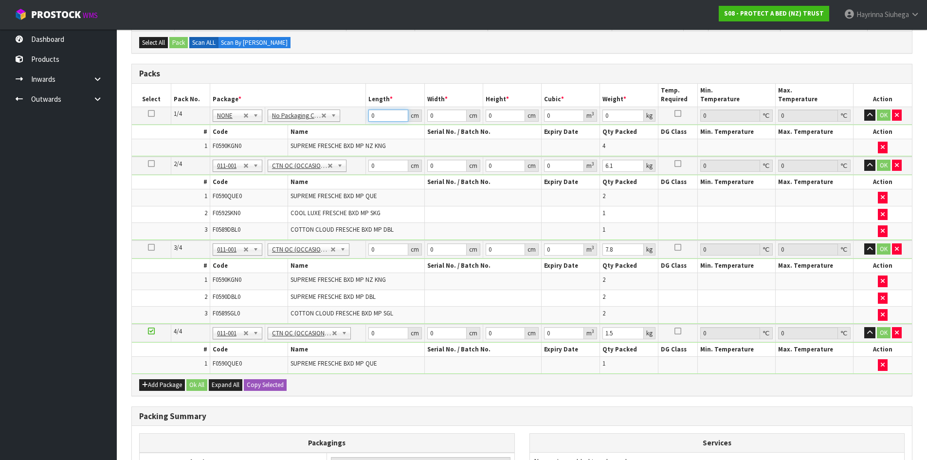
click at [371, 119] on input "0" at bounding box center [387, 115] width 39 height 12
click button "OK" at bounding box center [884, 115] width 14 height 12
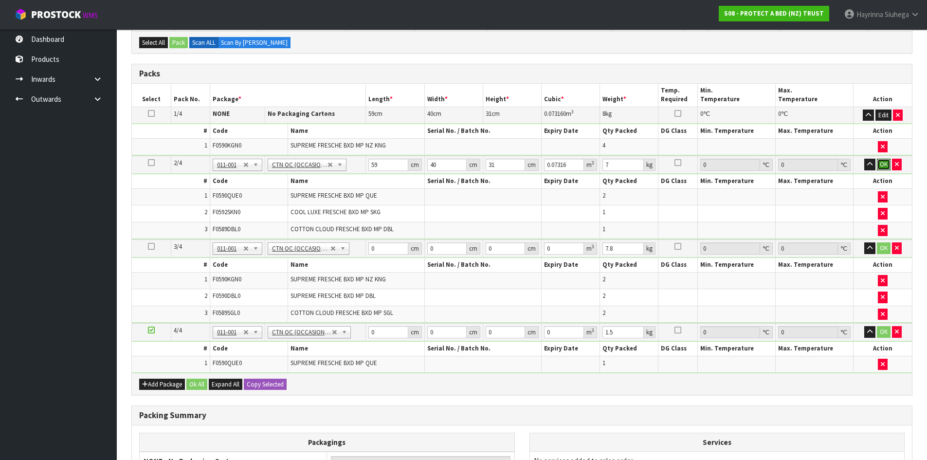
click button "OK" at bounding box center [884, 165] width 14 height 12
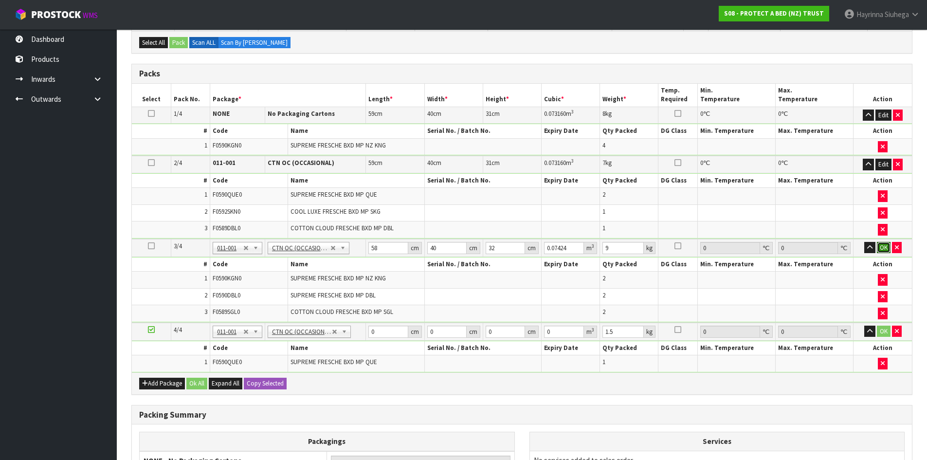
click button "OK" at bounding box center [884, 248] width 14 height 12
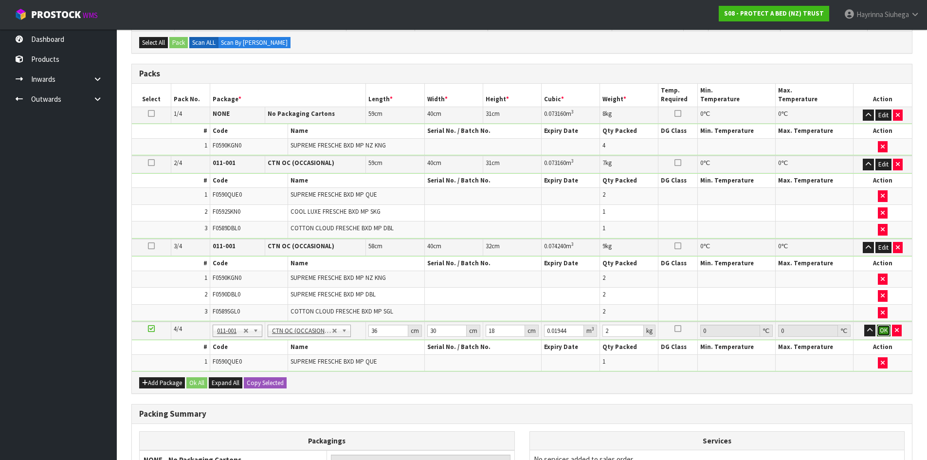
click button "OK" at bounding box center [884, 330] width 14 height 12
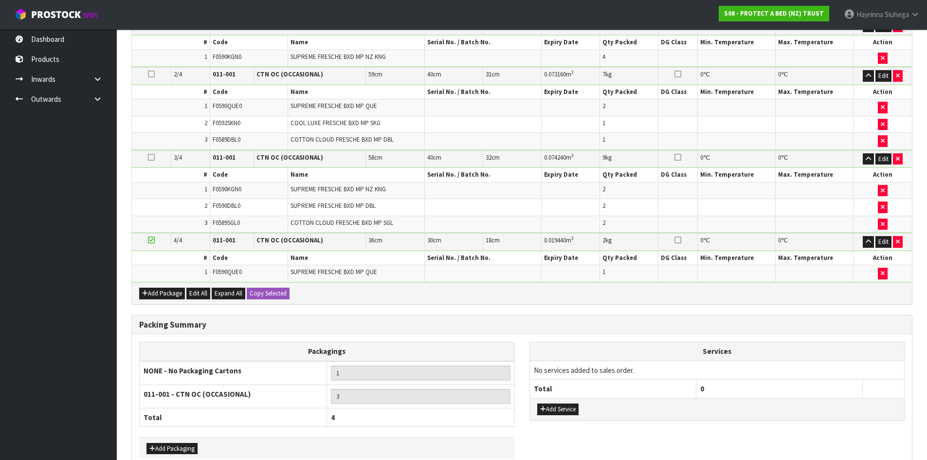
scroll to position [336, 0]
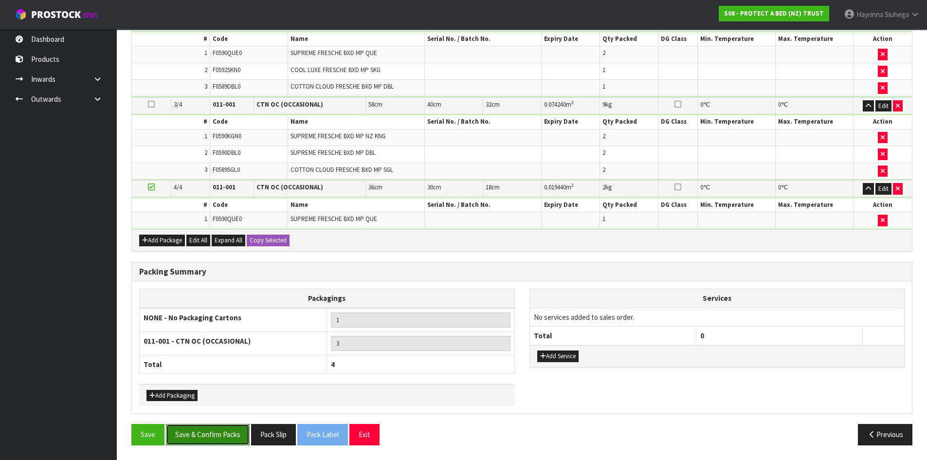
click at [234, 435] on button "Save & Confirm Packs" at bounding box center [208, 434] width 84 height 21
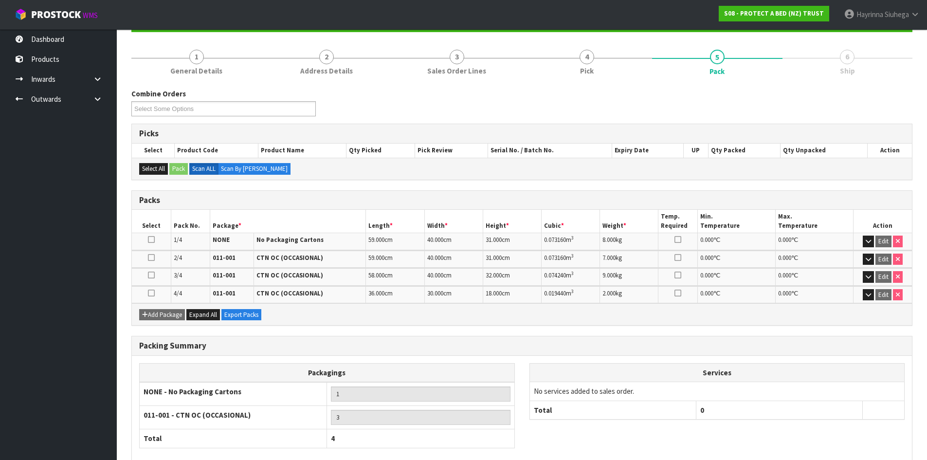
scroll to position [156, 0]
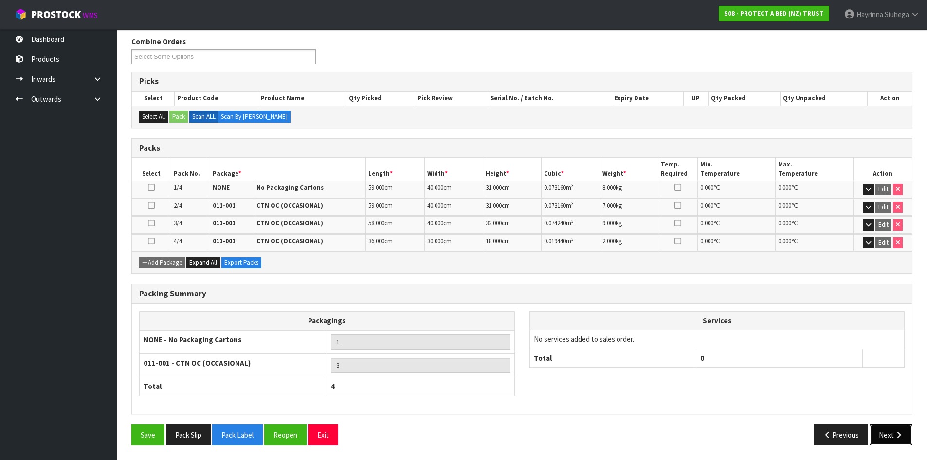
click at [895, 431] on icon "button" at bounding box center [898, 434] width 9 height 7
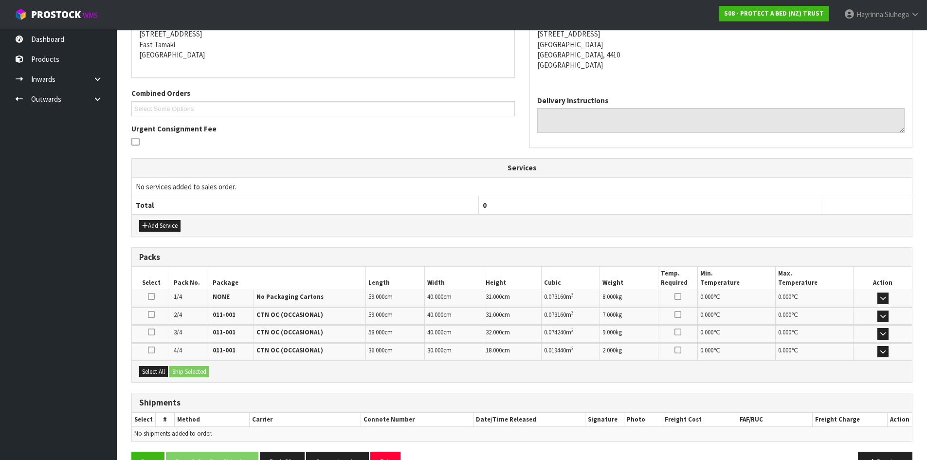
scroll to position [228, 0]
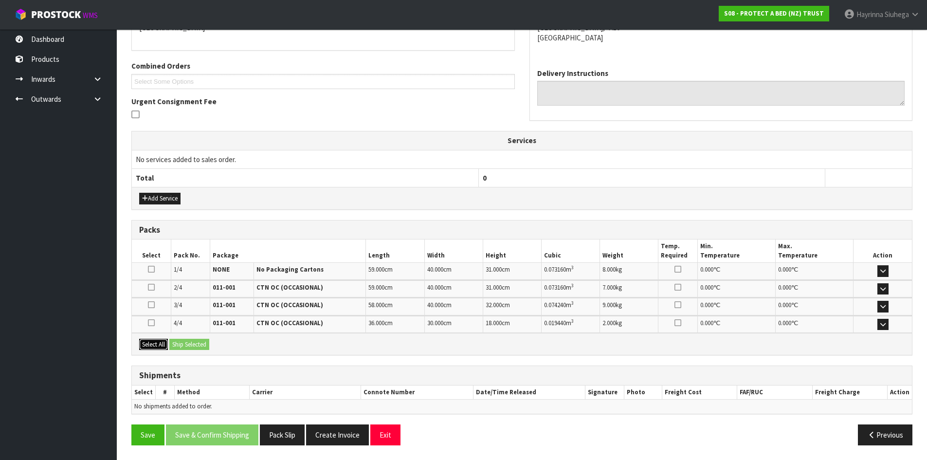
click at [162, 346] on button "Select All" at bounding box center [153, 345] width 29 height 12
click at [195, 345] on button "Ship Selected" at bounding box center [189, 345] width 40 height 12
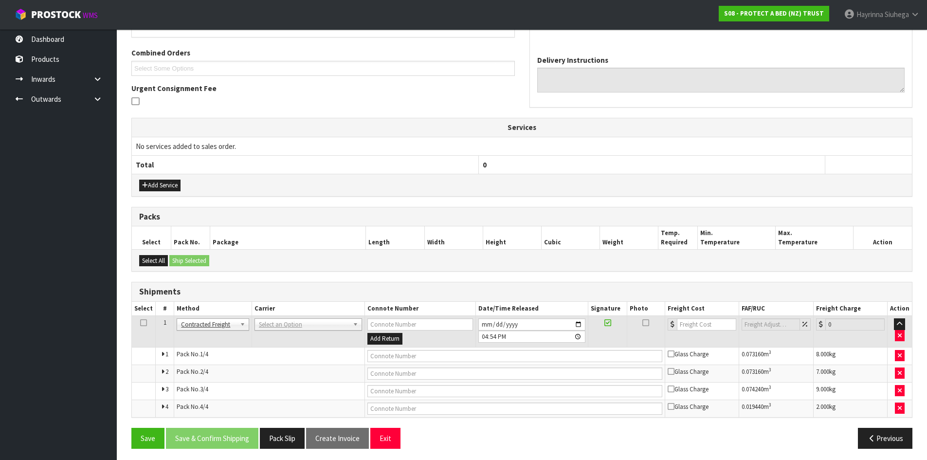
scroll to position [245, 0]
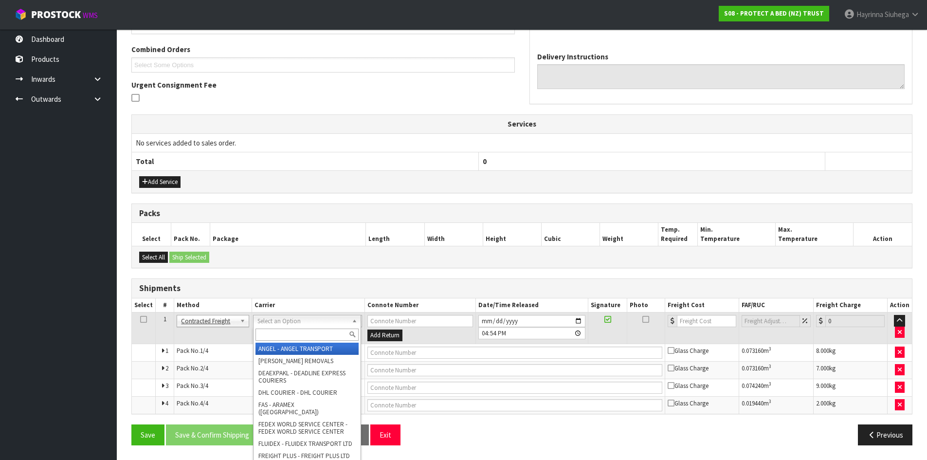
drag, startPoint x: 314, startPoint y: 319, endPoint x: 312, endPoint y: 324, distance: 5.9
click at [299, 330] on input "text" at bounding box center [306, 334] width 103 height 12
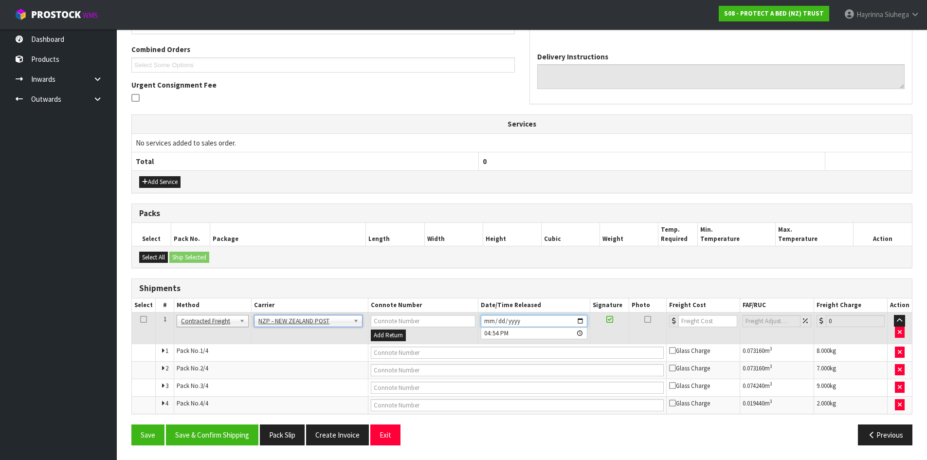
click at [488, 317] on input "2025-09-11" at bounding box center [534, 321] width 107 height 12
click at [223, 430] on button "Save & Confirm Shipping" at bounding box center [212, 434] width 92 height 21
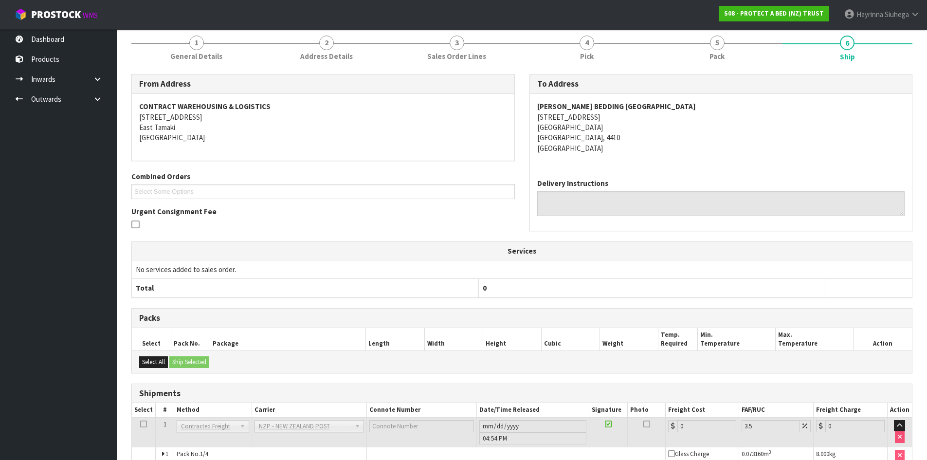
scroll to position [229, 0]
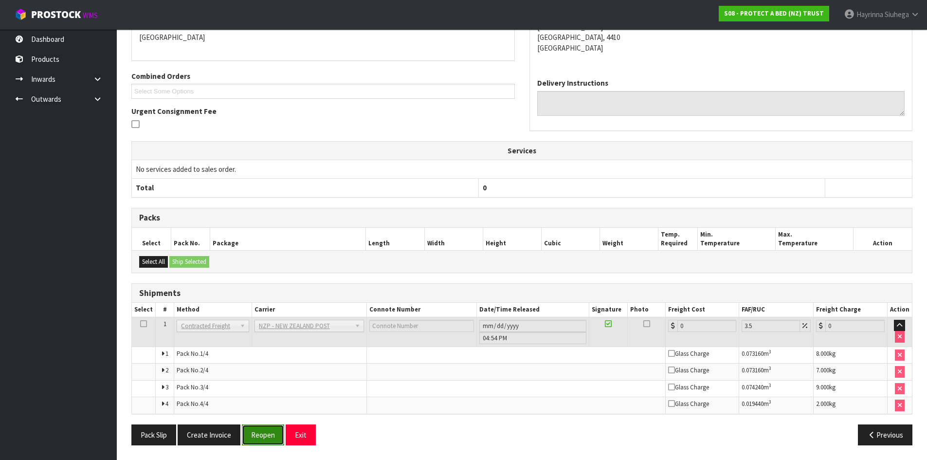
click at [254, 436] on button "Reopen" at bounding box center [263, 434] width 42 height 21
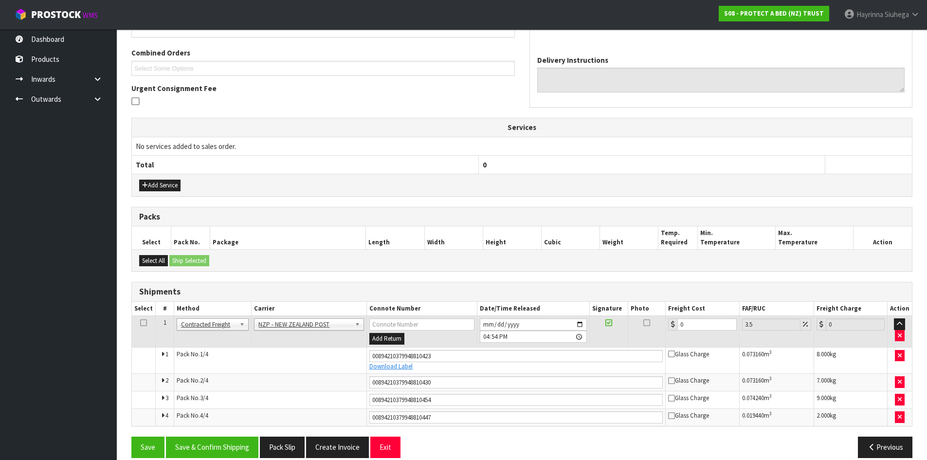
scroll to position [254, 0]
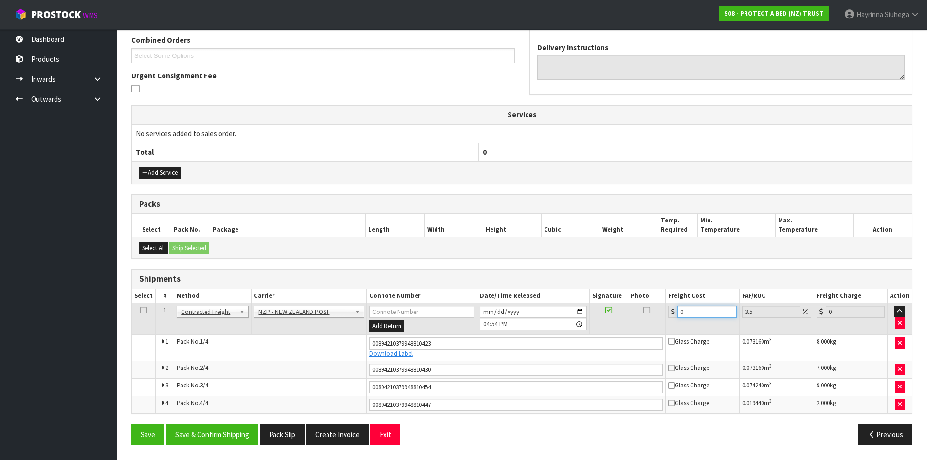
drag, startPoint x: 701, startPoint y: 311, endPoint x: 509, endPoint y: 310, distance: 191.7
click at [529, 310] on tr "1 Client Local Pickup Customer Local Pickup Company Freight Contracted Freight …" at bounding box center [522, 319] width 780 height 32
click at [131, 424] on button "Save" at bounding box center [147, 434] width 33 height 21
click at [241, 430] on button "Save & Confirm Shipping" at bounding box center [212, 434] width 92 height 21
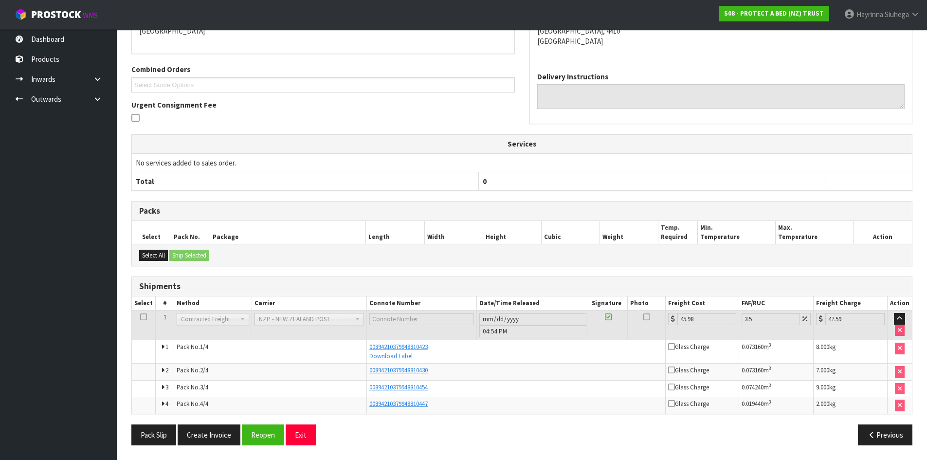
scroll to position [0, 0]
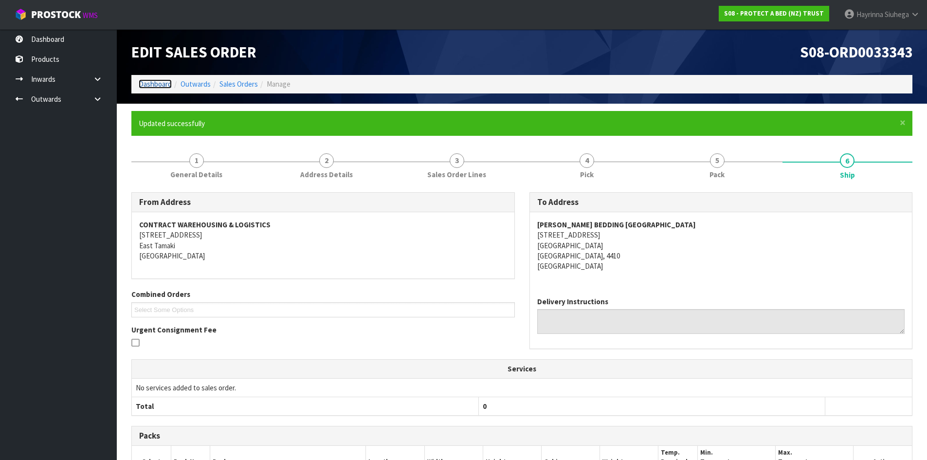
click at [165, 81] on link "Dashboard" at bounding box center [155, 83] width 33 height 9
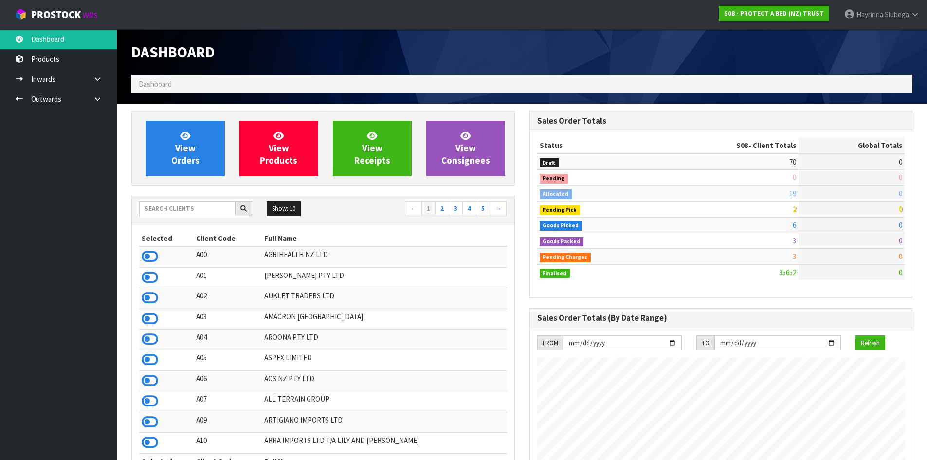
scroll to position [737, 397]
click at [96, 98] on icon at bounding box center [97, 98] width 9 height 7
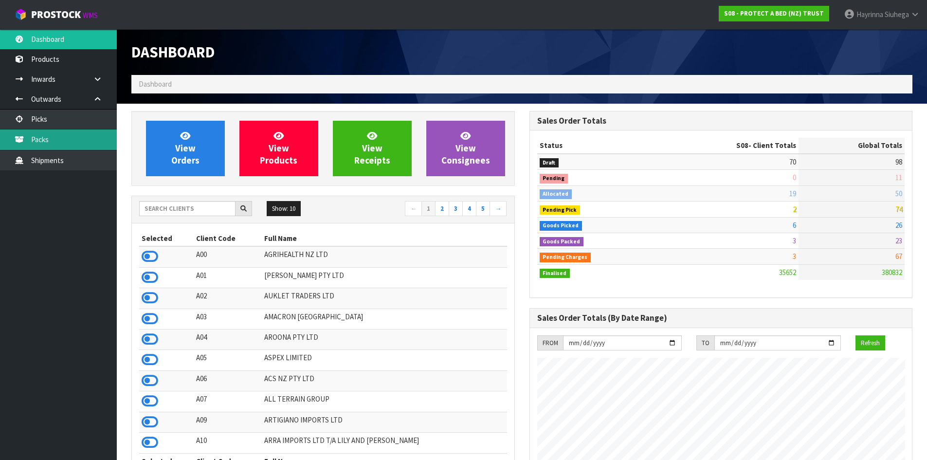
click at [74, 145] on link "Packs" at bounding box center [58, 139] width 117 height 20
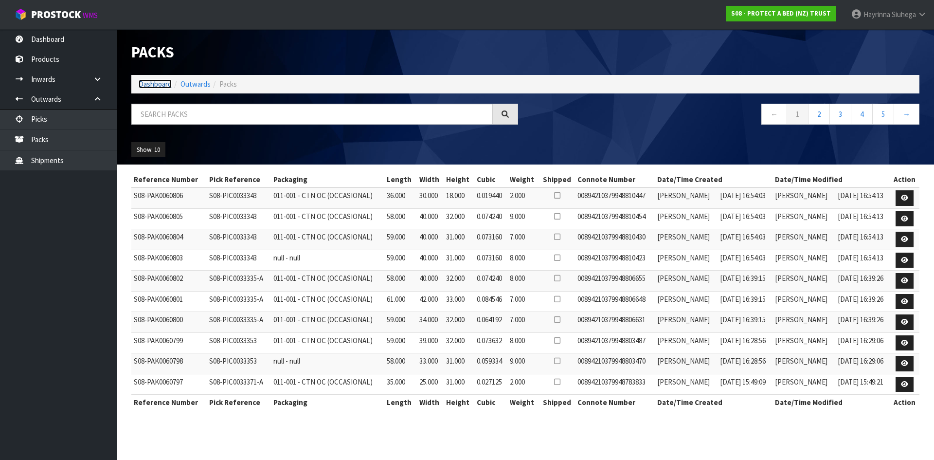
click at [155, 85] on link "Dashboard" at bounding box center [155, 83] width 33 height 9
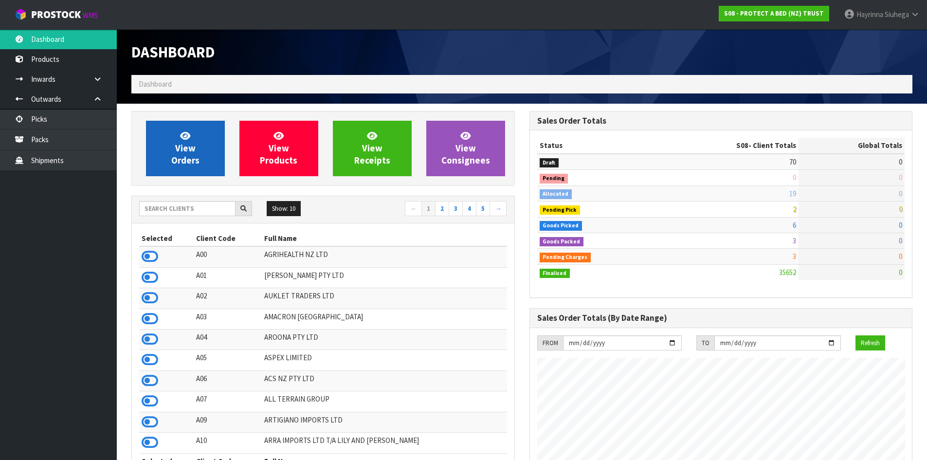
scroll to position [607, 397]
click at [197, 144] on link "View Orders" at bounding box center [185, 148] width 79 height 55
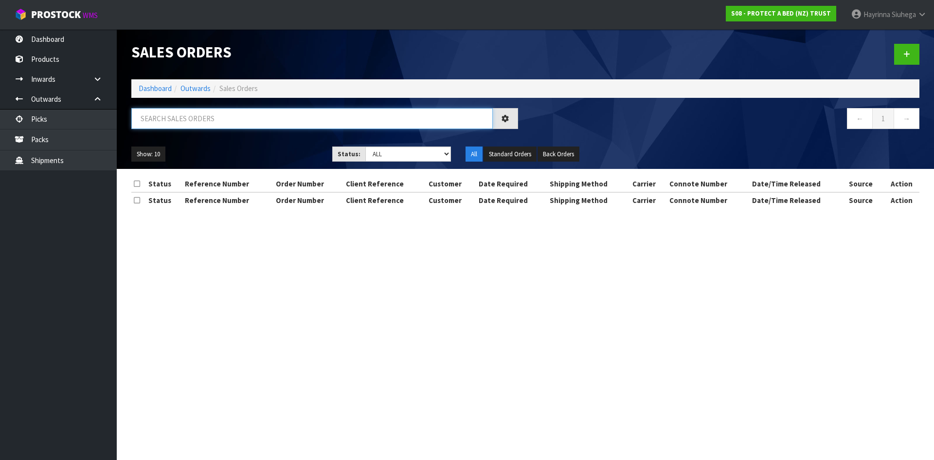
click at [210, 126] on input "text" at bounding box center [311, 118] width 361 height 21
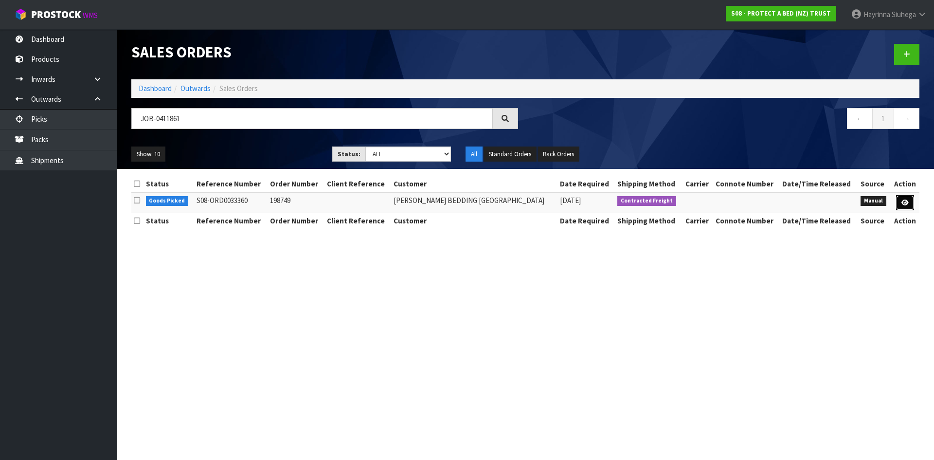
click at [906, 199] on icon at bounding box center [904, 202] width 7 height 6
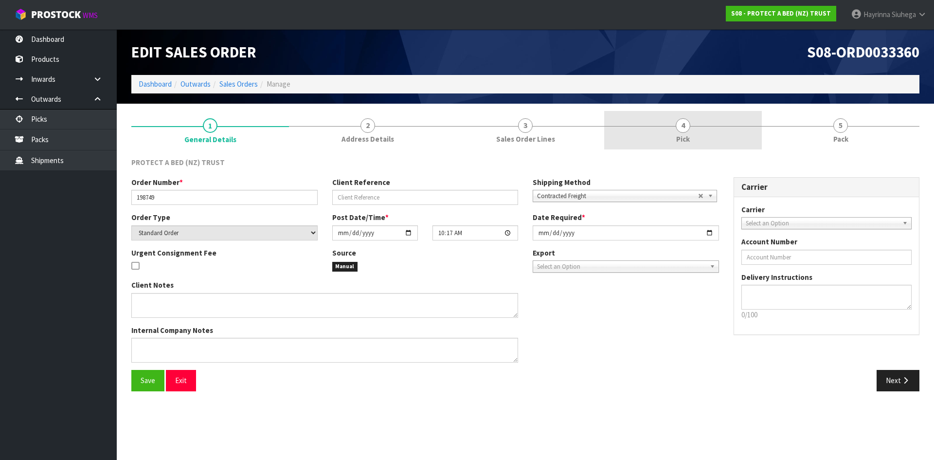
click at [710, 129] on link "4 Pick" at bounding box center [683, 130] width 158 height 38
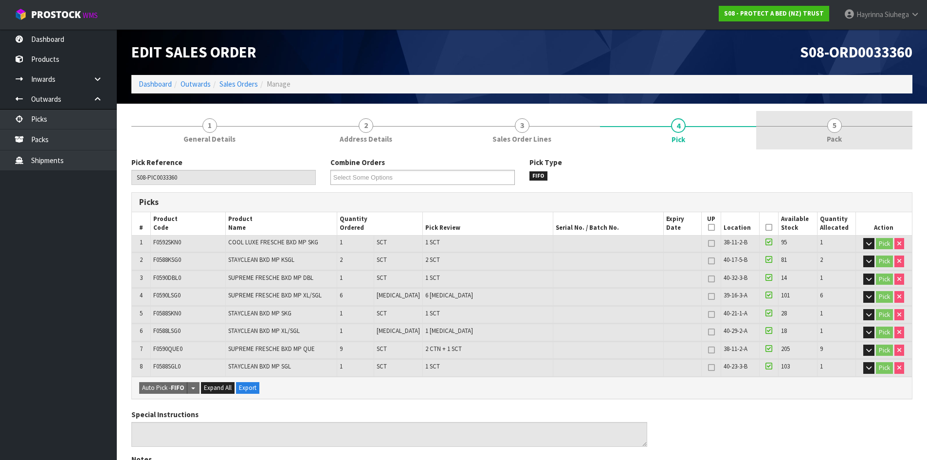
click at [792, 128] on link "5 Pack" at bounding box center [834, 130] width 156 height 38
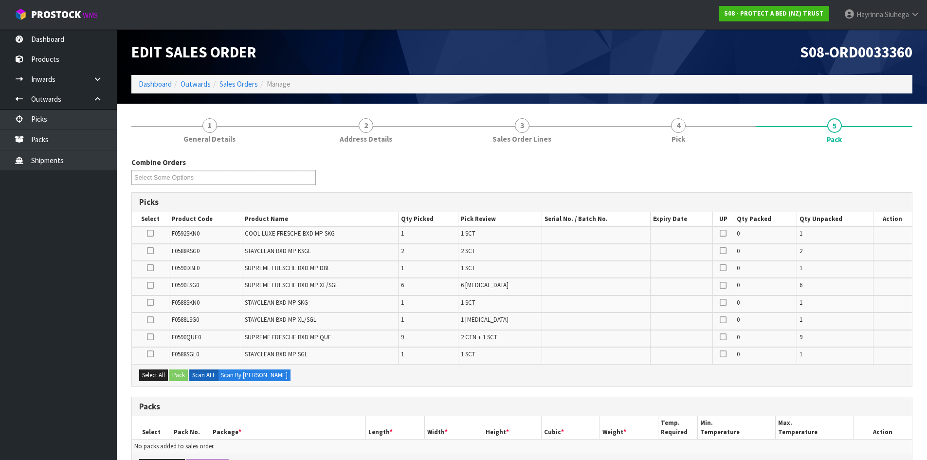
click at [590, 182] on div "Combine Orders S08-ORD0031944 S08-ORD0032699 S08-ORD0032700 S08-ORD0032701 S08-…" at bounding box center [521, 174] width 795 height 35
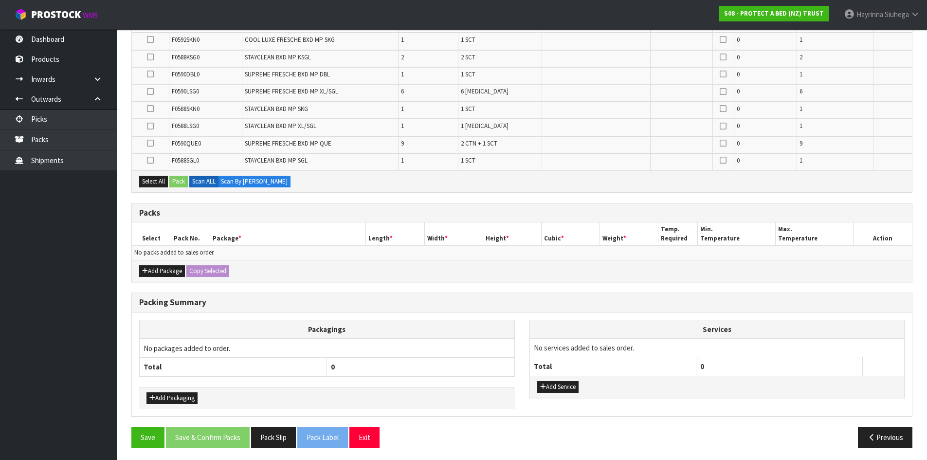
scroll to position [196, 0]
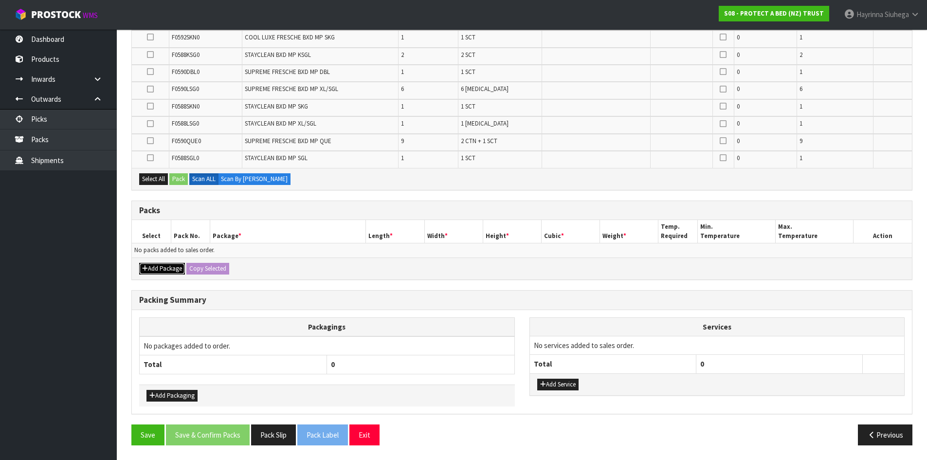
click at [157, 263] on button "Add Package" at bounding box center [162, 269] width 46 height 12
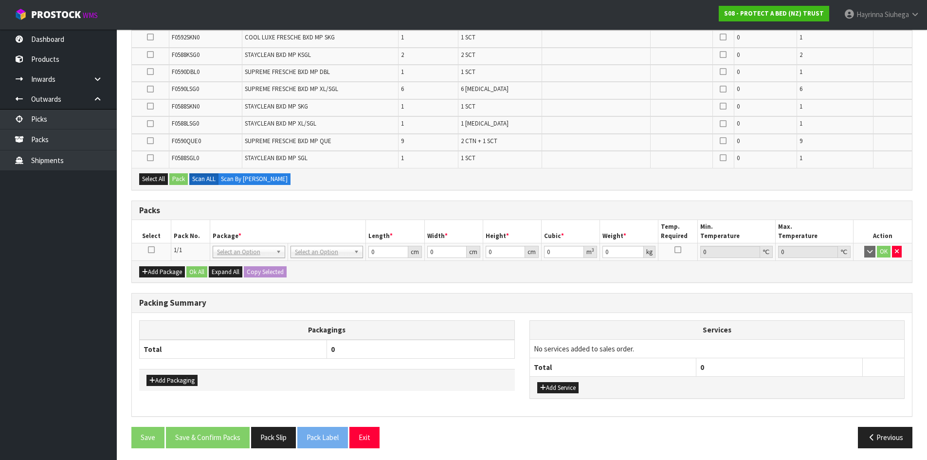
click at [150, 250] on icon at bounding box center [151, 250] width 7 height 0
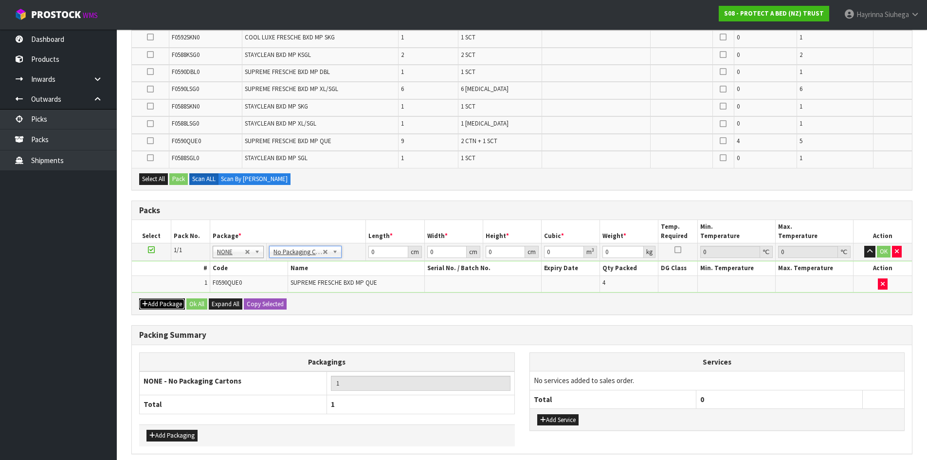
click at [161, 304] on button "Add Package" at bounding box center [162, 304] width 46 height 12
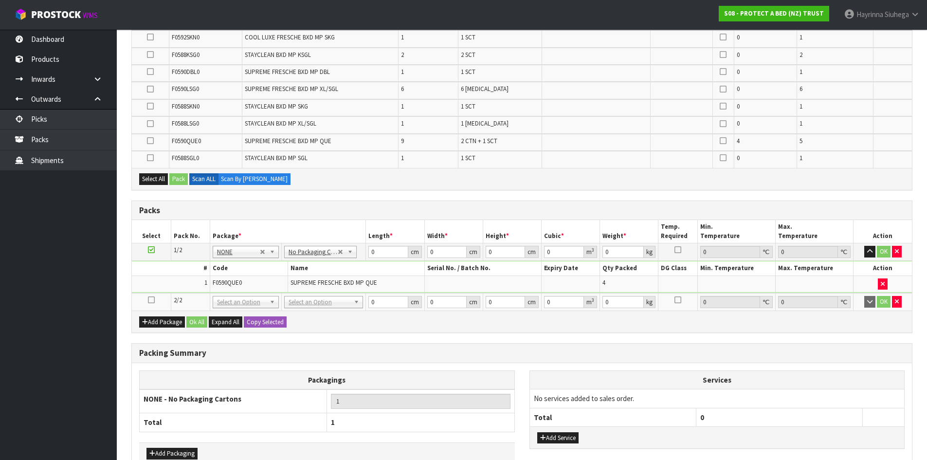
click at [150, 300] on icon at bounding box center [151, 300] width 7 height 0
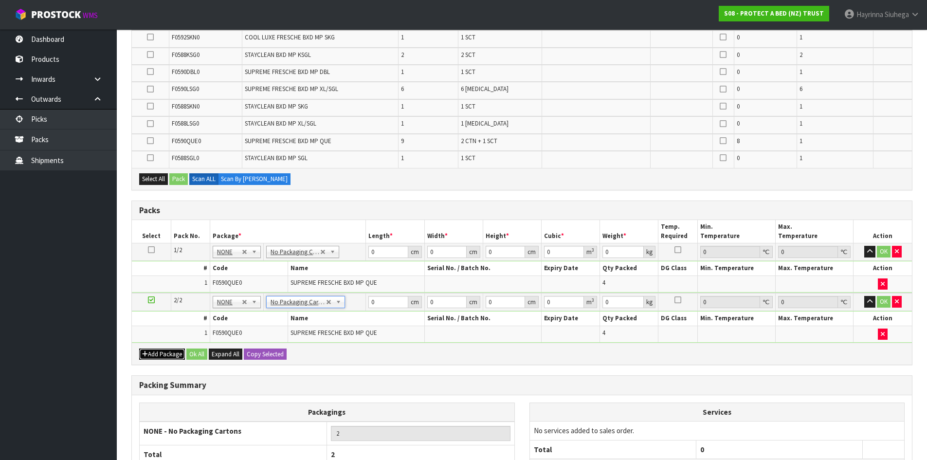
click at [178, 350] on button "Add Package" at bounding box center [162, 354] width 46 height 12
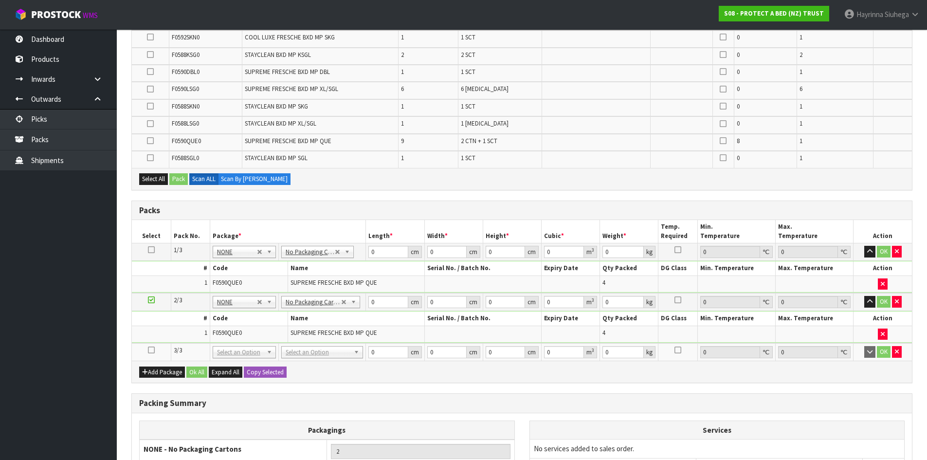
click at [150, 350] on icon at bounding box center [151, 350] width 7 height 0
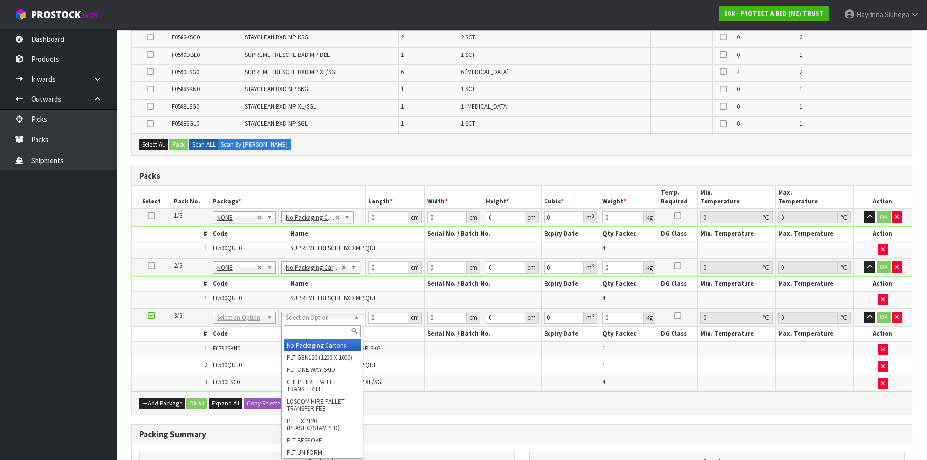
click at [307, 330] on input "text" at bounding box center [322, 331] width 77 height 12
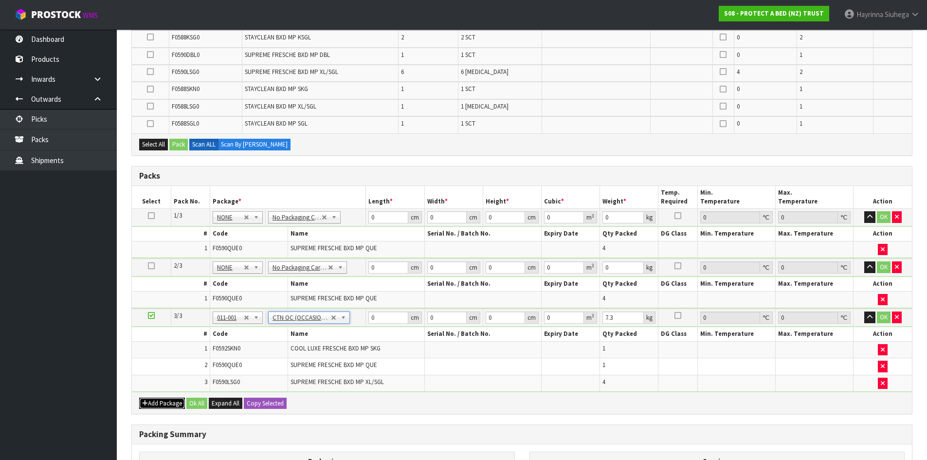
click at [160, 402] on button "Add Package" at bounding box center [162, 403] width 46 height 12
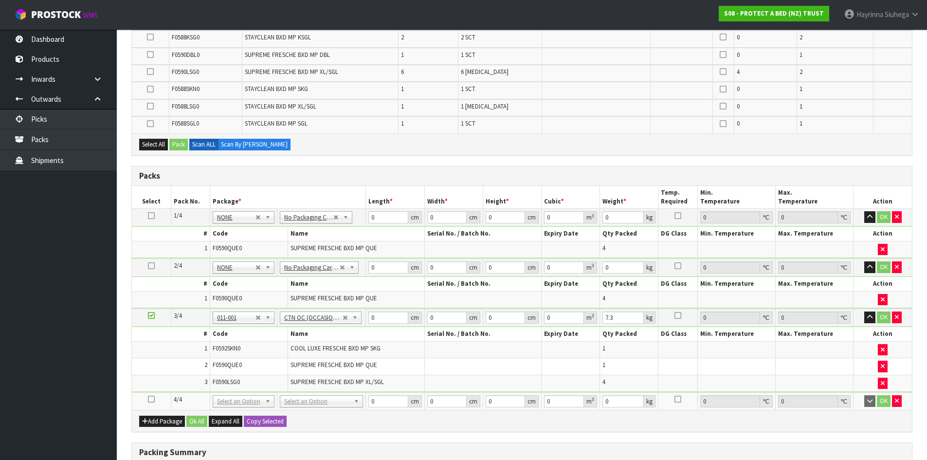
click at [150, 399] on icon at bounding box center [151, 399] width 7 height 0
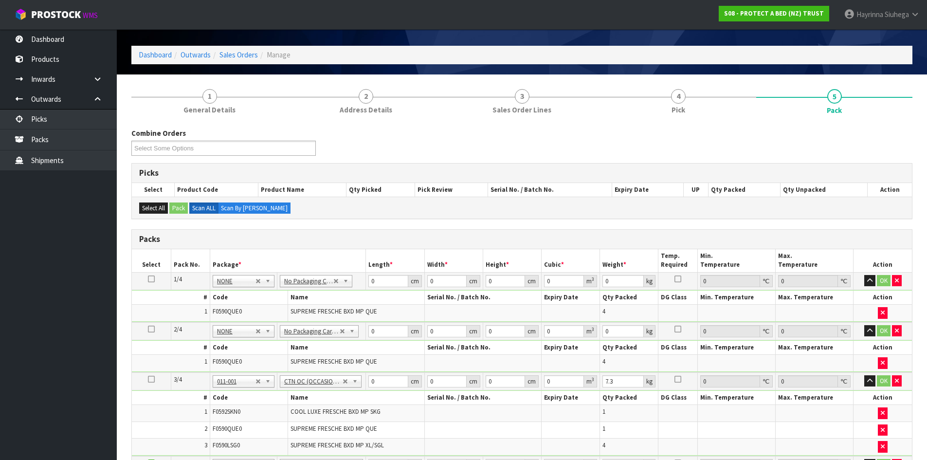
scroll to position [146, 0]
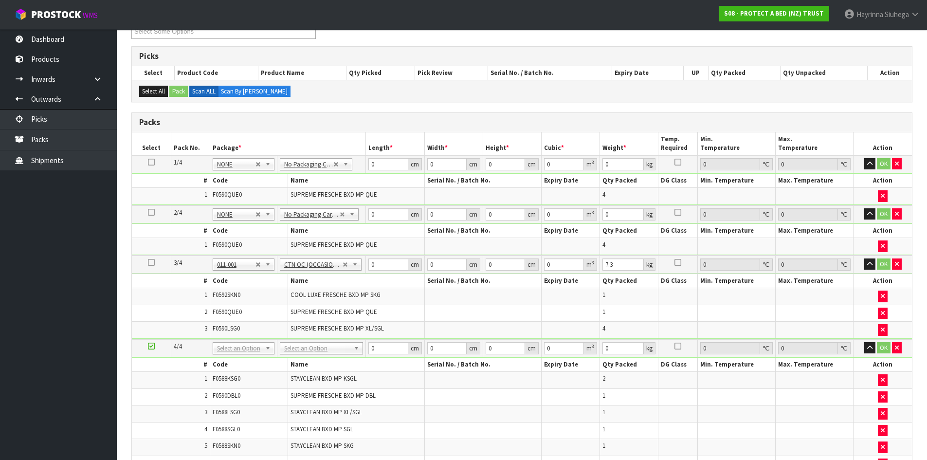
click at [323, 357] on div "# Code Name Serial No. / Batch No. Expiry Date Qty Packed DG Class Min. Tempera…" at bounding box center [522, 414] width 780 height 115
click at [319, 362] on input "text" at bounding box center [321, 362] width 78 height 12
click at [371, 162] on input "0" at bounding box center [387, 164] width 39 height 12
click button "OK" at bounding box center [884, 164] width 14 height 12
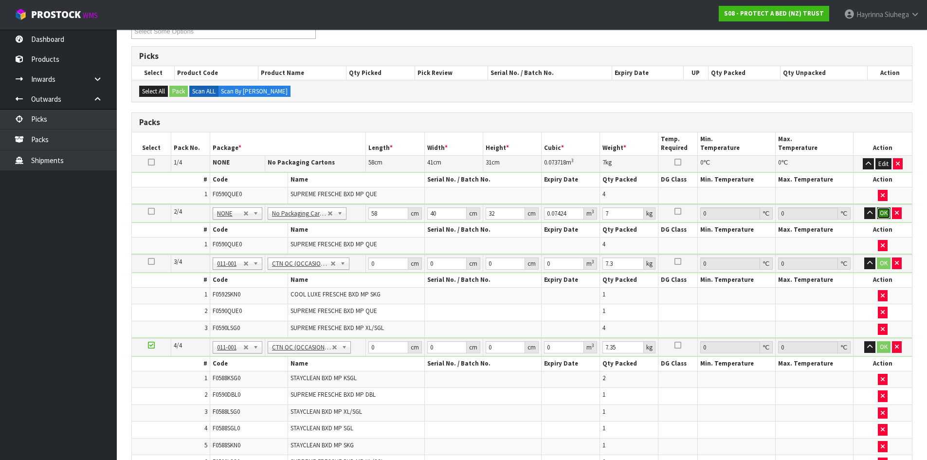
click button "OK" at bounding box center [884, 213] width 14 height 12
click button "OK" at bounding box center [884, 263] width 14 height 12
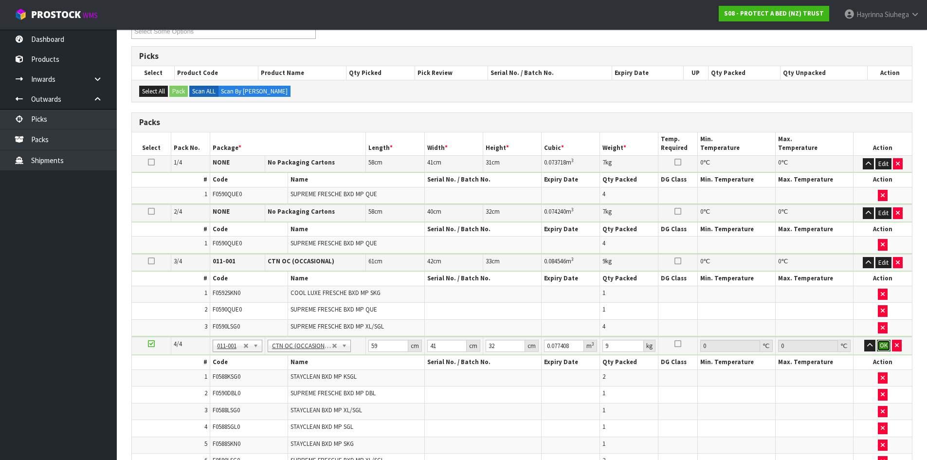
click button "OK" at bounding box center [884, 346] width 14 height 12
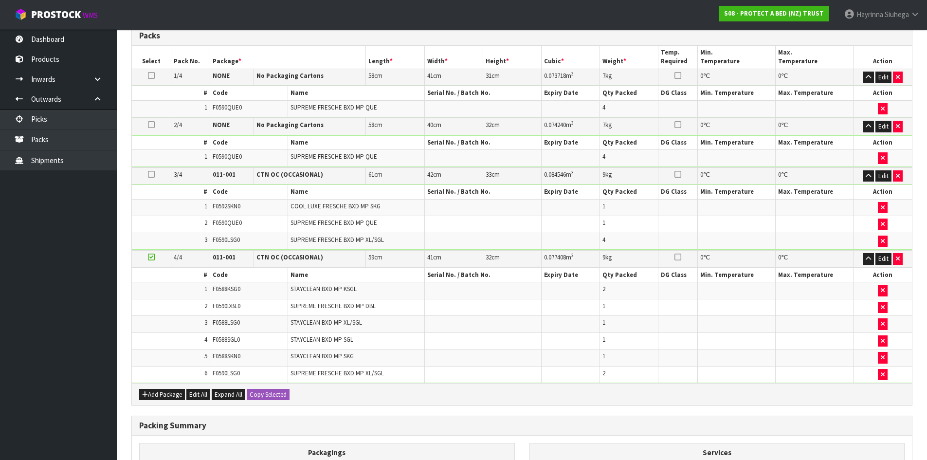
scroll to position [386, 0]
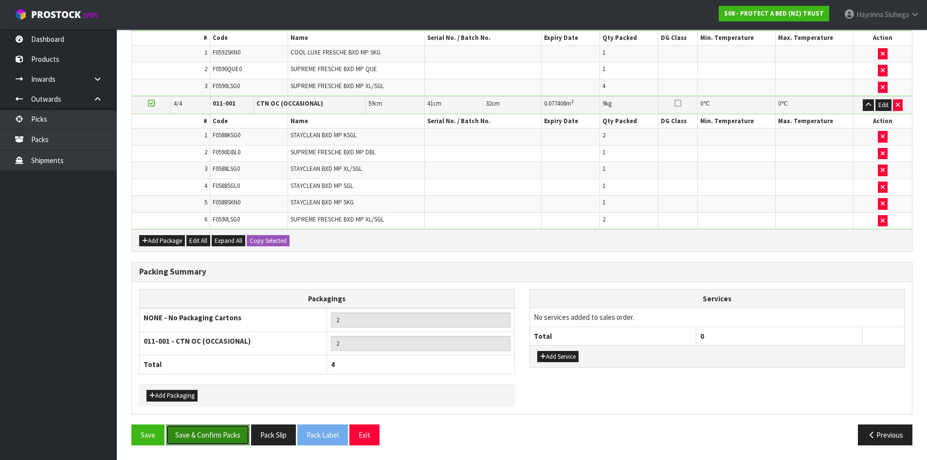
click at [211, 437] on button "Save & Confirm Packs" at bounding box center [208, 434] width 84 height 21
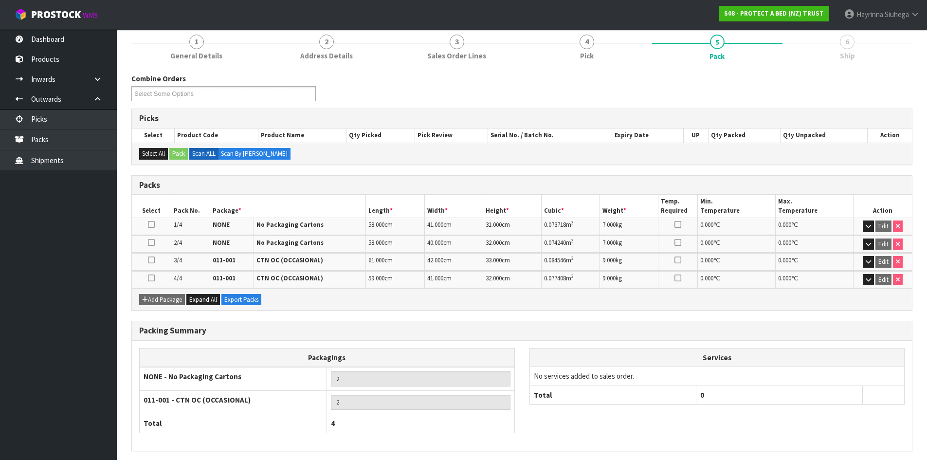
scroll to position [156, 0]
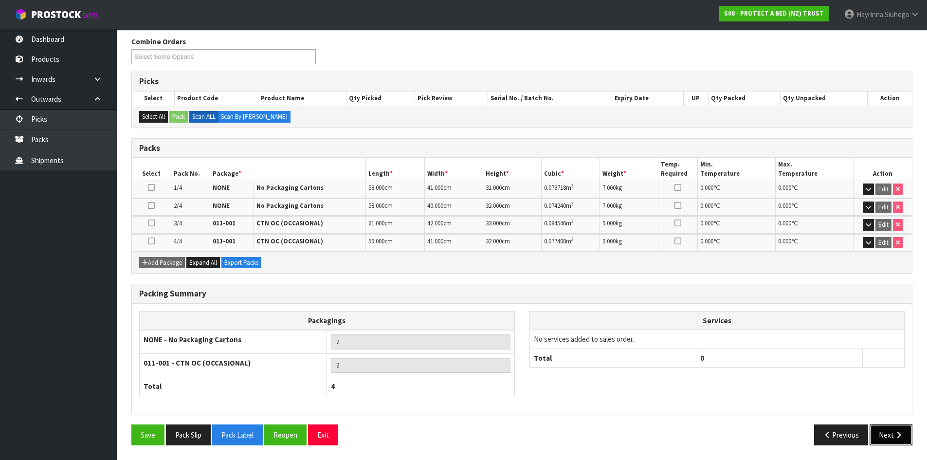
click at [911, 433] on button "Next" at bounding box center [890, 434] width 43 height 21
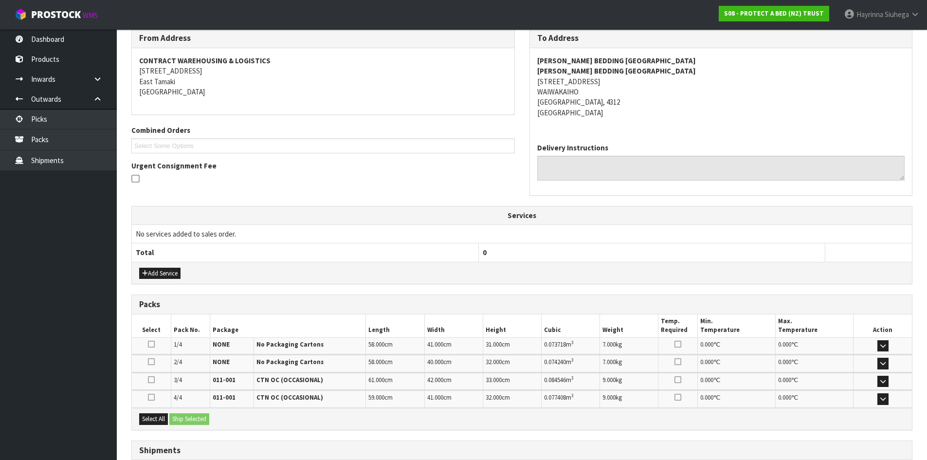
scroll to position [239, 0]
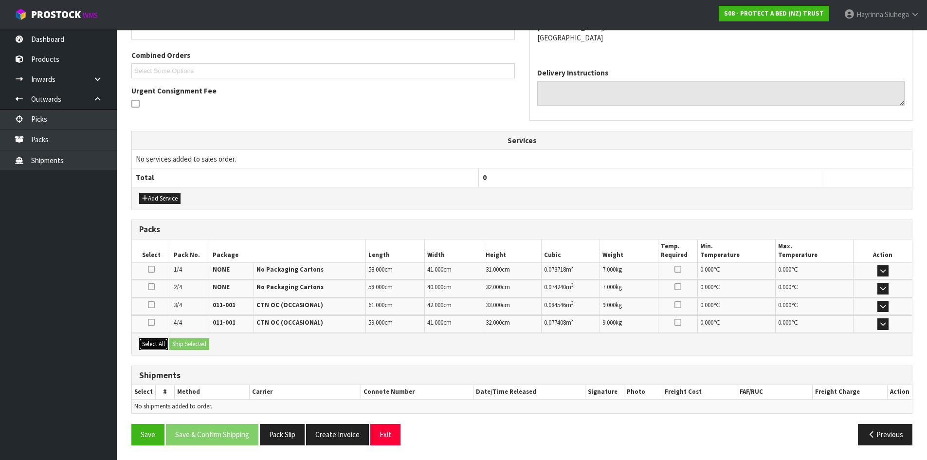
drag, startPoint x: 156, startPoint y: 343, endPoint x: 189, endPoint y: 341, distance: 33.6
click at [161, 342] on button "Select All" at bounding box center [153, 344] width 29 height 12
click at [196, 348] on button "Ship Selected" at bounding box center [189, 344] width 40 height 12
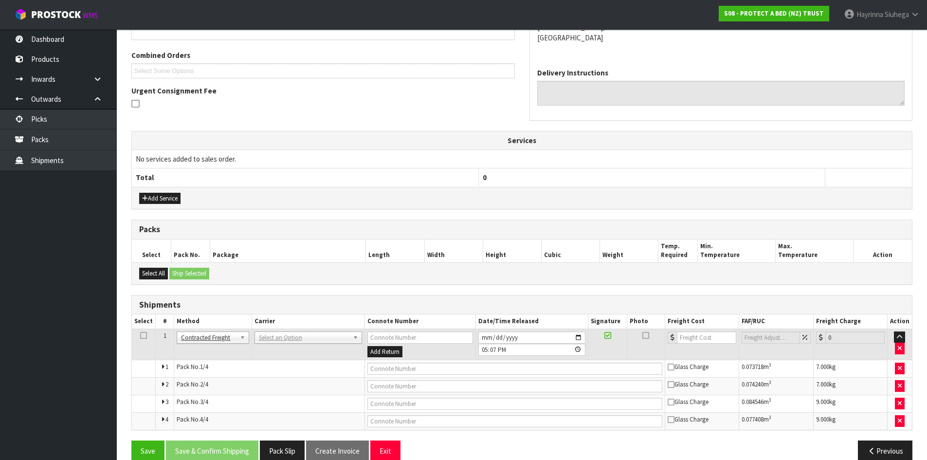
drag, startPoint x: 283, startPoint y: 335, endPoint x: 276, endPoint y: 355, distance: 21.1
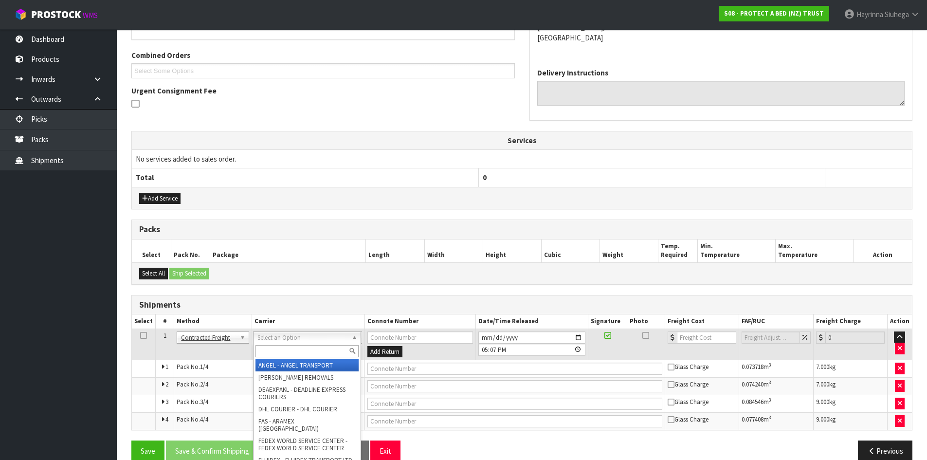
click at [274, 355] on input "text" at bounding box center [306, 351] width 103 height 12
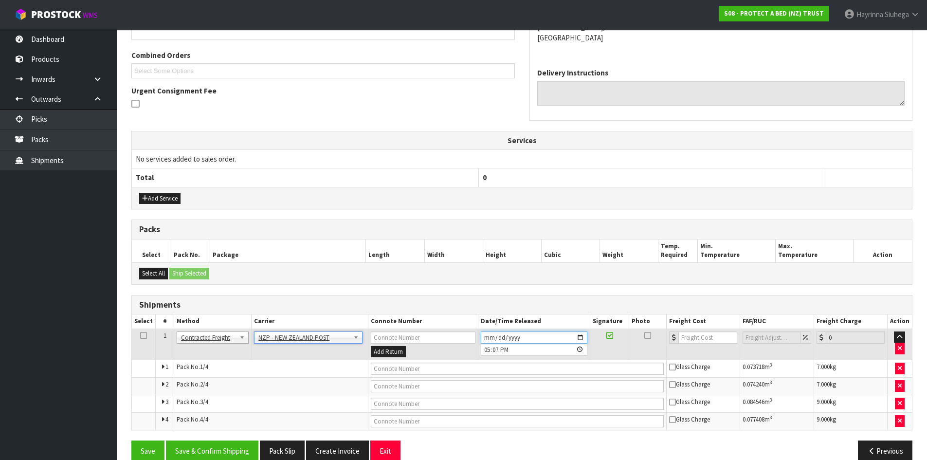
click at [487, 332] on input "2025-09-11" at bounding box center [534, 337] width 107 height 12
click at [239, 442] on button "Save & Confirm Shipping" at bounding box center [212, 450] width 92 height 21
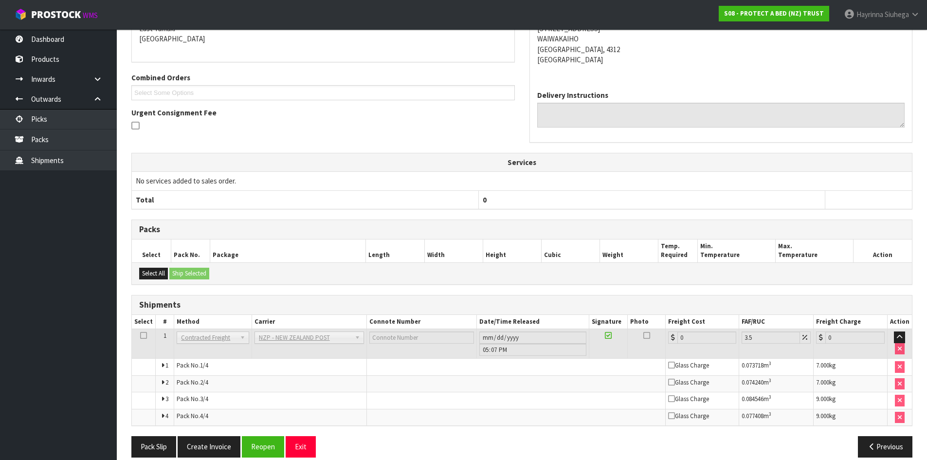
scroll to position [239, 0]
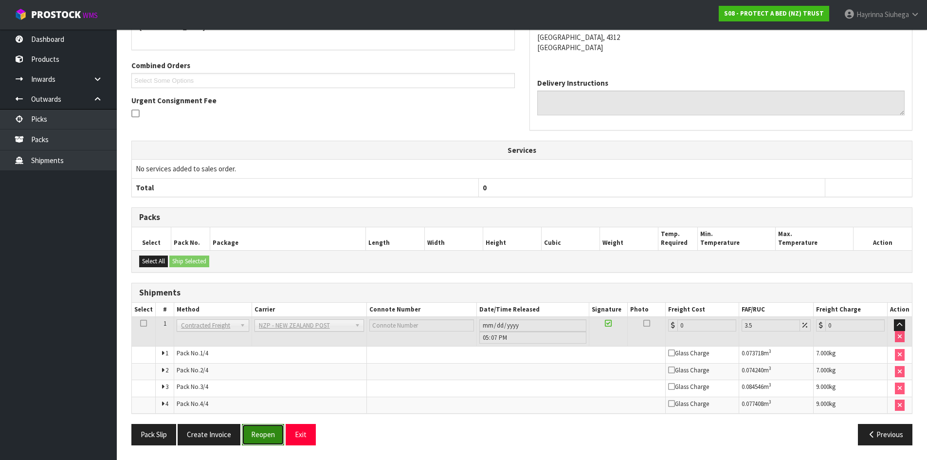
click at [261, 428] on button "Reopen" at bounding box center [263, 434] width 42 height 21
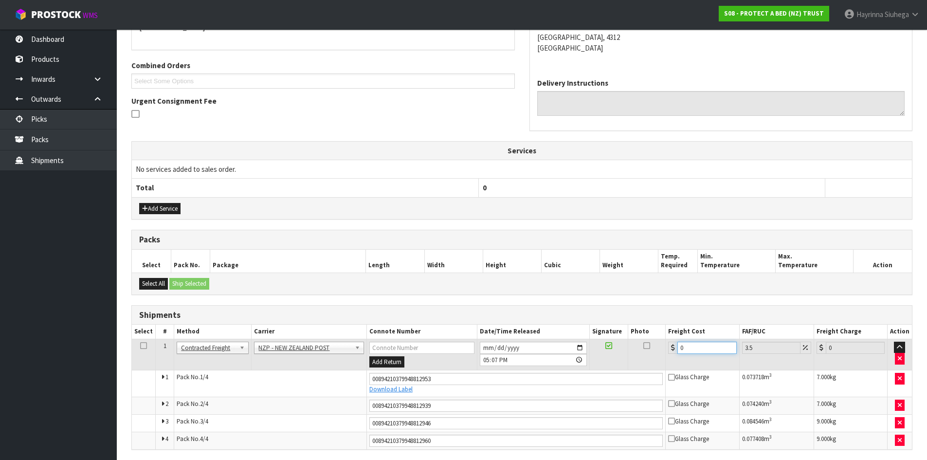
drag, startPoint x: 701, startPoint y: 347, endPoint x: 487, endPoint y: 332, distance: 214.1
click at [616, 350] on tr "1 Client Local Pickup Customer Local Pickup Company Freight Contracted Freight …" at bounding box center [522, 355] width 780 height 32
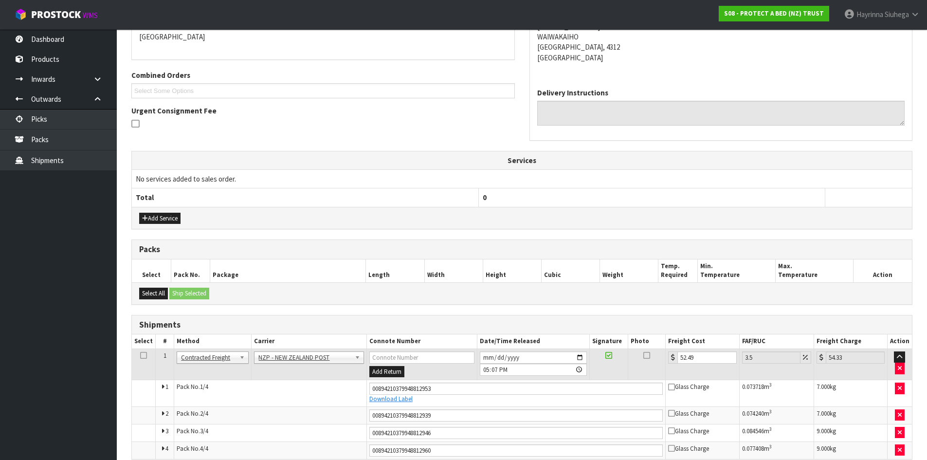
scroll to position [264, 0]
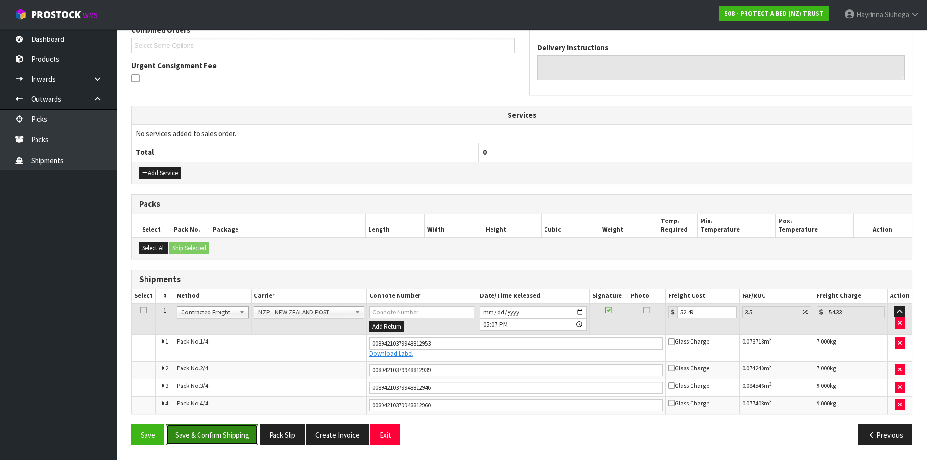
click at [232, 429] on button "Save & Confirm Shipping" at bounding box center [212, 434] width 92 height 21
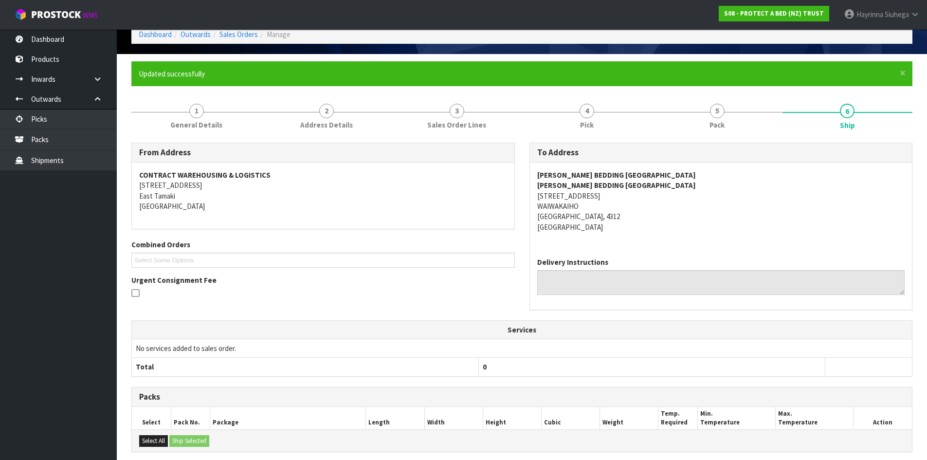
scroll to position [0, 0]
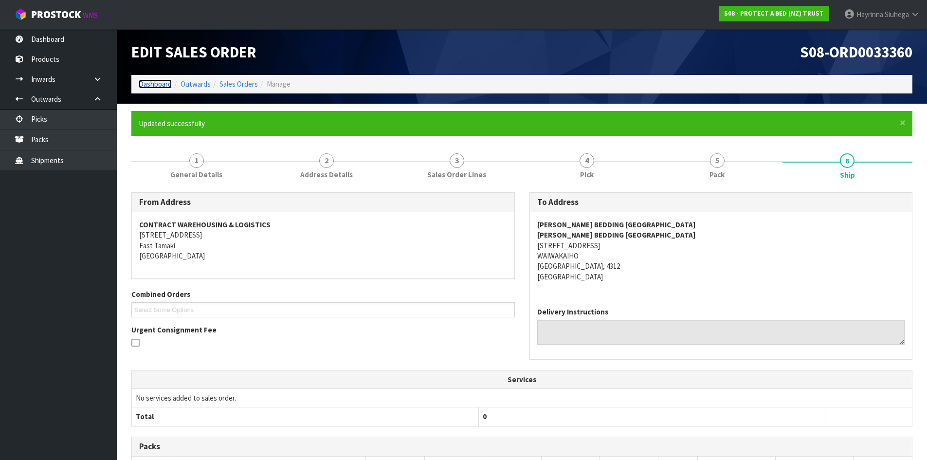
click at [158, 84] on link "Dashboard" at bounding box center [155, 83] width 33 height 9
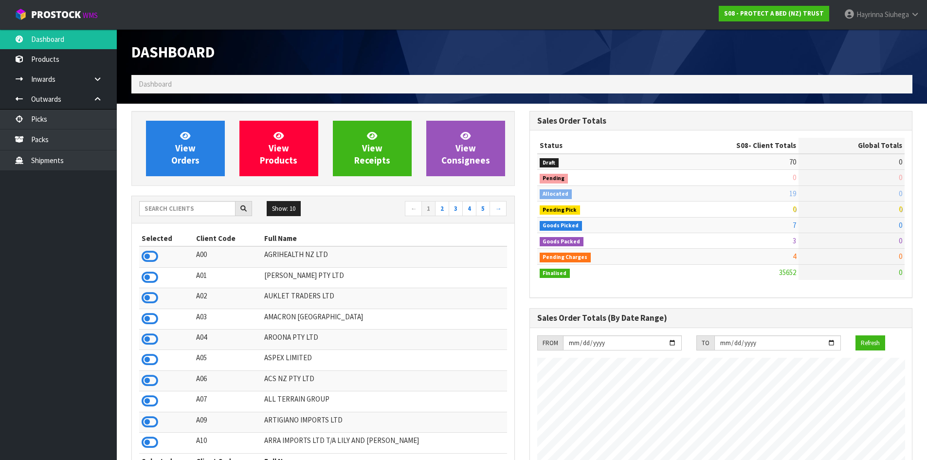
scroll to position [737, 397]
click at [184, 212] on input "text" at bounding box center [187, 208] width 96 height 15
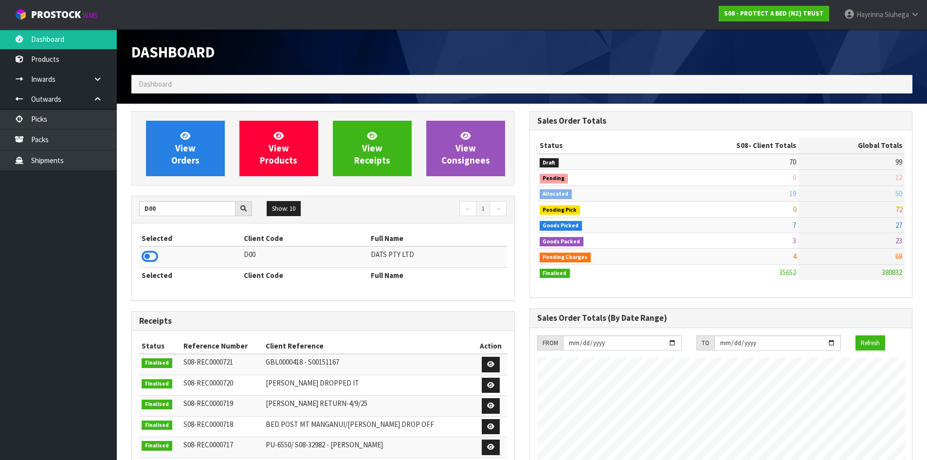
click at [150, 255] on icon at bounding box center [150, 256] width 17 height 15
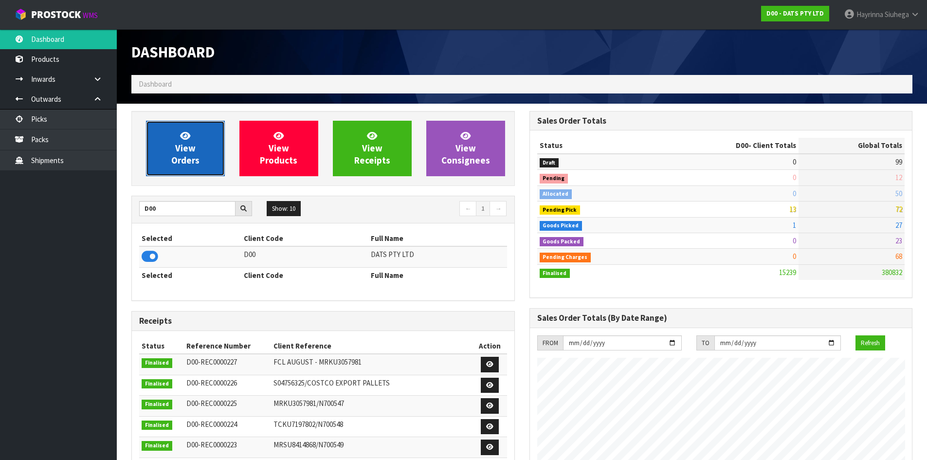
click at [177, 144] on span "View Orders" at bounding box center [185, 148] width 28 height 36
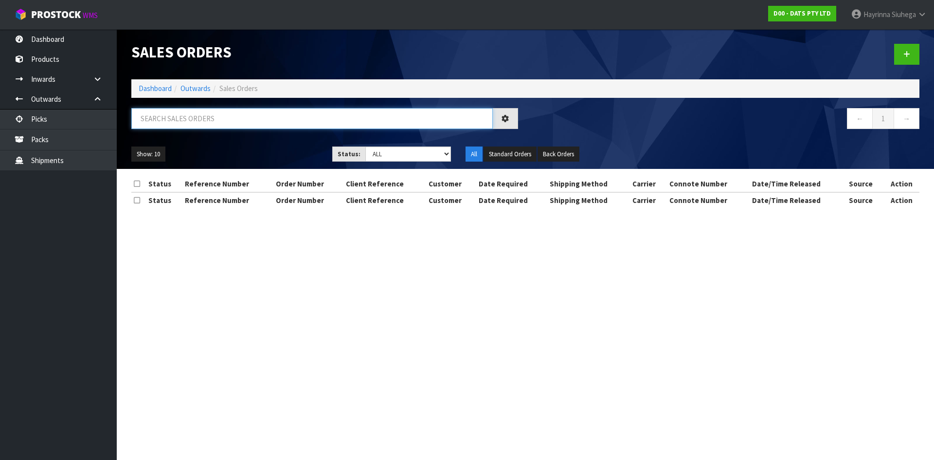
click at [192, 109] on input "text" at bounding box center [311, 118] width 361 height 21
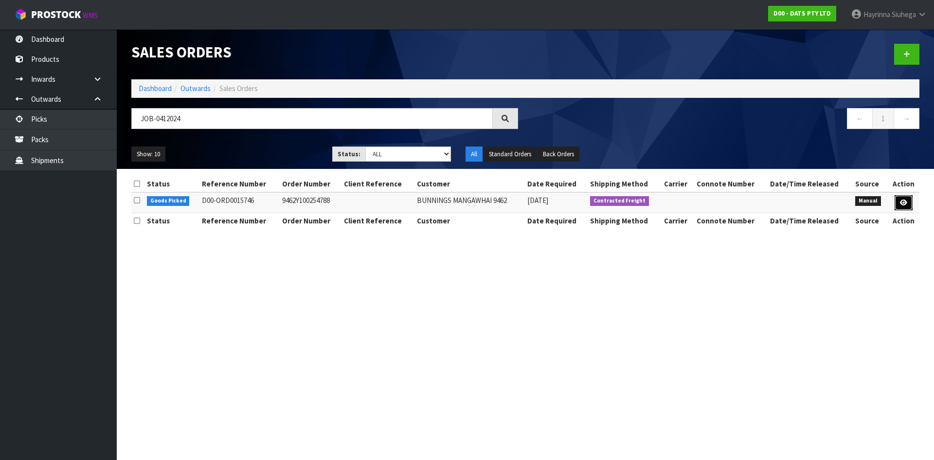
click at [902, 199] on icon at bounding box center [903, 202] width 7 height 6
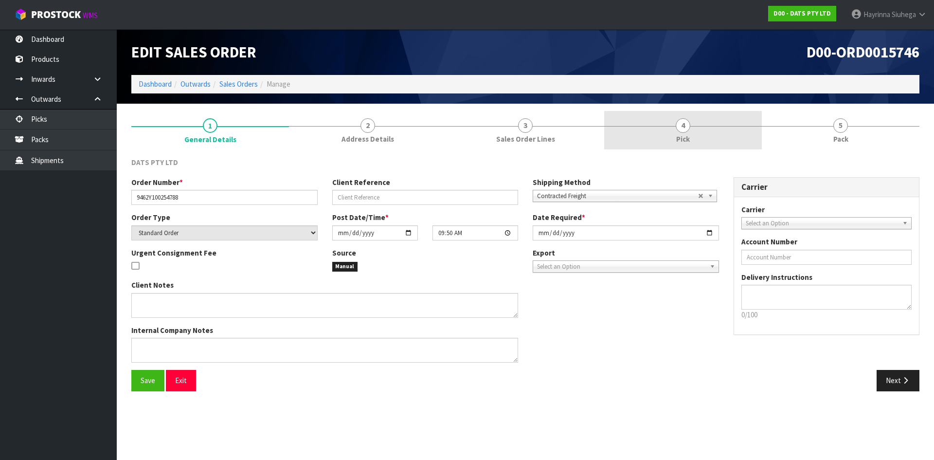
click at [741, 124] on link "4 Pick" at bounding box center [683, 130] width 158 height 38
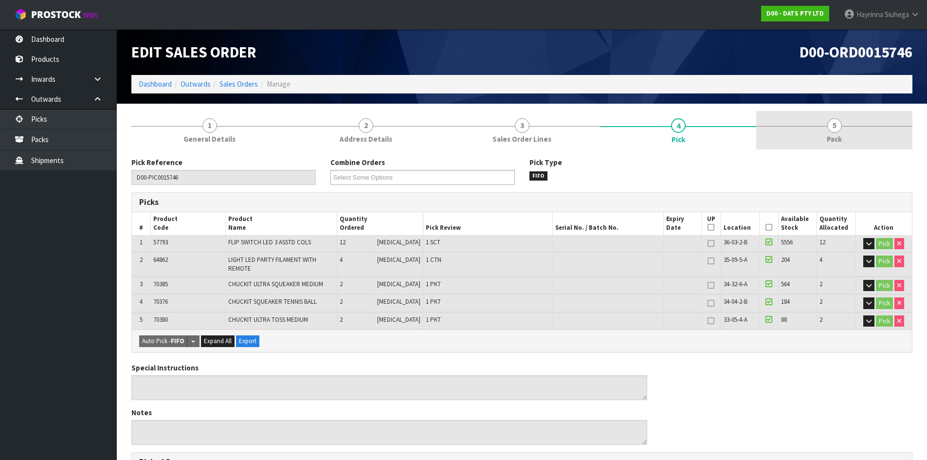
click at [839, 119] on link "5 Pack" at bounding box center [834, 130] width 156 height 38
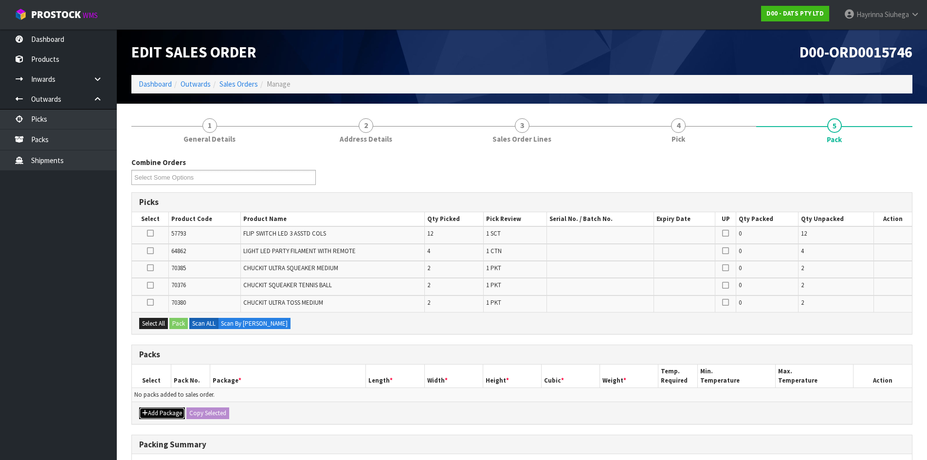
click at [161, 414] on button "Add Package" at bounding box center [162, 413] width 46 height 12
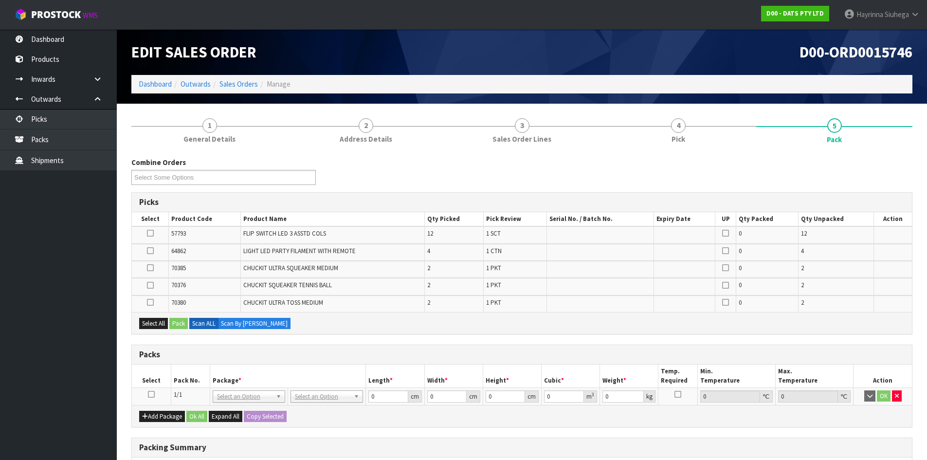
click at [151, 394] on icon at bounding box center [151, 394] width 7 height 0
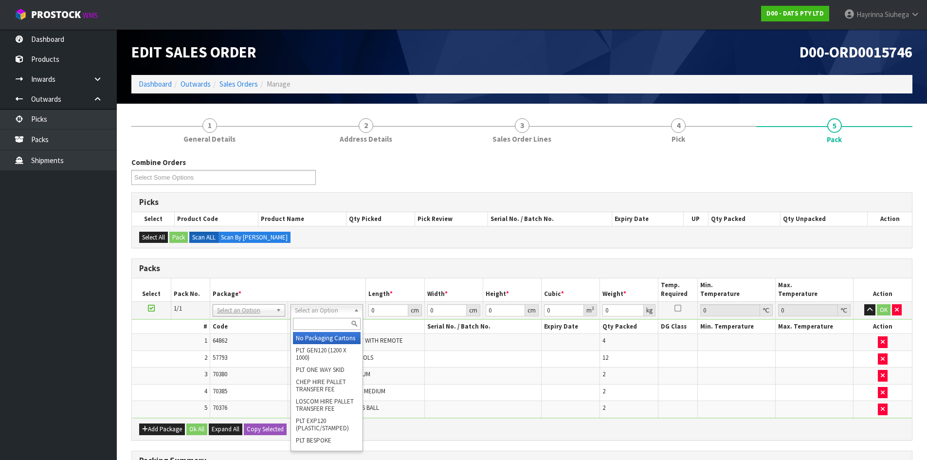
click at [306, 322] on input "text" at bounding box center [327, 324] width 68 height 12
drag, startPoint x: 316, startPoint y: 337, endPoint x: 324, endPoint y: 337, distance: 8.3
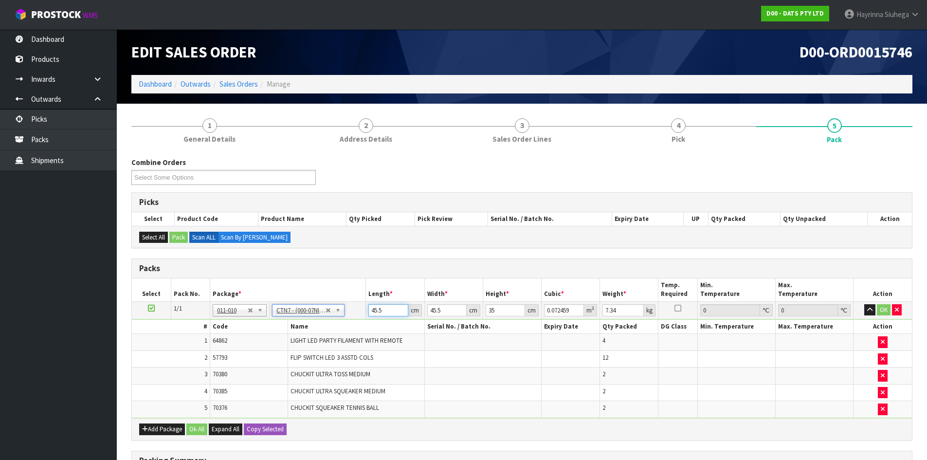
click at [371, 313] on input "45.5" at bounding box center [387, 310] width 39 height 12
click button "OK" at bounding box center [884, 310] width 14 height 12
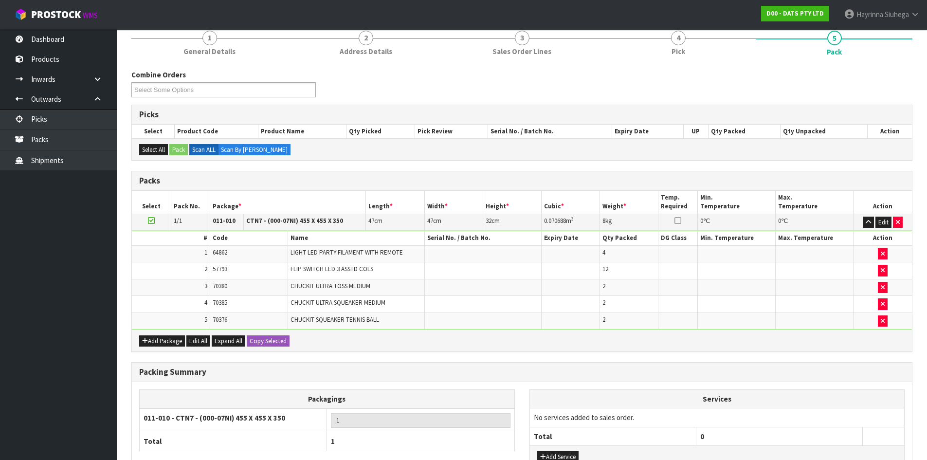
scroll to position [164, 0]
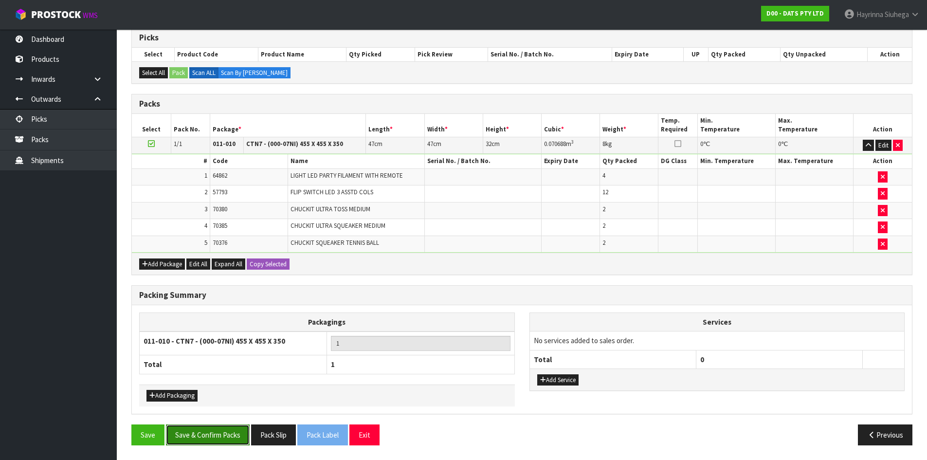
click at [202, 436] on button "Save & Confirm Packs" at bounding box center [208, 434] width 84 height 21
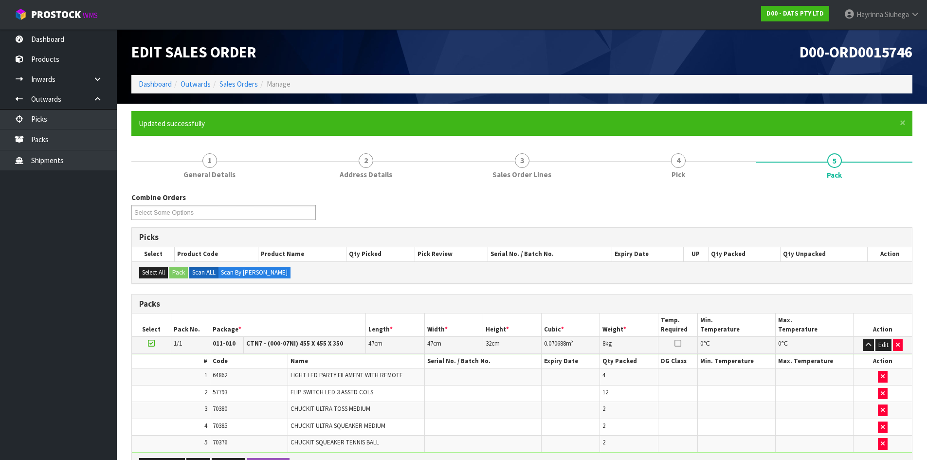
scroll to position [79, 0]
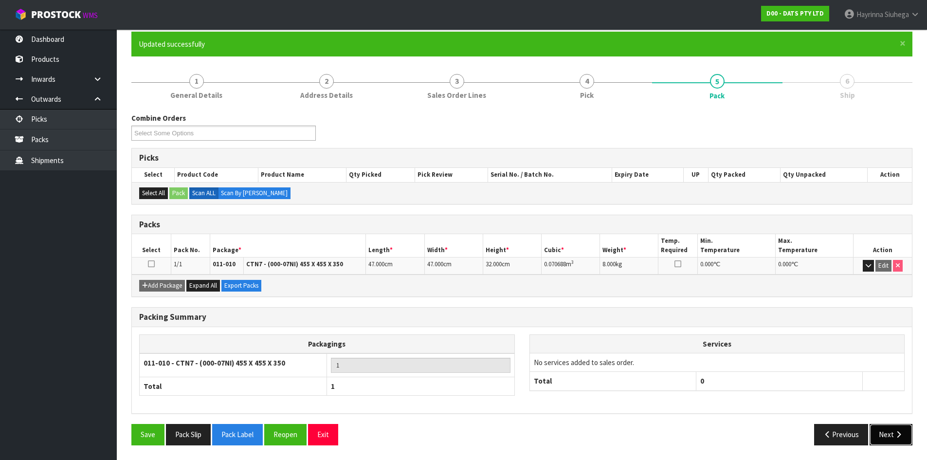
click at [892, 427] on button "Next" at bounding box center [890, 434] width 43 height 21
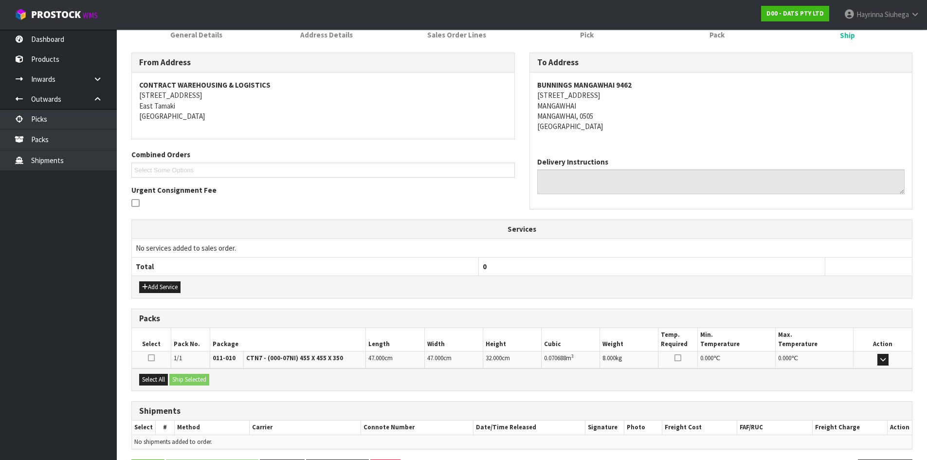
scroll to position [175, 0]
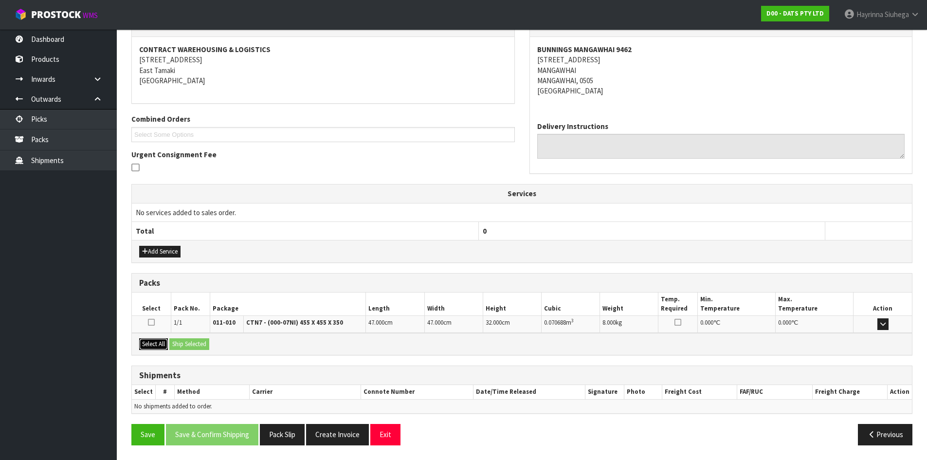
click at [155, 343] on button "Select All" at bounding box center [153, 344] width 29 height 12
click at [189, 342] on button "Ship Selected" at bounding box center [189, 344] width 40 height 12
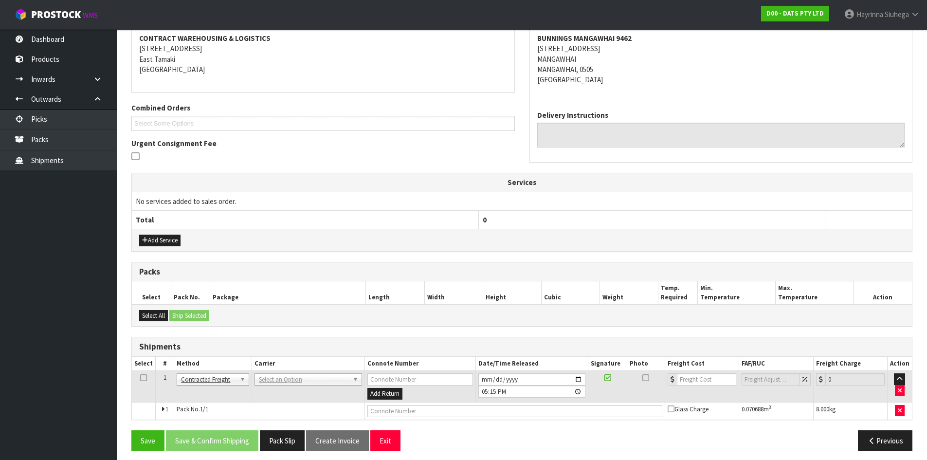
scroll to position [192, 0]
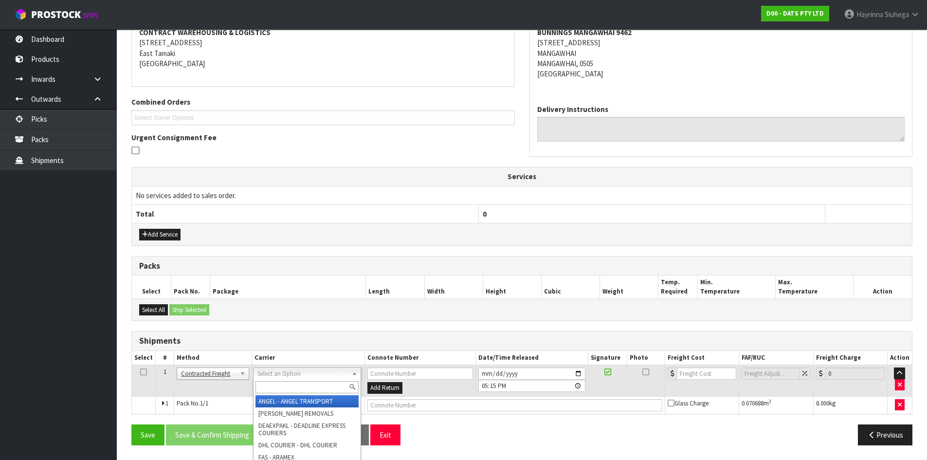
drag, startPoint x: 275, startPoint y: 389, endPoint x: 279, endPoint y: 381, distance: 8.5
click at [276, 387] on input "text" at bounding box center [306, 387] width 103 height 12
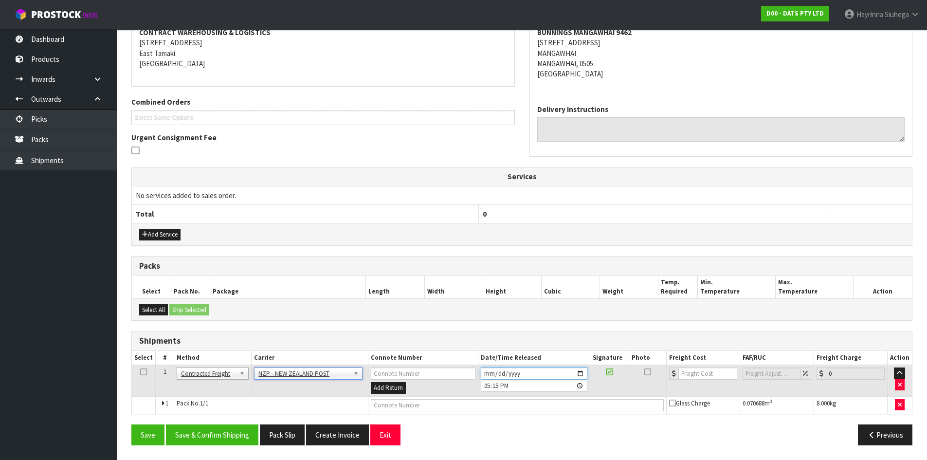
click at [483, 373] on input "2025-09-11" at bounding box center [534, 373] width 107 height 12
click at [243, 429] on button "Save & Confirm Shipping" at bounding box center [212, 434] width 92 height 21
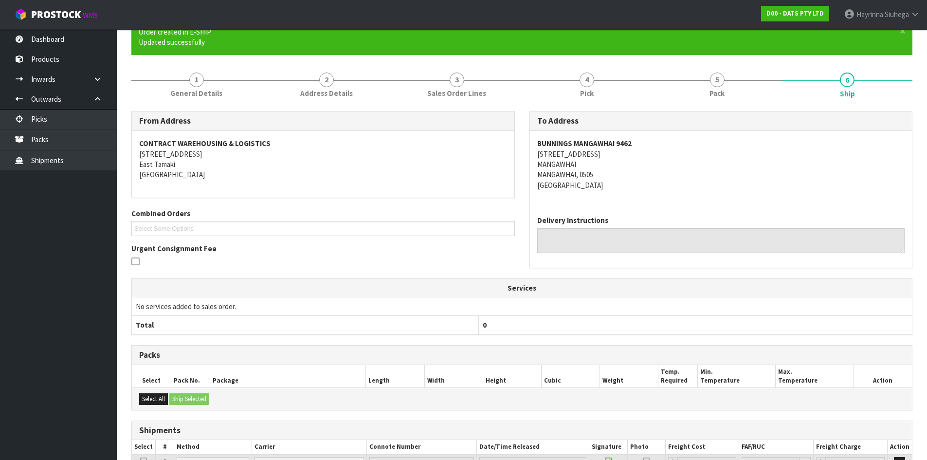
scroll to position [179, 0]
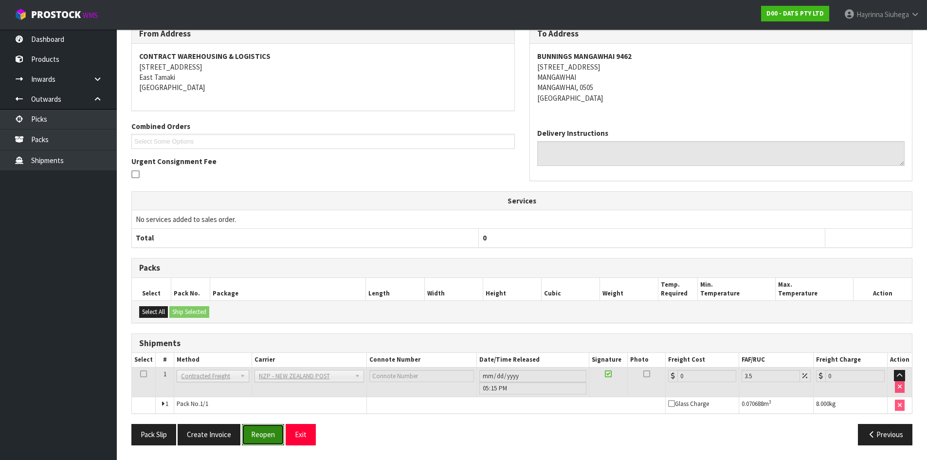
click at [252, 435] on button "Reopen" at bounding box center [263, 434] width 42 height 21
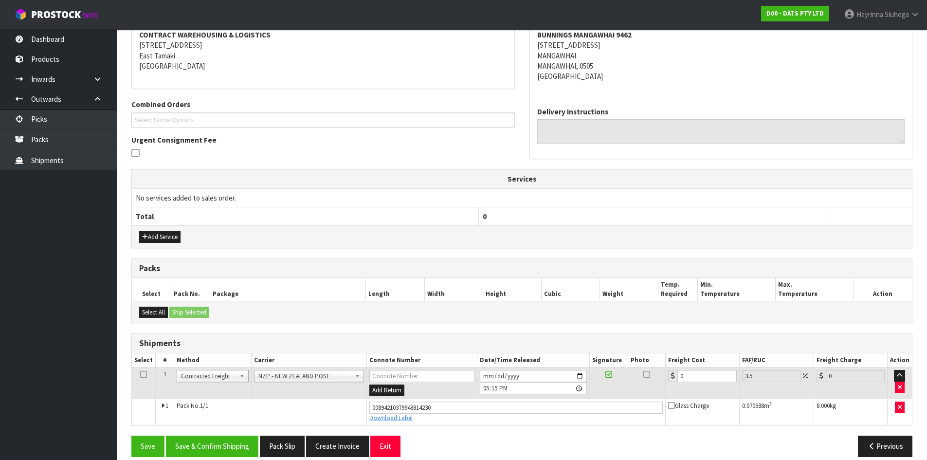
scroll to position [201, 0]
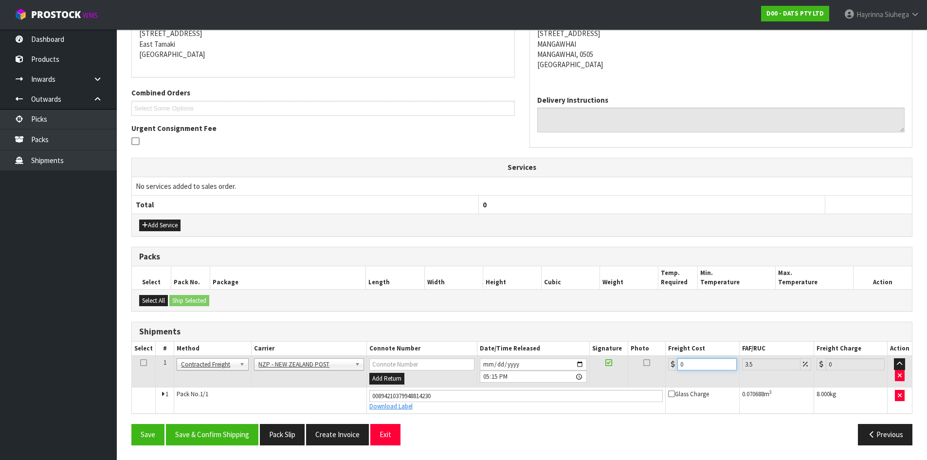
drag, startPoint x: 692, startPoint y: 360, endPoint x: 636, endPoint y: 366, distance: 55.8
click at [638, 366] on tr "1 Client Local Pickup Customer Local Pickup Company Freight Contracted Freight …" at bounding box center [522, 372] width 780 height 32
click at [131, 424] on button "Save" at bounding box center [147, 434] width 33 height 21
click at [204, 425] on button "Save & Confirm Shipping" at bounding box center [212, 434] width 92 height 21
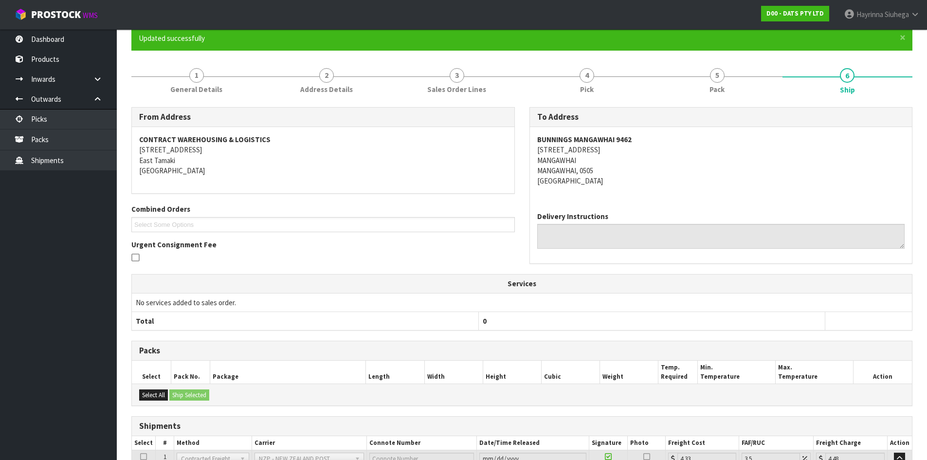
scroll to position [0, 0]
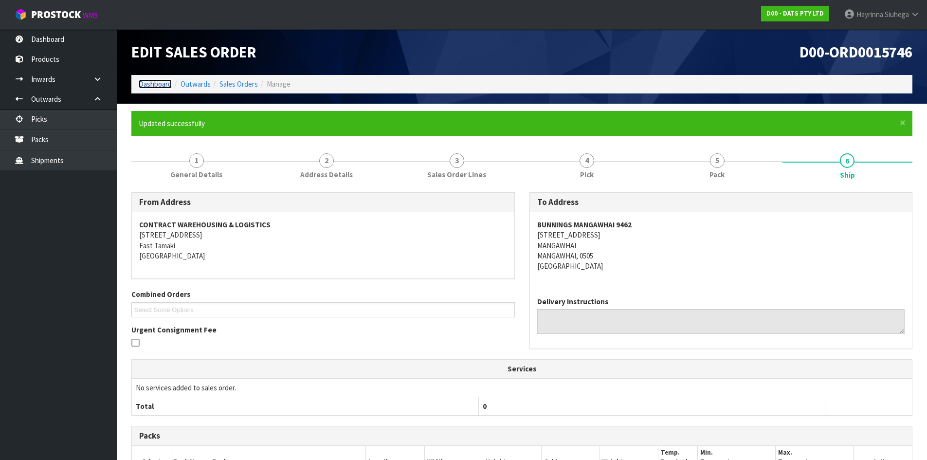
click at [149, 84] on link "Dashboard" at bounding box center [155, 83] width 33 height 9
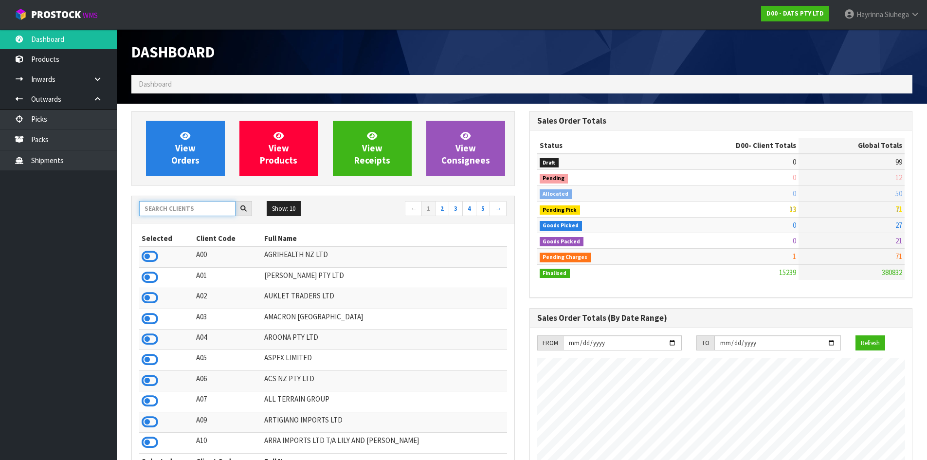
click at [203, 204] on input "text" at bounding box center [187, 208] width 96 height 15
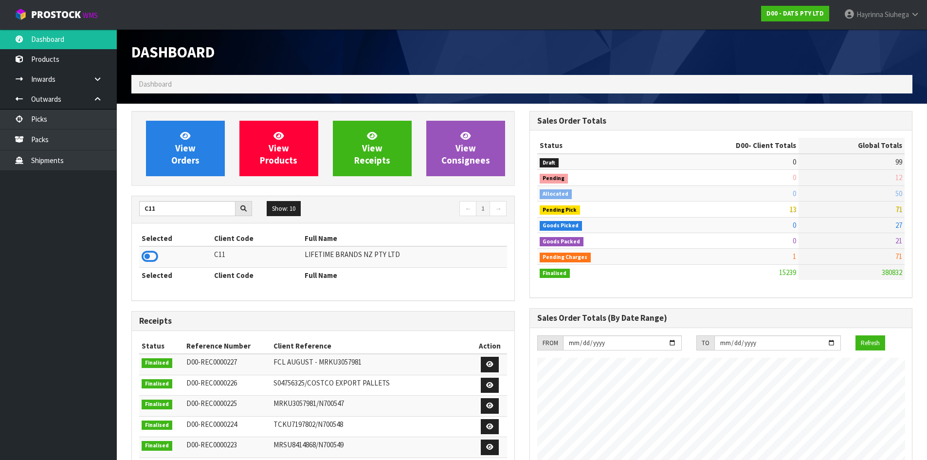
click at [146, 252] on icon at bounding box center [150, 256] width 17 height 15
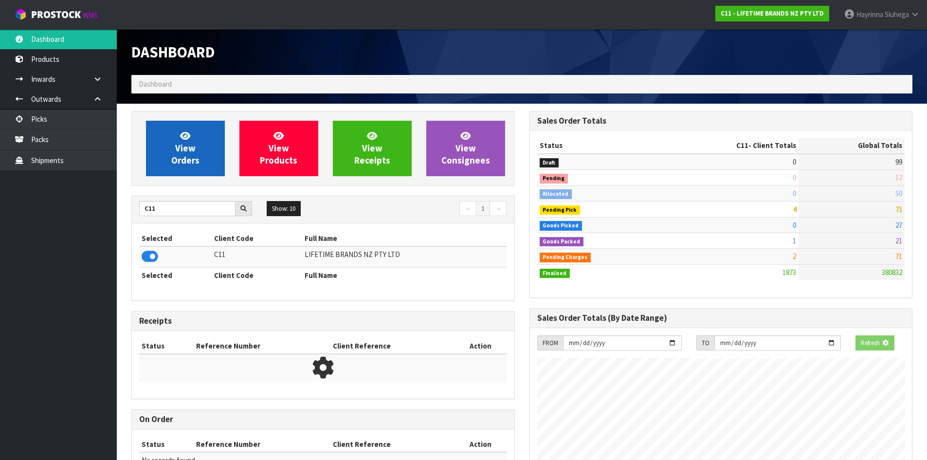
scroll to position [737, 397]
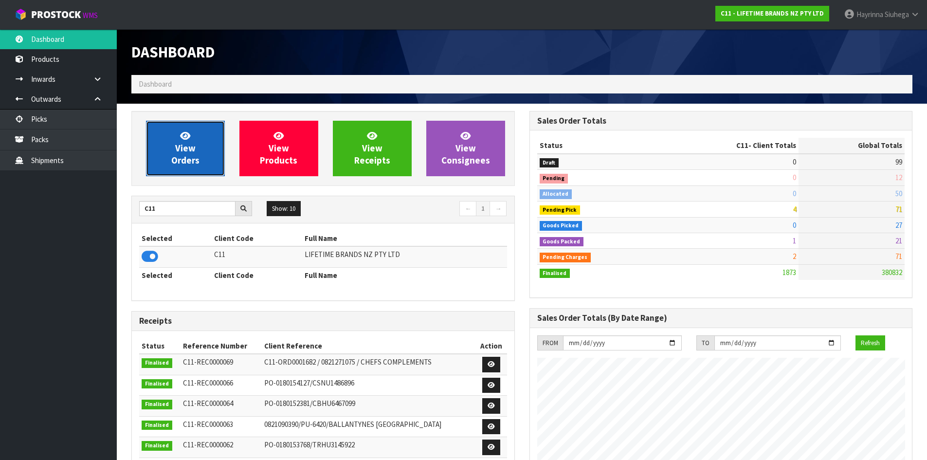
click at [188, 154] on link "View Orders" at bounding box center [185, 148] width 79 height 55
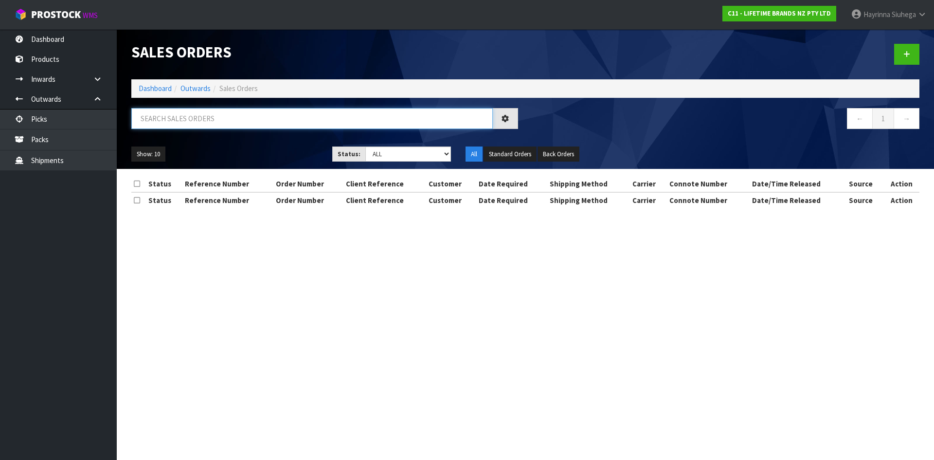
click at [198, 116] on input "text" at bounding box center [311, 118] width 361 height 21
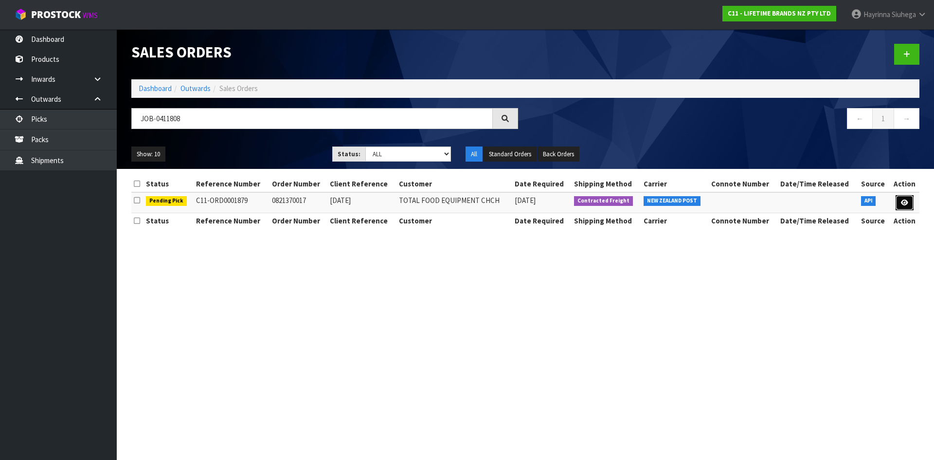
click at [899, 203] on link at bounding box center [905, 203] width 18 height 16
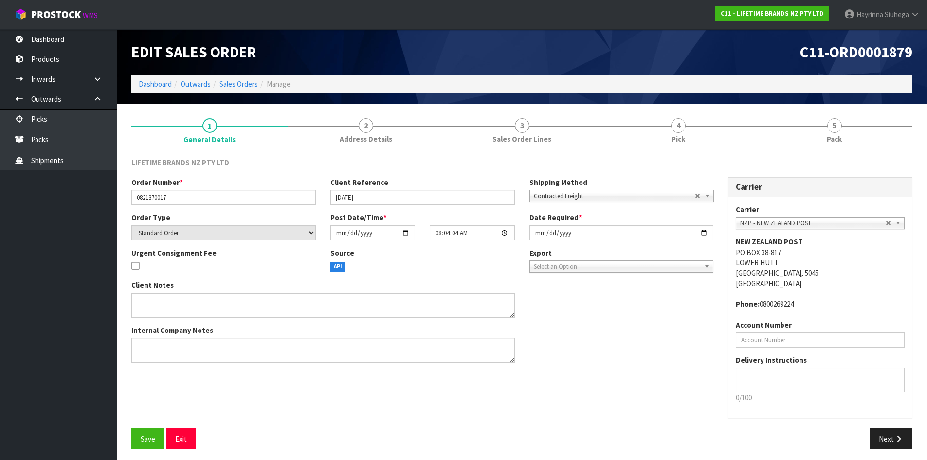
click at [743, 131] on link "4 Pick" at bounding box center [678, 130] width 156 height 38
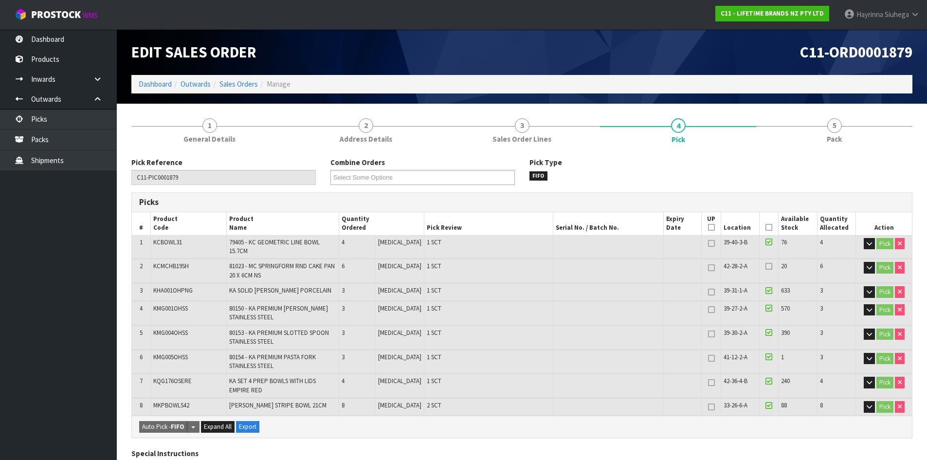
drag, startPoint x: 766, startPoint y: 230, endPoint x: 623, endPoint y: 282, distance: 152.4
click at [766, 228] on icon at bounding box center [768, 227] width 7 height 0
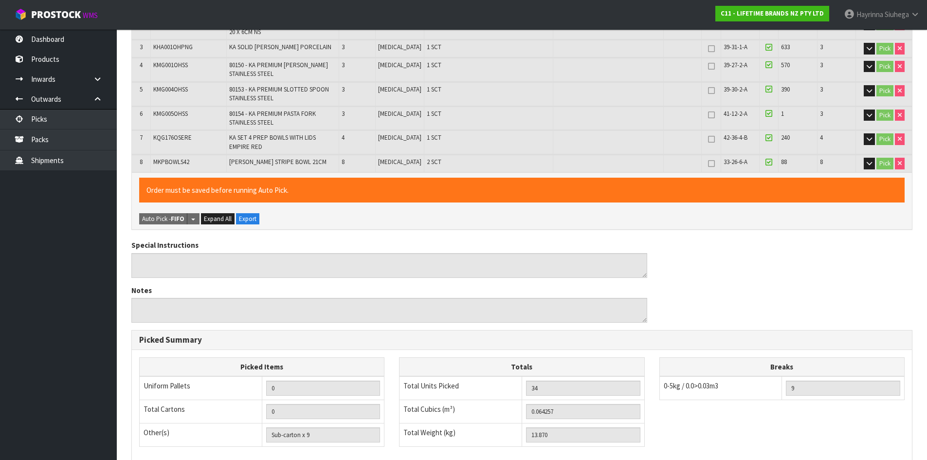
scroll to position [375, 0]
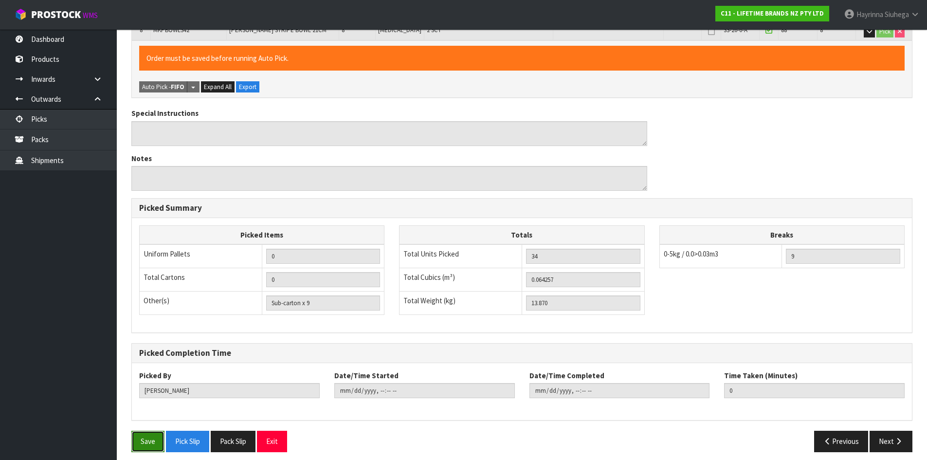
click at [146, 432] on button "Save" at bounding box center [147, 441] width 33 height 21
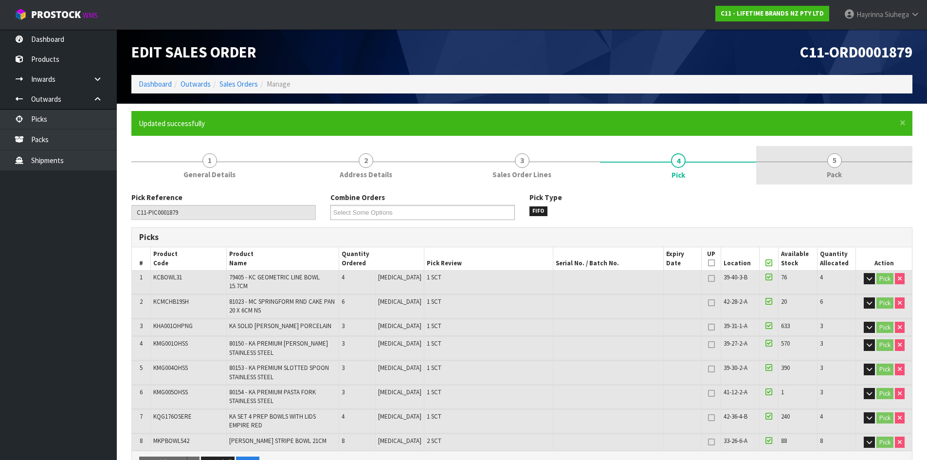
click at [802, 169] on link "5 Pack" at bounding box center [834, 165] width 156 height 38
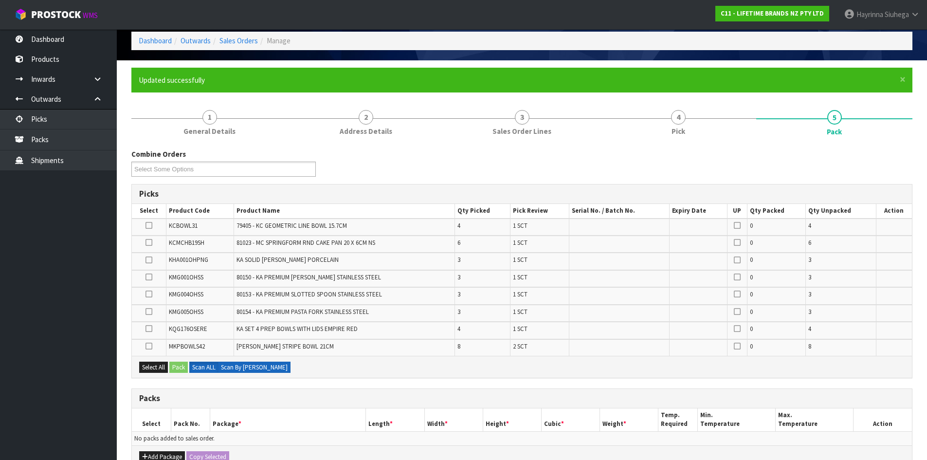
scroll to position [97, 0]
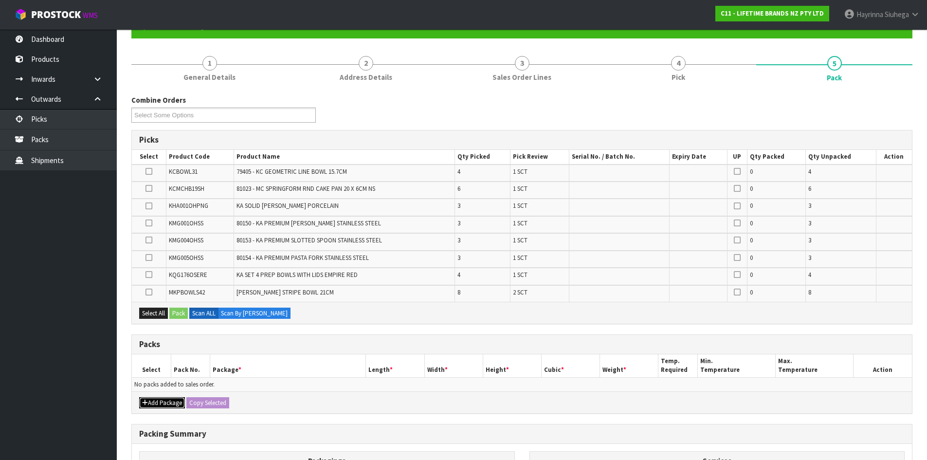
drag, startPoint x: 160, startPoint y: 402, endPoint x: 159, endPoint y: 395, distance: 6.5
click at [161, 401] on button "Add Package" at bounding box center [162, 403] width 46 height 12
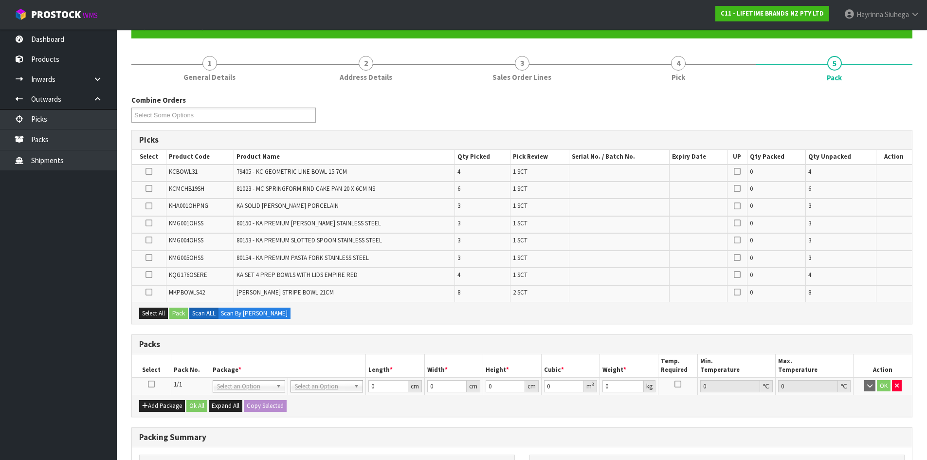
click at [151, 384] on icon at bounding box center [151, 384] width 7 height 0
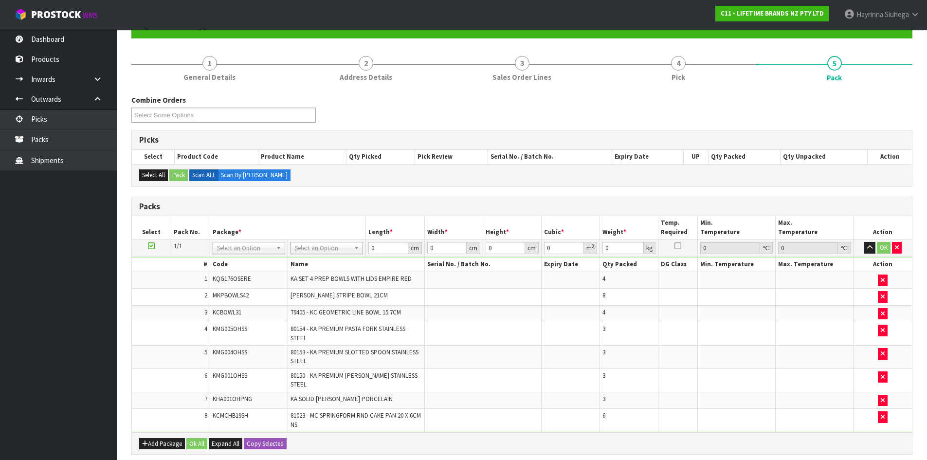
drag, startPoint x: 347, startPoint y: 241, endPoint x: 342, endPoint y: 247, distance: 7.2
click at [347, 242] on td "No Packaging Cartons PLT GEN120 (1200 X 1000) PLT ONE WAY SKID CHEP HIRE PALLET…" at bounding box center [327, 248] width 78 height 18
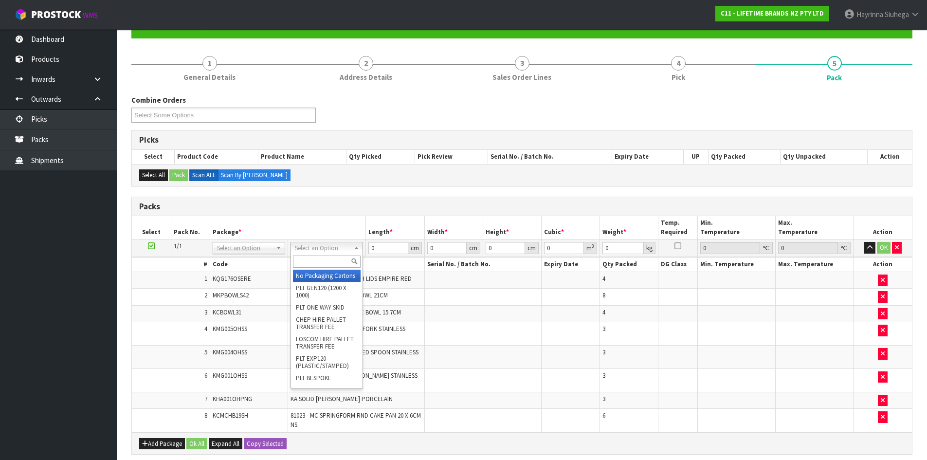
click at [329, 256] on input "text" at bounding box center [327, 261] width 68 height 12
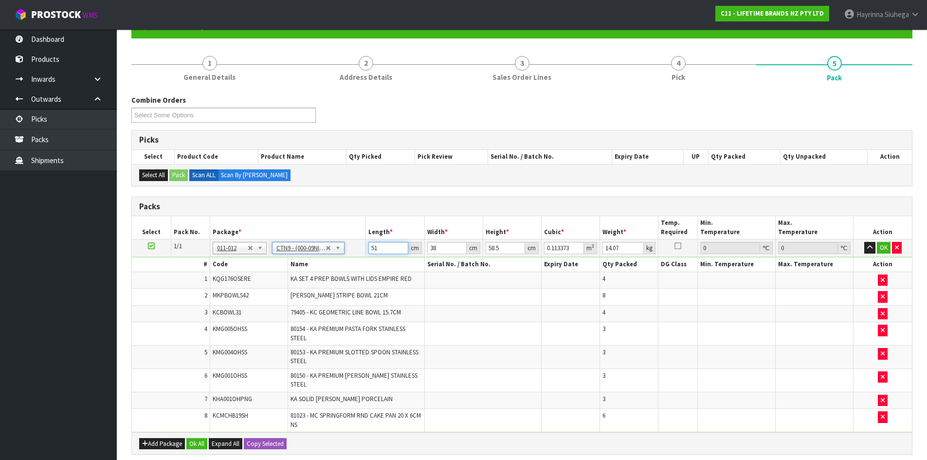
click at [371, 248] on input "51" at bounding box center [387, 248] width 39 height 12
click button "OK" at bounding box center [884, 248] width 14 height 12
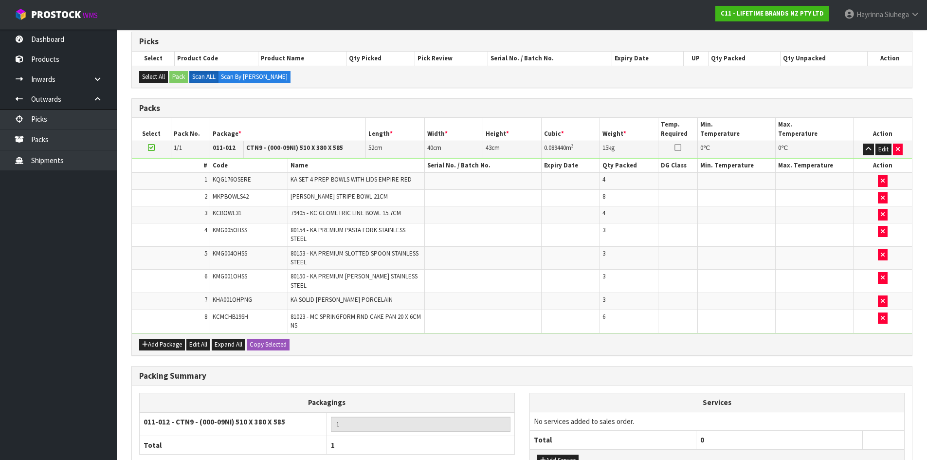
scroll to position [270, 0]
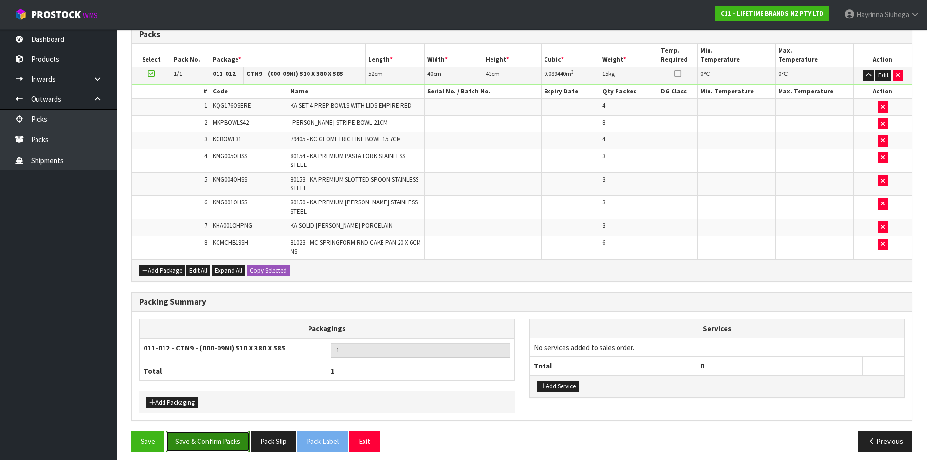
click at [233, 431] on button "Save & Confirm Packs" at bounding box center [208, 441] width 84 height 21
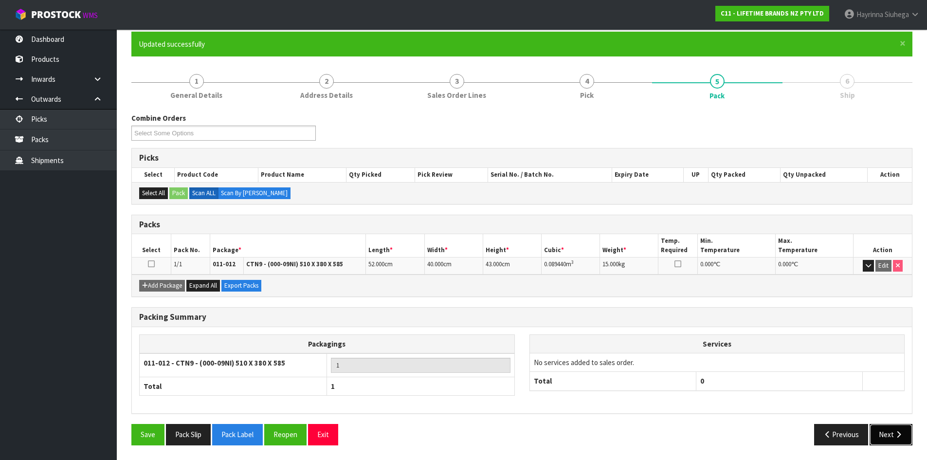
click at [892, 432] on button "Next" at bounding box center [890, 434] width 43 height 21
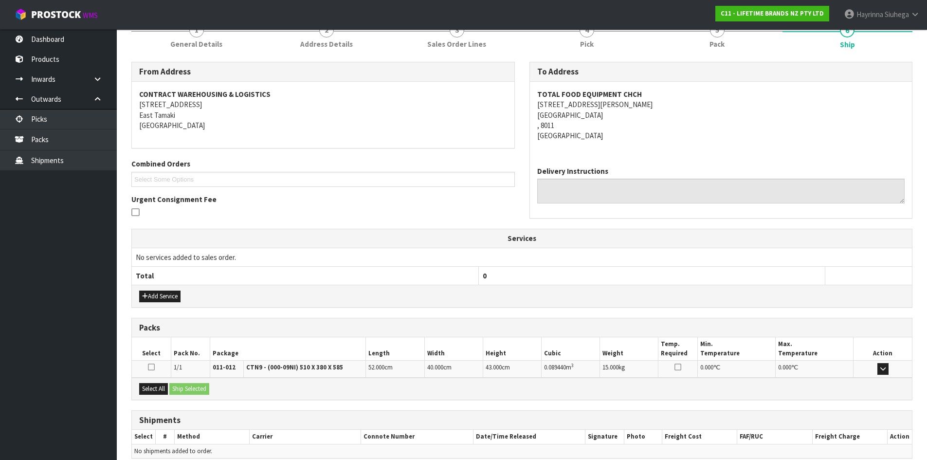
scroll to position [175, 0]
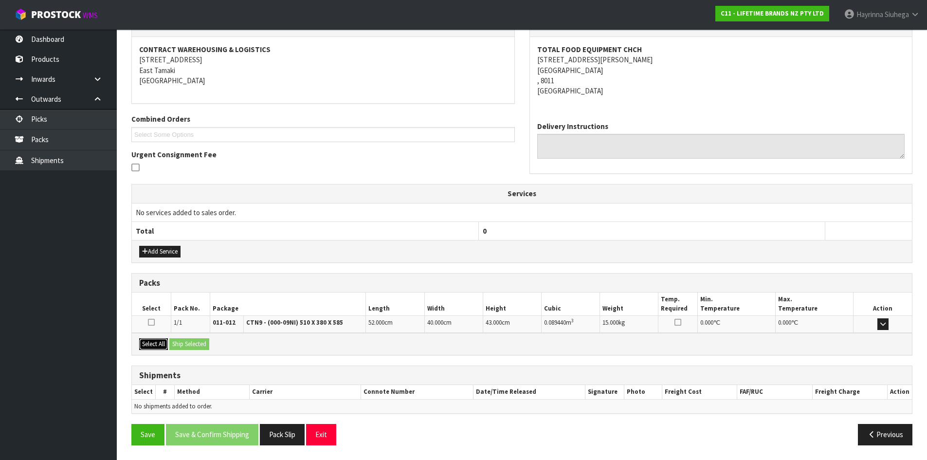
click at [164, 342] on button "Select All" at bounding box center [153, 344] width 29 height 12
click at [189, 338] on div "Select All Ship Selected" at bounding box center [522, 344] width 780 height 22
click at [190, 345] on button "Ship Selected" at bounding box center [189, 344] width 40 height 12
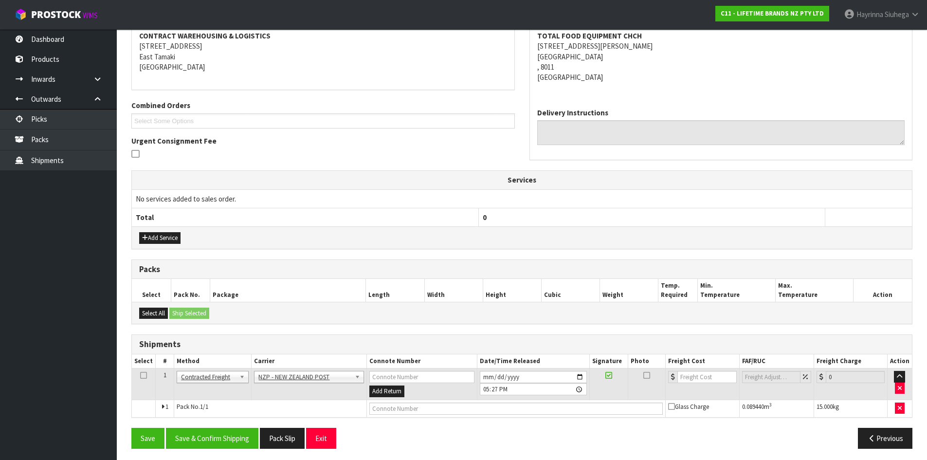
scroll to position [192, 0]
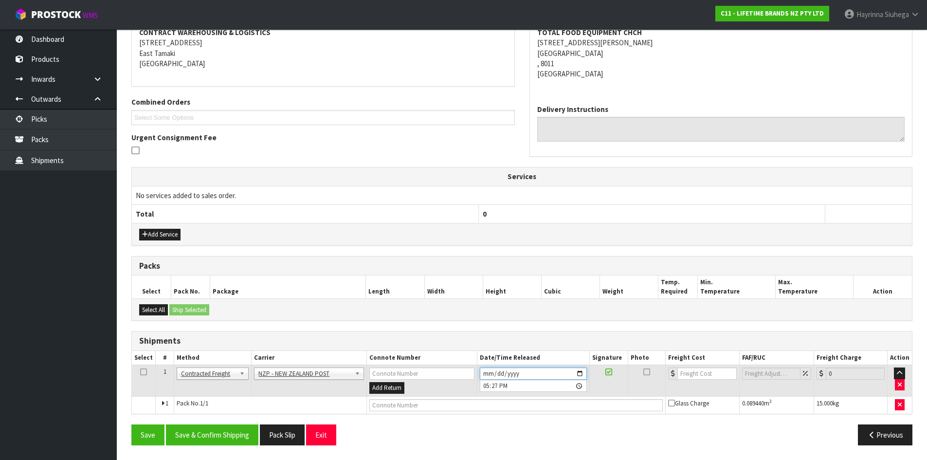
click at [482, 374] on input "2025-09-11" at bounding box center [533, 373] width 107 height 12
click at [228, 436] on button "Save & Confirm Shipping" at bounding box center [212, 434] width 92 height 21
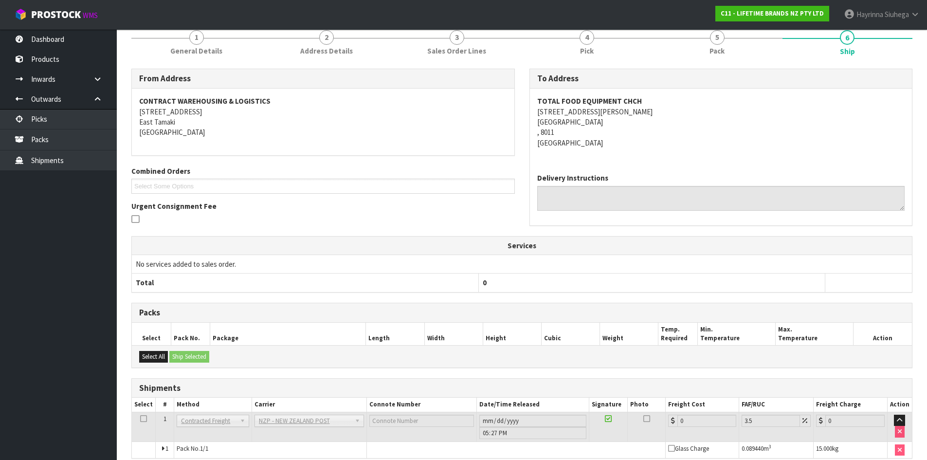
scroll to position [179, 0]
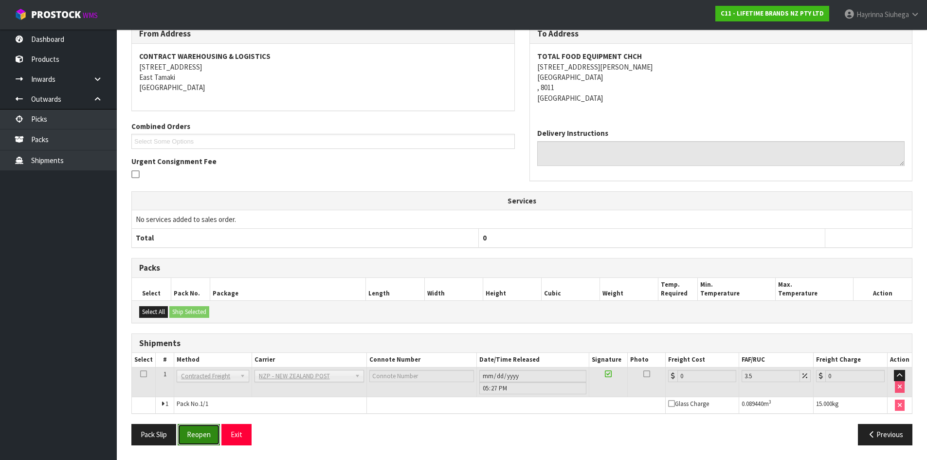
drag, startPoint x: 205, startPoint y: 436, endPoint x: 204, endPoint y: 430, distance: 6.9
click at [205, 436] on button "Reopen" at bounding box center [199, 434] width 42 height 21
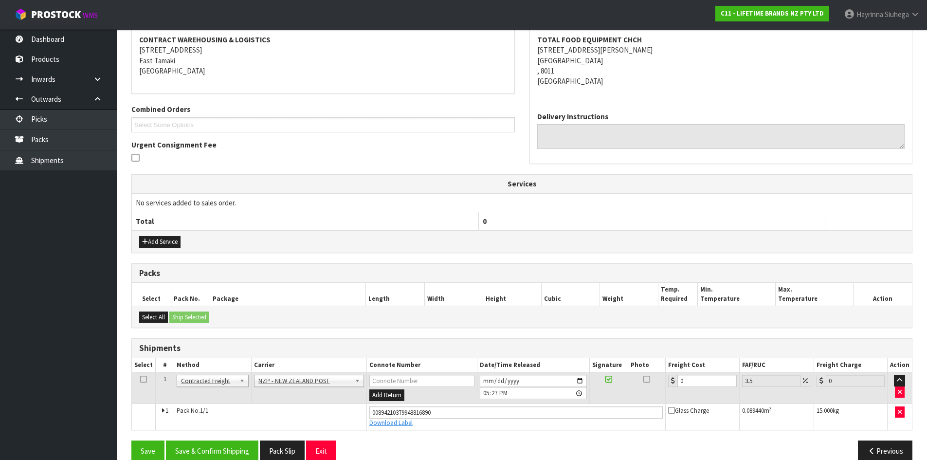
scroll to position [201, 0]
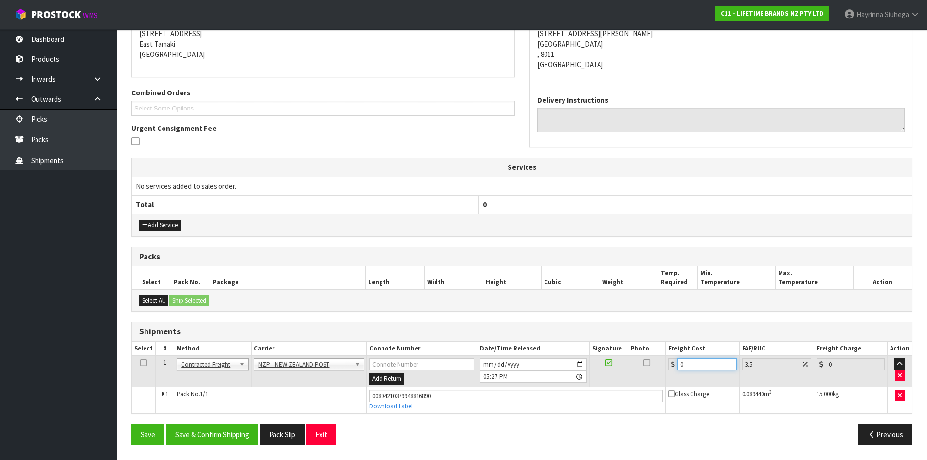
drag, startPoint x: 700, startPoint y: 365, endPoint x: 484, endPoint y: 364, distance: 216.5
click at [489, 365] on tr "1 Client Local Pickup Customer Local Pickup Company Freight Contracted Freight …" at bounding box center [522, 372] width 780 height 32
click at [131, 424] on button "Save" at bounding box center [147, 434] width 33 height 21
click at [210, 432] on button "Save & Confirm Shipping" at bounding box center [212, 434] width 92 height 21
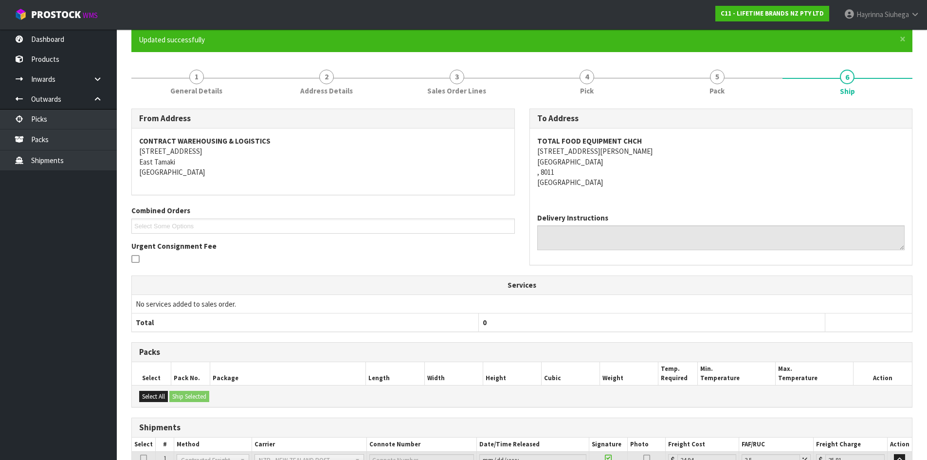
scroll to position [0, 0]
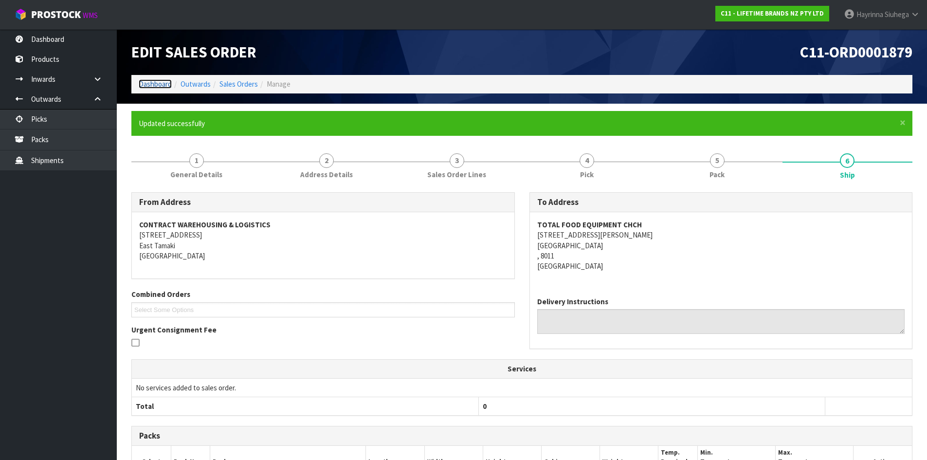
click at [156, 83] on link "Dashboard" at bounding box center [155, 83] width 33 height 9
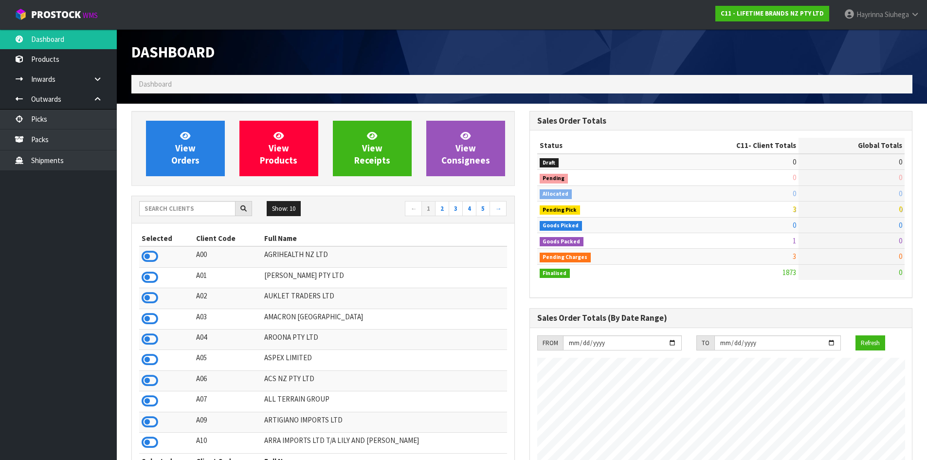
scroll to position [737, 397]
click at [70, 143] on link "Packs" at bounding box center [58, 139] width 117 height 20
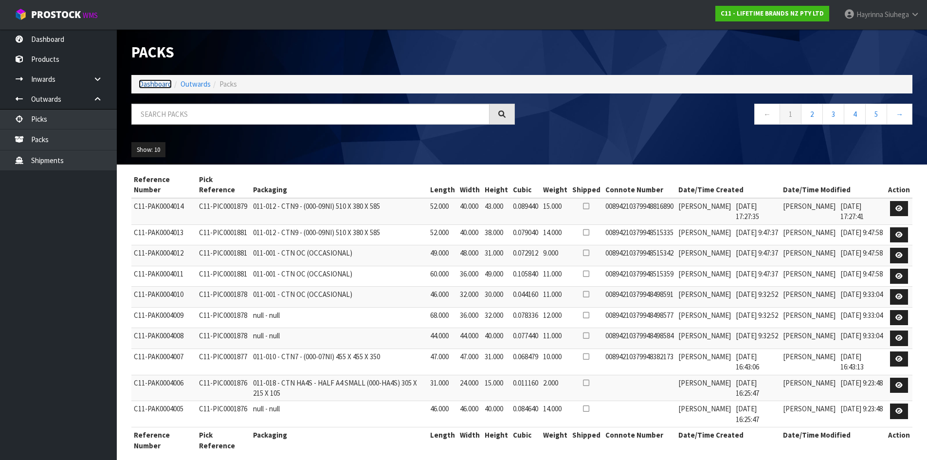
click at [158, 85] on link "Dashboard" at bounding box center [155, 83] width 33 height 9
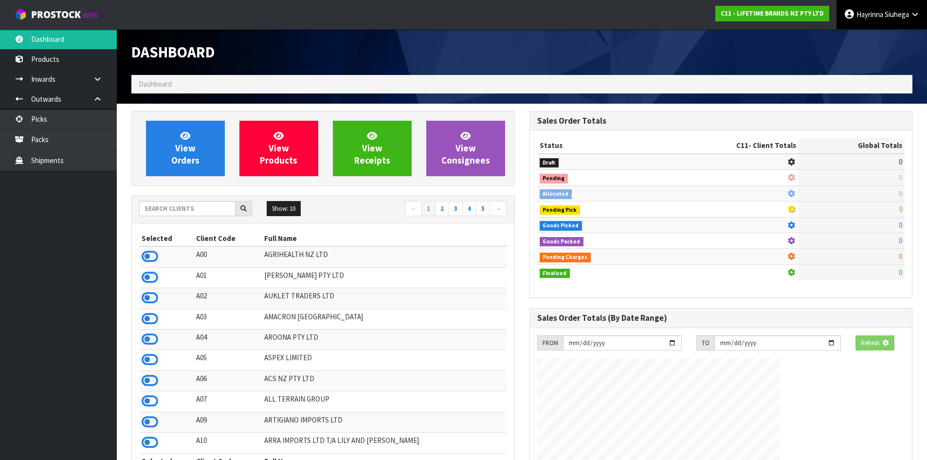
drag, startPoint x: 889, startPoint y: 8, endPoint x: 882, endPoint y: 27, distance: 19.9
click at [889, 9] on link "Hayrinna Siuhega" at bounding box center [881, 14] width 90 height 29
click at [876, 40] on link "Logout" at bounding box center [887, 38] width 77 height 13
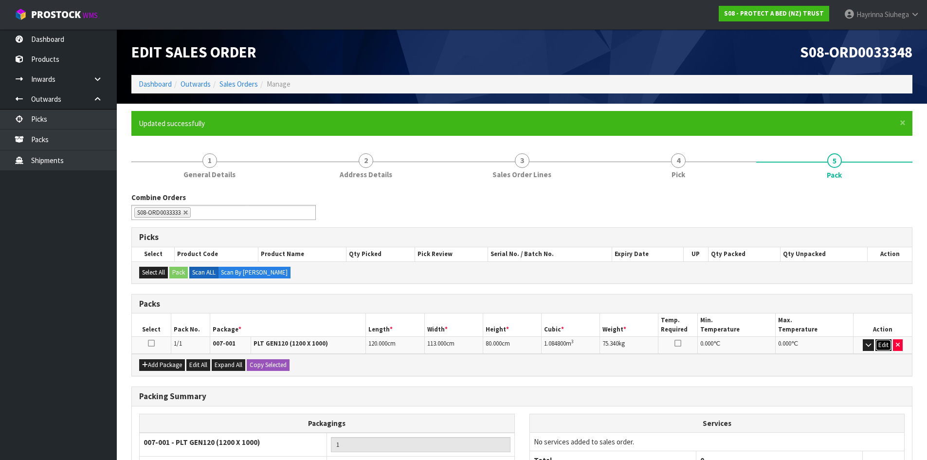
click at [882, 345] on button "Edit" at bounding box center [883, 345] width 16 height 12
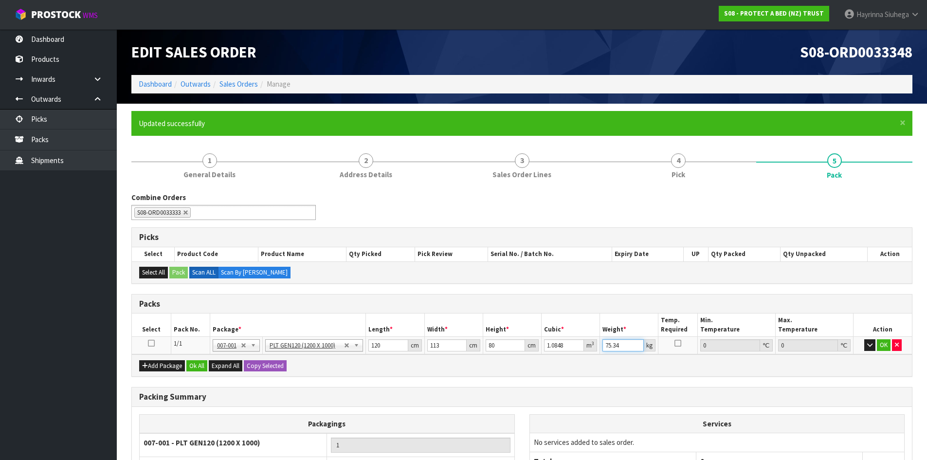
click at [608, 343] on input "75.34" at bounding box center [622, 345] width 41 height 12
type input "99"
click at [878, 346] on button "OK" at bounding box center [884, 345] width 14 height 12
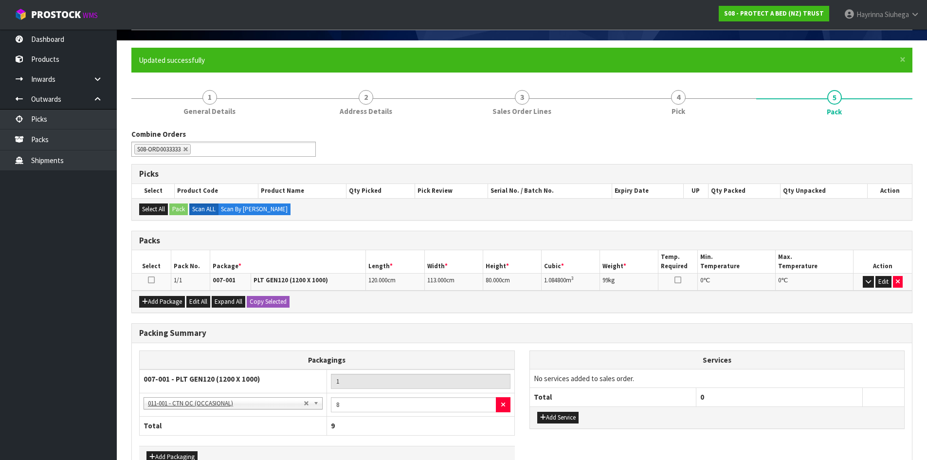
scroll to position [125, 0]
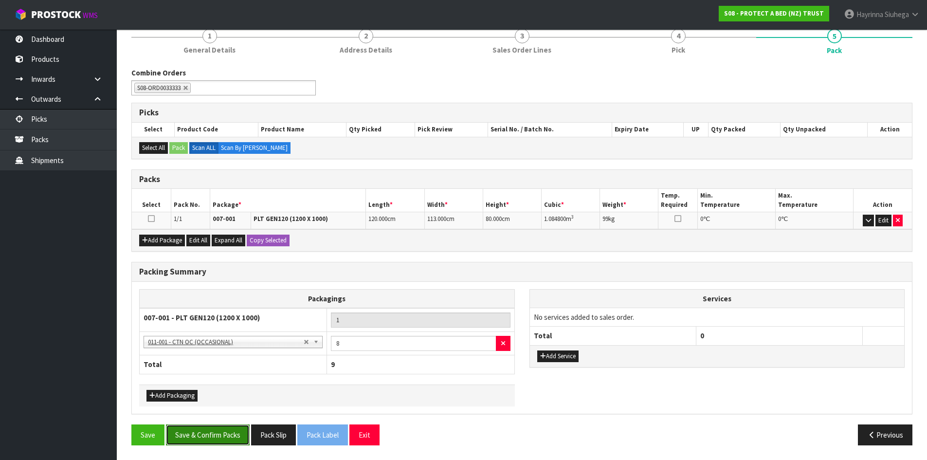
click at [202, 432] on button "Save & Confirm Packs" at bounding box center [208, 434] width 84 height 21
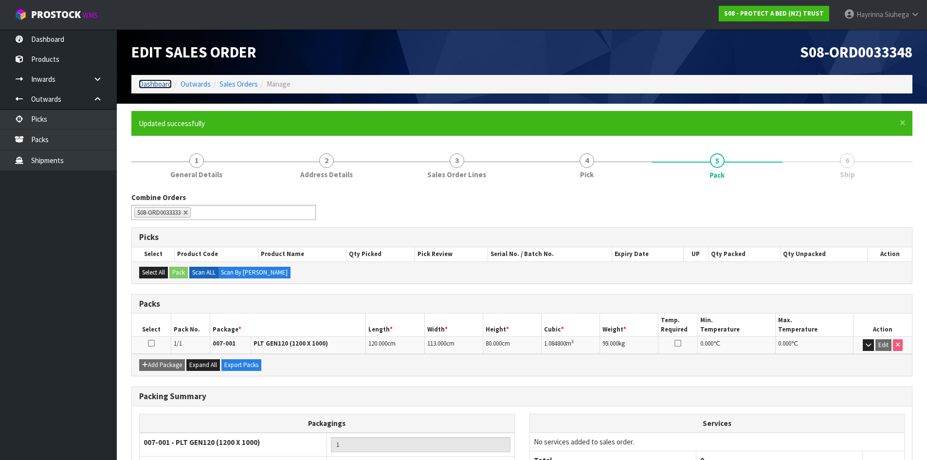
click at [155, 85] on link "Dashboard" at bounding box center [155, 83] width 33 height 9
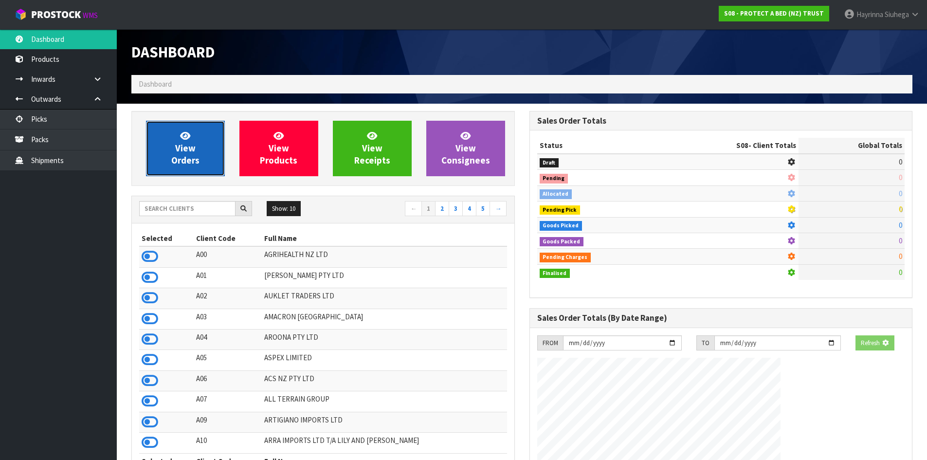
click at [181, 144] on span "View Orders" at bounding box center [185, 148] width 28 height 36
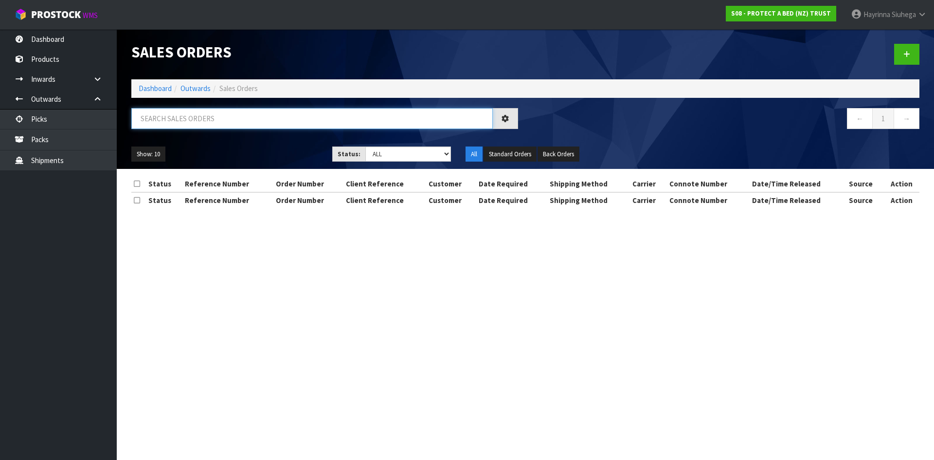
click at [206, 121] on input "text" at bounding box center [311, 118] width 361 height 21
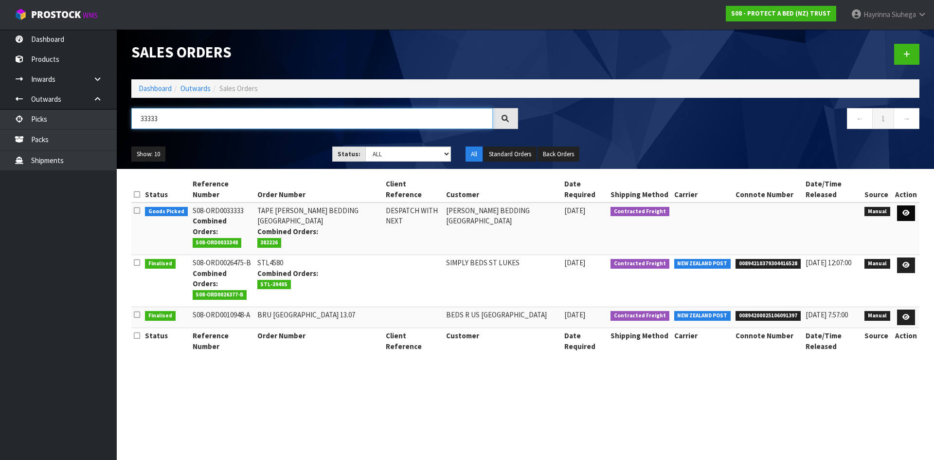
type input "33333"
click at [902, 212] on link at bounding box center [906, 213] width 18 height 16
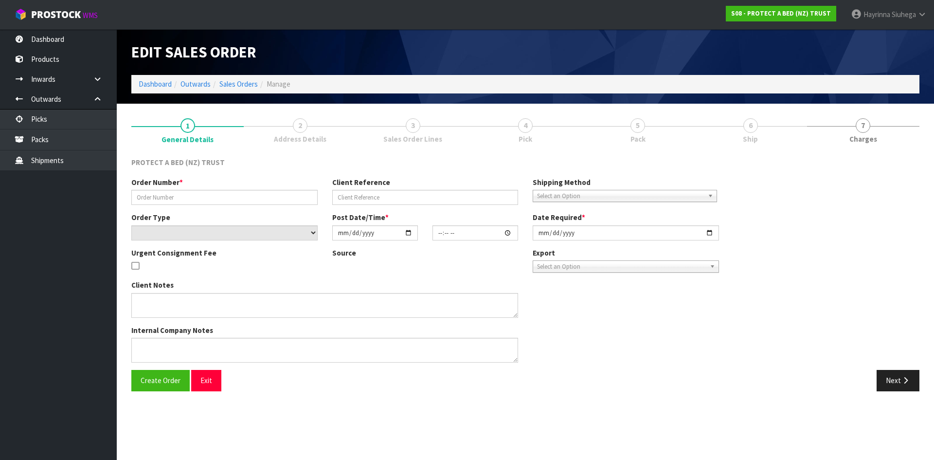
type input "TAPE HARVEY NORMAN BEDDING CHRISTCHURCH"
type input "DESPATCH WITH NEXT"
select select "number:0"
type input "2025-09-09"
type input "10:08:00.000"
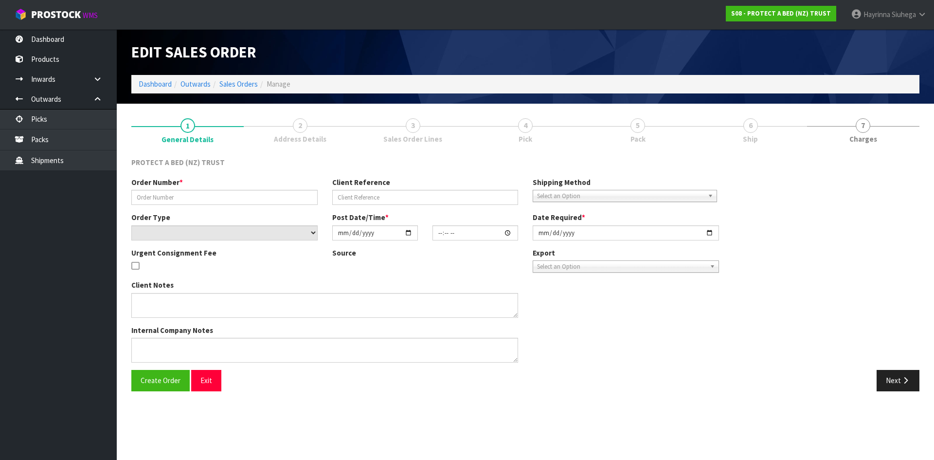
type input "2025-09-10"
type textarea "SEND WITH LETTER AS ADVISED BY JUSTINE"
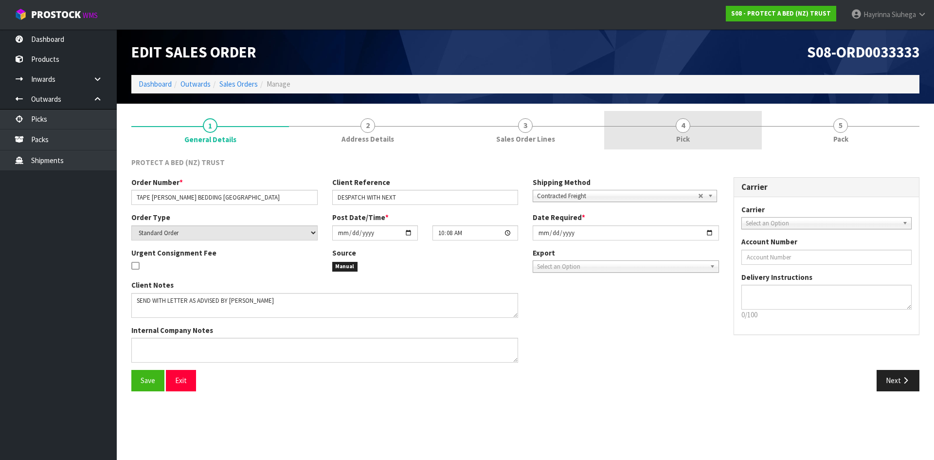
click at [729, 136] on link "4 Pick" at bounding box center [683, 130] width 158 height 38
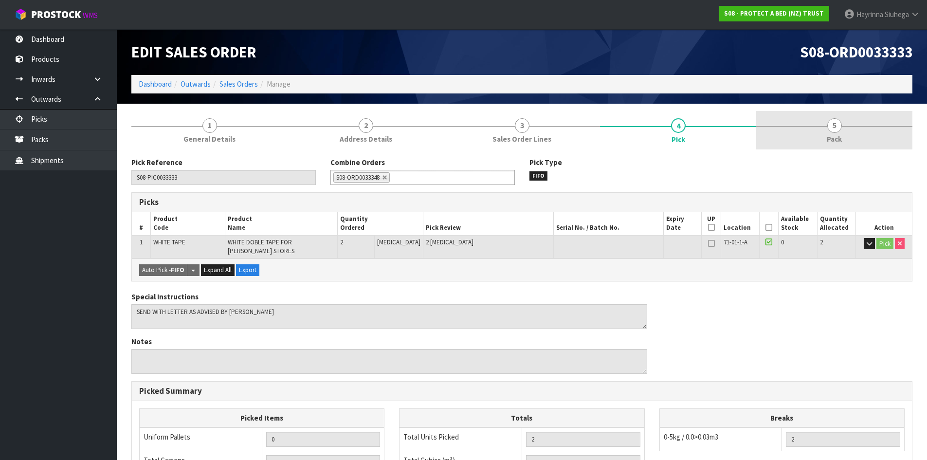
click at [819, 129] on link "5 Pack" at bounding box center [834, 130] width 156 height 38
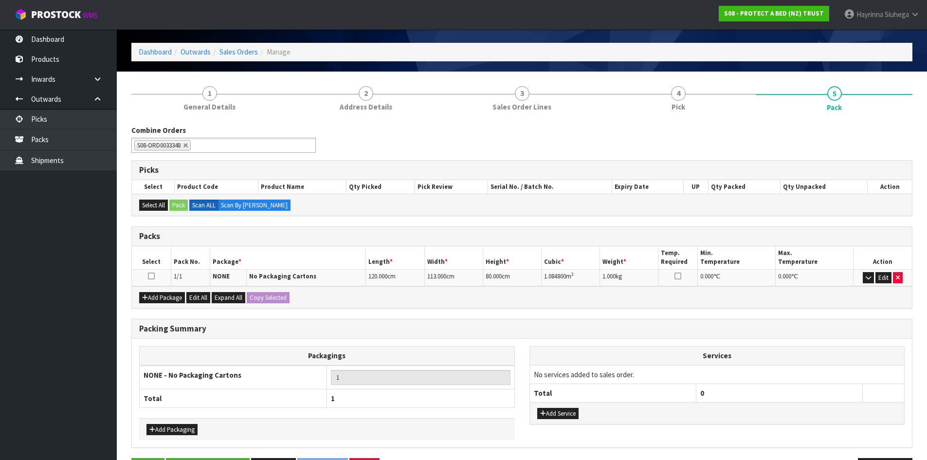
scroll to position [49, 0]
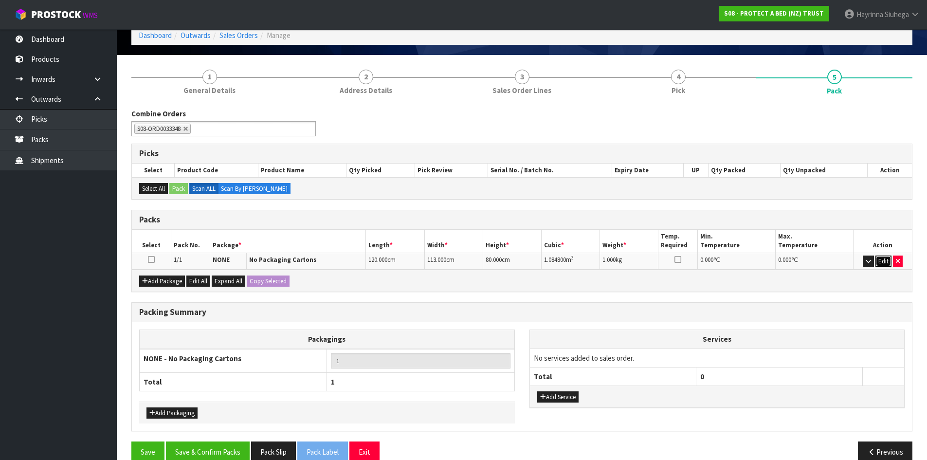
click at [886, 260] on button "Edit" at bounding box center [883, 261] width 16 height 12
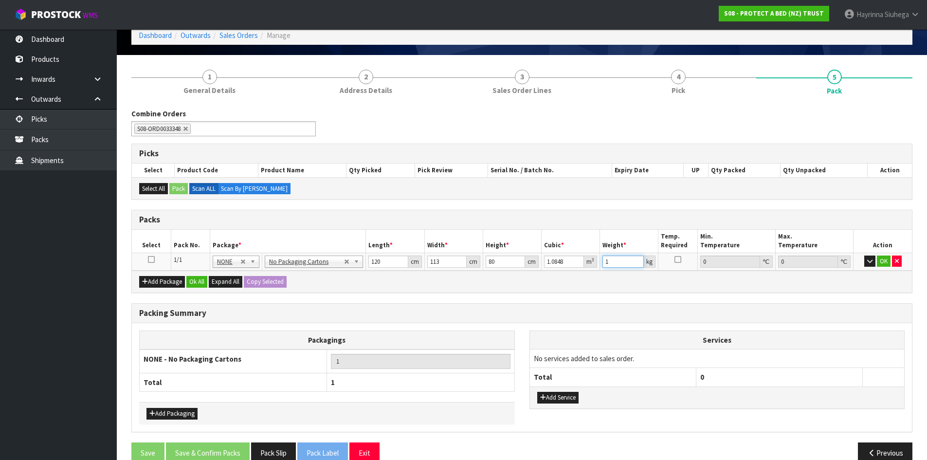
drag, startPoint x: 592, startPoint y: 265, endPoint x: 556, endPoint y: 267, distance: 36.5
click at [551, 265] on tr "1/1 NONE 007-001 007-002 007-004 007-009 007-013 007-014 007-015 007-017 007-01…" at bounding box center [522, 261] width 780 height 18
type input "99"
click at [885, 259] on button "OK" at bounding box center [884, 261] width 14 height 12
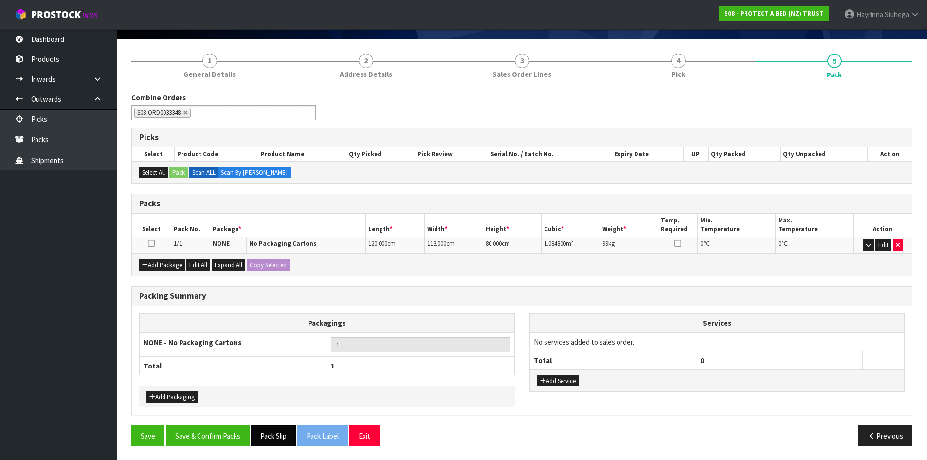
scroll to position [66, 0]
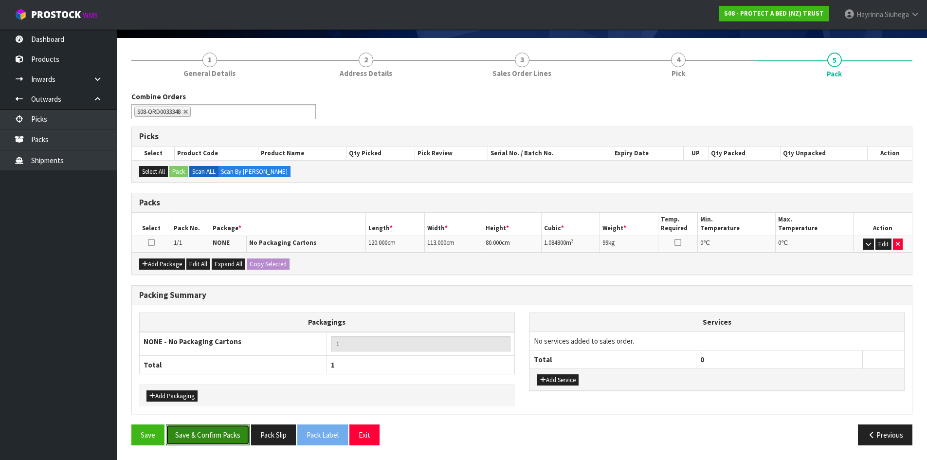
click at [214, 437] on button "Save & Confirm Packs" at bounding box center [208, 434] width 84 height 21
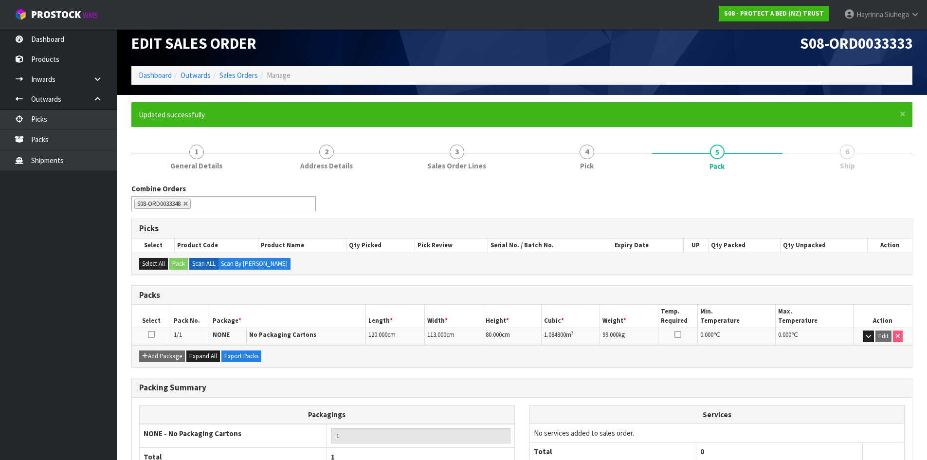
scroll to position [0, 0]
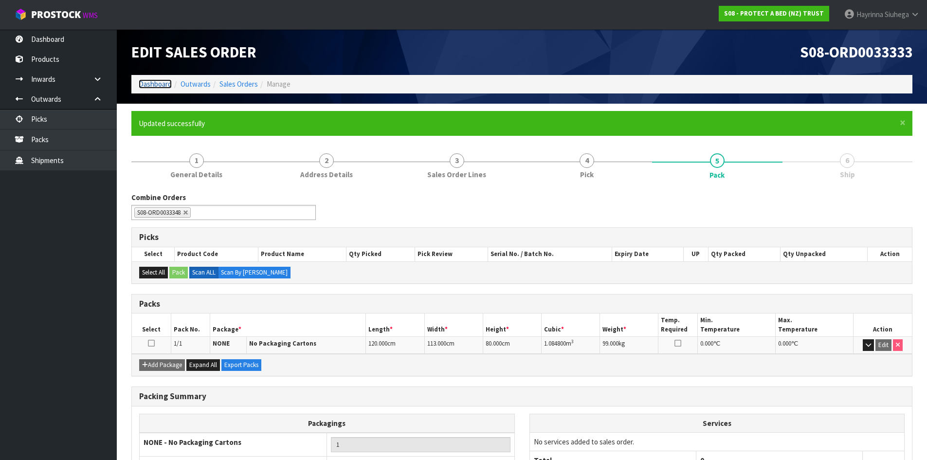
click at [153, 84] on link "Dashboard" at bounding box center [155, 83] width 33 height 9
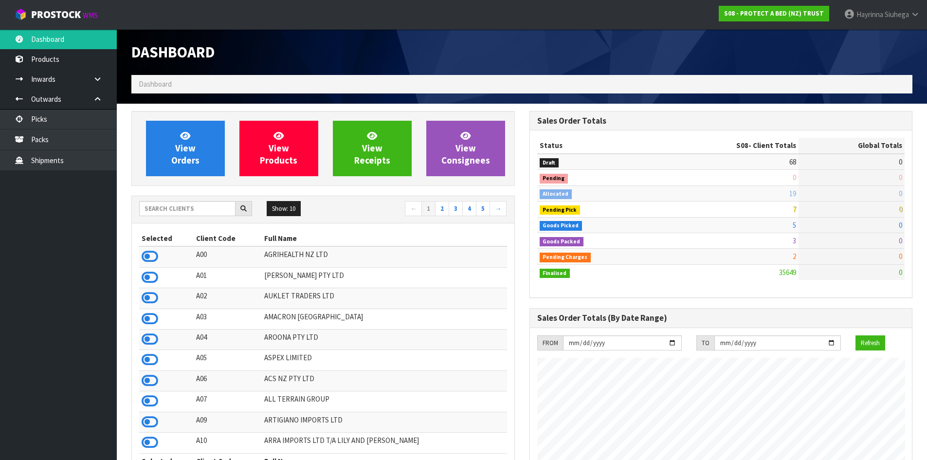
scroll to position [737, 397]
click at [53, 142] on link "Packs" at bounding box center [58, 139] width 117 height 20
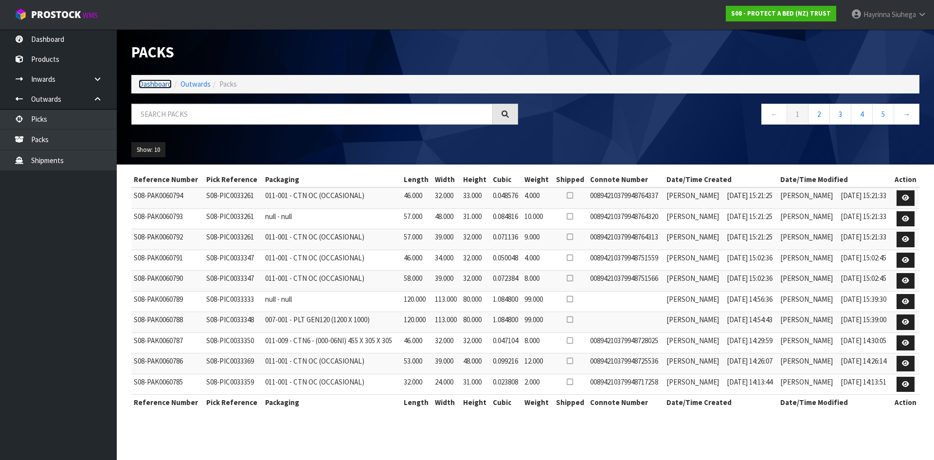
click at [150, 81] on link "Dashboard" at bounding box center [155, 83] width 33 height 9
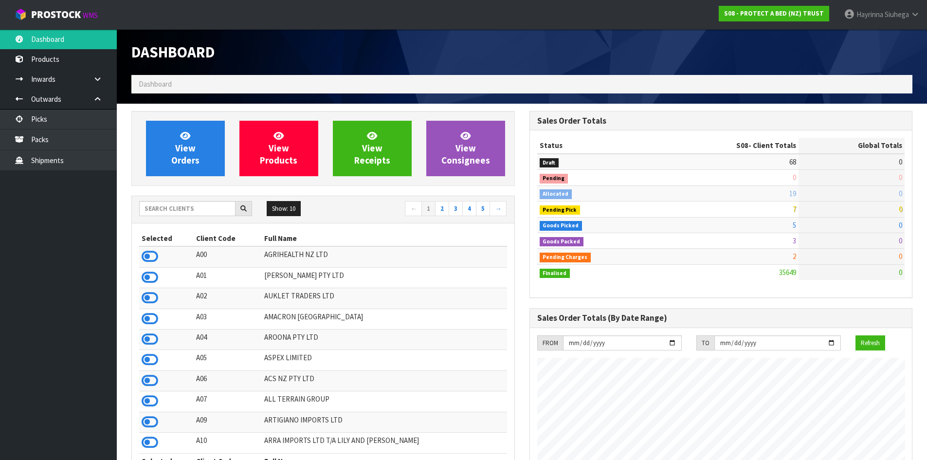
scroll to position [737, 397]
click at [222, 216] on input "text" at bounding box center [187, 208] width 96 height 15
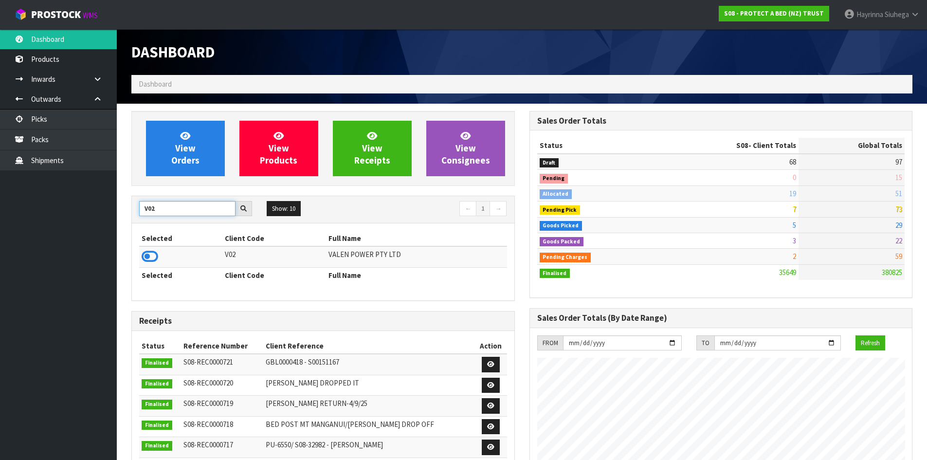
drag, startPoint x: 178, startPoint y: 204, endPoint x: 166, endPoint y: 209, distance: 12.6
click at [166, 209] on input "V02" at bounding box center [187, 208] width 96 height 15
type input "V"
type input "A00"
click at [156, 254] on icon at bounding box center [150, 256] width 17 height 15
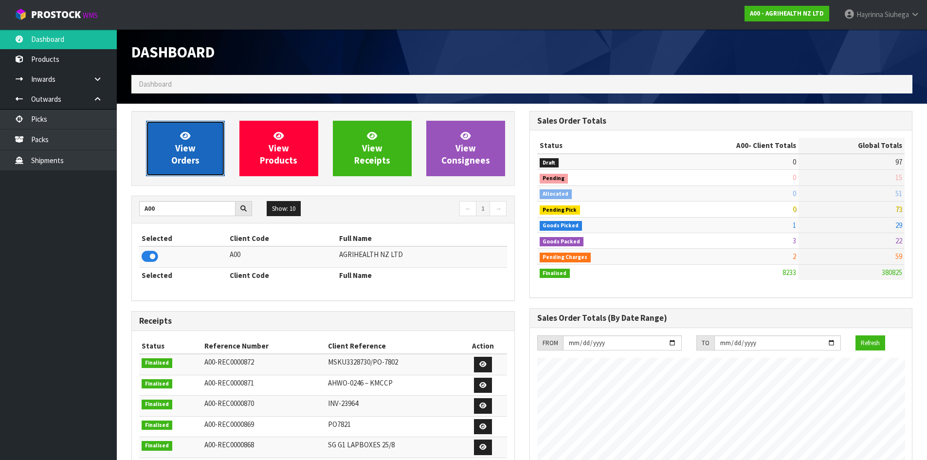
click at [176, 139] on link "View Orders" at bounding box center [185, 148] width 79 height 55
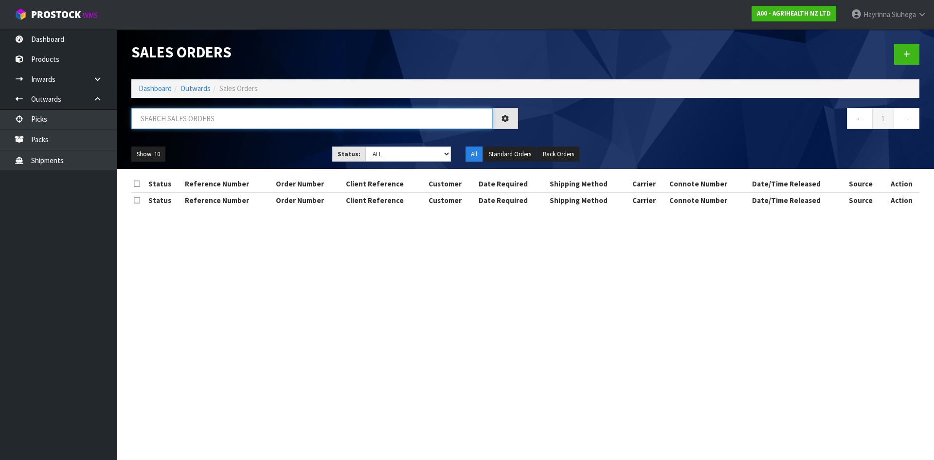
click at [194, 119] on input "text" at bounding box center [311, 118] width 361 height 21
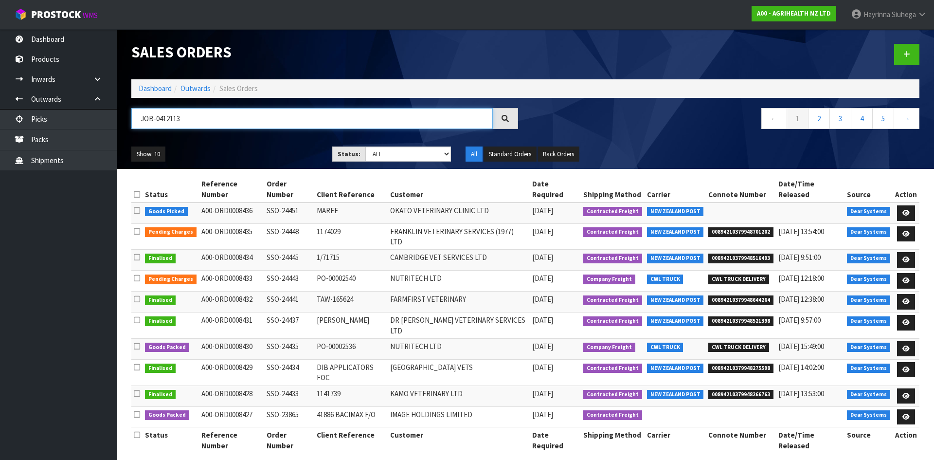
type input "JOB-0412113"
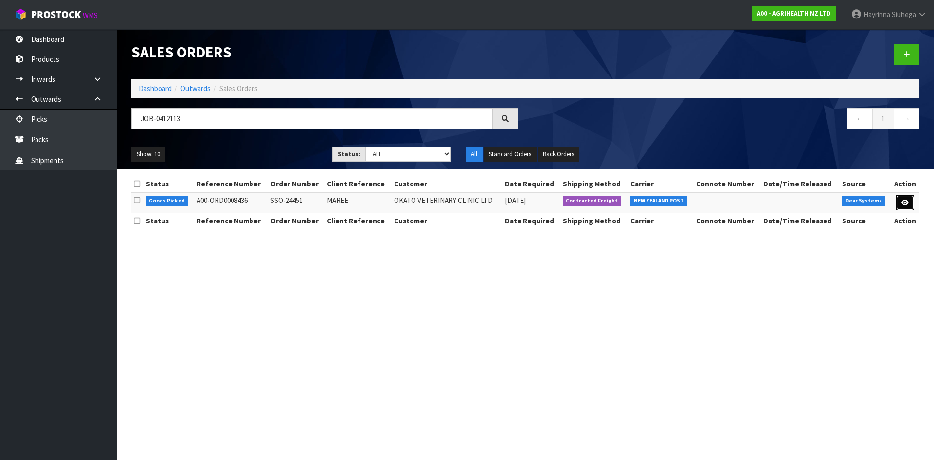
click at [904, 198] on link at bounding box center [905, 203] width 18 height 16
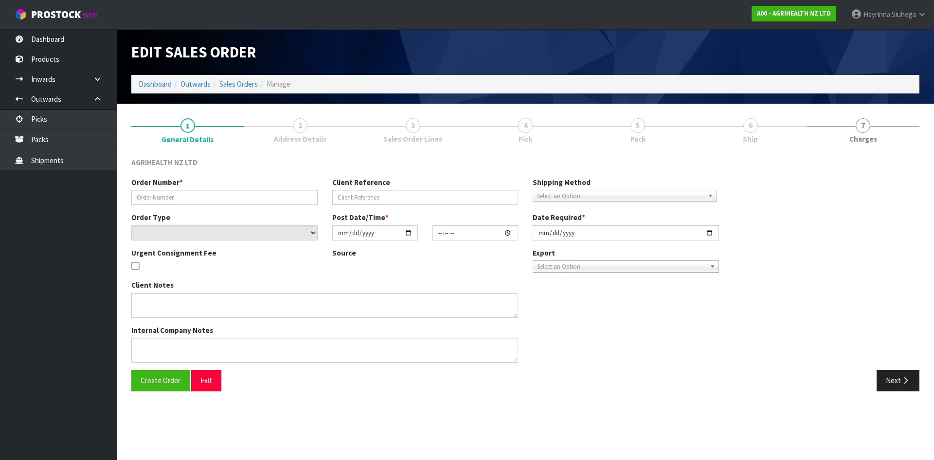
type input "SSO-24451"
type input "MAREE"
select select "number:0"
type input "2025-09-11"
type input "13:56:17.000"
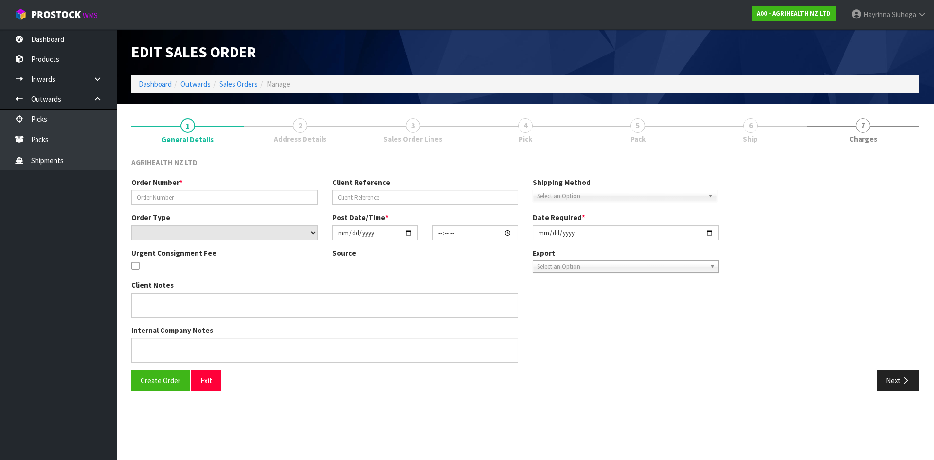
type input "2025-09-12"
type textarea "SHIP BY: Overnight Courier ph order"
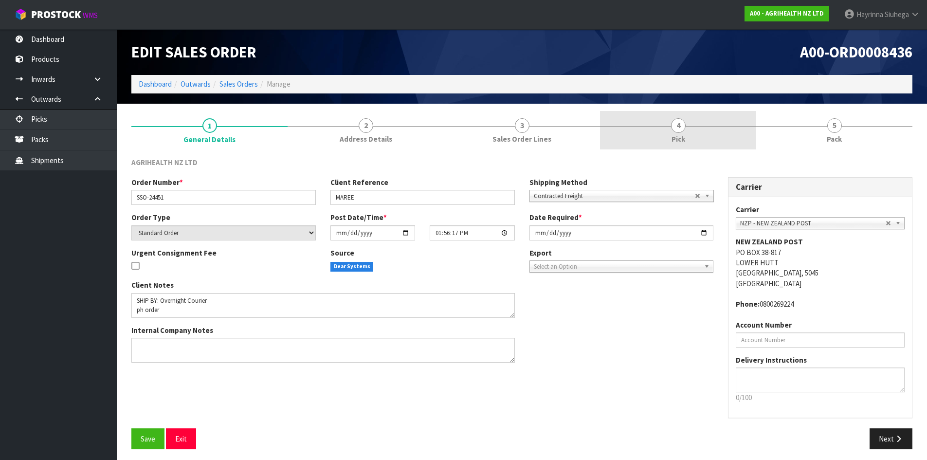
click at [752, 132] on link "4 Pick" at bounding box center [678, 130] width 156 height 38
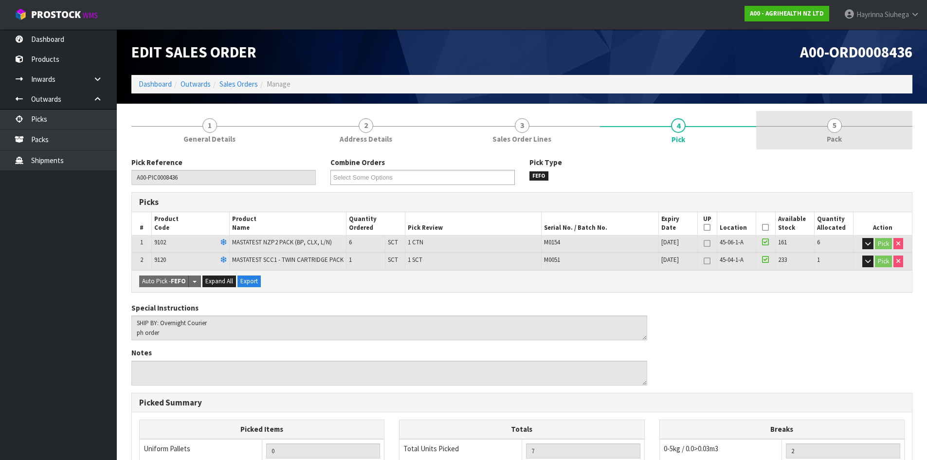
click at [797, 126] on link "5 Pack" at bounding box center [834, 130] width 156 height 38
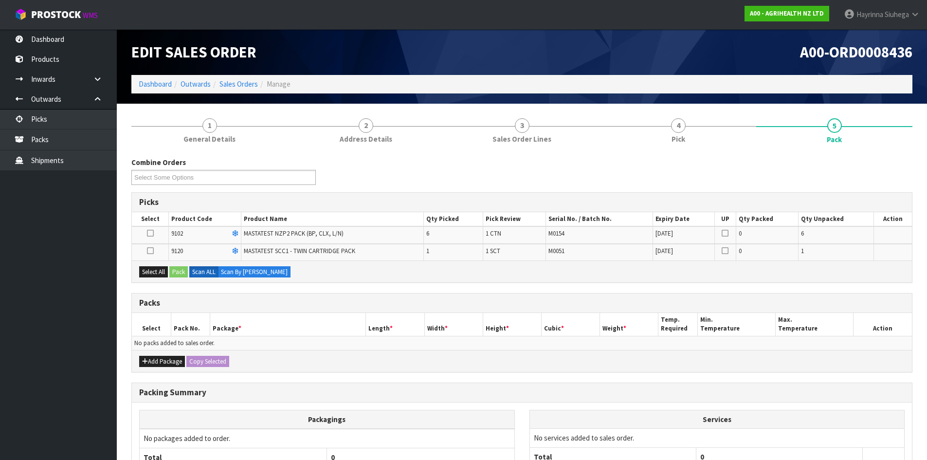
click at [149, 233] on icon at bounding box center [150, 233] width 7 height 0
click at [0, 0] on input "checkbox" at bounding box center [0, 0] width 0 height 0
click at [176, 265] on div "Select All Pack Scan ALL Scan By Quantity" at bounding box center [522, 271] width 780 height 22
click at [183, 269] on button "Pack" at bounding box center [178, 272] width 18 height 12
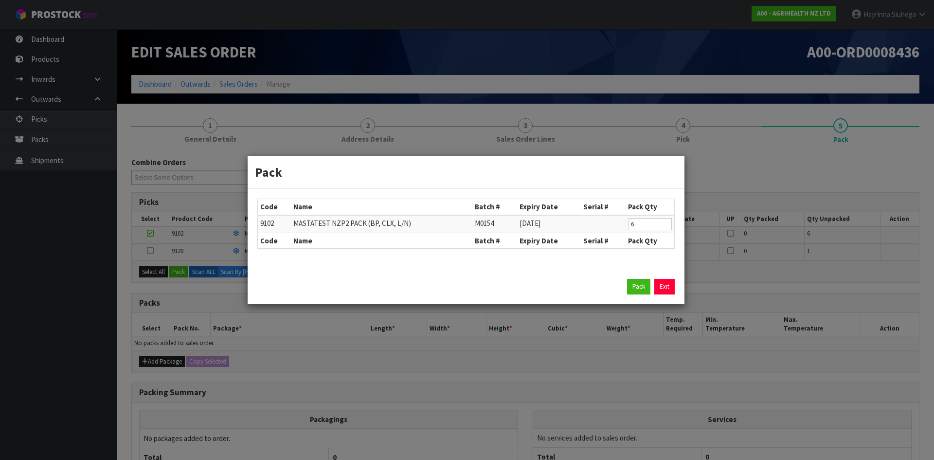
click at [622, 281] on div "Pack Exit" at bounding box center [465, 287] width 417 height 16
click at [631, 281] on button "Pack" at bounding box center [638, 287] width 23 height 16
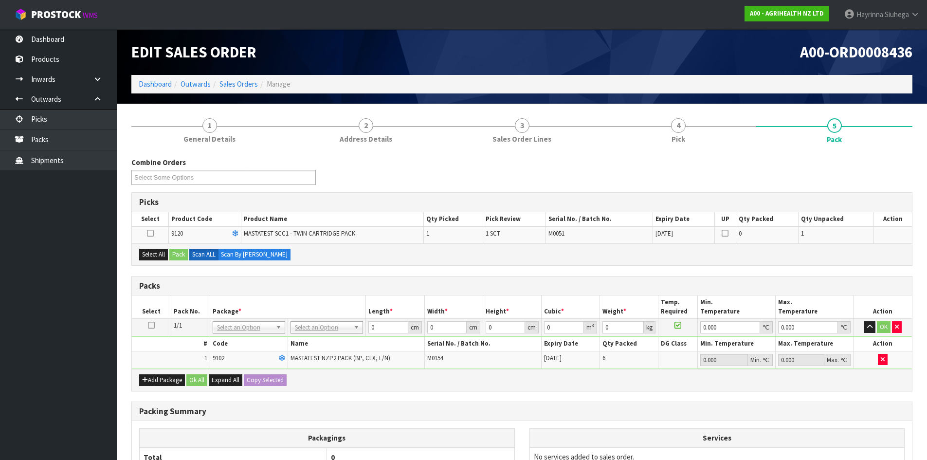
click at [150, 234] on icon at bounding box center [150, 233] width 7 height 0
click at [0, 0] on input "checkbox" at bounding box center [0, 0] width 0 height 0
click at [180, 255] on button "Pack" at bounding box center [178, 255] width 18 height 12
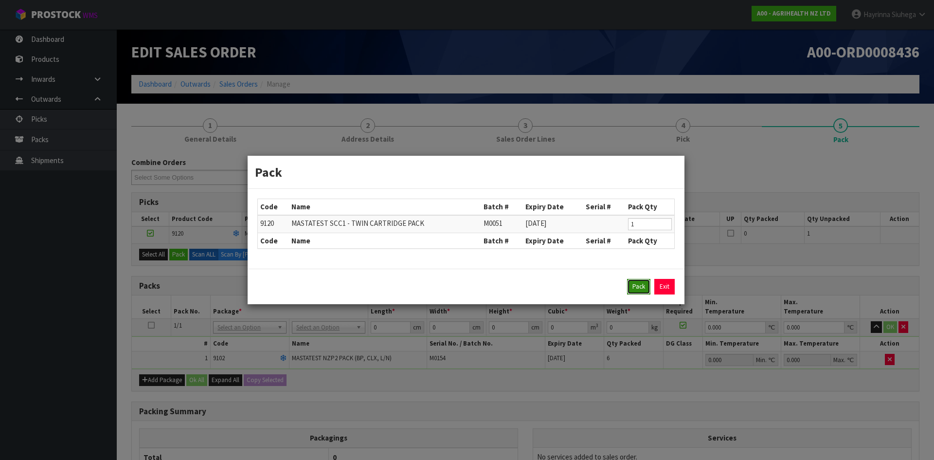
click at [629, 285] on button "Pack" at bounding box center [638, 287] width 23 height 16
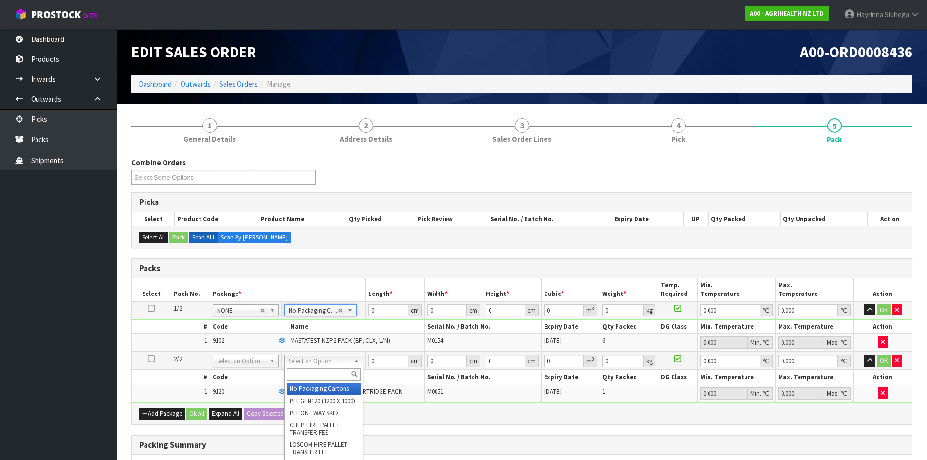
click at [311, 375] on input "text" at bounding box center [324, 374] width 74 height 12
type input "315"
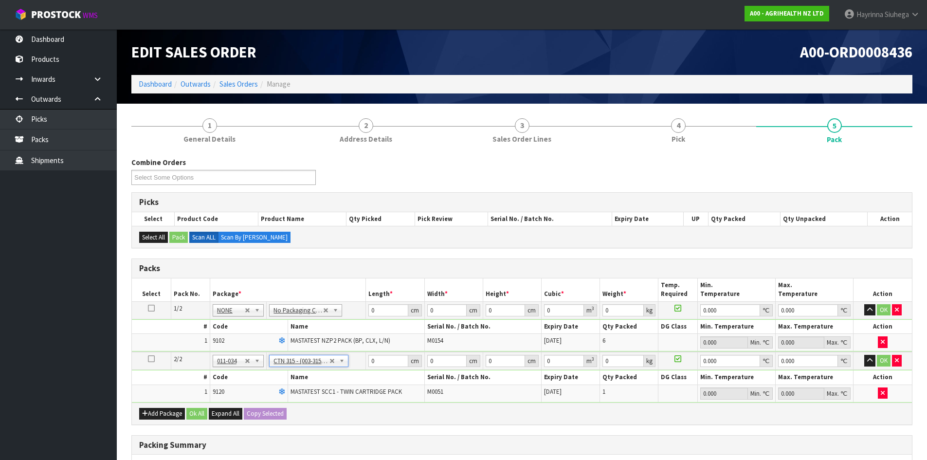
type input "31.5"
type input "20"
type input "13"
type input "0.00819"
type input "0.45"
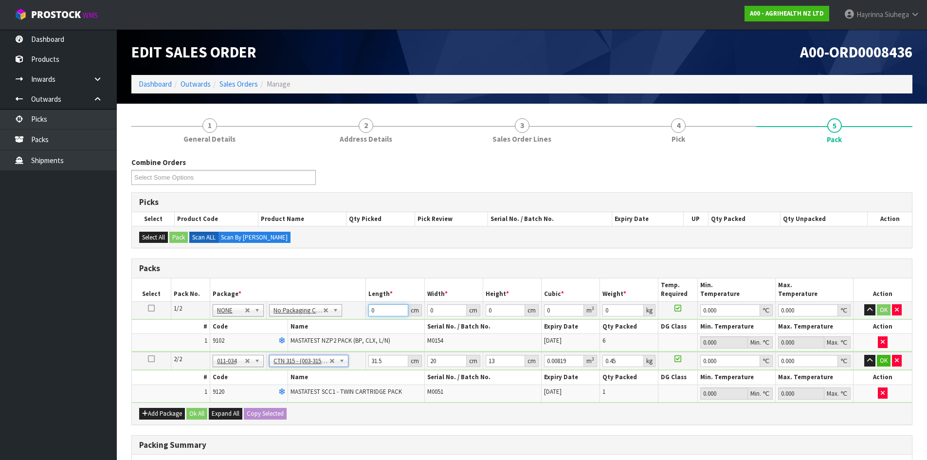
click at [371, 307] on input "0" at bounding box center [387, 310] width 39 height 12
type input "60"
type input "41"
type input "1"
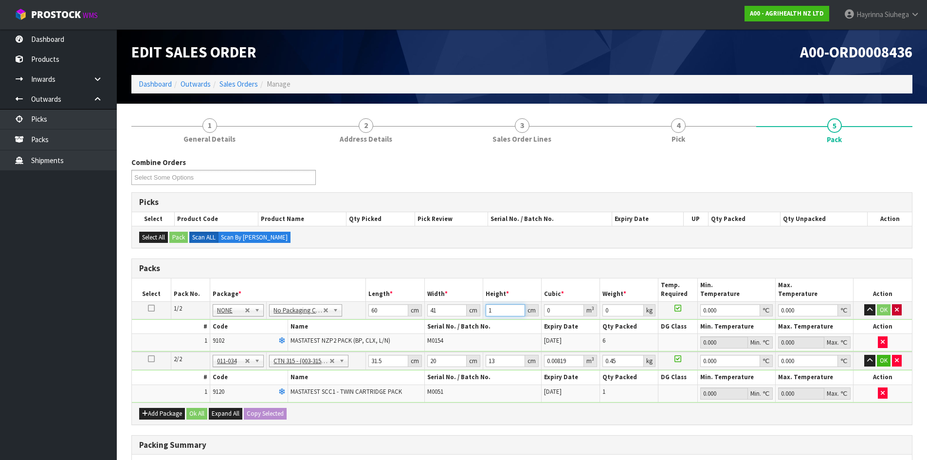
type input "0.00246"
type input "10"
type input "0.0246"
type input "10"
type input "3"
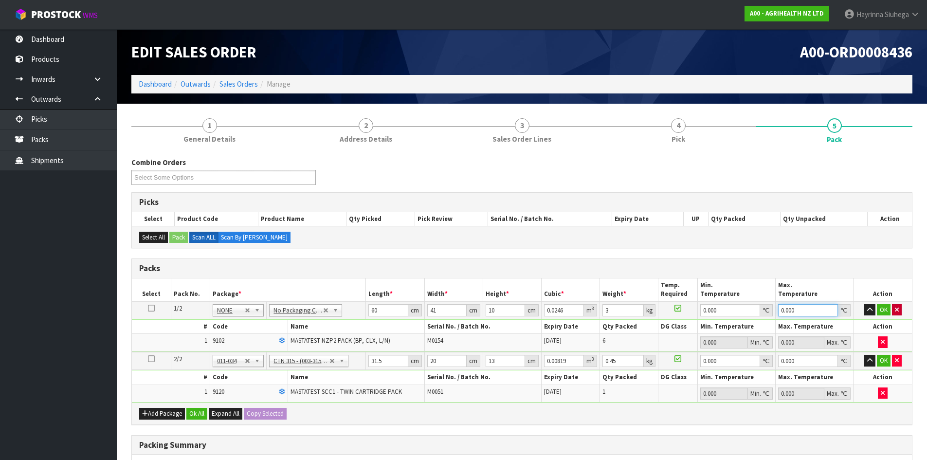
type input "0"
click button "button" at bounding box center [897, 310] width 10 height 12
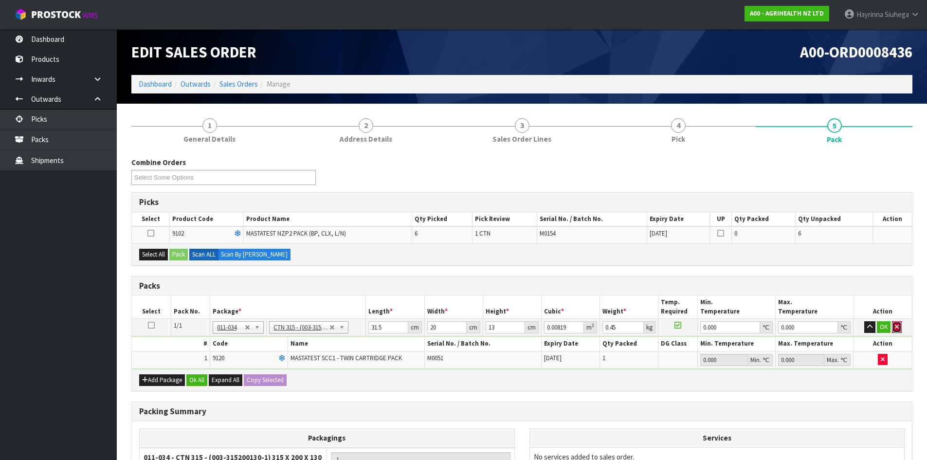
click at [895, 325] on icon "button" at bounding box center [897, 326] width 4 height 6
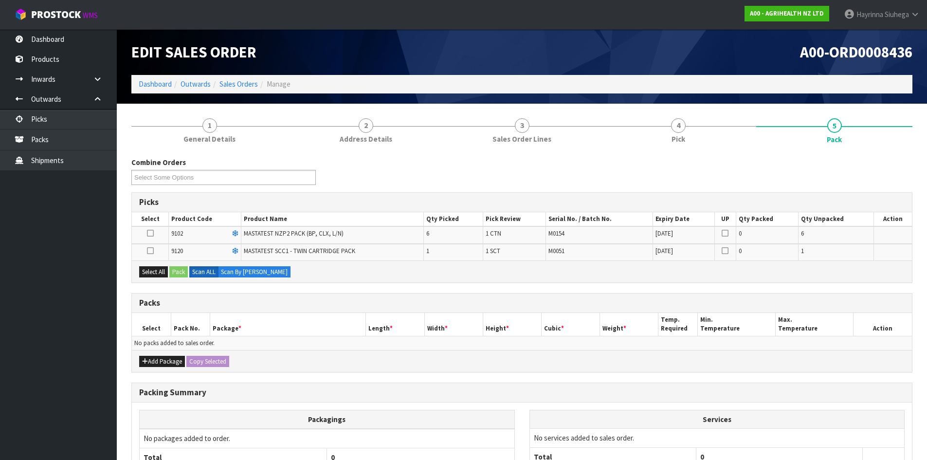
click at [154, 231] on td at bounding box center [150, 234] width 37 height 17
click at [151, 234] on icon at bounding box center [150, 233] width 7 height 0
click at [0, 0] on input "checkbox" at bounding box center [0, 0] width 0 height 0
click at [182, 272] on button "Pack" at bounding box center [178, 272] width 18 height 12
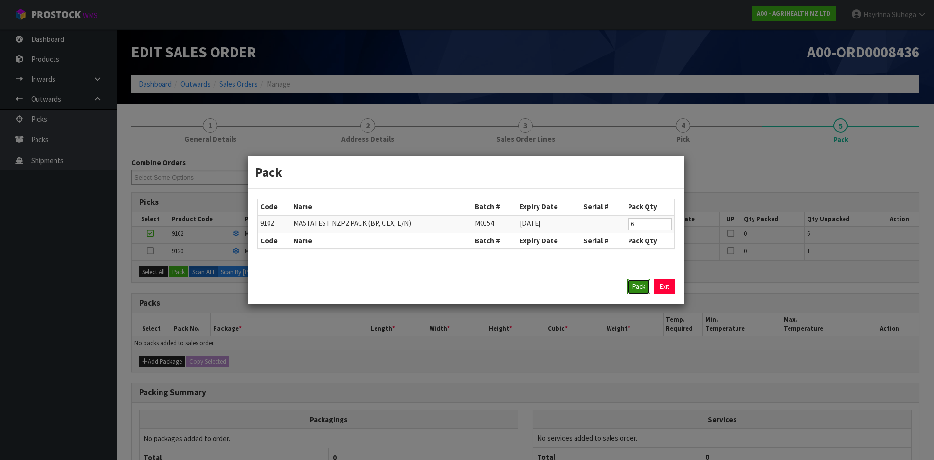
click at [633, 289] on button "Pack" at bounding box center [638, 287] width 23 height 16
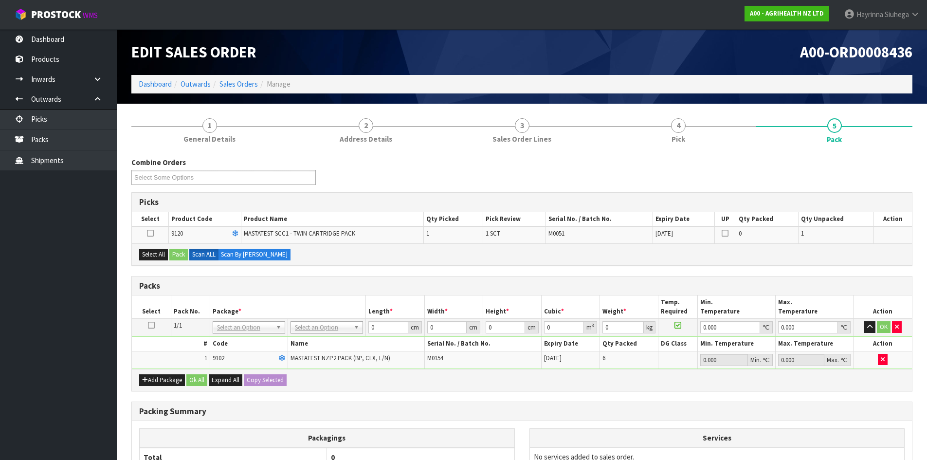
click at [152, 234] on icon at bounding box center [150, 233] width 7 height 0
click at [0, 0] on input "checkbox" at bounding box center [0, 0] width 0 height 0
click at [181, 254] on button "Pack" at bounding box center [178, 255] width 18 height 12
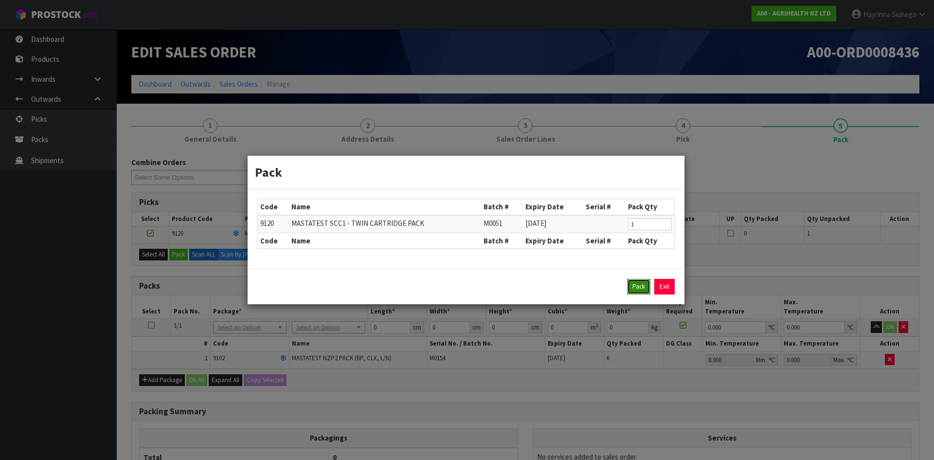
click at [640, 286] on button "Pack" at bounding box center [638, 287] width 23 height 16
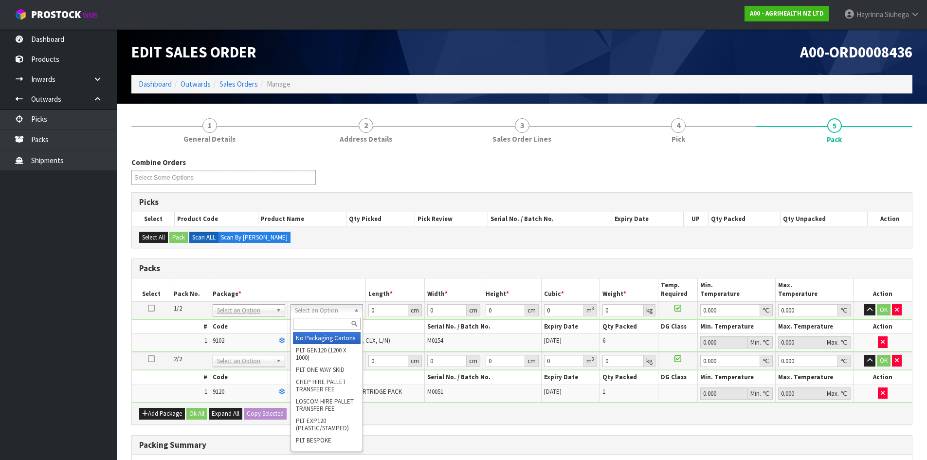
click at [335, 326] on input "text" at bounding box center [327, 324] width 68 height 12
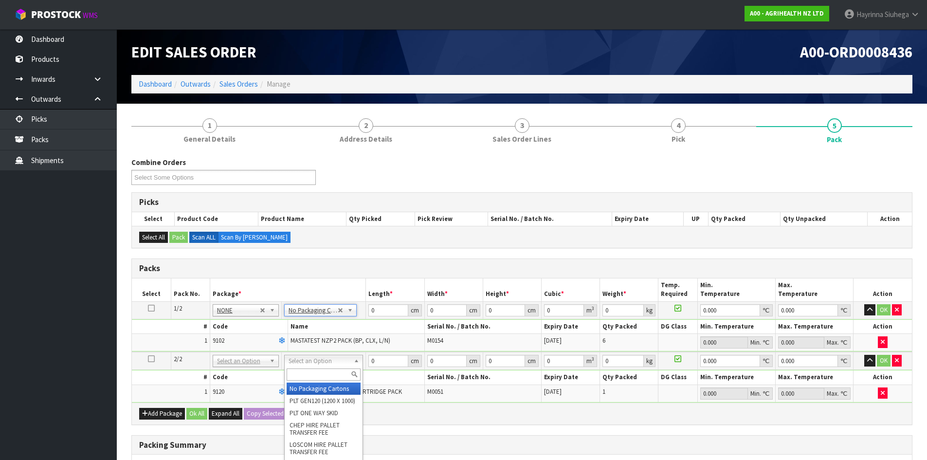
click at [335, 375] on input "text" at bounding box center [324, 374] width 74 height 12
type input "315"
type input "31.5"
type input "20"
type input "13"
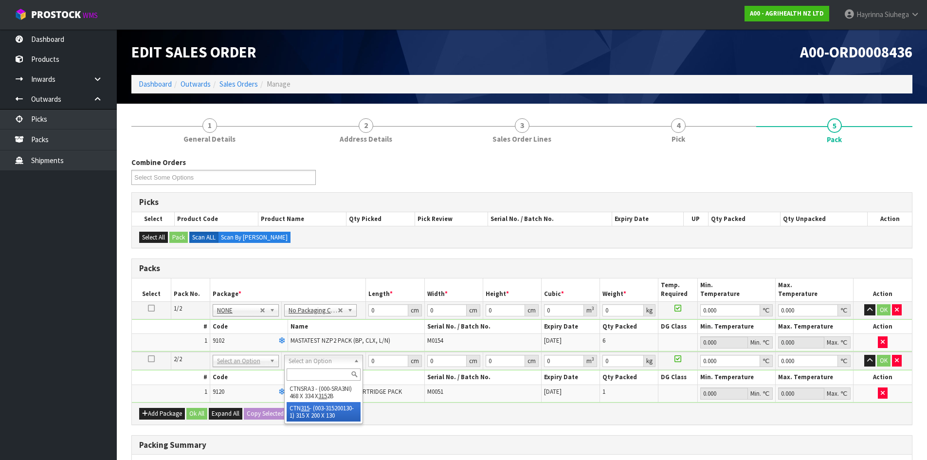
type input "0.00819"
type input "0.45"
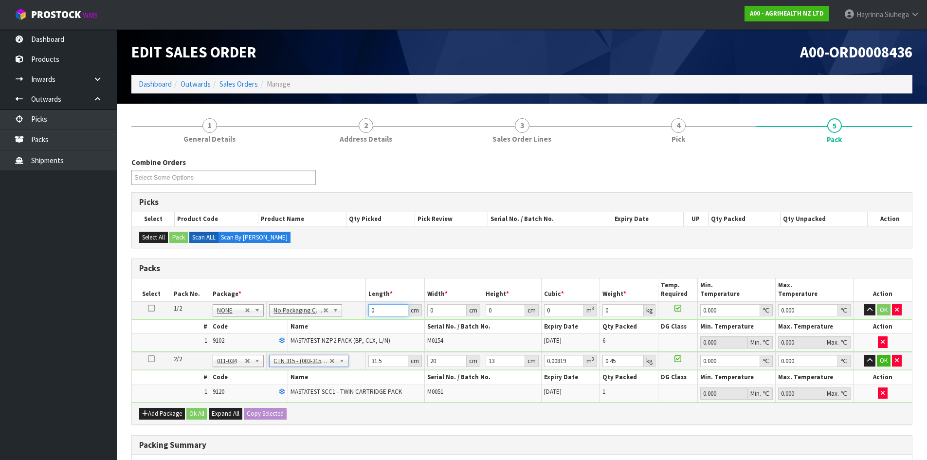
click at [369, 312] on input "0" at bounding box center [387, 310] width 39 height 12
type input "60"
type input "41"
type input "1"
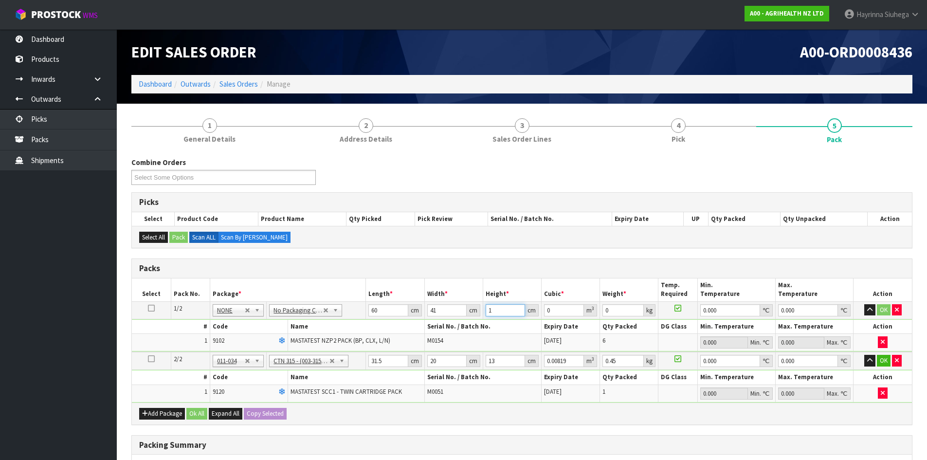
type input "0.00246"
type input "10"
type input "0.0246"
type input "10"
type input "0"
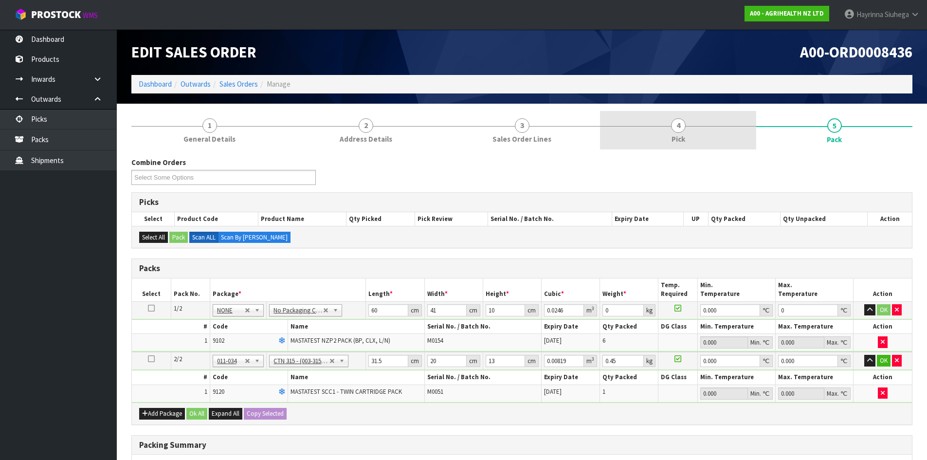
click at [701, 137] on link "4 Pick" at bounding box center [678, 130] width 156 height 38
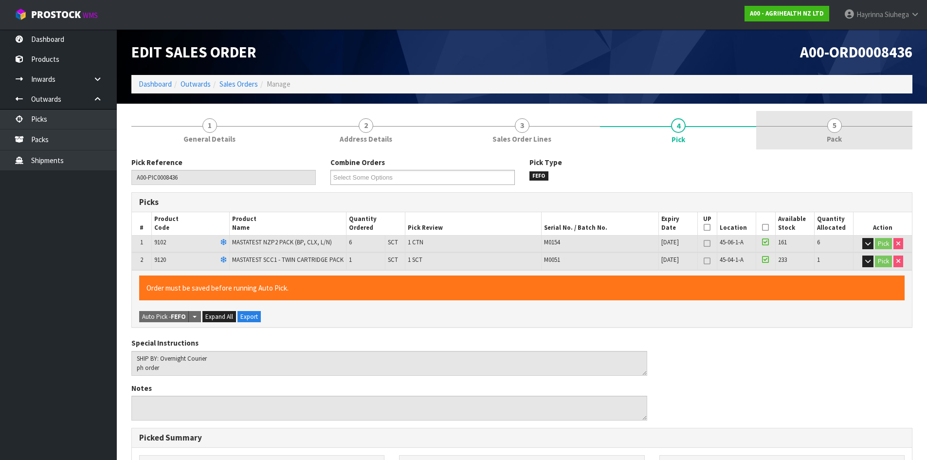
click at [792, 125] on link "5 Pack" at bounding box center [834, 130] width 156 height 38
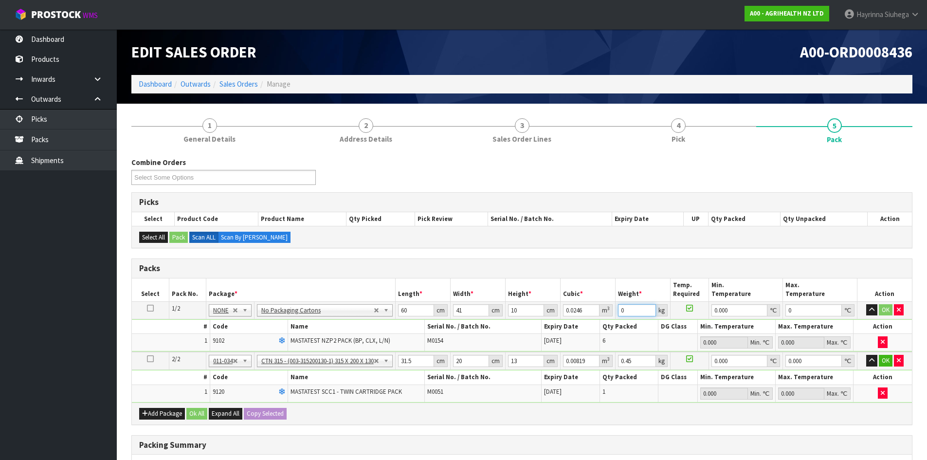
click at [622, 313] on input "0" at bounding box center [637, 310] width 38 height 12
type input "3"
click button "OK" at bounding box center [886, 310] width 14 height 12
click at [409, 359] on input "31.5" at bounding box center [416, 360] width 36 height 12
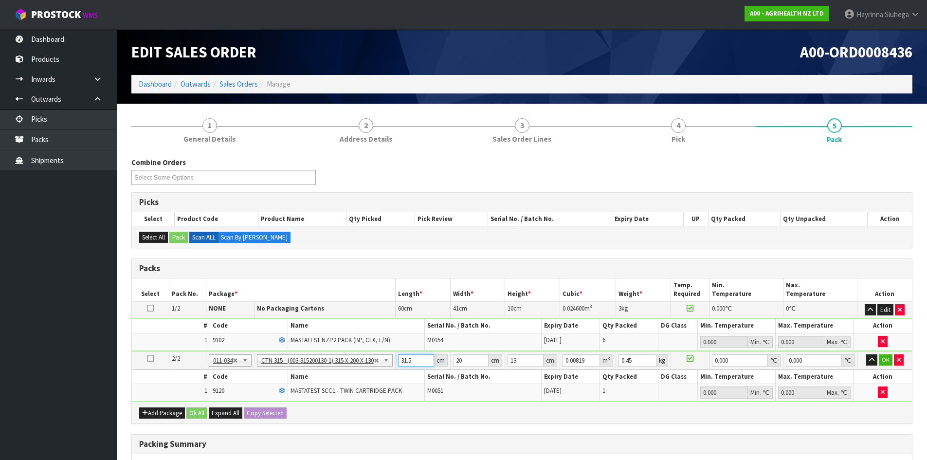
click at [409, 359] on input "31.5" at bounding box center [416, 360] width 36 height 12
type input "3"
type input "0.00078"
type input "33"
type input "0.00858"
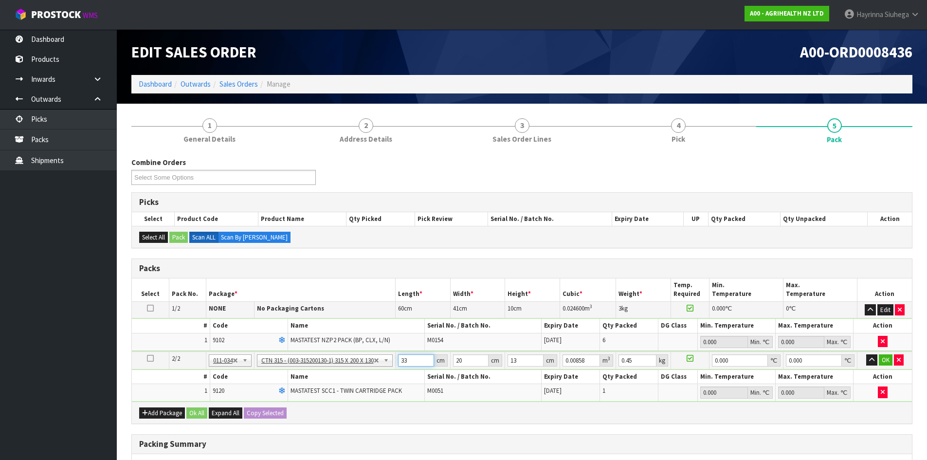
type input "33"
type input "2"
type input "0.000858"
type input "21"
type input "0.009009"
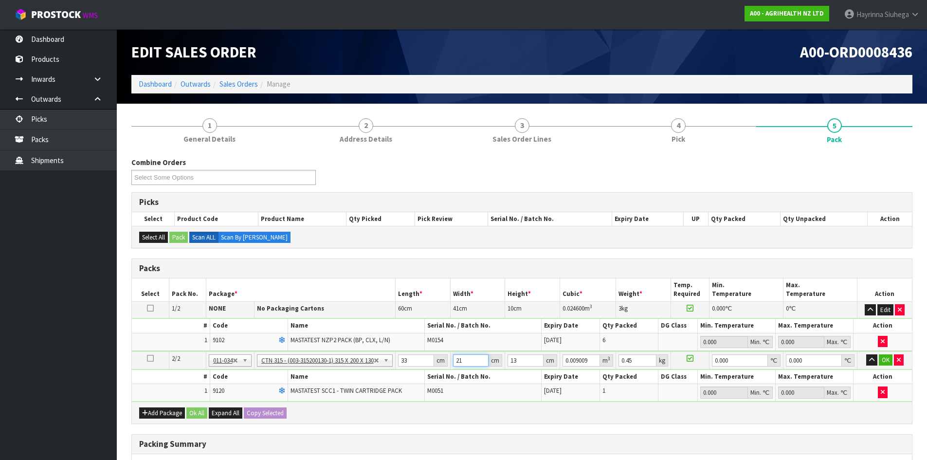
type input "21"
type input "1"
type input "0.000693"
type input "10"
type input "0.00693"
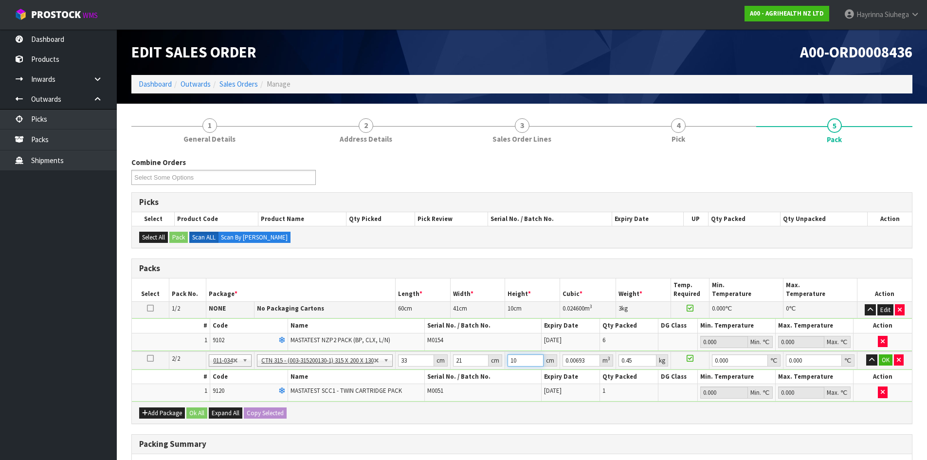
type input "10"
type input "1"
type input "0"
click button "OK" at bounding box center [886, 360] width 14 height 12
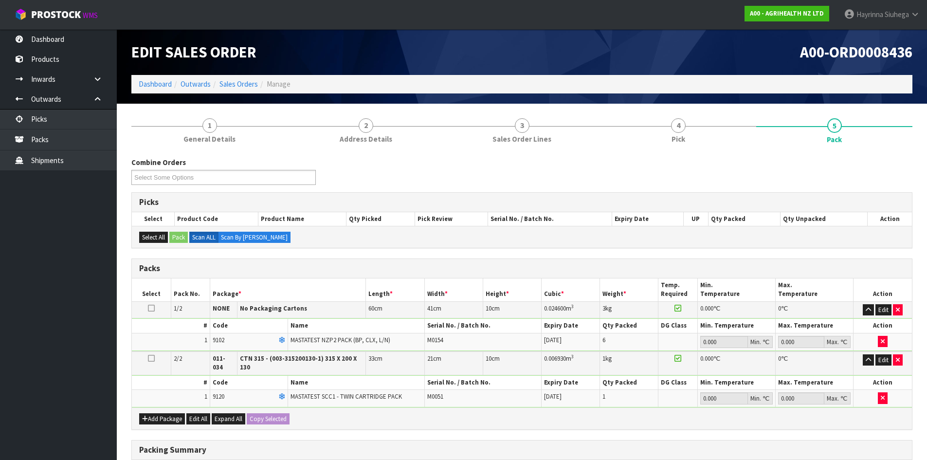
scroll to position [172, 0]
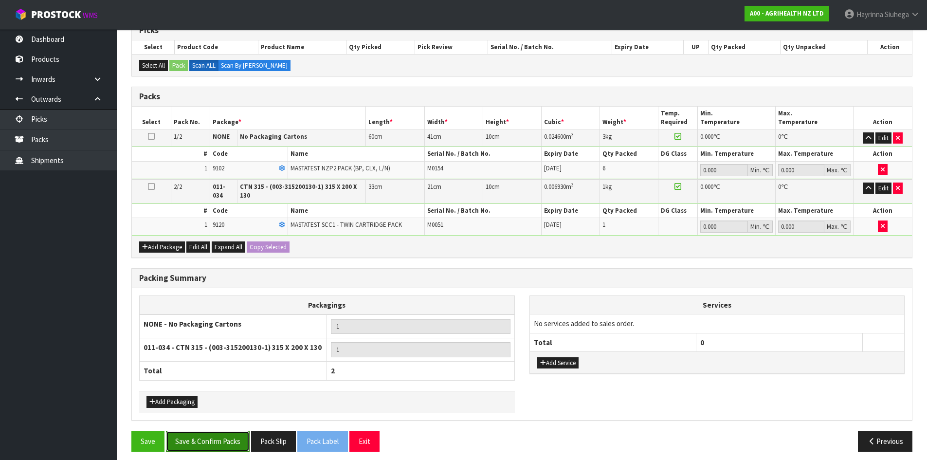
click at [230, 442] on button "Save & Confirm Packs" at bounding box center [208, 441] width 84 height 21
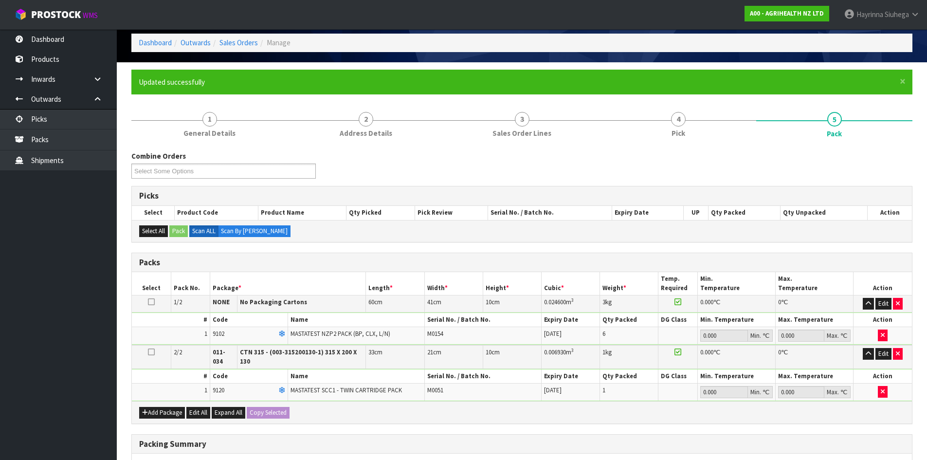
scroll to position [120, 0]
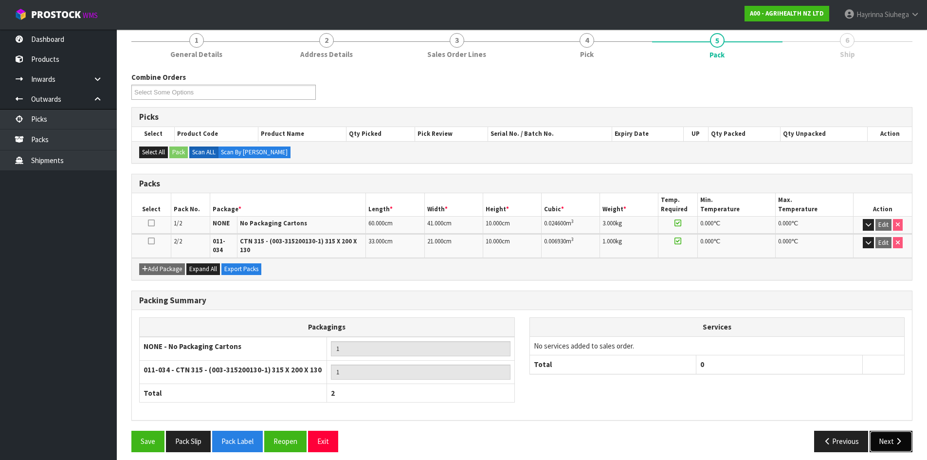
click at [887, 431] on button "Next" at bounding box center [890, 441] width 43 height 21
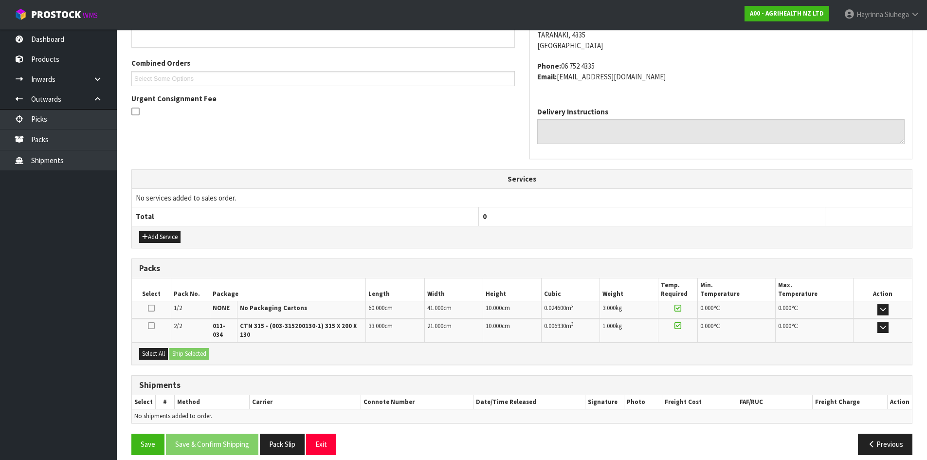
scroll to position [234, 0]
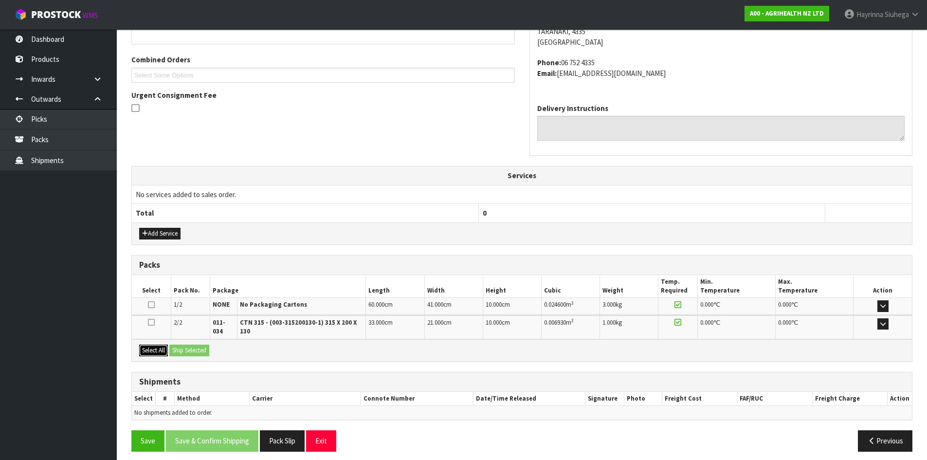
drag, startPoint x: 158, startPoint y: 345, endPoint x: 198, endPoint y: 346, distance: 40.4
click at [160, 345] on button "Select All" at bounding box center [153, 350] width 29 height 12
click at [201, 346] on button "Ship Selected" at bounding box center [189, 350] width 40 height 12
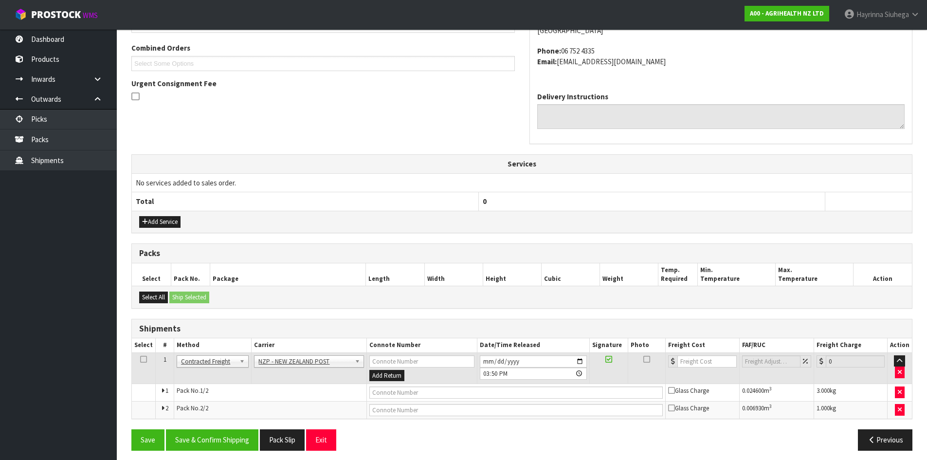
scroll to position [252, 0]
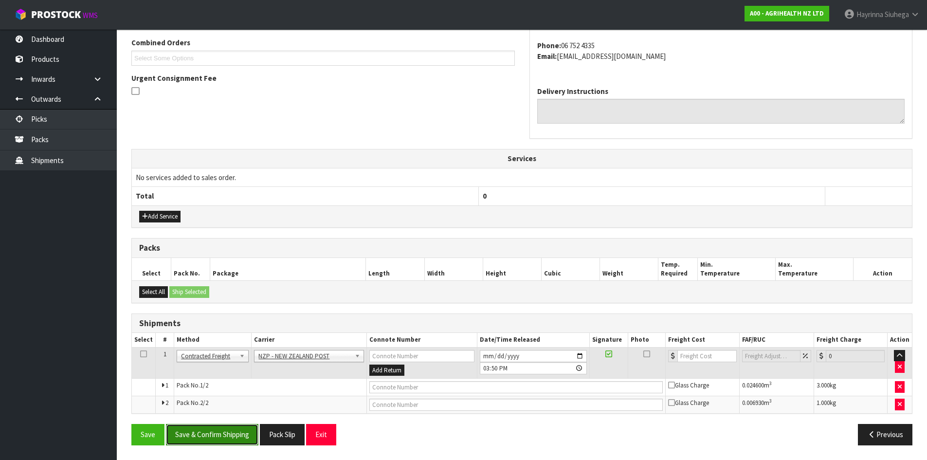
click at [223, 433] on button "Save & Confirm Shipping" at bounding box center [212, 434] width 92 height 21
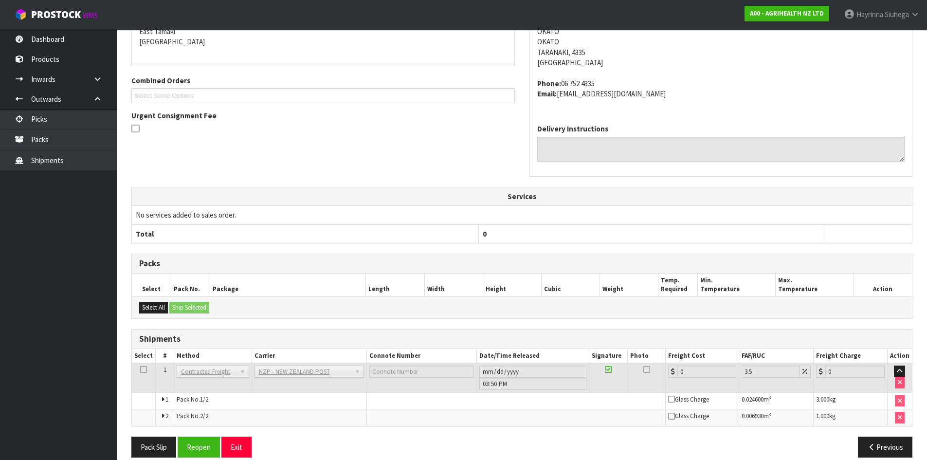
scroll to position [236, 0]
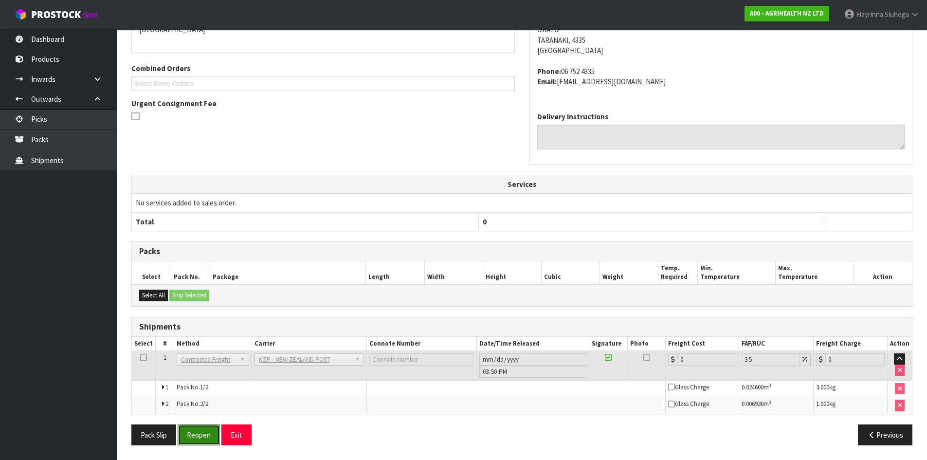
click at [197, 431] on button "Reopen" at bounding box center [199, 434] width 42 height 21
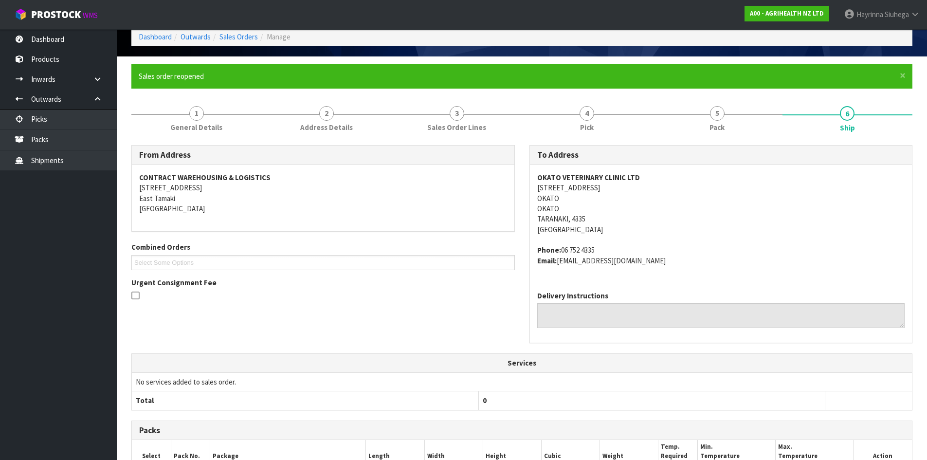
scroll to position [226, 0]
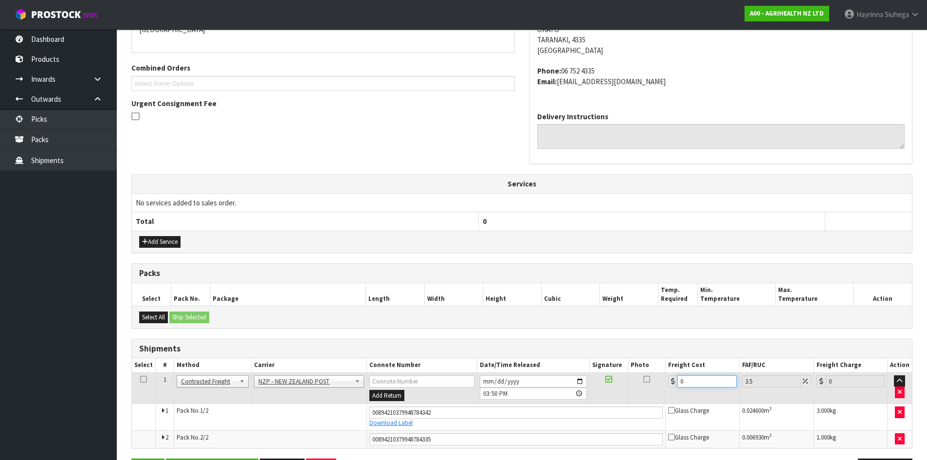
drag, startPoint x: 691, startPoint y: 379, endPoint x: 620, endPoint y: 383, distance: 71.6
click at [622, 383] on tr "1 Client Local Pickup Customer Local Pickup Company Freight Contracted Freight …" at bounding box center [522, 388] width 780 height 32
type input "1"
type input "1.03"
type input "16"
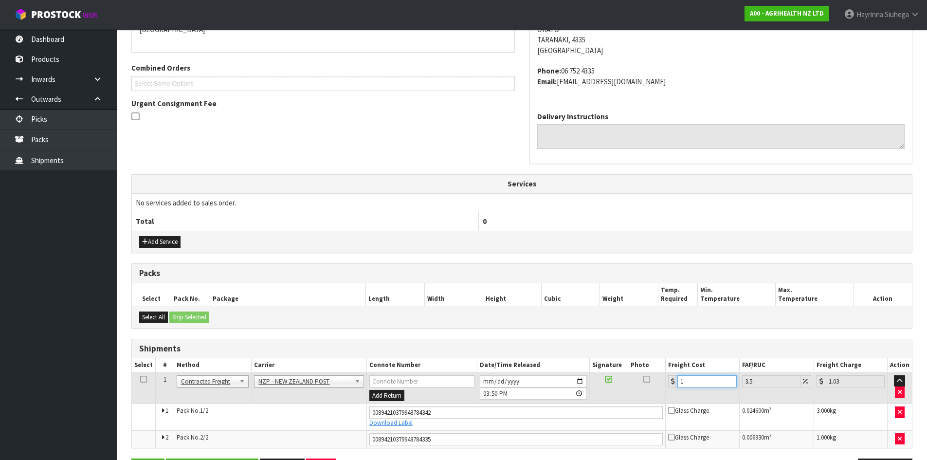
type input "16.56"
type input "16.9"
type input "17.49"
type input "16.90"
click at [131, 458] on button "Save" at bounding box center [147, 468] width 33 height 21
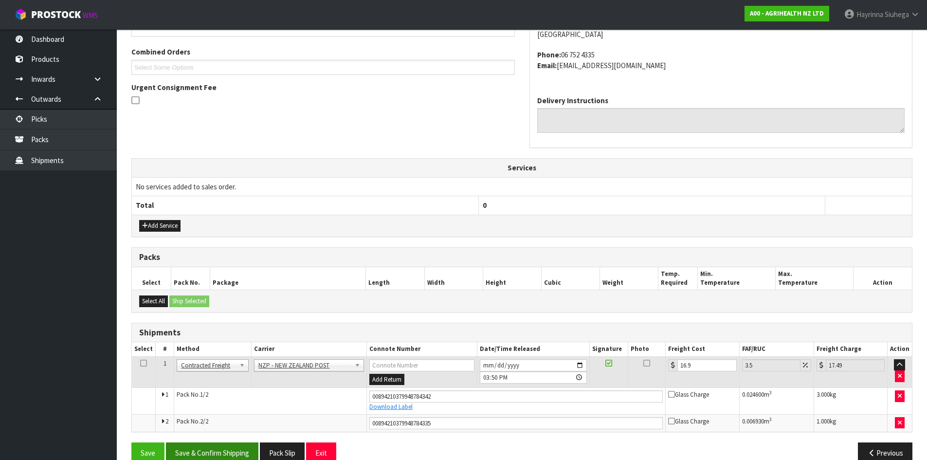
scroll to position [260, 0]
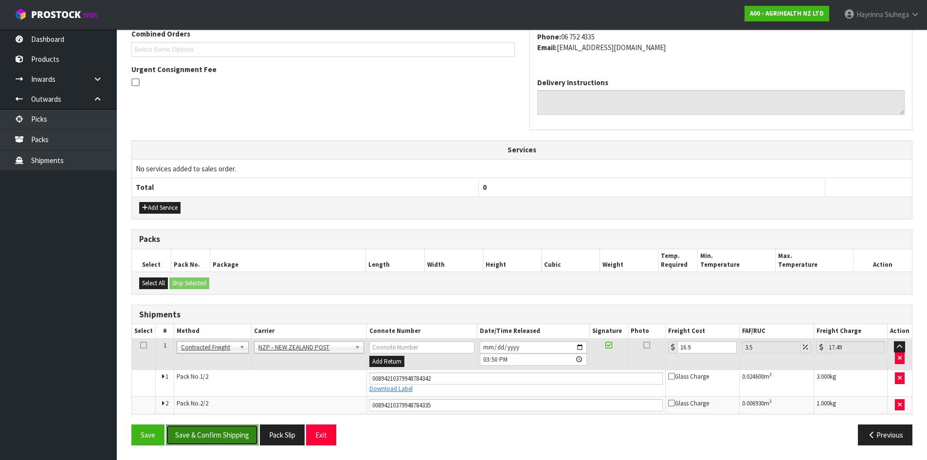
click at [234, 440] on button "Save & Confirm Shipping" at bounding box center [212, 434] width 92 height 21
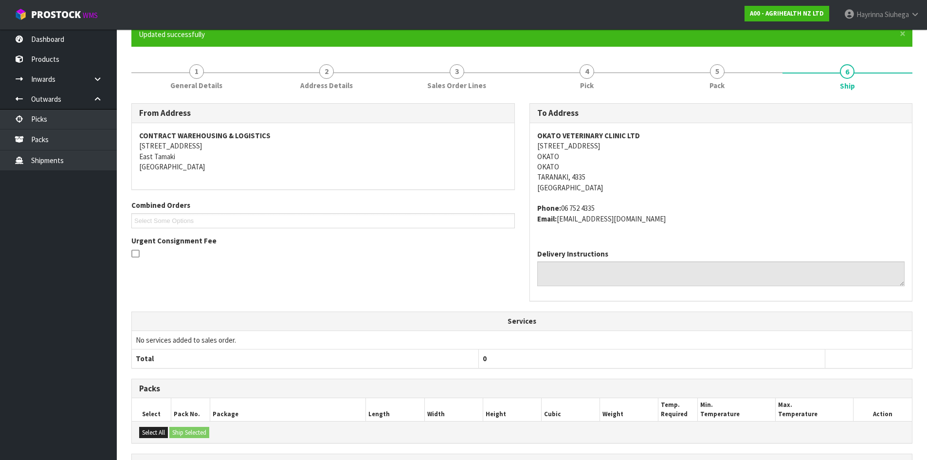
scroll to position [0, 0]
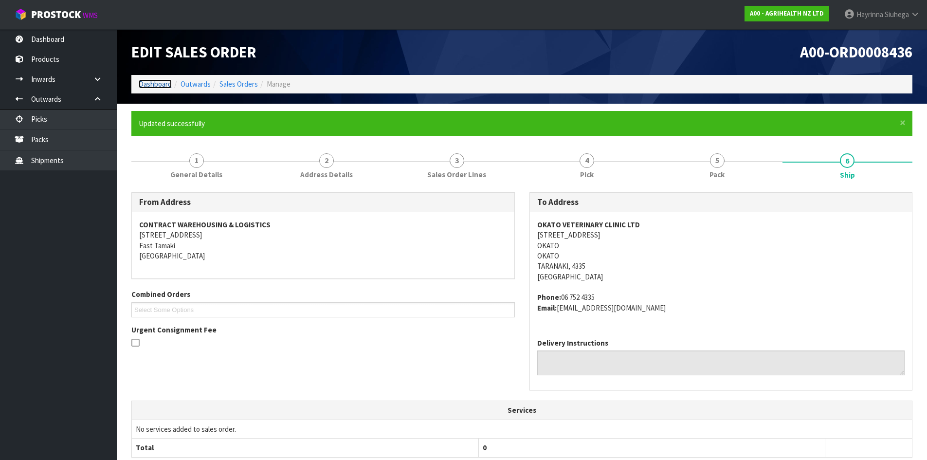
click at [145, 80] on link "Dashboard" at bounding box center [155, 83] width 33 height 9
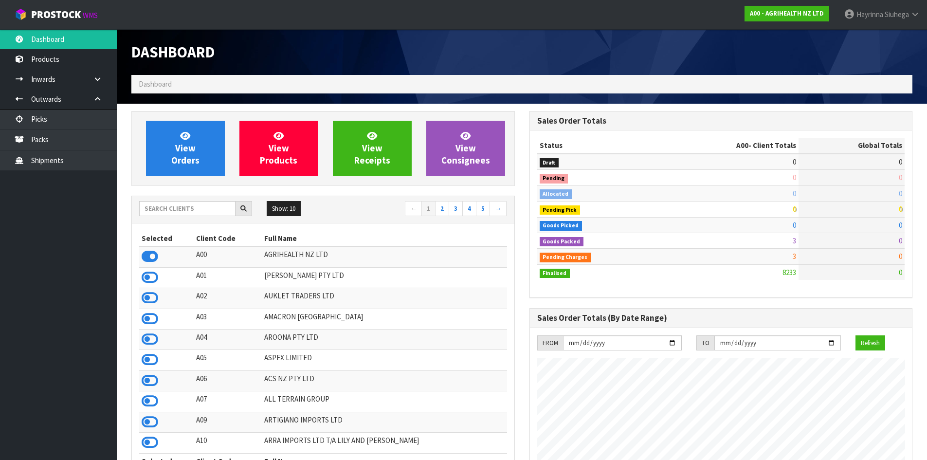
scroll to position [737, 397]
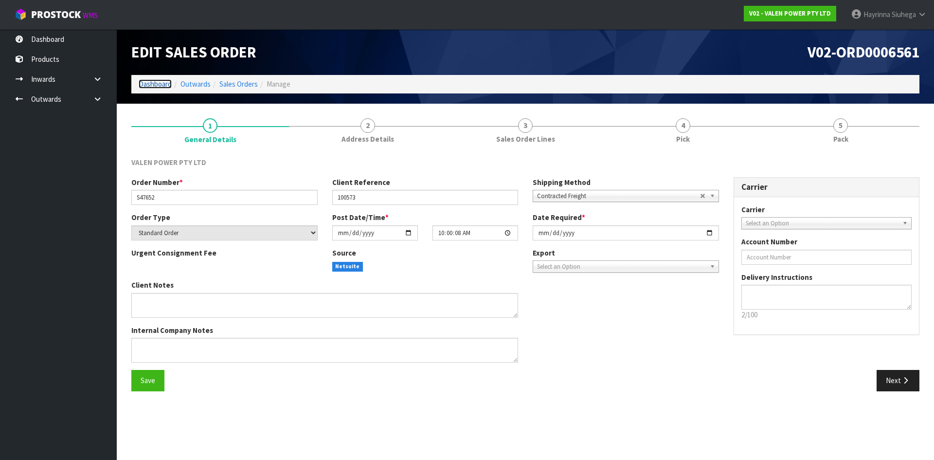
click at [158, 79] on link "Dashboard" at bounding box center [155, 83] width 33 height 9
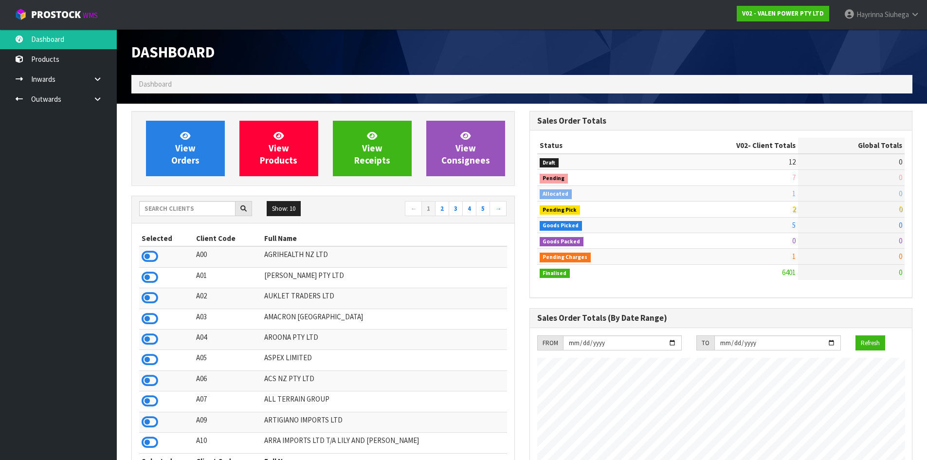
scroll to position [758, 397]
click at [194, 212] on input "text" at bounding box center [187, 208] width 96 height 15
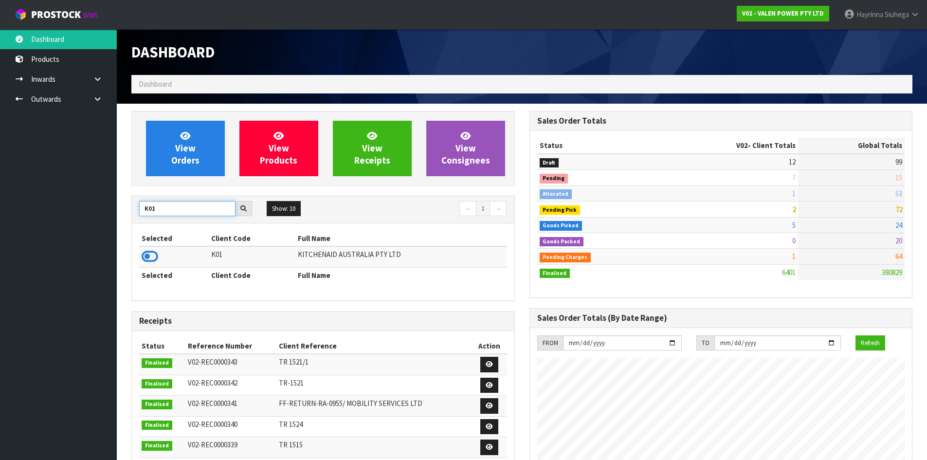
type input "K01"
drag, startPoint x: 159, startPoint y: 258, endPoint x: 152, endPoint y: 259, distance: 7.0
click at [154, 259] on icon at bounding box center [150, 256] width 17 height 15
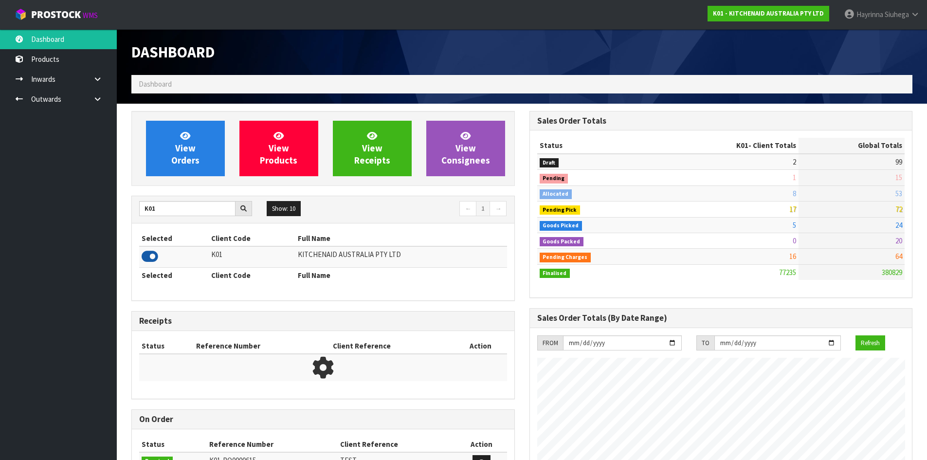
scroll to position [737, 397]
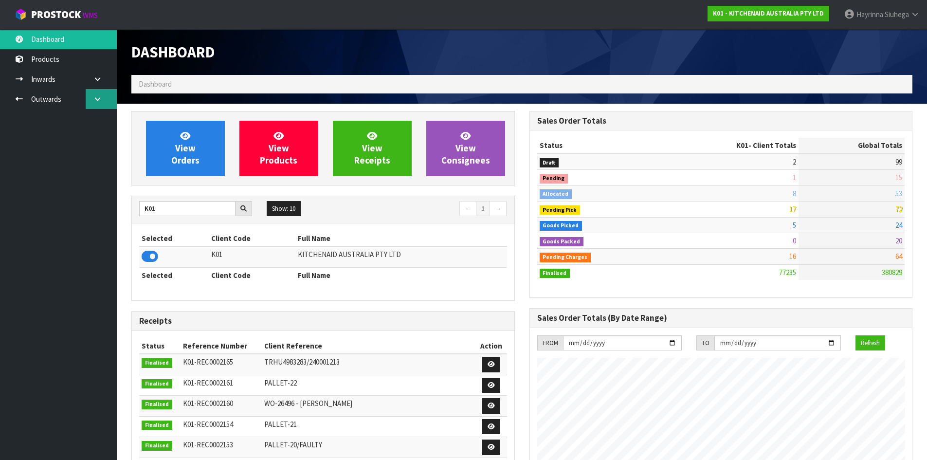
click at [100, 105] on link at bounding box center [101, 99] width 31 height 20
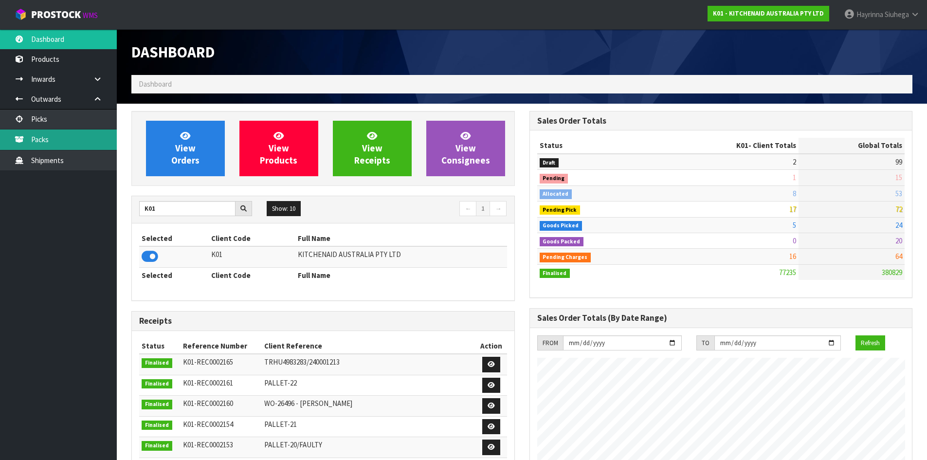
click at [93, 131] on link "Packs" at bounding box center [58, 139] width 117 height 20
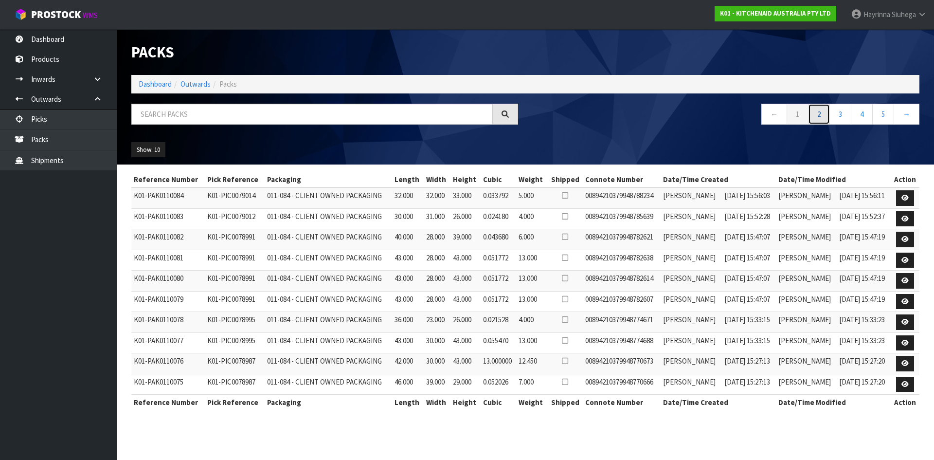
click at [820, 113] on link "2" at bounding box center [819, 114] width 22 height 21
click at [846, 113] on link "3" at bounding box center [840, 114] width 22 height 21
click at [854, 112] on link "4" at bounding box center [862, 114] width 22 height 21
click at [863, 114] on link "5" at bounding box center [862, 114] width 22 height 21
click at [863, 114] on link "6" at bounding box center [862, 114] width 22 height 21
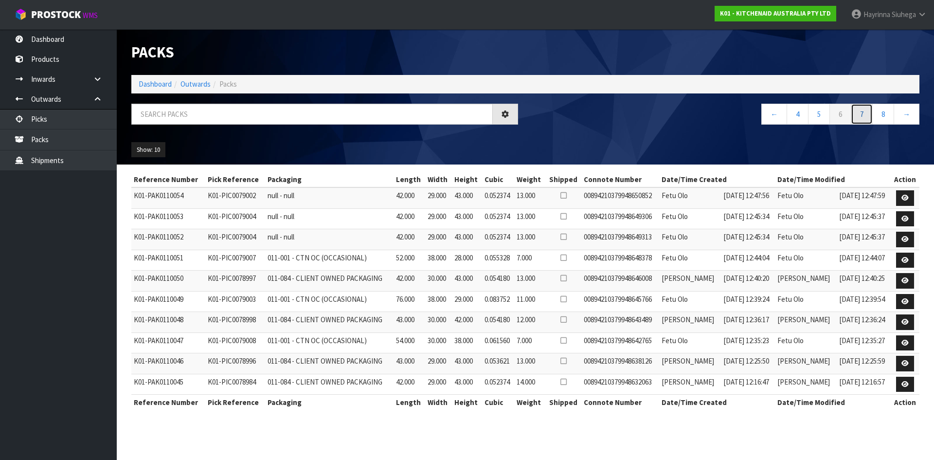
click at [863, 114] on link "7" at bounding box center [862, 114] width 22 height 21
click at [863, 114] on link "8" at bounding box center [862, 114] width 22 height 21
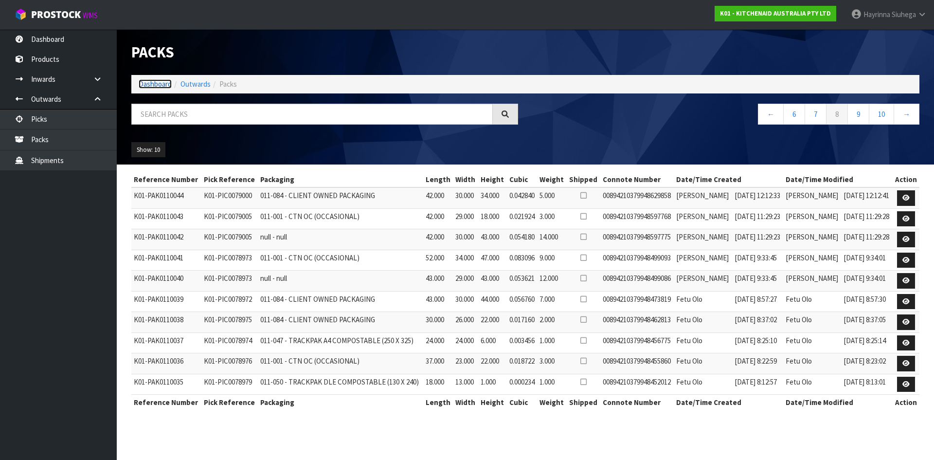
click at [165, 87] on link "Dashboard" at bounding box center [155, 83] width 33 height 9
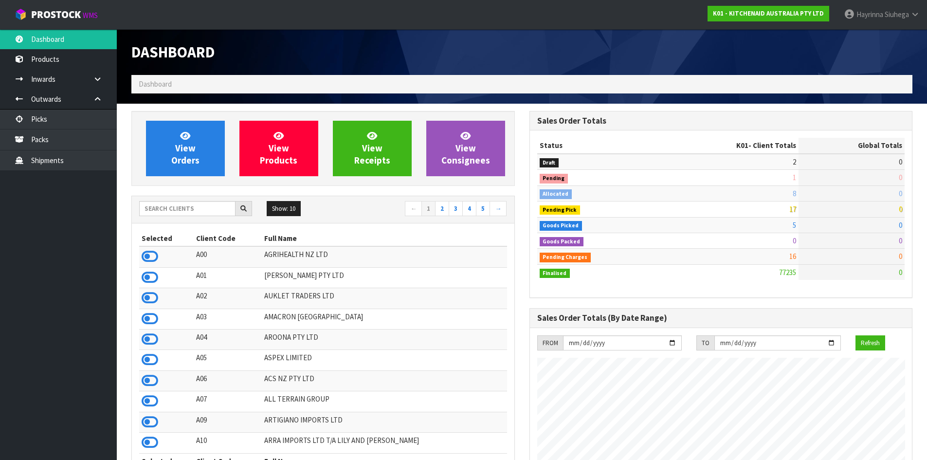
scroll to position [737, 397]
